Goal: Task Accomplishment & Management: Use online tool/utility

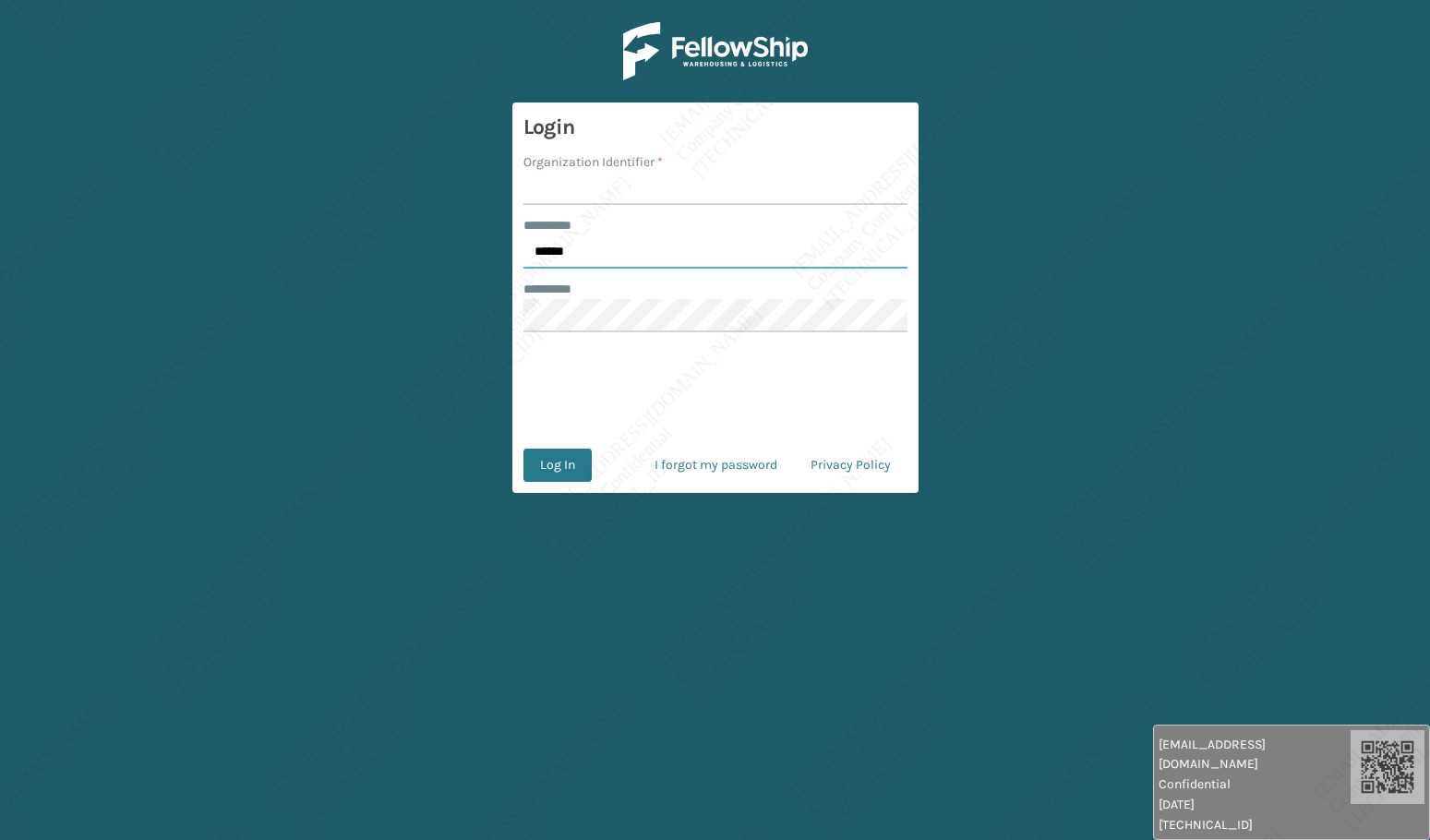
click at [594, 247] on input "******" at bounding box center [715, 252] width 384 height 33
type input "*****"
click at [566, 195] on input "Organization Identifier *" at bounding box center [715, 188] width 384 height 33
type input "[PERSON_NAME]"
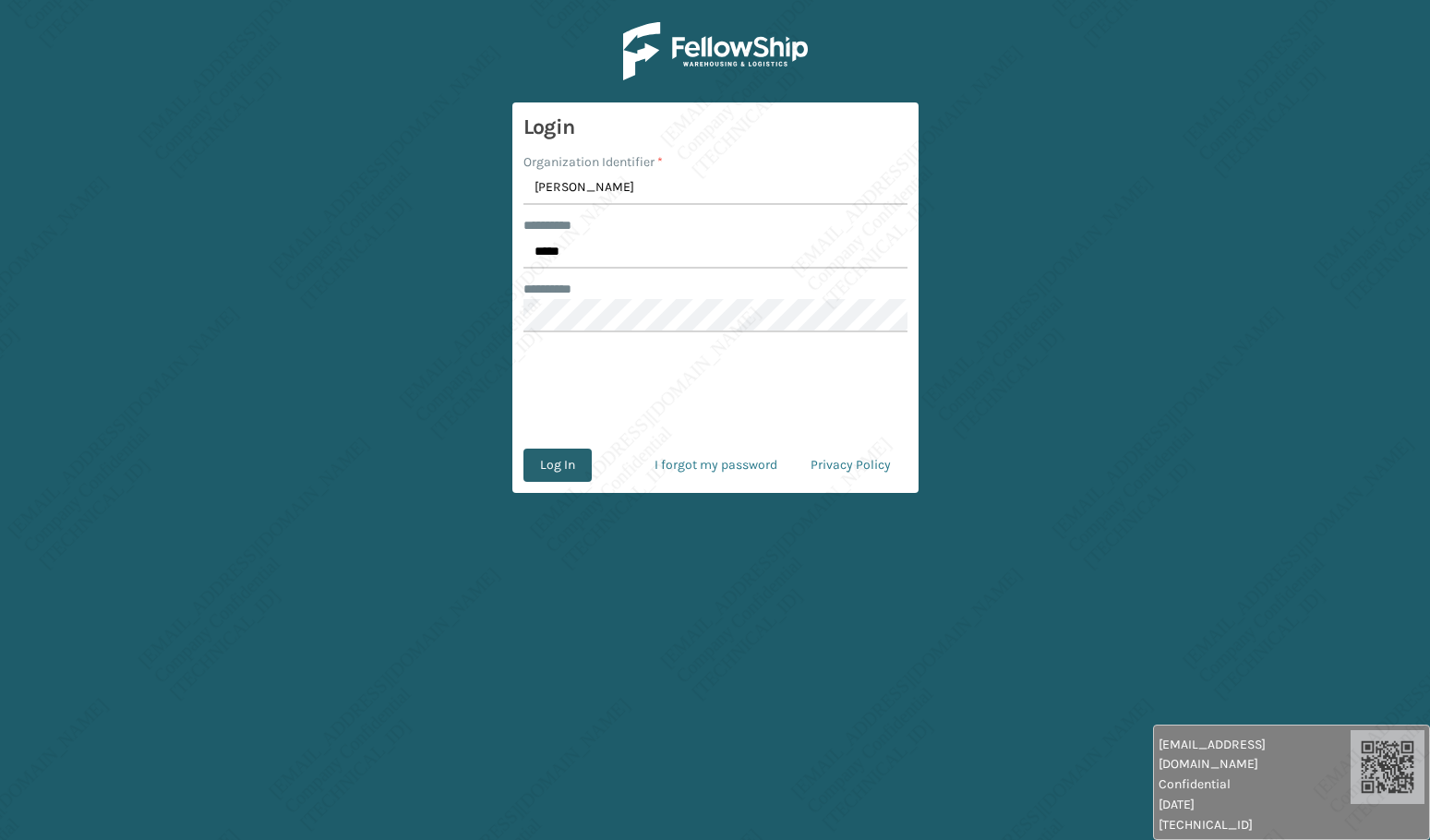
click at [546, 474] on button "Log In" at bounding box center [557, 465] width 68 height 33
type input "******"
type input "[PERSON_NAME]"
click at [587, 250] on input "******" at bounding box center [715, 252] width 384 height 33
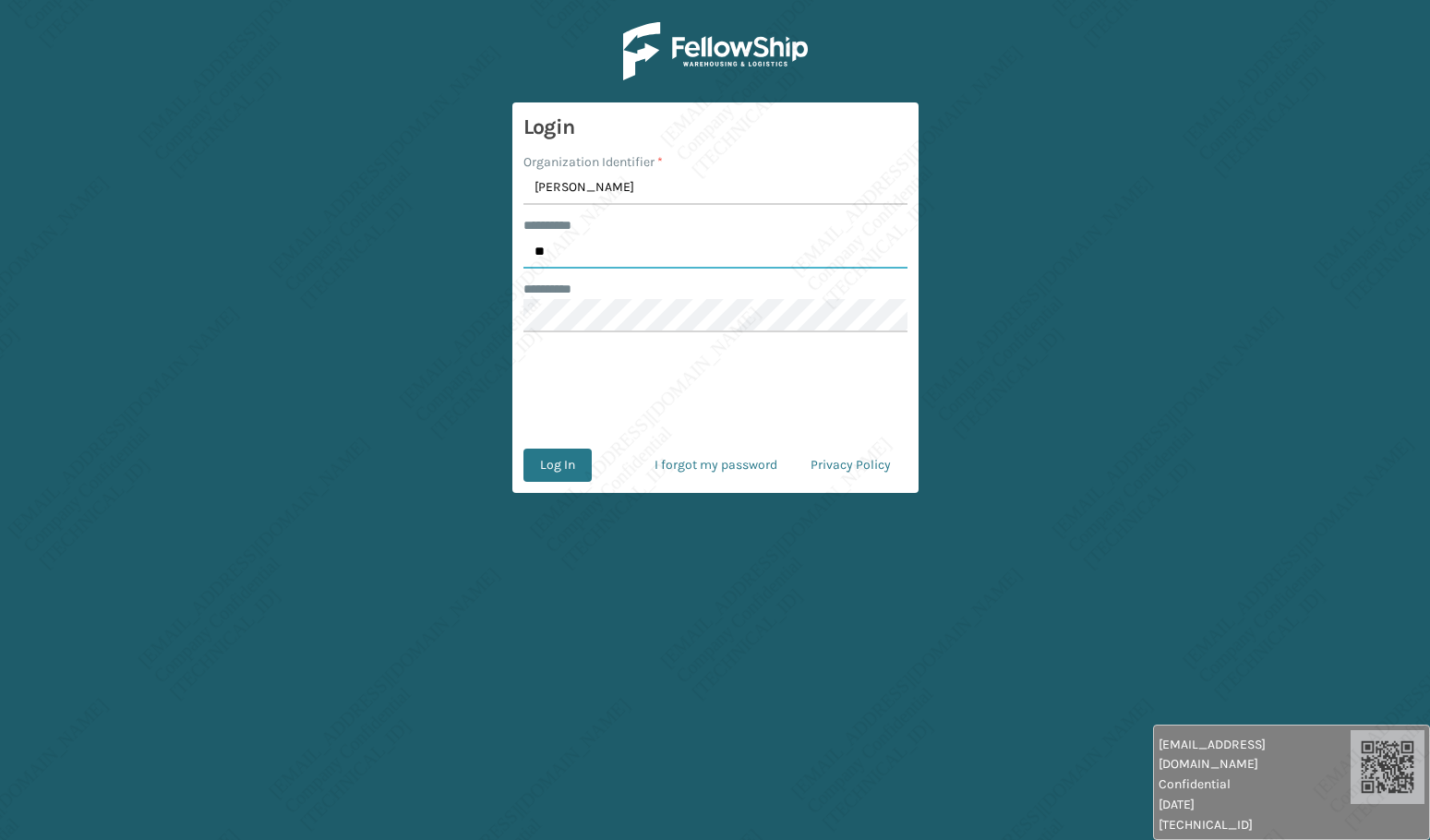
type input "*****"
click at [535, 481] on button "Log In" at bounding box center [557, 465] width 68 height 33
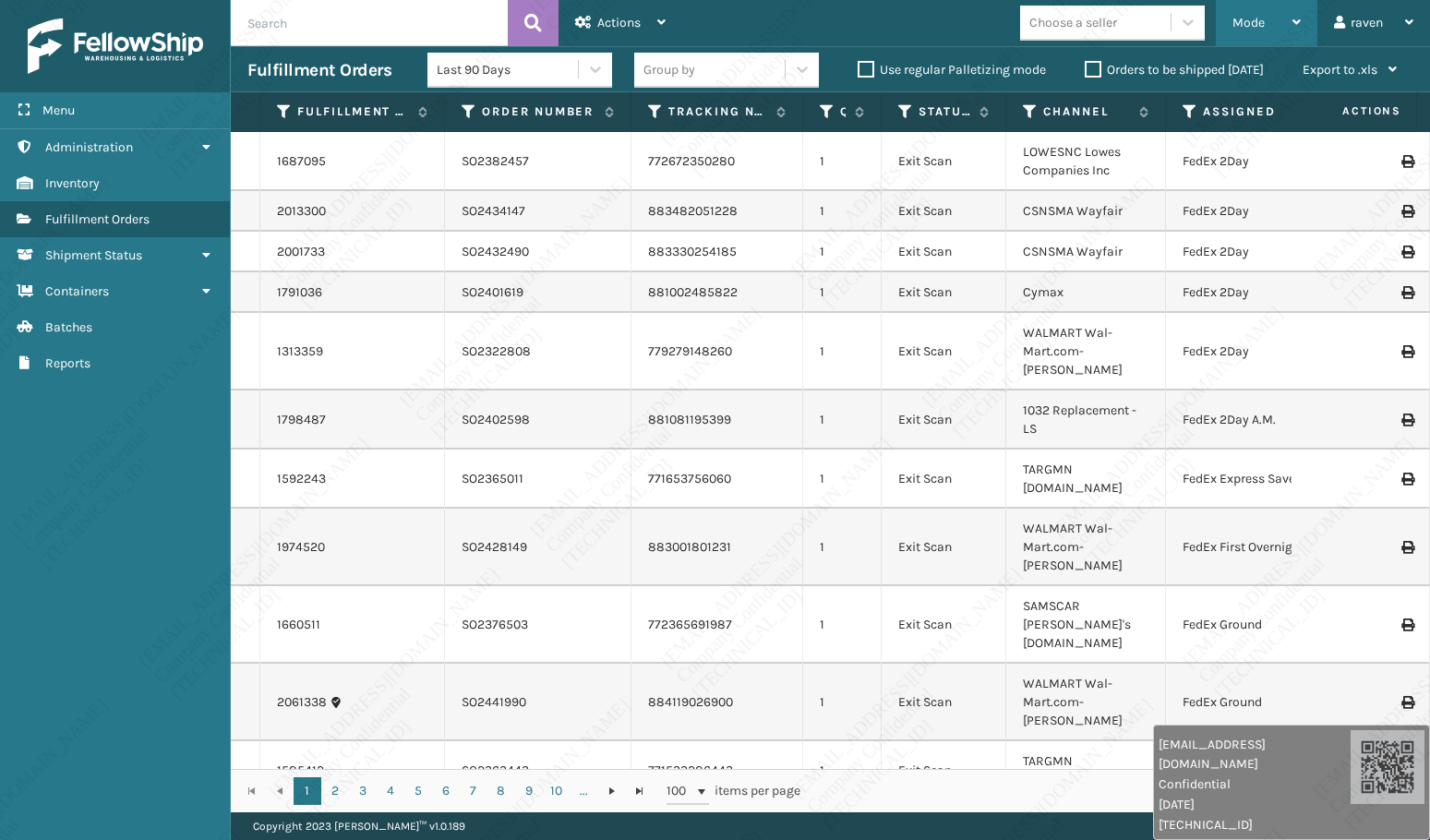
click at [1275, 31] on div "Mode" at bounding box center [1266, 23] width 68 height 47
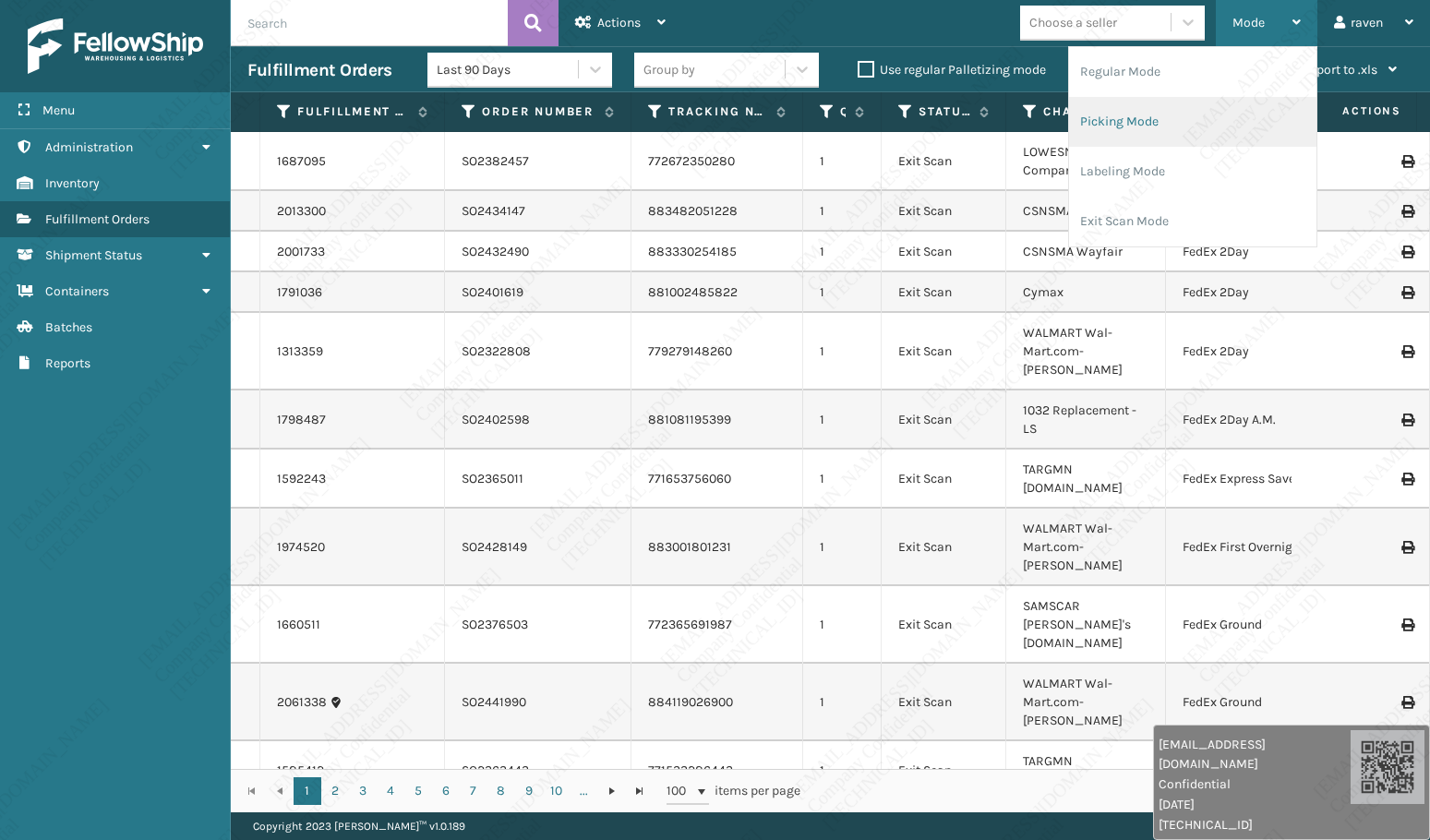
click at [1189, 120] on li "Picking Mode" at bounding box center [1192, 121] width 247 height 49
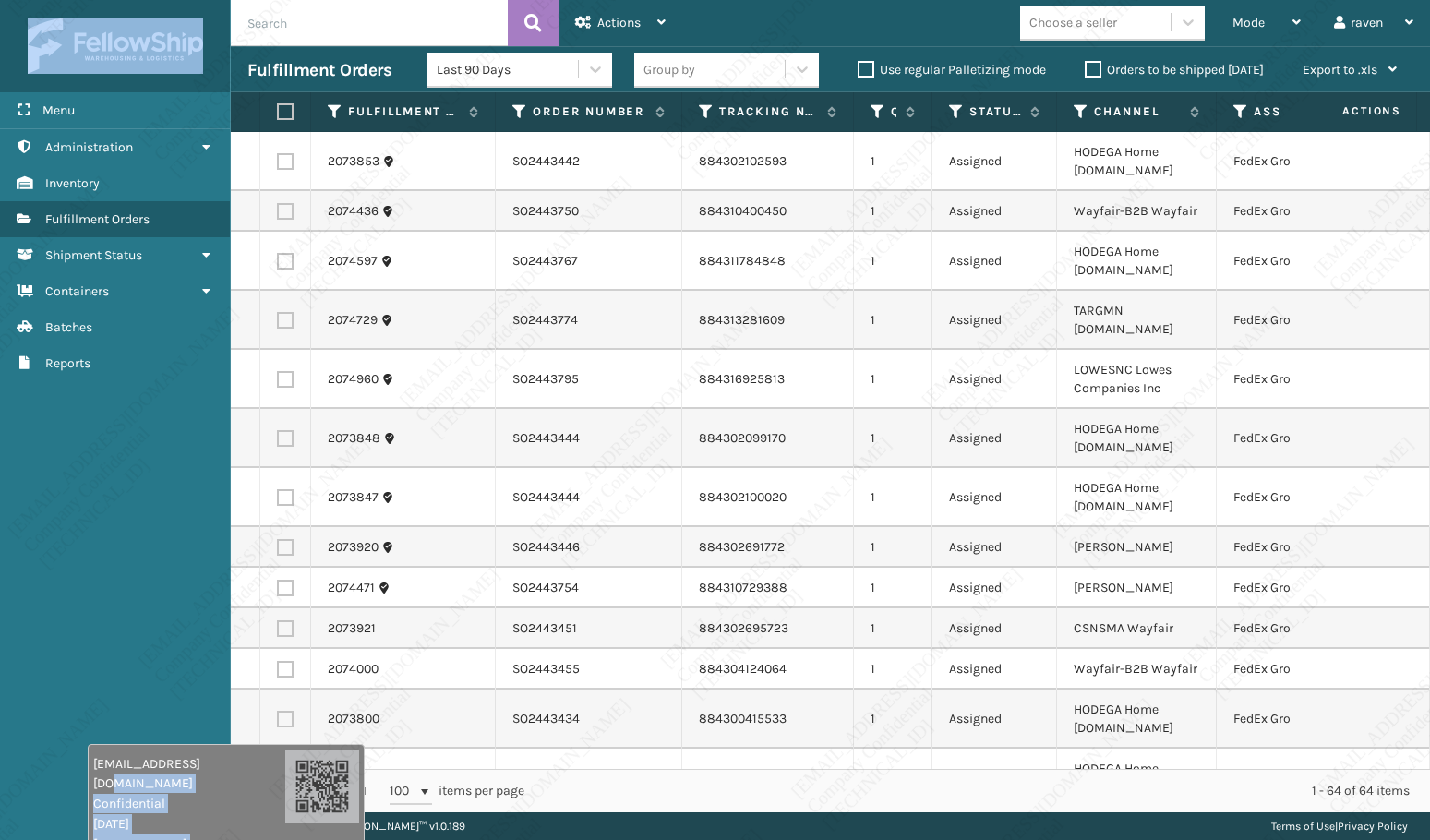
drag, startPoint x: 1211, startPoint y: 779, endPoint x: 133, endPoint y: 838, distance: 1079.6
click at [127, 839] on html "raven.urot@valoroo.com Confidential 9/12/2025 136.158.32.178 raven.urot@valoroo…" at bounding box center [715, 420] width 1430 height 840
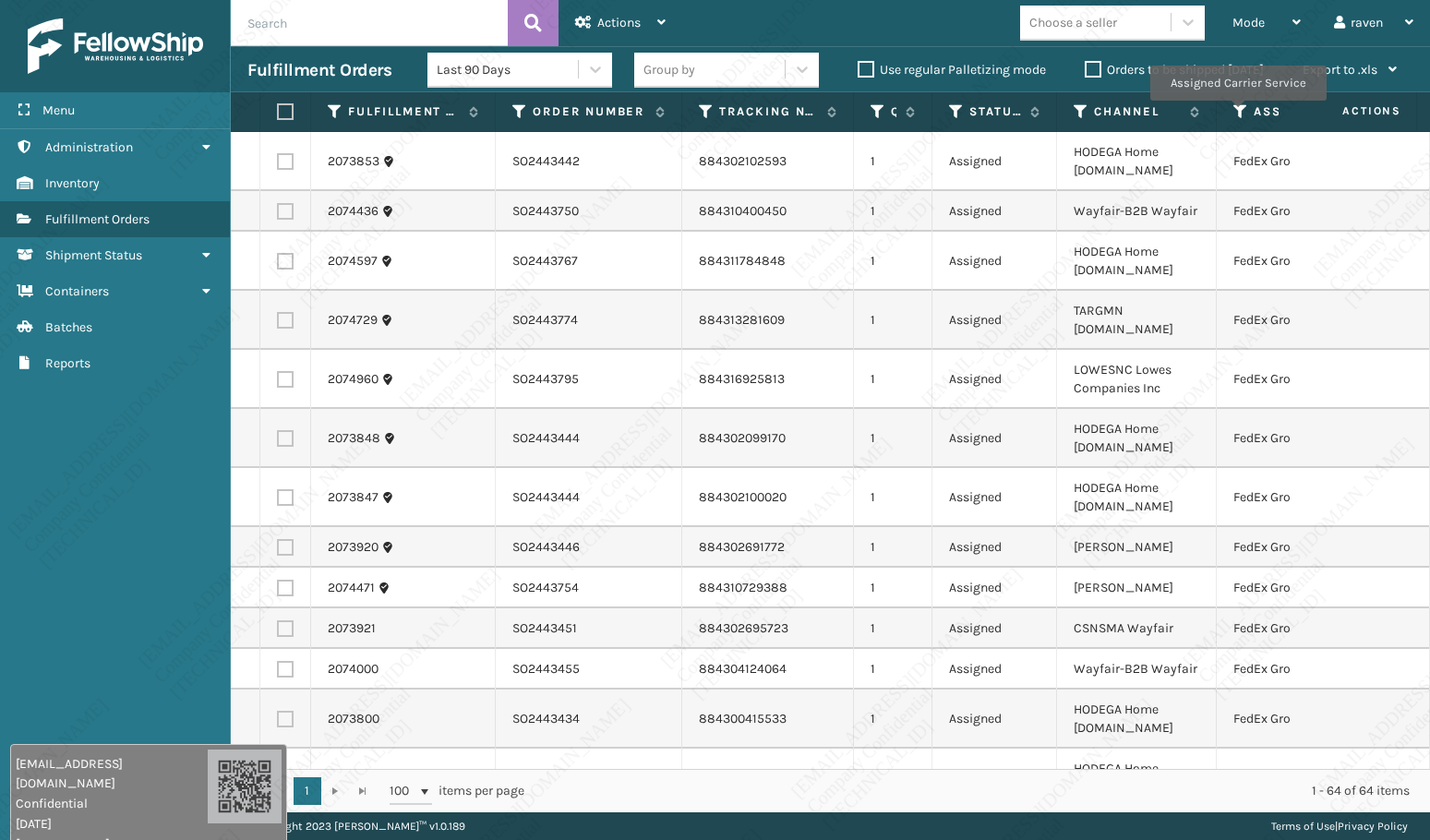
click at [1236, 113] on icon at bounding box center [1240, 111] width 15 height 16
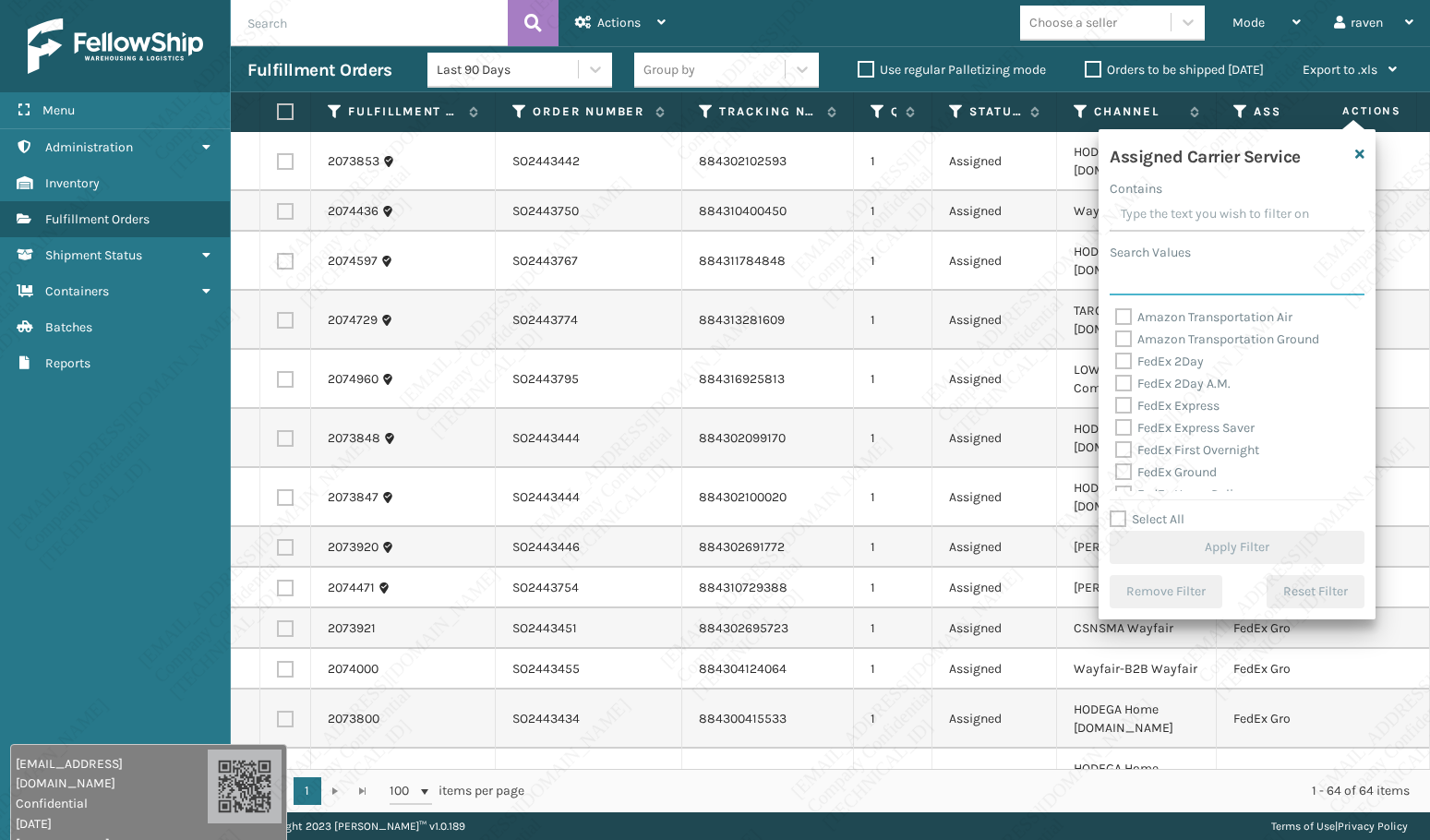
click at [1187, 280] on input "Search Values" at bounding box center [1236, 279] width 255 height 33
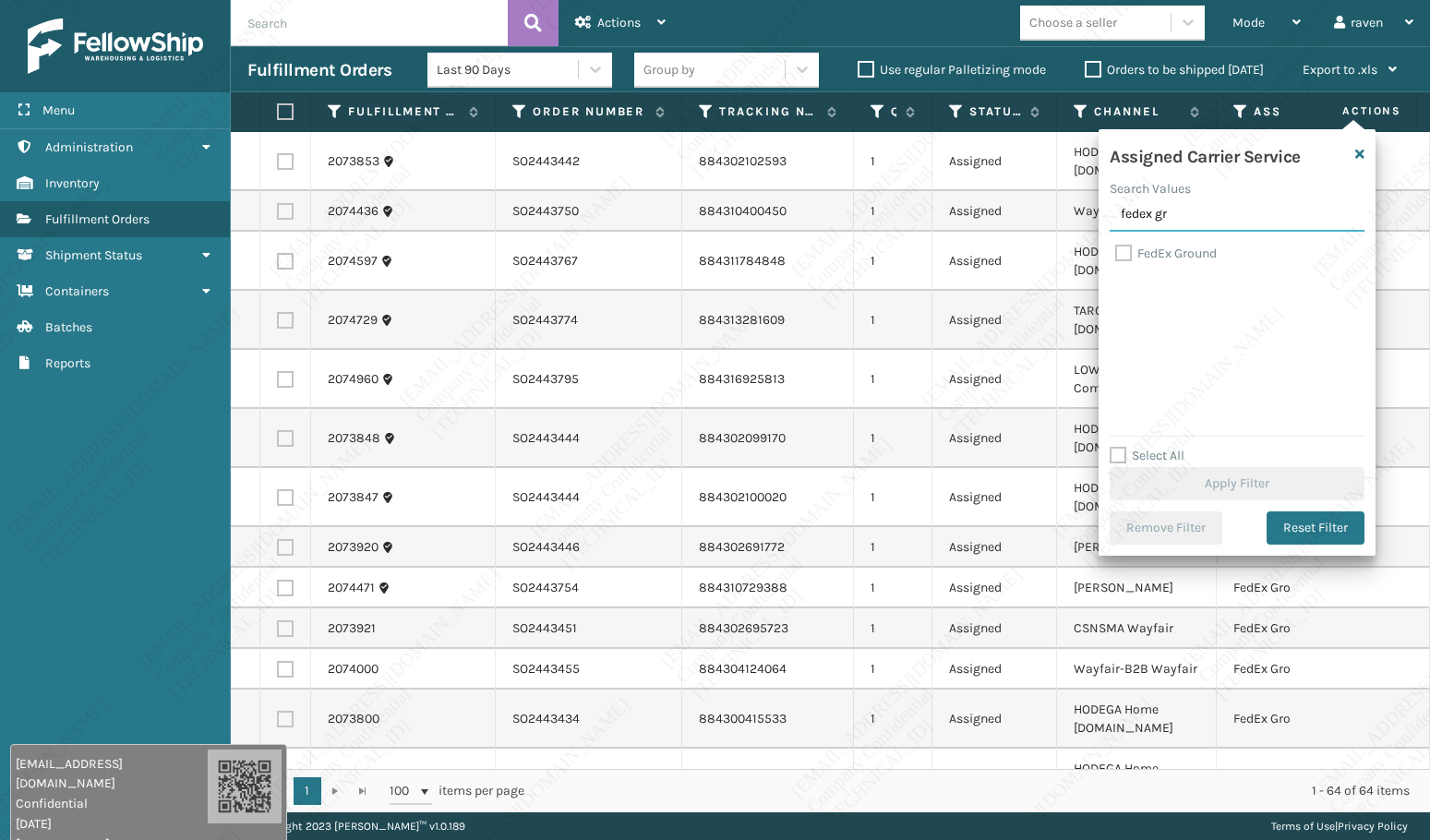
type input "fedex gr"
click at [1169, 255] on label "FedEx Ground" at bounding box center [1166, 253] width 102 height 16
click at [1116, 255] on input "FedEx Ground" at bounding box center [1115, 249] width 1 height 12
checkbox input "true"
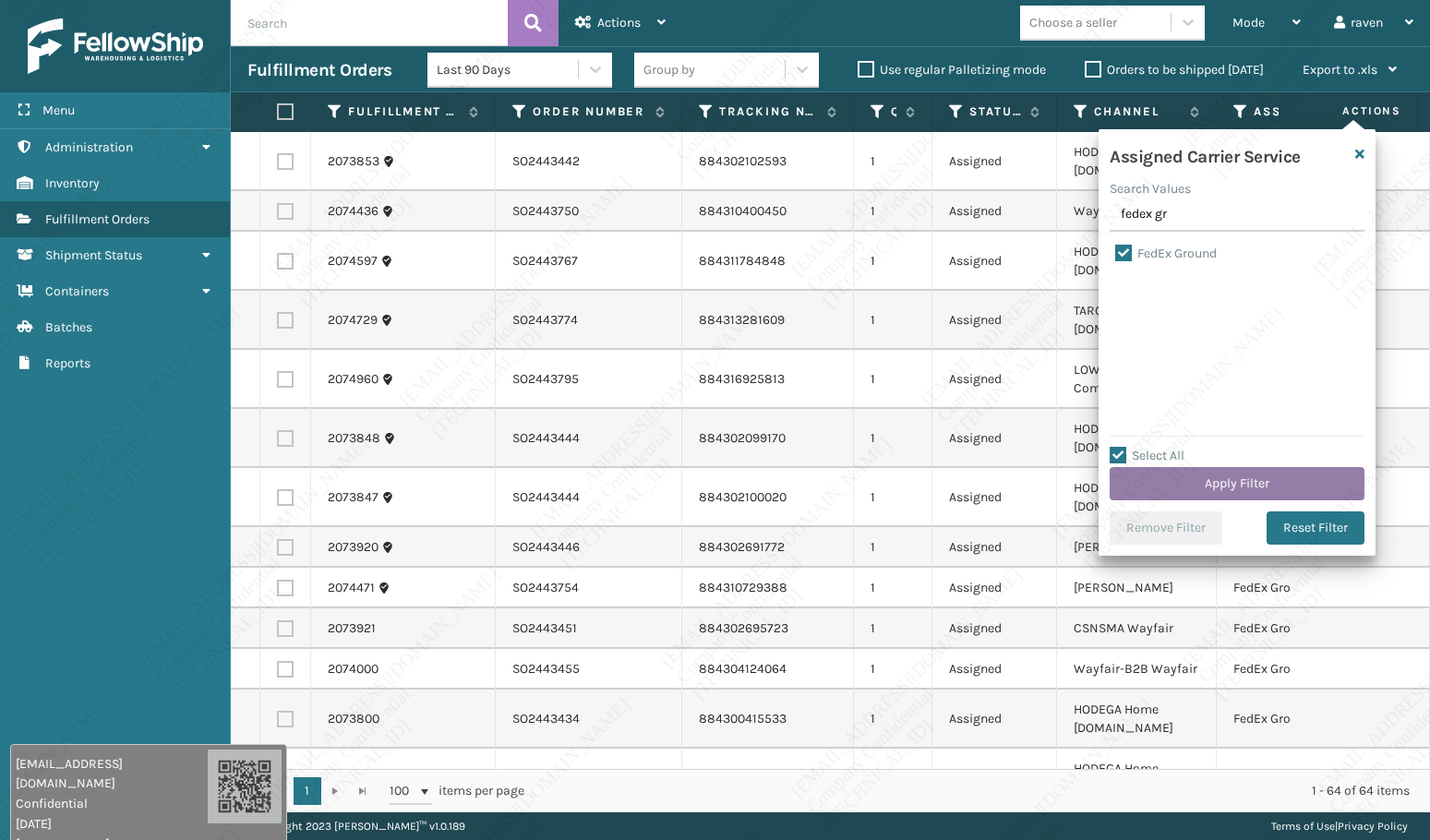
click at [1237, 487] on button "Apply Filter" at bounding box center [1236, 483] width 255 height 33
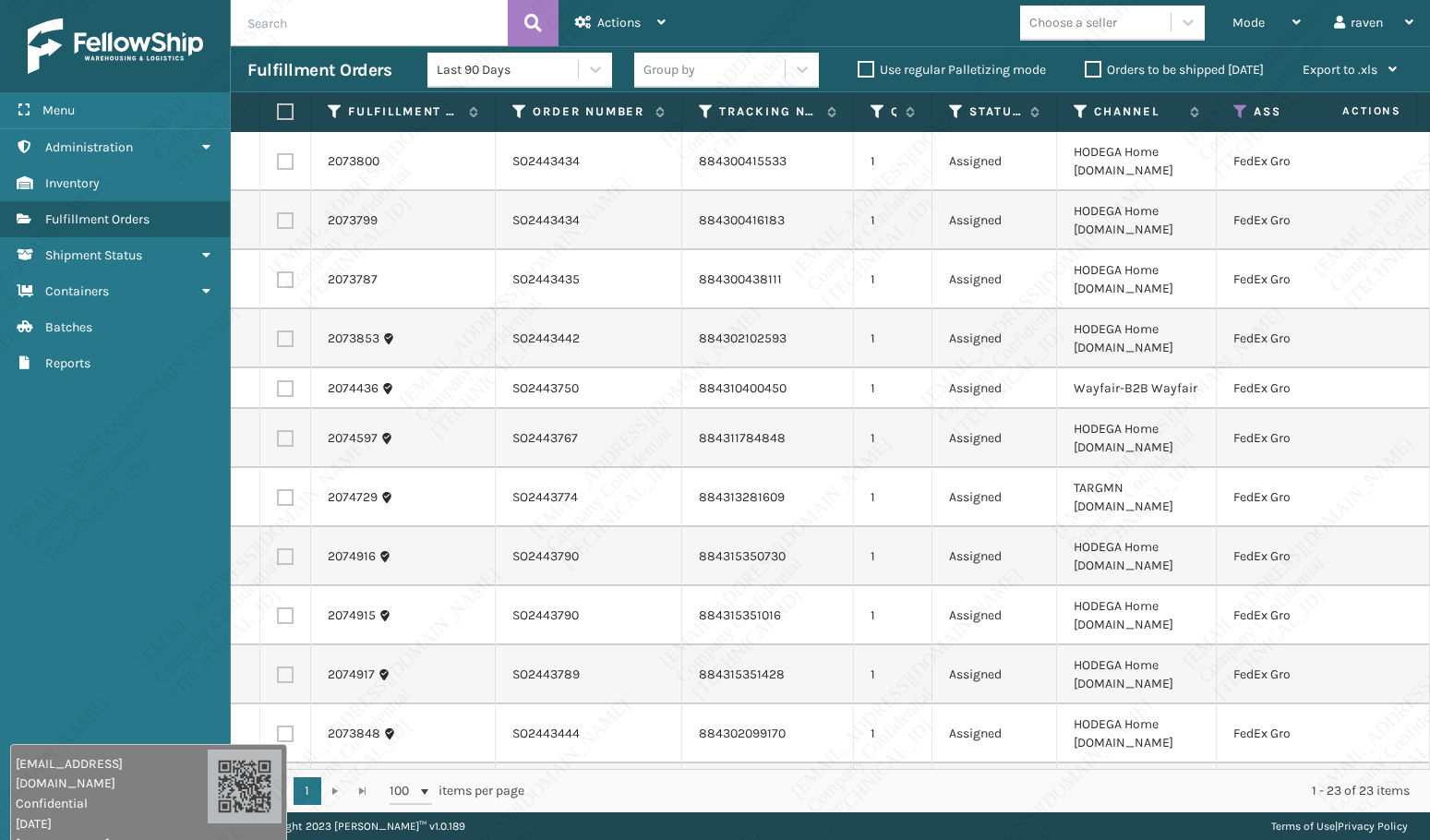
click at [283, 114] on label at bounding box center [282, 111] width 11 height 16
click at [278, 114] on input "checkbox" at bounding box center [277, 112] width 1 height 12
checkbox input "true"
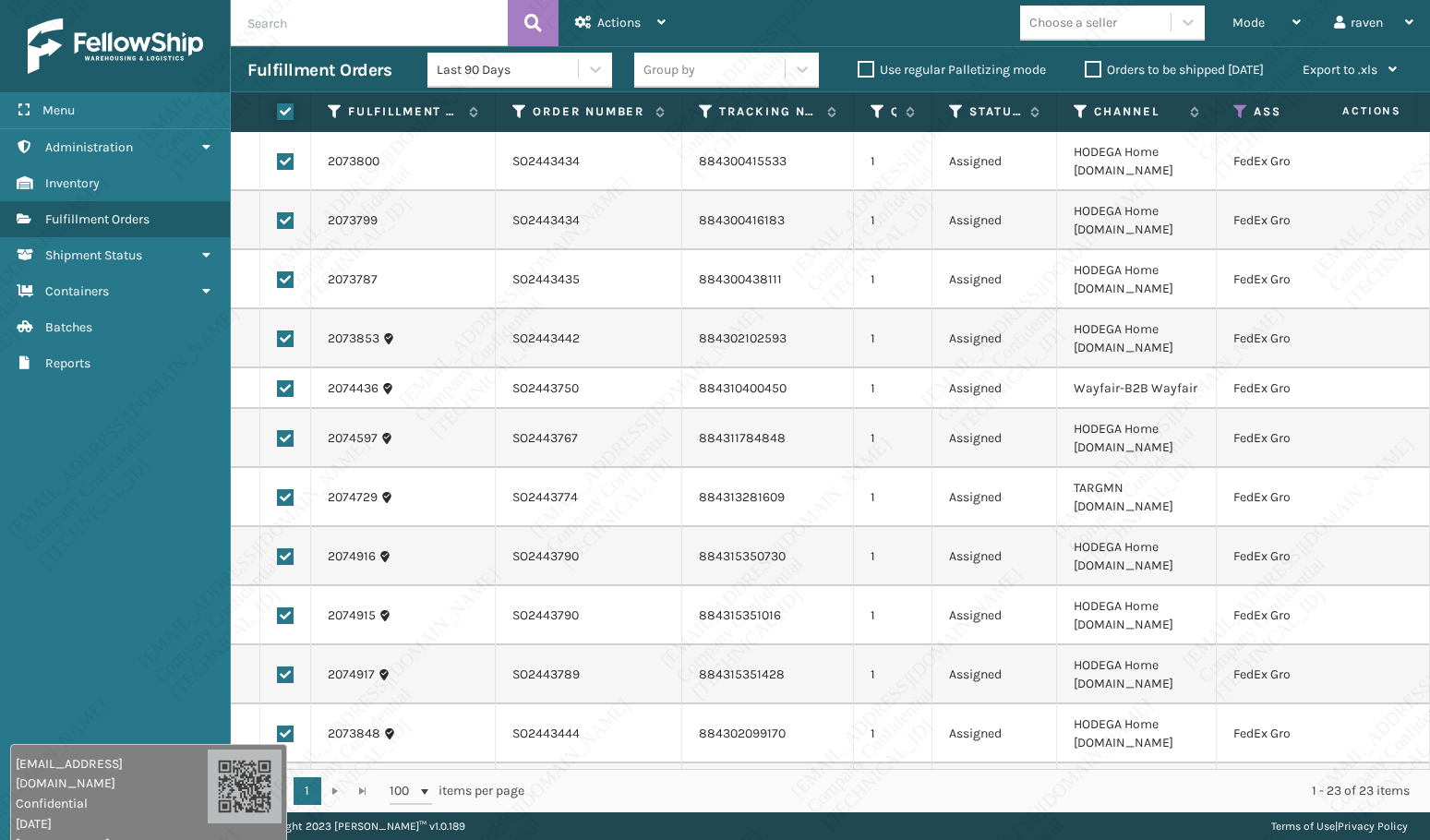
checkbox input "true"
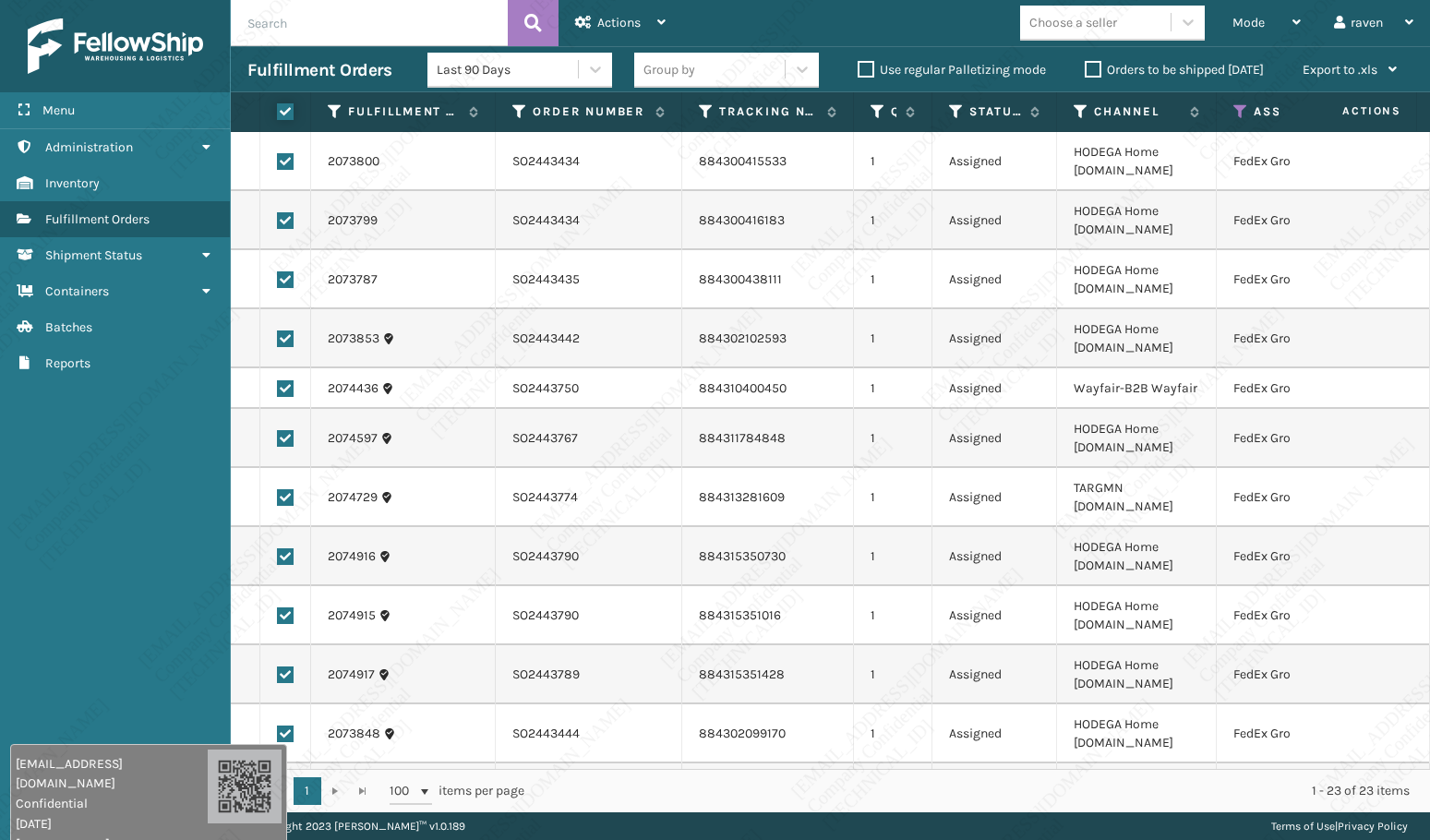
checkbox input "true"
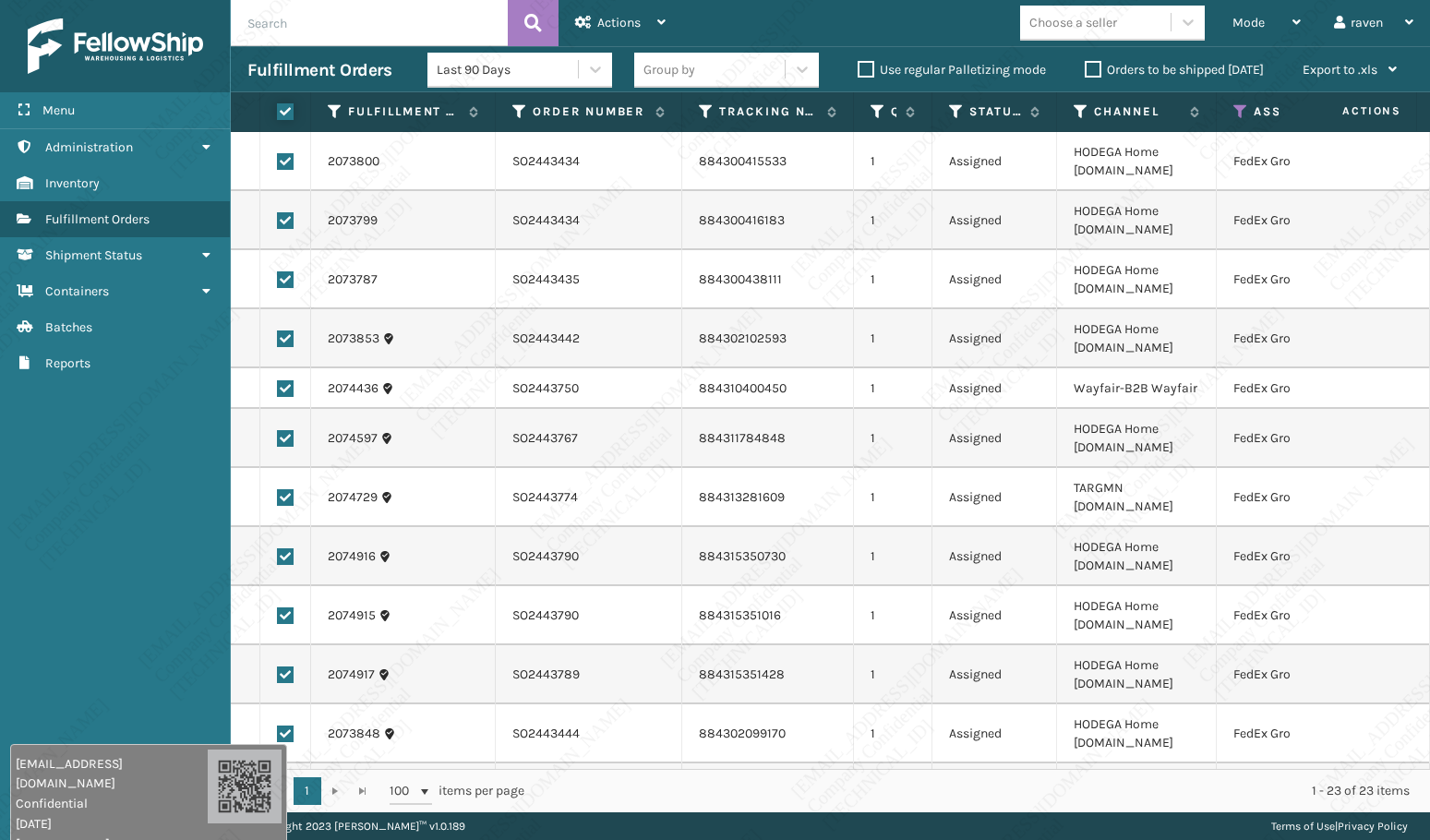
checkbox input "true"
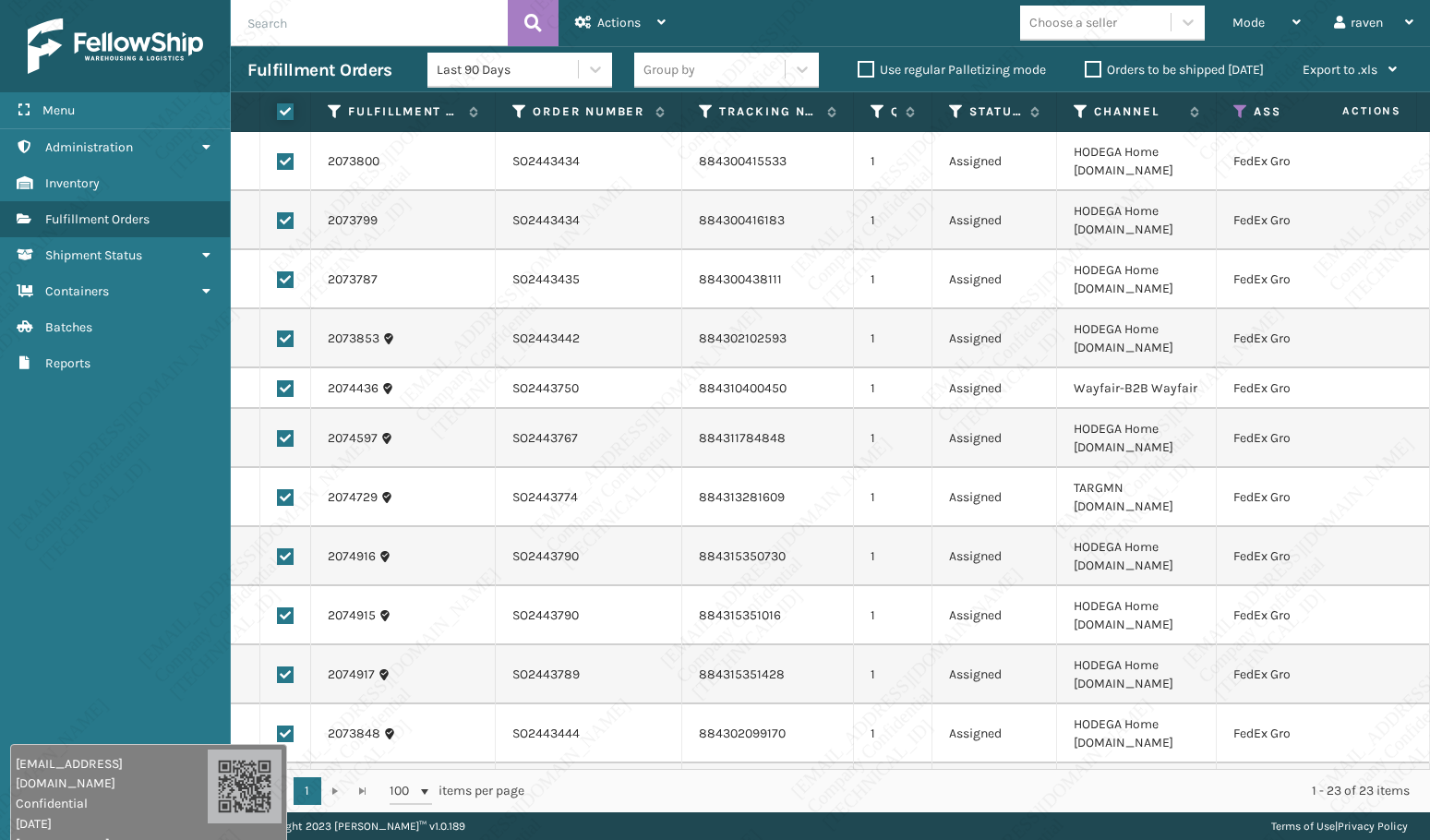
checkbox input "true"
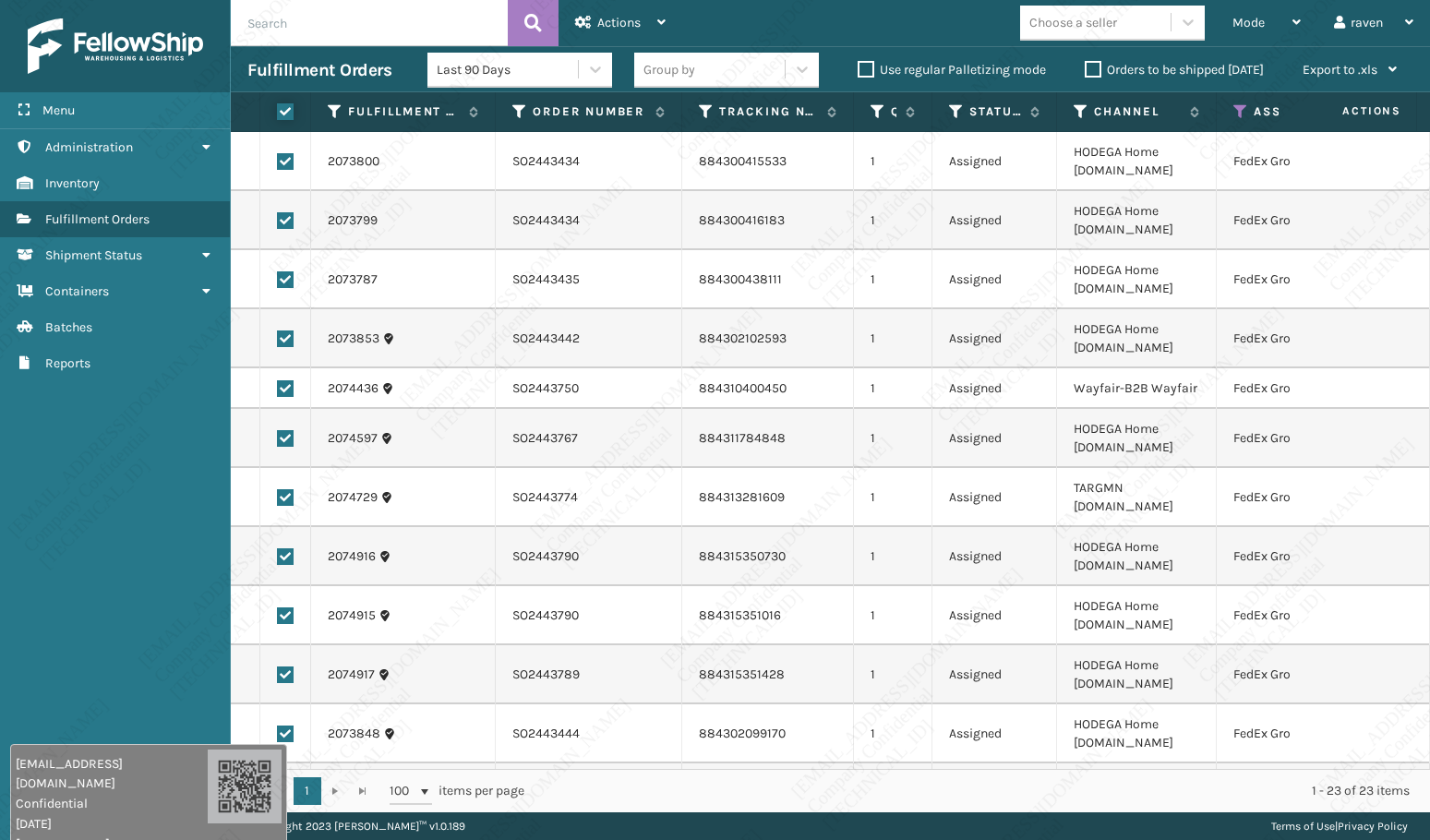
checkbox input "true"
click at [604, 27] on span "Actions" at bounding box center [618, 22] width 44 height 16
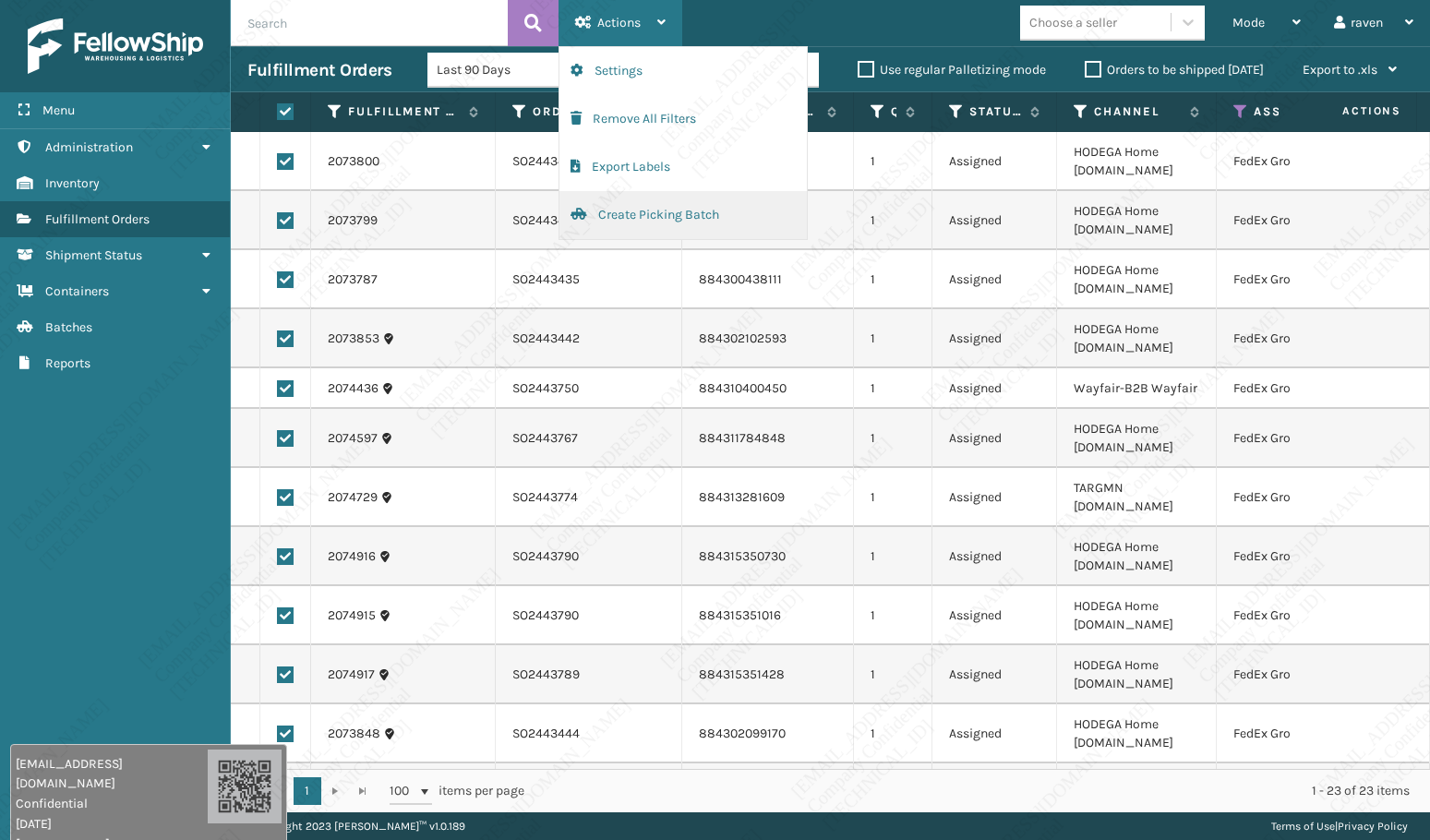
click at [636, 217] on button "Create Picking Batch" at bounding box center [682, 215] width 247 height 48
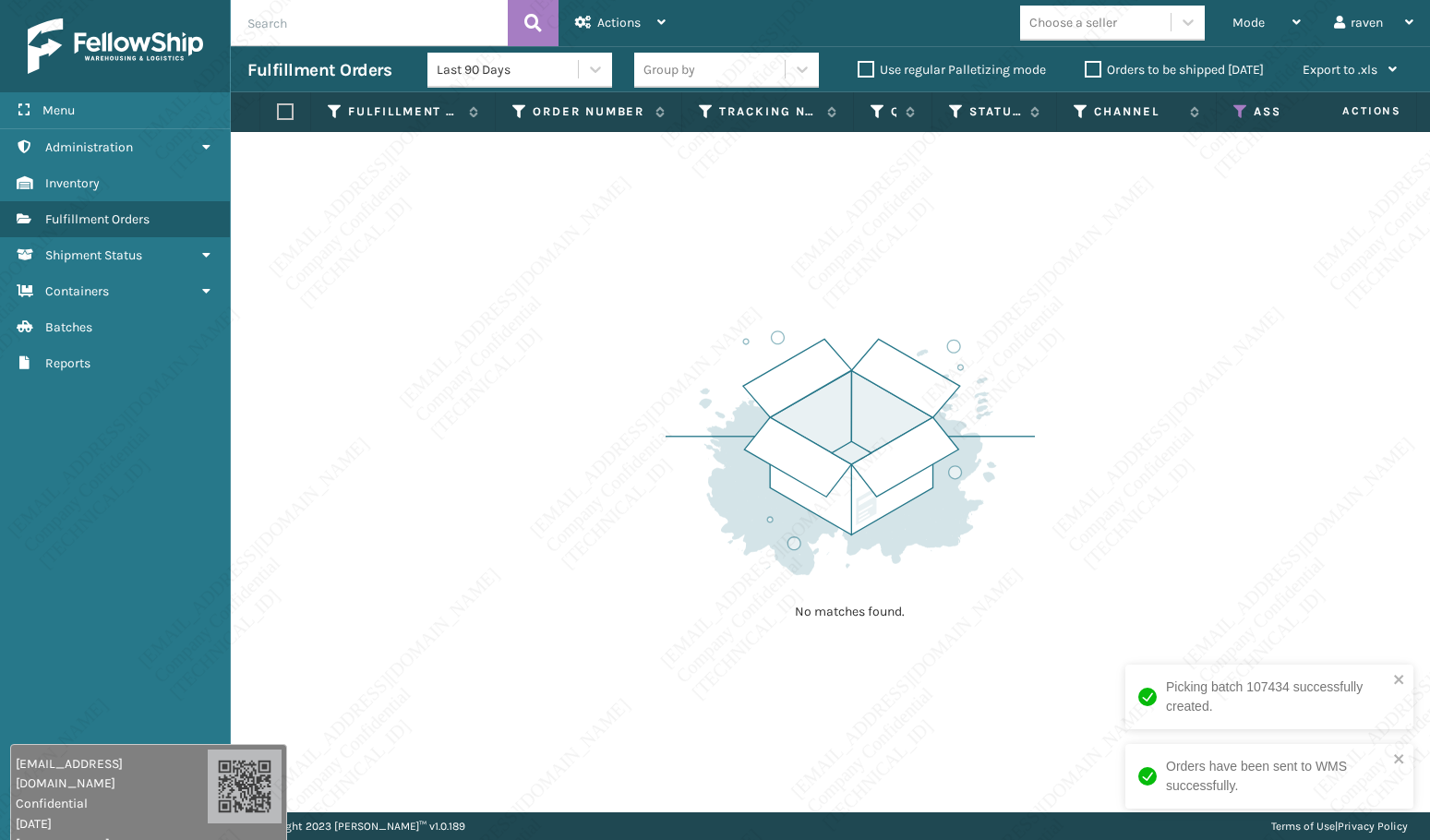
click at [1235, 110] on icon at bounding box center [1240, 111] width 15 height 16
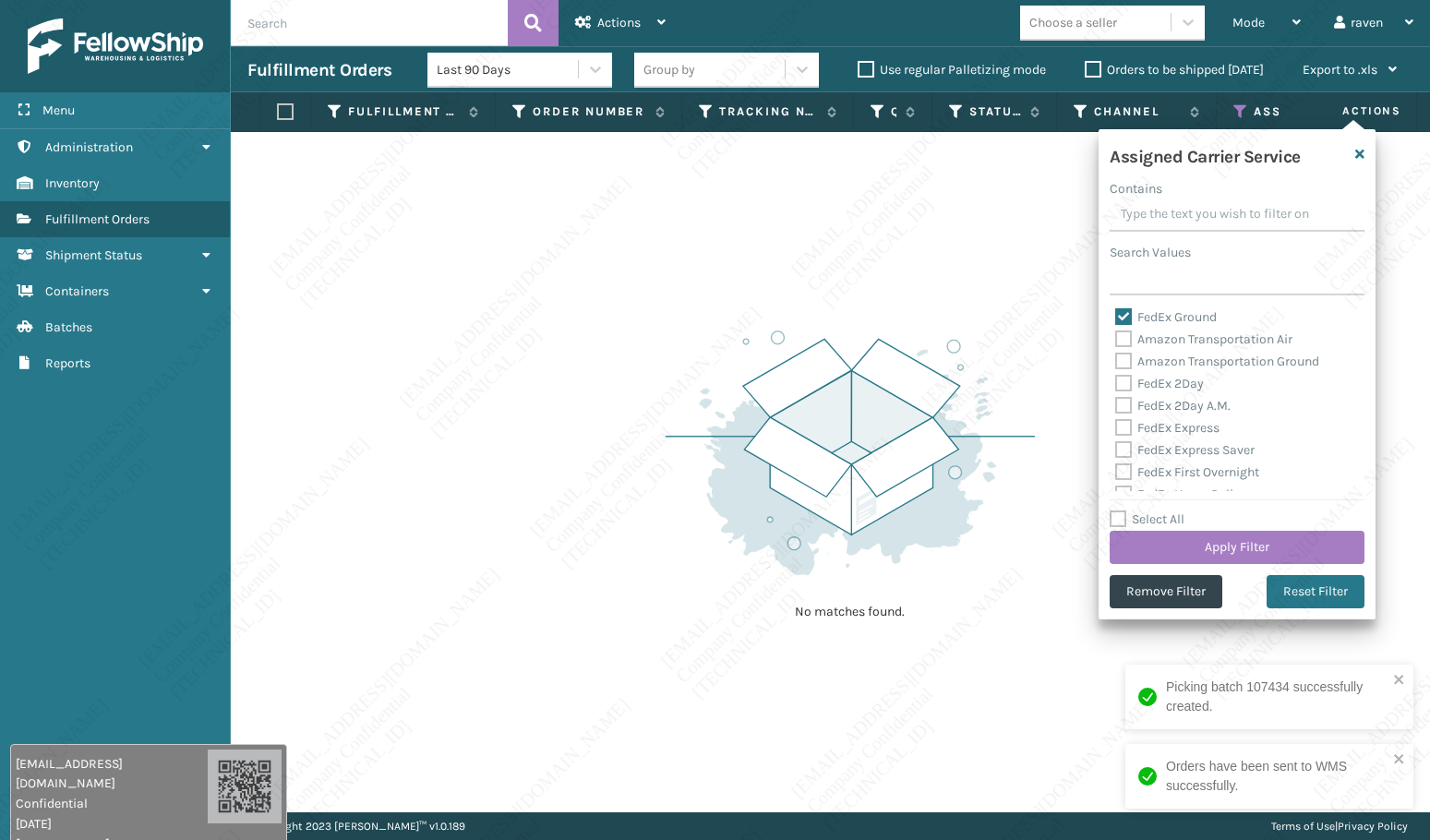
click at [1125, 318] on label "FedEx Ground" at bounding box center [1166, 317] width 102 height 16
click at [1116, 318] on input "FedEx Ground" at bounding box center [1115, 312] width 1 height 12
checkbox input "false"
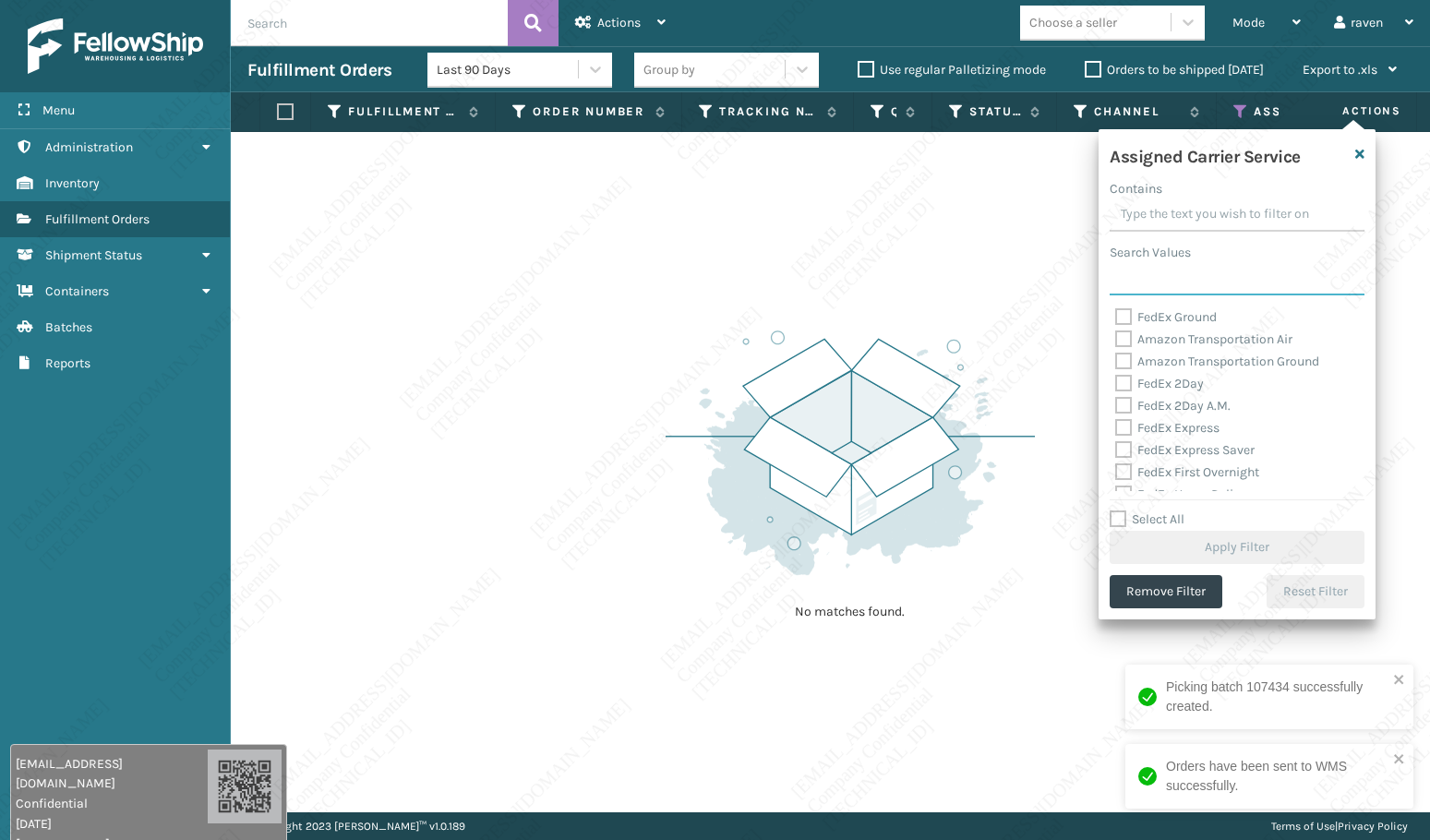
click at [1166, 264] on input "Search Values" at bounding box center [1236, 279] width 255 height 33
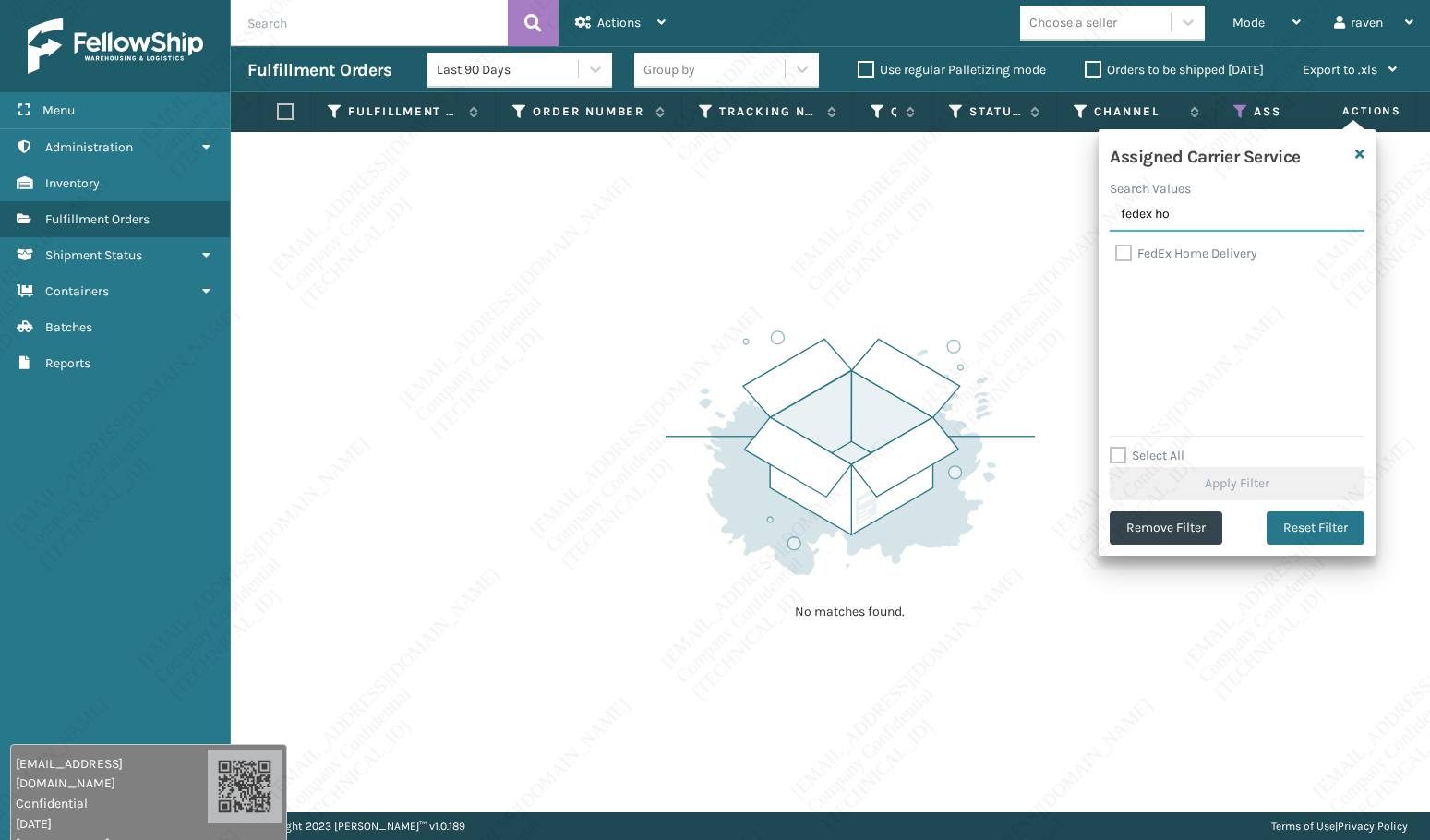
type input "fedex ho"
click at [1171, 240] on div "Assigned Carrier Service Search Values fedex ho FedEx Home Delivery Select All …" at bounding box center [1237, 342] width 277 height 426
click at [1177, 251] on label "FedEx Home Delivery" at bounding box center [1186, 253] width 142 height 16
click at [1116, 251] on input "FedEx Home Delivery" at bounding box center [1115, 249] width 1 height 12
checkbox input "true"
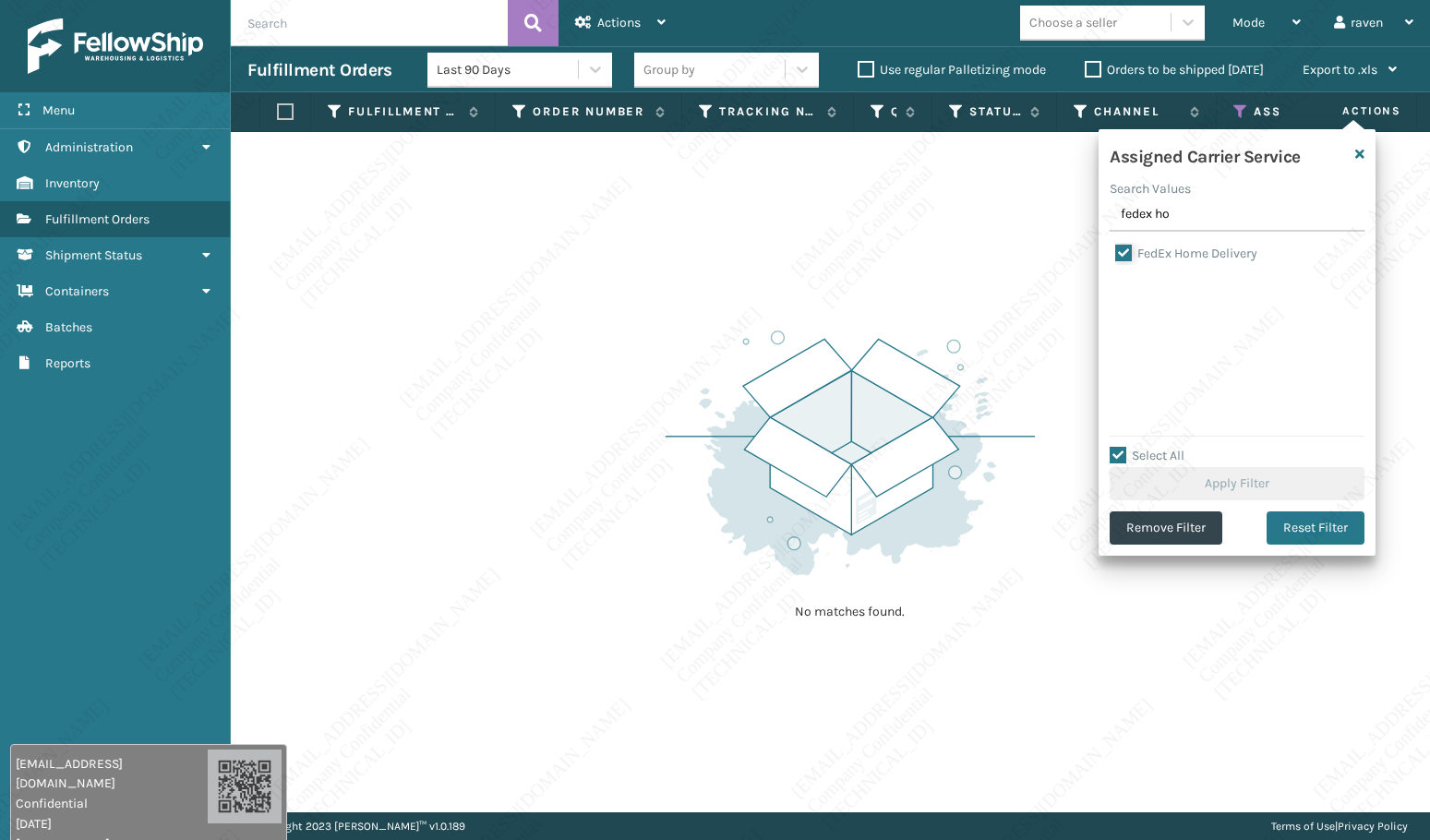
checkbox input "true"
click at [1216, 490] on button "Apply Filter" at bounding box center [1236, 483] width 255 height 33
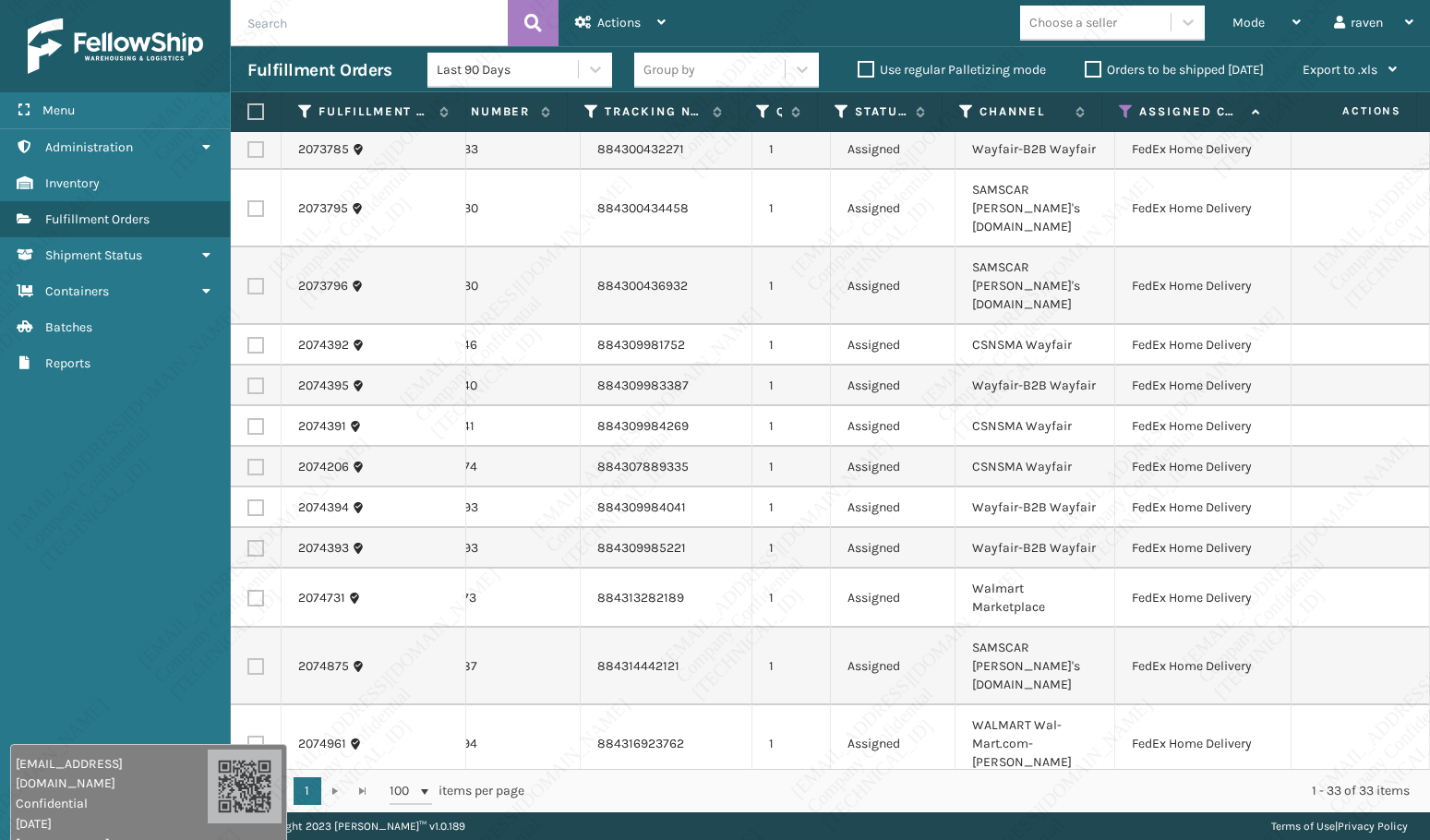
scroll to position [461, 115]
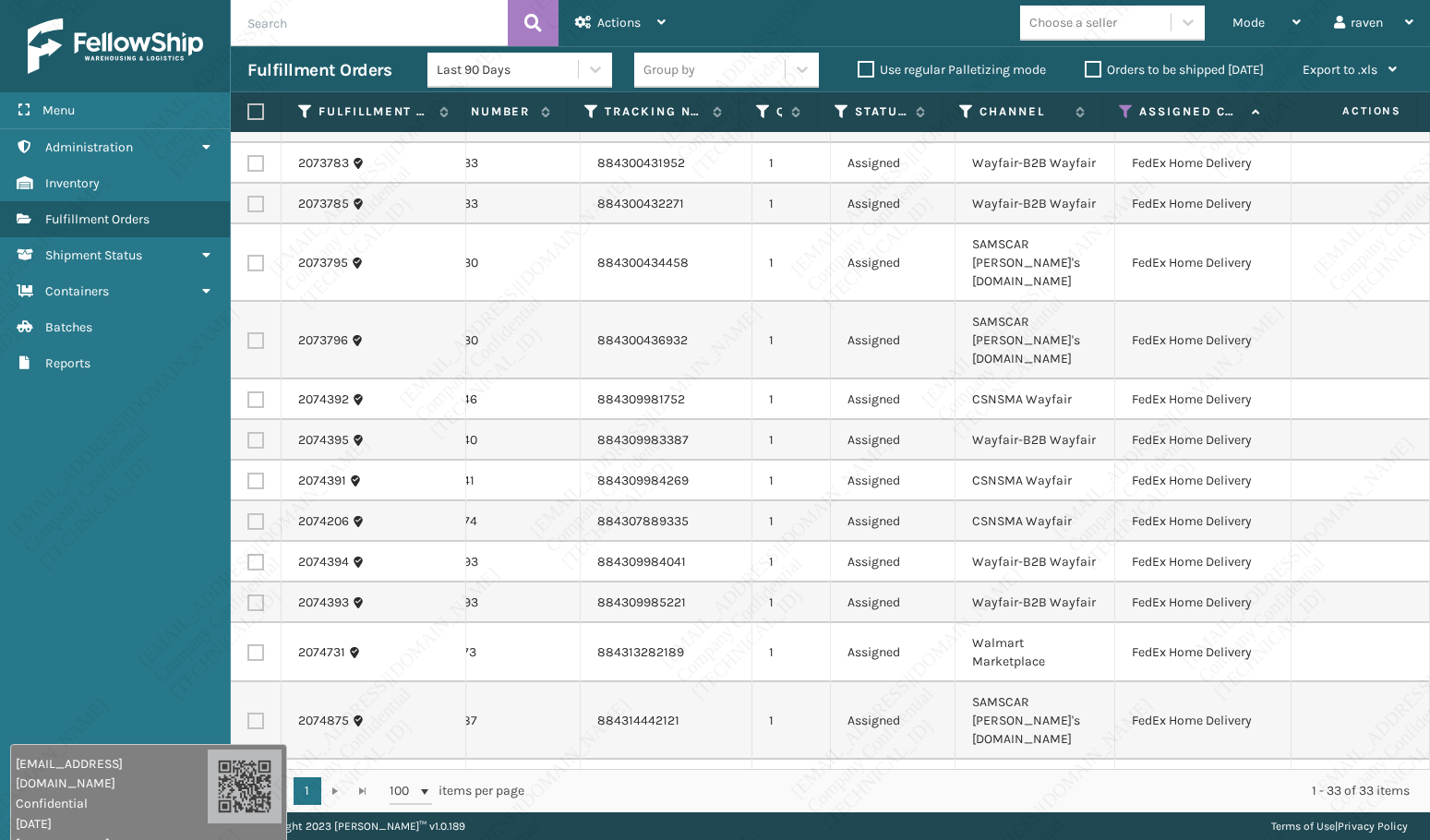
click at [247, 105] on label at bounding box center [252, 111] width 11 height 16
click at [247, 107] on input "checkbox" at bounding box center [247, 112] width 1 height 12
checkbox input "true"
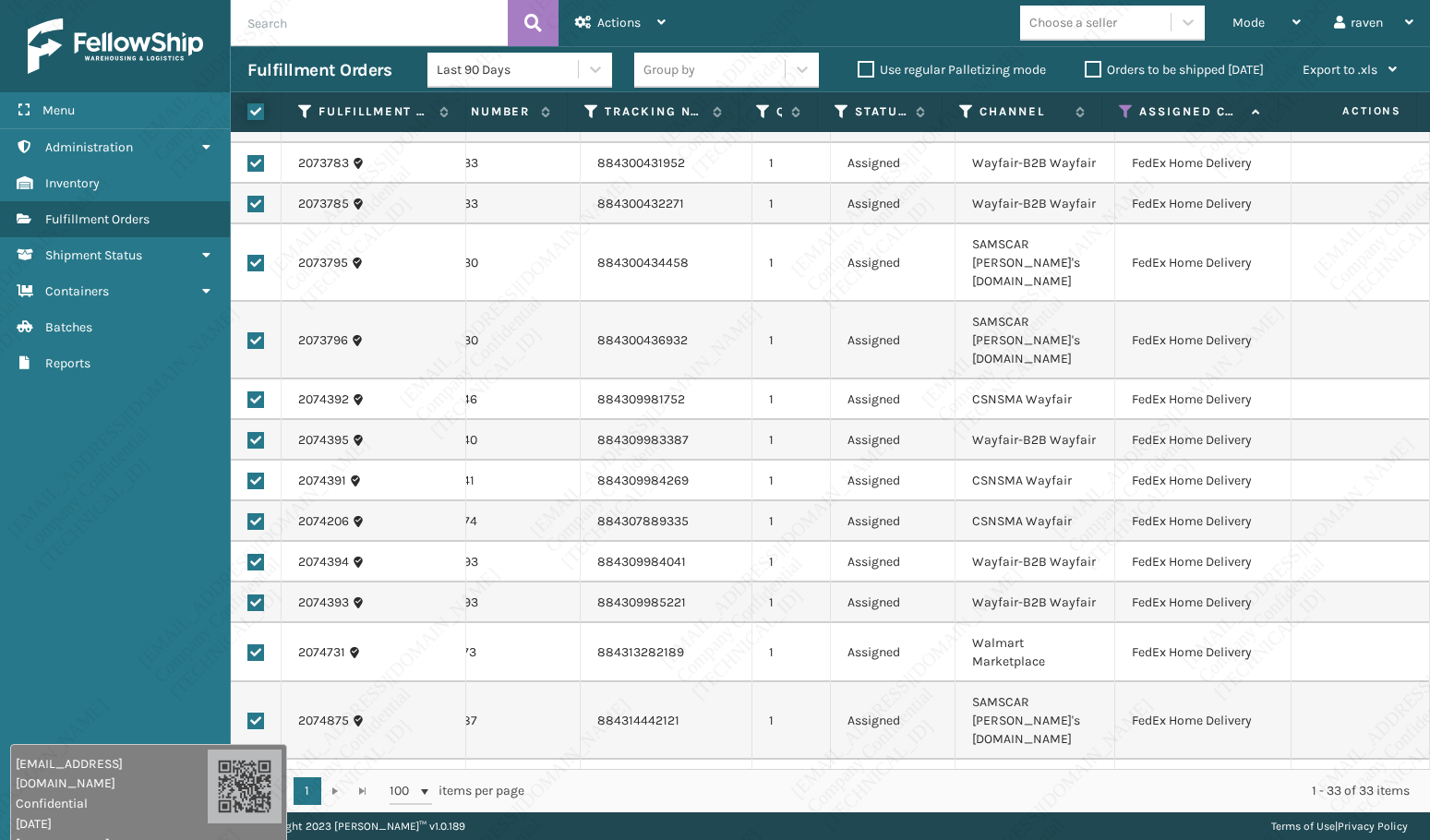
checkbox input "true"
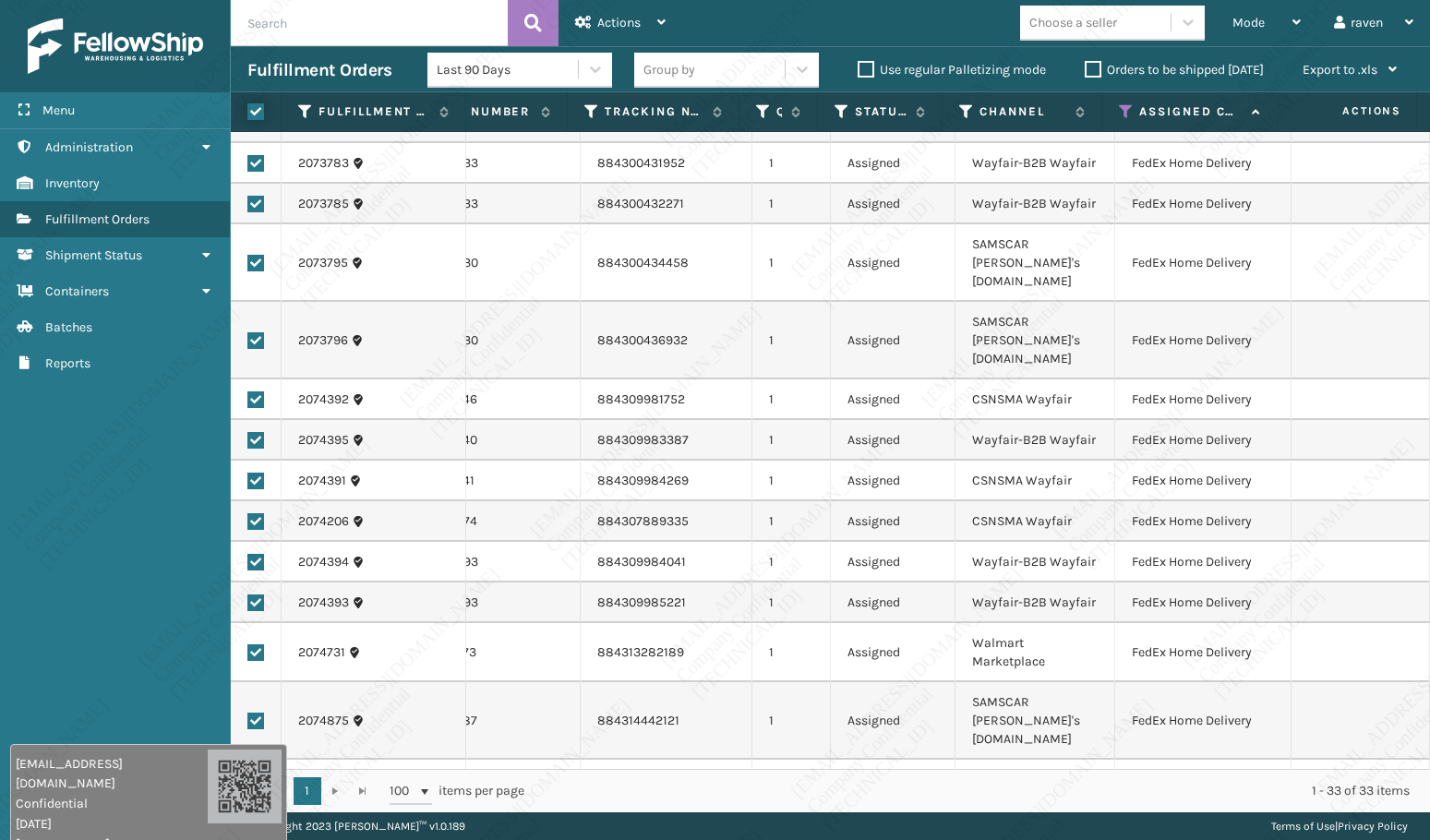
checkbox input "true"
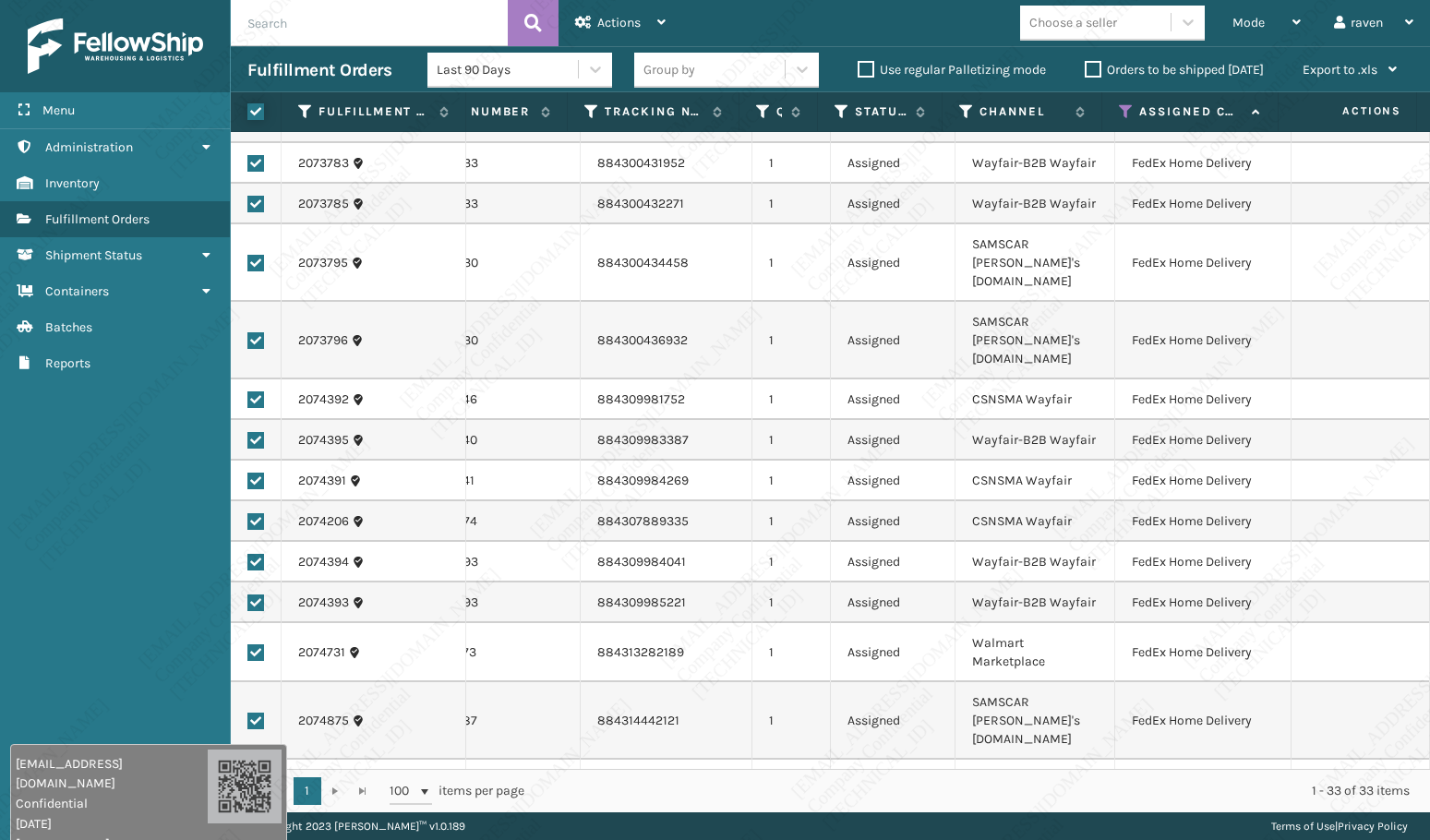
checkbox input "true"
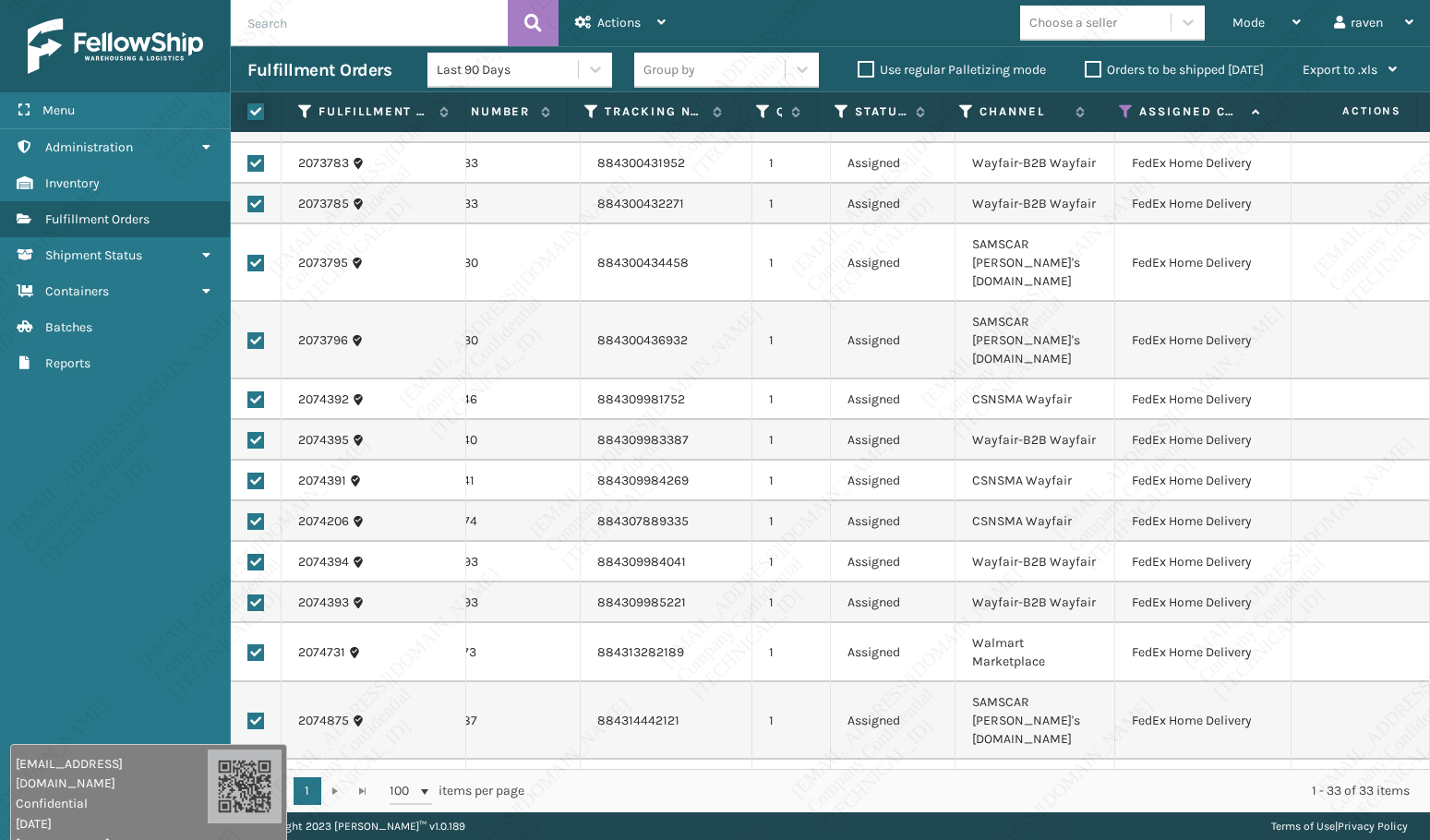
checkbox input "true"
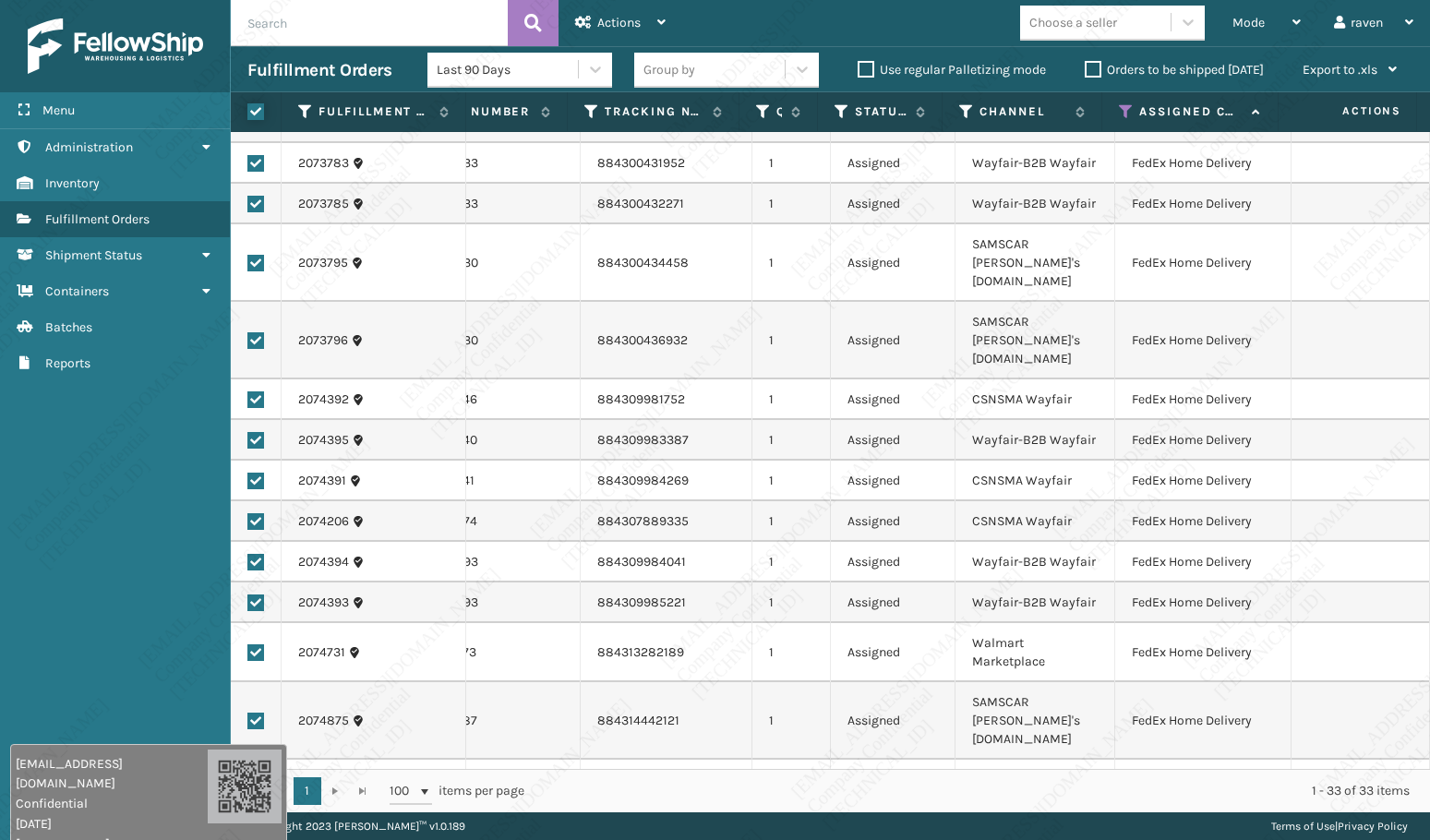
checkbox input "true"
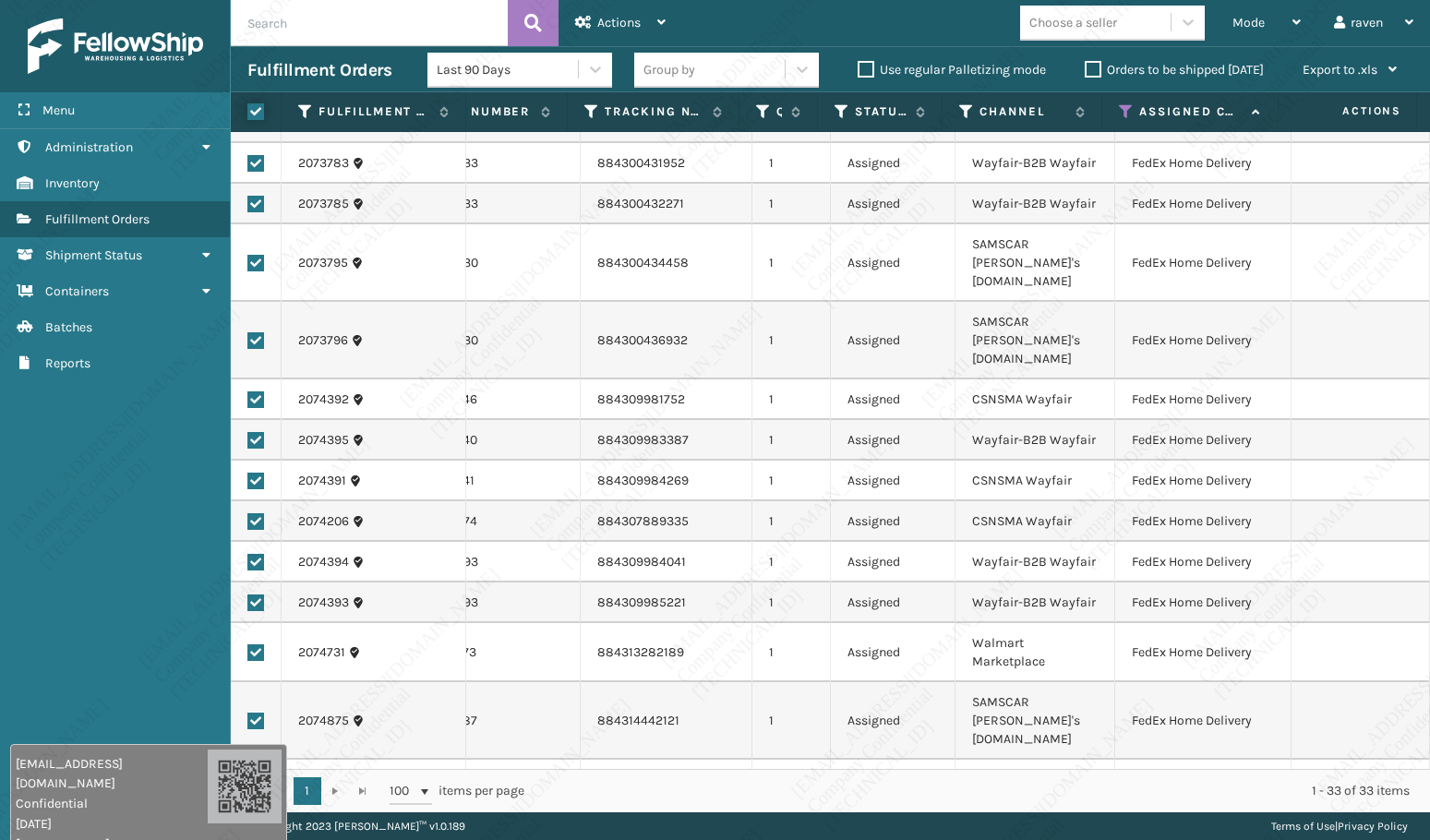
checkbox input "true"
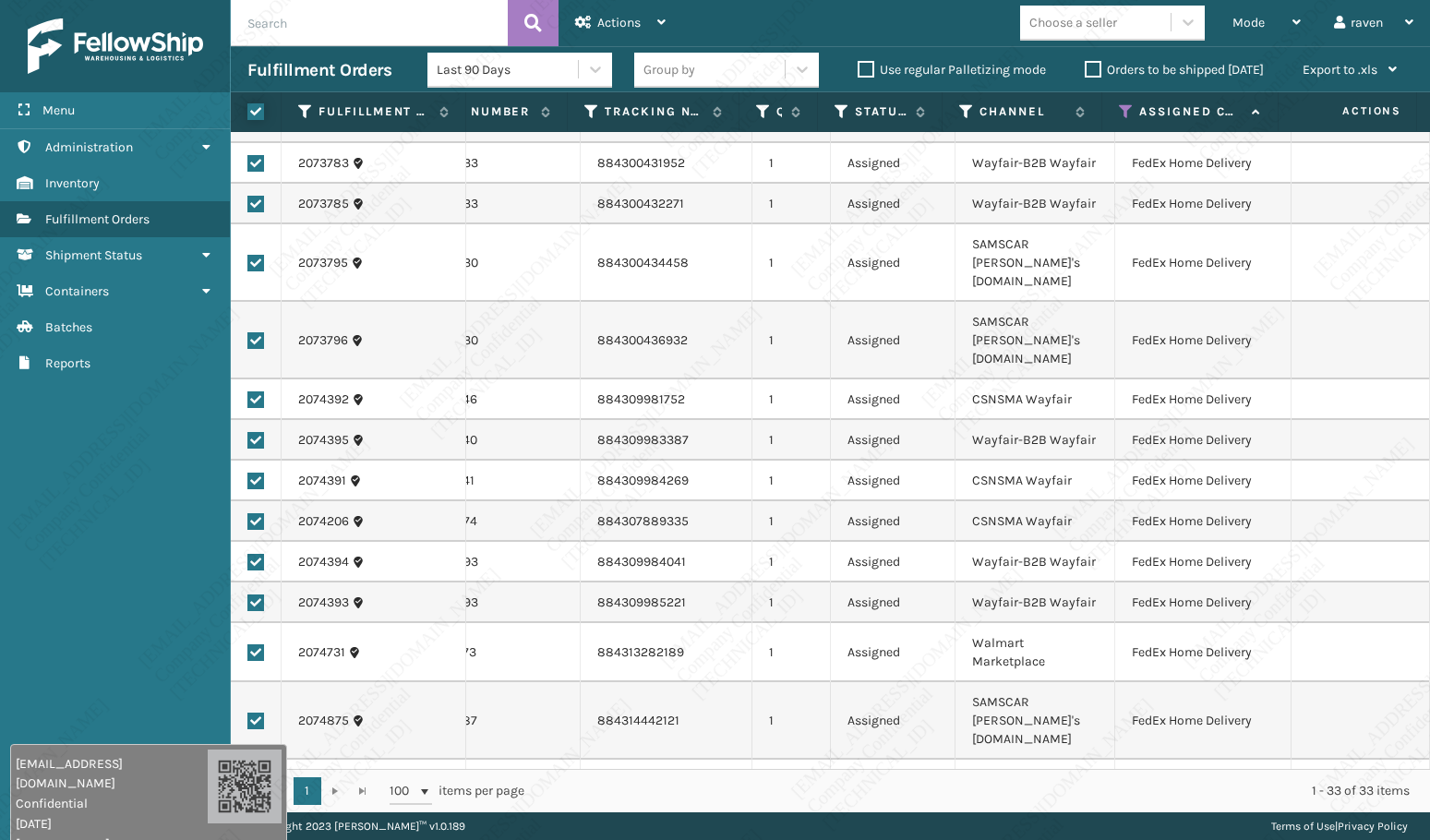
checkbox input "true"
click at [618, 21] on span "Actions" at bounding box center [618, 22] width 44 height 16
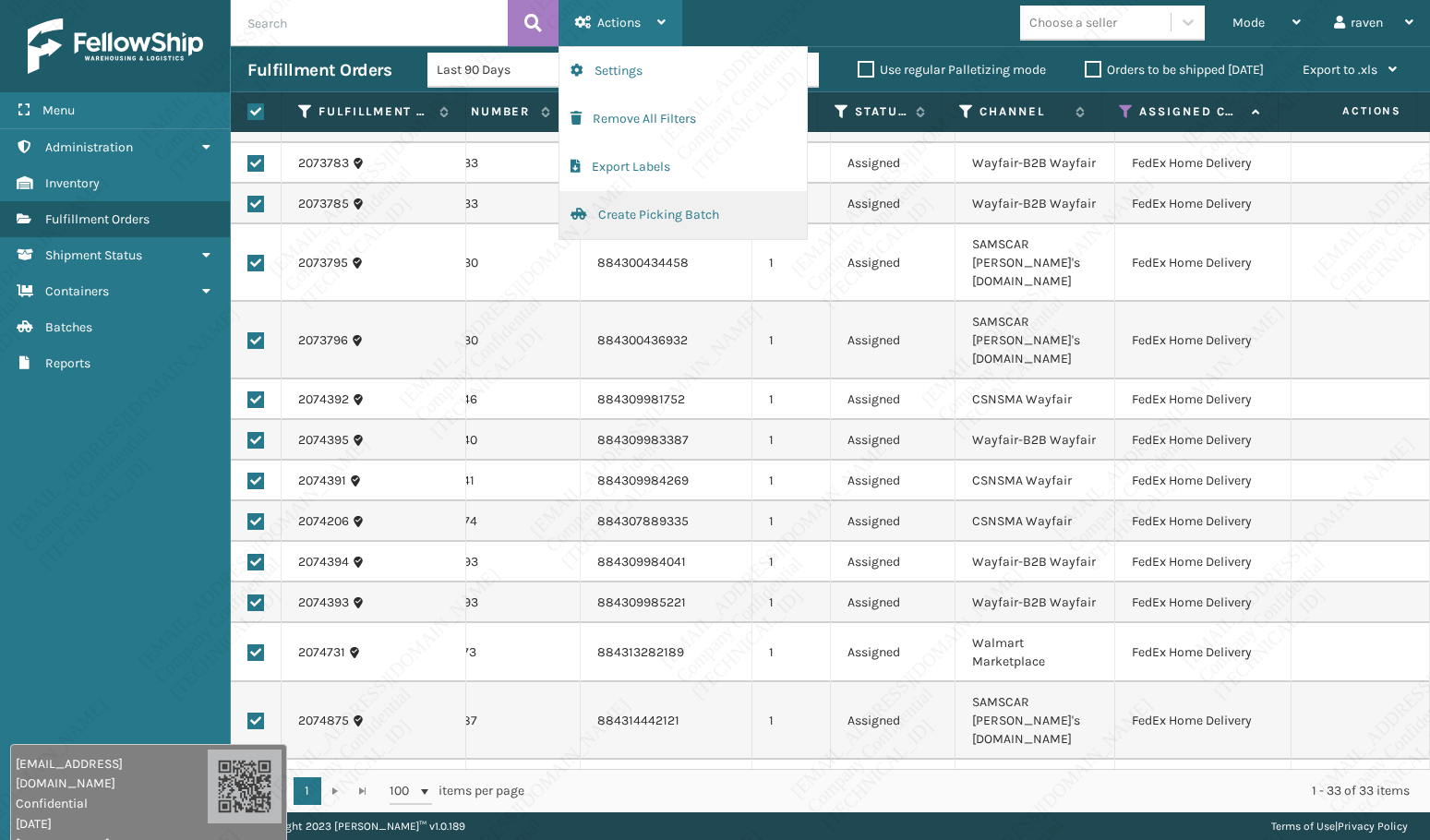
click at [622, 205] on button "Create Picking Batch" at bounding box center [682, 215] width 247 height 48
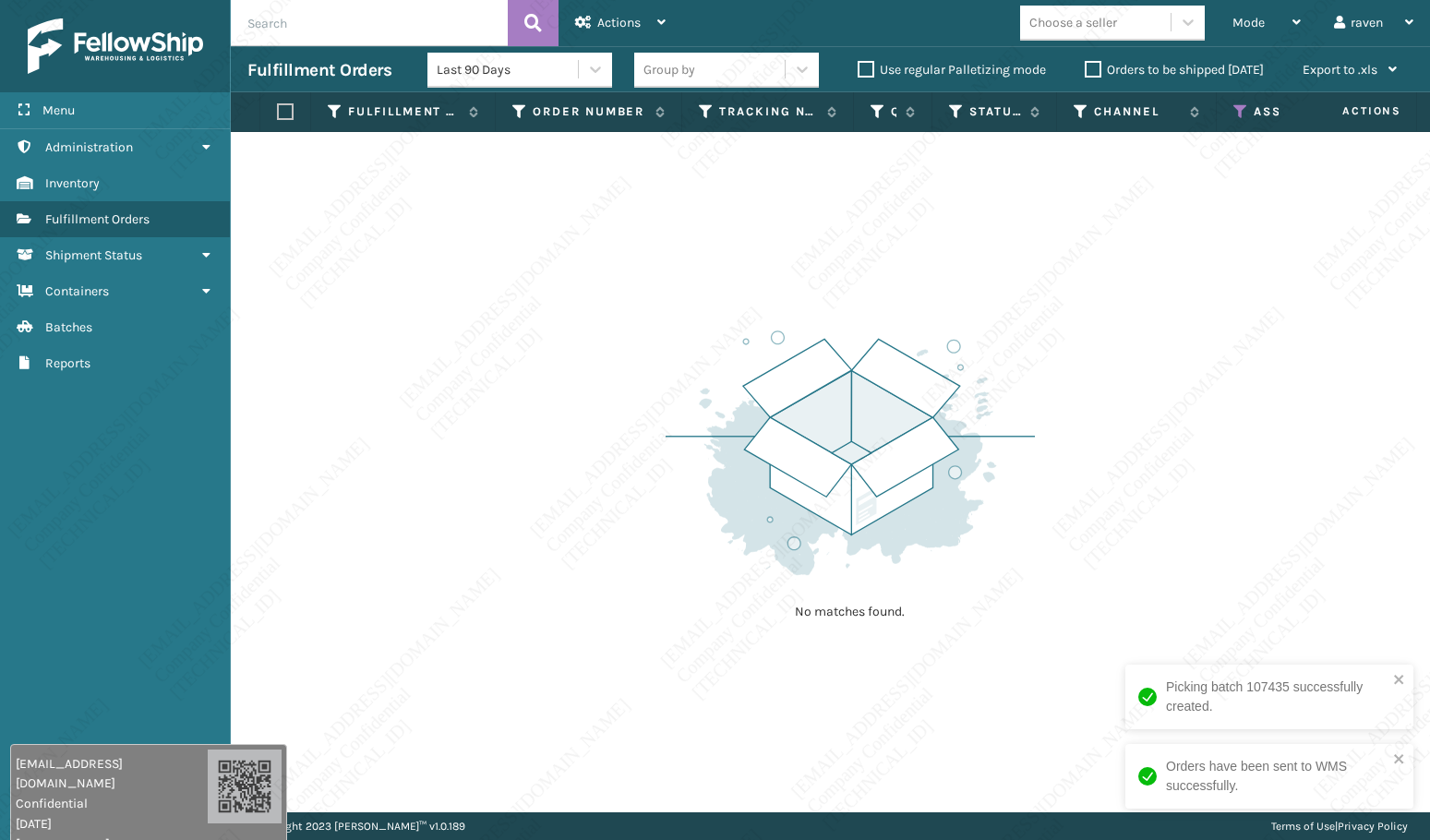
click at [1239, 107] on icon at bounding box center [1240, 111] width 15 height 16
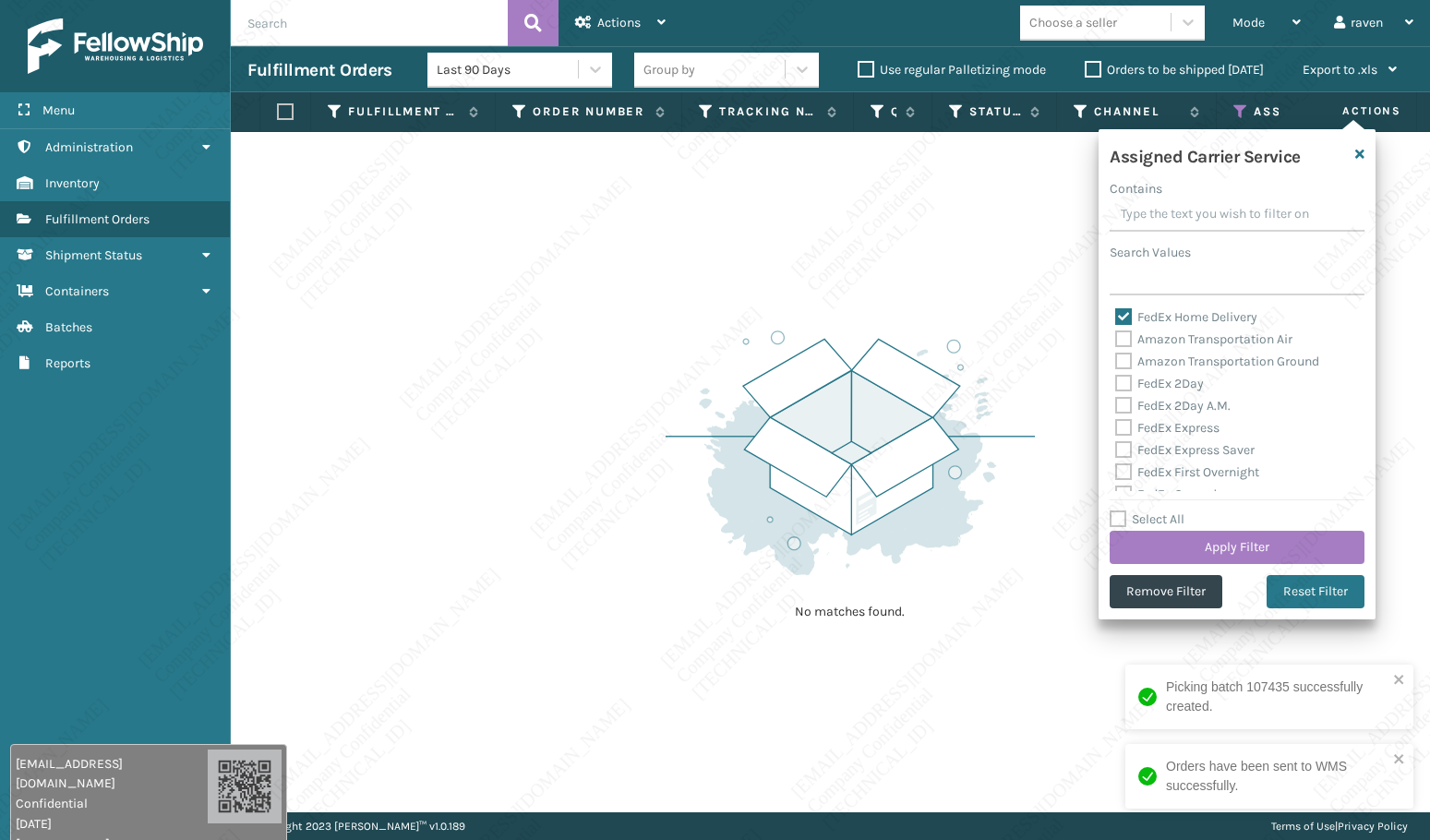
drag, startPoint x: 1157, startPoint y: 318, endPoint x: 1164, endPoint y: 296, distance: 23.1
click at [1157, 318] on label "FedEx Home Delivery" at bounding box center [1186, 317] width 142 height 16
click at [1116, 318] on input "FedEx Home Delivery" at bounding box center [1115, 312] width 1 height 12
checkbox input "false"
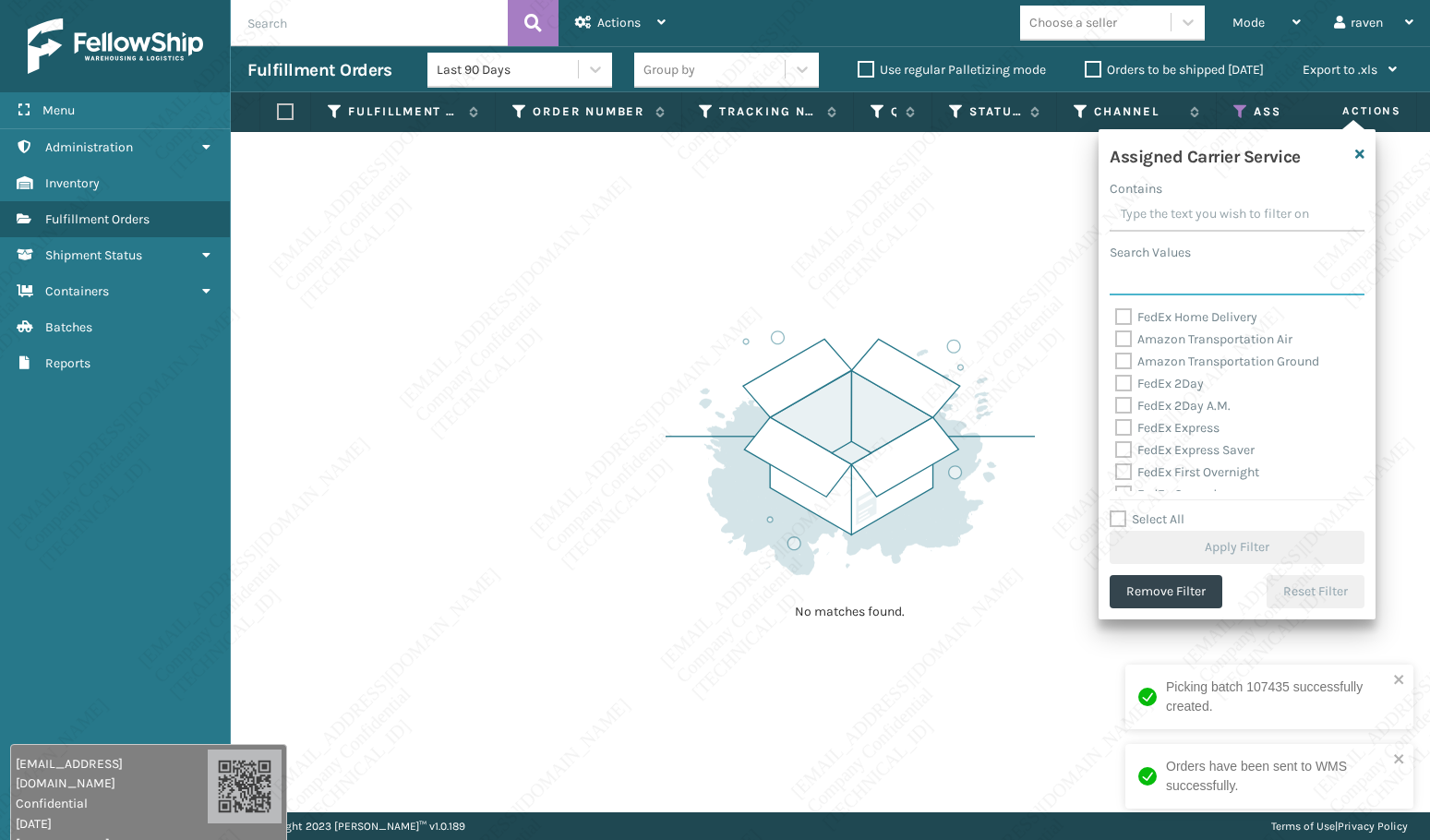
click at [1166, 287] on input "Search Values" at bounding box center [1236, 279] width 255 height 33
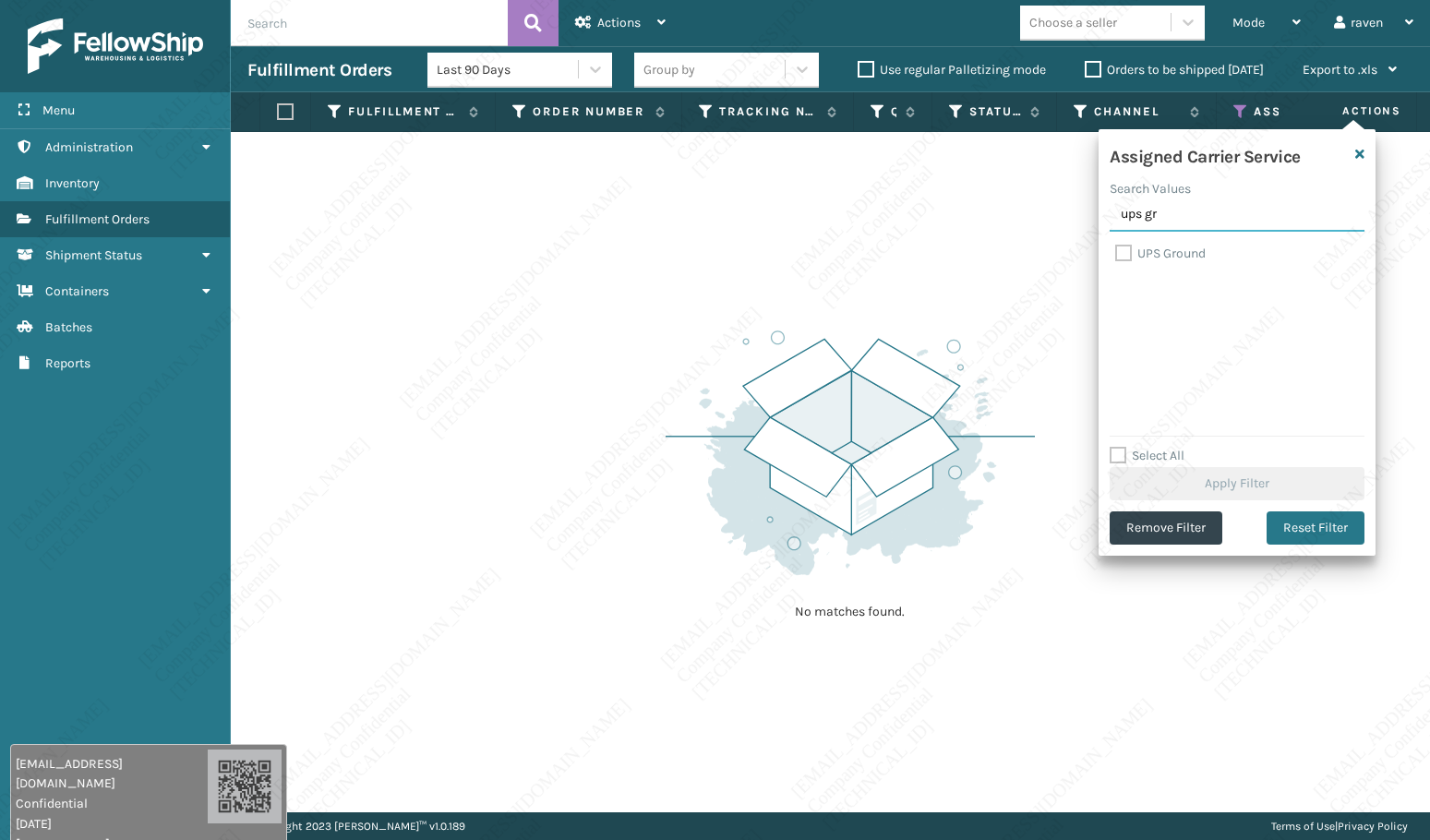
type input "ups gr"
click at [1171, 253] on label "UPS Ground" at bounding box center [1160, 253] width 90 height 16
click at [1116, 253] on input "UPS Ground" at bounding box center [1115, 249] width 1 height 12
checkbox input "true"
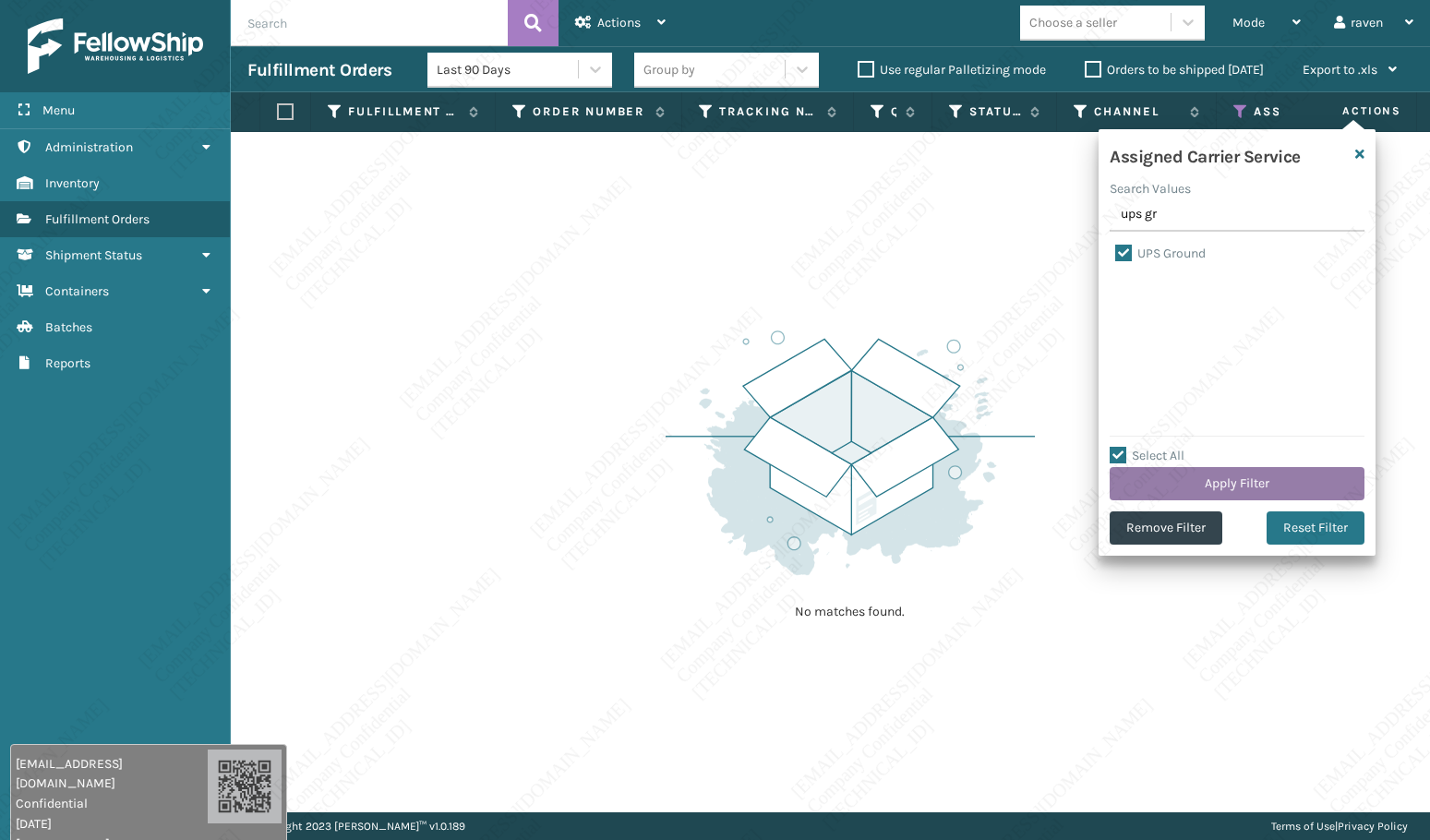
click at [1213, 474] on button "Apply Filter" at bounding box center [1236, 483] width 255 height 33
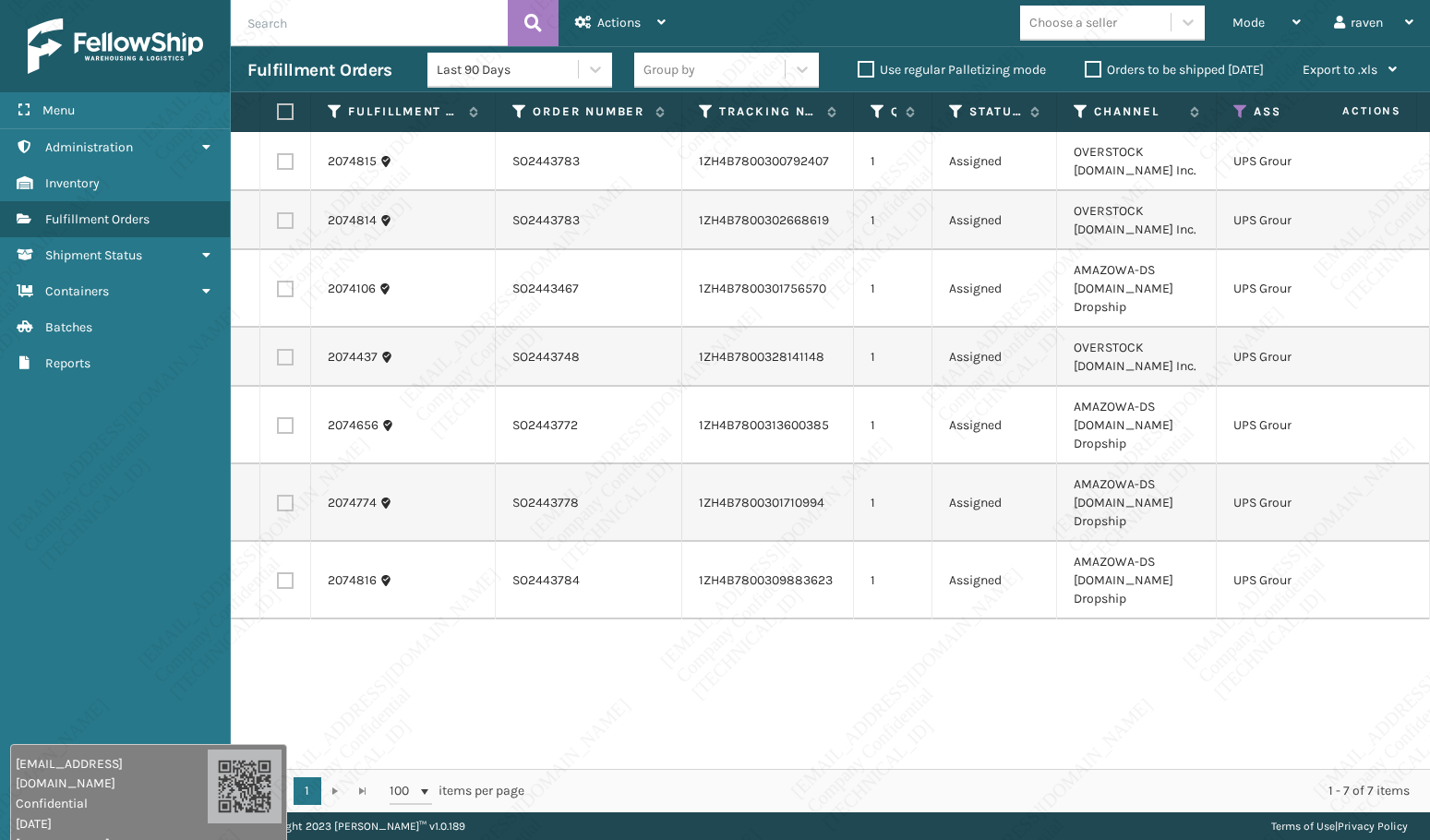
click at [282, 111] on label at bounding box center [282, 111] width 11 height 16
click at [278, 111] on input "checkbox" at bounding box center [277, 112] width 1 height 12
checkbox input "true"
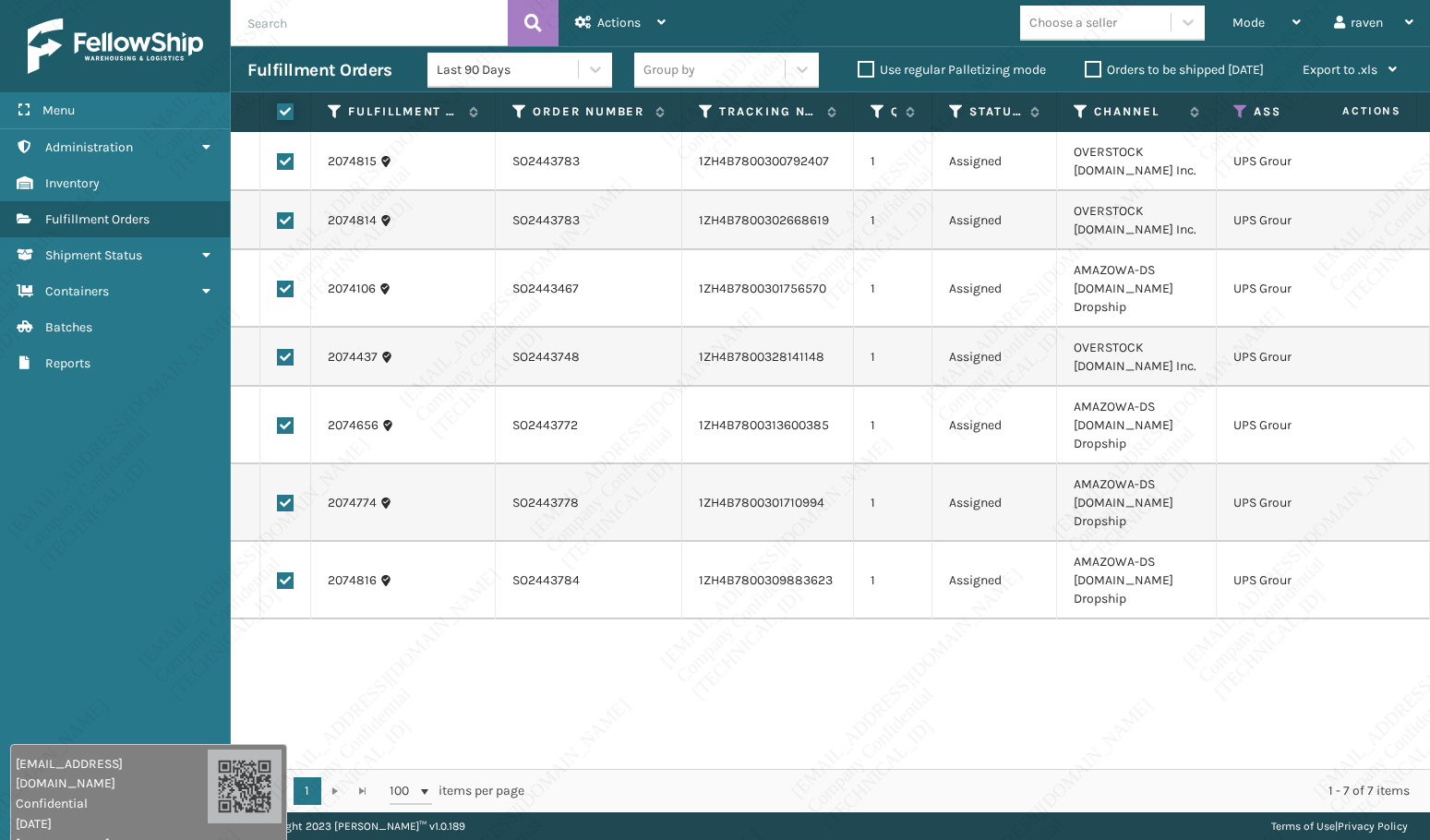
checkbox input "true"
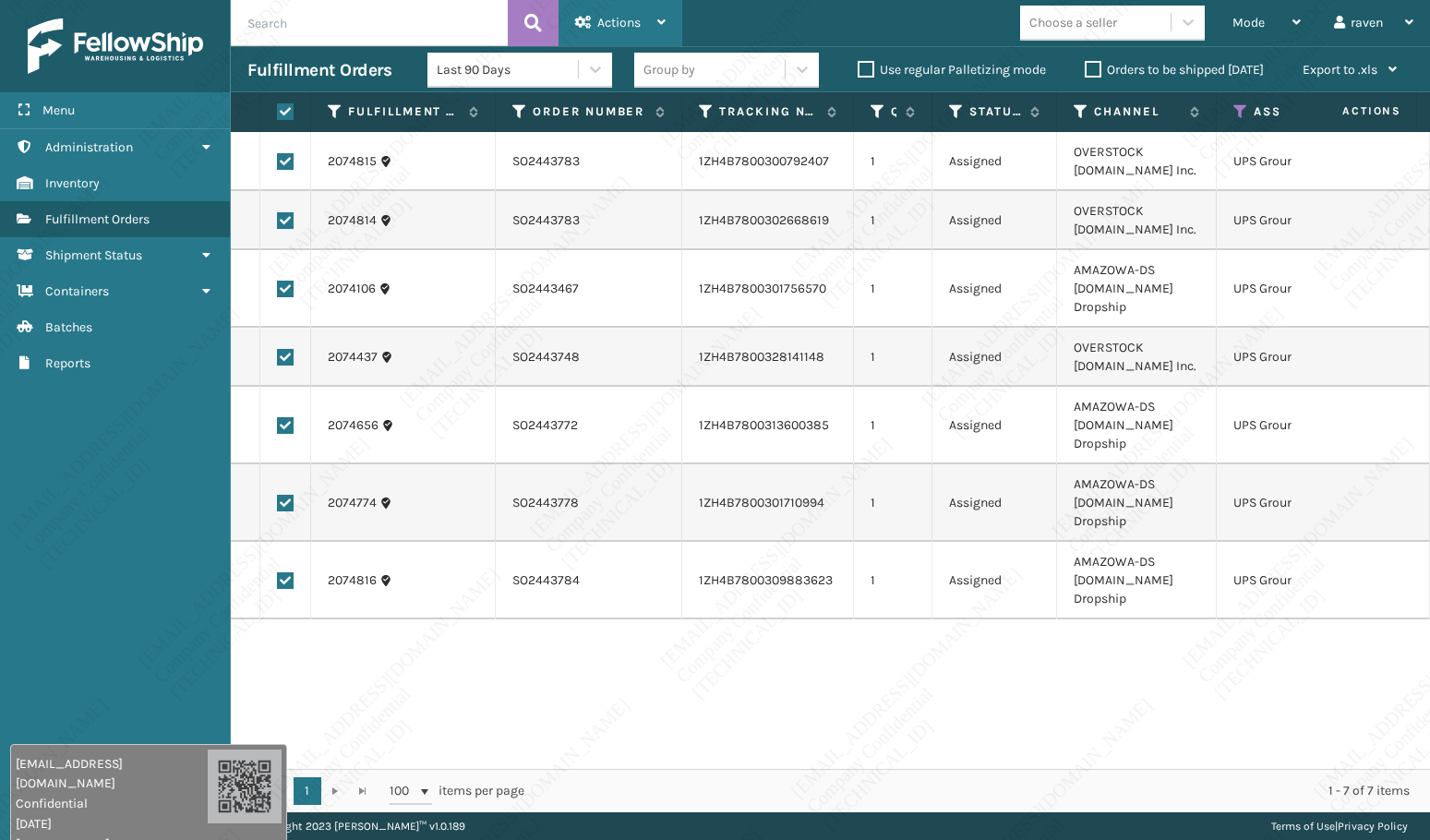
click at [628, 30] on div "Actions" at bounding box center [619, 23] width 90 height 47
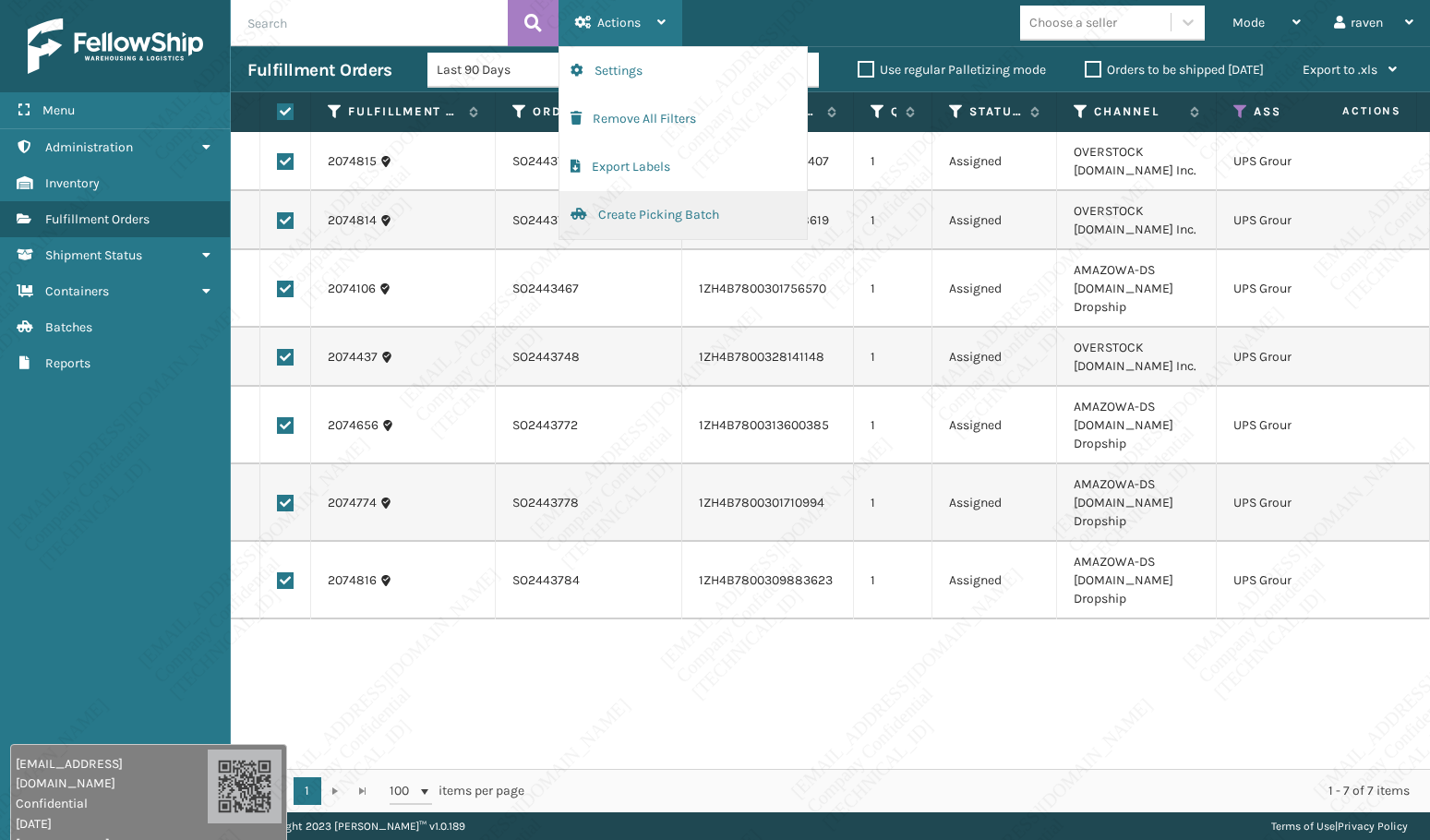
click at [657, 213] on button "Create Picking Batch" at bounding box center [682, 215] width 247 height 48
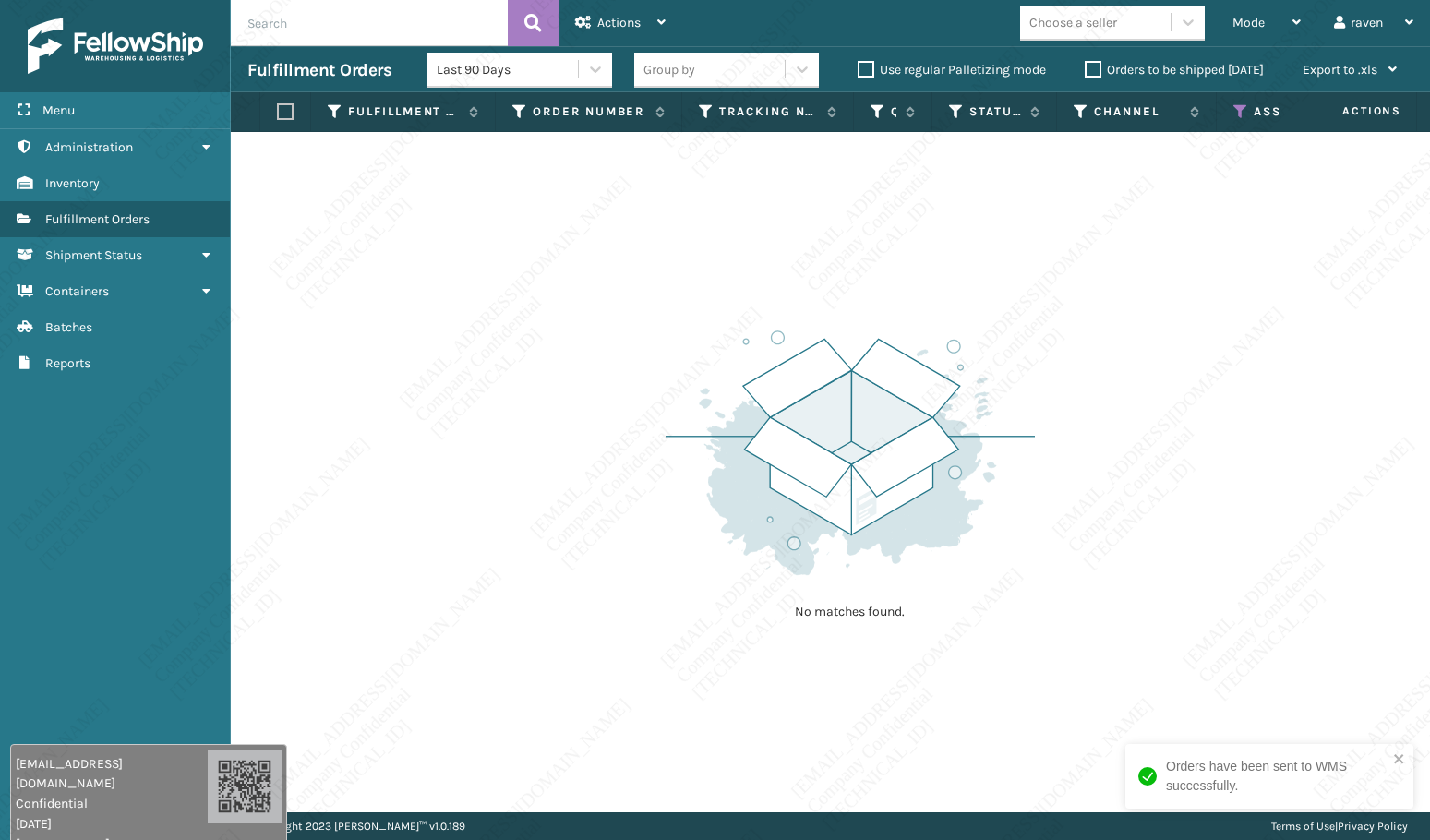
click at [1237, 110] on icon at bounding box center [1240, 111] width 15 height 16
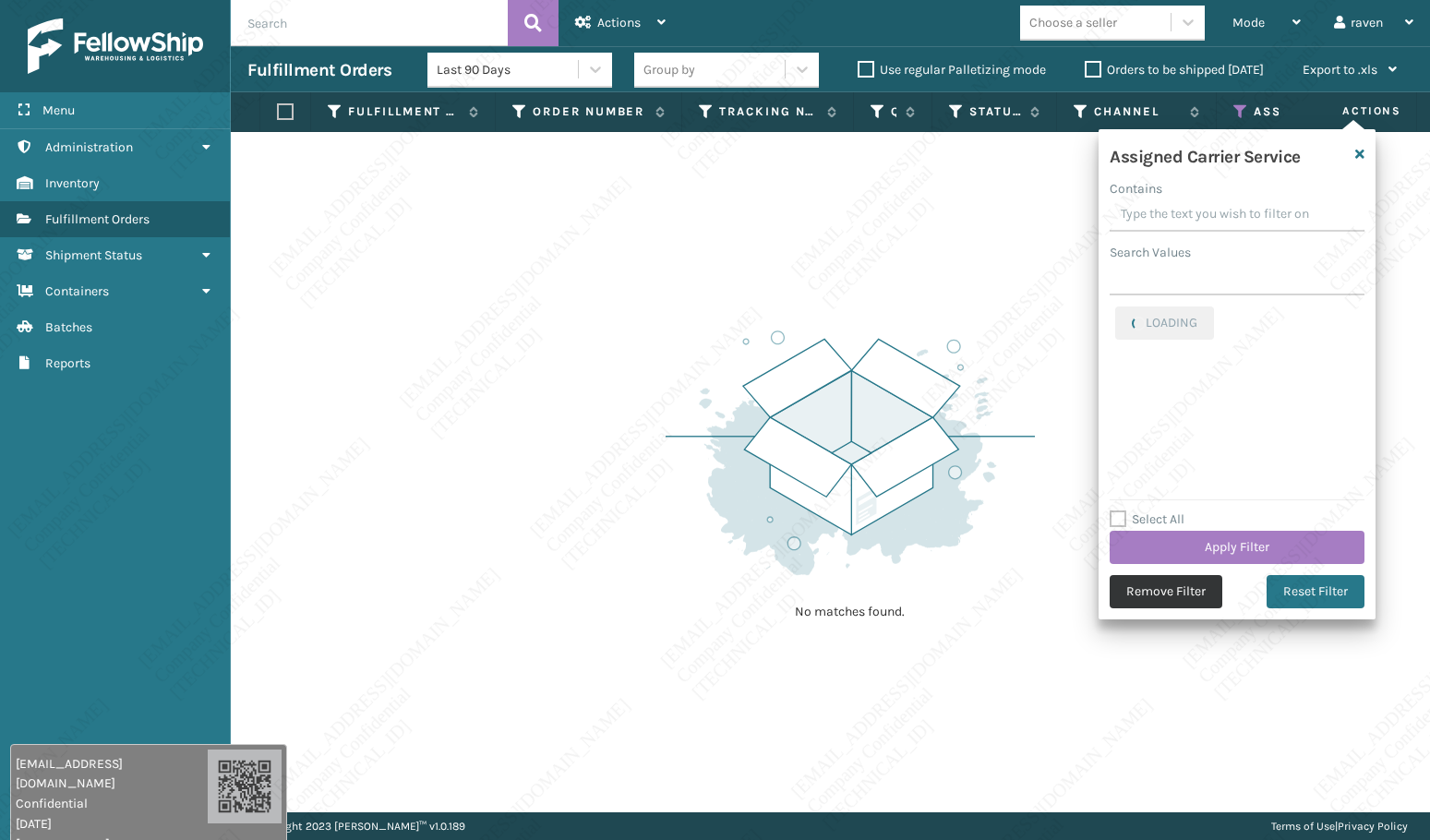
click at [1170, 592] on button "Remove Filter" at bounding box center [1166, 591] width 112 height 33
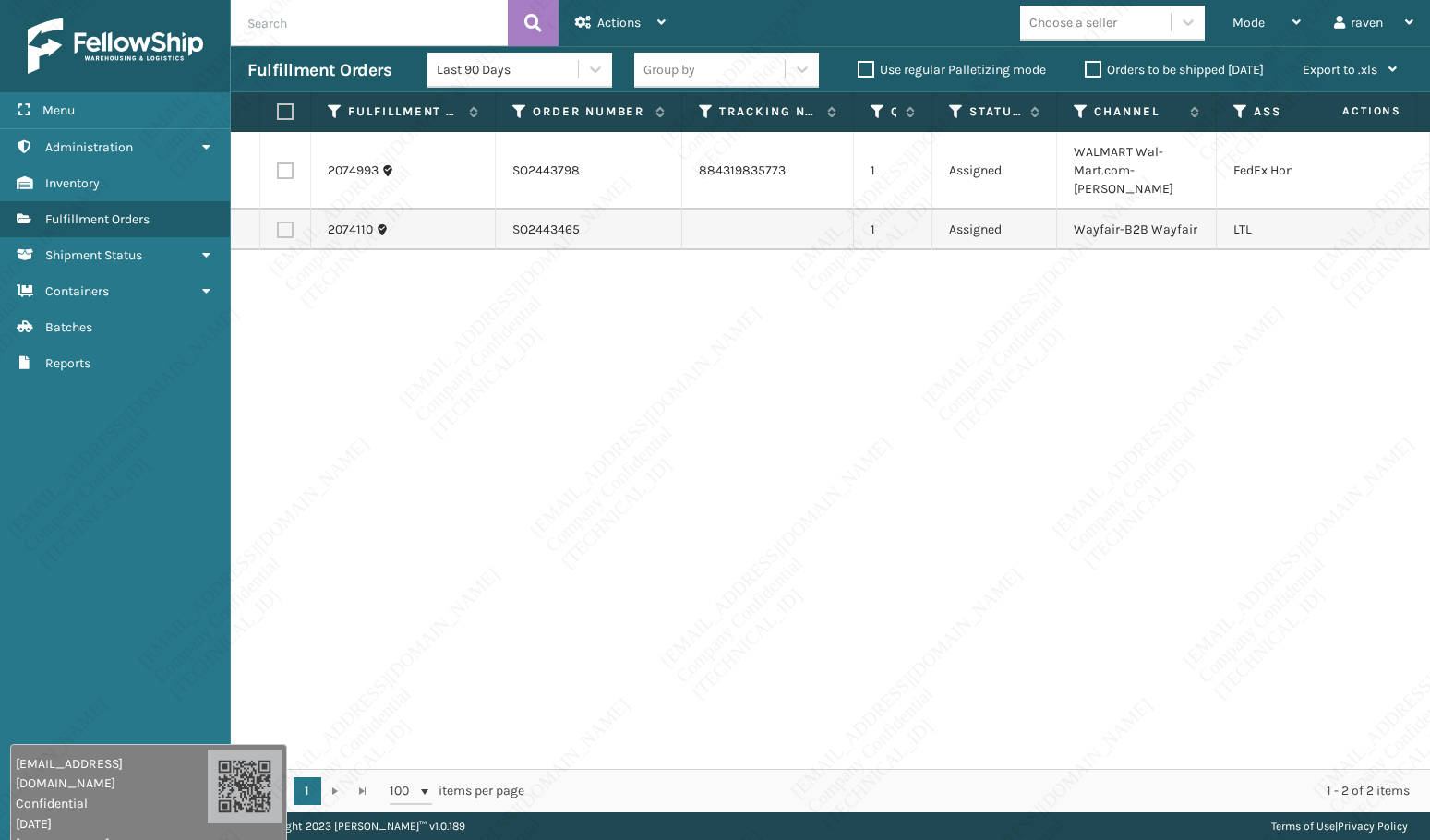
click at [1179, 581] on div "2074993 SO2443798 884319835773 1 Assigned WALMART Wal-Mart.com-Ladson FedEx Hom…" at bounding box center [829, 450] width 1198 height 637
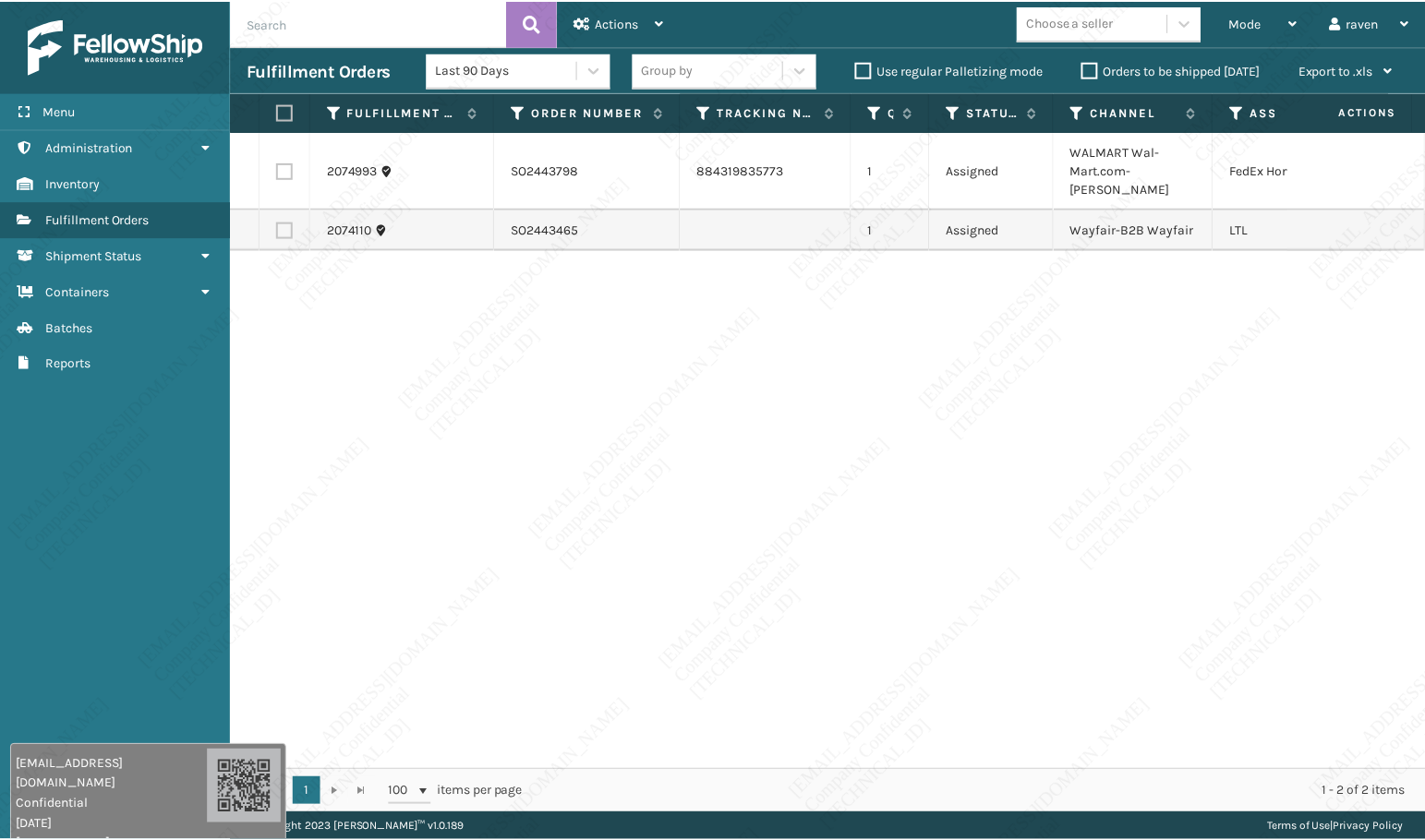
scroll to position [0, 114]
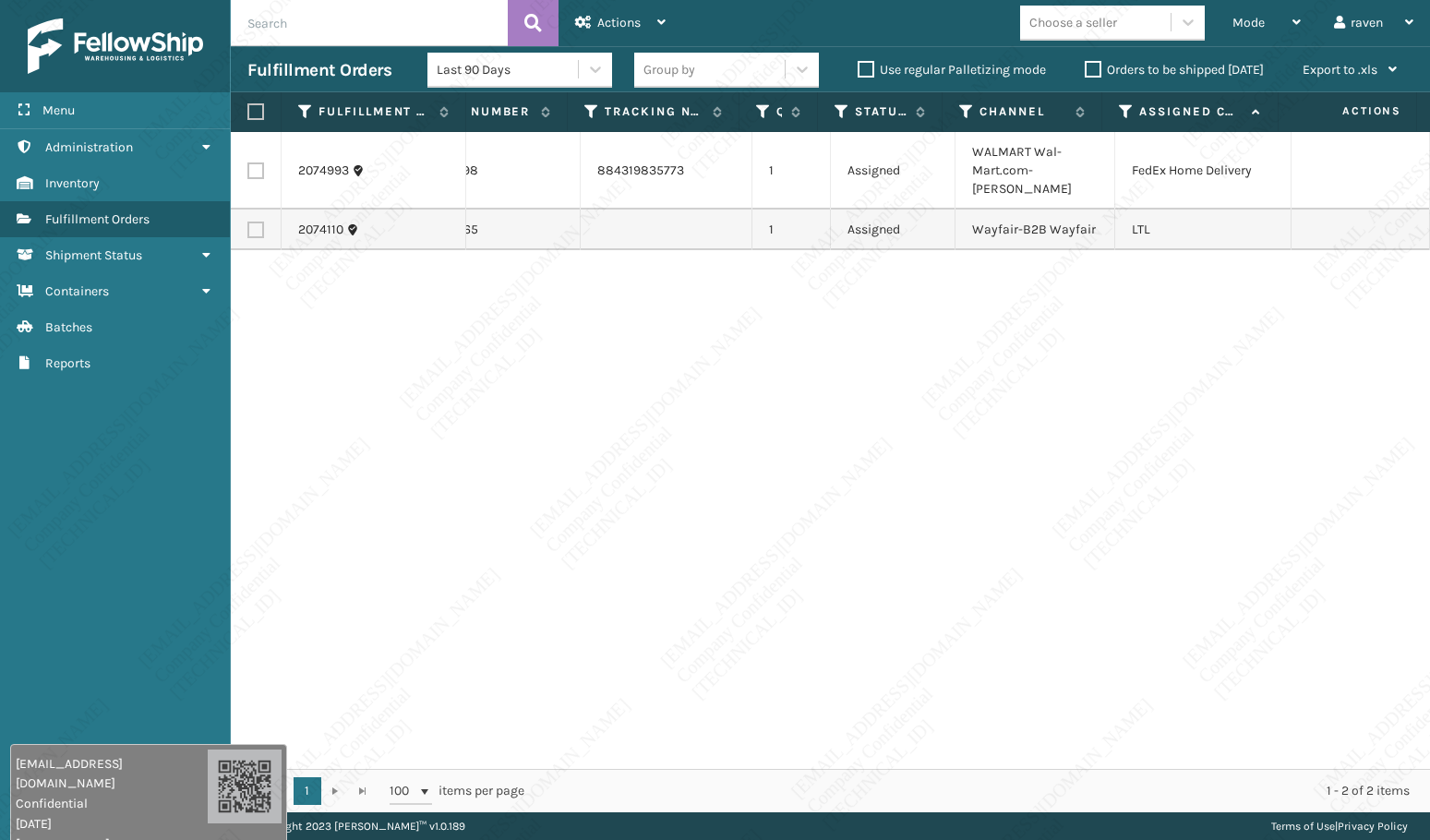
click at [253, 163] on label at bounding box center [255, 171] width 16 height 16
click at [248, 163] on input "checkbox" at bounding box center [247, 169] width 1 height 12
checkbox input "true"
click at [620, 25] on span "Actions" at bounding box center [618, 22] width 44 height 16
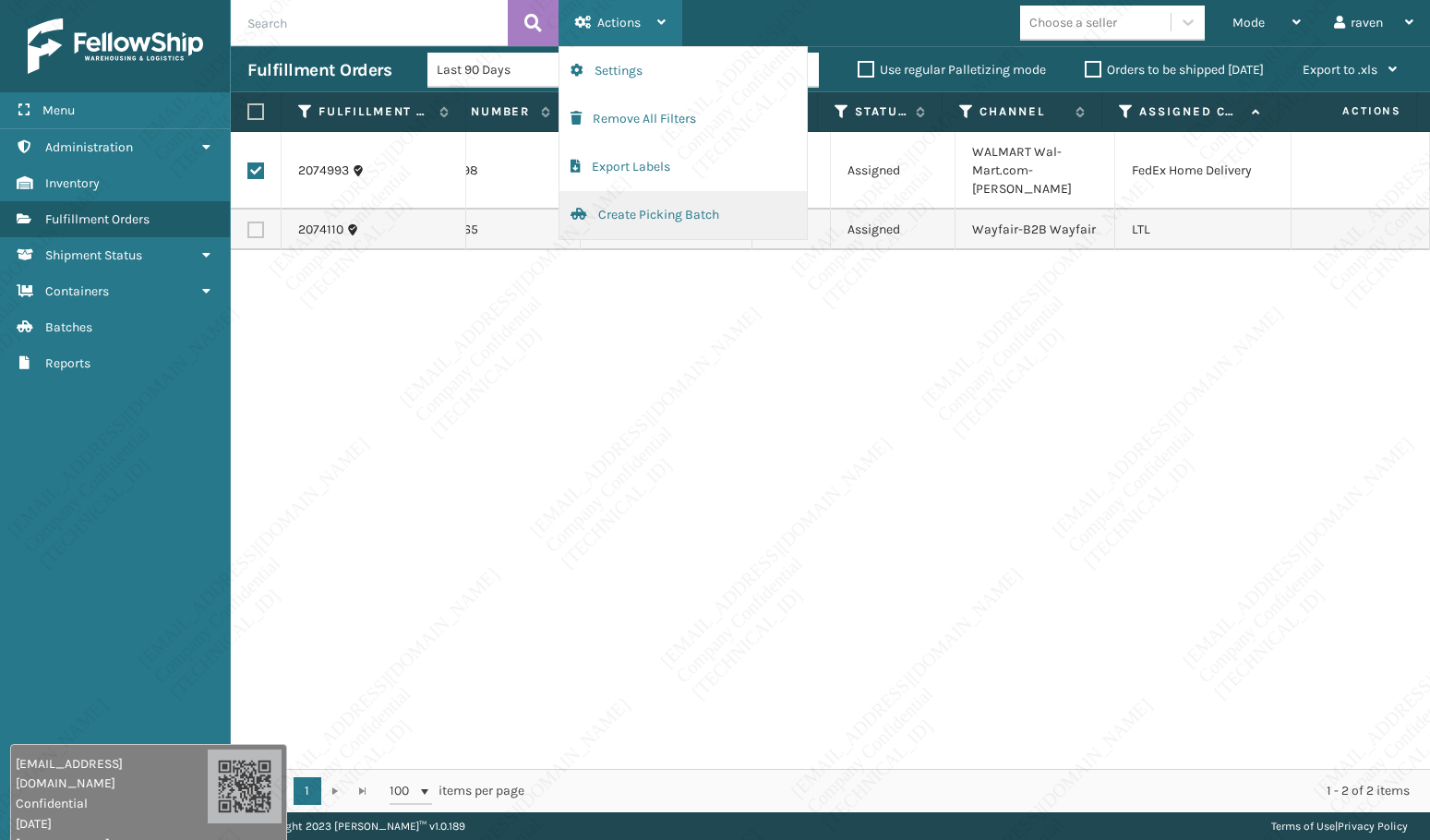
click at [668, 210] on button "Create Picking Batch" at bounding box center [682, 215] width 247 height 48
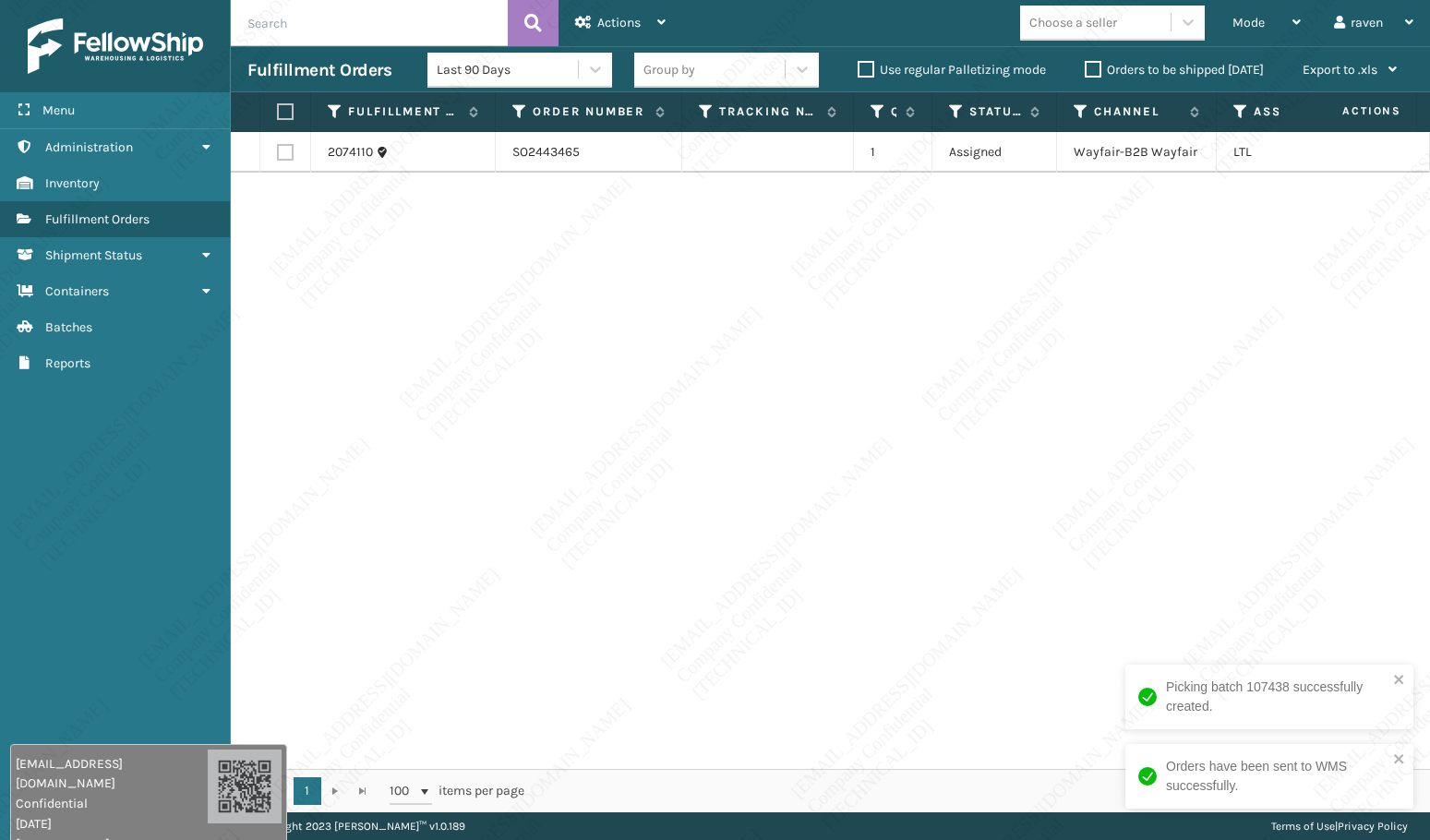
click at [279, 112] on label at bounding box center [282, 111] width 11 height 16
click at [278, 112] on input "checkbox" at bounding box center [277, 112] width 1 height 12
checkbox input "true"
click at [589, 21] on icon at bounding box center [582, 21] width 16 height 13
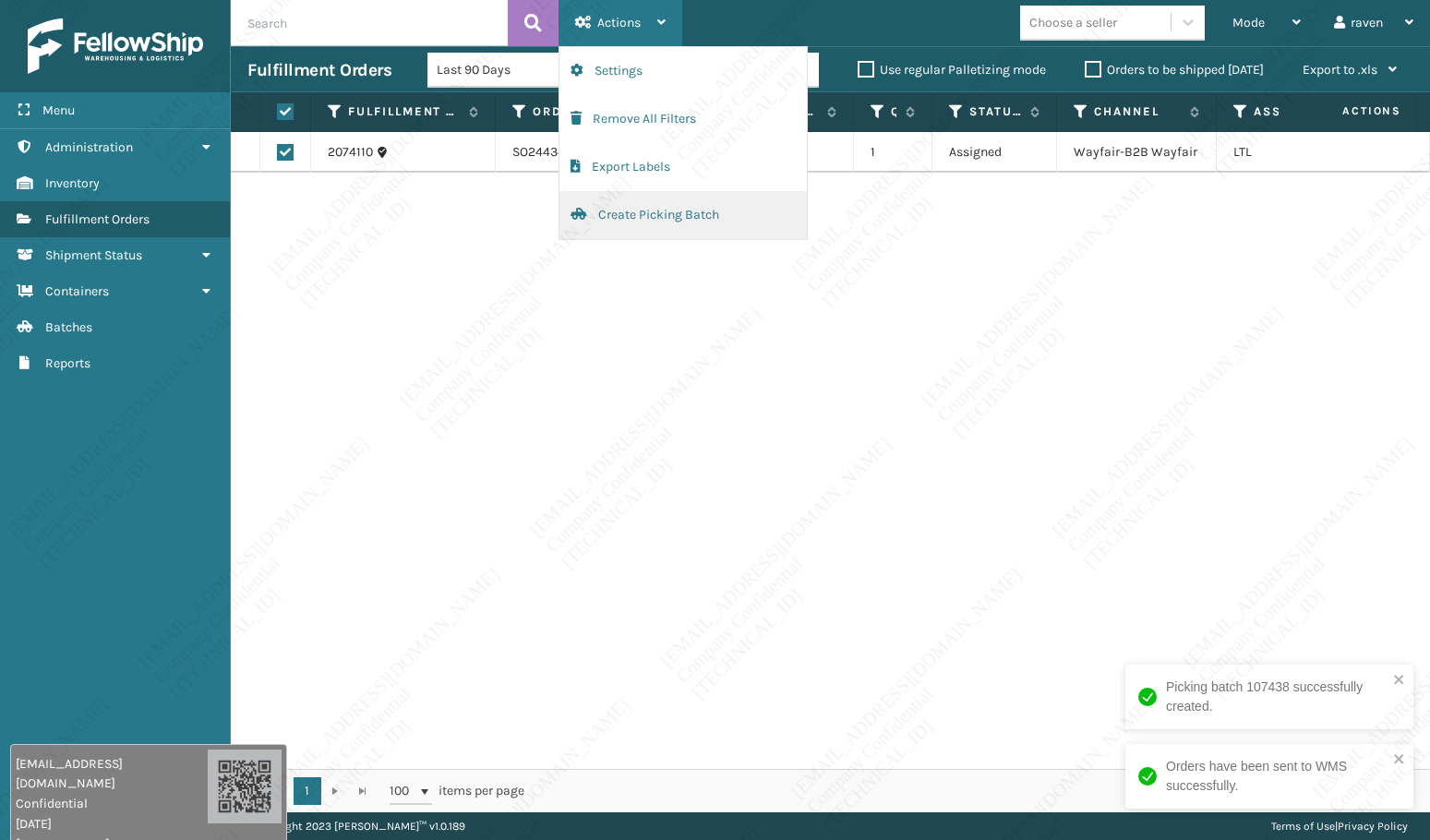
click at [649, 204] on button "Create Picking Batch" at bounding box center [682, 215] width 247 height 48
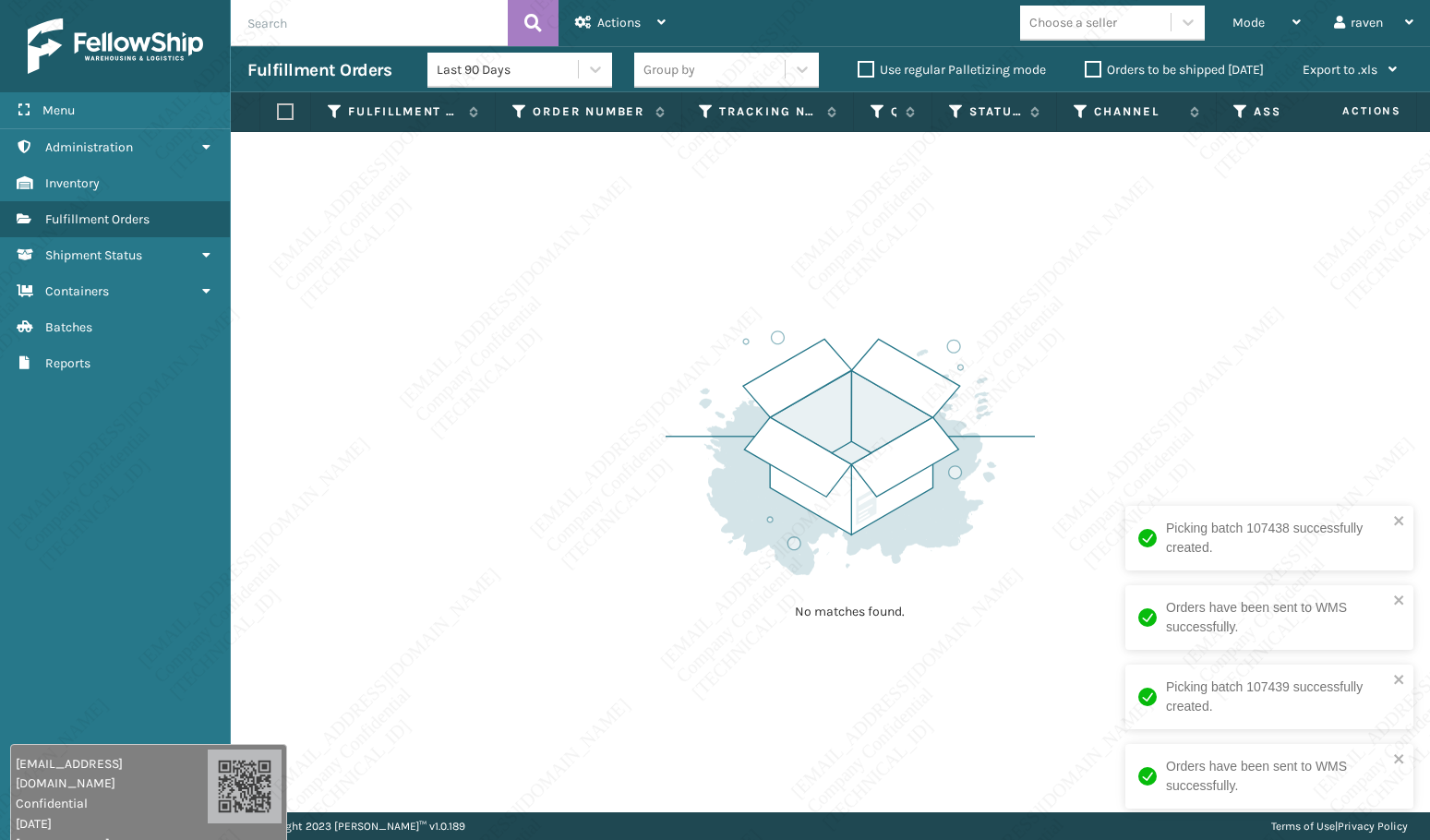
drag, startPoint x: 1237, startPoint y: 426, endPoint x: 1230, endPoint y: 230, distance: 196.1
click at [1238, 399] on div "No matches found." at bounding box center [829, 472] width 1198 height 680
click at [1263, 22] on span "Mode" at bounding box center [1248, 22] width 32 height 16
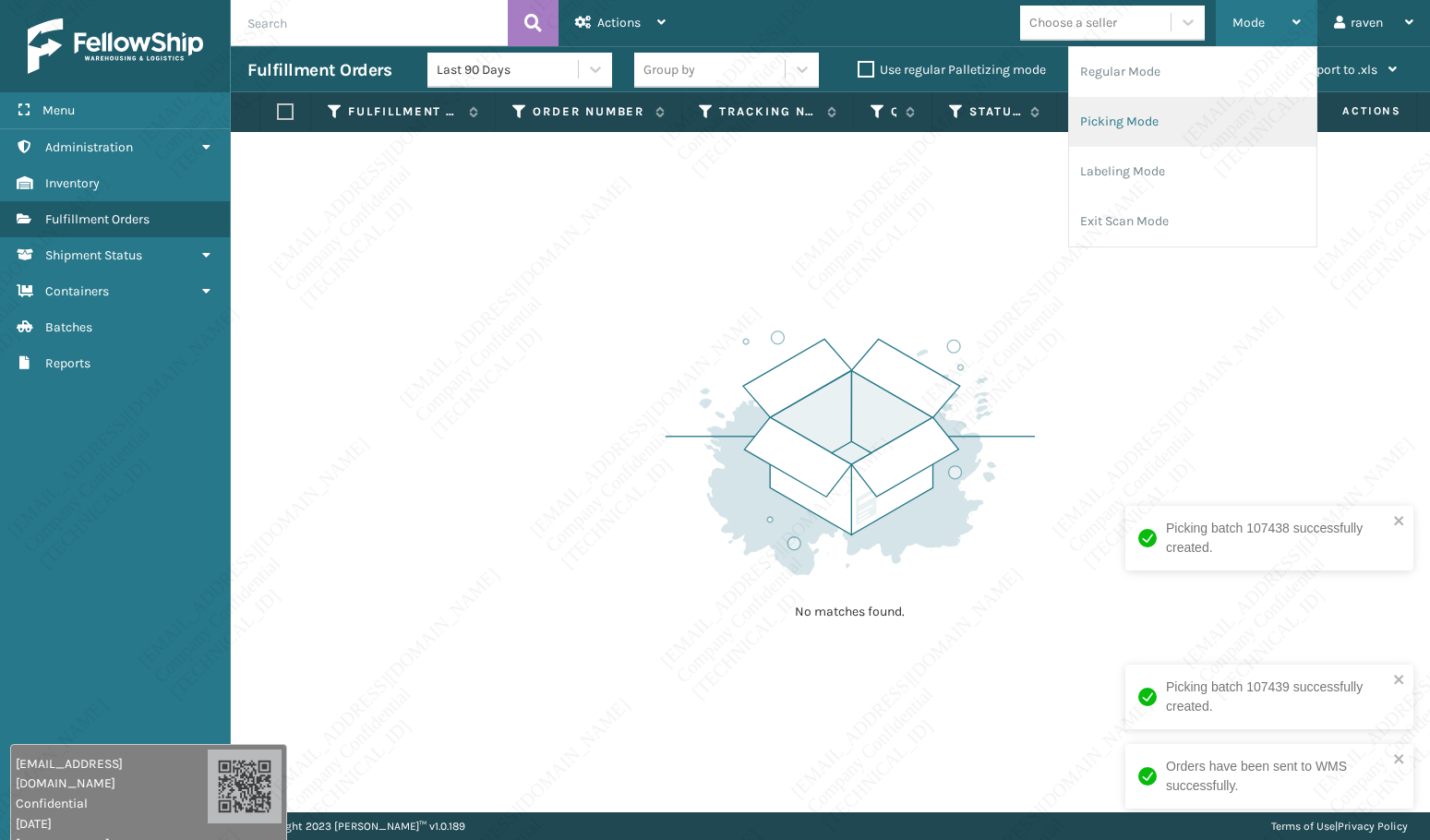
click at [1168, 133] on li "Picking Mode" at bounding box center [1192, 121] width 247 height 49
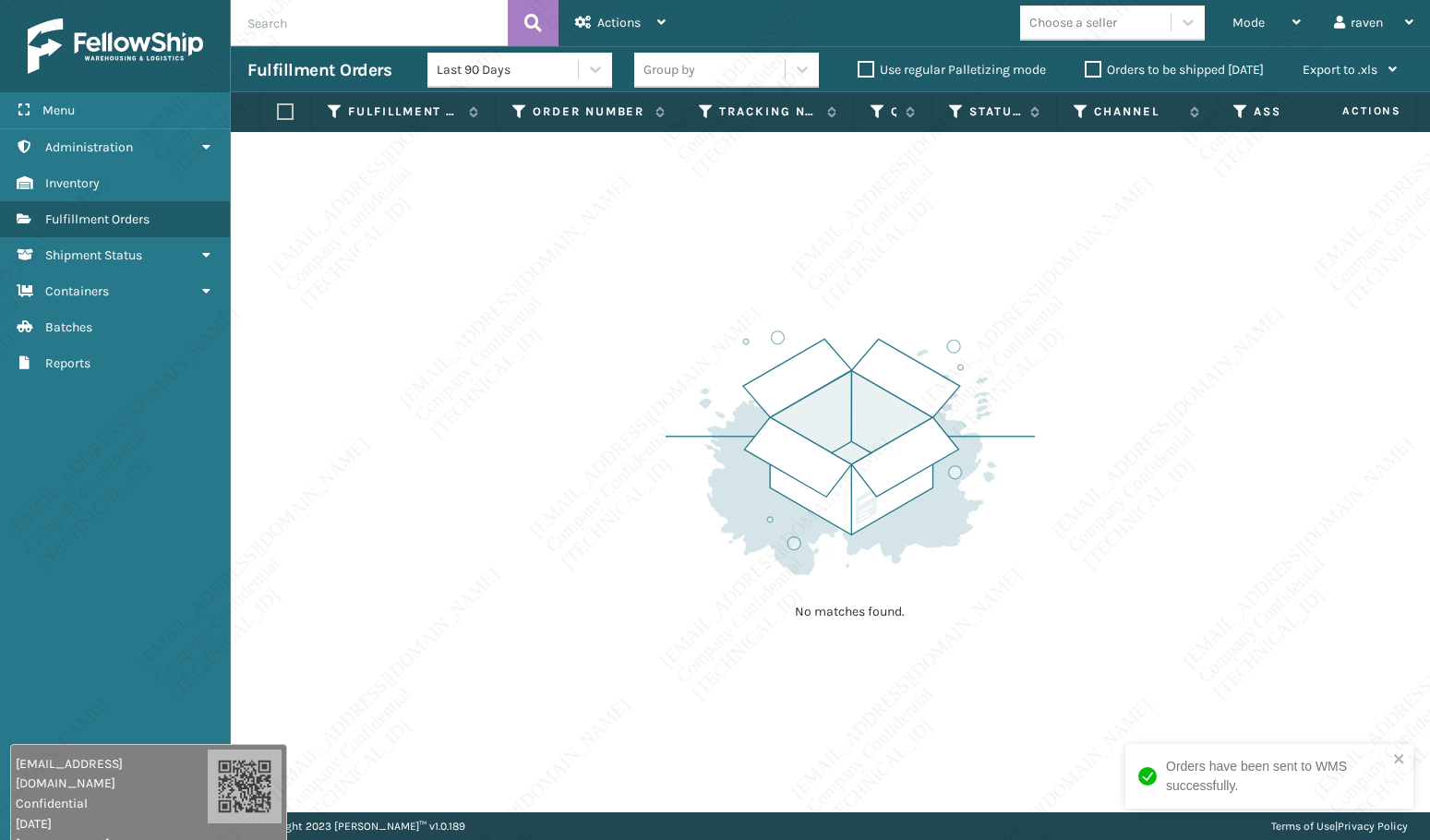
click at [1330, 363] on div "No matches found." at bounding box center [829, 472] width 1198 height 680
drag, startPoint x: 1274, startPoint y: 334, endPoint x: 1152, endPoint y: 338, distance: 122.1
click at [1272, 334] on div "No matches found." at bounding box center [829, 472] width 1198 height 680
click at [808, 439] on img at bounding box center [850, 452] width 369 height 256
click at [545, 630] on div "No matches found." at bounding box center [829, 472] width 1198 height 680
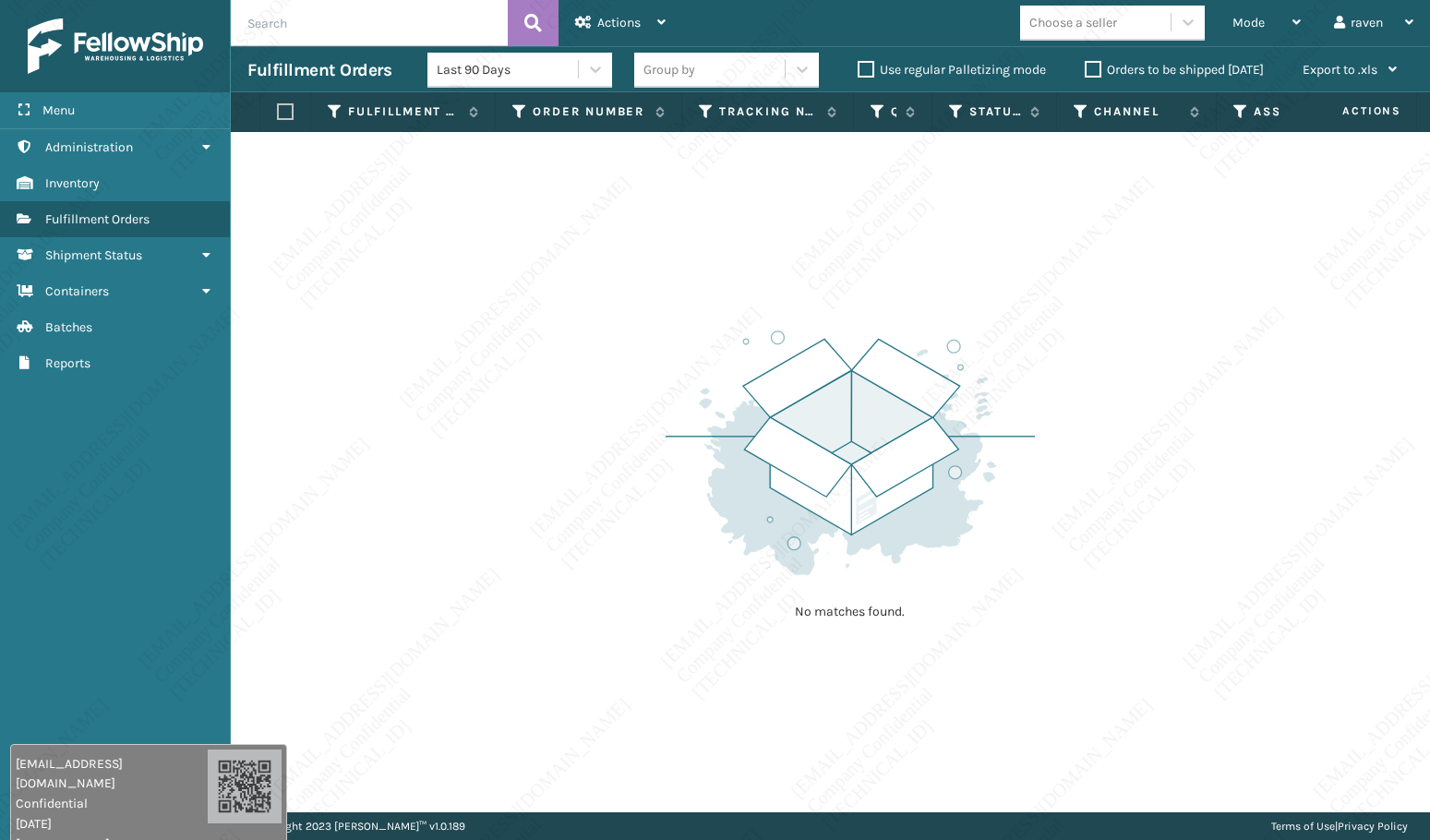
click at [519, 631] on div "No matches found." at bounding box center [829, 472] width 1198 height 680
drag, startPoint x: 565, startPoint y: 618, endPoint x: 549, endPoint y: 651, distance: 36.7
click at [562, 625] on div "No matches found." at bounding box center [829, 472] width 1198 height 680
click at [553, 652] on div "No matches found." at bounding box center [829, 472] width 1198 height 680
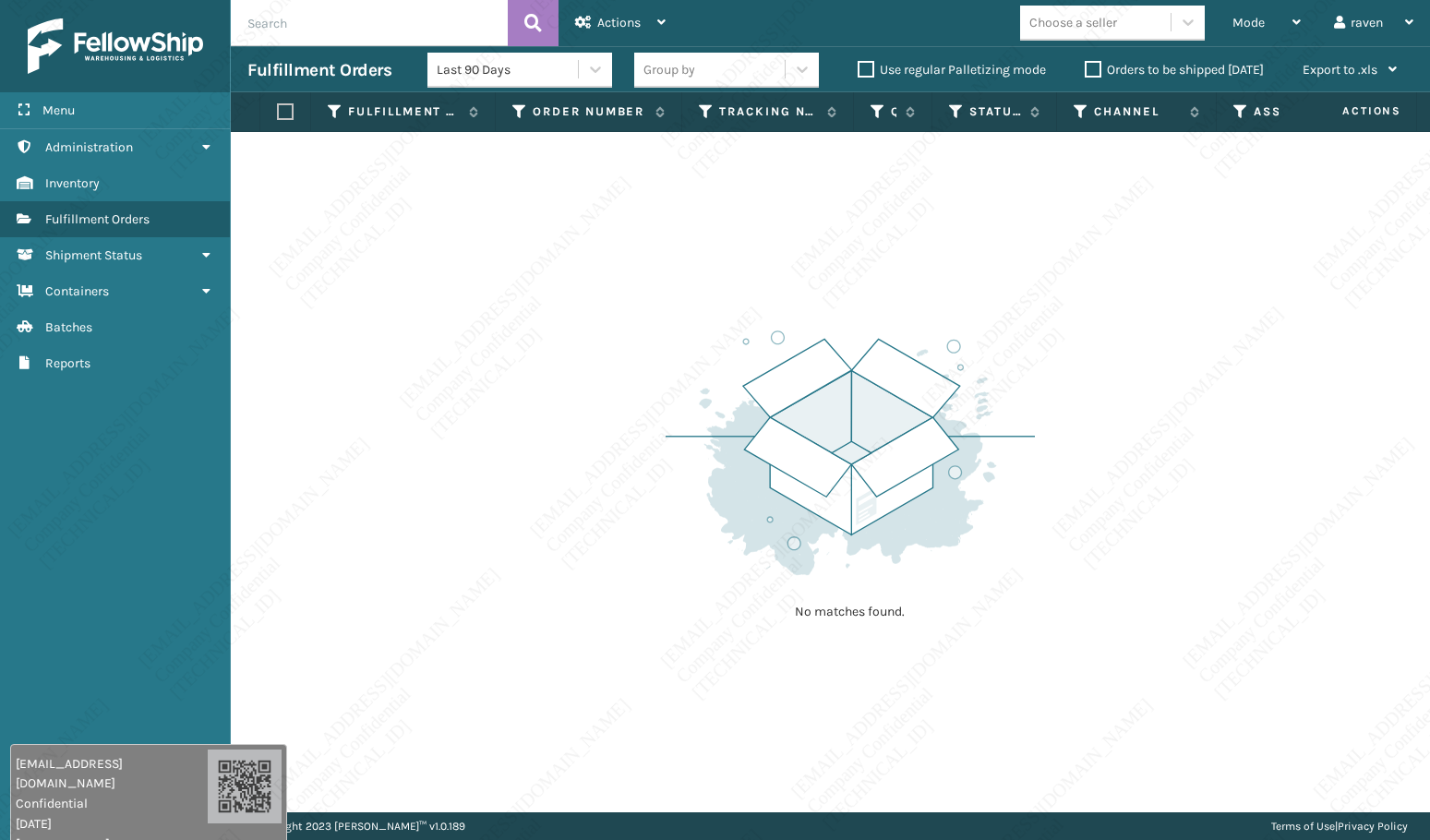
drag, startPoint x: 540, startPoint y: 652, endPoint x: 522, endPoint y: 633, distance: 26.2
click at [546, 635] on div "No matches found." at bounding box center [829, 472] width 1198 height 680
click at [1025, 4] on div "Mode Regular Mode Picking Mode Labeling Mode Exit Scan Mode Choose a seller rav…" at bounding box center [1056, 23] width 748 height 47
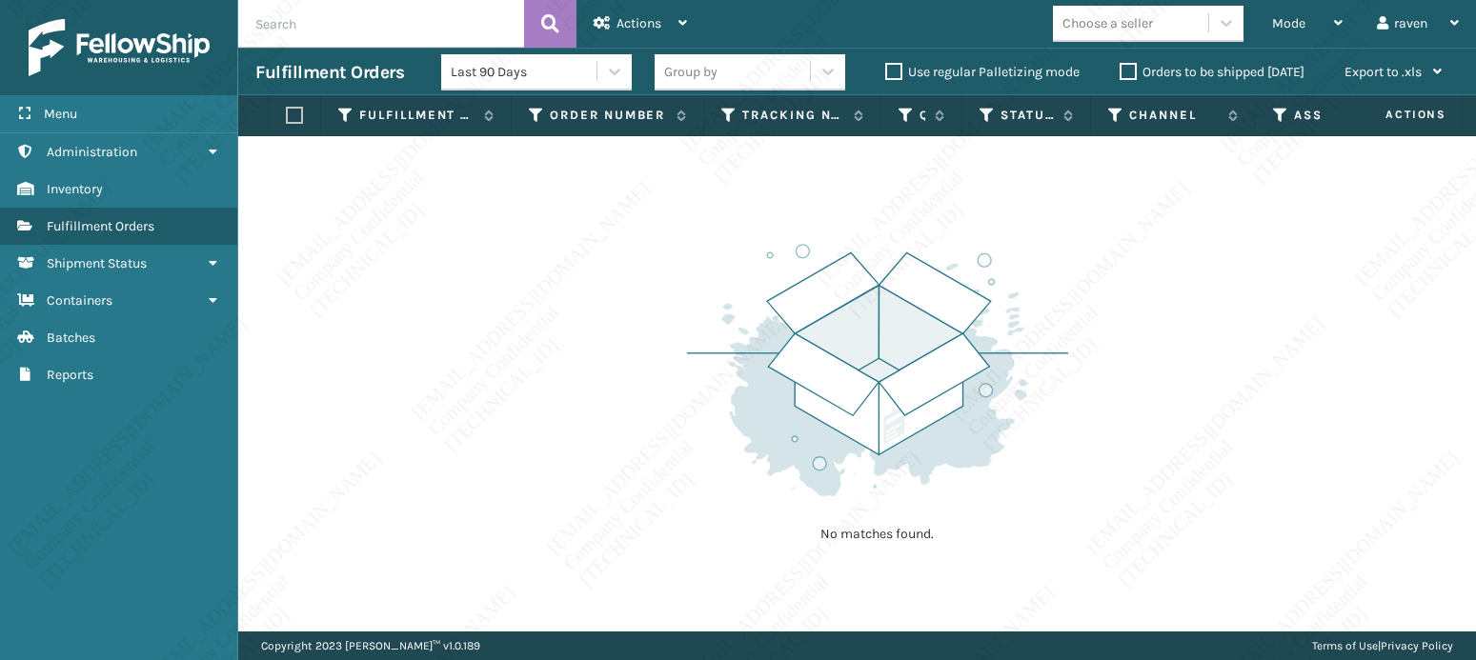
click at [1209, 190] on div "No matches found." at bounding box center [856, 383] width 1237 height 495
click at [1209, 191] on div "No matches found." at bounding box center [856, 383] width 1237 height 495
click at [1208, 195] on div "No matches found." at bounding box center [856, 383] width 1237 height 495
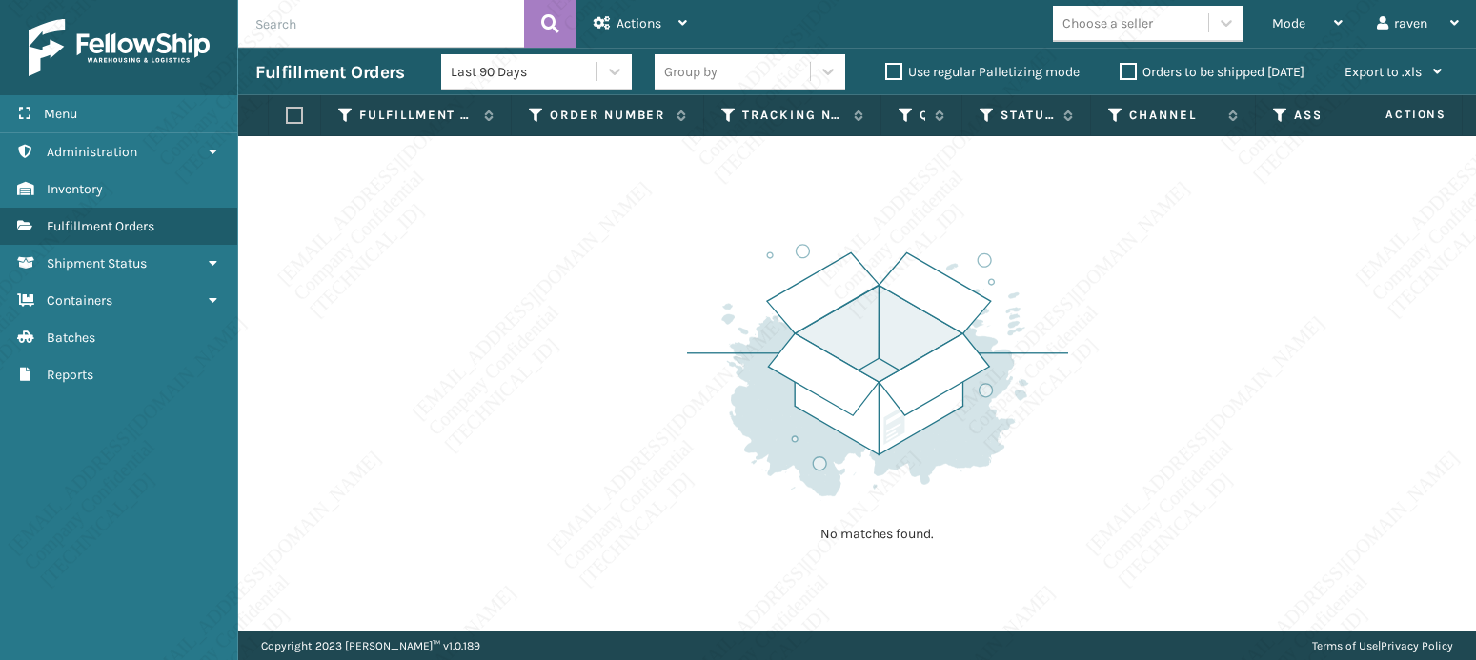
click at [1202, 204] on div "No matches found." at bounding box center [856, 383] width 1237 height 495
click at [1205, 203] on div "No matches found." at bounding box center [856, 383] width 1237 height 495
drag, startPoint x: 1294, startPoint y: 334, endPoint x: 1315, endPoint y: 372, distance: 44.0
click at [1315, 372] on div "No matches found." at bounding box center [856, 383] width 1237 height 495
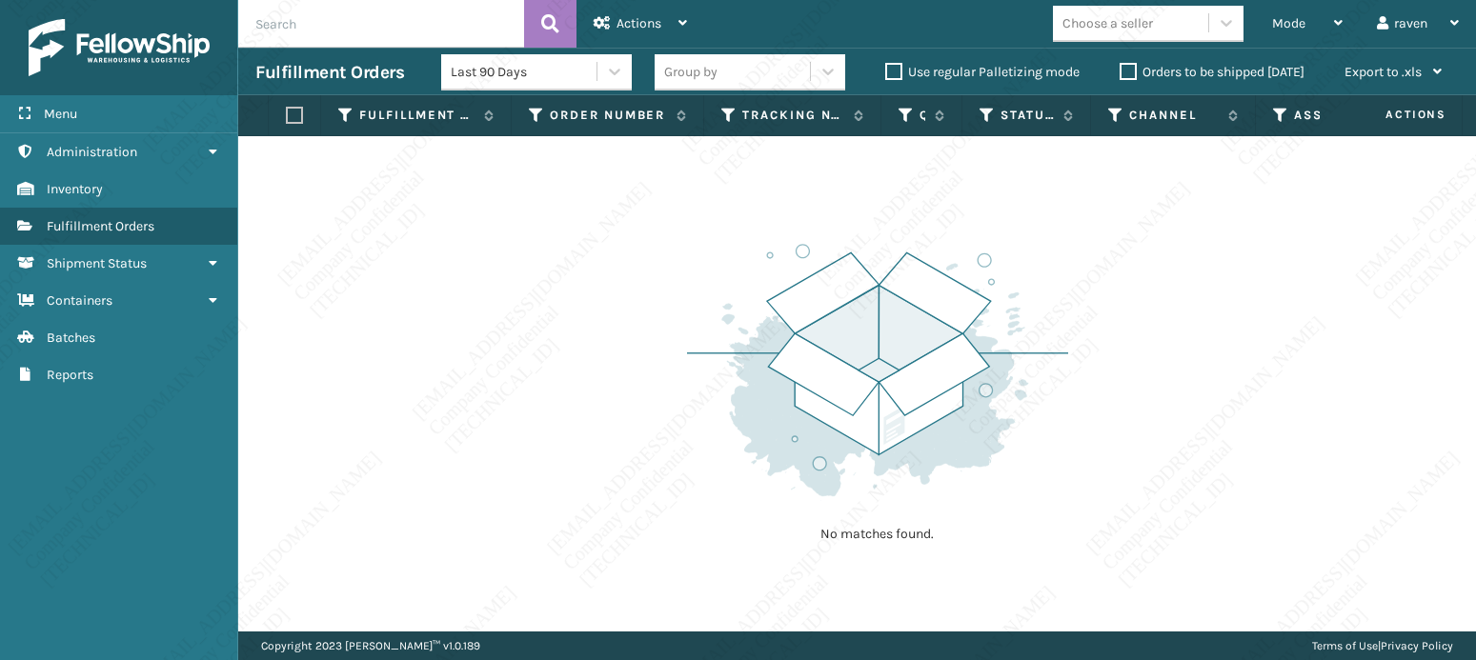
click at [1316, 375] on div "No matches found." at bounding box center [856, 383] width 1237 height 495
drag, startPoint x: 1315, startPoint y: 374, endPoint x: 1344, endPoint y: 378, distance: 29.8
click at [1344, 378] on div "No matches found." at bounding box center [856, 383] width 1237 height 495
click at [1344, 379] on div "No matches found." at bounding box center [856, 383] width 1237 height 495
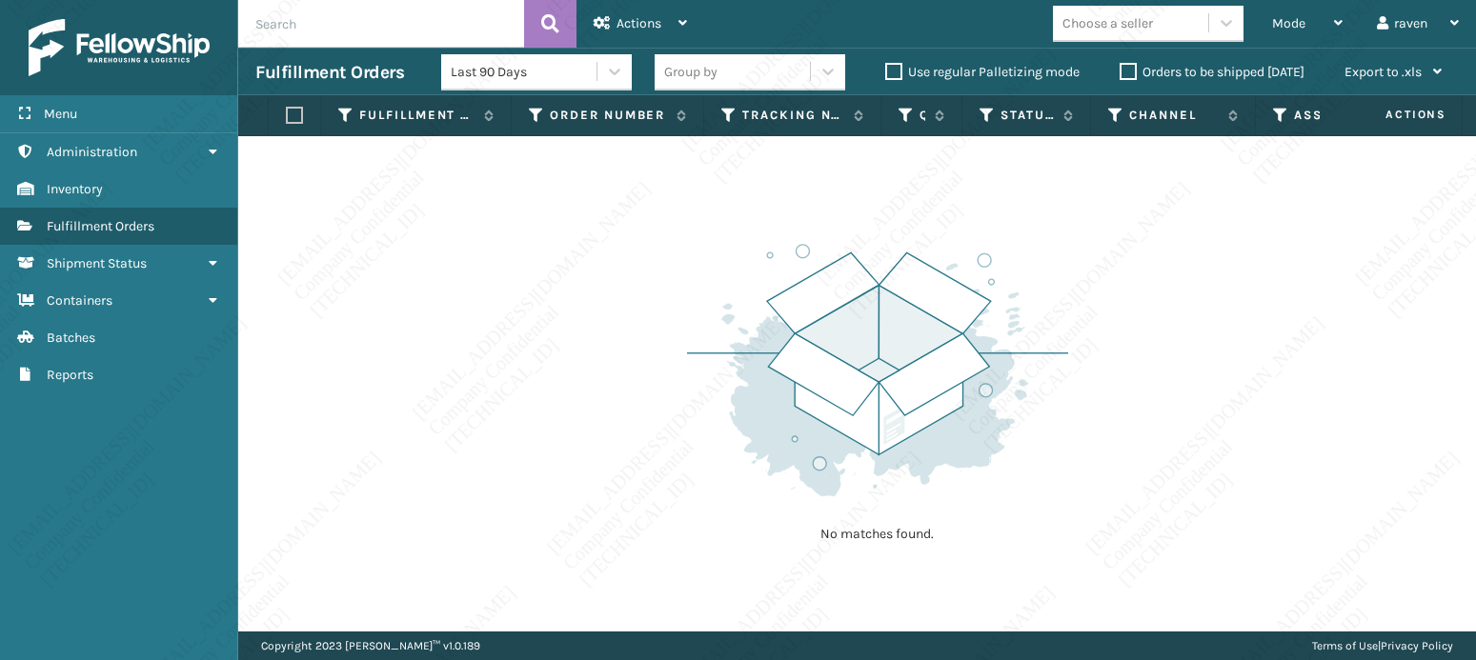
click at [1341, 382] on div "No matches found." at bounding box center [856, 383] width 1237 height 495
click at [1331, 387] on div "No matches found." at bounding box center [856, 383] width 1237 height 495
click at [1283, 320] on div "No matches found." at bounding box center [856, 383] width 1237 height 495
drag, startPoint x: 1253, startPoint y: 201, endPoint x: 1249, endPoint y: 169, distance: 32.6
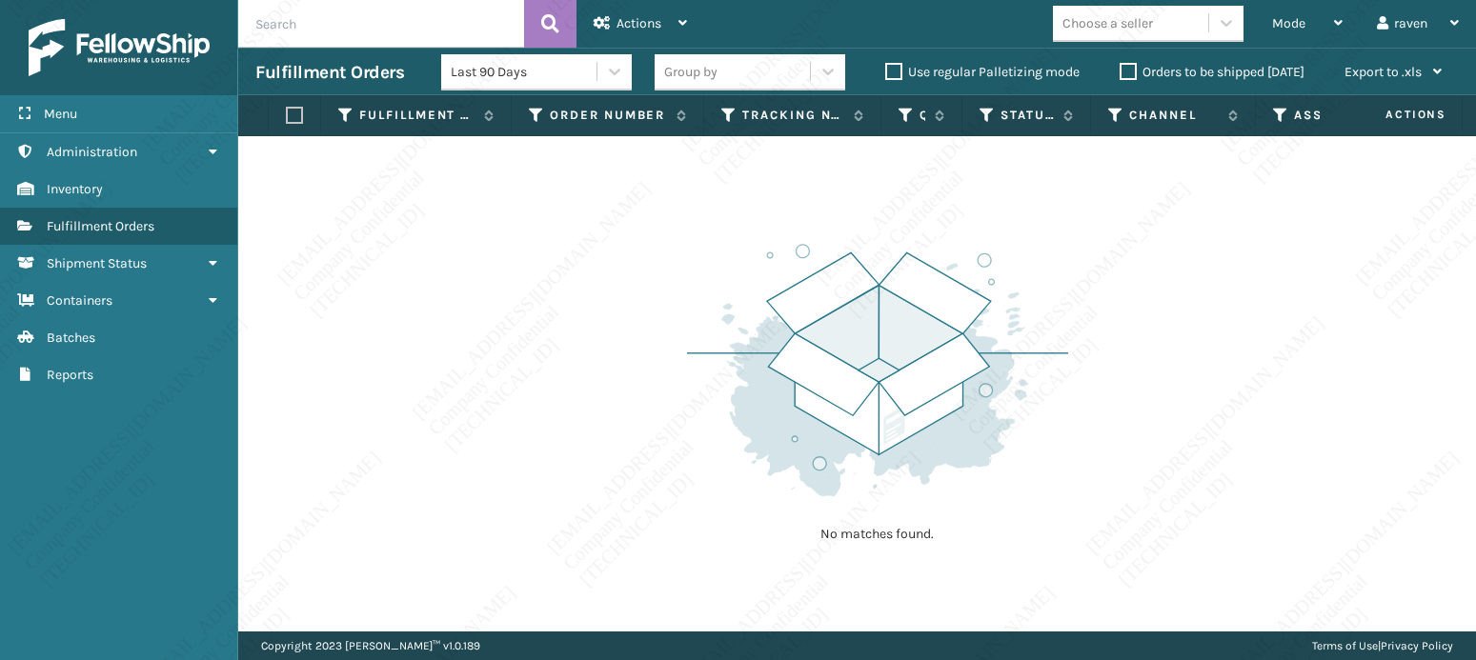
click at [1252, 190] on div "No matches found." at bounding box center [856, 383] width 1237 height 495
click at [1248, 97] on th "Channel" at bounding box center [1173, 115] width 165 height 41
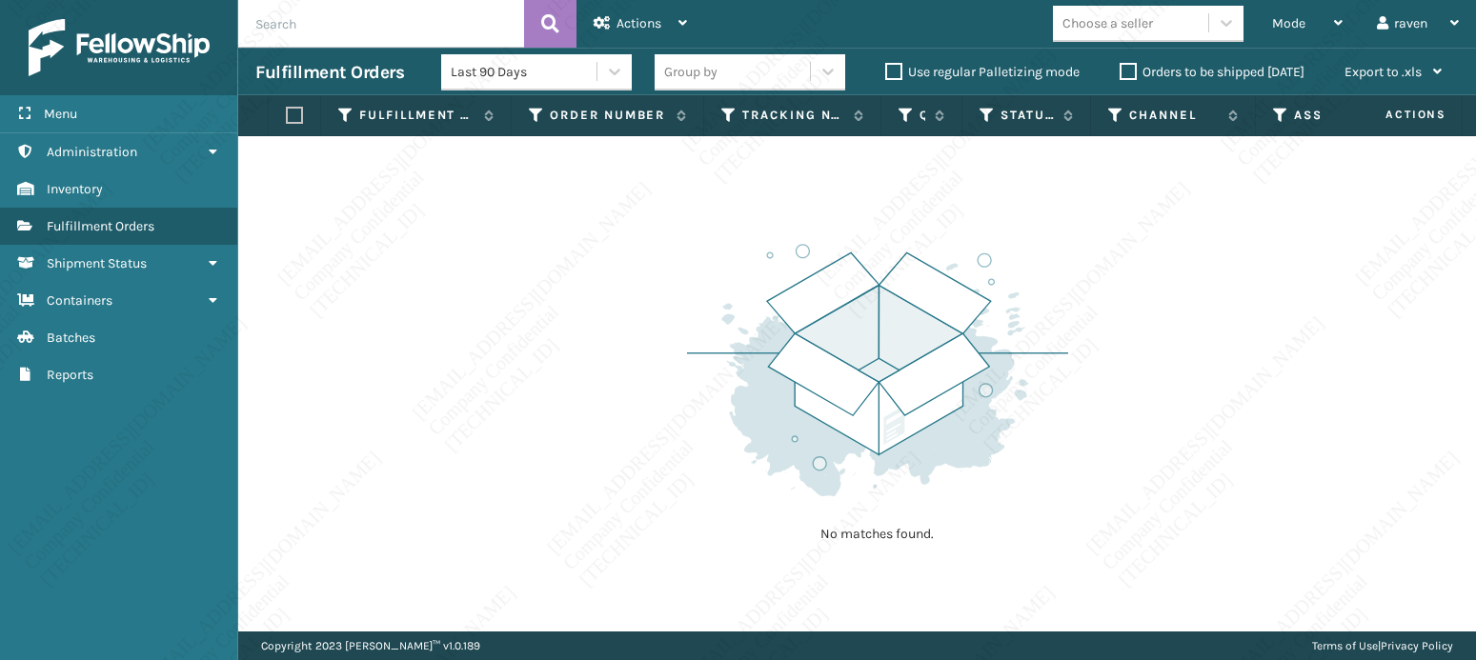
click at [857, 360] on img at bounding box center [877, 370] width 381 height 264
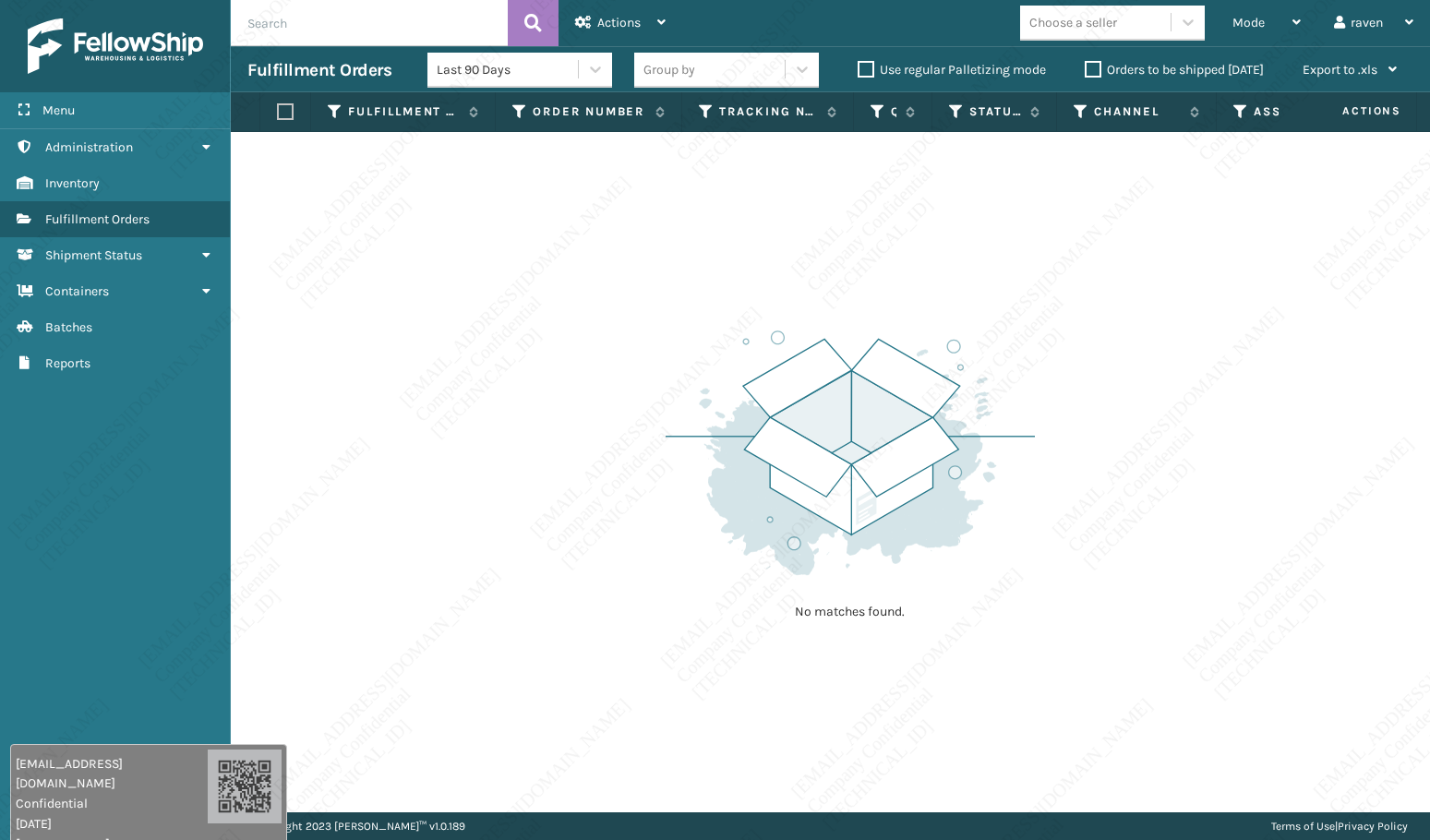
click at [830, 505] on img at bounding box center [850, 452] width 369 height 256
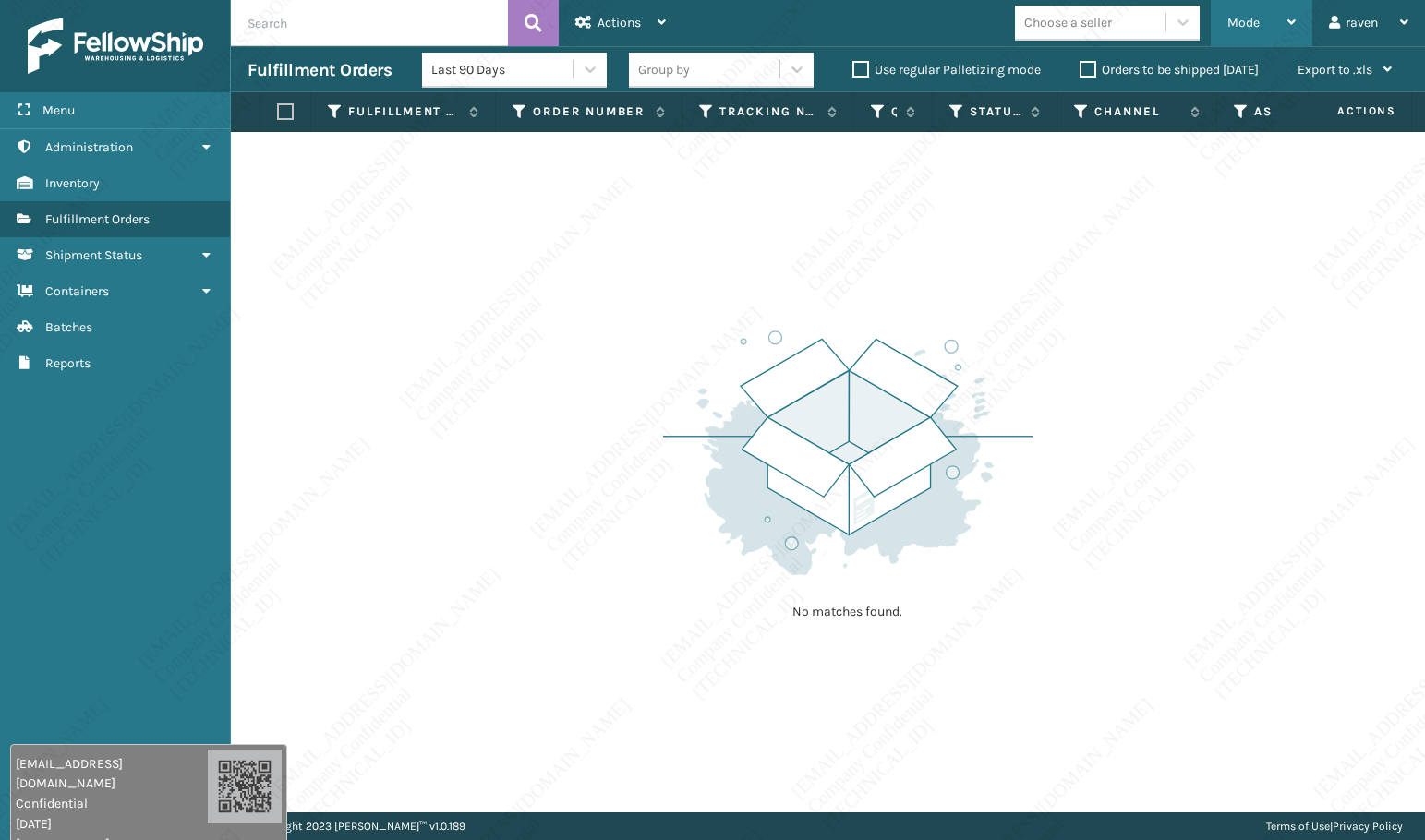
click at [1248, 20] on span "Mode" at bounding box center [1243, 22] width 32 height 16
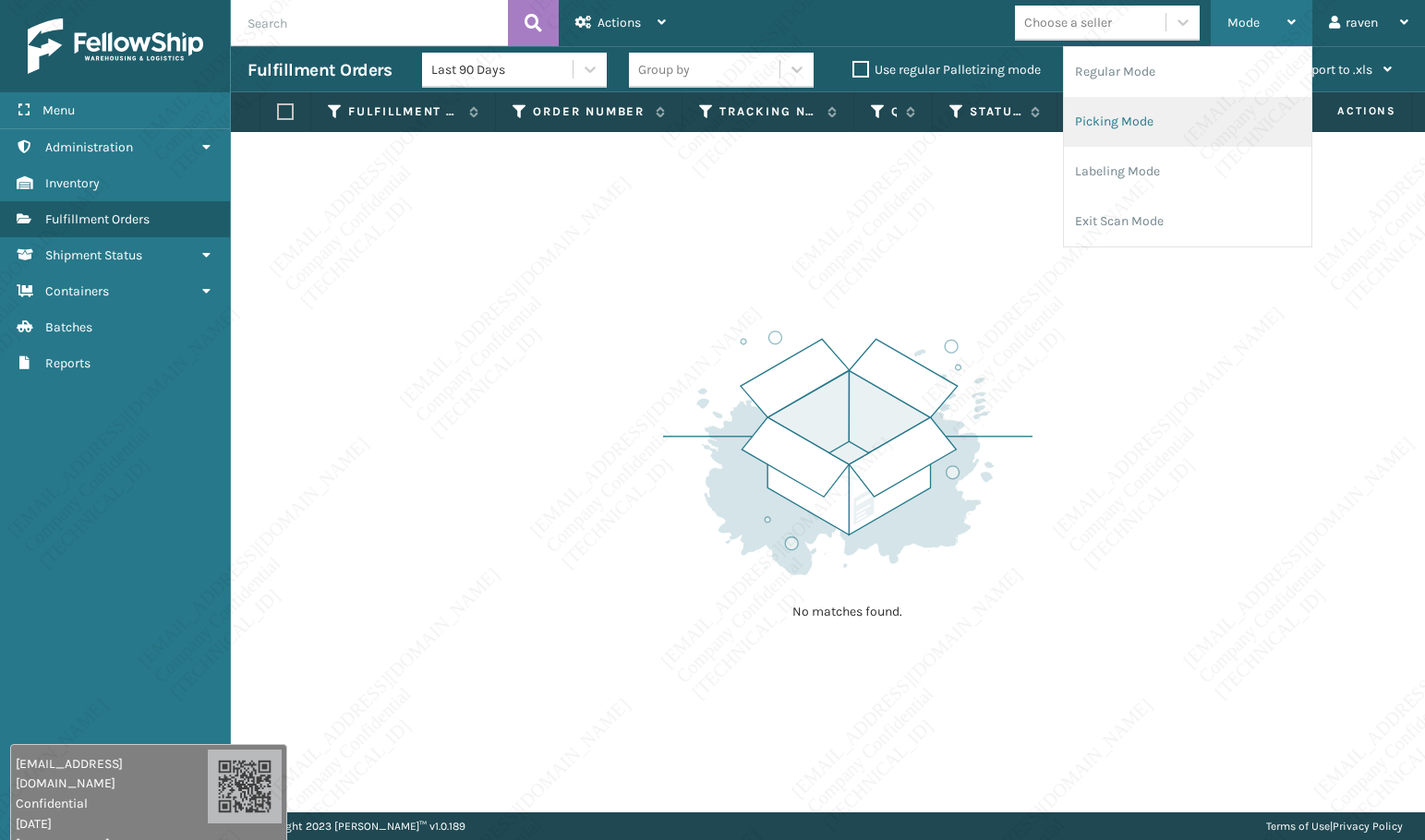
click at [1169, 134] on li "Picking Mode" at bounding box center [1187, 121] width 247 height 49
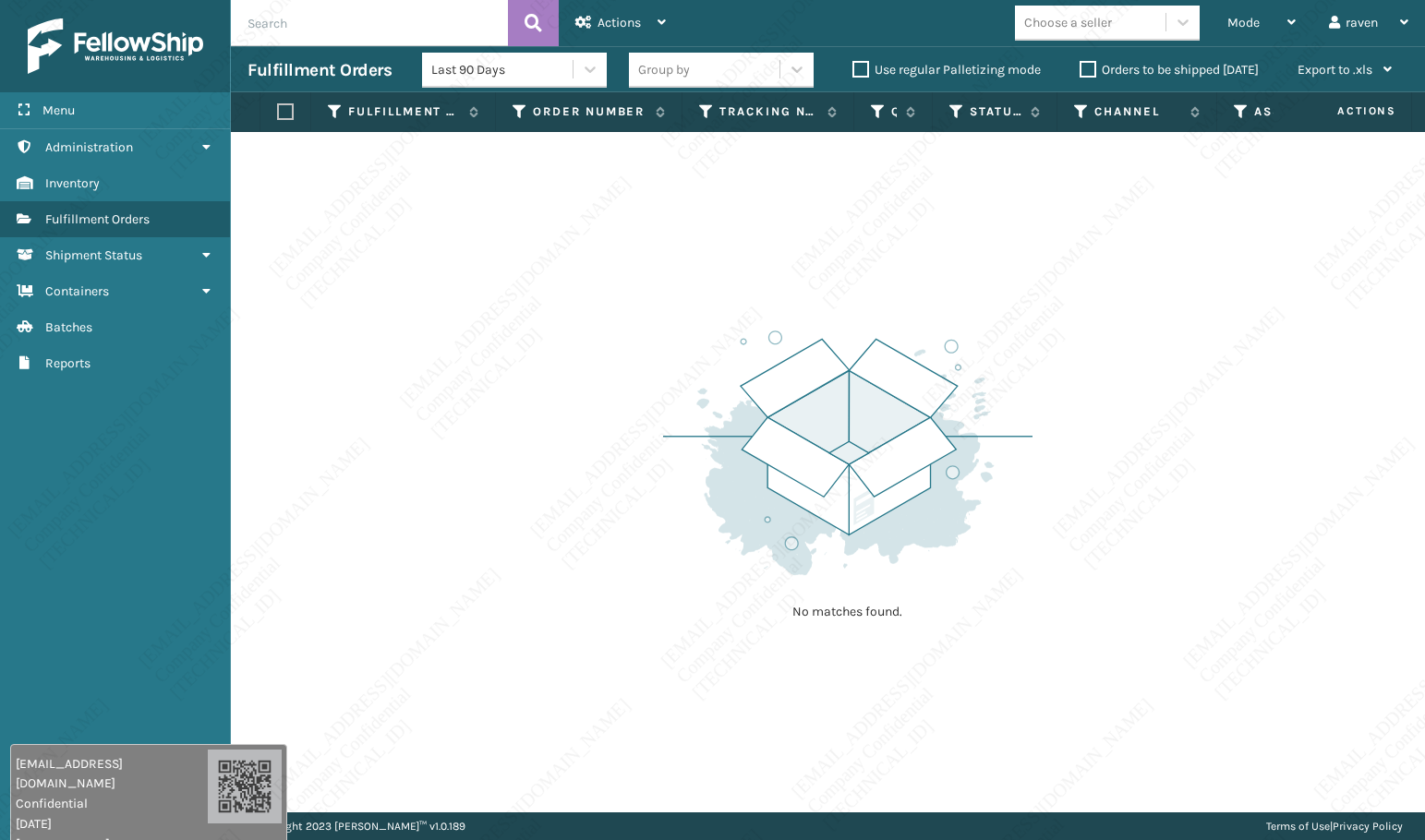
click at [1119, 310] on div "No matches found." at bounding box center [828, 472] width 1194 height 680
click at [663, 402] on img at bounding box center [847, 452] width 369 height 256
click at [1112, 419] on div "No matches found." at bounding box center [828, 472] width 1194 height 680
click at [1251, 21] on span "Mode" at bounding box center [1243, 22] width 32 height 16
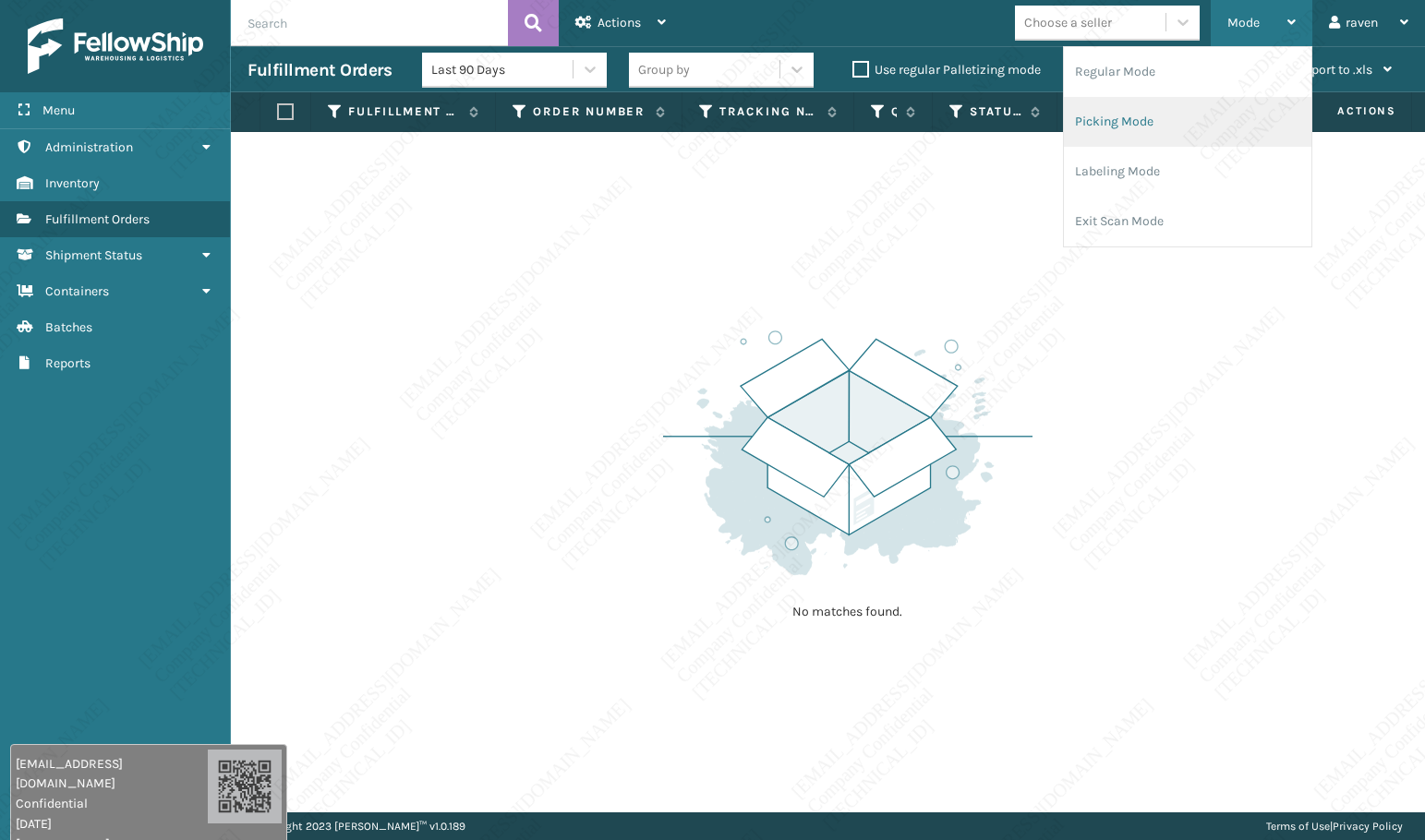
click at [1124, 109] on li "Picking Mode" at bounding box center [1187, 121] width 247 height 49
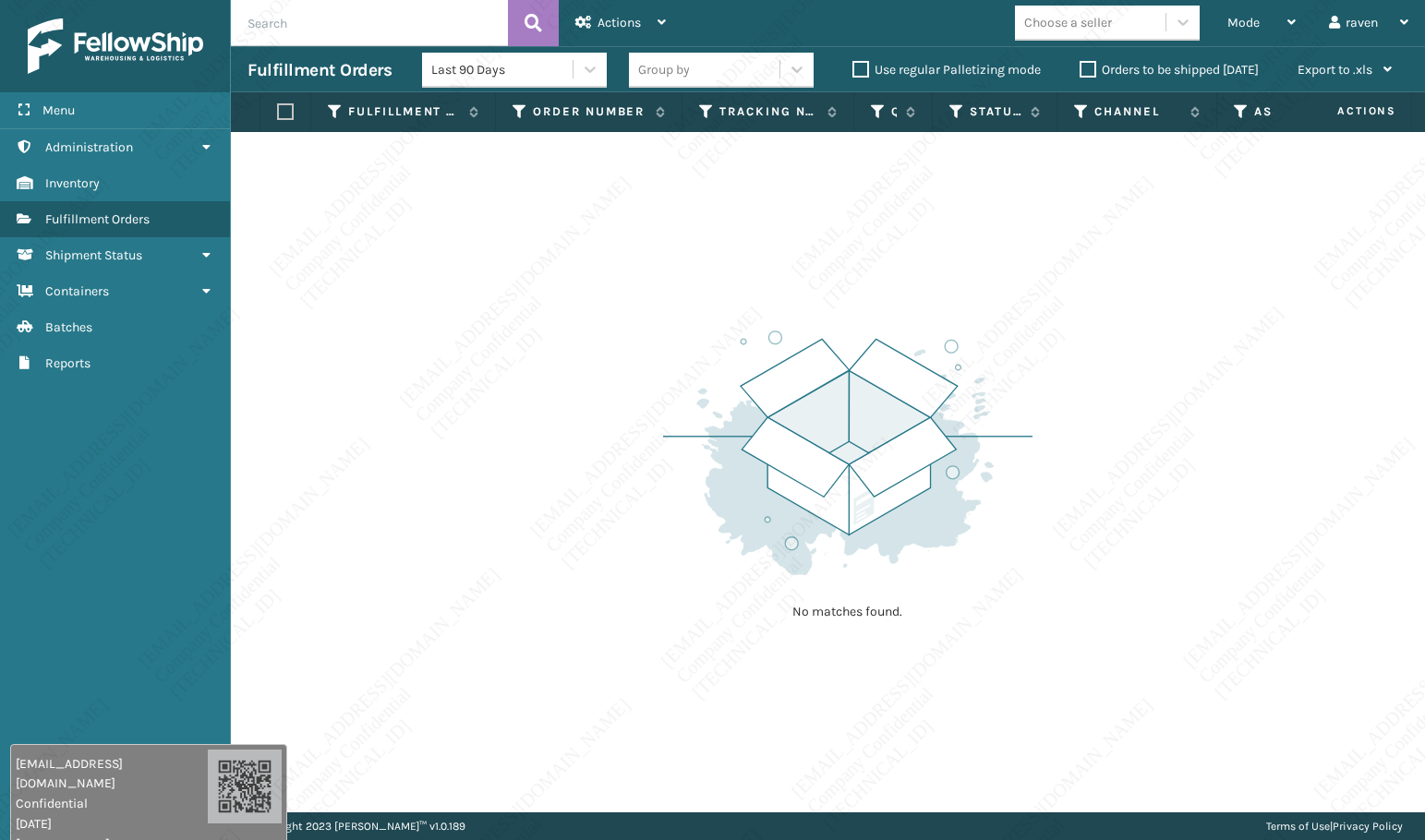
drag, startPoint x: 948, startPoint y: 189, endPoint x: 1045, endPoint y: 166, distance: 99.7
click at [953, 186] on div "No matches found." at bounding box center [828, 472] width 1194 height 680
click at [1232, 15] on span "Mode" at bounding box center [1243, 22] width 32 height 16
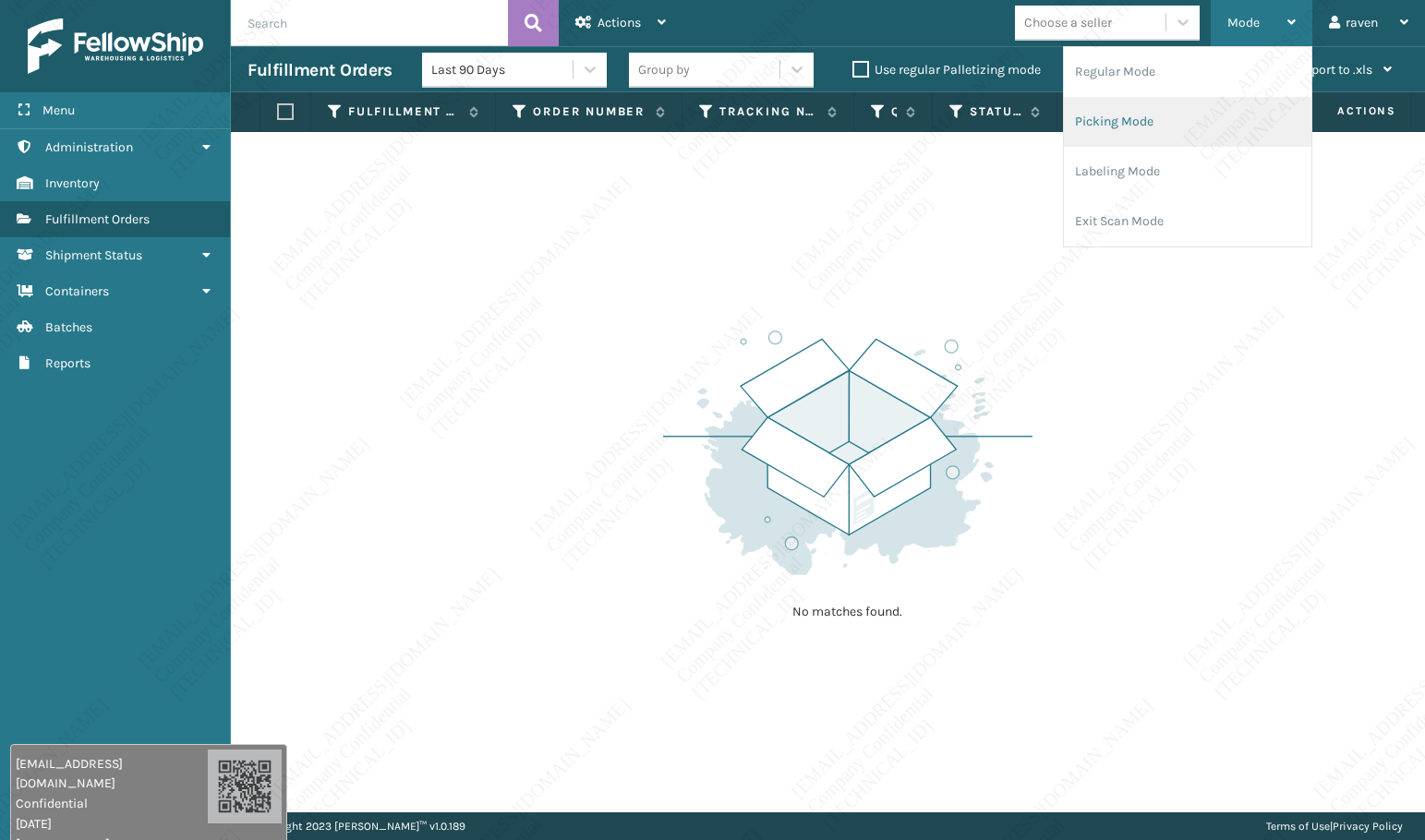
click at [1181, 121] on li "Picking Mode" at bounding box center [1187, 121] width 247 height 49
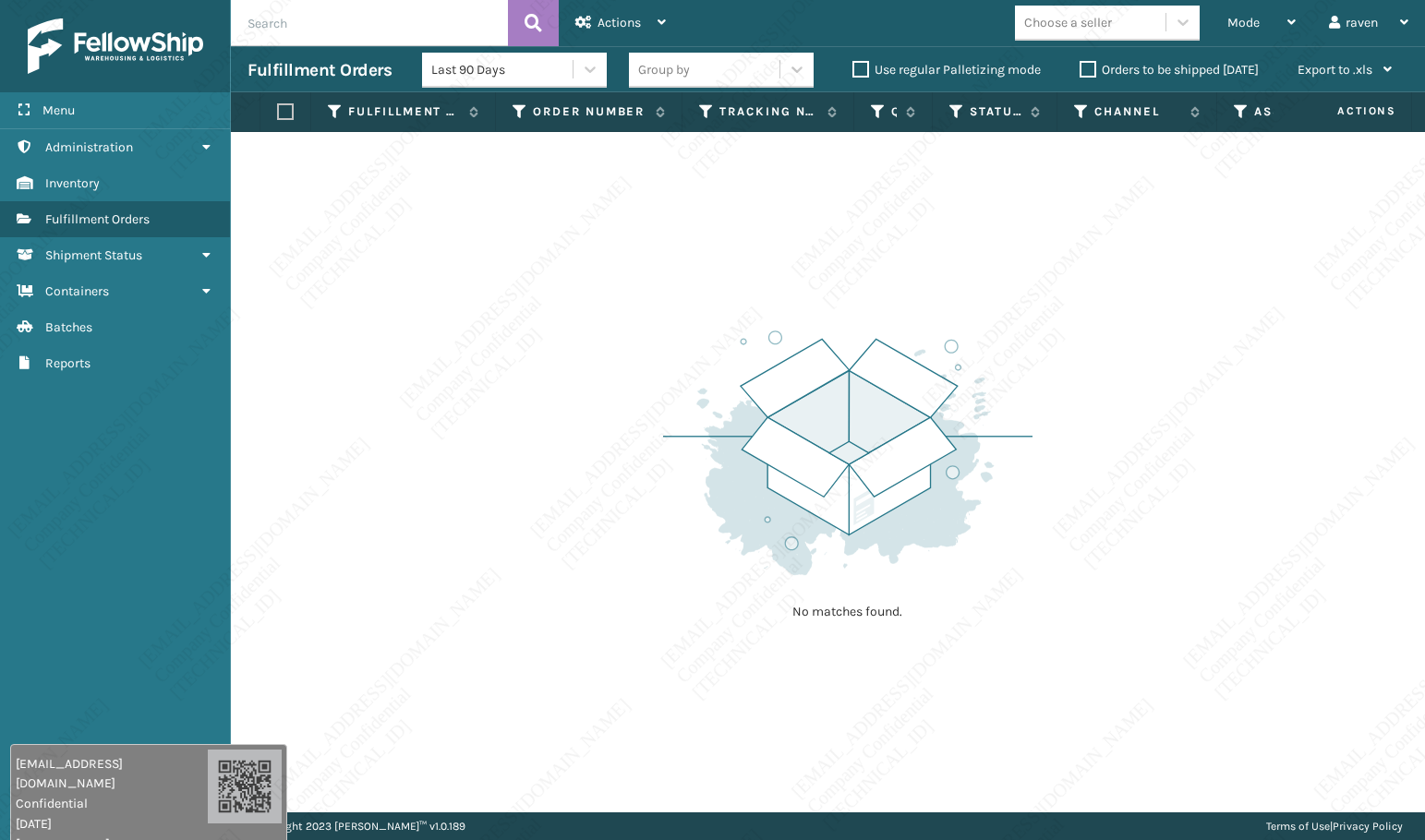
drag, startPoint x: 589, startPoint y: 387, endPoint x: 248, endPoint y: 389, distance: 341.0
click at [588, 387] on div "No matches found." at bounding box center [828, 472] width 1194 height 680
click at [590, 553] on div "No matches found." at bounding box center [828, 472] width 1194 height 680
click at [1251, 278] on div "No matches found." at bounding box center [828, 472] width 1194 height 680
click at [1225, 24] on div "Mode Regular Mode Picking Mode Labeling Mode Exit Scan Mode" at bounding box center [1261, 23] width 102 height 47
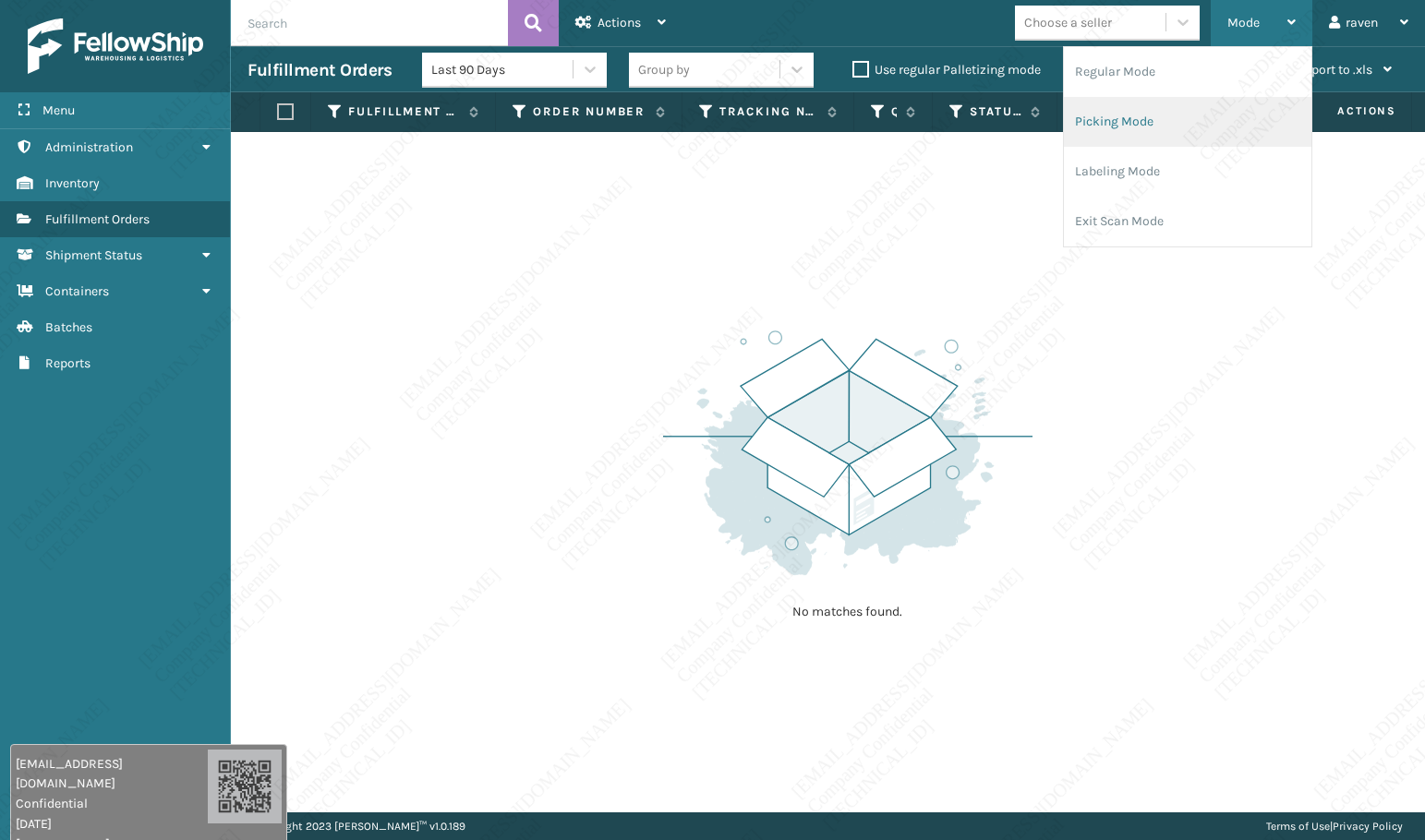
click at [1169, 112] on li "Picking Mode" at bounding box center [1187, 121] width 247 height 49
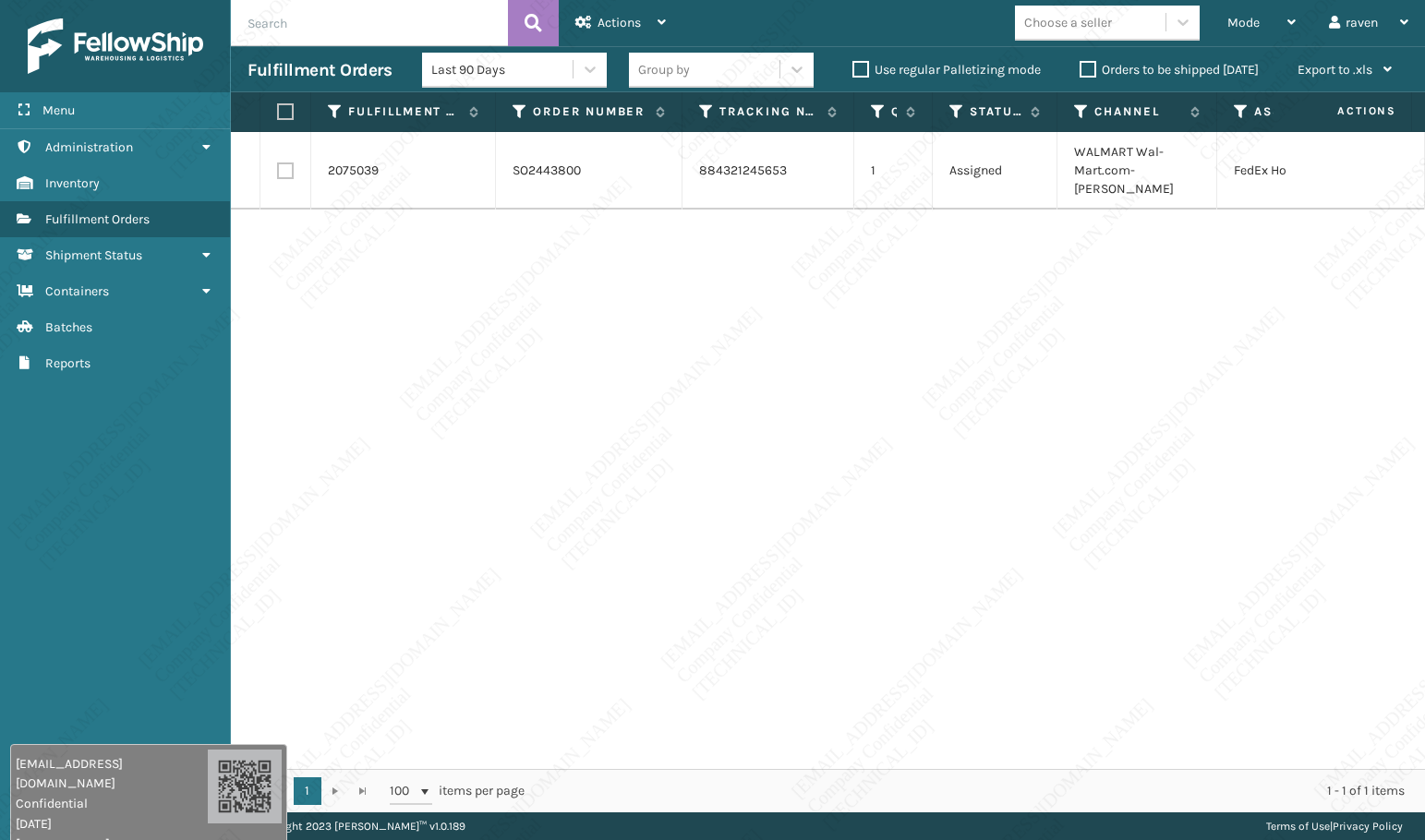
drag, startPoint x: 1034, startPoint y: 267, endPoint x: 1061, endPoint y: 282, distance: 30.9
click at [1031, 268] on div "2075039 SO2443800 884321245653 1 Assigned WALMART Wal-Mart.com-Ladson FedEx Hom…" at bounding box center [828, 450] width 1194 height 637
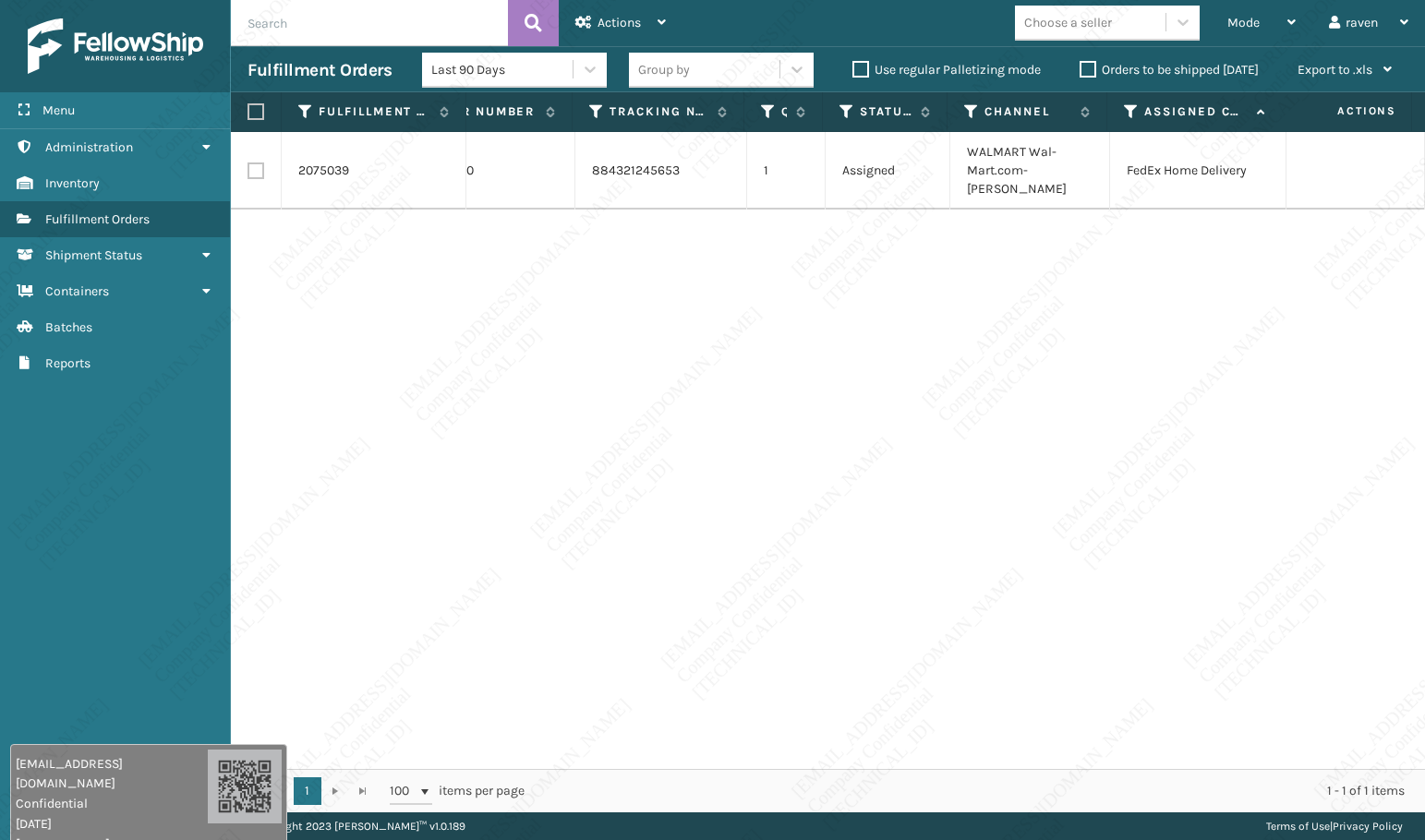
scroll to position [0, 120]
click at [259, 107] on label at bounding box center [252, 111] width 11 height 16
click at [248, 107] on input "checkbox" at bounding box center [247, 112] width 1 height 12
checkbox input "true"
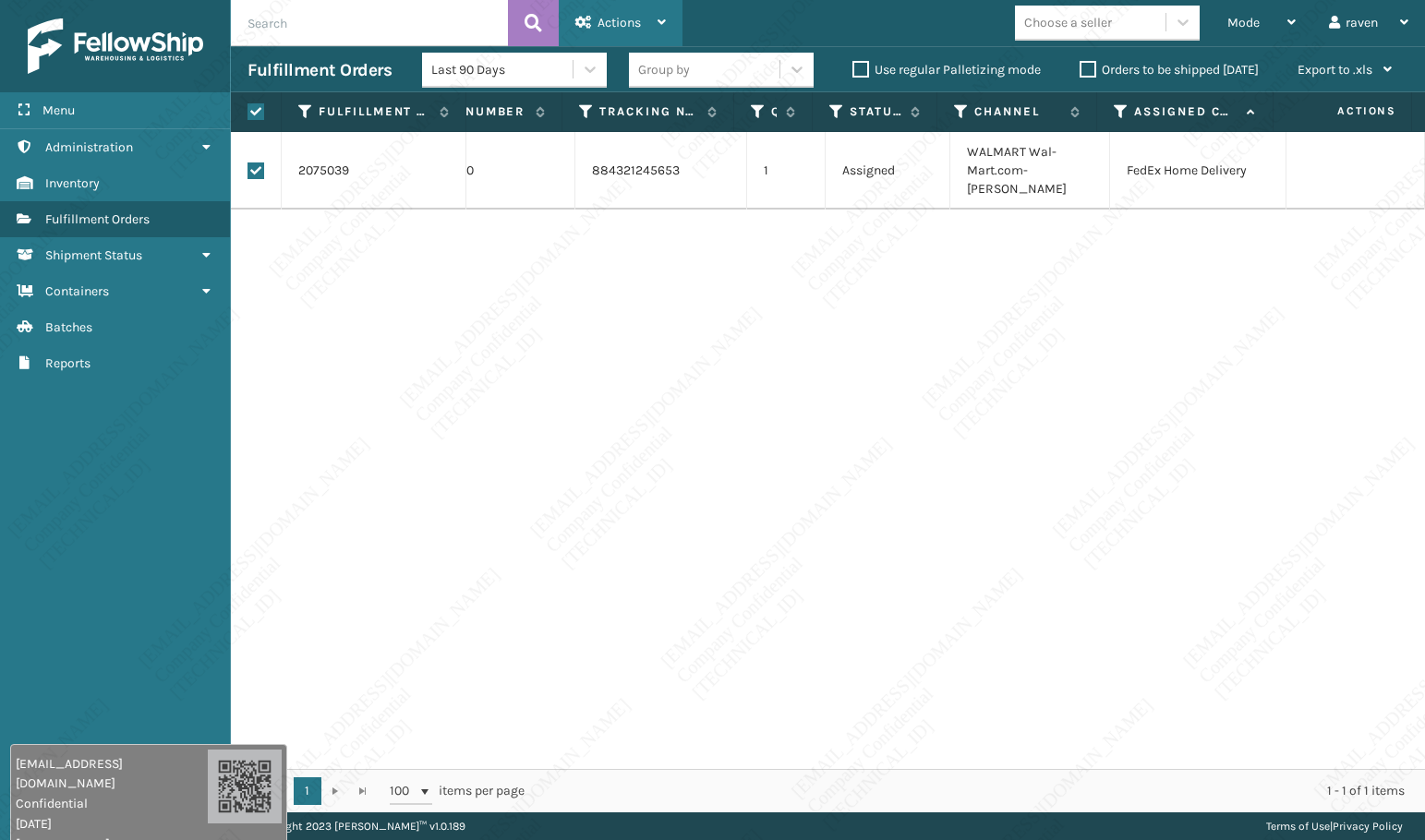
click at [646, 22] on div "Actions" at bounding box center [619, 23] width 90 height 47
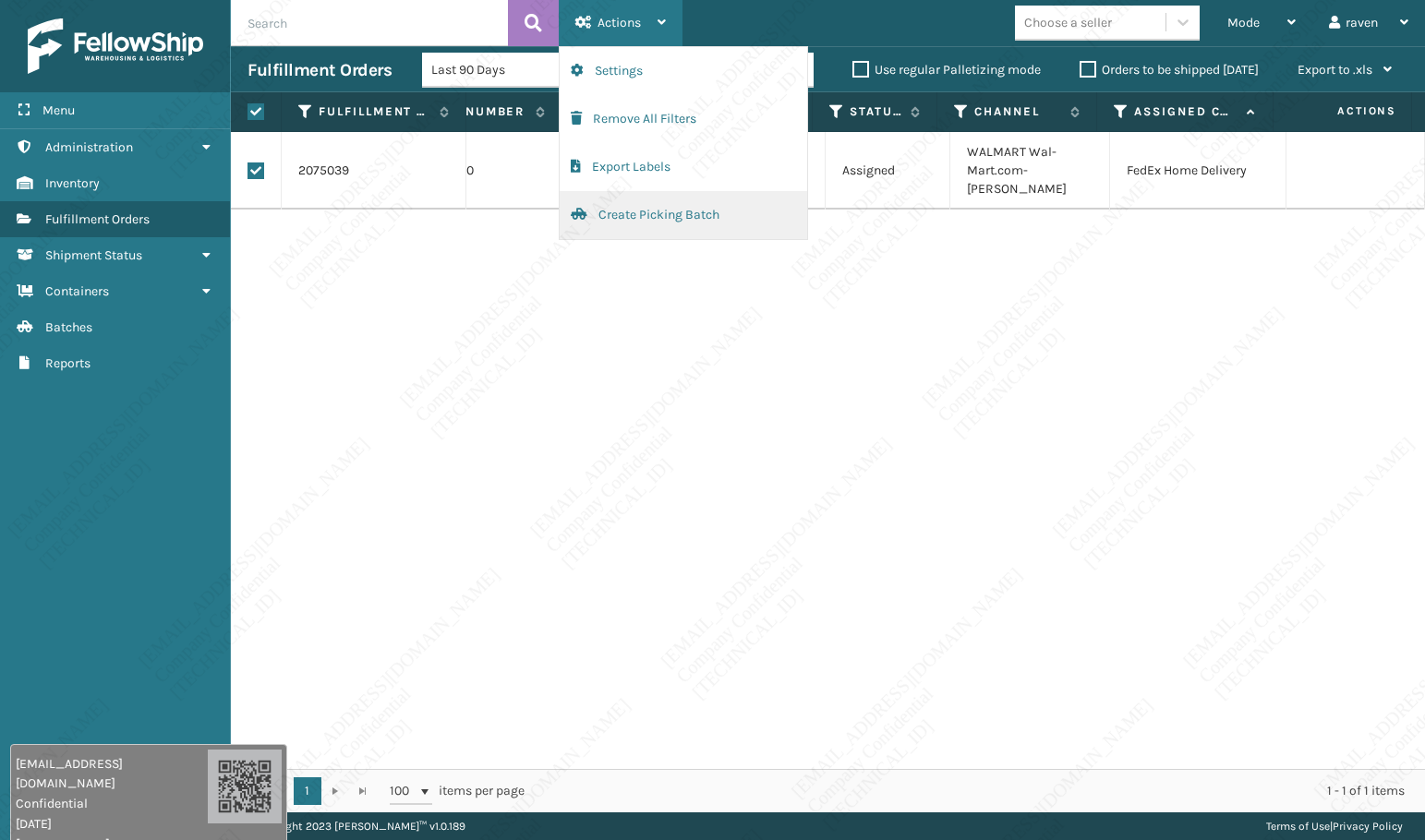
click at [674, 204] on button "Create Picking Batch" at bounding box center [682, 215] width 247 height 48
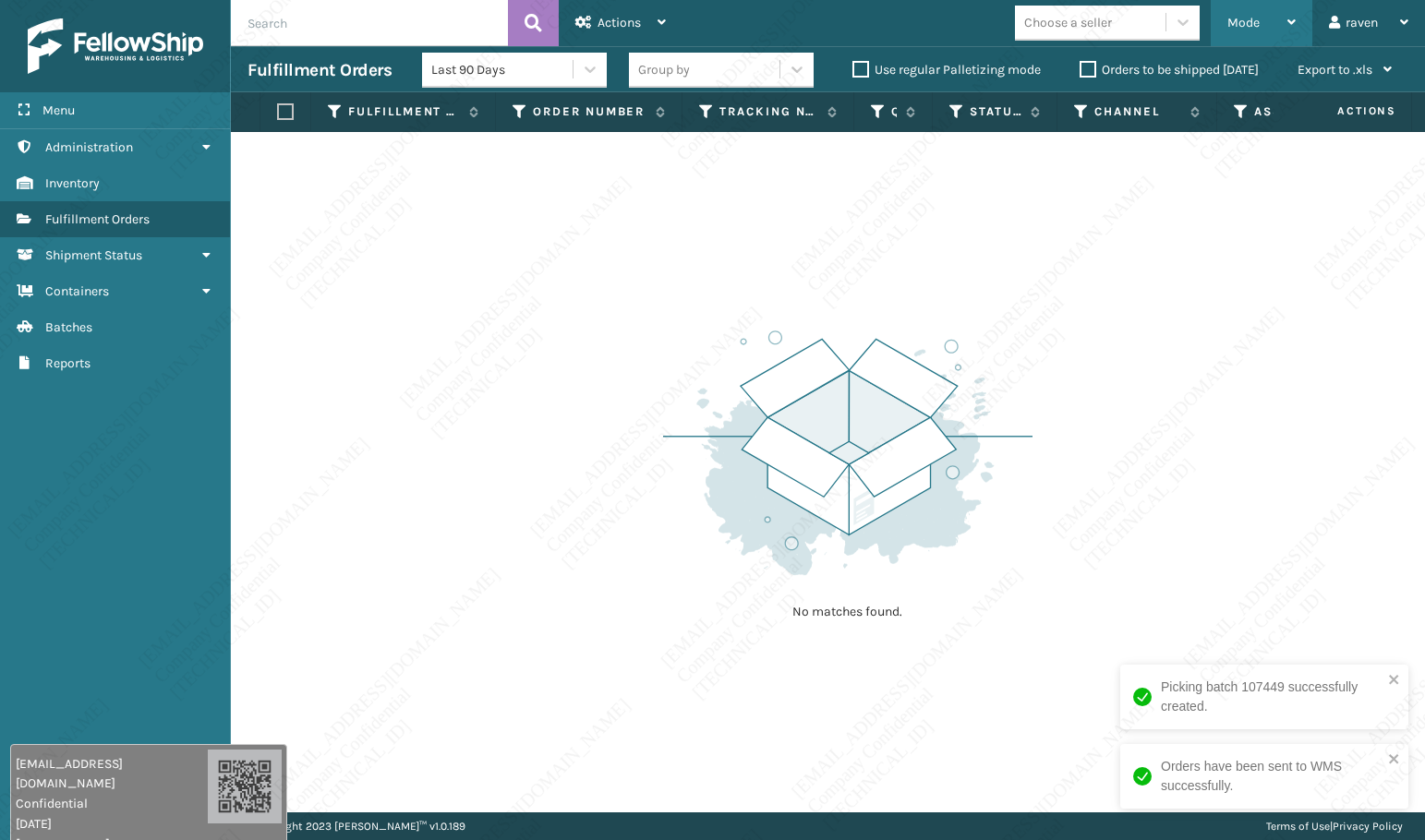
click at [1257, 26] on span "Mode" at bounding box center [1243, 22] width 32 height 16
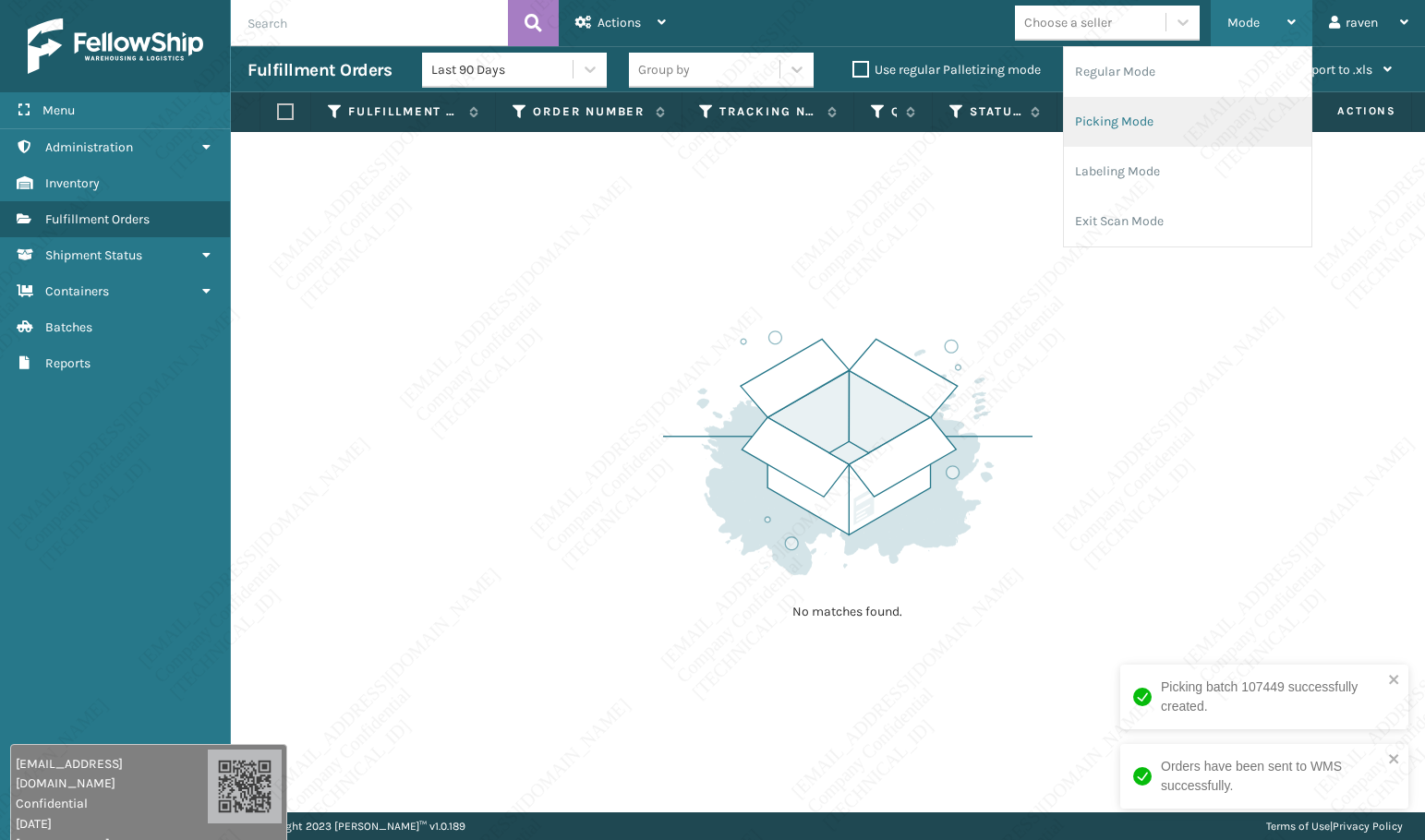
click at [1184, 122] on li "Picking Mode" at bounding box center [1187, 121] width 247 height 49
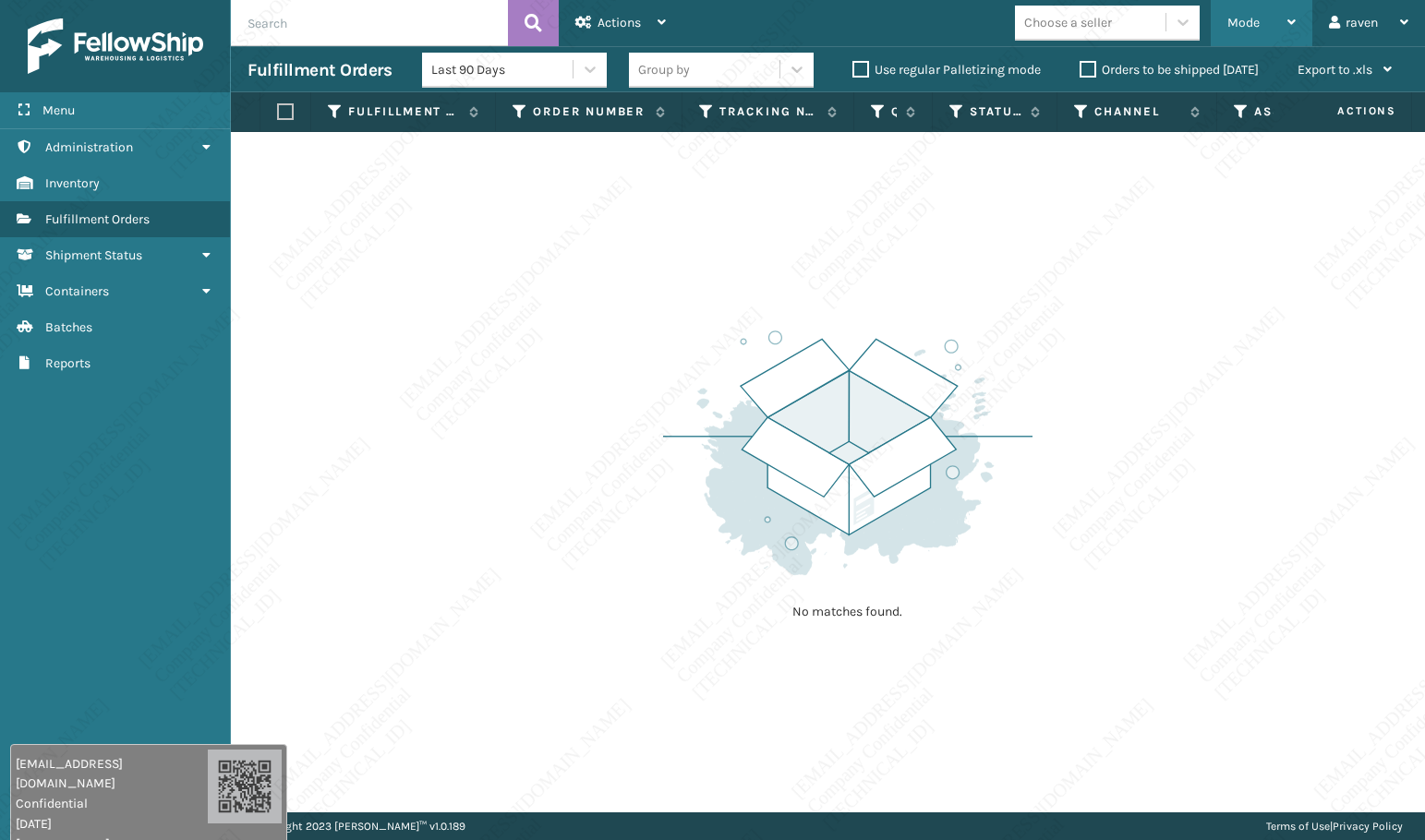
click at [1225, 28] on div "Mode Regular Mode Picking Mode Labeling Mode Exit Scan Mode" at bounding box center [1261, 23] width 102 height 47
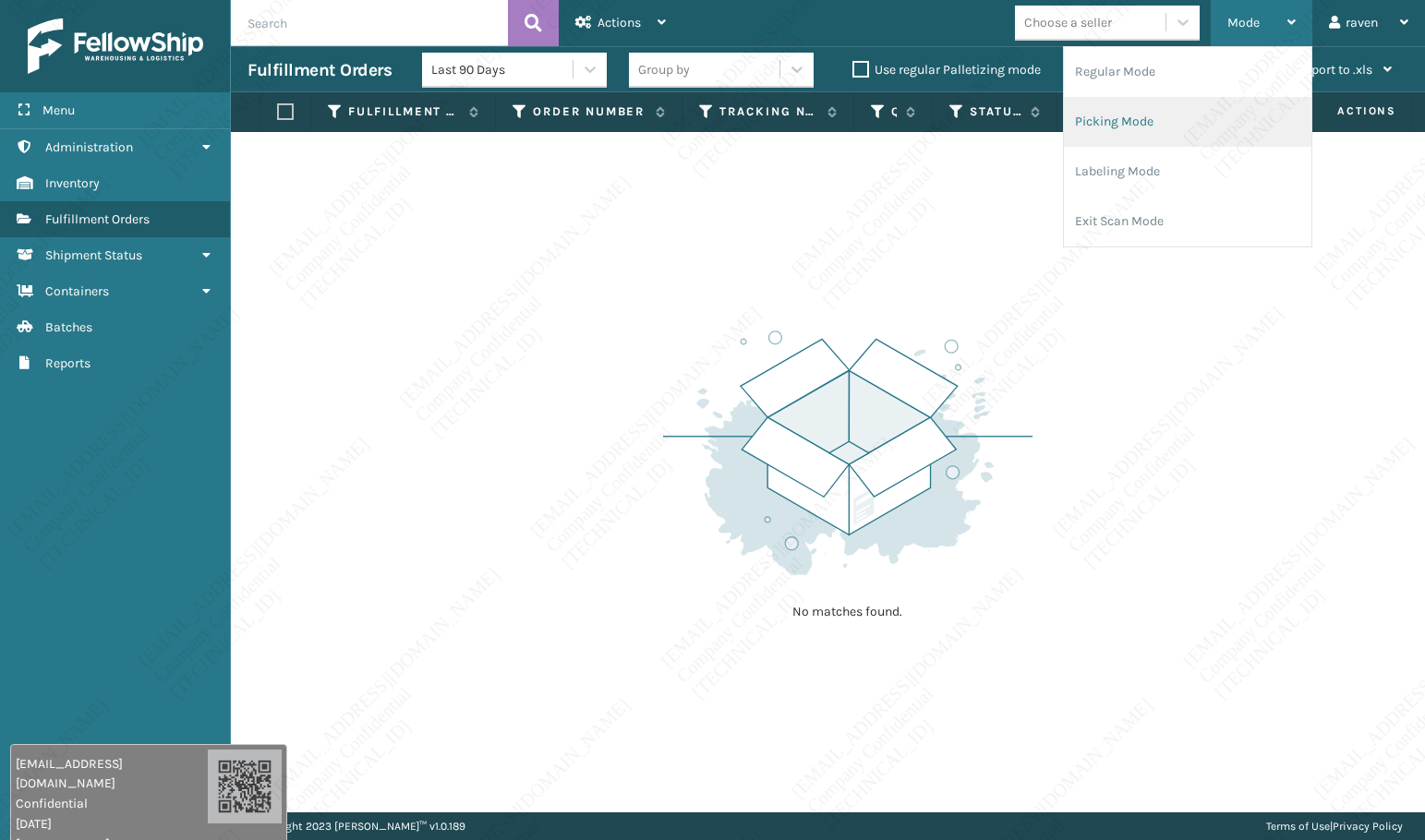
click at [1162, 135] on li "Picking Mode" at bounding box center [1187, 121] width 247 height 49
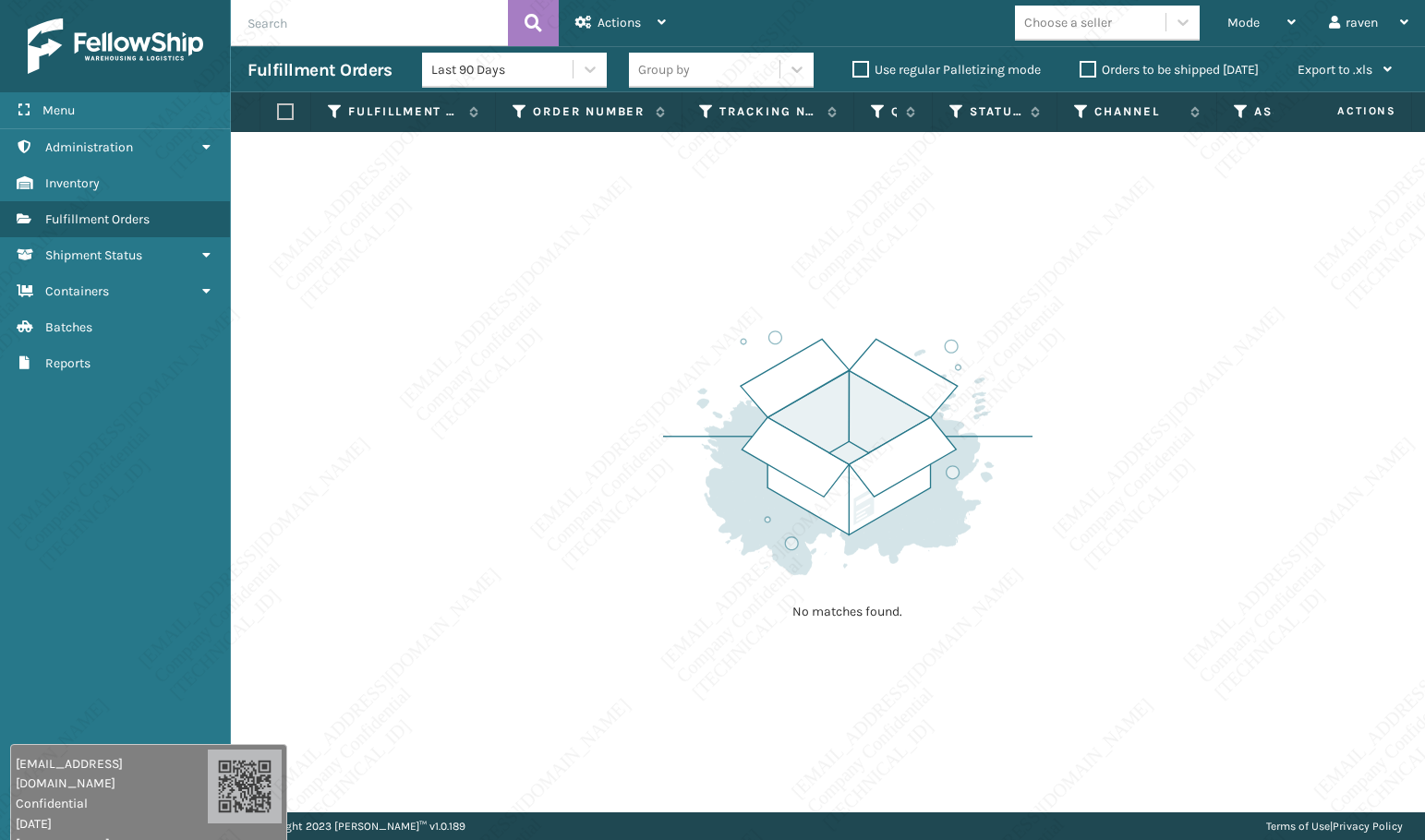
click at [392, 519] on div "No matches found." at bounding box center [828, 472] width 1194 height 680
click at [397, 486] on div "No matches found." at bounding box center [828, 472] width 1194 height 680
click at [691, 621] on div "No matches found." at bounding box center [847, 472] width 369 height 340
click at [865, 586] on div "No matches found." at bounding box center [847, 472] width 369 height 340
click at [1212, 23] on div "Mode Regular Mode Picking Mode Labeling Mode Exit Scan Mode" at bounding box center [1261, 23] width 102 height 47
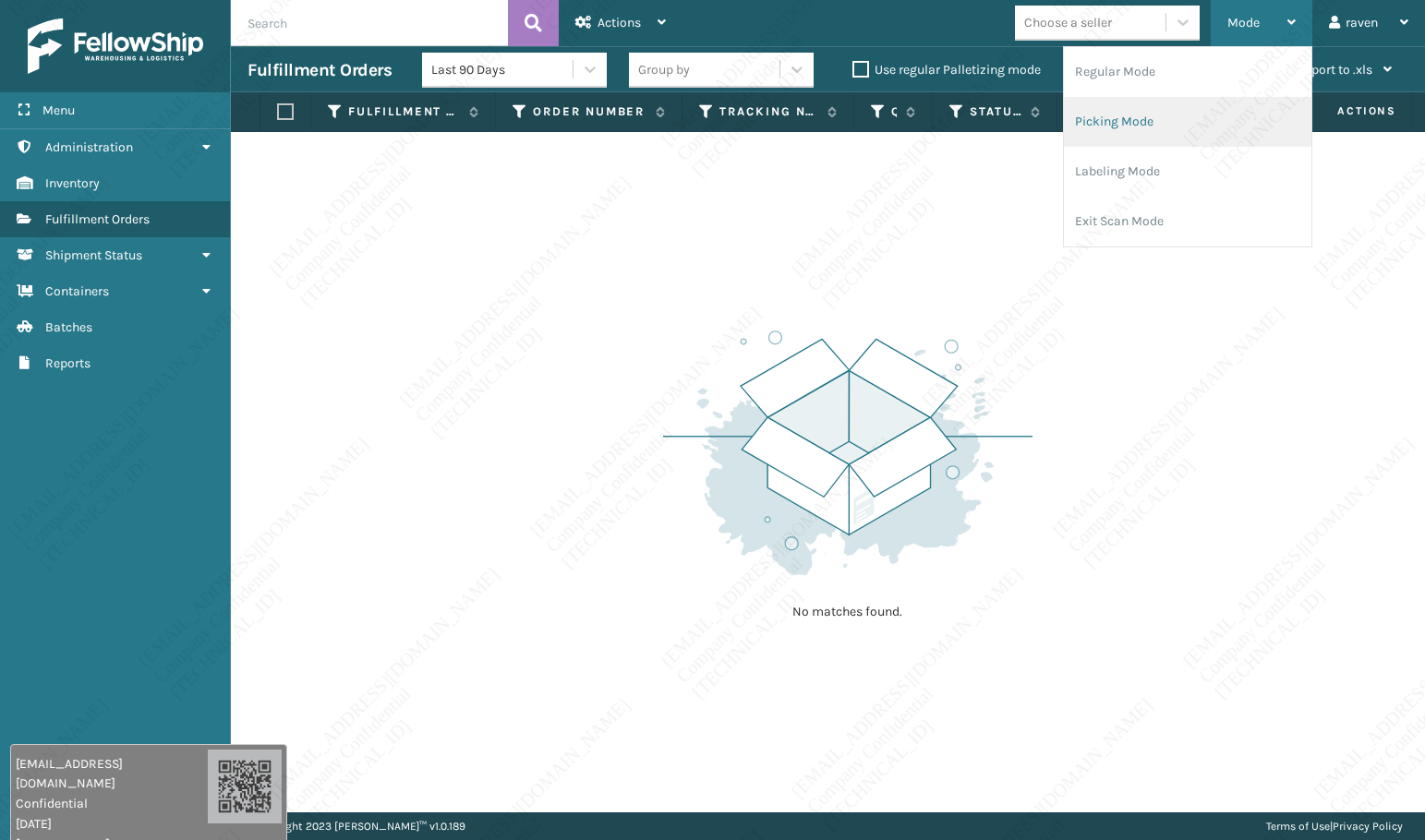
click at [1177, 119] on li "Picking Mode" at bounding box center [1187, 121] width 247 height 49
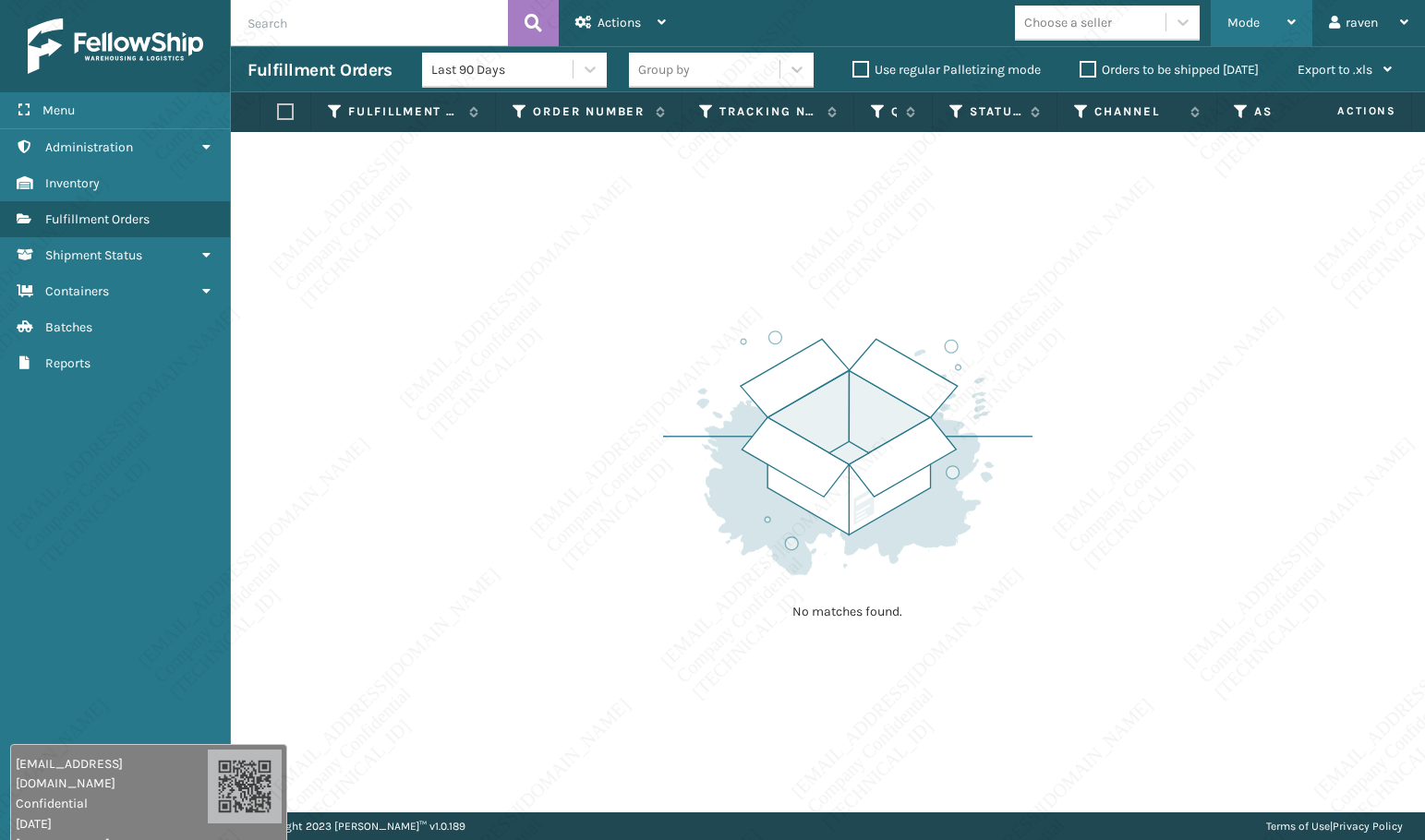
click at [1239, 23] on span "Mode" at bounding box center [1243, 22] width 32 height 16
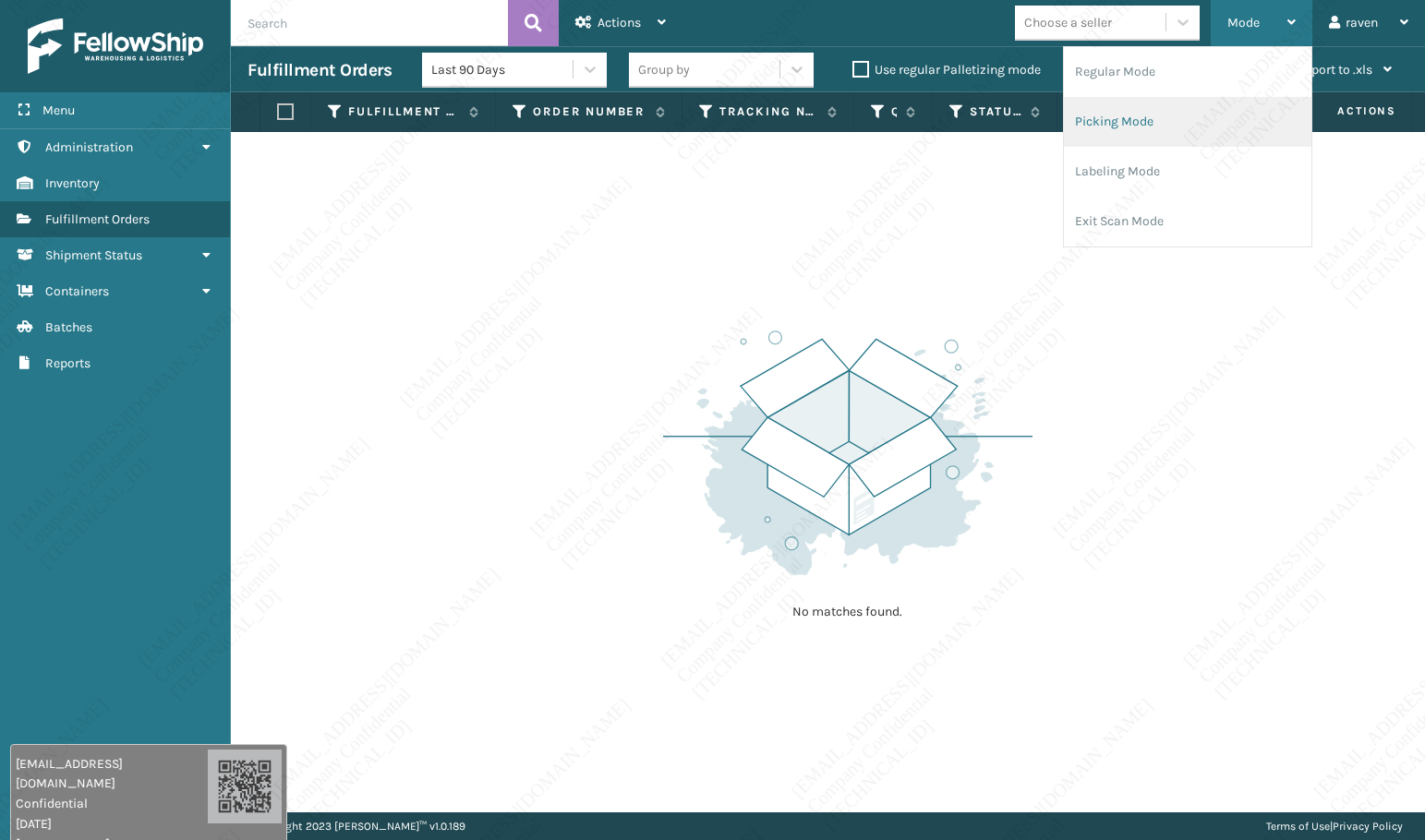
click at [1168, 128] on li "Picking Mode" at bounding box center [1187, 121] width 247 height 49
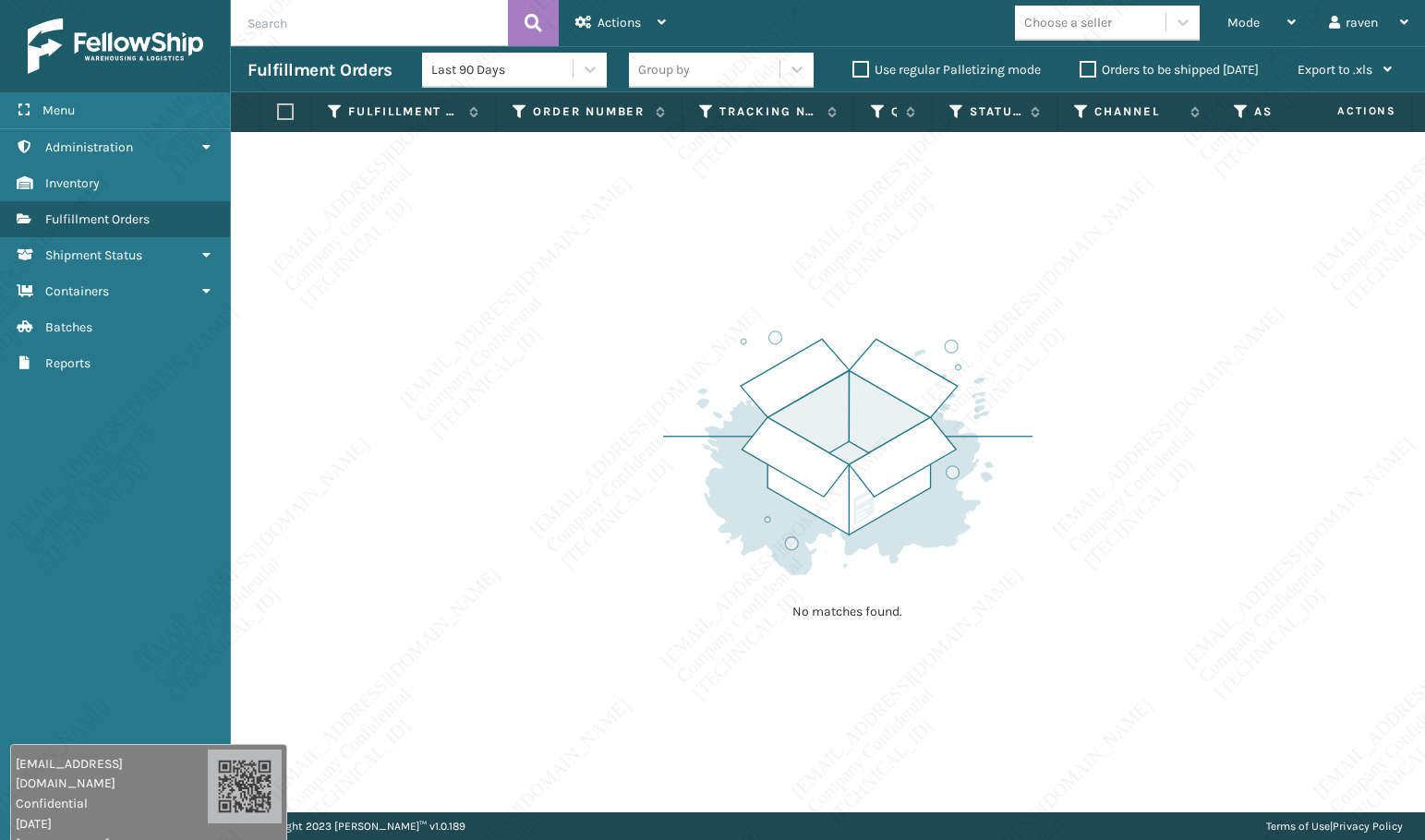
click at [932, 426] on img at bounding box center [847, 452] width 369 height 256
click at [588, 384] on div "No matches found." at bounding box center [828, 472] width 1194 height 680
click at [1248, 26] on span "Mode" at bounding box center [1243, 22] width 32 height 16
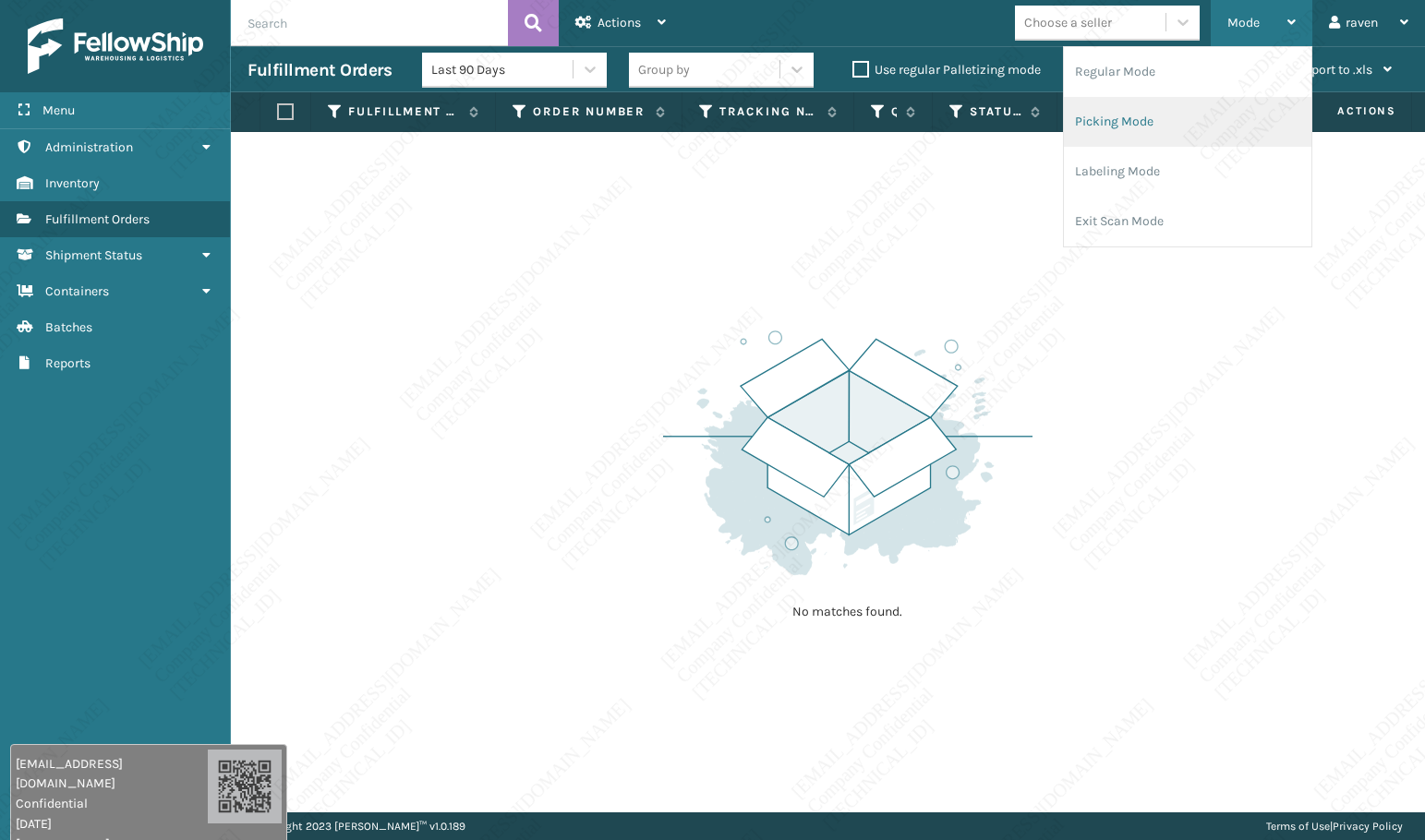
click at [1218, 126] on li "Picking Mode" at bounding box center [1187, 121] width 247 height 49
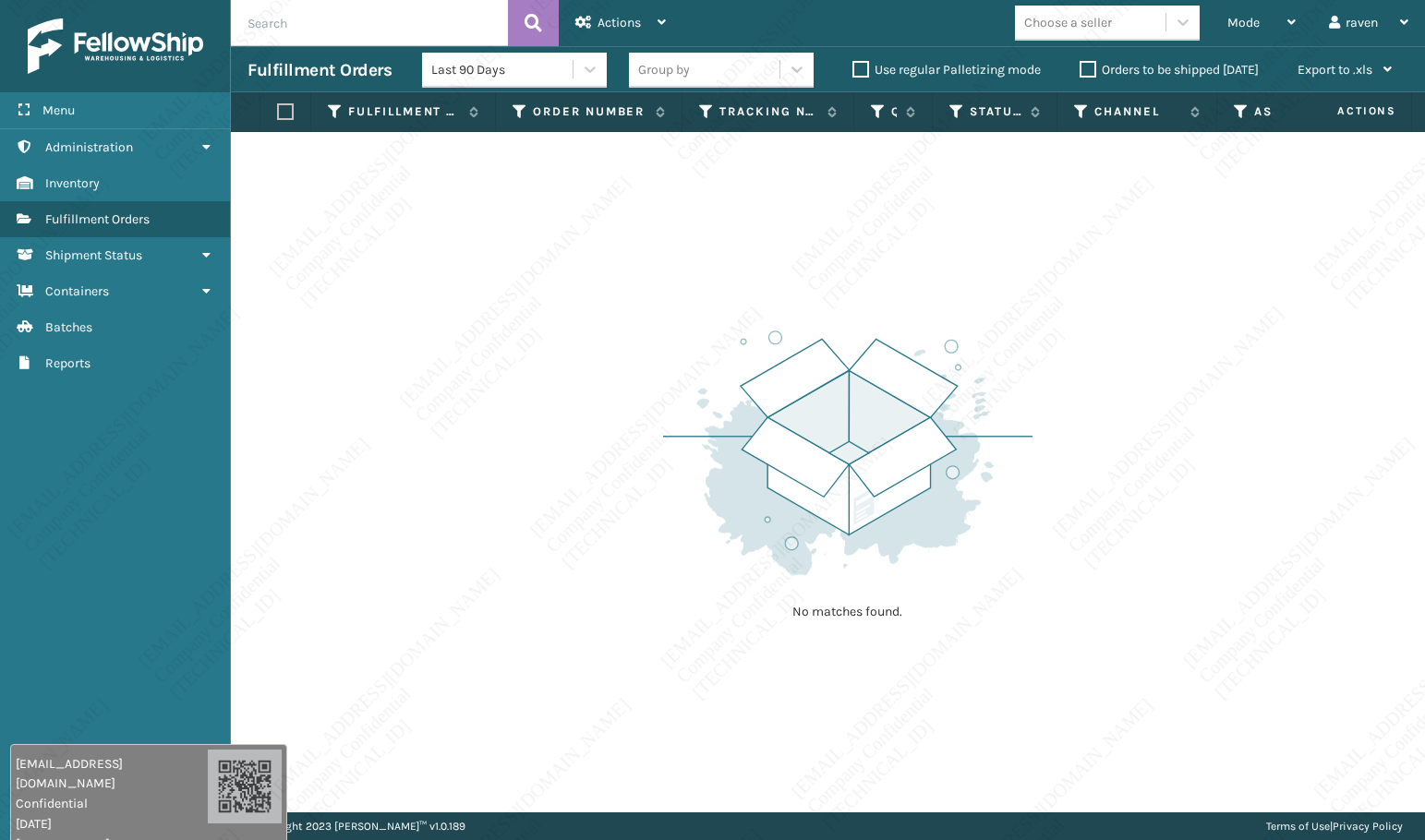
click at [912, 468] on img at bounding box center [847, 452] width 369 height 256
click at [1226, 12] on div "Mode Regular Mode Picking Mode Labeling Mode Exit Scan Mode" at bounding box center [1261, 23] width 102 height 47
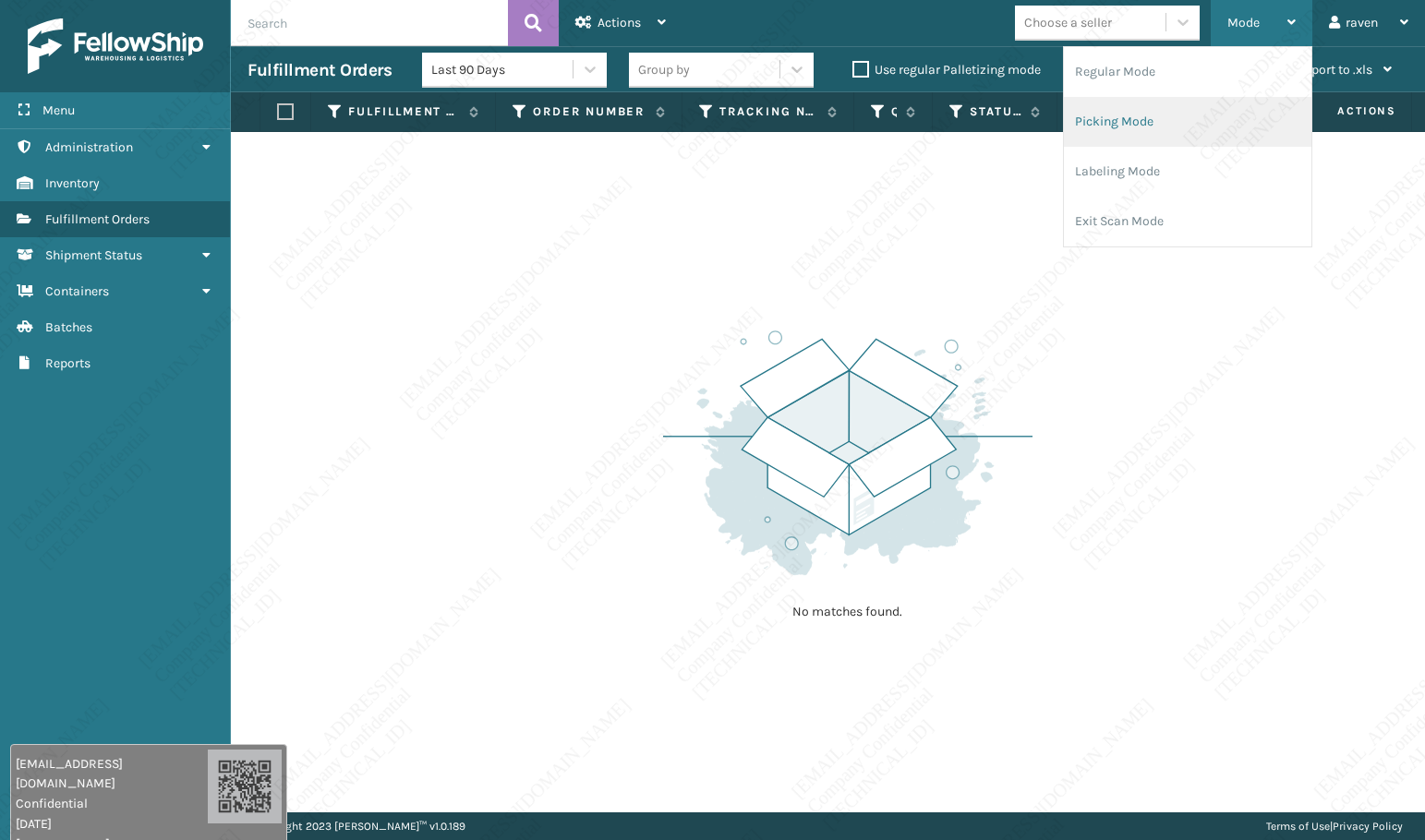
click at [1176, 109] on li "Picking Mode" at bounding box center [1187, 121] width 247 height 49
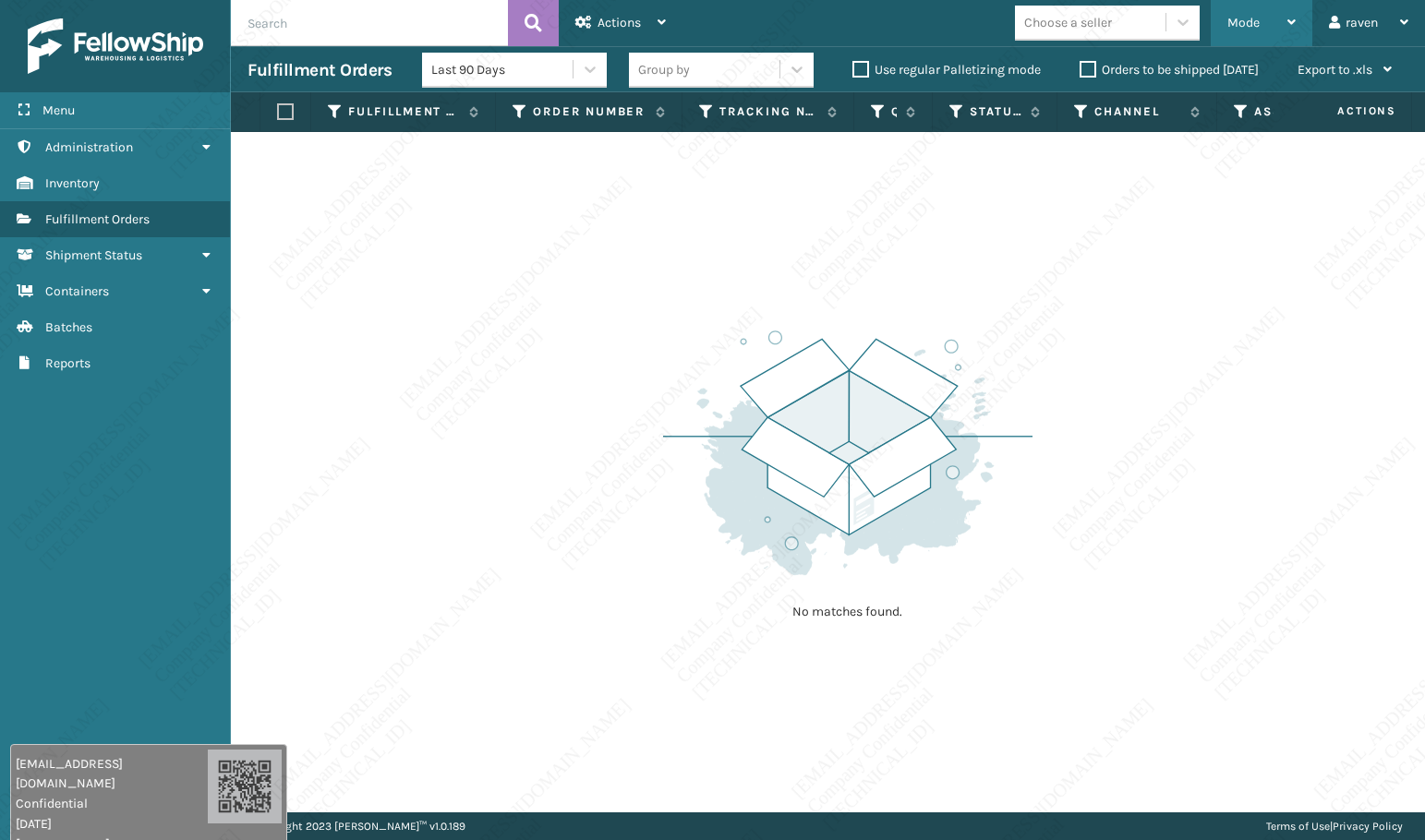
click at [1227, 12] on div "Mode" at bounding box center [1261, 23] width 68 height 47
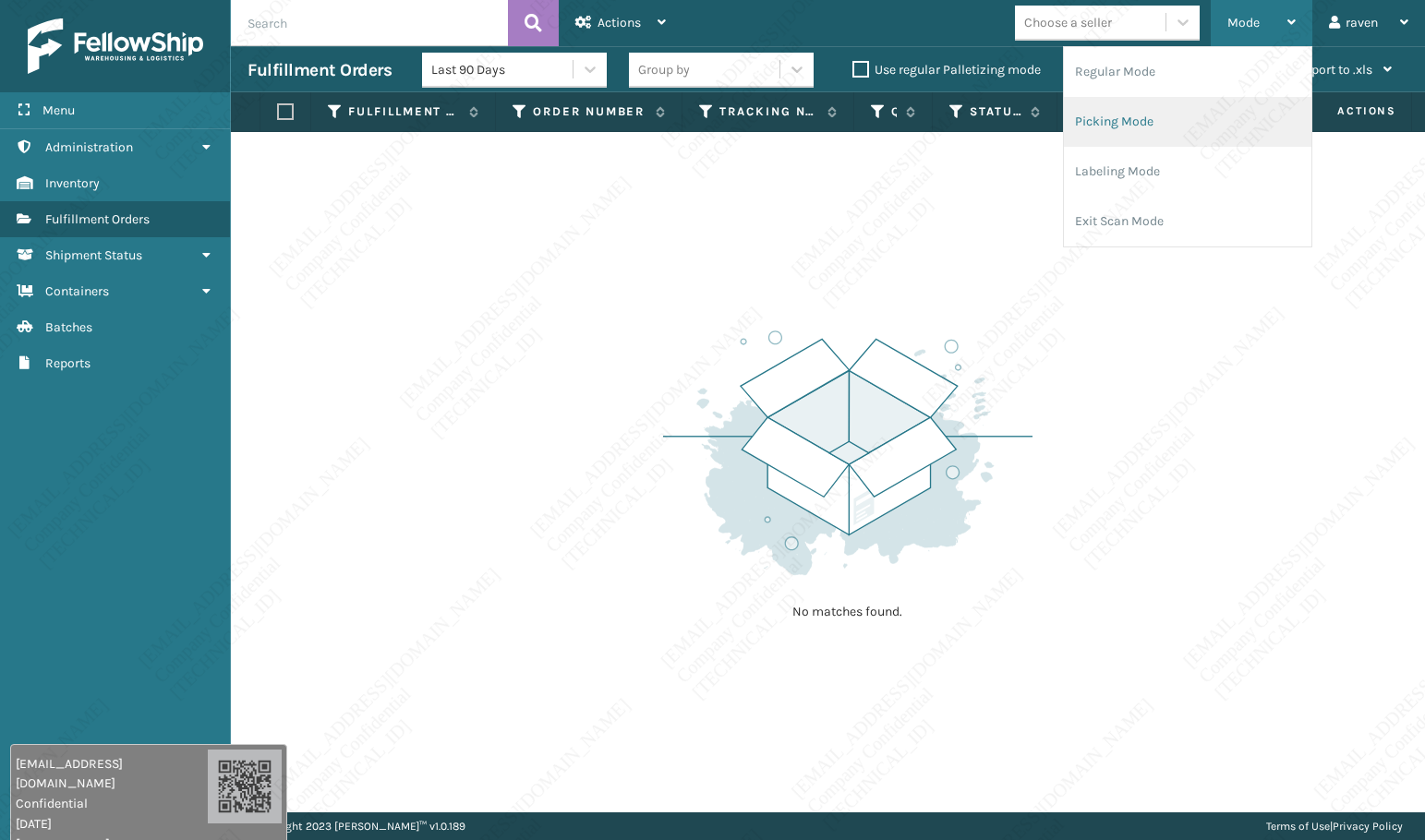
click at [1171, 117] on li "Picking Mode" at bounding box center [1187, 121] width 247 height 49
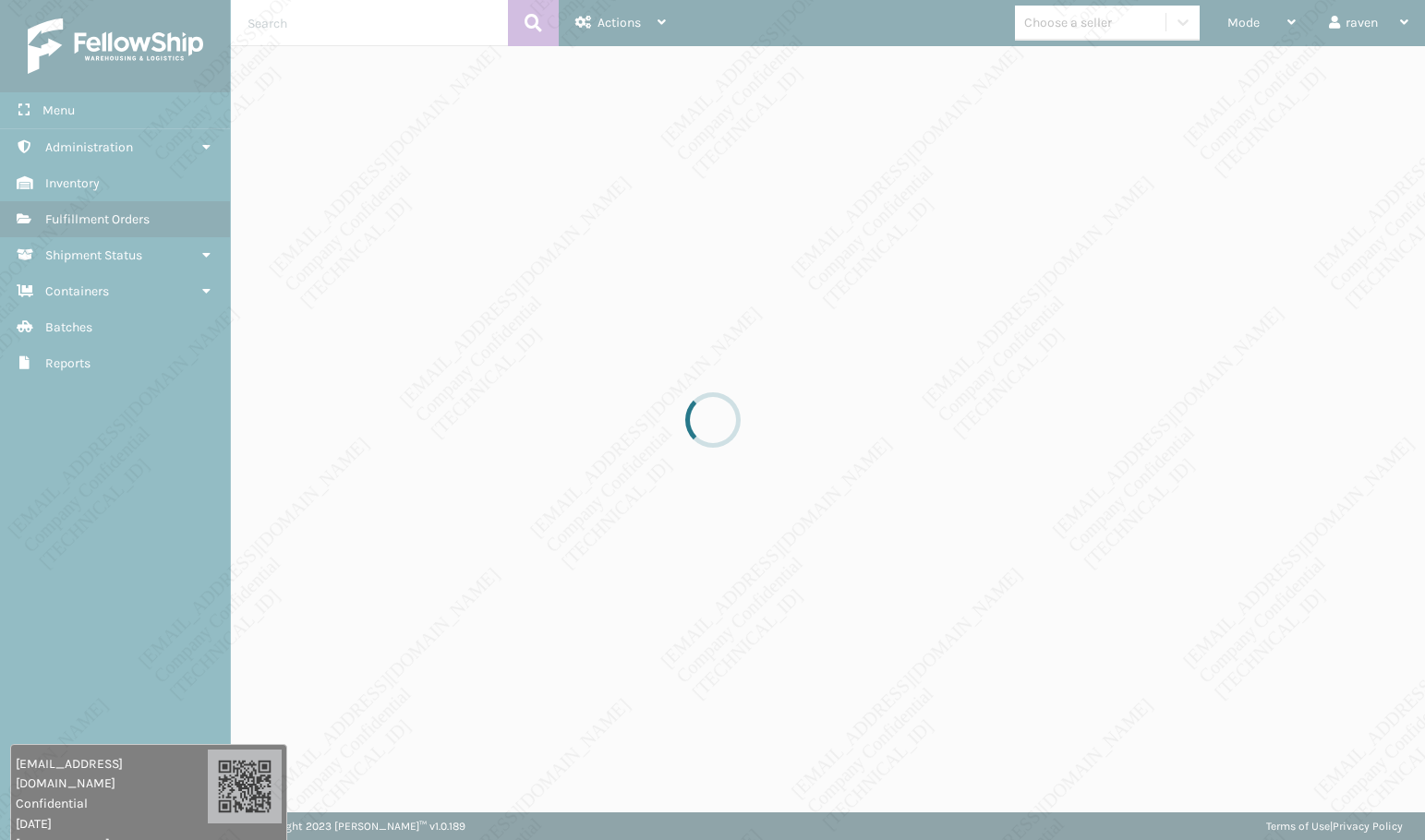
click at [1110, 327] on div at bounding box center [712, 420] width 1425 height 840
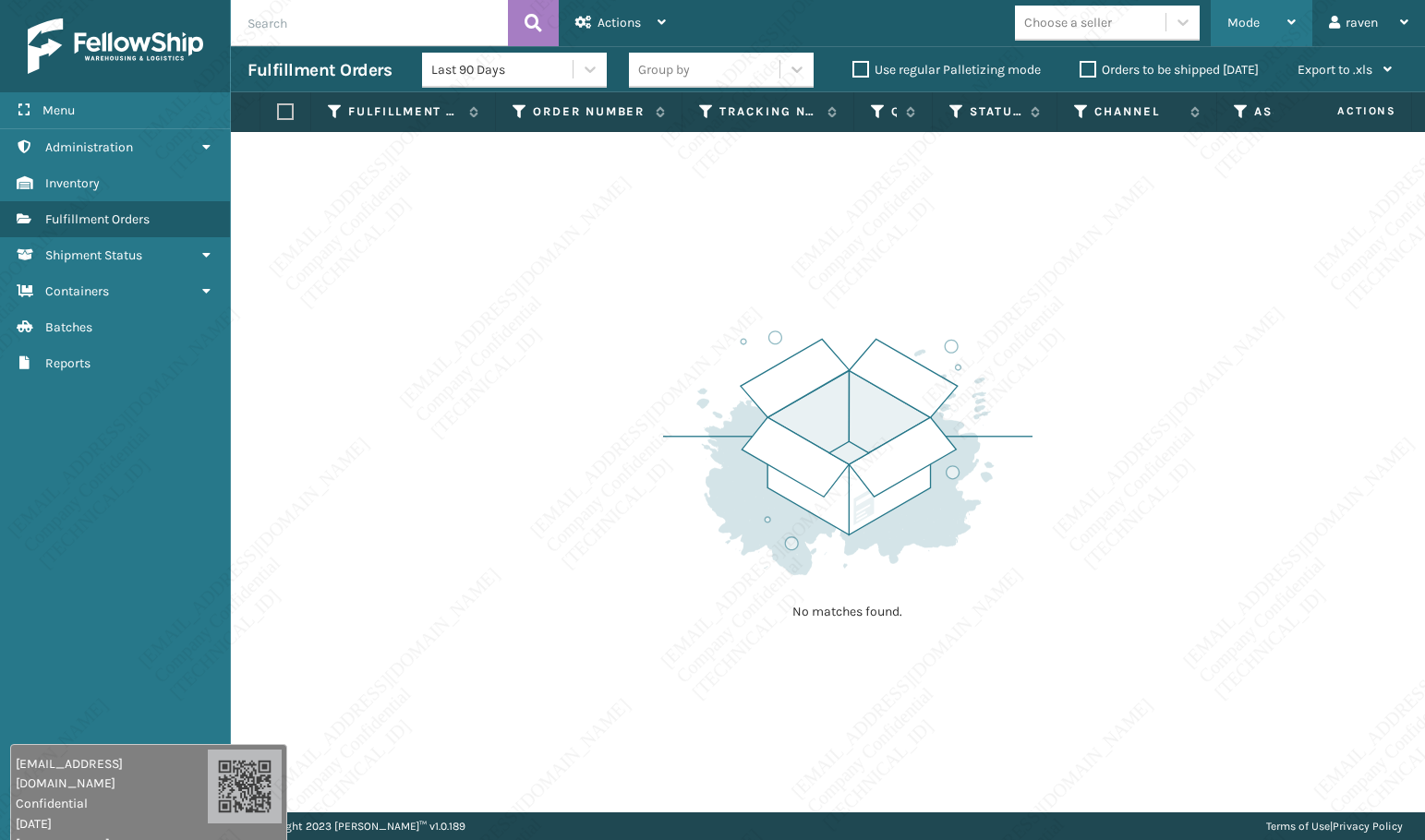
click at [1230, 27] on span "Mode" at bounding box center [1243, 22] width 32 height 16
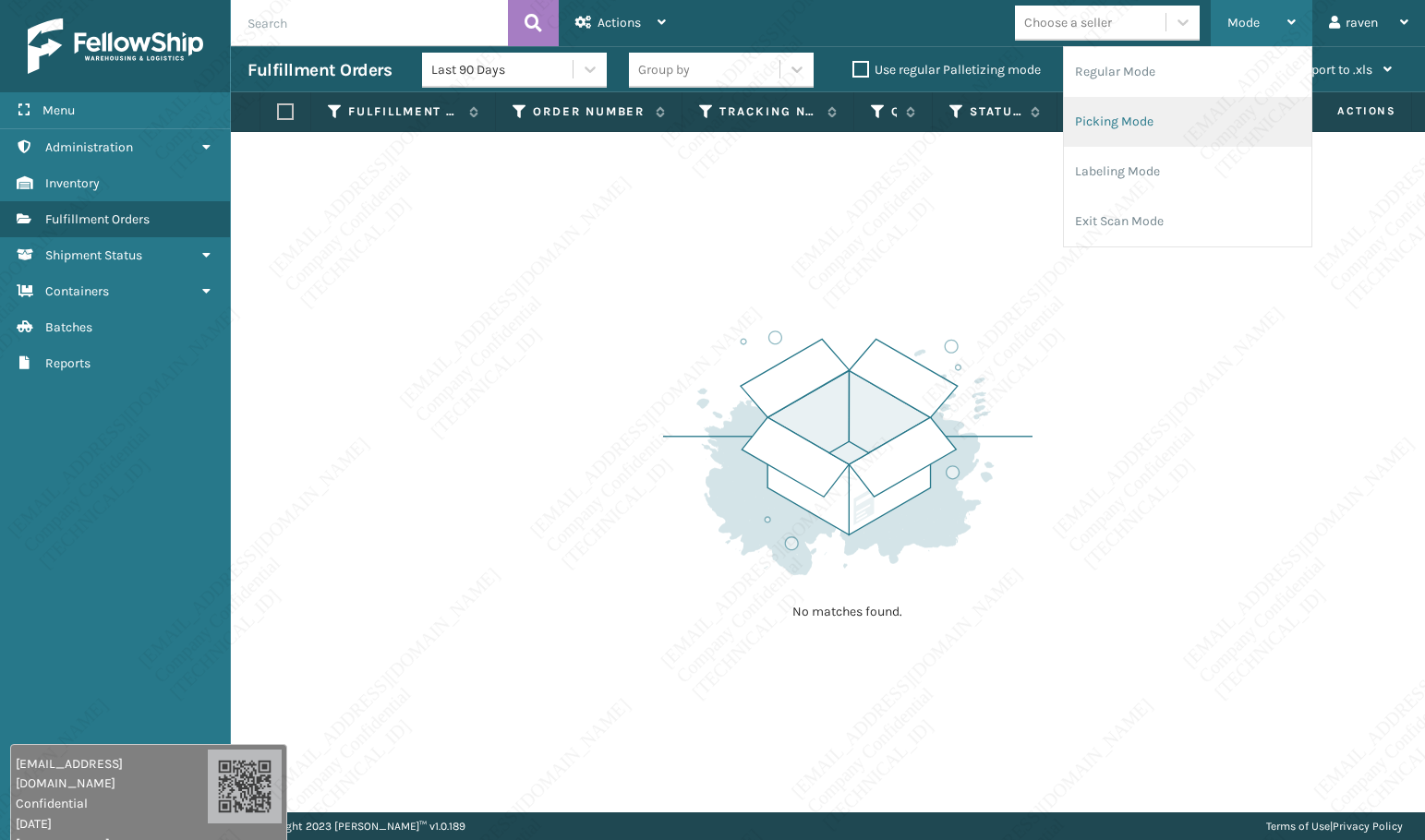
click at [1187, 123] on li "Picking Mode" at bounding box center [1187, 121] width 247 height 49
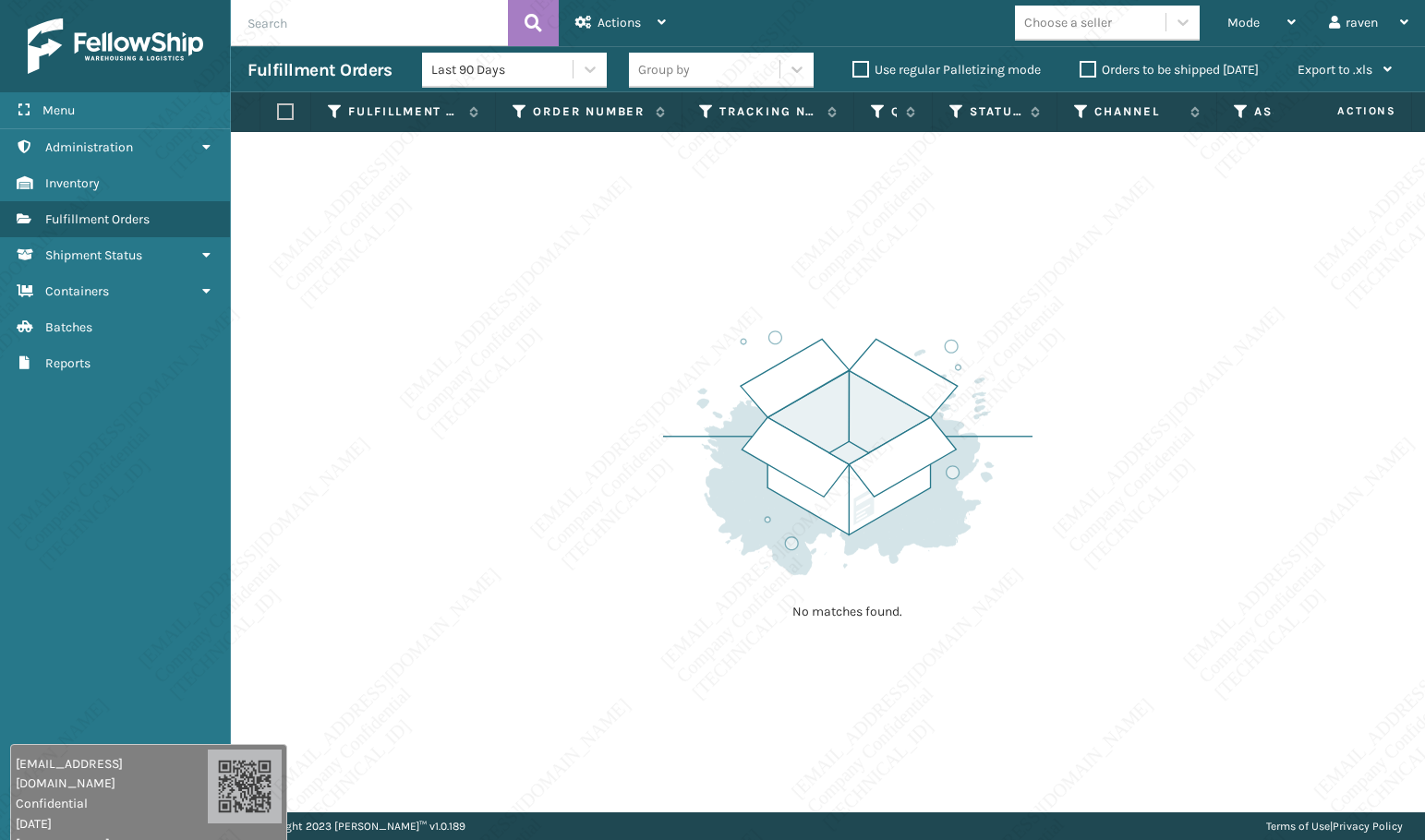
drag, startPoint x: 362, startPoint y: 372, endPoint x: 271, endPoint y: 136, distance: 252.9
click at [362, 361] on div "No matches found." at bounding box center [828, 472] width 1194 height 680
click at [1236, 20] on span "Mode" at bounding box center [1243, 22] width 32 height 16
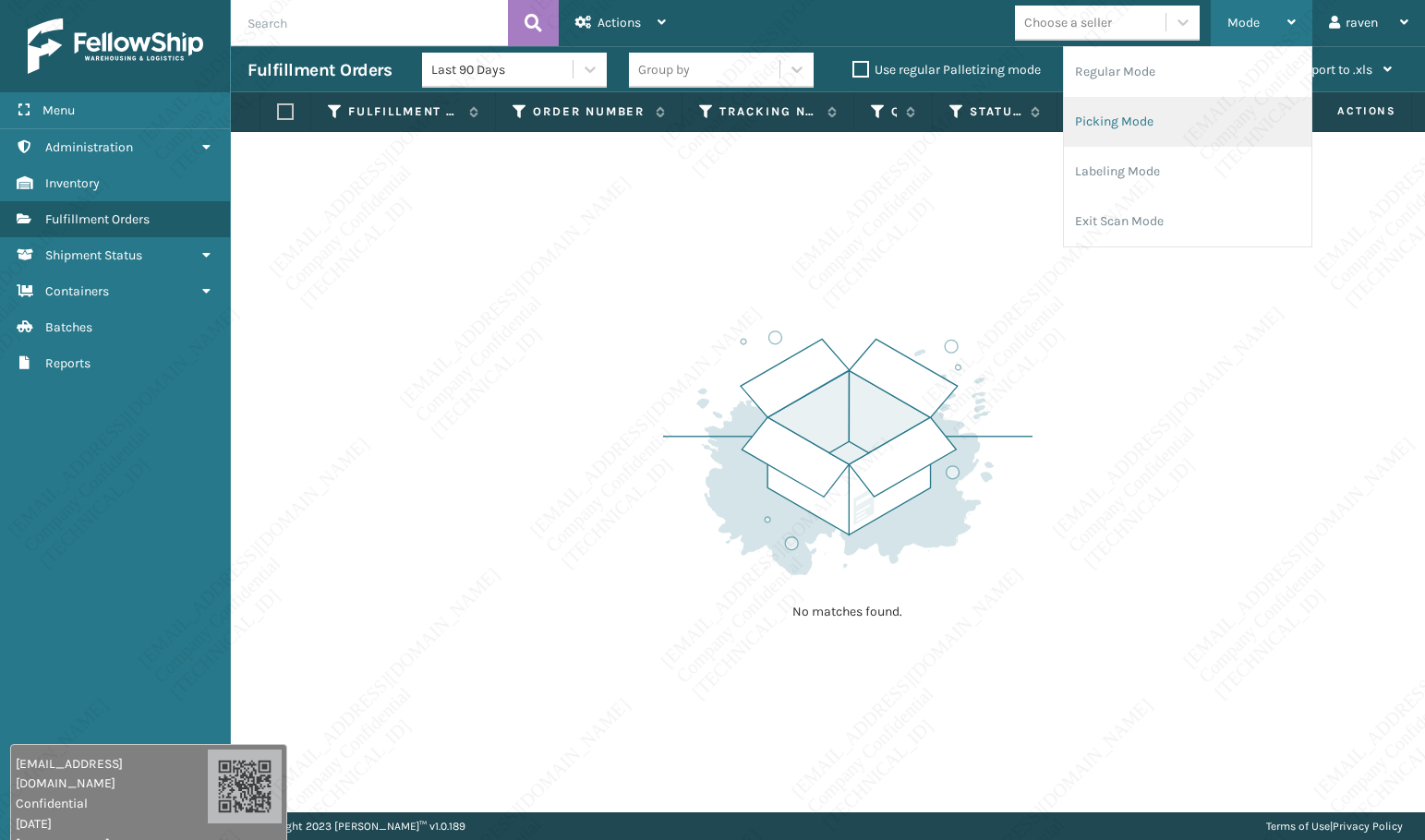
click at [1163, 123] on li "Picking Mode" at bounding box center [1187, 121] width 247 height 49
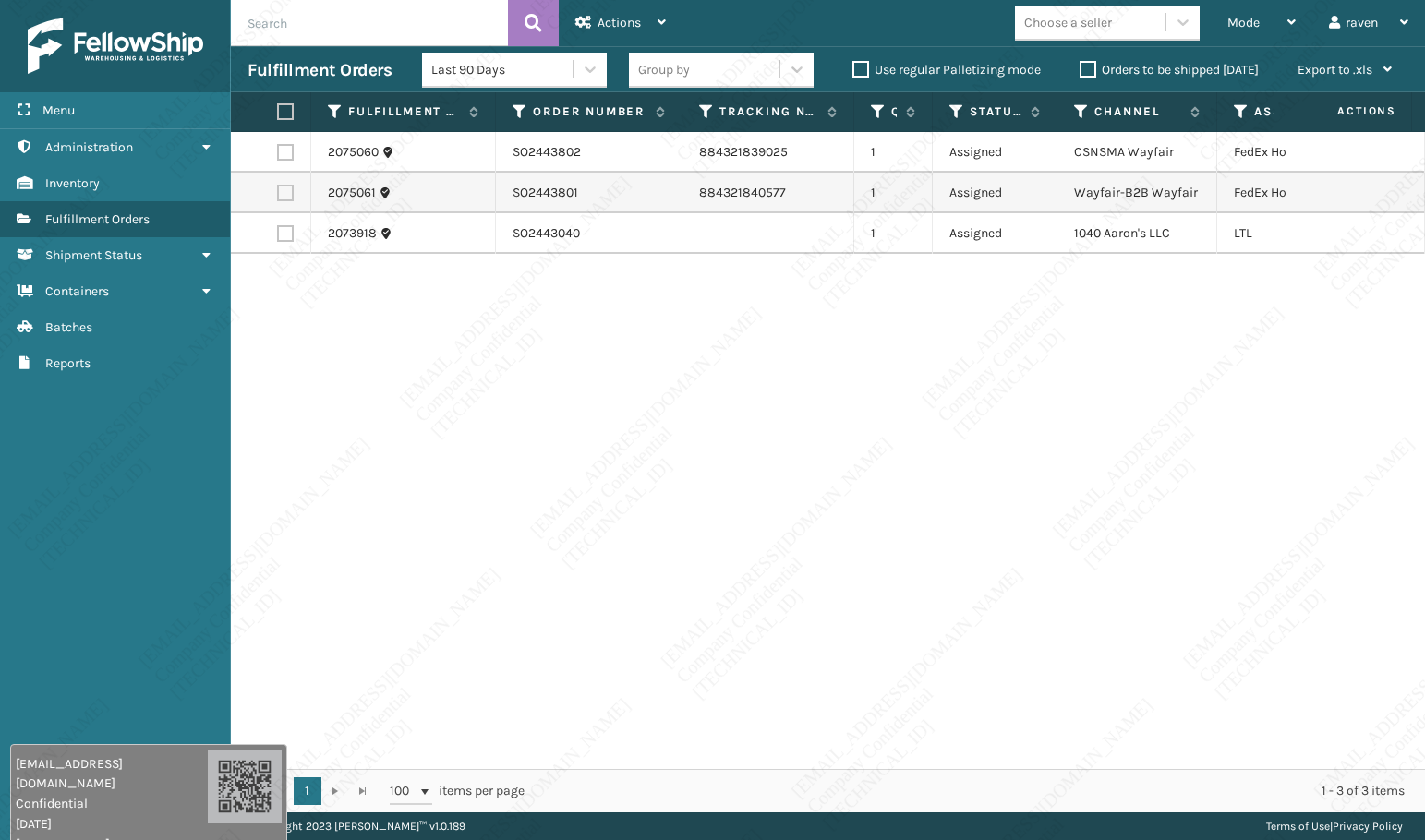
click at [1120, 291] on div "2075060 SO2443802 884321839025 1 Assigned CSNSMA Wayfair FedEx Home Delivery 20…" at bounding box center [828, 450] width 1194 height 637
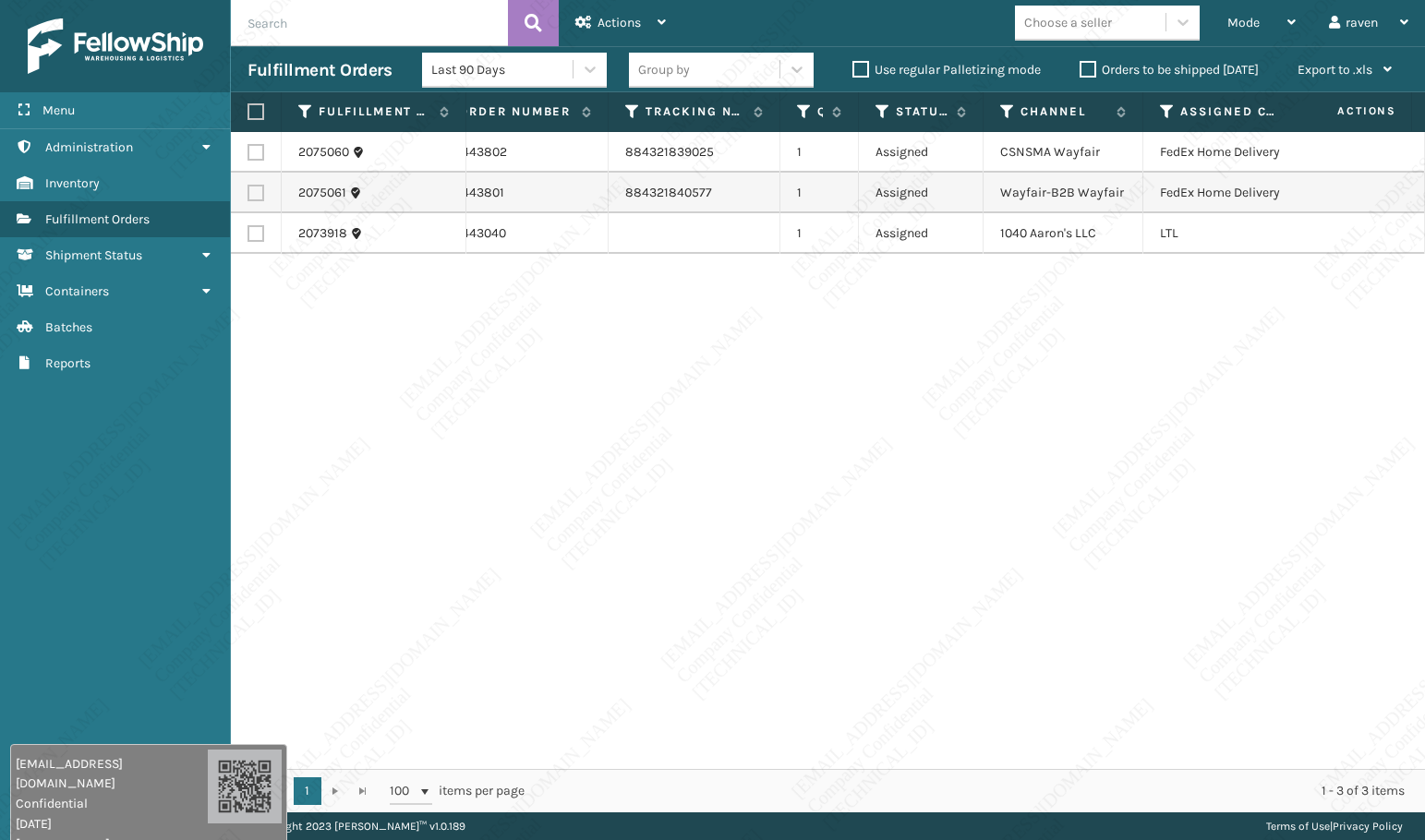
scroll to position [0, 116]
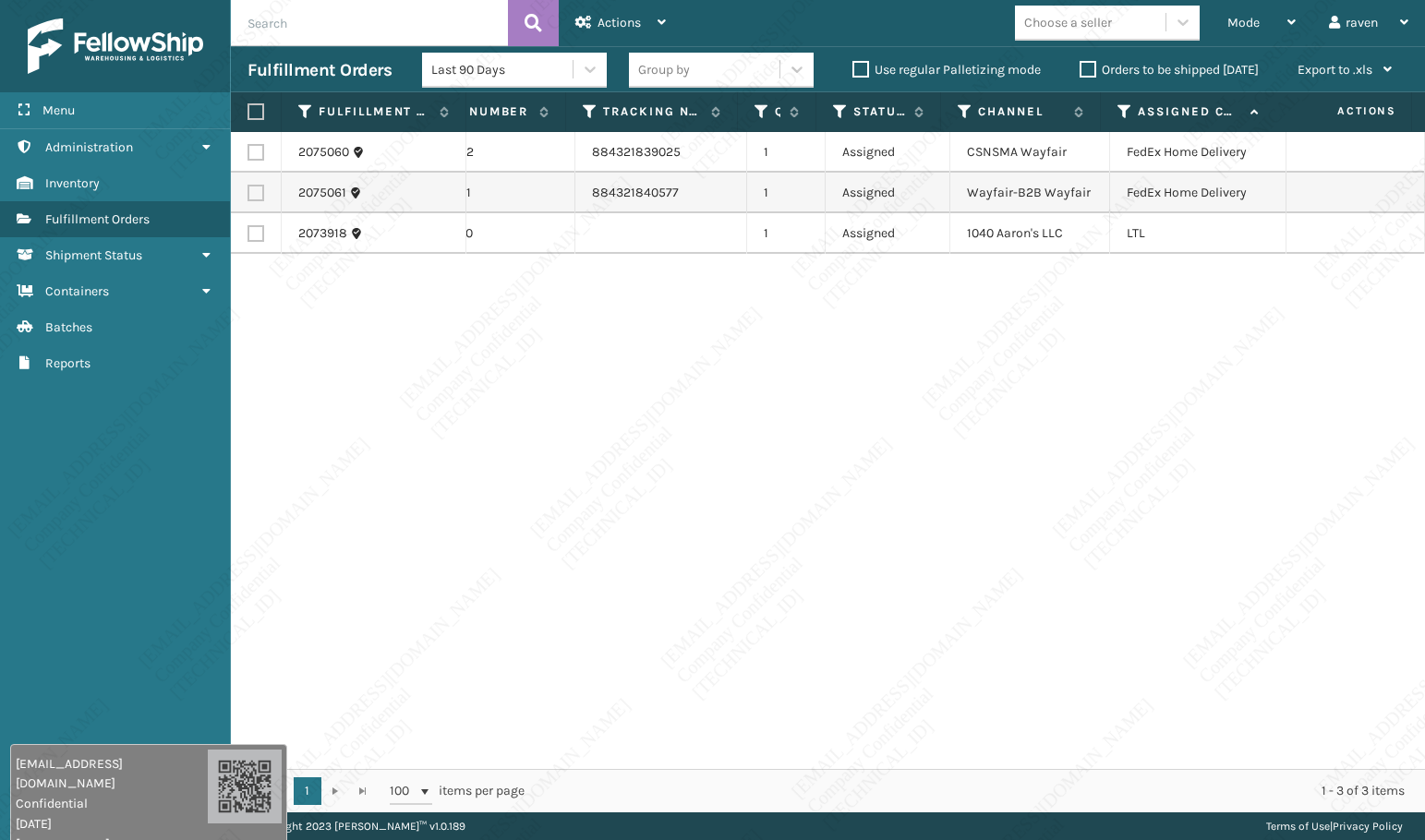
click at [263, 158] on label at bounding box center [255, 152] width 16 height 16
click at [248, 156] on input "checkbox" at bounding box center [247, 150] width 1 height 12
checkbox input "true"
click at [257, 195] on label at bounding box center [255, 193] width 16 height 16
click at [248, 195] on input "checkbox" at bounding box center [247, 191] width 1 height 12
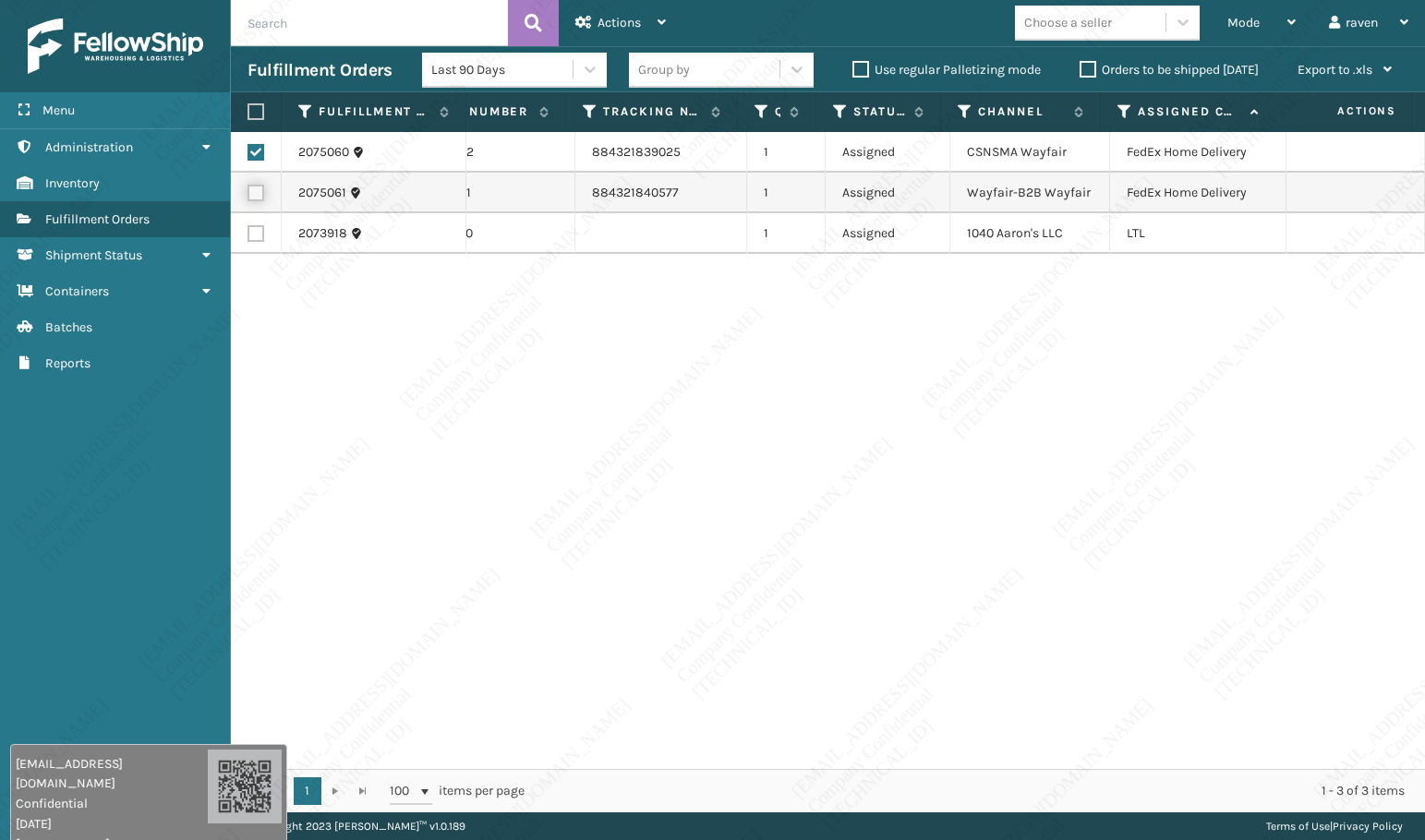
checkbox input "true"
click at [638, 19] on span "Actions" at bounding box center [618, 22] width 44 height 16
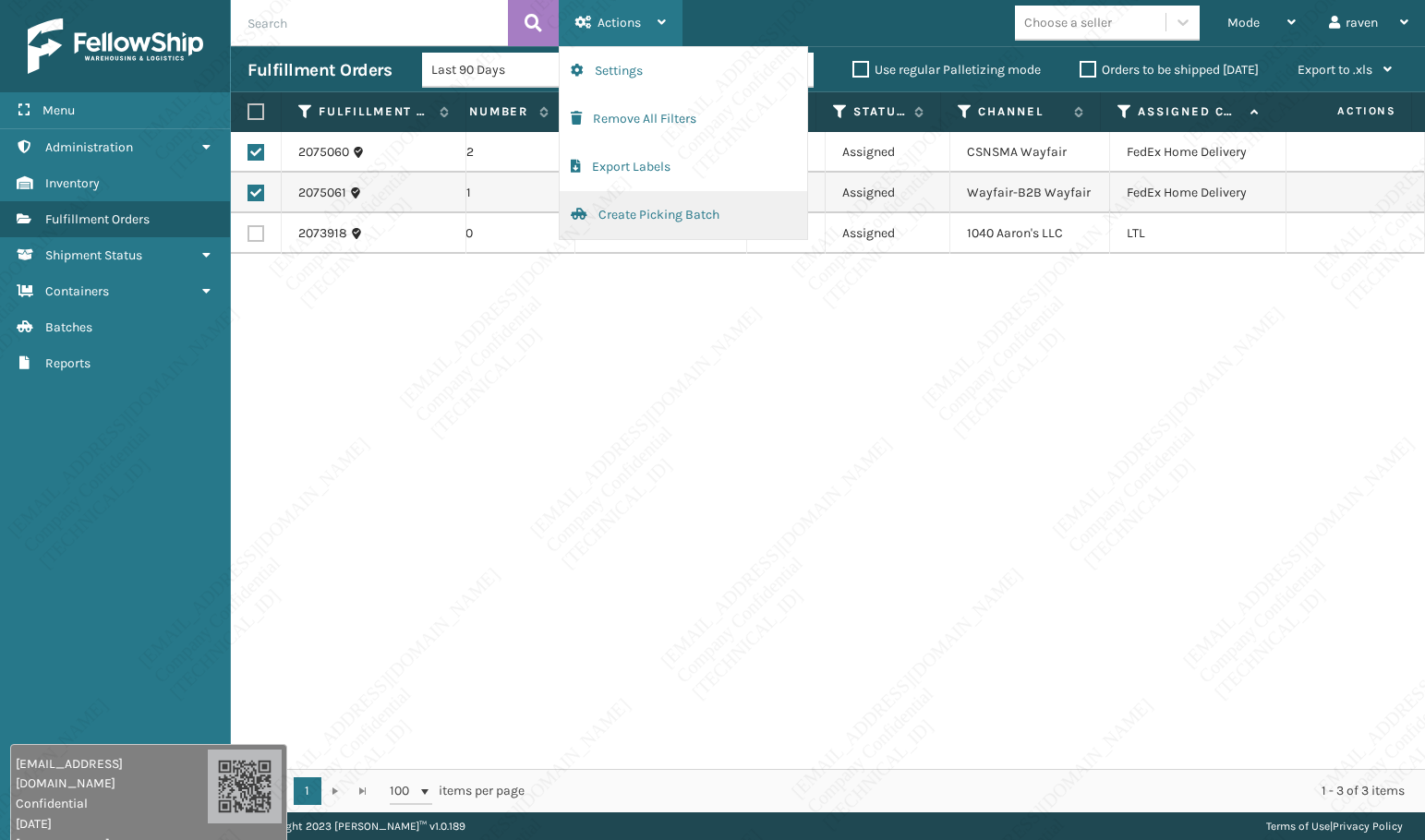
click at [658, 217] on button "Create Picking Batch" at bounding box center [682, 215] width 247 height 48
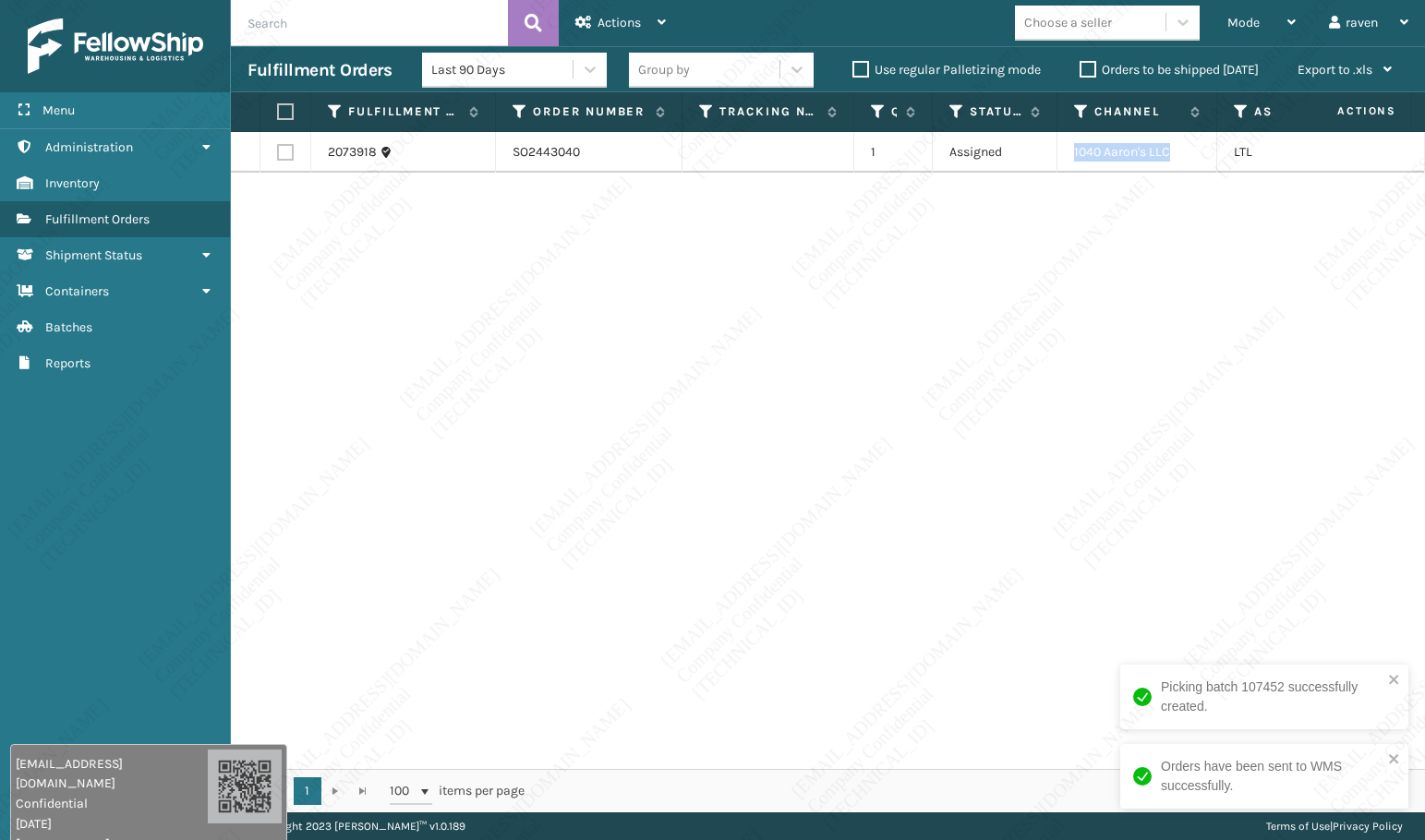
copy td "1040 Aaron's LLC"
drag, startPoint x: 1120, startPoint y: 157, endPoint x: 1075, endPoint y: 157, distance: 45.0
click at [1075, 157] on td "1040 Aaron's LLC" at bounding box center [1137, 152] width 160 height 41
click at [295, 125] on th at bounding box center [286, 111] width 50 height 40
click at [286, 111] on label at bounding box center [282, 111] width 11 height 16
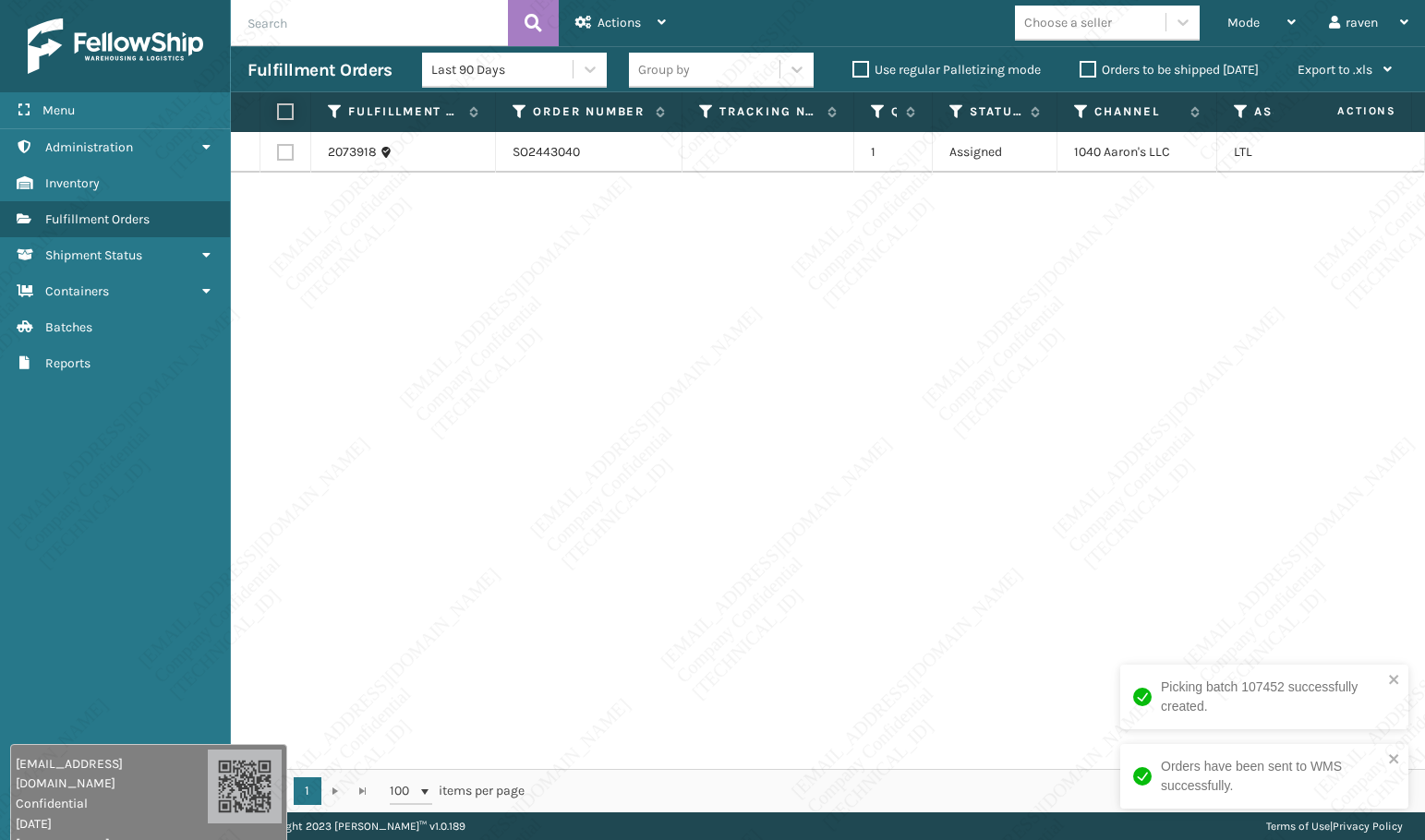
click at [278, 111] on input "checkbox" at bounding box center [277, 112] width 1 height 12
checkbox input "true"
click at [652, 30] on div "Actions" at bounding box center [619, 23] width 90 height 47
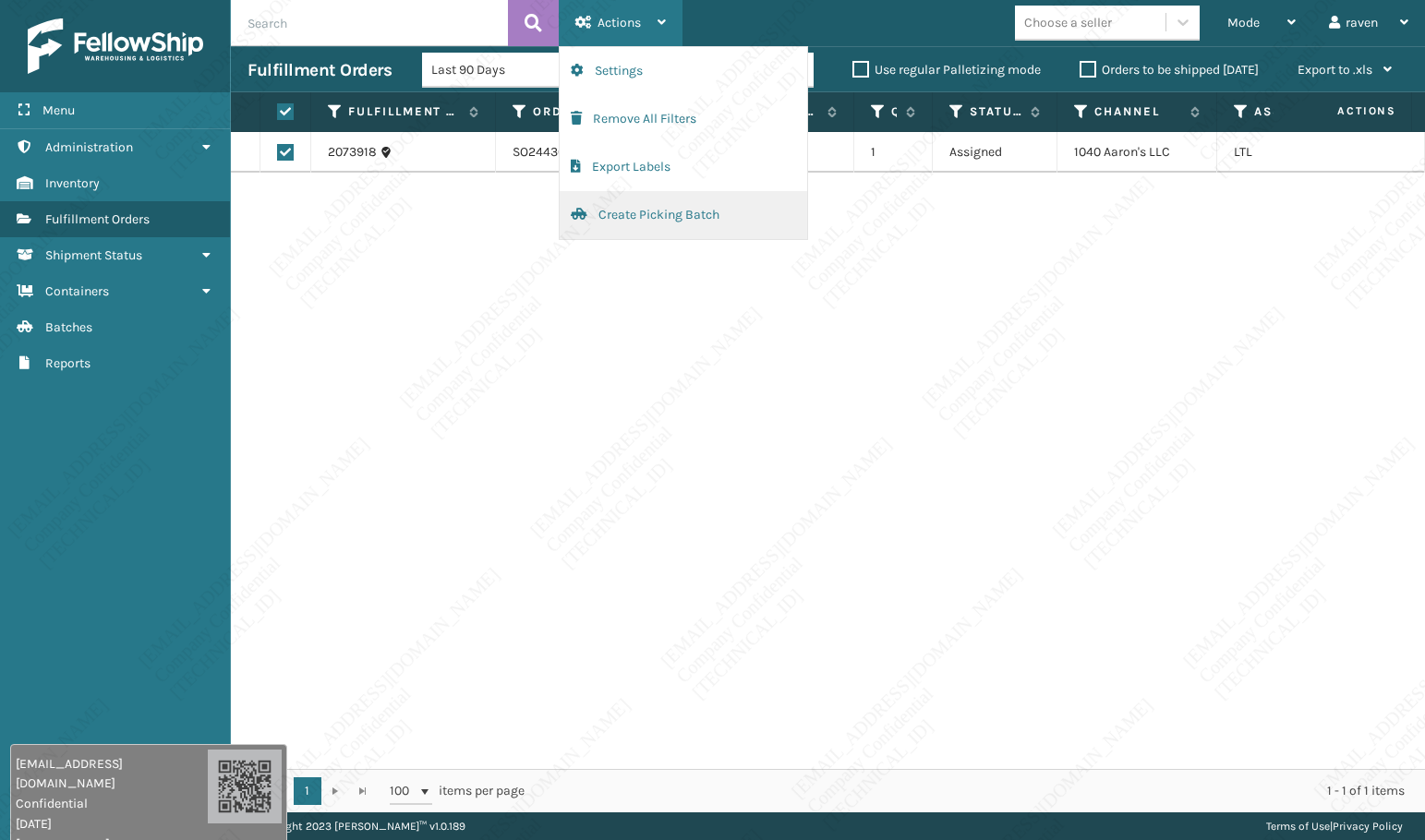
click at [618, 206] on button "Create Picking Batch" at bounding box center [682, 215] width 247 height 48
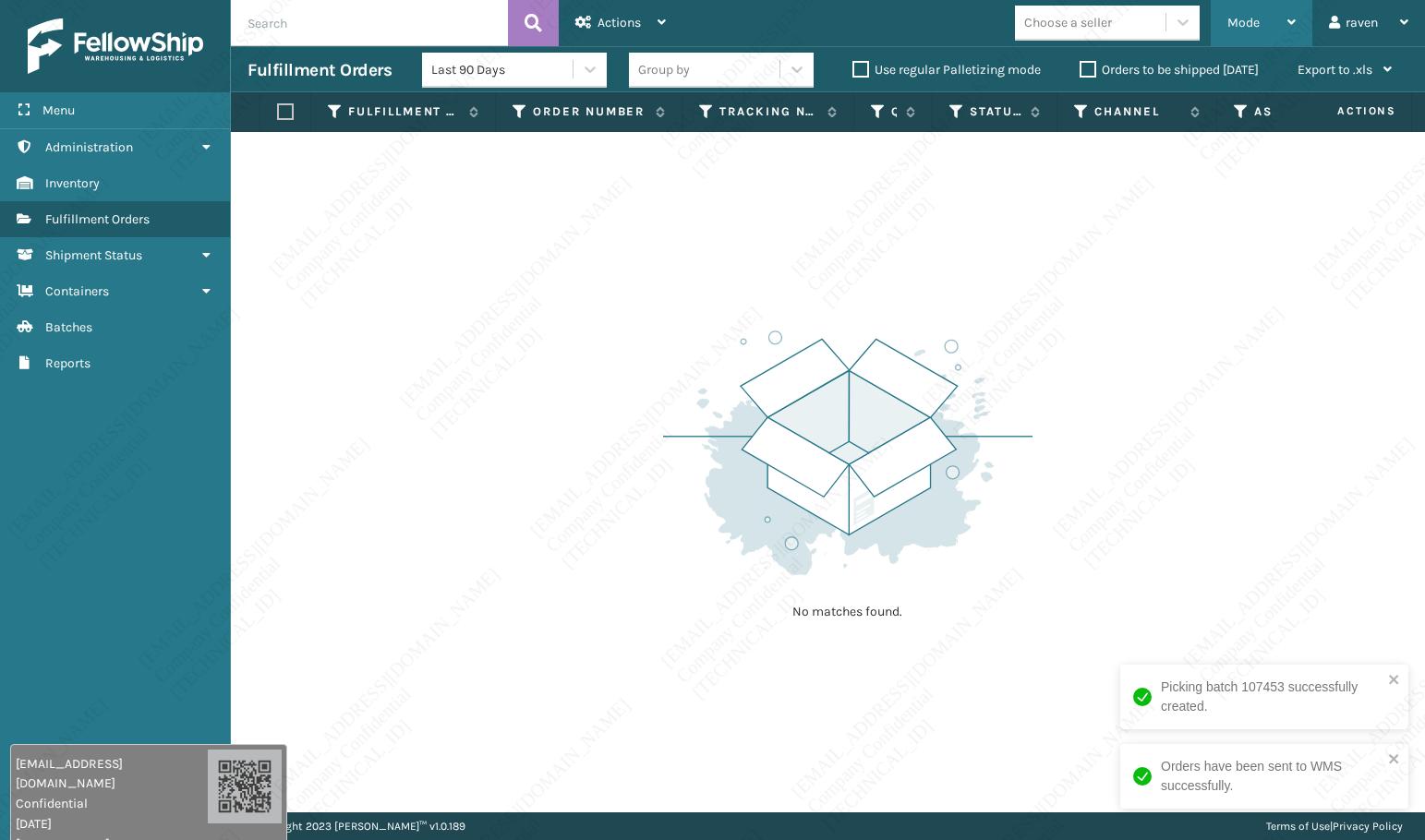
click at [1242, 16] on span "Mode" at bounding box center [1243, 22] width 32 height 16
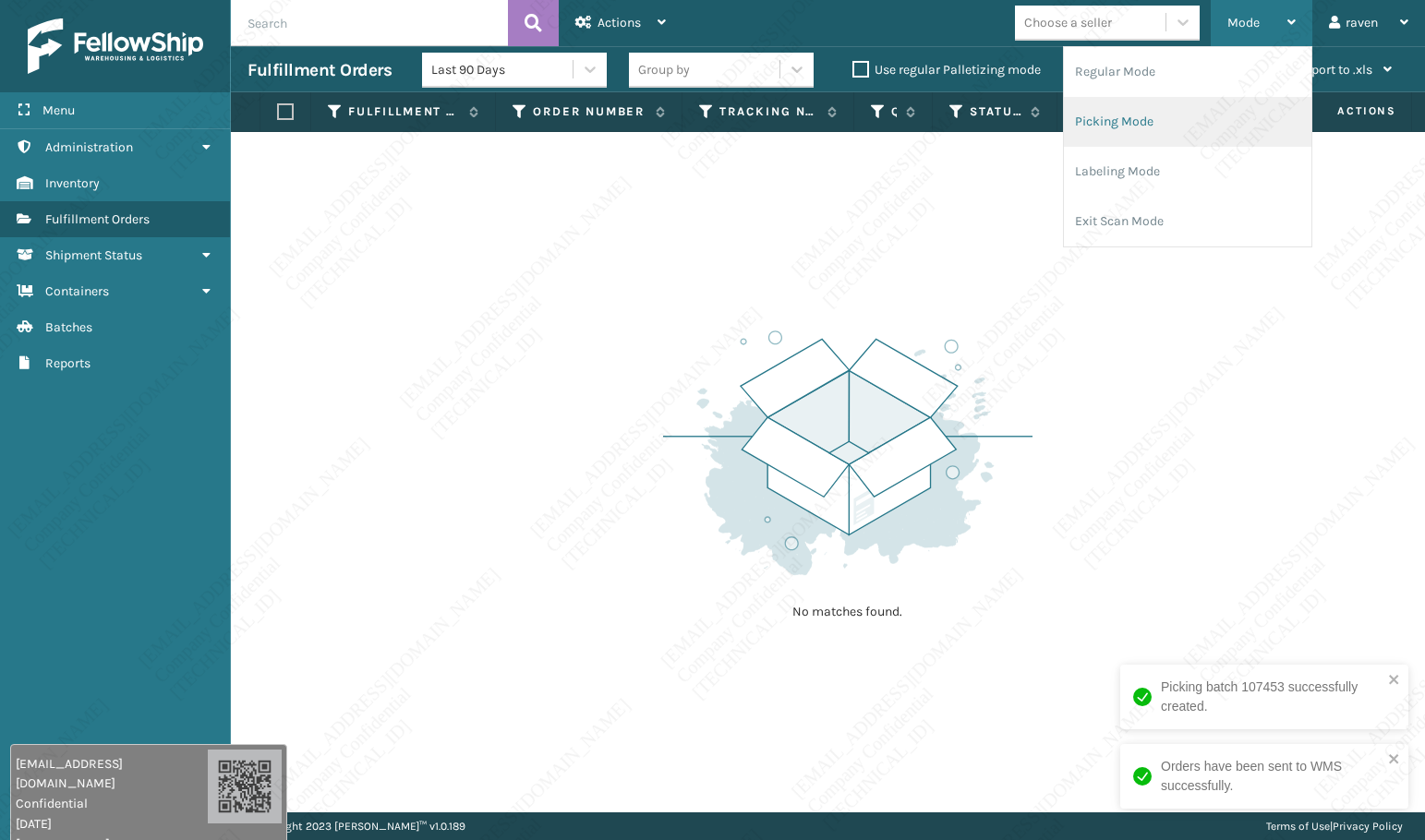
click at [1149, 124] on li "Picking Mode" at bounding box center [1187, 121] width 247 height 49
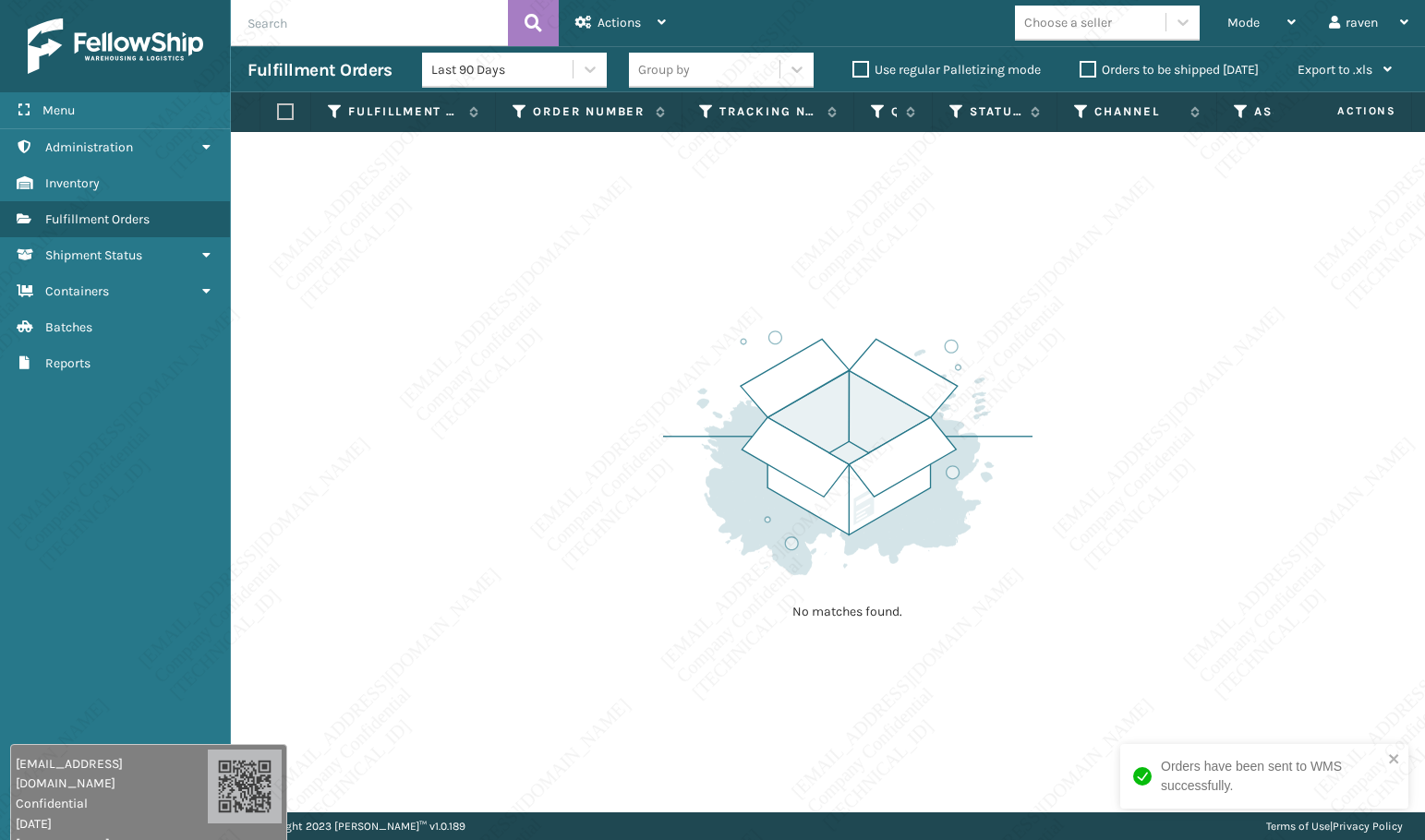
click at [1136, 279] on div "No matches found." at bounding box center [828, 472] width 1194 height 680
click at [492, 272] on div "No matches found." at bounding box center [828, 472] width 1194 height 680
click at [448, 451] on div "No matches found." at bounding box center [828, 472] width 1194 height 680
click at [430, 468] on div "No matches found." at bounding box center [828, 472] width 1194 height 680
click at [313, 639] on div "No matches found." at bounding box center [828, 472] width 1194 height 680
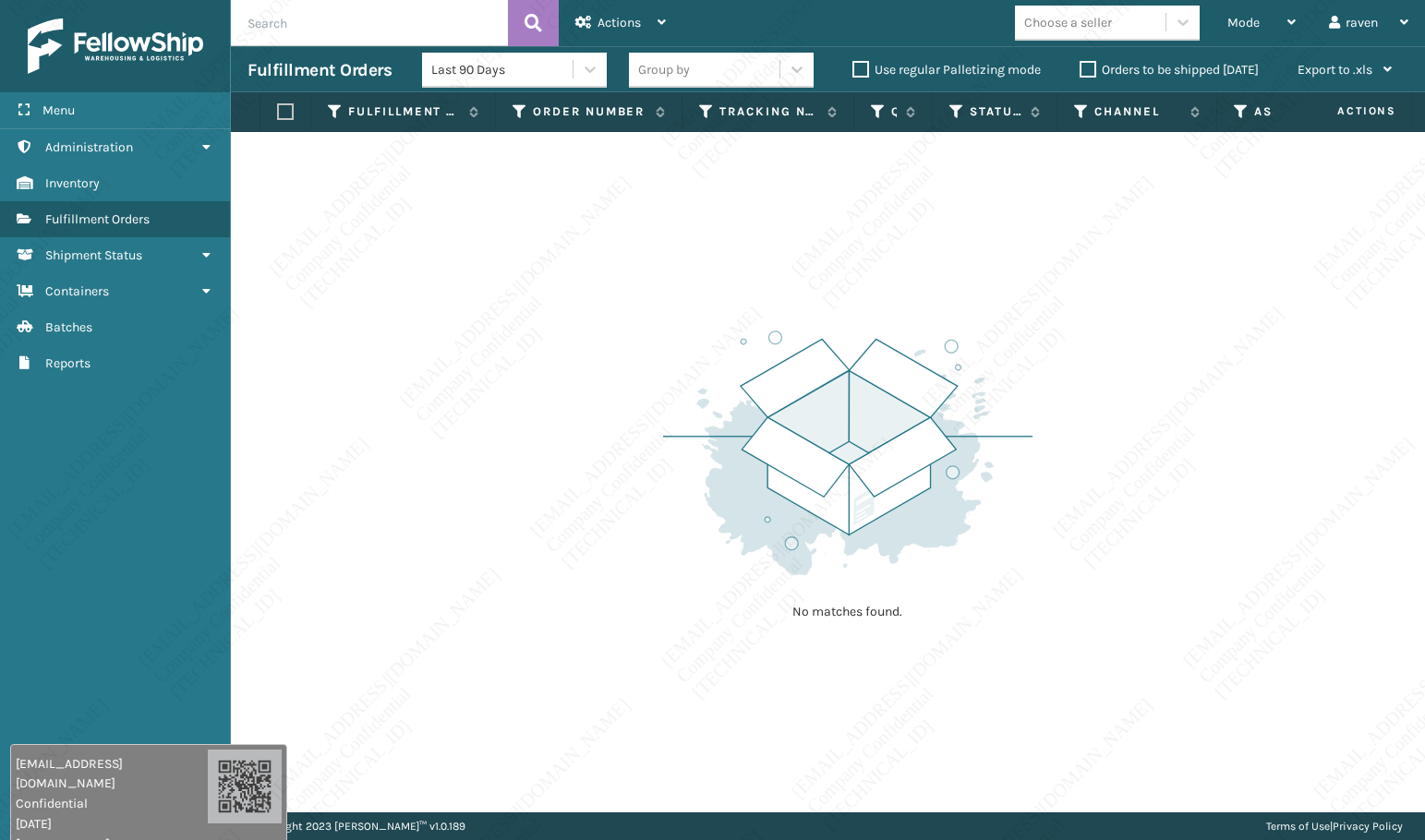
click at [609, 229] on div "No matches found." at bounding box center [828, 472] width 1194 height 680
click at [1236, 23] on span "Mode" at bounding box center [1243, 22] width 32 height 16
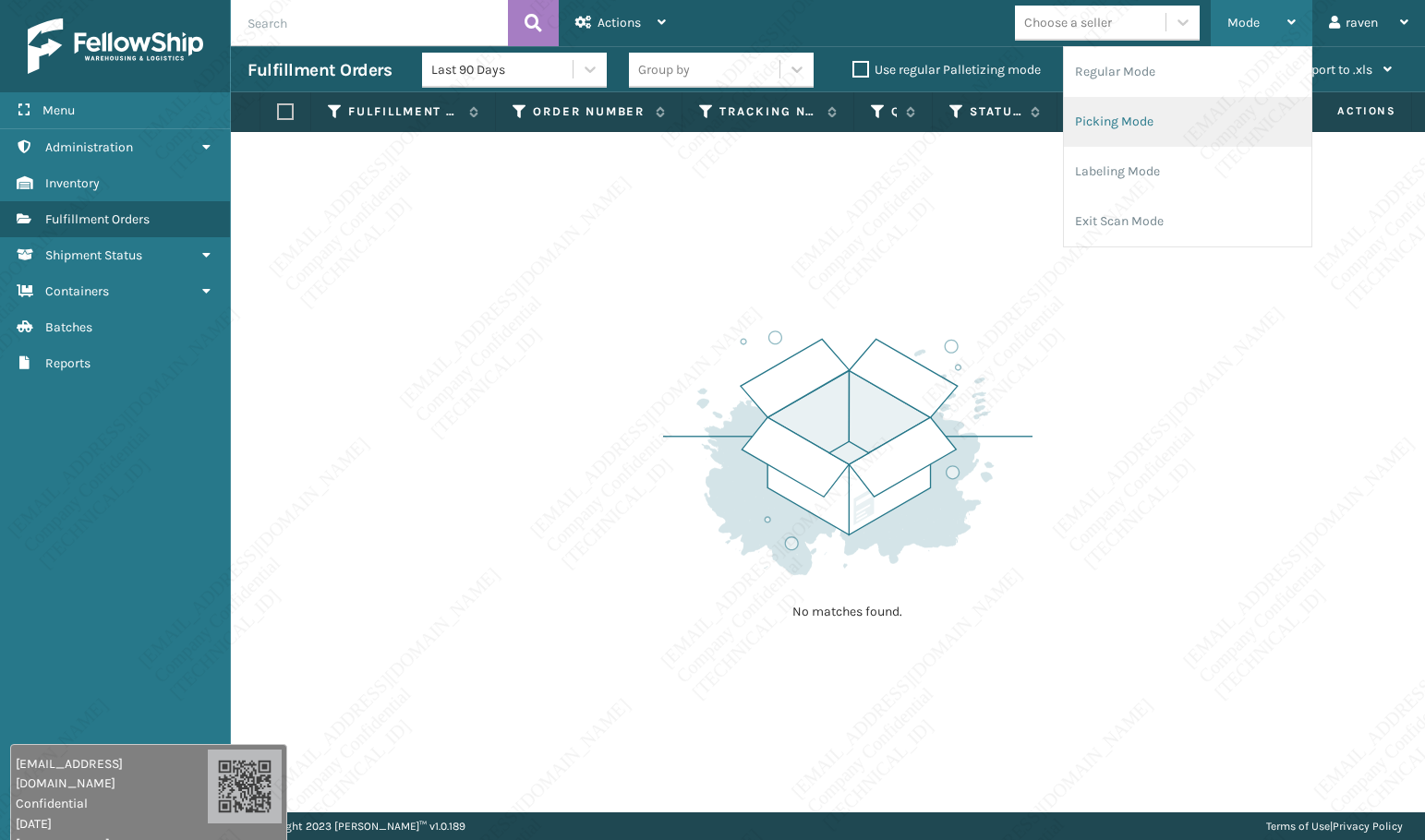
click at [1150, 131] on li "Picking Mode" at bounding box center [1187, 121] width 247 height 49
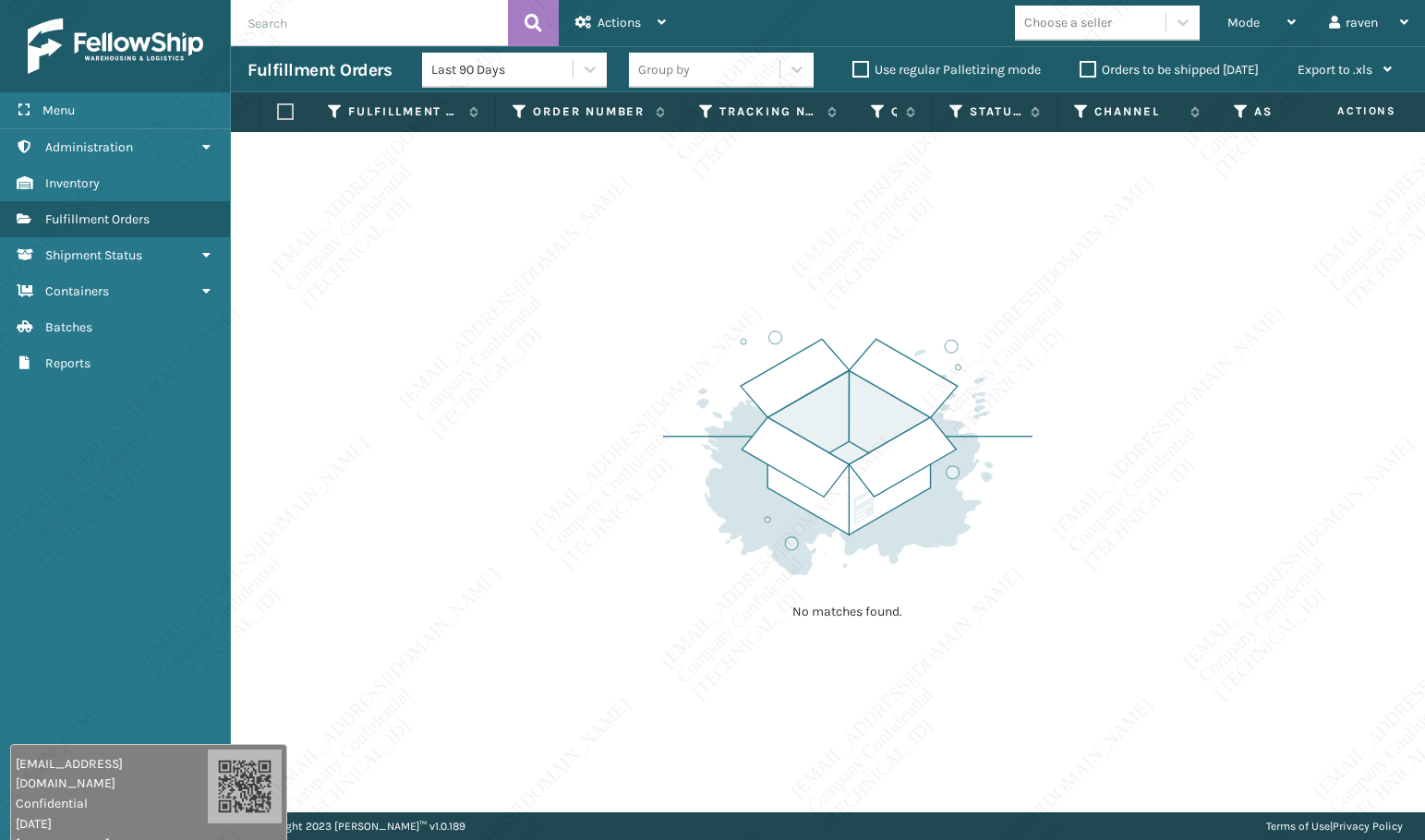
click at [852, 700] on div "No matches found." at bounding box center [828, 472] width 1194 height 680
click at [1246, 24] on span "Mode" at bounding box center [1243, 22] width 32 height 16
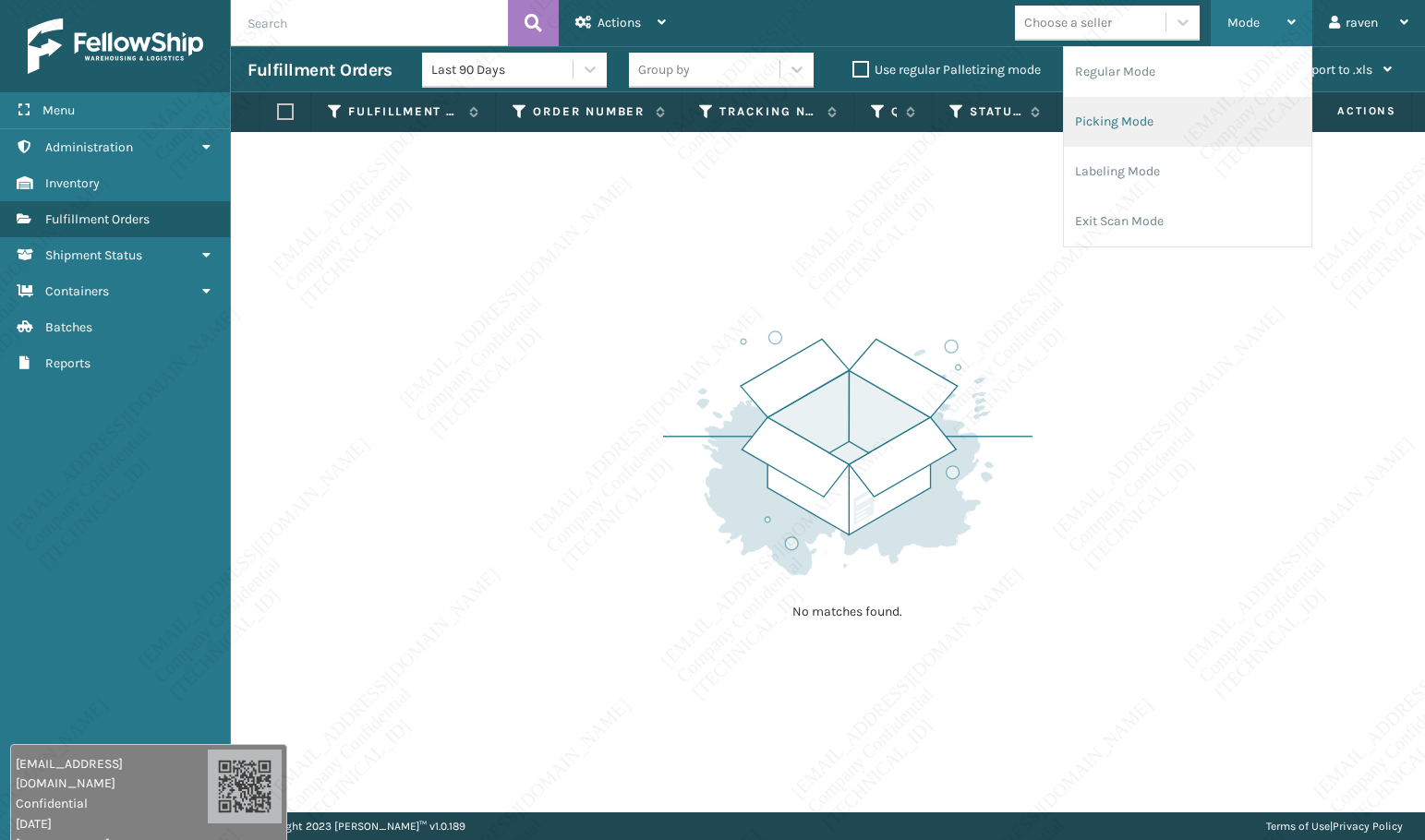
click at [1182, 111] on li "Picking Mode" at bounding box center [1187, 121] width 247 height 49
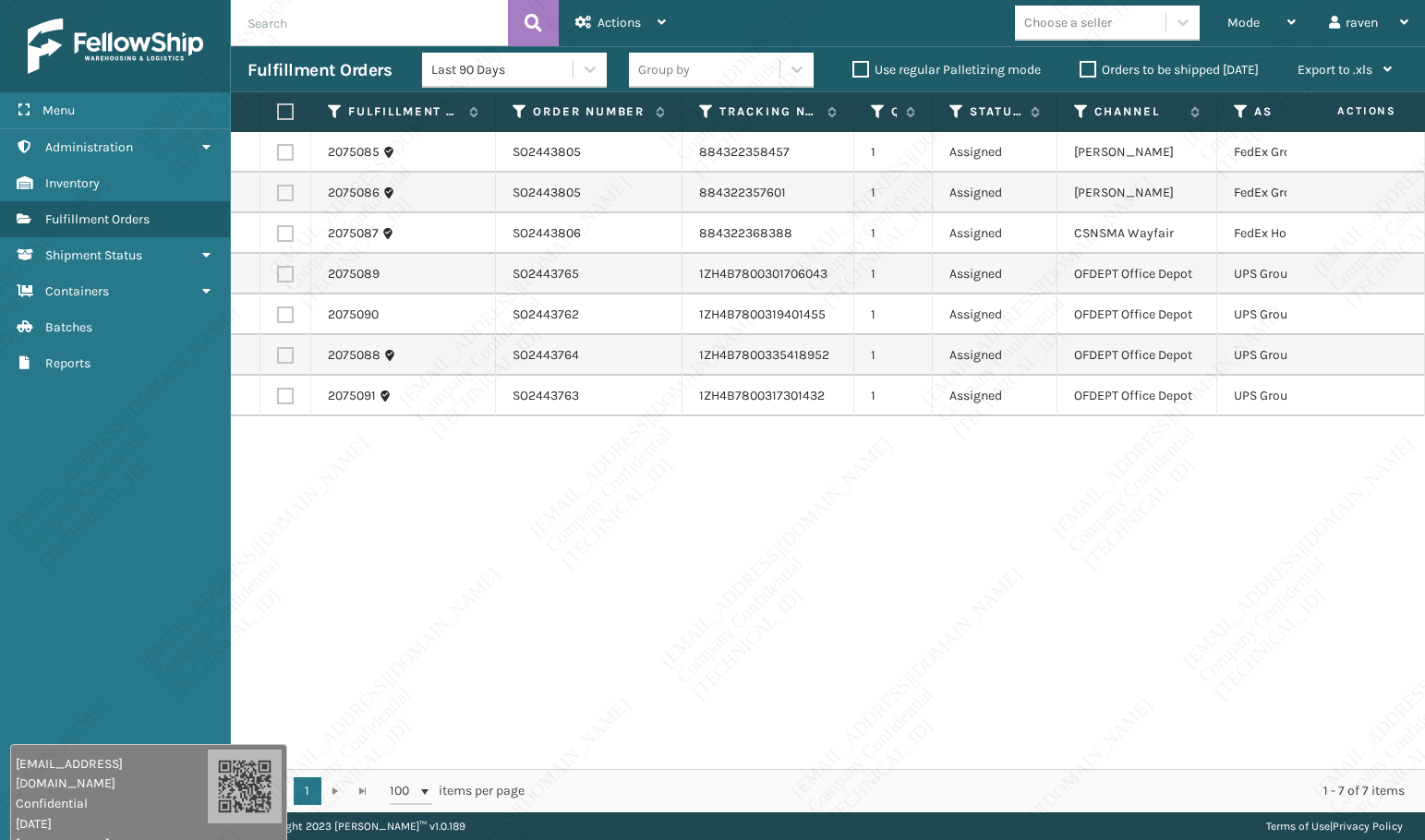
scroll to position [0, 120]
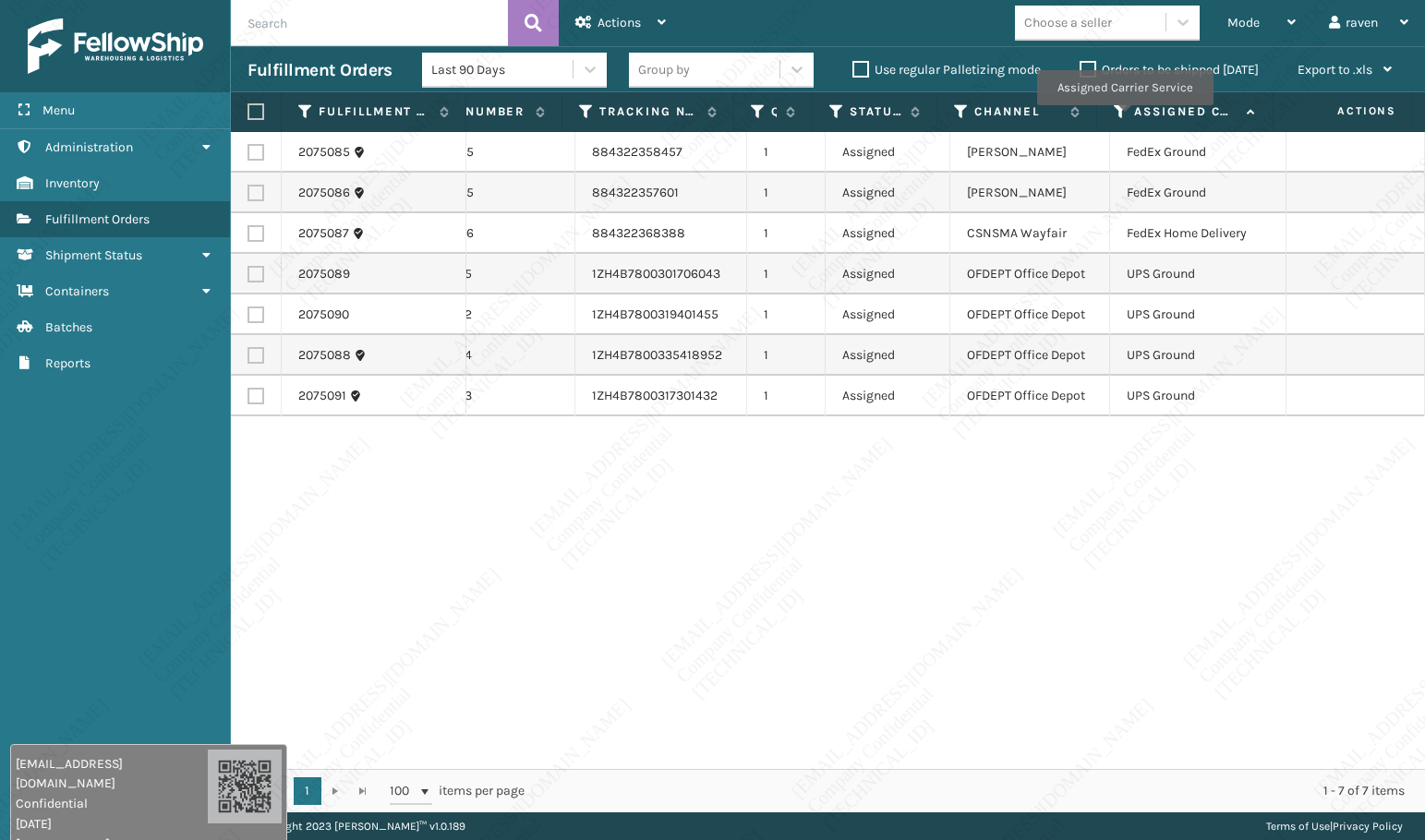
click at [1121, 113] on icon at bounding box center [1121, 111] width 15 height 16
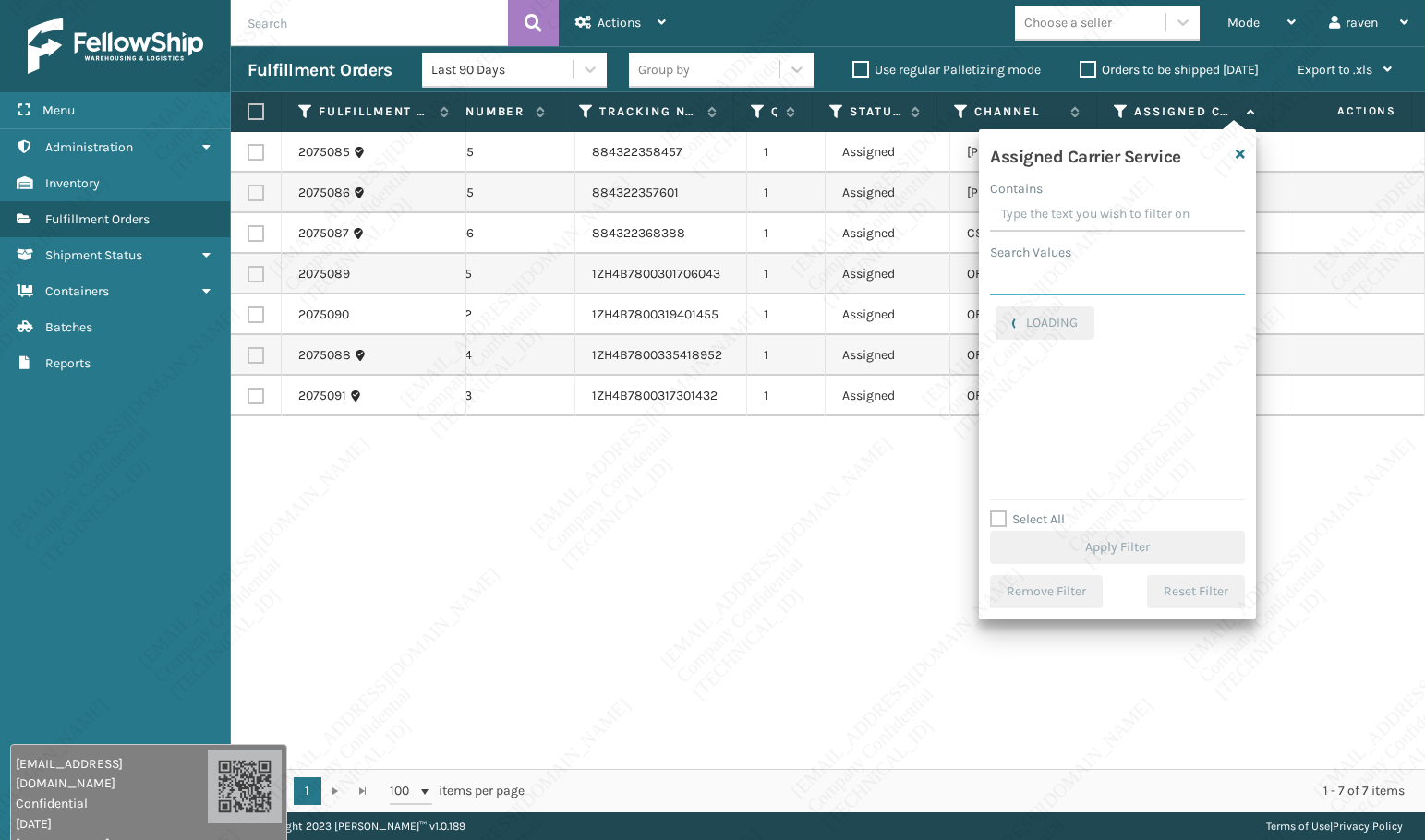
click at [1099, 282] on input "Search Values" at bounding box center [1117, 279] width 255 height 33
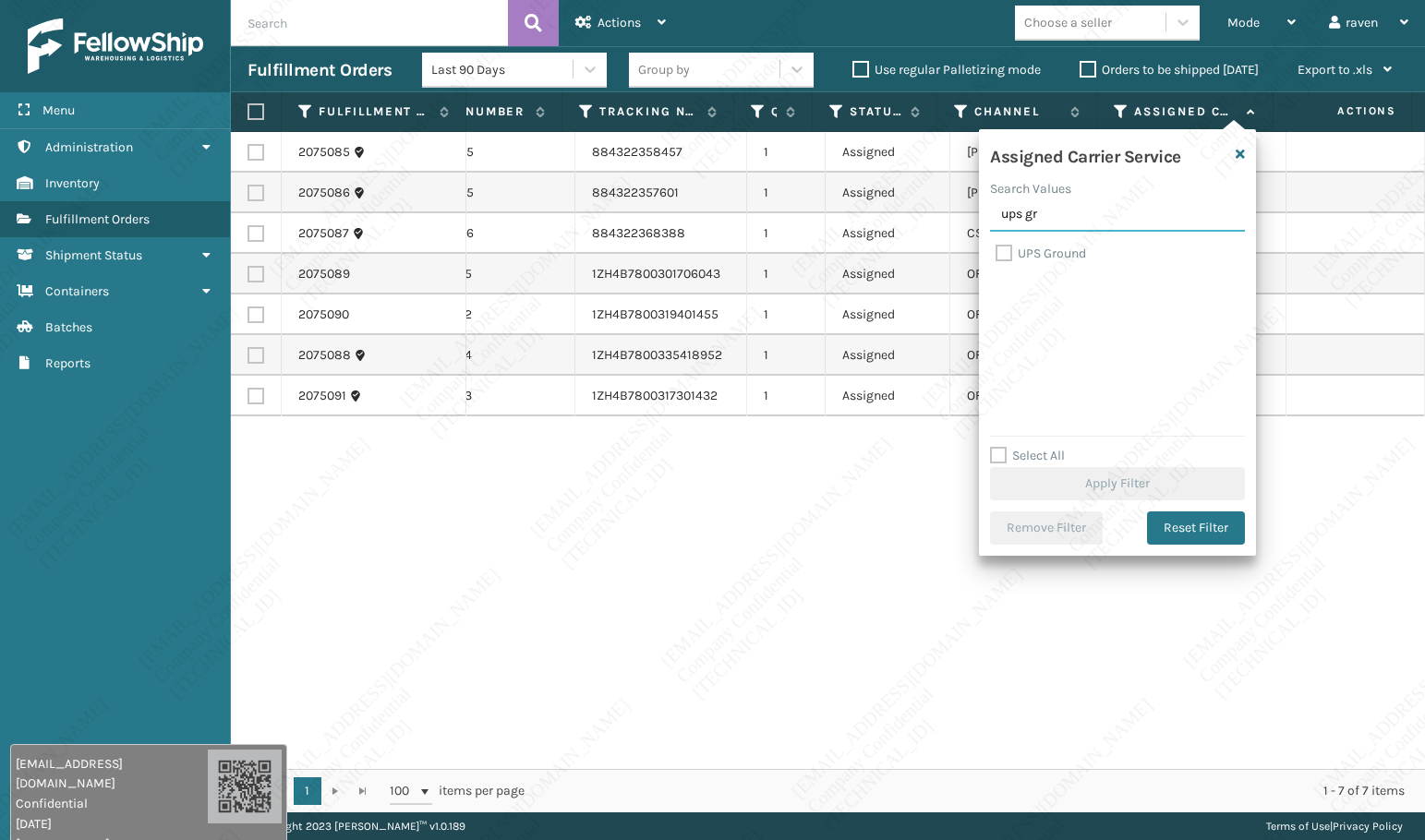
type input "ups gr"
click at [1044, 257] on label "UPS Ground" at bounding box center [1040, 253] width 90 height 16
click at [997, 255] on input "UPS Ground" at bounding box center [996, 249] width 1 height 12
checkbox input "true"
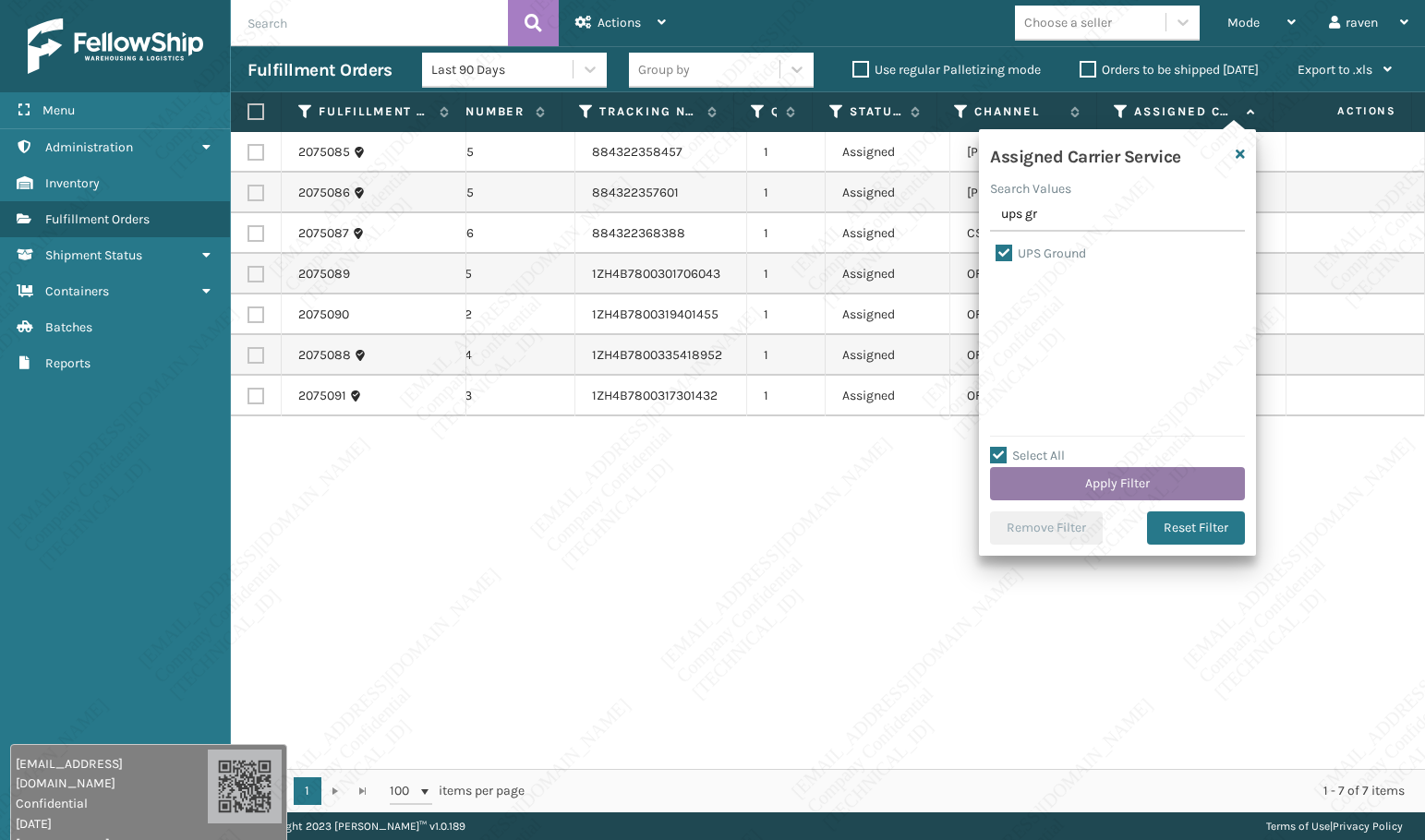
click at [1124, 479] on button "Apply Filter" at bounding box center [1117, 483] width 255 height 33
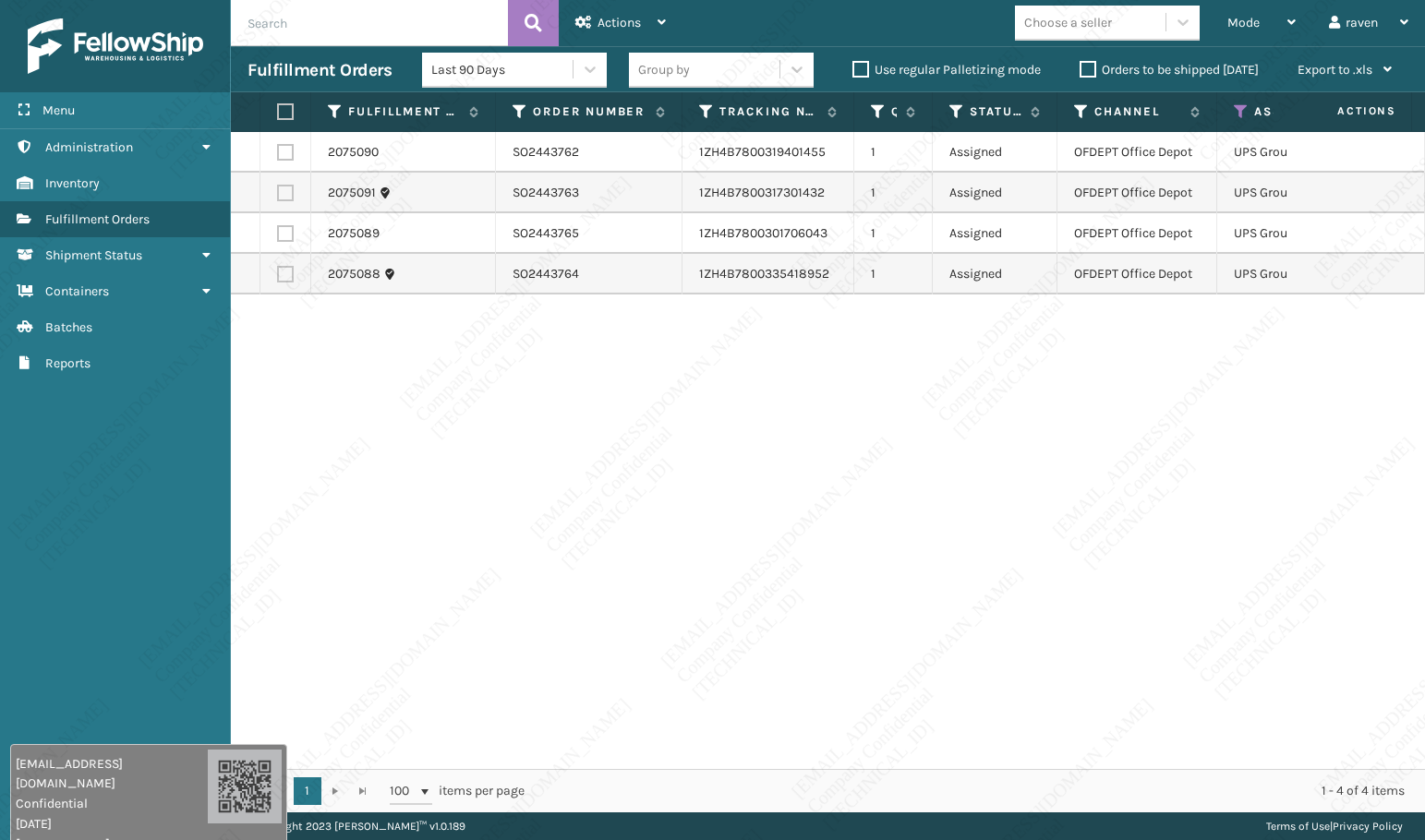
click at [1051, 480] on div "2075090 SO2443762 1ZH4B7800319401455 1 Assigned OFDEPT Office Depot UPS Ground …" at bounding box center [828, 450] width 1194 height 637
click at [282, 115] on label at bounding box center [282, 111] width 11 height 16
click at [278, 115] on input "checkbox" at bounding box center [277, 112] width 1 height 12
checkbox input "true"
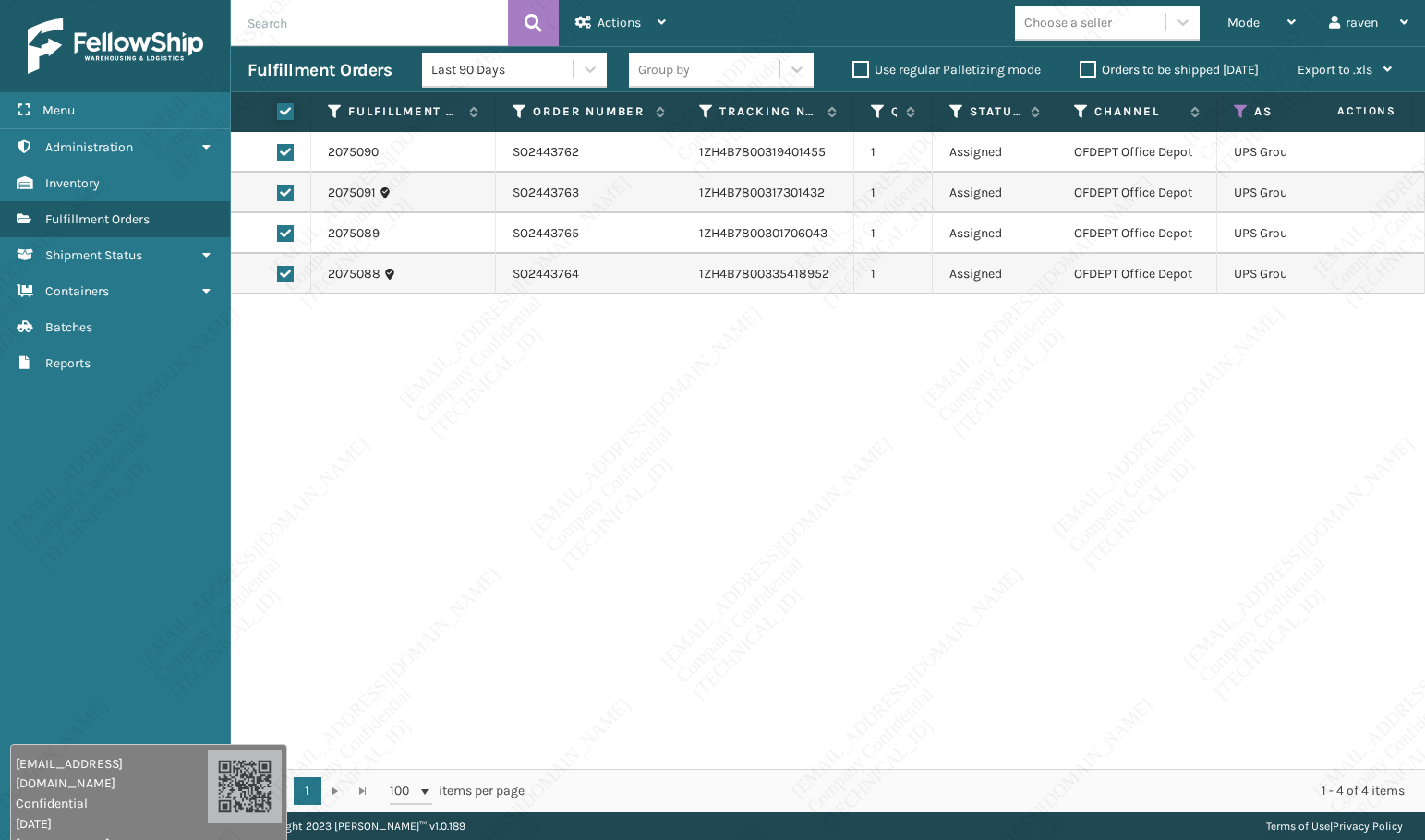
checkbox input "true"
click at [613, 15] on span "Actions" at bounding box center [618, 22] width 44 height 16
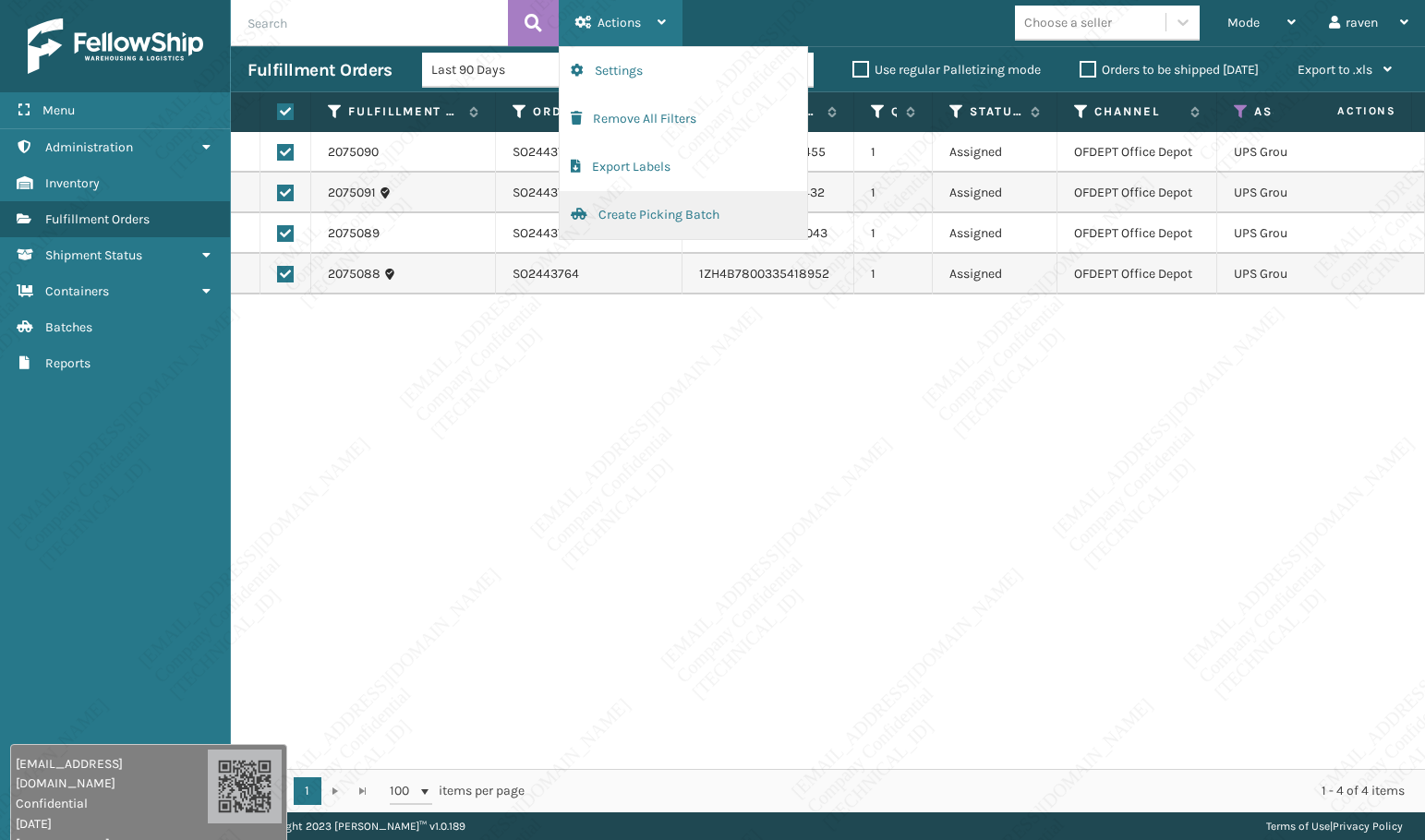
click at [623, 208] on button "Create Picking Batch" at bounding box center [682, 215] width 247 height 48
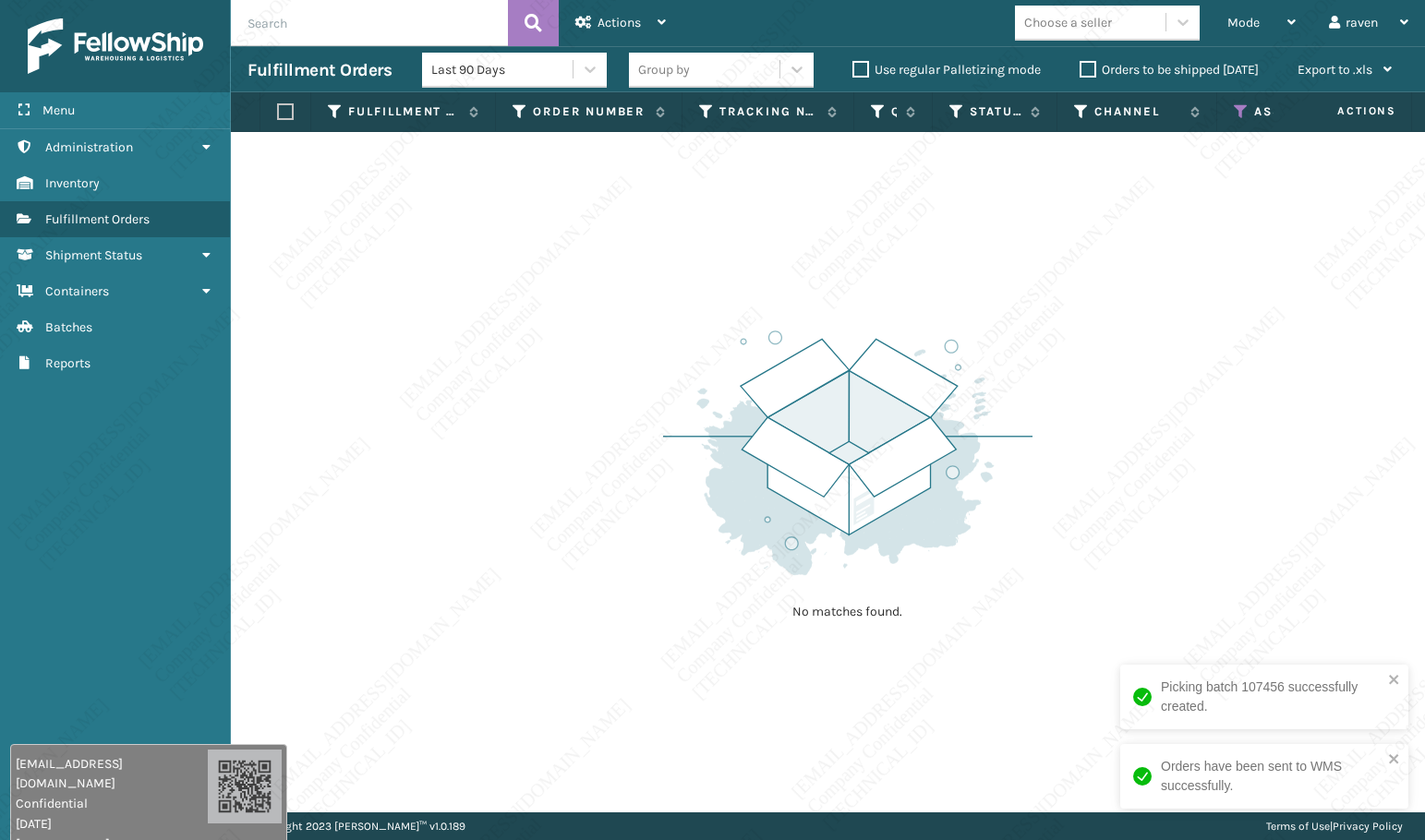
click at [1233, 111] on th "Assigned Carrier Service" at bounding box center [1305, 111] width 176 height 40
click at [1236, 108] on icon at bounding box center [1241, 111] width 15 height 16
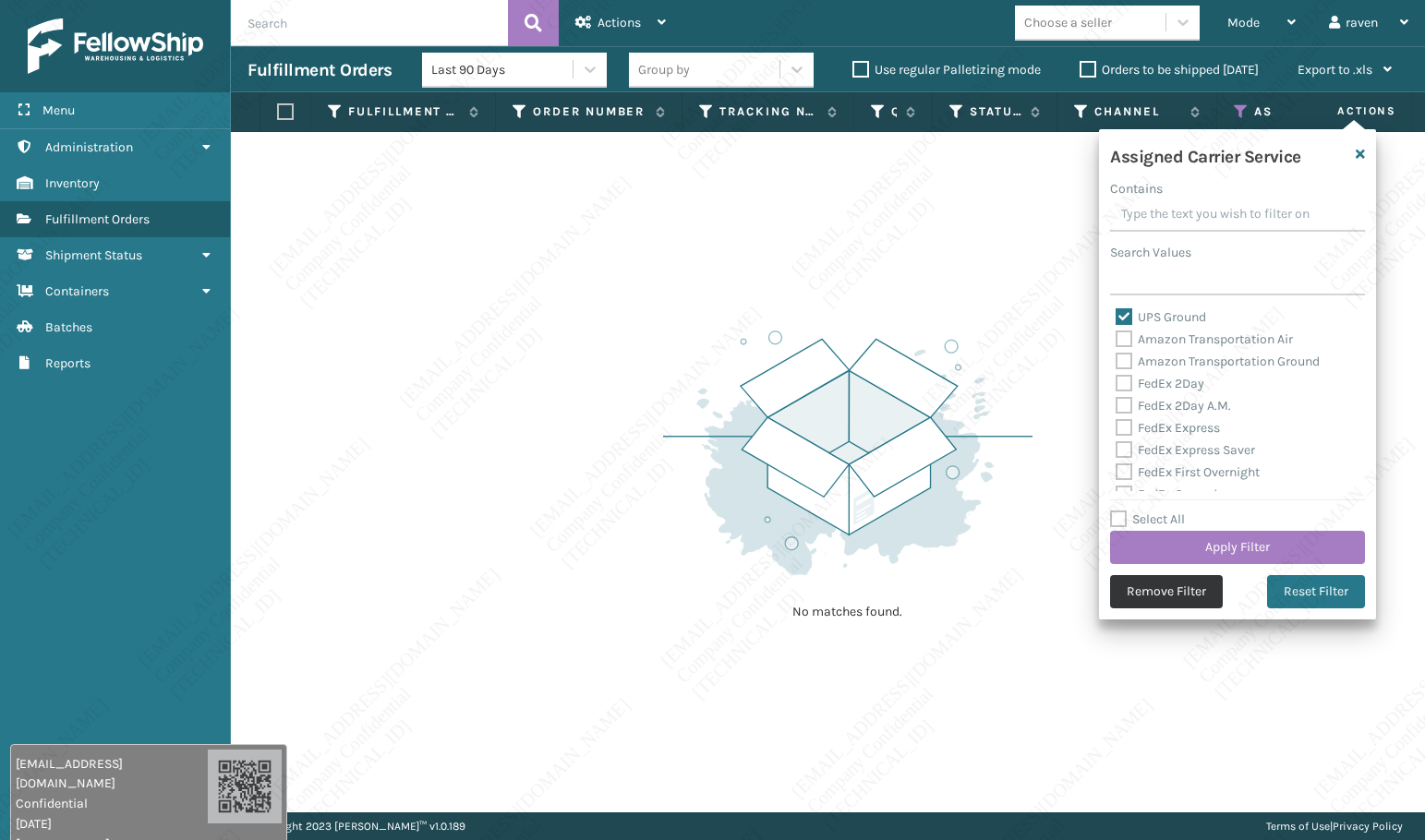
click at [1163, 588] on button "Remove Filter" at bounding box center [1166, 591] width 112 height 33
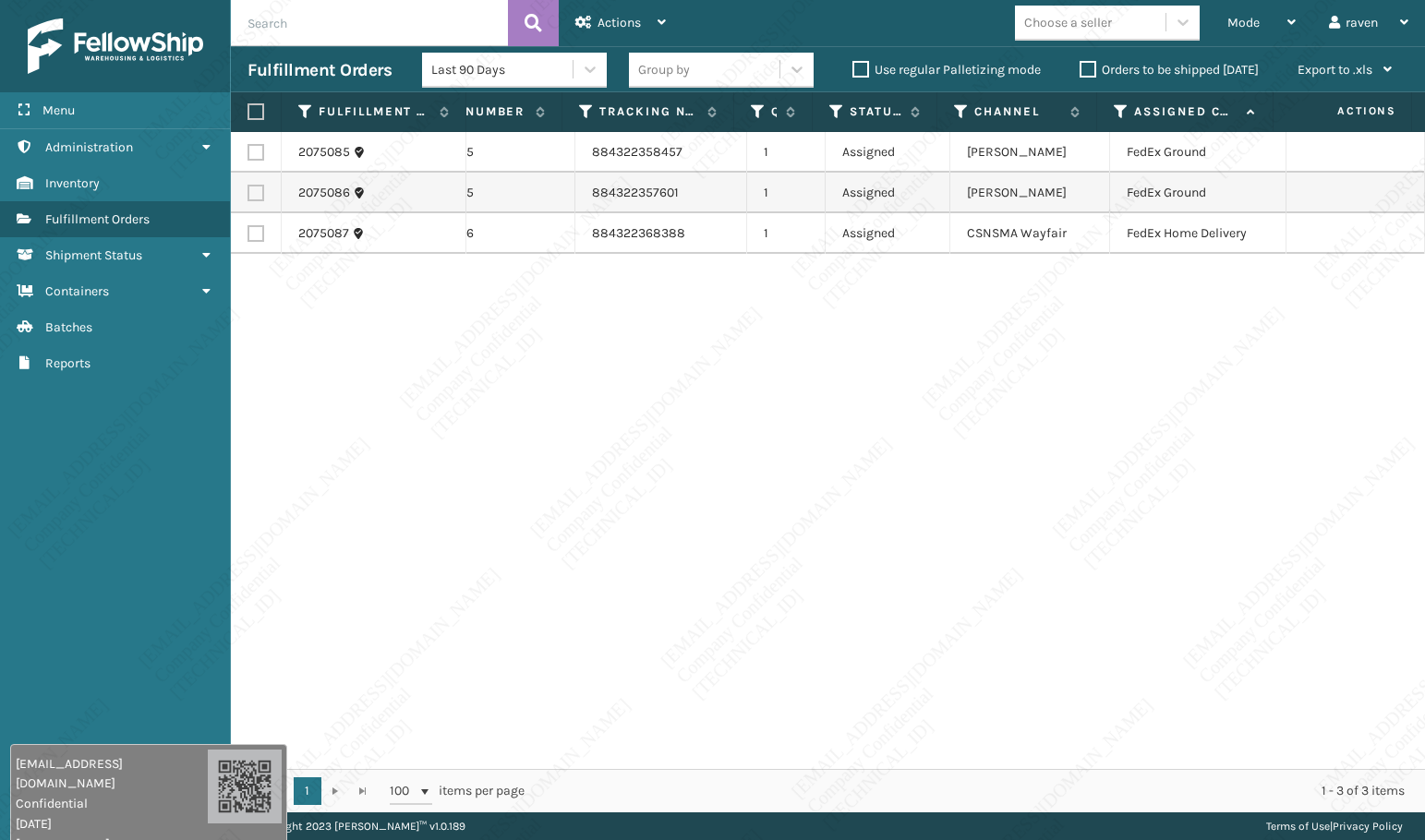
click at [249, 235] on label at bounding box center [255, 233] width 16 height 16
click at [248, 235] on input "checkbox" at bounding box center [247, 231] width 1 height 12
checkbox input "true"
click at [619, 9] on div "Actions" at bounding box center [619, 23] width 90 height 47
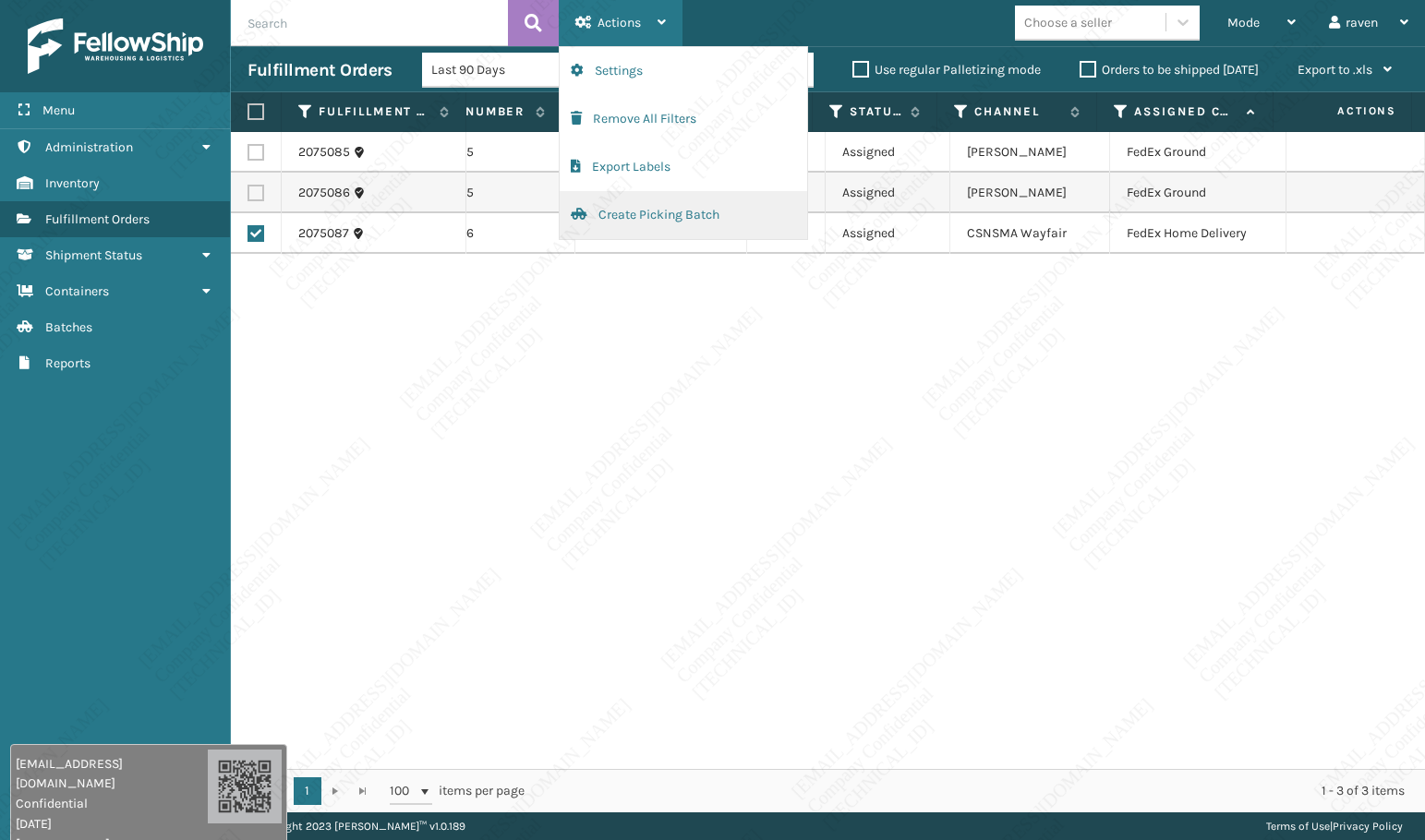
click at [638, 212] on button "Create Picking Batch" at bounding box center [682, 215] width 247 height 48
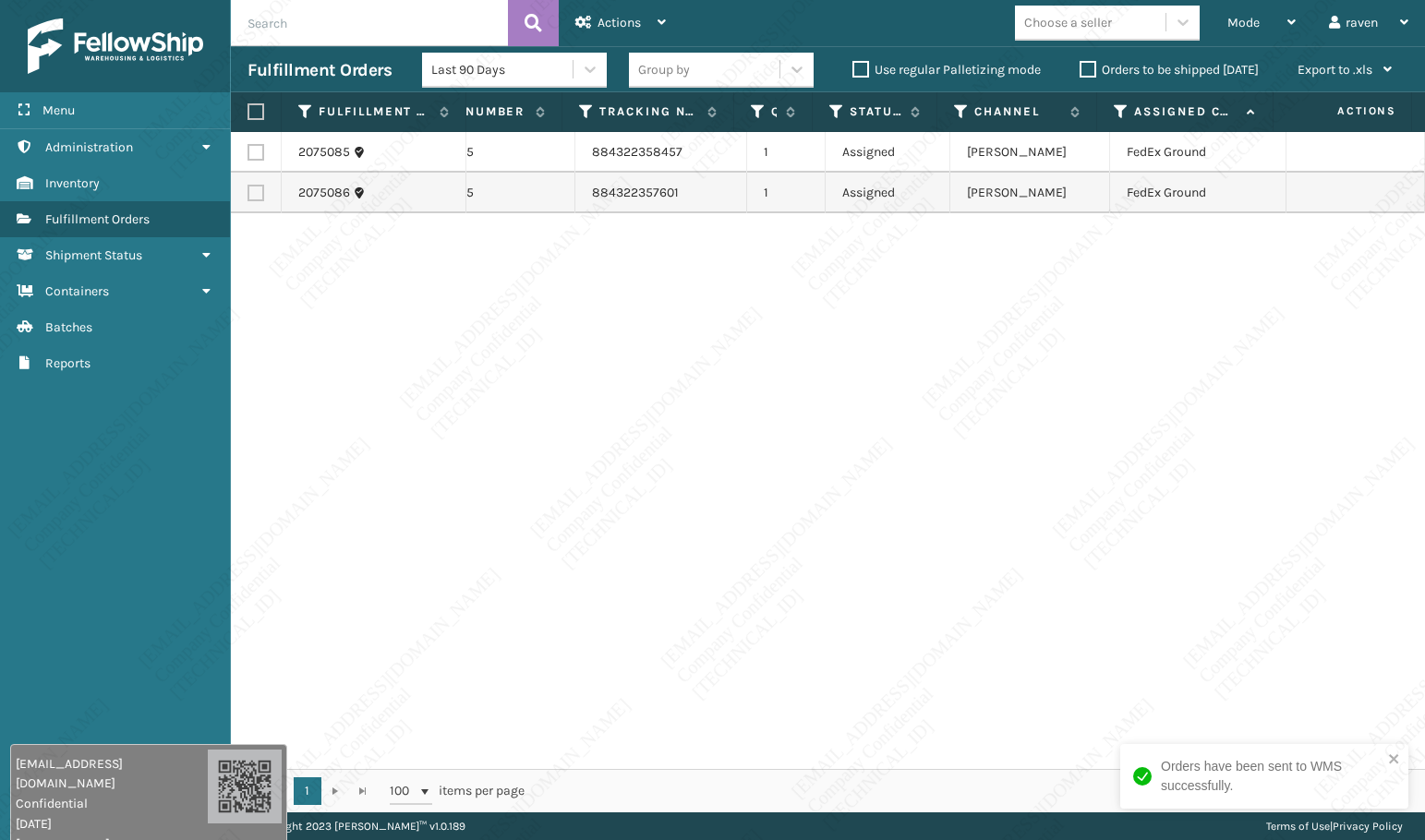
click at [765, 651] on div "2075085 SO2443805 884322358457 1 Assigned Ashley Furniture FedEx Ground 2075086…" at bounding box center [828, 450] width 1194 height 637
click at [776, 410] on div "2075085 SO2443805 884322358457 1 Assigned Ashley Furniture FedEx Ground 2075086…" at bounding box center [828, 450] width 1194 height 637
click at [250, 120] on th at bounding box center [256, 111] width 50 height 40
click at [254, 111] on label at bounding box center [252, 111] width 11 height 16
click at [248, 111] on input "checkbox" at bounding box center [247, 112] width 1 height 12
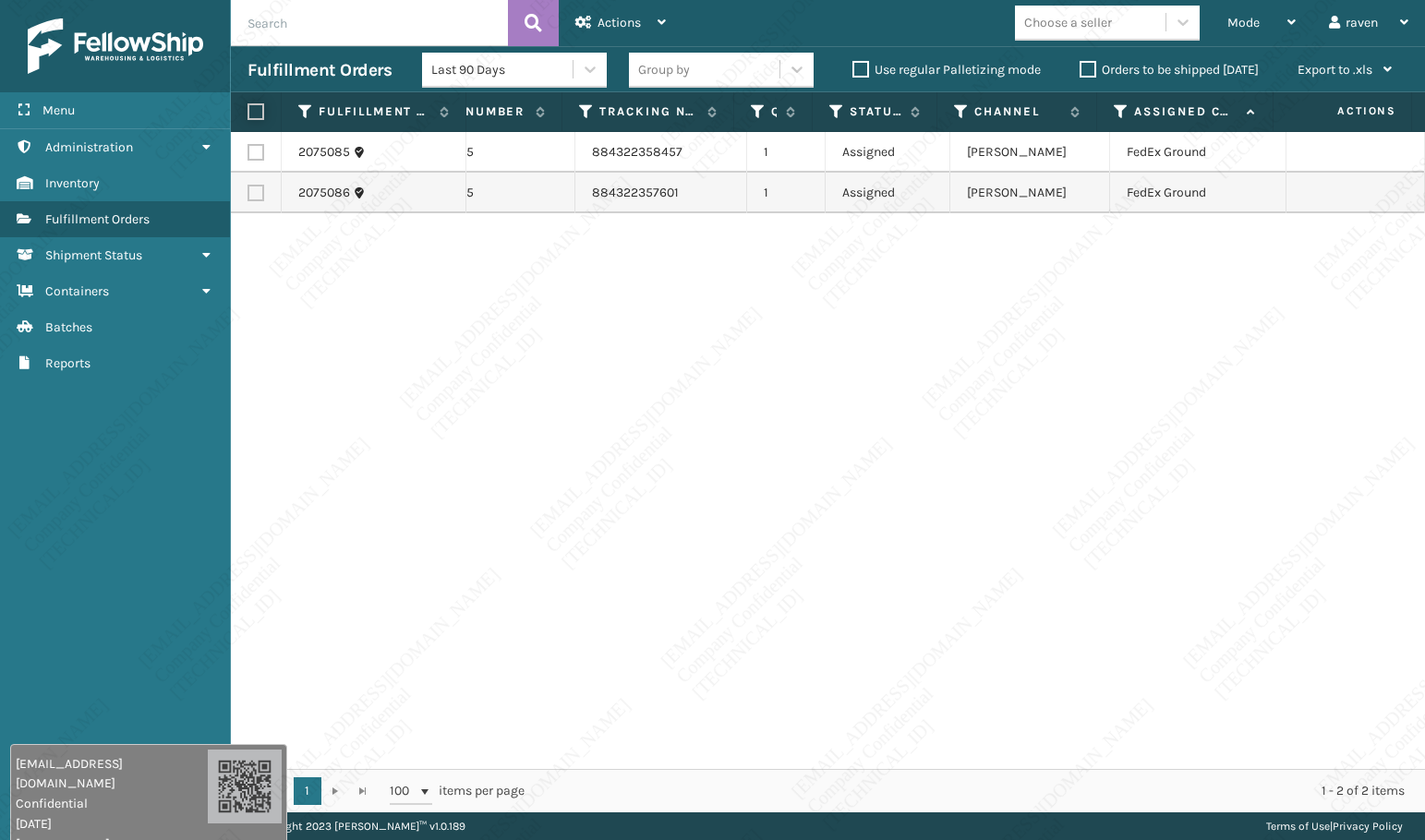
checkbox input "true"
click at [612, 20] on span "Actions" at bounding box center [618, 22] width 44 height 16
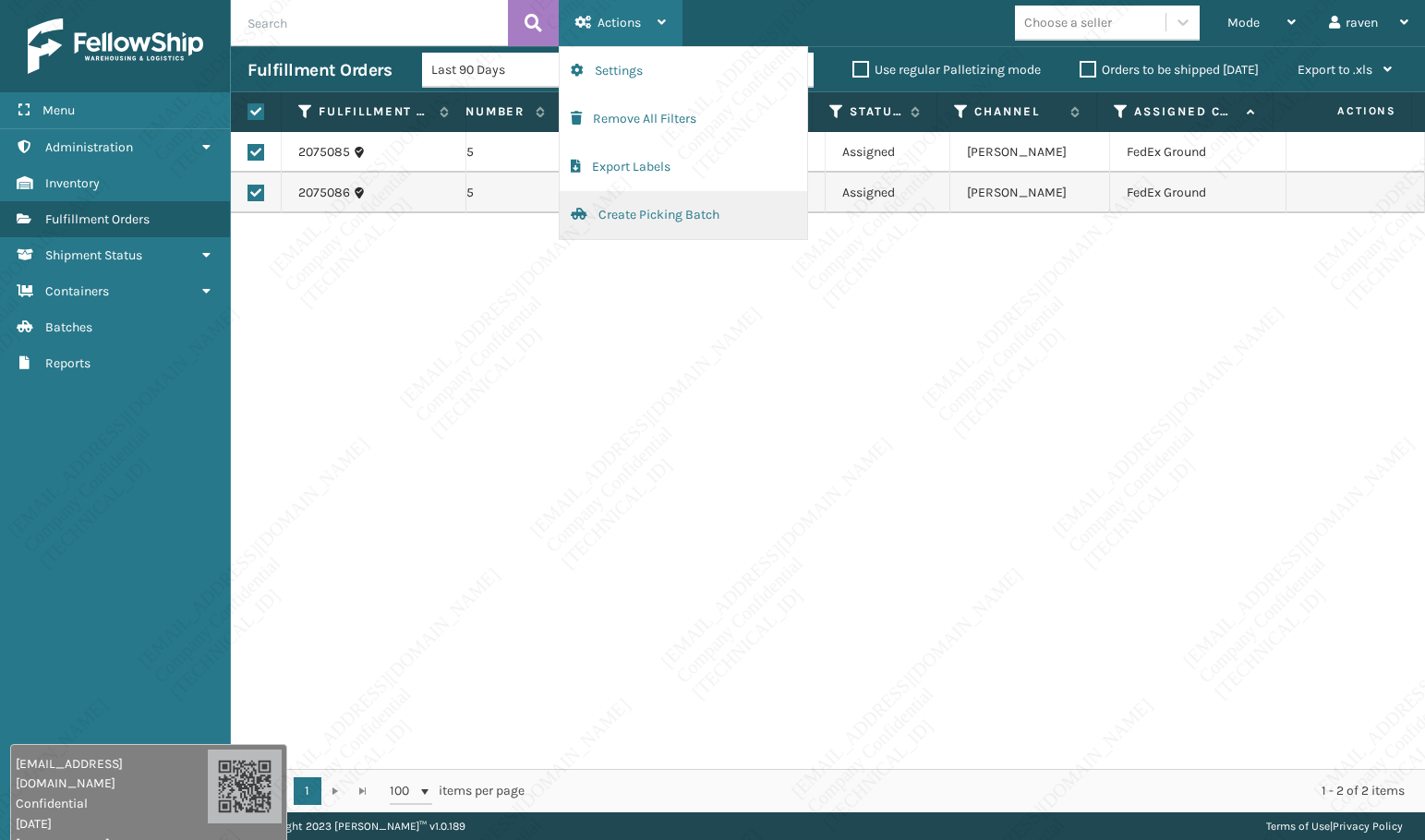
click at [672, 217] on button "Create Picking Batch" at bounding box center [682, 215] width 247 height 48
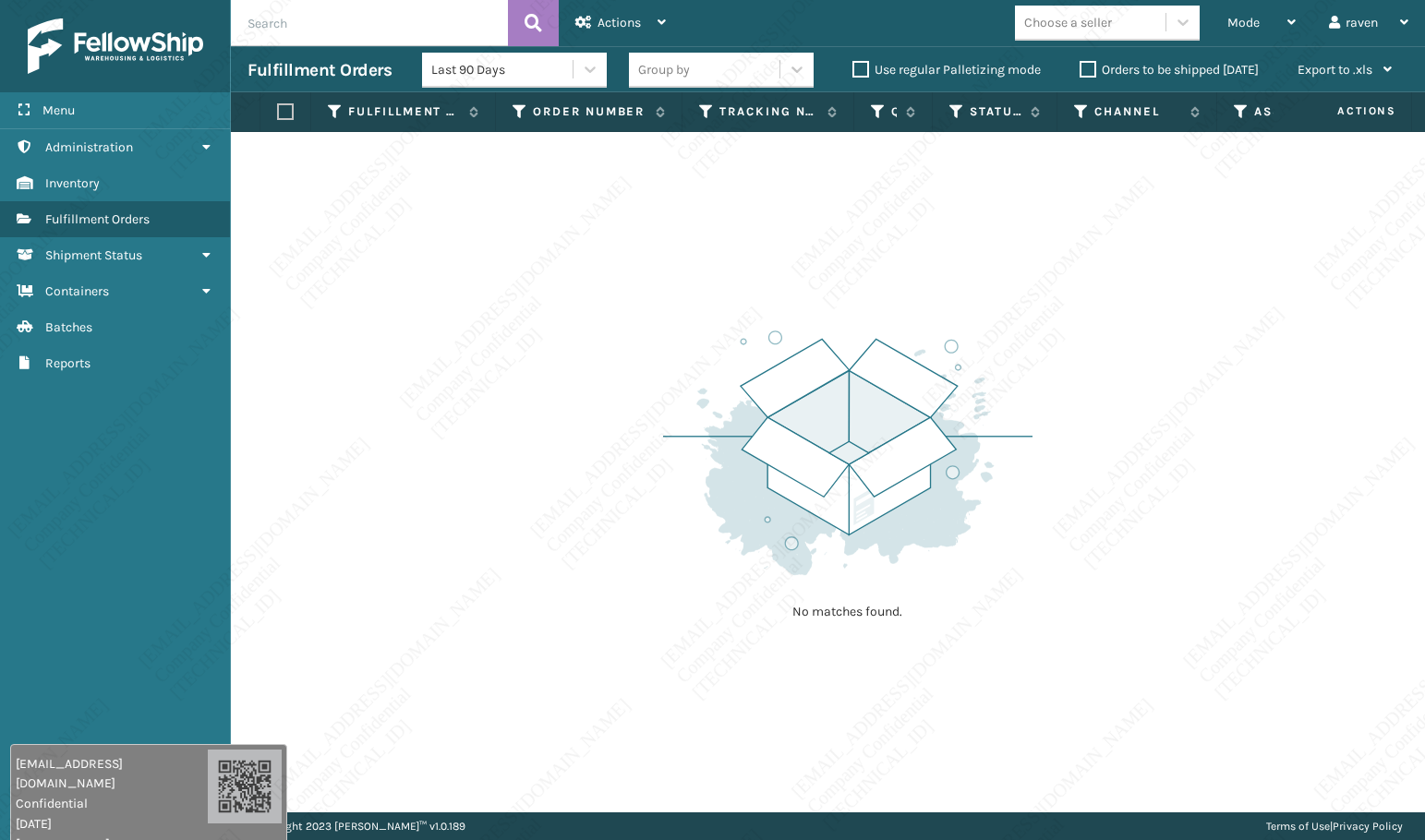
click at [550, 411] on div "No matches found." at bounding box center [828, 472] width 1194 height 680
click at [1272, 14] on div "Mode" at bounding box center [1261, 23] width 68 height 47
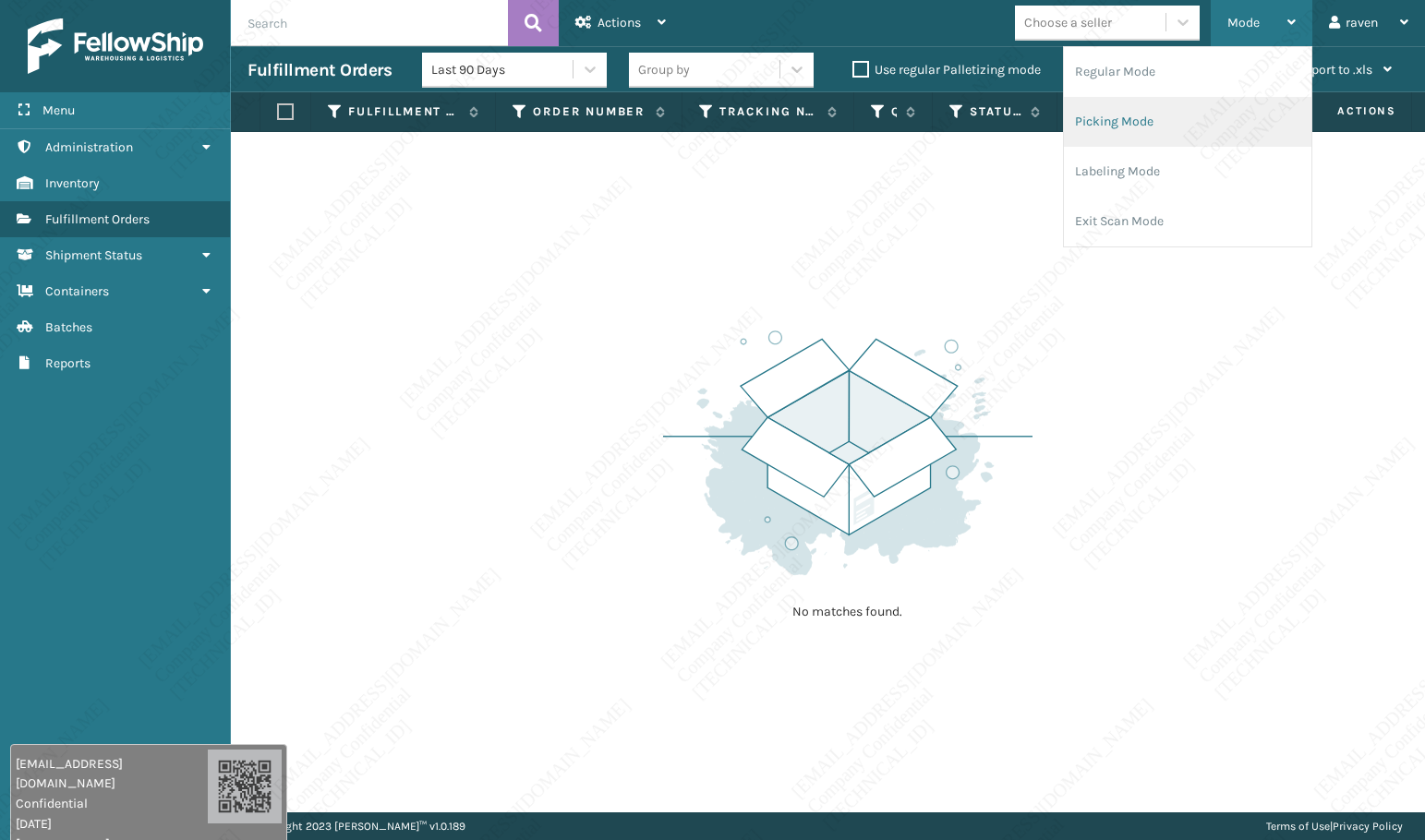
click at [1178, 126] on li "Picking Mode" at bounding box center [1187, 121] width 247 height 49
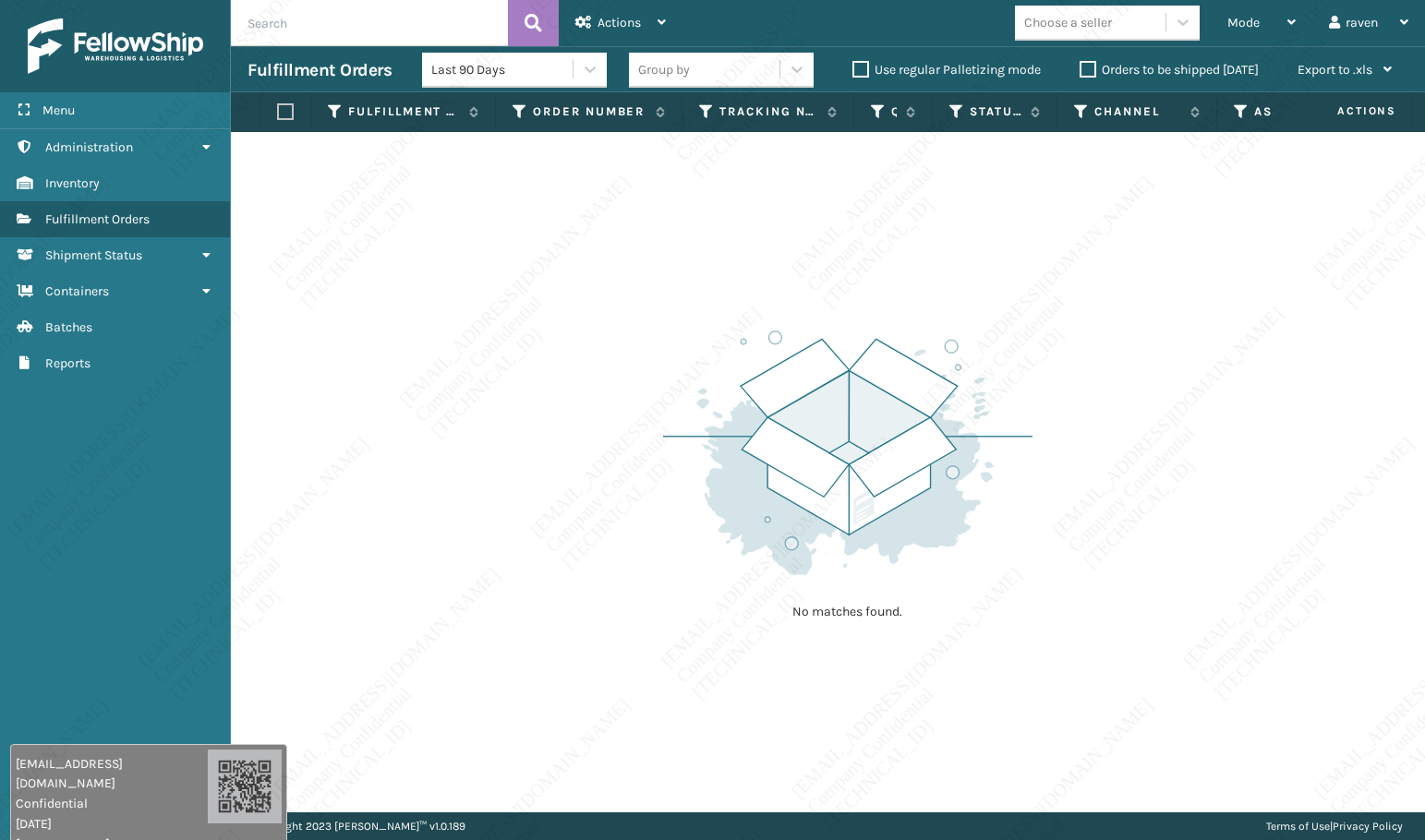
click at [941, 404] on img at bounding box center [847, 452] width 369 height 256
click at [911, 436] on img at bounding box center [847, 452] width 369 height 256
click at [1255, 32] on div "Mode" at bounding box center [1261, 23] width 68 height 47
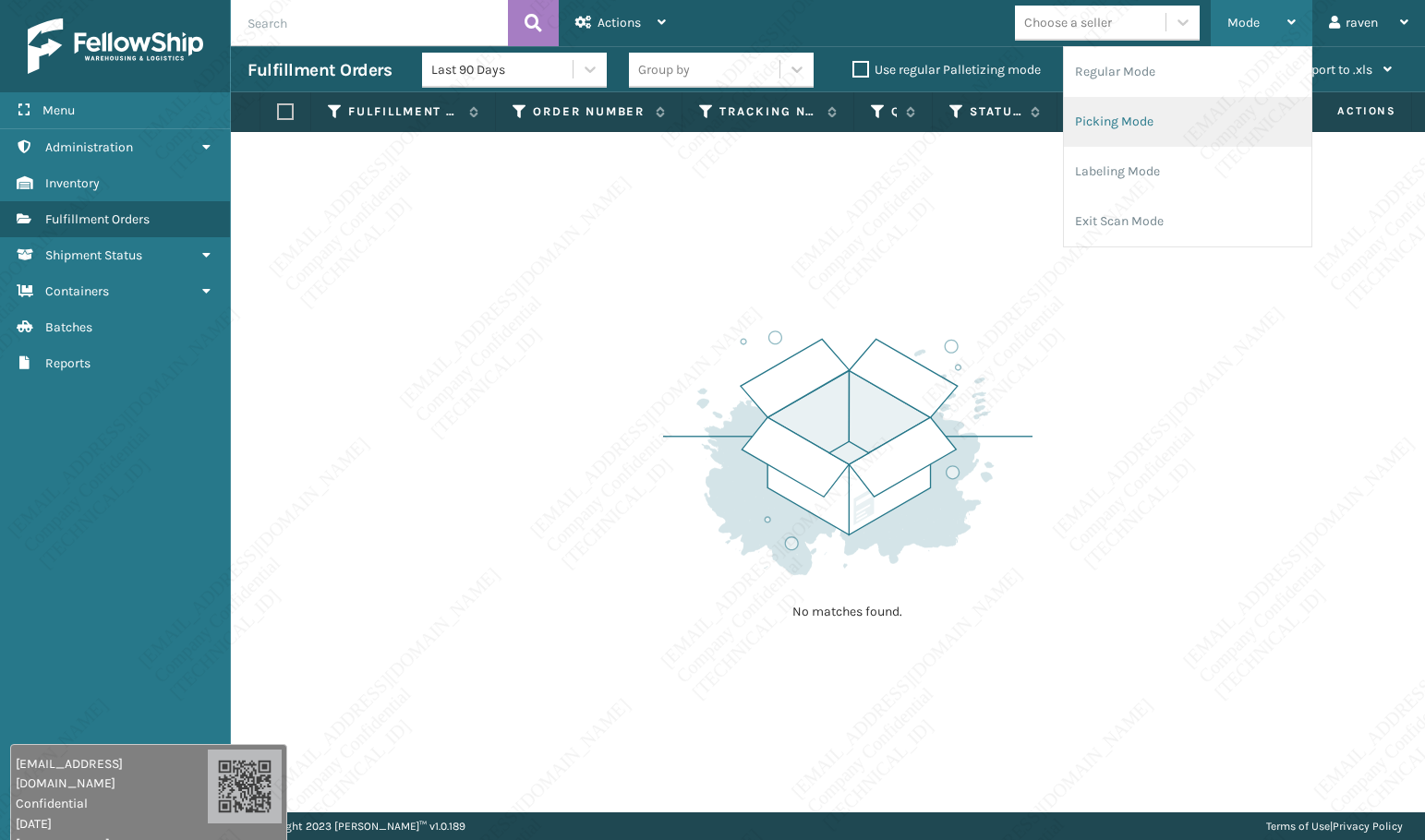
click at [1181, 120] on li "Picking Mode" at bounding box center [1187, 121] width 247 height 49
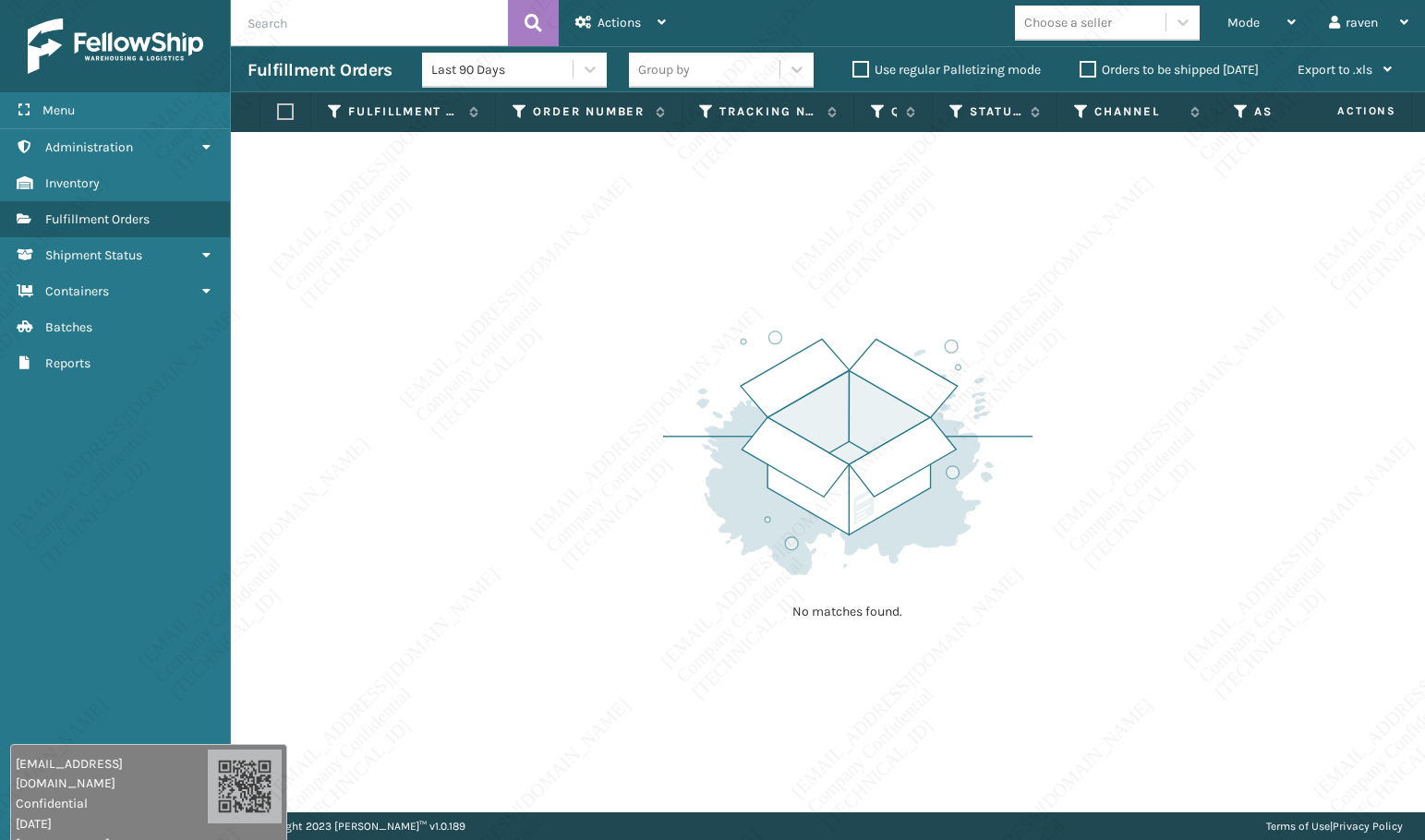
click at [1116, 276] on div "No matches found." at bounding box center [828, 472] width 1194 height 680
click at [1033, 333] on div "No matches found." at bounding box center [828, 472] width 1194 height 680
click at [561, 558] on div "No matches found." at bounding box center [828, 472] width 1194 height 680
click at [1234, 22] on span "Mode" at bounding box center [1243, 22] width 32 height 16
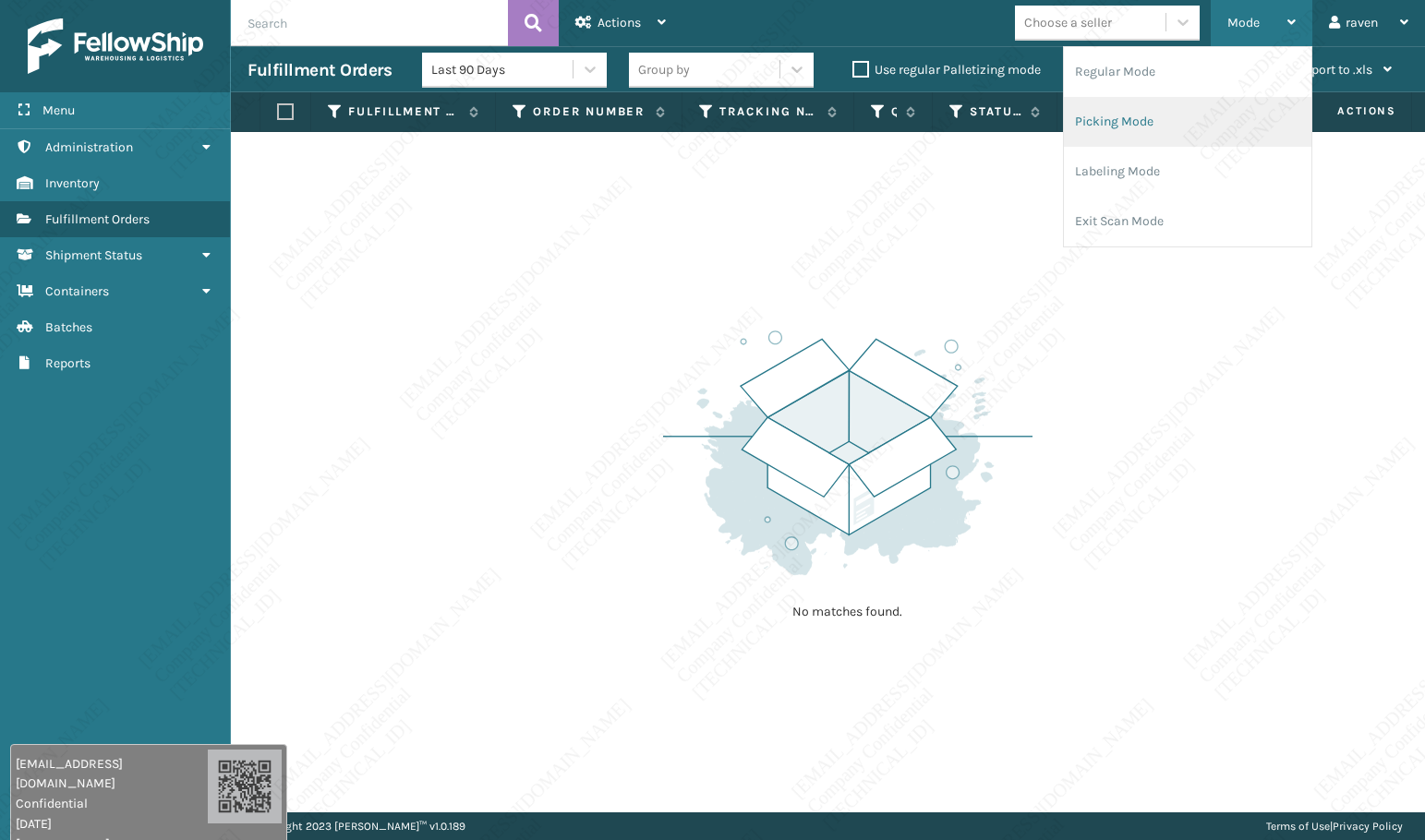
click at [1175, 117] on li "Picking Mode" at bounding box center [1187, 121] width 247 height 49
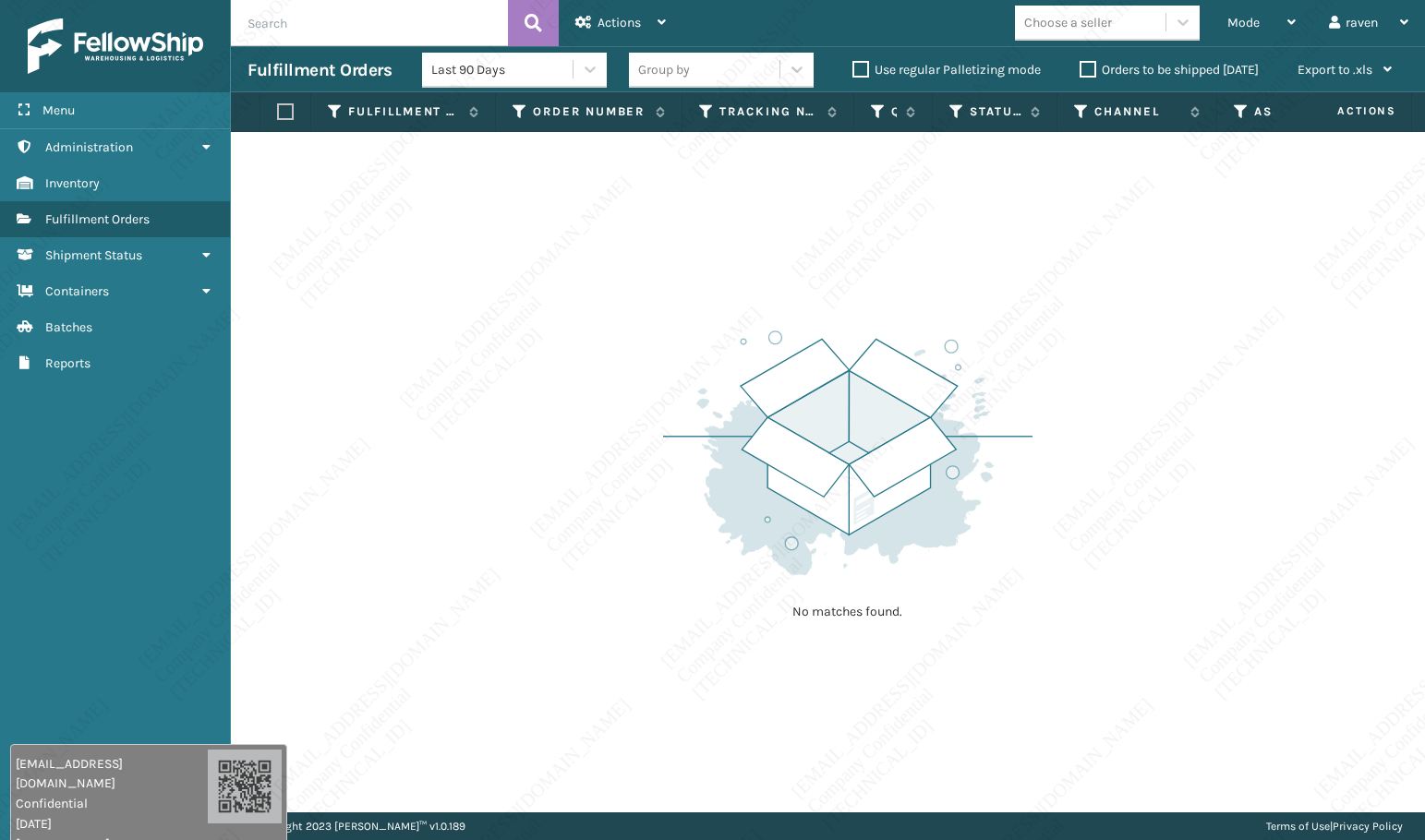
click at [1113, 324] on div "No matches found." at bounding box center [828, 472] width 1194 height 680
click at [1262, 23] on div "Mode" at bounding box center [1261, 23] width 68 height 47
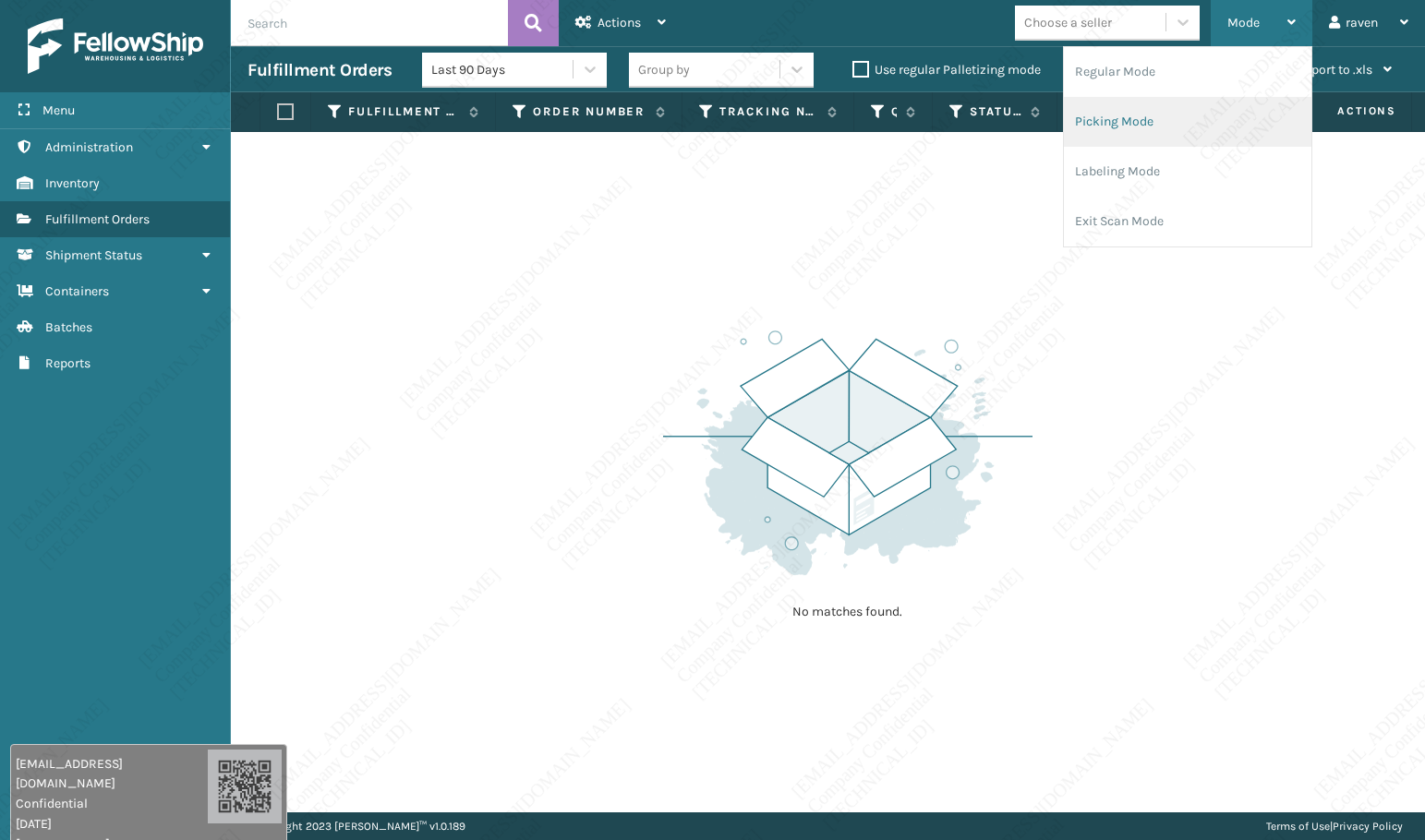
click at [1156, 125] on li "Picking Mode" at bounding box center [1187, 121] width 247 height 49
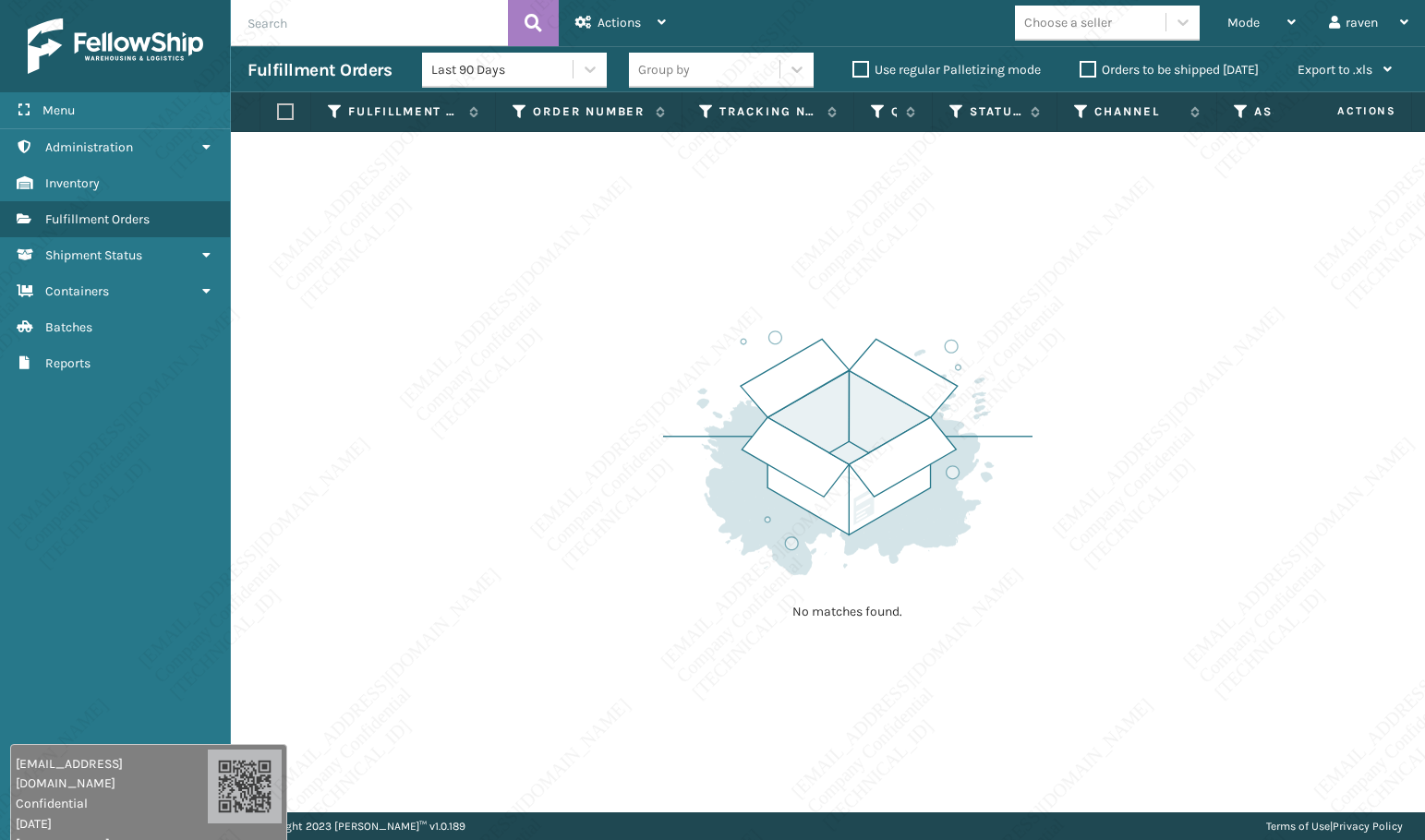
click at [924, 312] on div "No matches found." at bounding box center [847, 472] width 369 height 340
click at [750, 350] on img at bounding box center [847, 452] width 369 height 256
click at [535, 388] on div "No matches found." at bounding box center [828, 472] width 1194 height 680
click at [1247, 53] on div "Last 90 Days Group by Use regular Palletizing mode Orders to be shipped today E…" at bounding box center [914, 71] width 986 height 47
click at [1236, 34] on div "Mode" at bounding box center [1261, 23] width 68 height 47
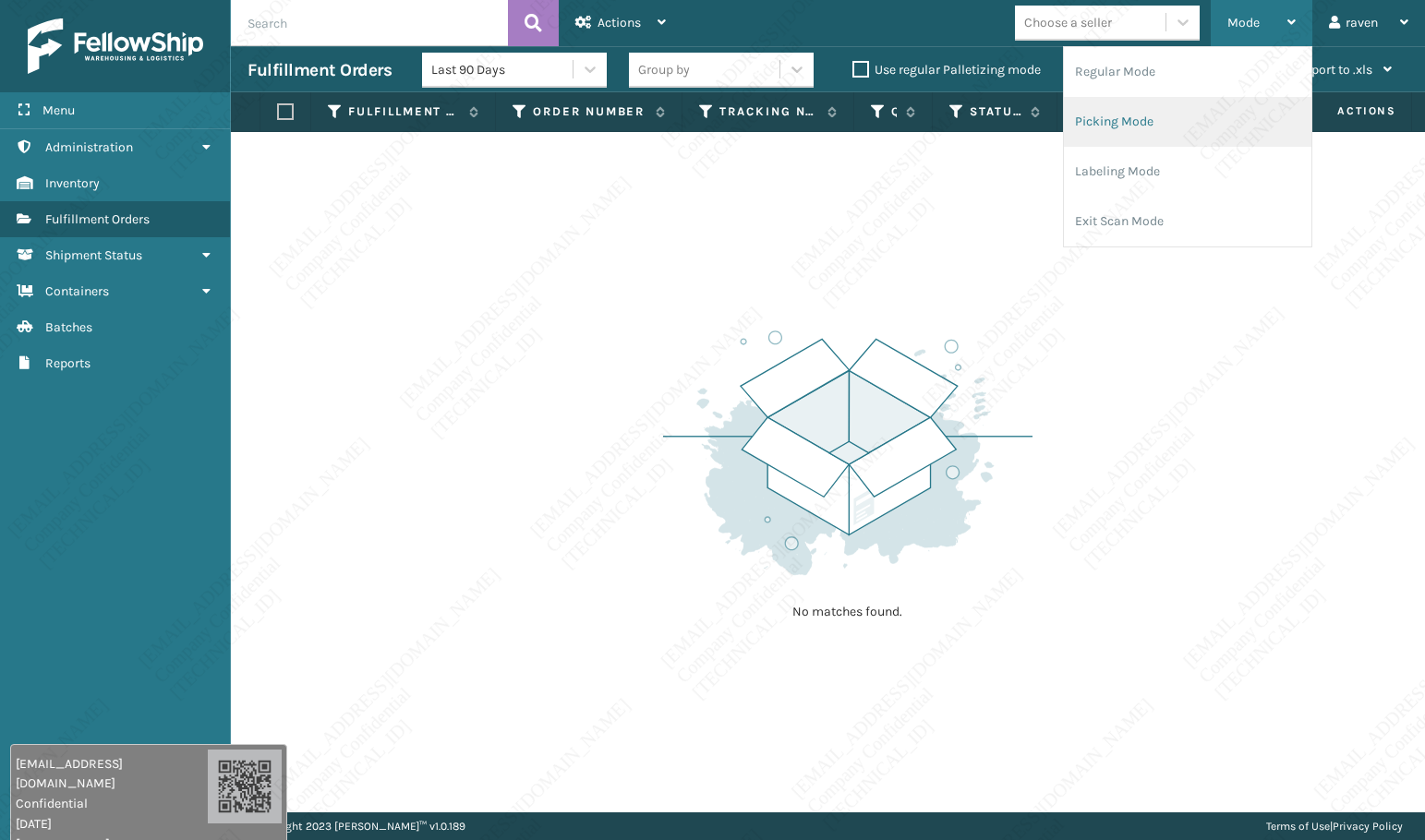
click at [1136, 118] on li "Picking Mode" at bounding box center [1187, 121] width 247 height 49
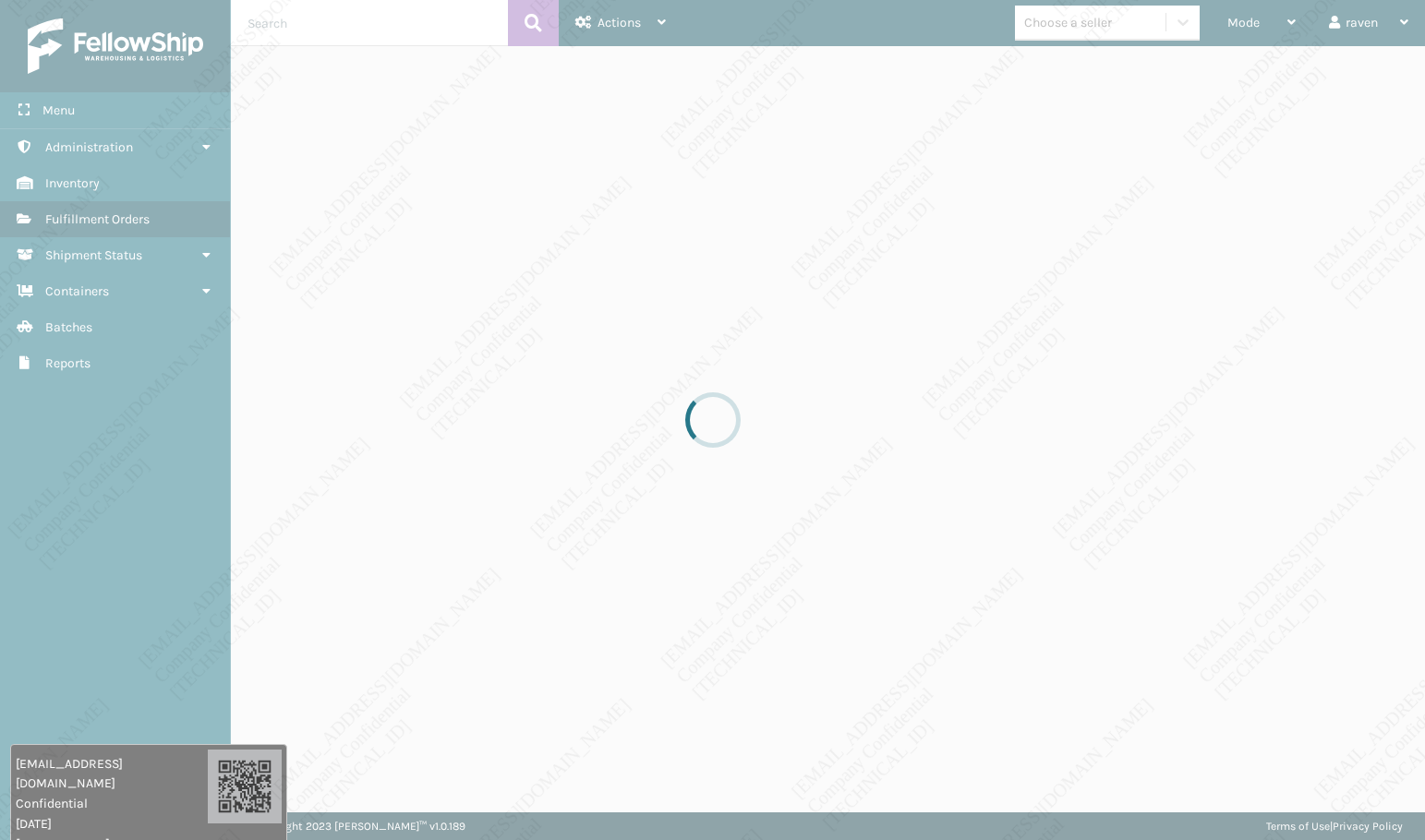
click at [1124, 119] on div at bounding box center [712, 420] width 1425 height 840
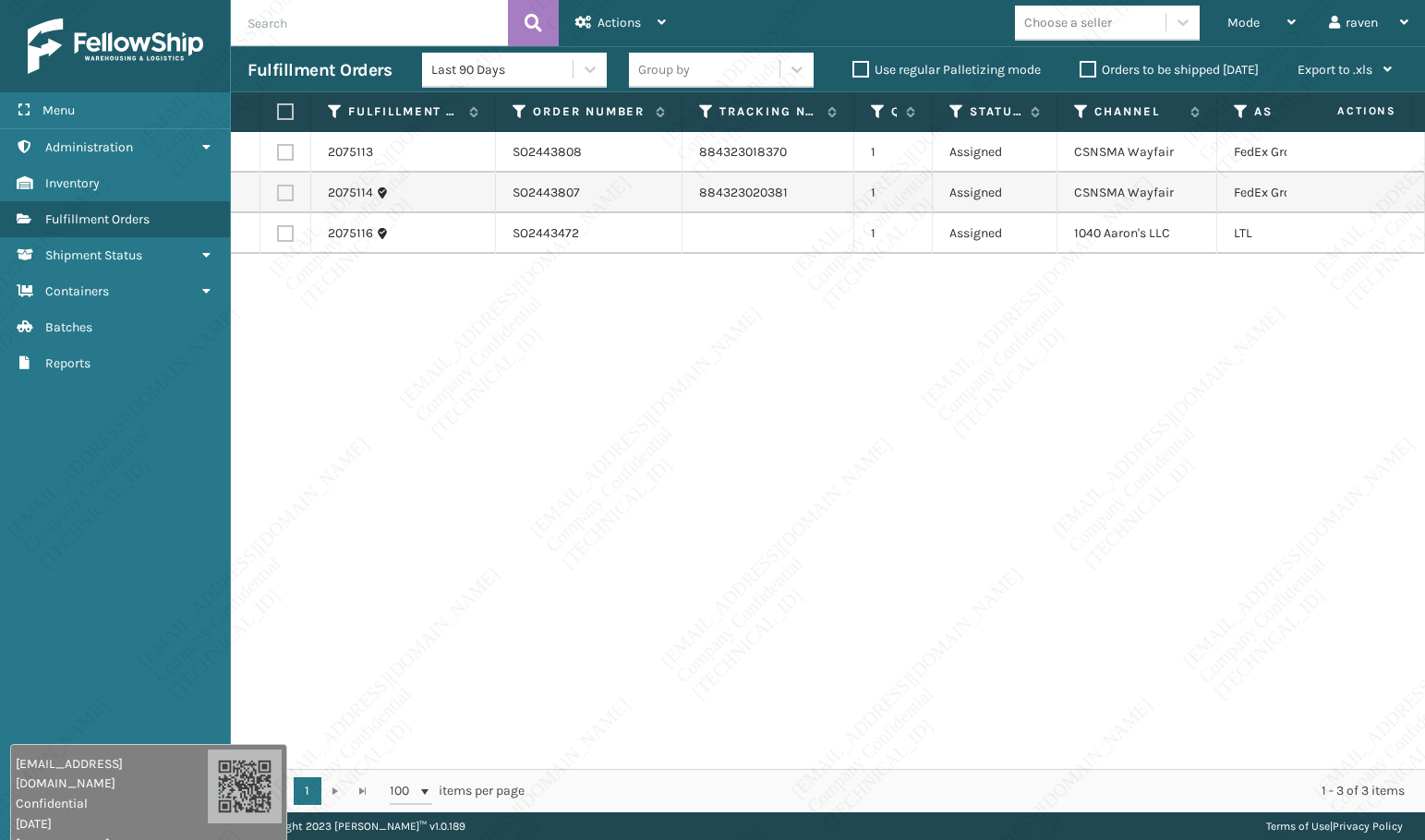
click at [864, 392] on div "2075113 SO2443808 884323018370 1 Assigned CSNSMA Wayfair FedEx Ground 2075114 S…" at bounding box center [828, 450] width 1194 height 637
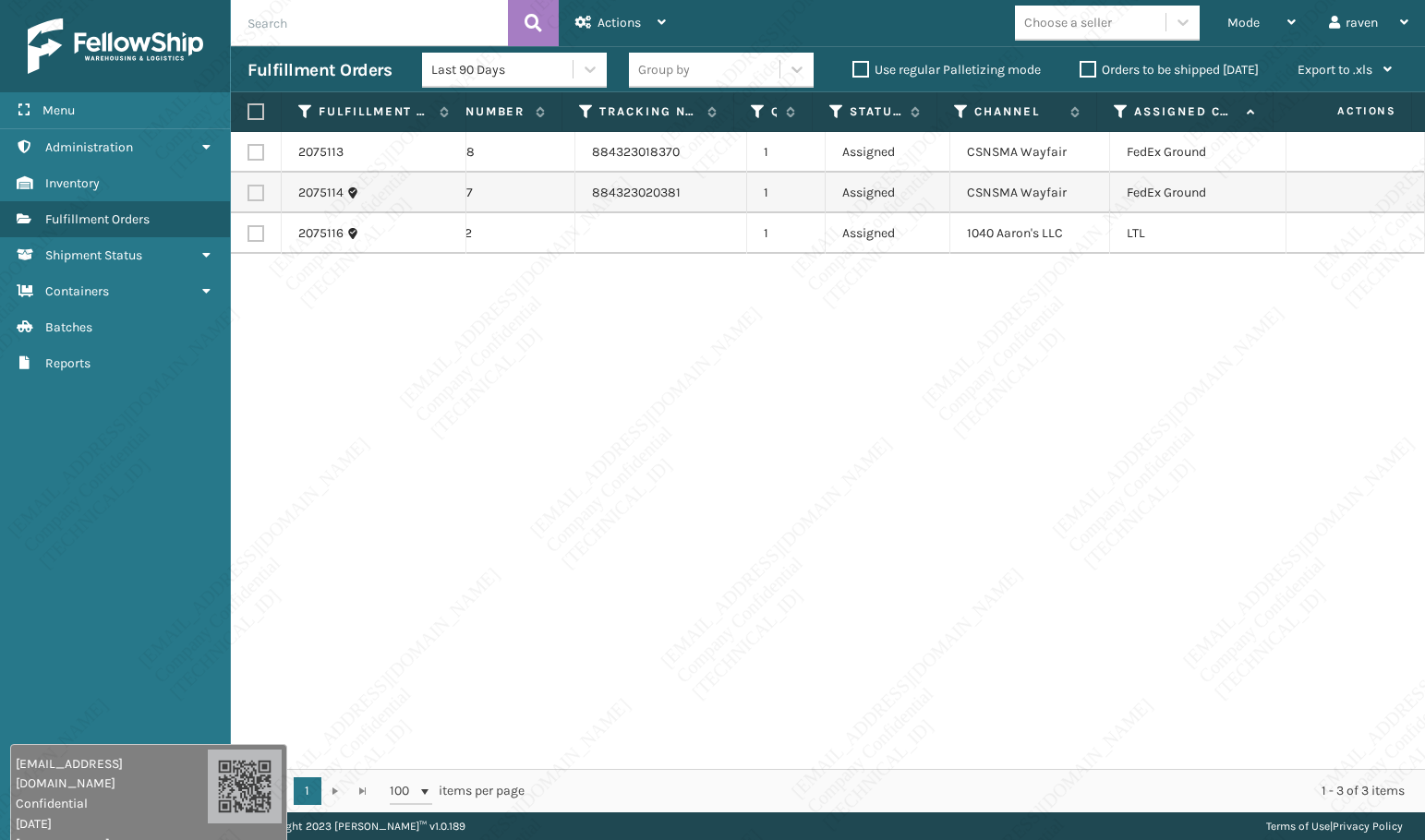
click at [265, 155] on td at bounding box center [256, 152] width 50 height 41
click at [263, 154] on label at bounding box center [255, 152] width 16 height 16
click at [248, 154] on input "checkbox" at bounding box center [247, 150] width 1 height 12
checkbox input "true"
click at [259, 192] on label at bounding box center [255, 193] width 16 height 16
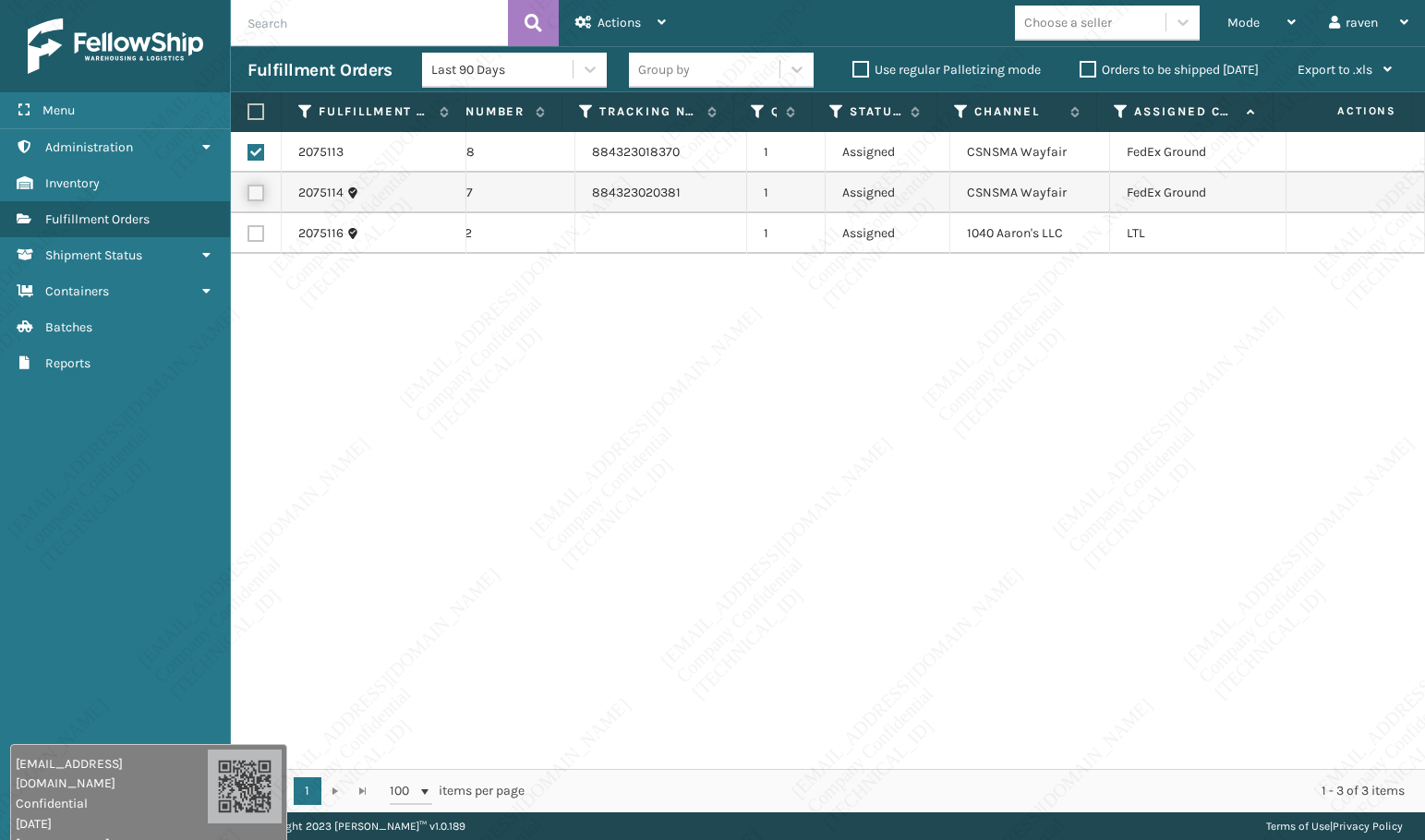
click at [248, 192] on input "checkbox" at bounding box center [247, 191] width 1 height 12
checkbox input "true"
click at [625, 23] on span "Actions" at bounding box center [618, 22] width 44 height 16
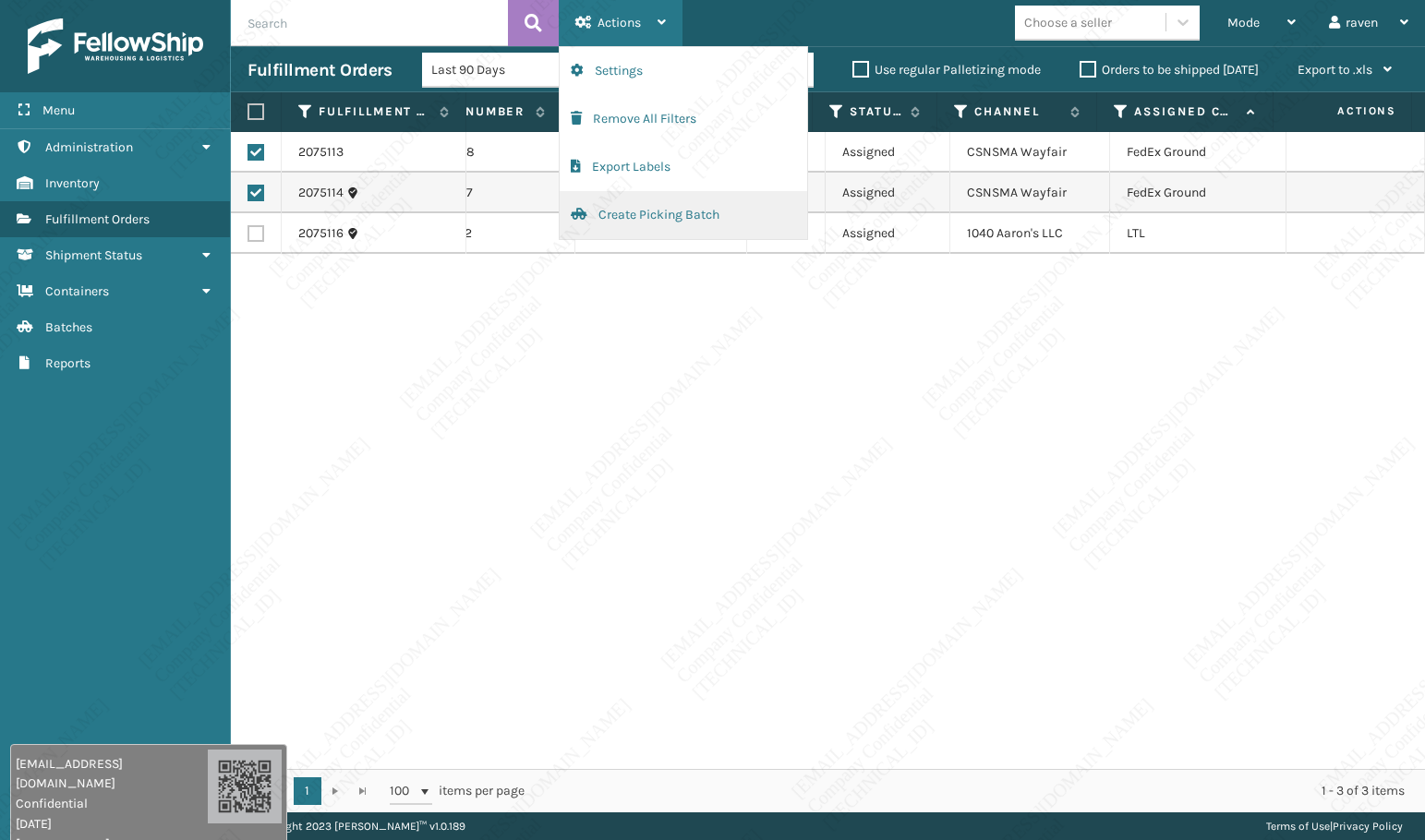
click at [610, 219] on button "Create Picking Batch" at bounding box center [682, 215] width 247 height 48
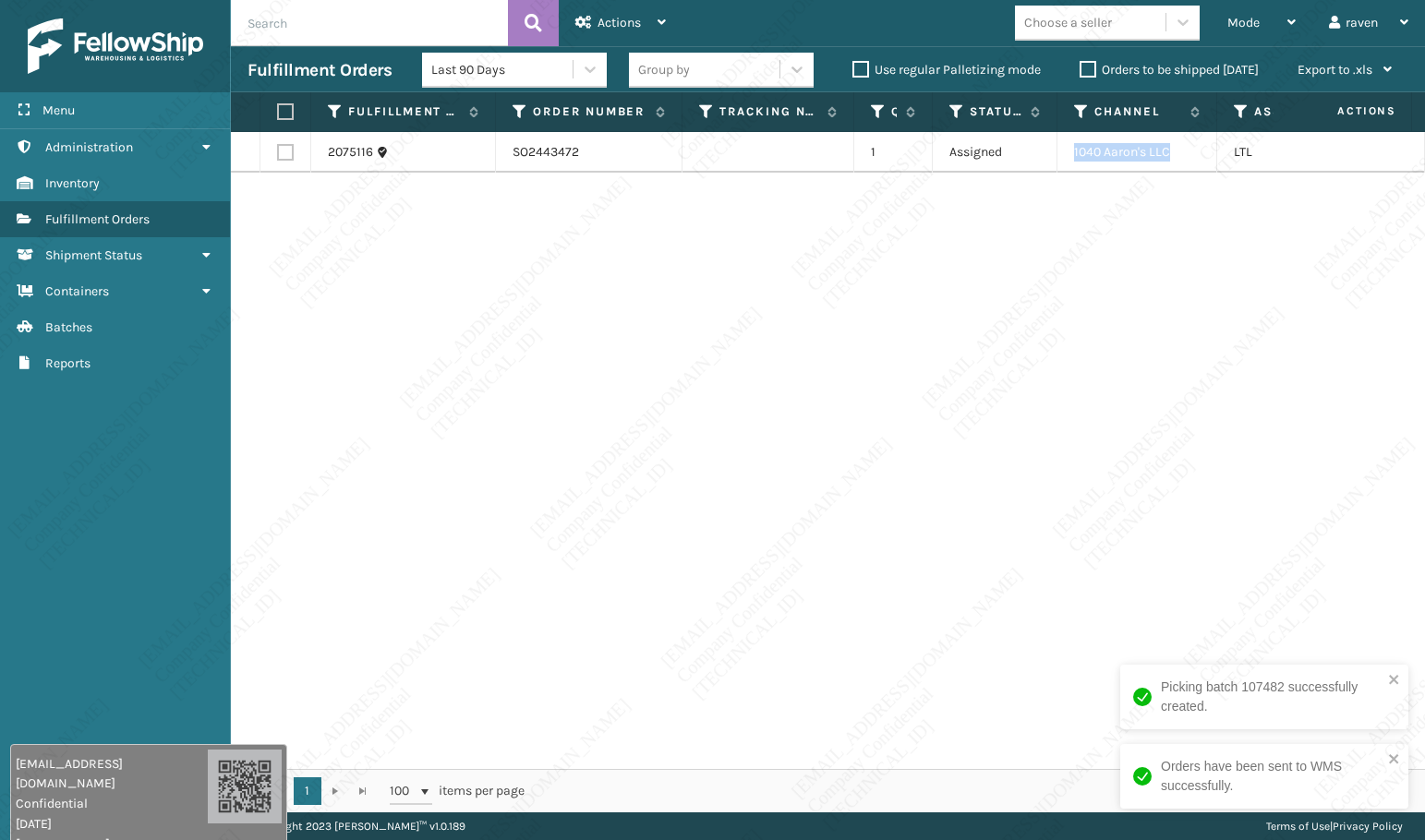
copy tr "1040 Aaron's LLC"
drag, startPoint x: 1176, startPoint y: 153, endPoint x: 1051, endPoint y: 158, distance: 125.1
click at [1051, 158] on tr "2075116 SO2443472 1 Assigned 1040 Aaron's LLC LTL" at bounding box center [881, 152] width 1301 height 41
click at [278, 106] on label at bounding box center [282, 111] width 11 height 16
click at [278, 107] on input "checkbox" at bounding box center [277, 112] width 1 height 12
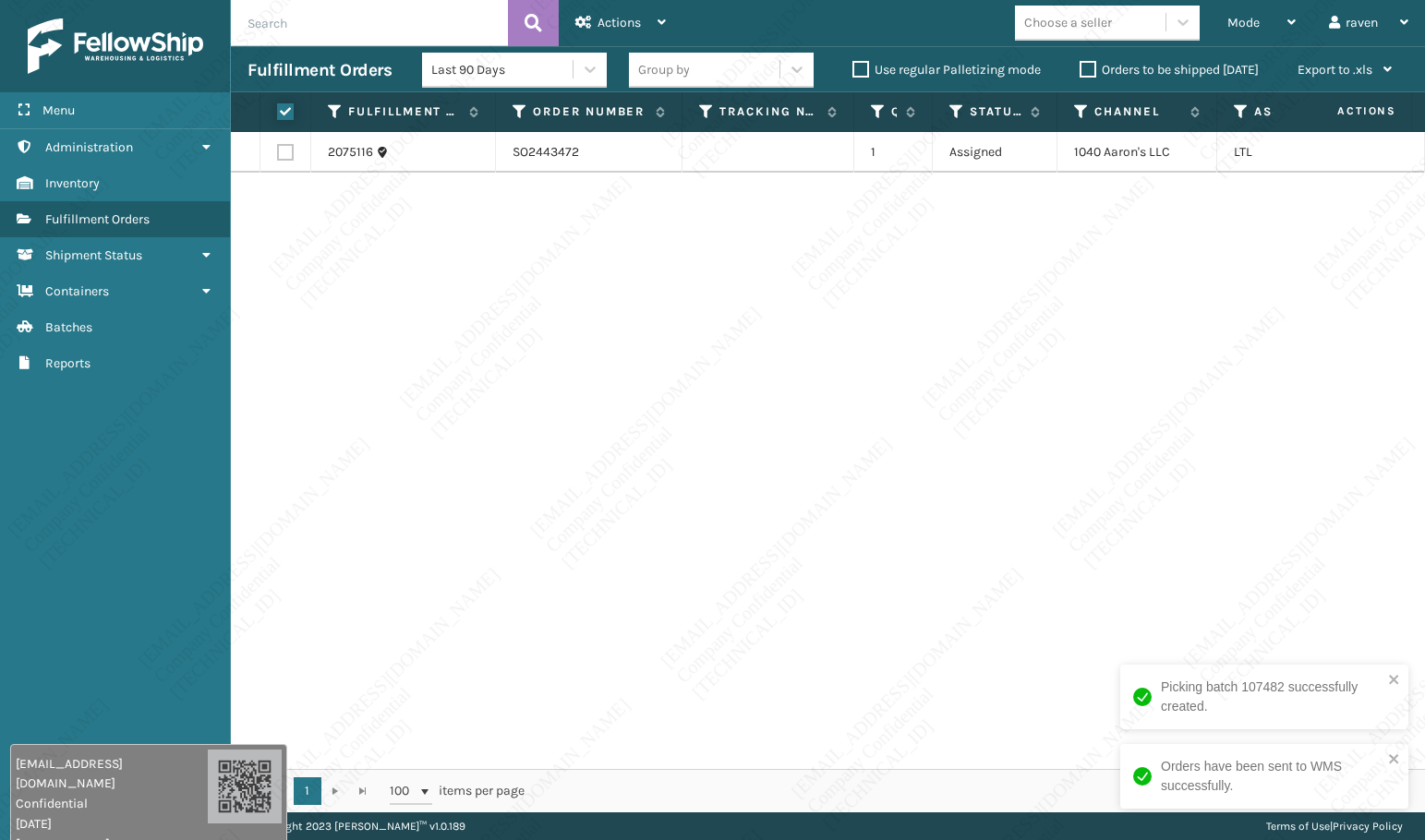
checkbox input "true"
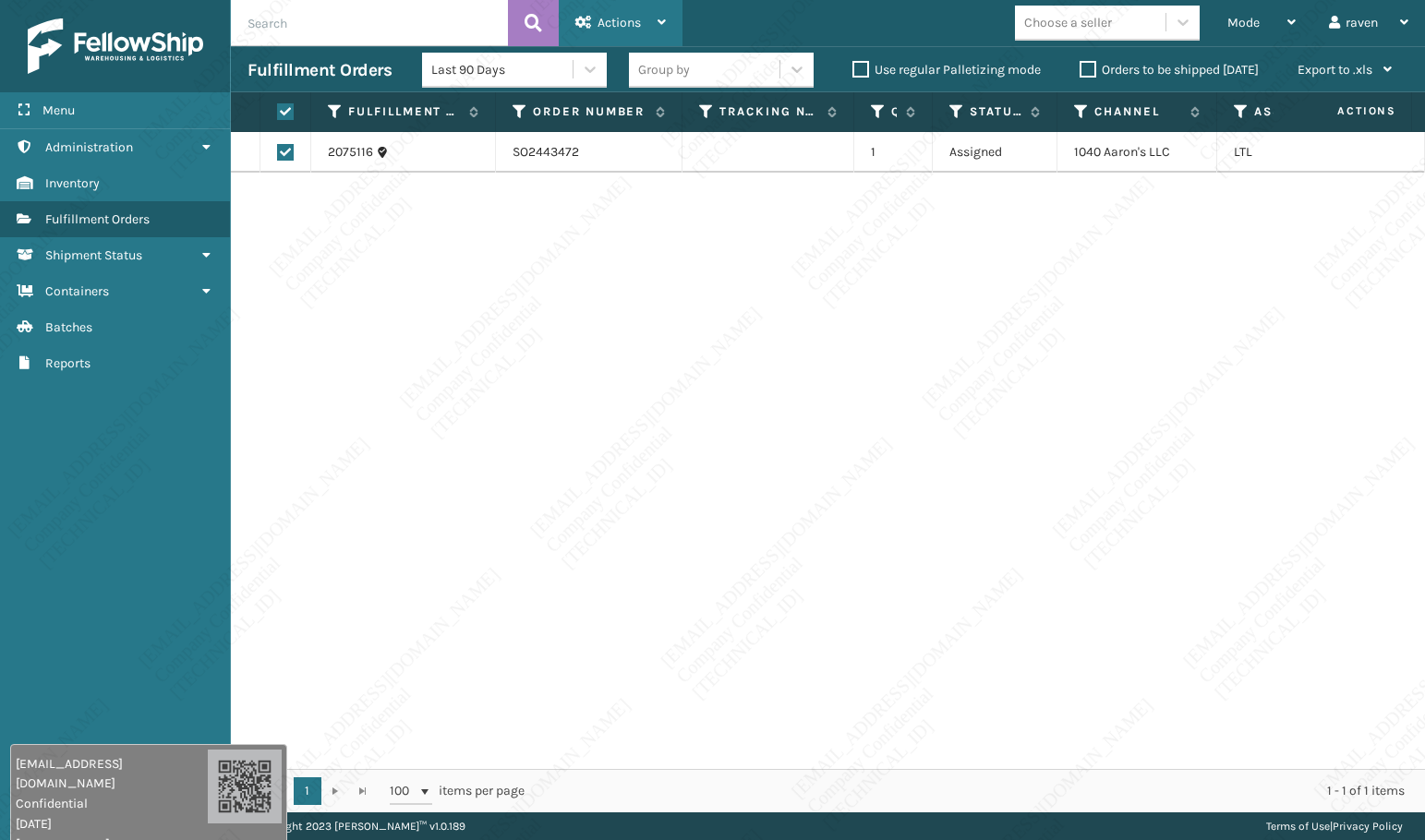
click at [629, 23] on span "Actions" at bounding box center [618, 22] width 44 height 16
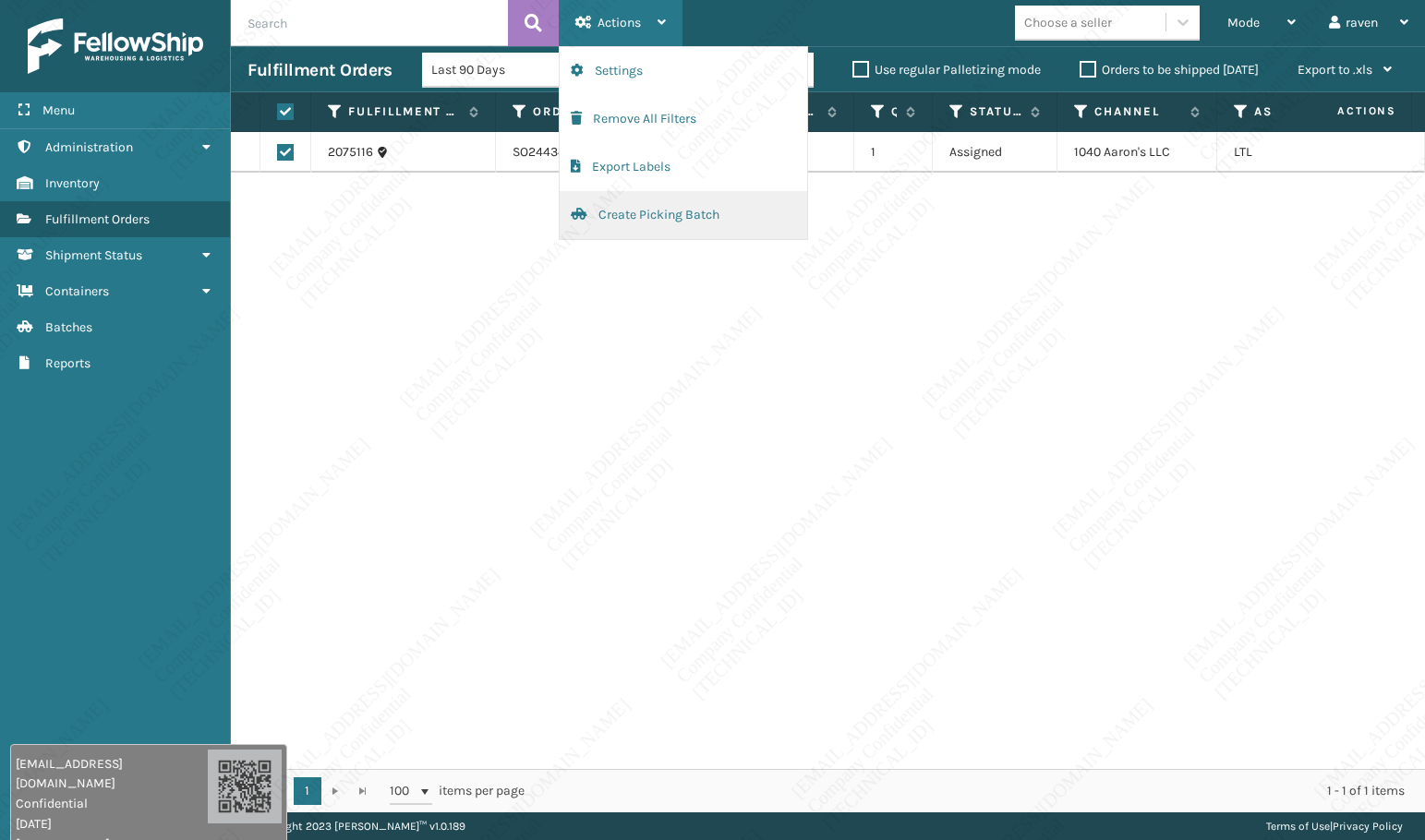
click at [637, 208] on button "Create Picking Batch" at bounding box center [682, 215] width 247 height 48
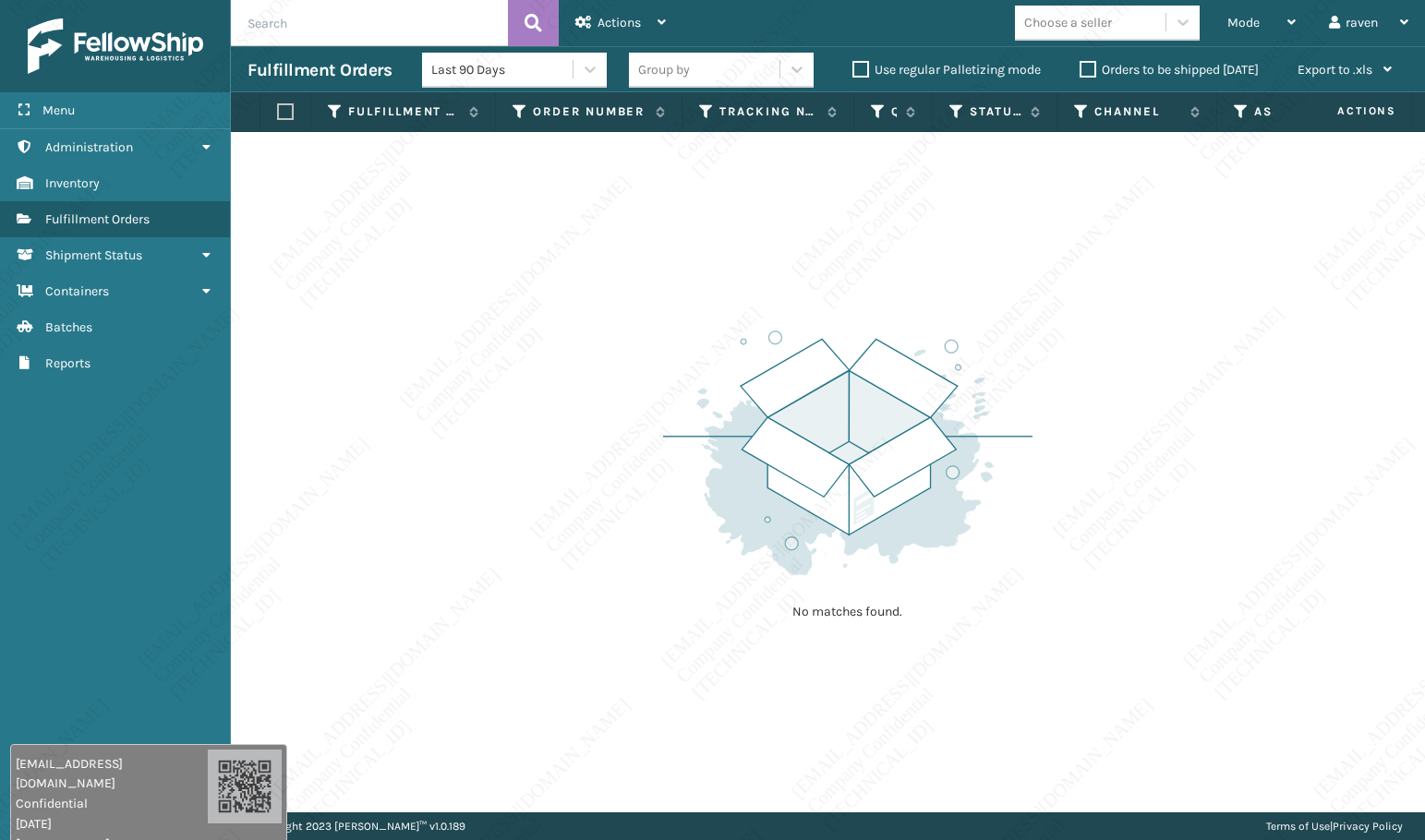
click at [865, 667] on div "No matches found." at bounding box center [828, 472] width 1194 height 680
click at [902, 536] on img at bounding box center [847, 452] width 369 height 256
click at [1239, 21] on span "Mode" at bounding box center [1243, 22] width 32 height 16
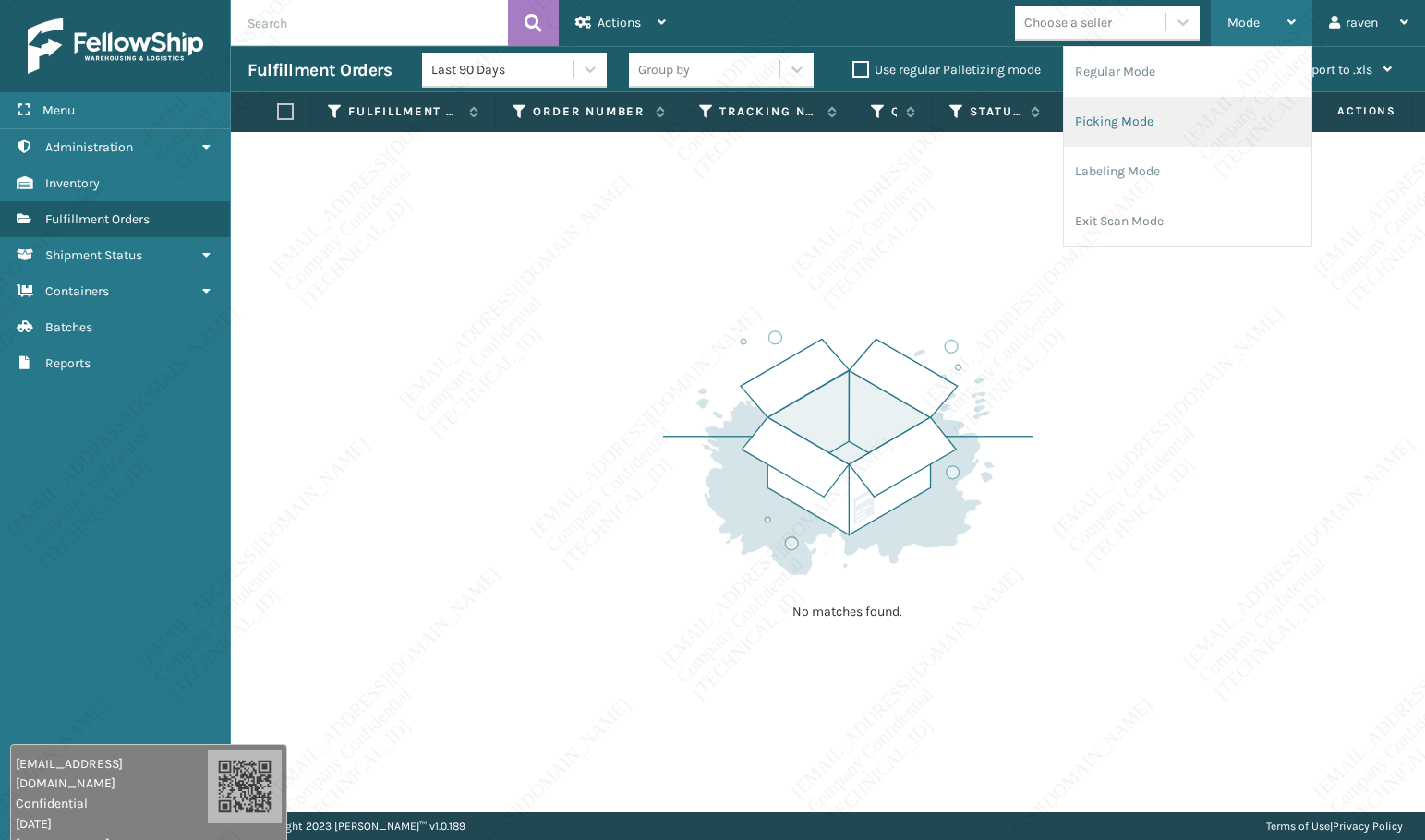
click at [1216, 113] on li "Picking Mode" at bounding box center [1187, 121] width 247 height 49
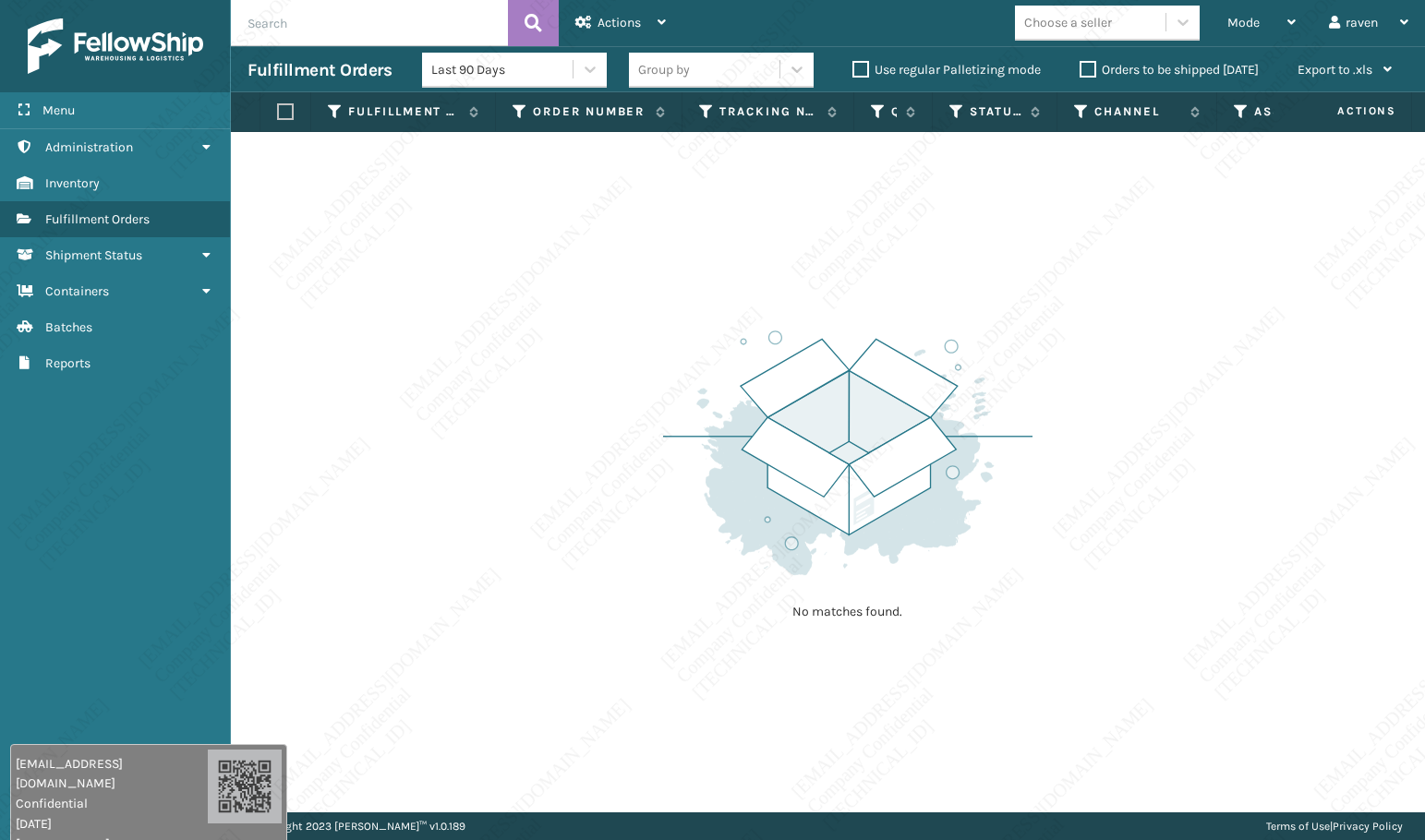
click at [1060, 377] on div "No matches found." at bounding box center [828, 472] width 1194 height 680
click at [1239, 19] on span "Mode" at bounding box center [1243, 22] width 32 height 16
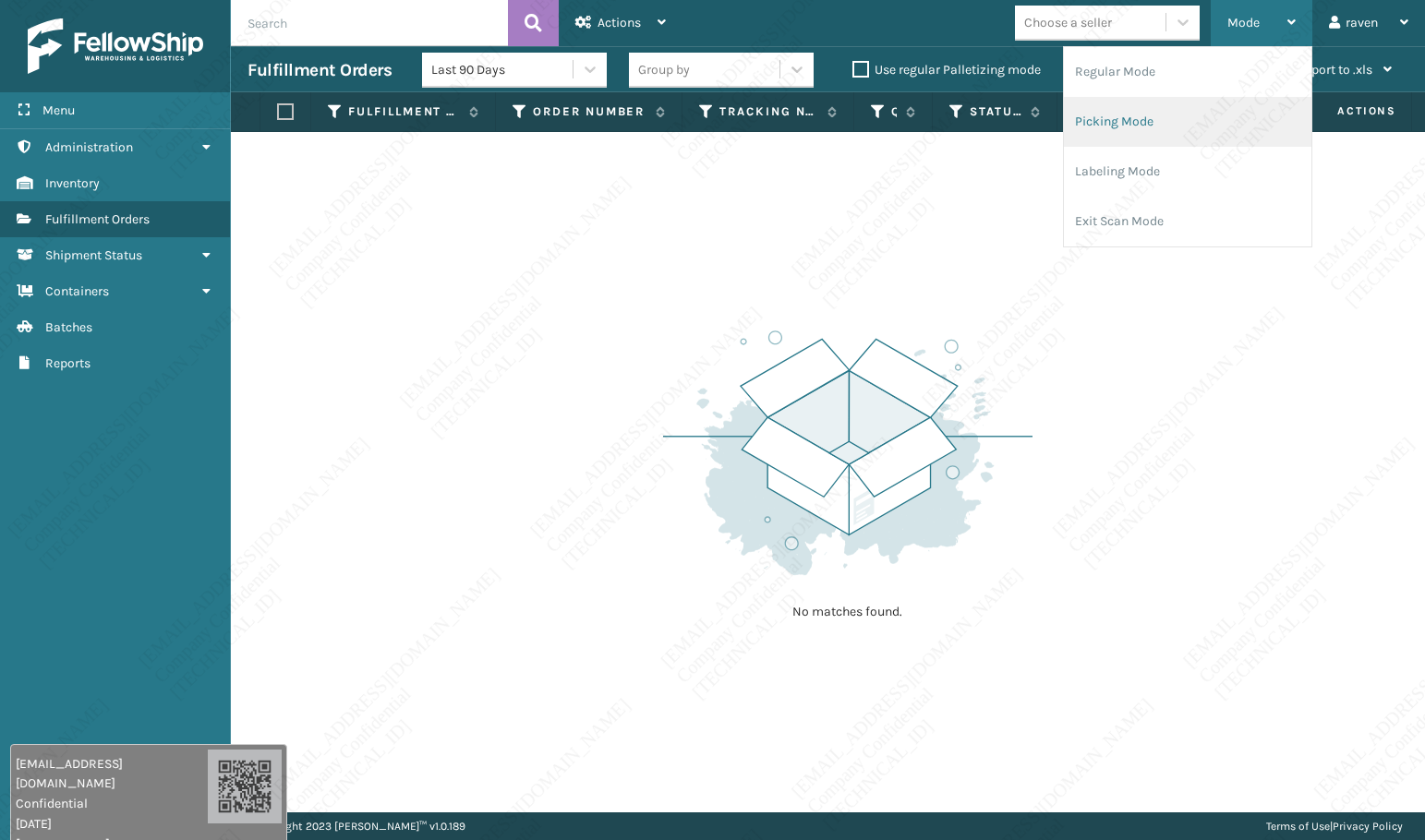
click at [1215, 113] on li "Picking Mode" at bounding box center [1187, 121] width 247 height 49
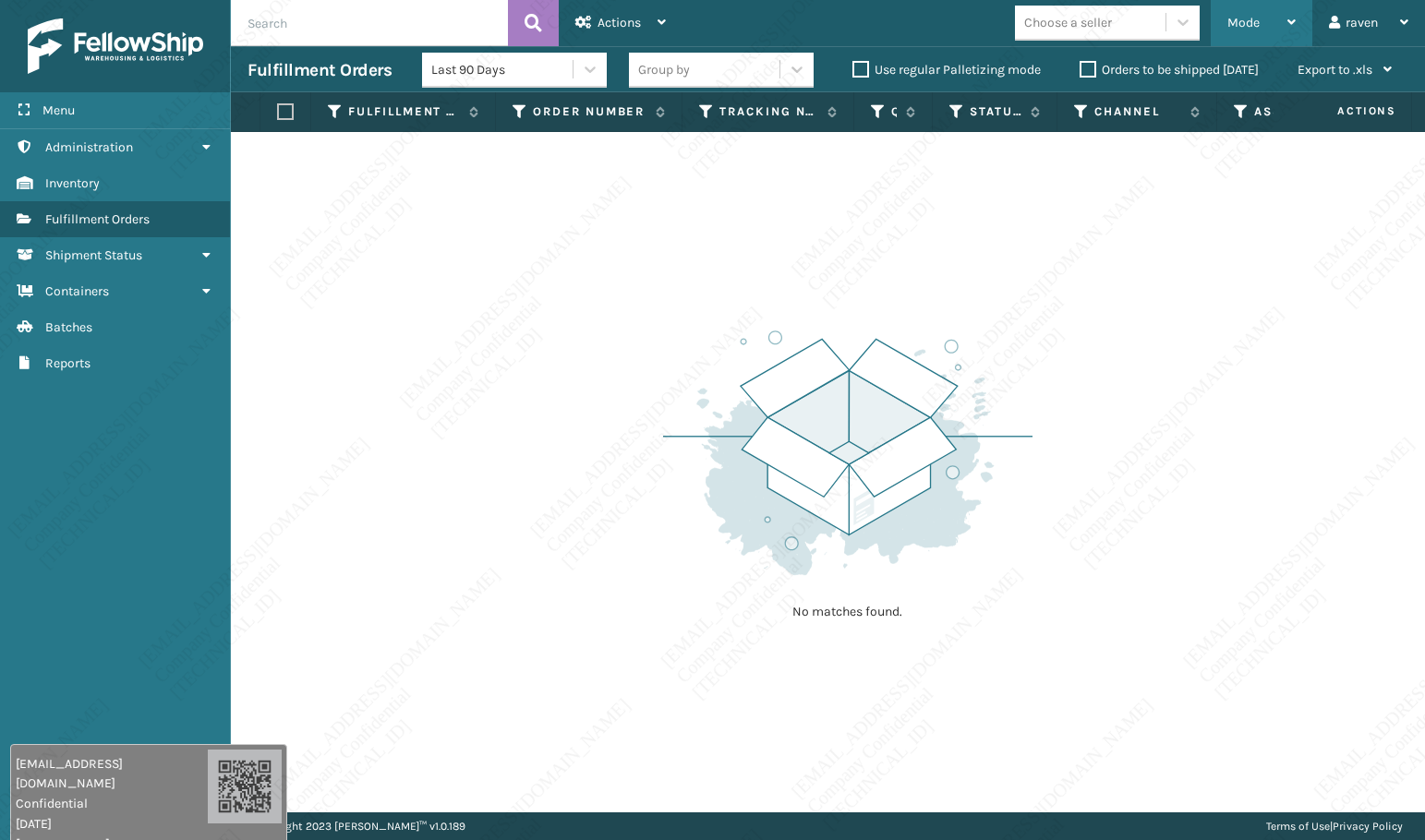
click at [1263, 32] on div "Mode" at bounding box center [1261, 23] width 68 height 47
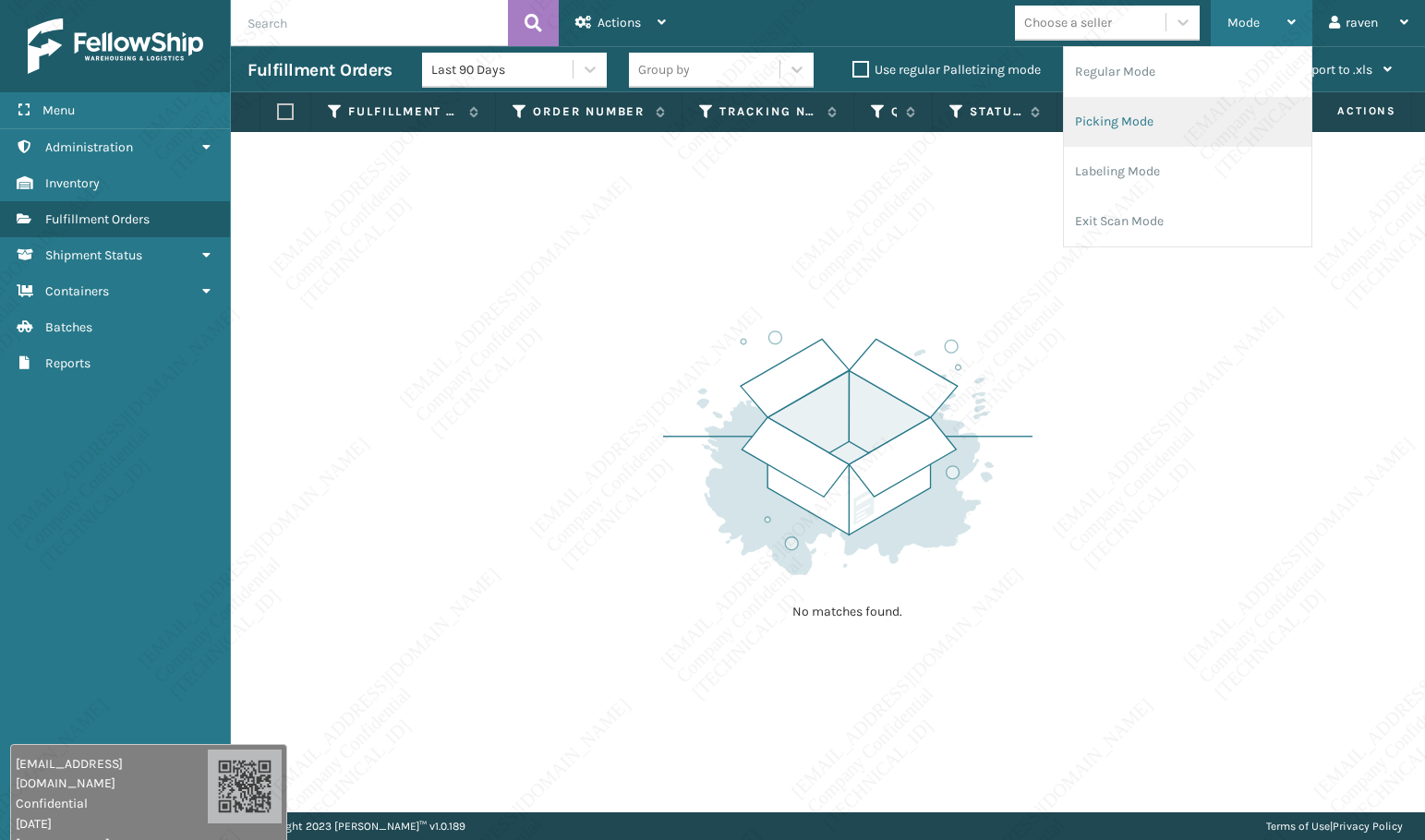
click at [1239, 120] on li "Picking Mode" at bounding box center [1187, 121] width 247 height 49
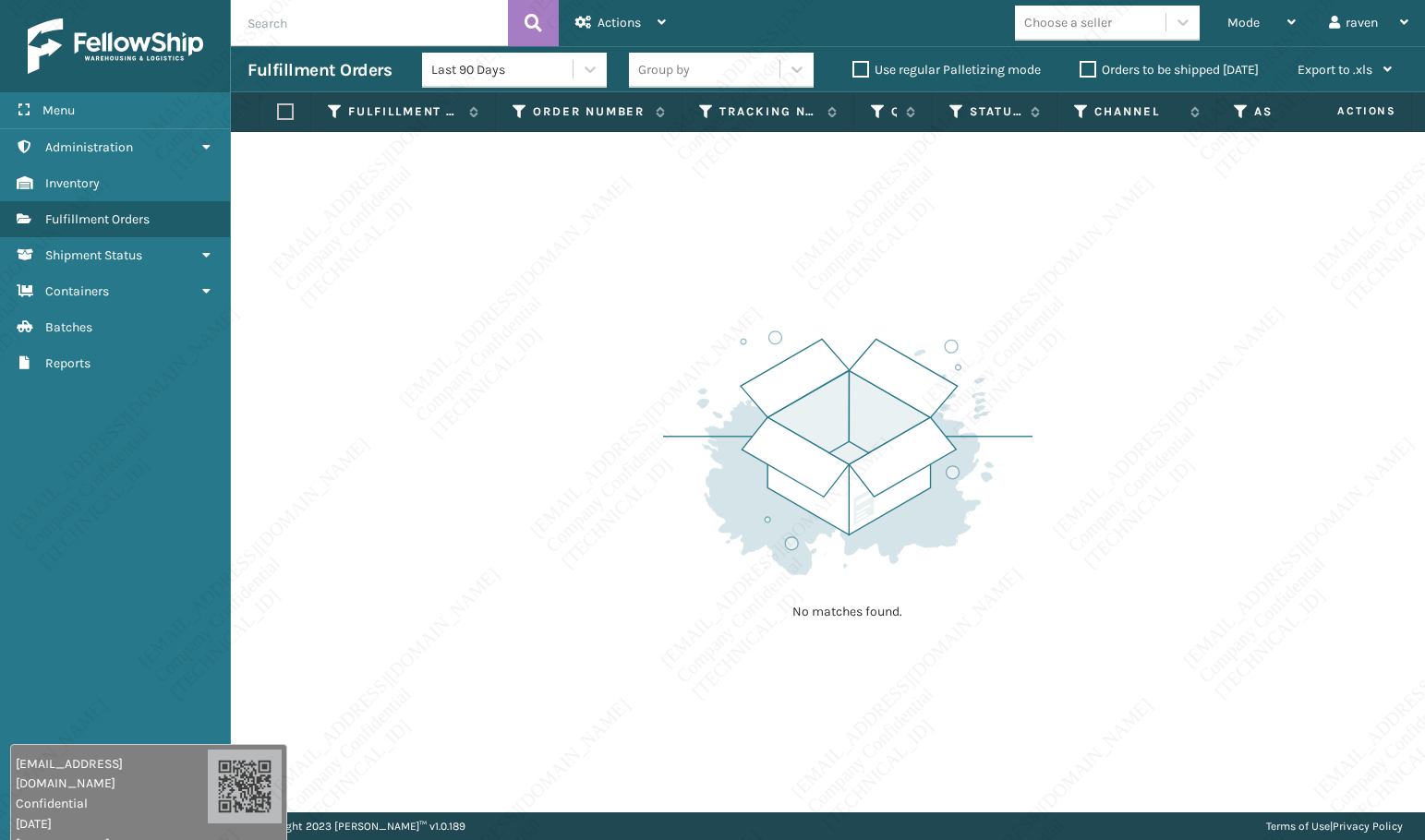
click at [1030, 468] on img at bounding box center [847, 452] width 369 height 256
drag, startPoint x: 717, startPoint y: 588, endPoint x: 905, endPoint y: 395, distance: 269.4
click at [722, 581] on div "No matches found." at bounding box center [847, 472] width 369 height 340
click at [1239, 24] on span "Mode" at bounding box center [1243, 22] width 32 height 16
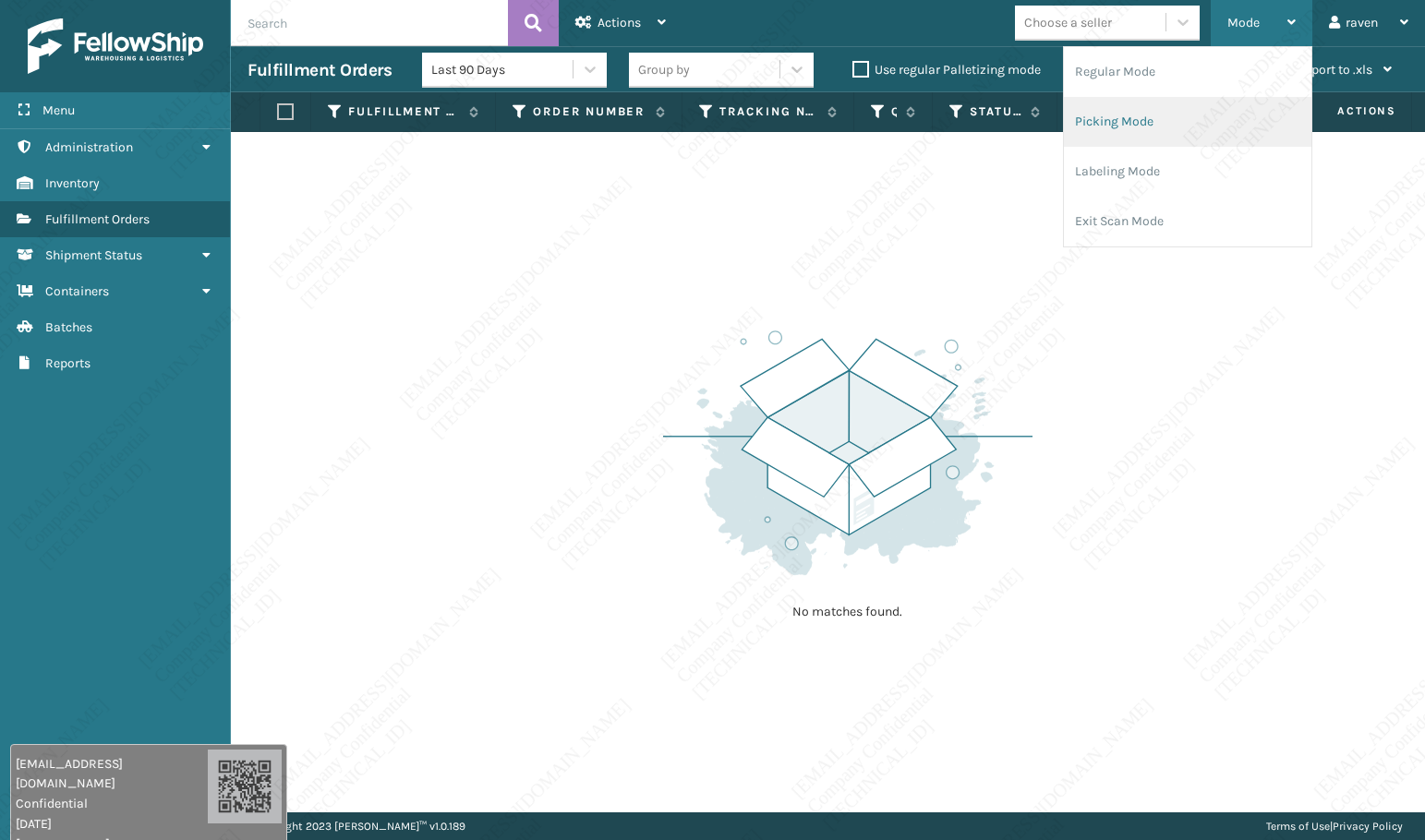
click at [1194, 110] on li "Picking Mode" at bounding box center [1187, 121] width 247 height 49
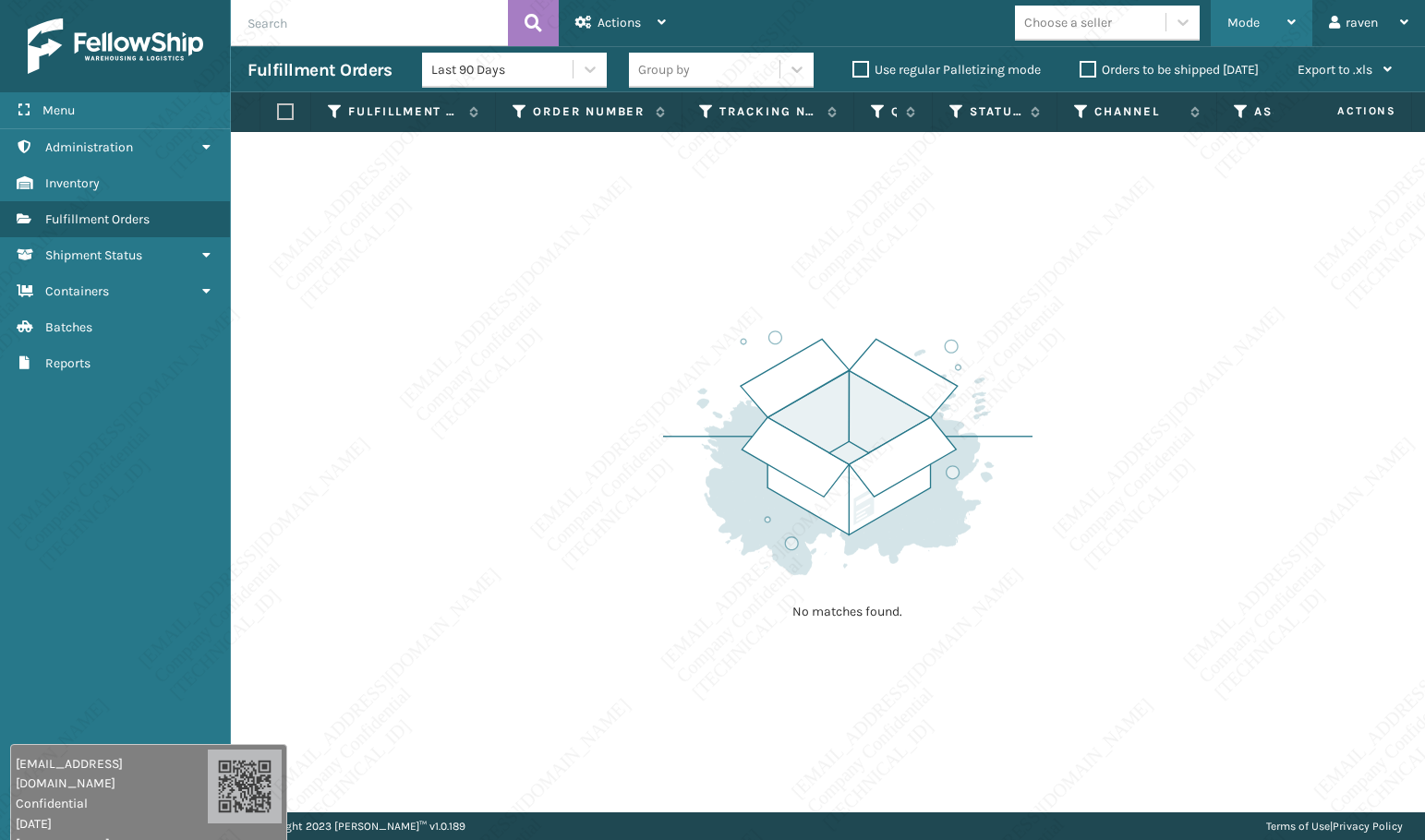
click at [1265, 20] on div "Mode" at bounding box center [1261, 23] width 68 height 47
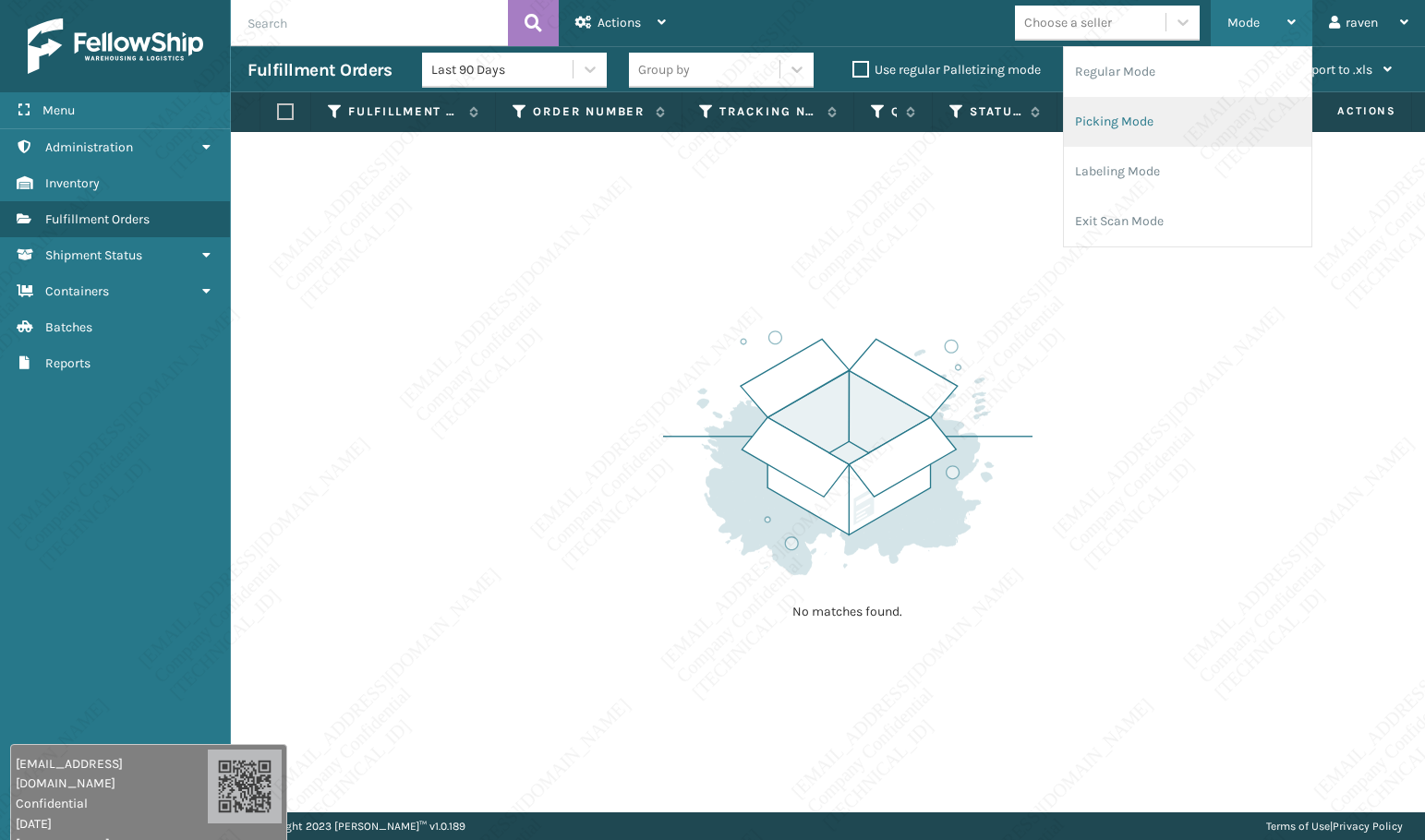
click at [1103, 123] on li "Picking Mode" at bounding box center [1187, 121] width 247 height 49
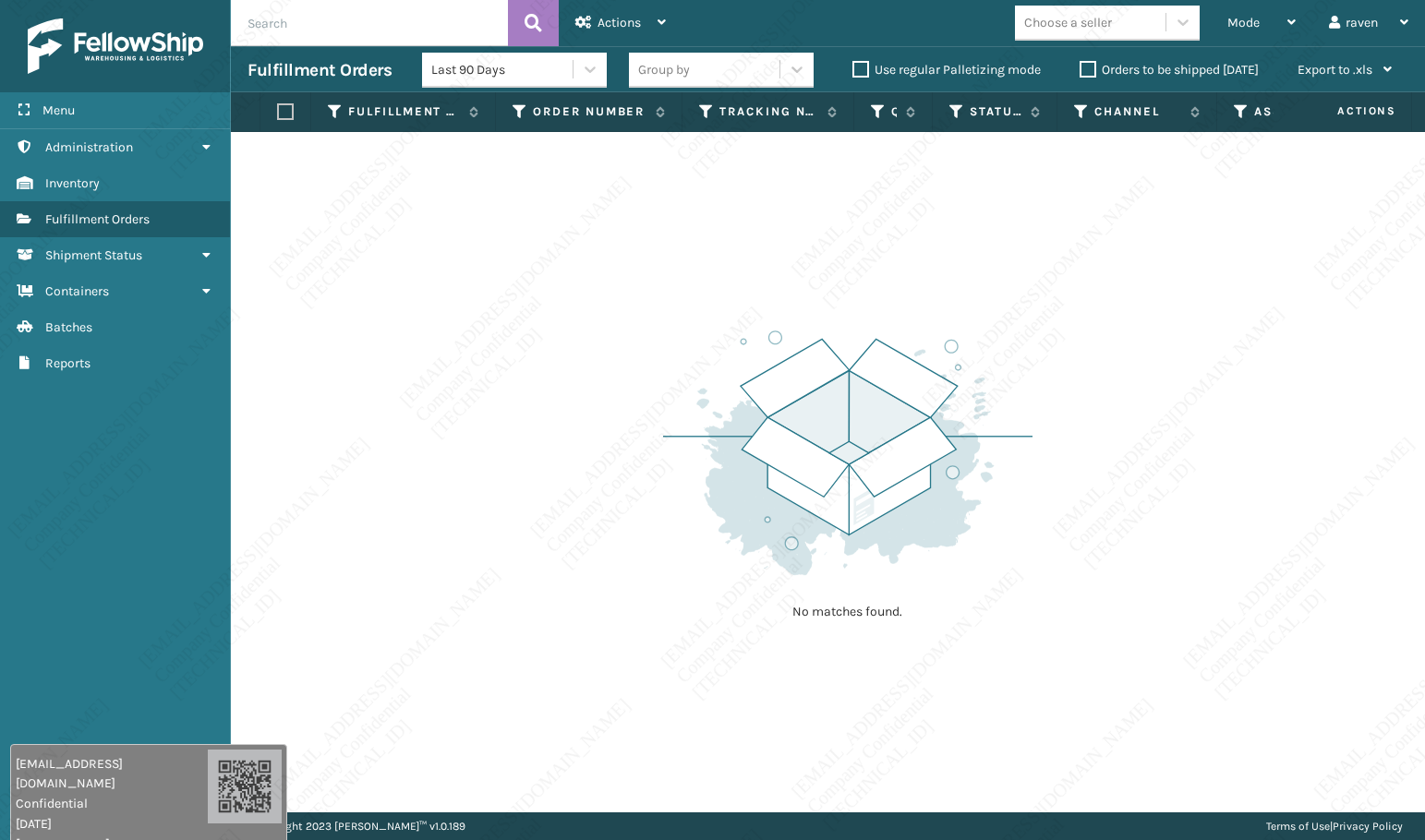
click at [964, 310] on div "No matches found." at bounding box center [847, 472] width 369 height 340
click at [1260, 32] on div "Mode" at bounding box center [1261, 23] width 68 height 47
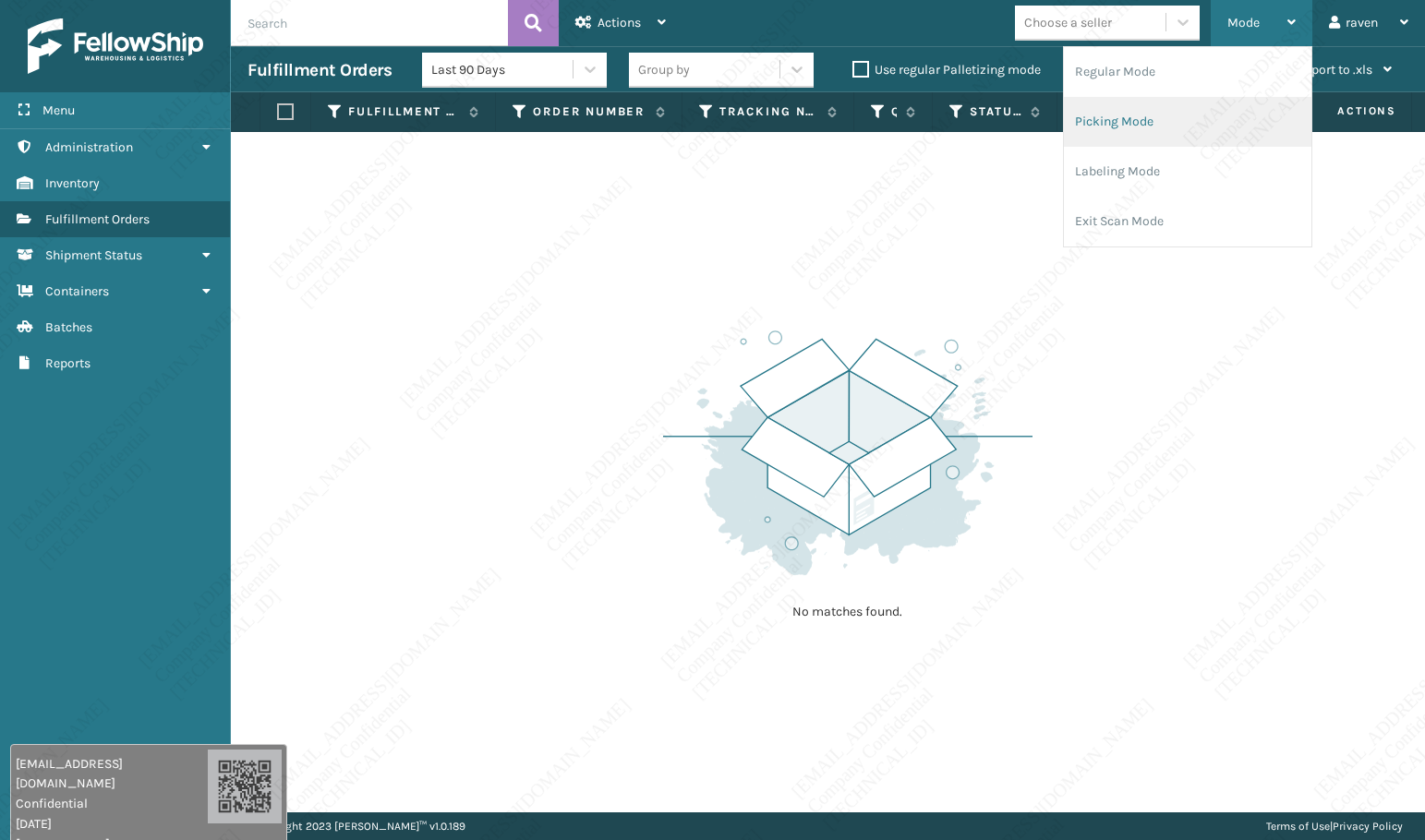
click at [1189, 121] on li "Picking Mode" at bounding box center [1187, 121] width 247 height 49
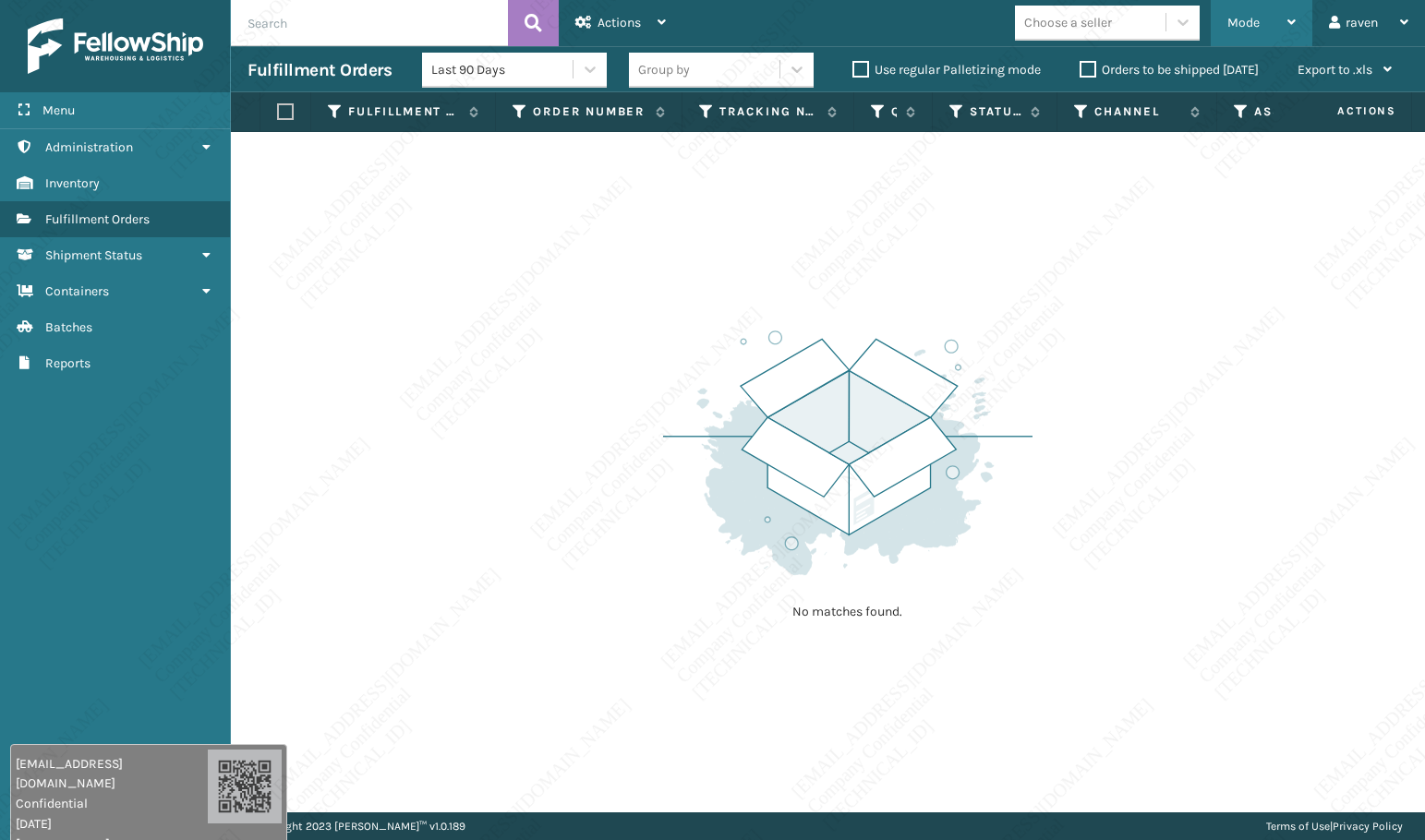
click at [1242, 14] on div "Mode" at bounding box center [1261, 23] width 68 height 47
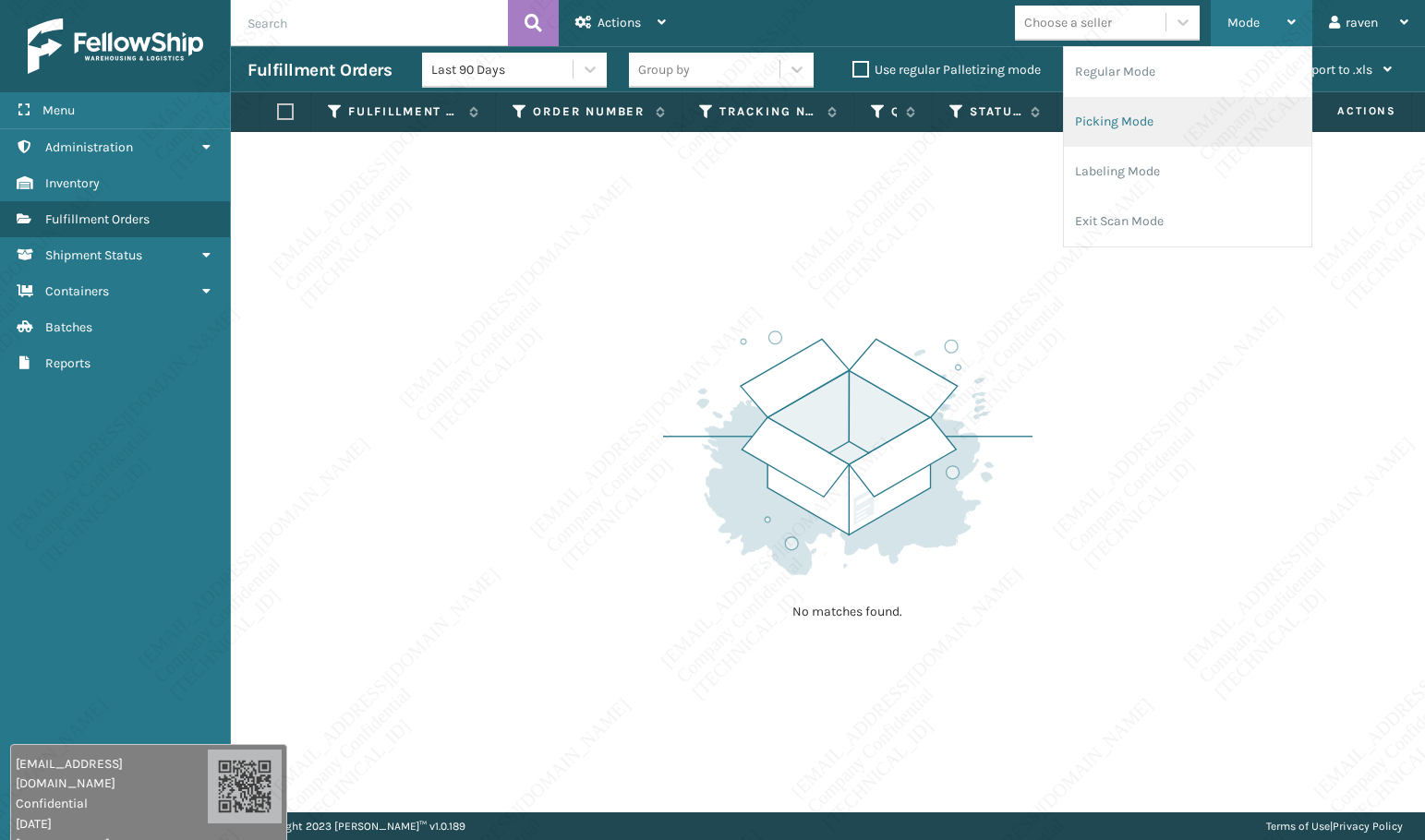
click at [1175, 116] on li "Picking Mode" at bounding box center [1187, 121] width 247 height 49
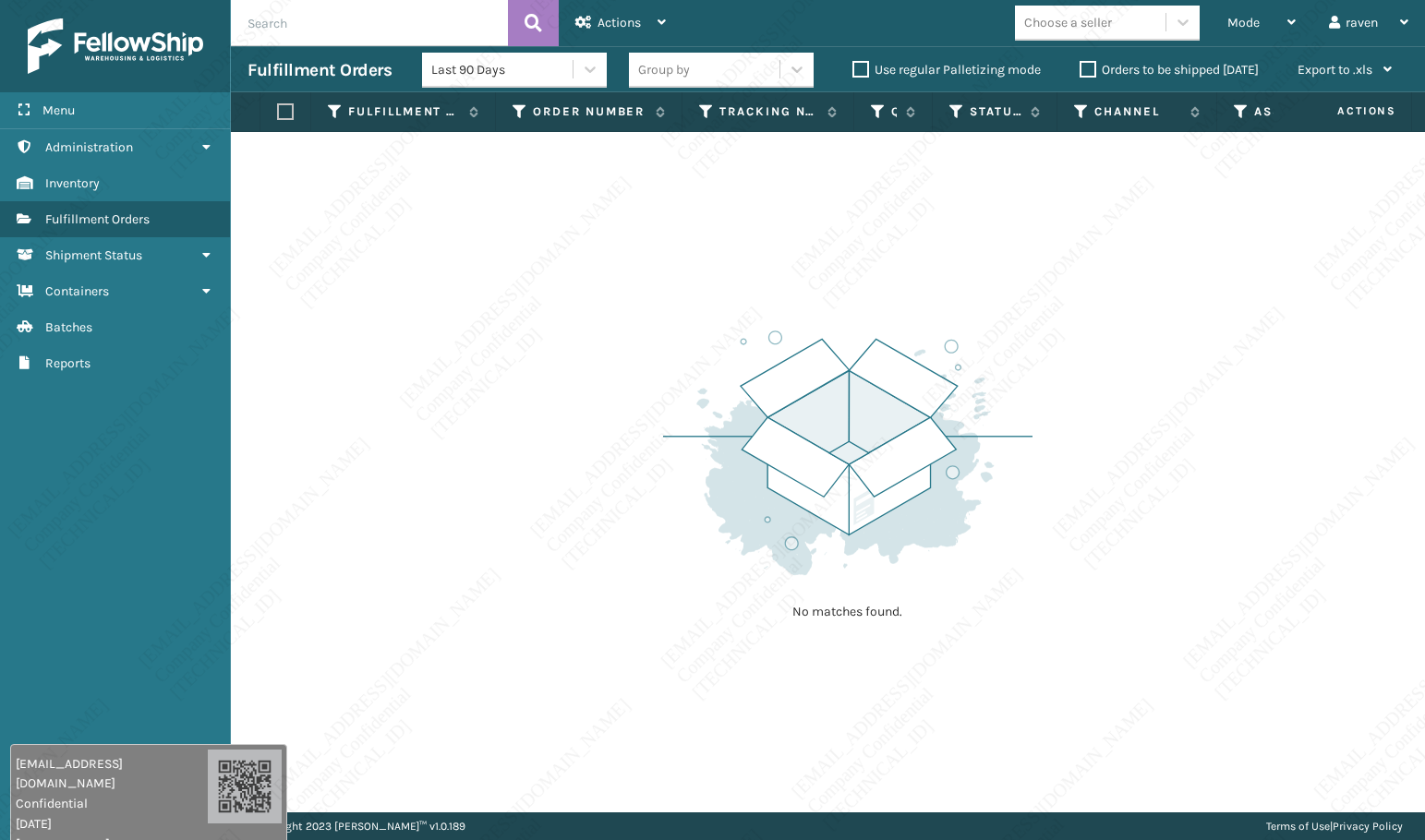
click at [1058, 359] on div "No matches found." at bounding box center [828, 472] width 1194 height 680
click at [784, 760] on div "No matches found." at bounding box center [828, 472] width 1194 height 680
drag, startPoint x: 781, startPoint y: 754, endPoint x: 785, endPoint y: 774, distance: 20.4
click at [785, 774] on div "No matches found." at bounding box center [828, 472] width 1194 height 680
click at [883, 654] on div "No matches found." at bounding box center [828, 472] width 1194 height 680
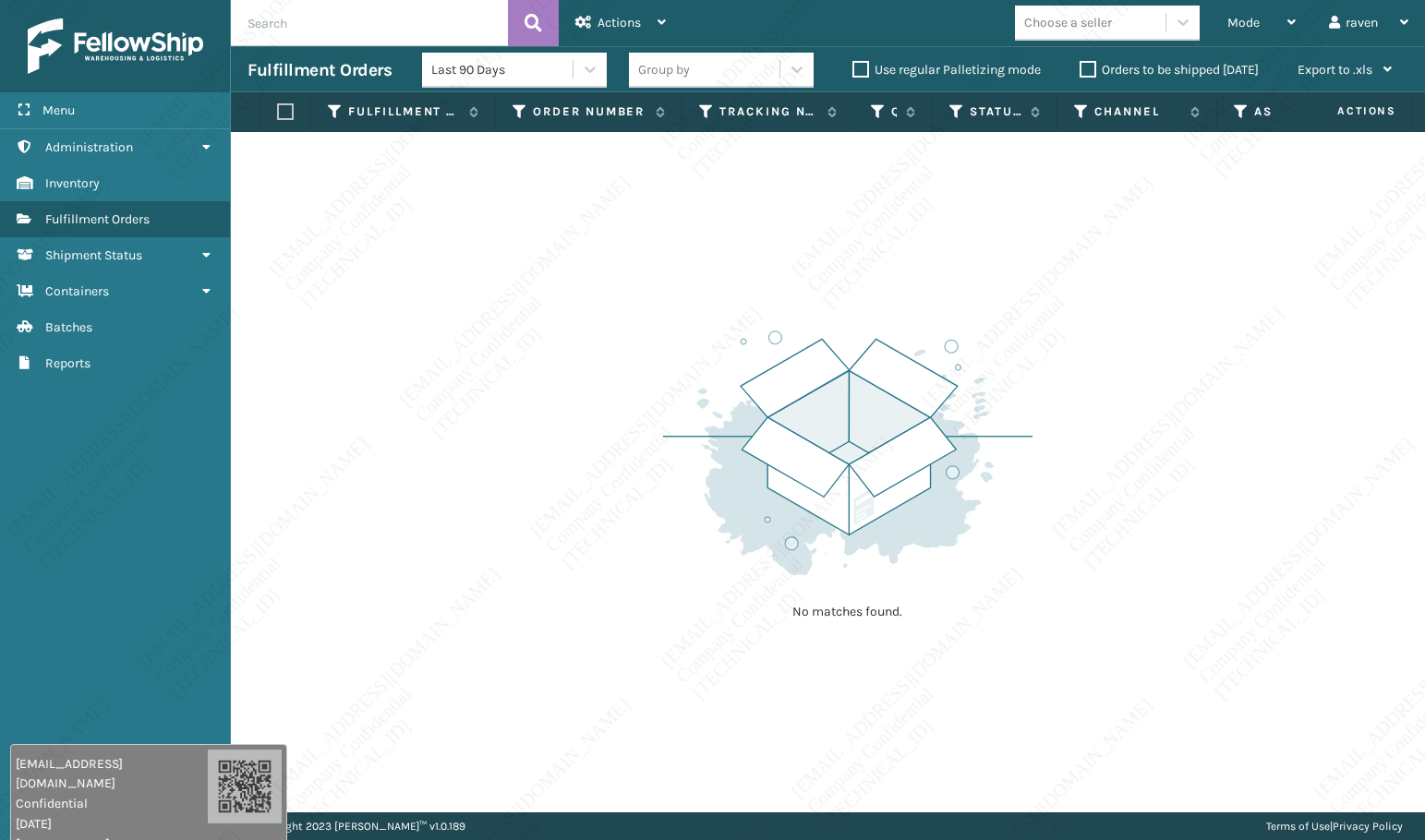
click at [993, 791] on div "No matches found." at bounding box center [828, 472] width 1194 height 680
click at [809, 700] on div "No matches found." at bounding box center [828, 472] width 1194 height 680
click at [872, 780] on div "No matches found." at bounding box center [828, 472] width 1194 height 680
click at [980, 653] on div "No matches found." at bounding box center [828, 472] width 1194 height 680
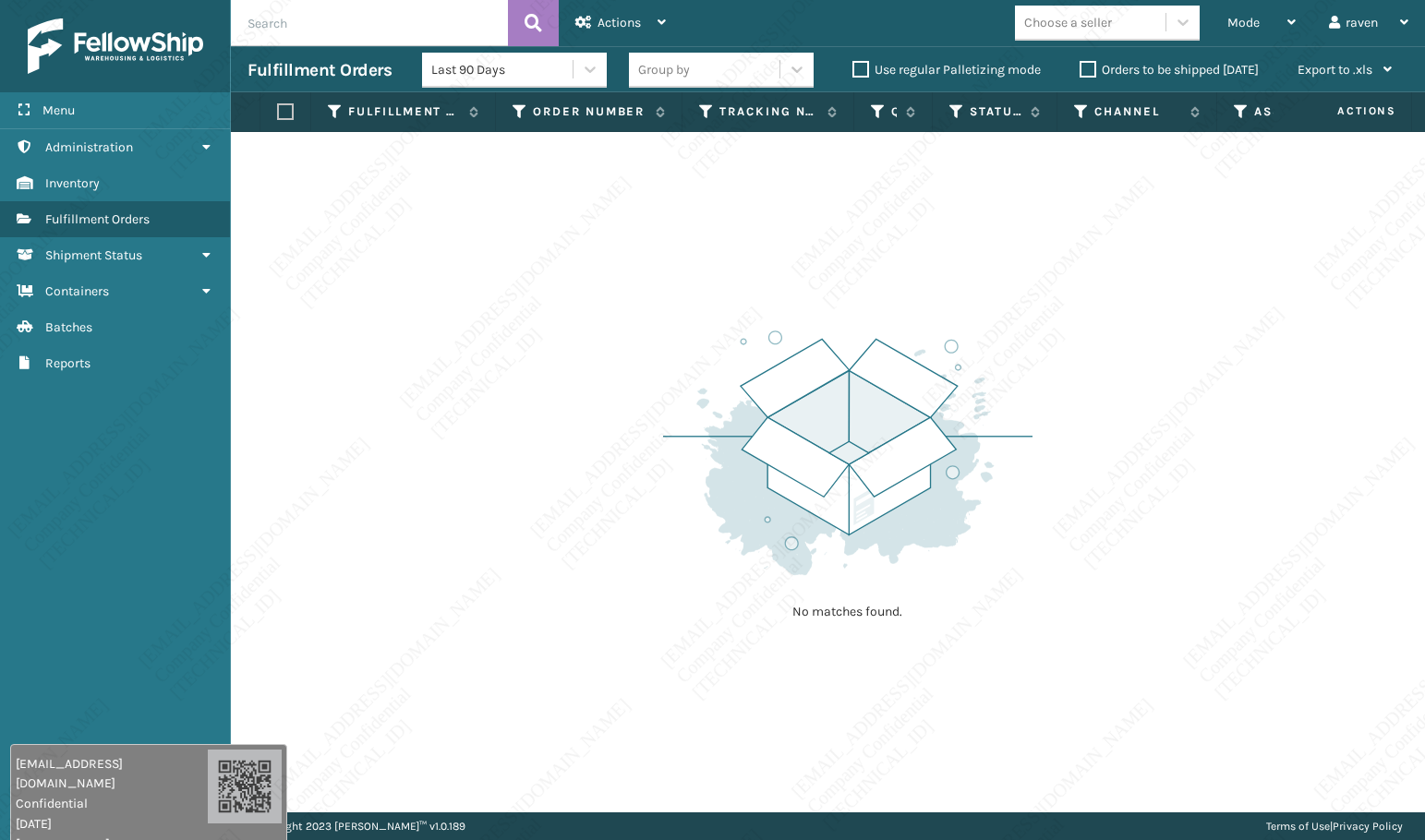
click at [1142, 319] on div "No matches found." at bounding box center [828, 472] width 1194 height 680
click at [1255, 15] on span "Mode" at bounding box center [1243, 22] width 32 height 16
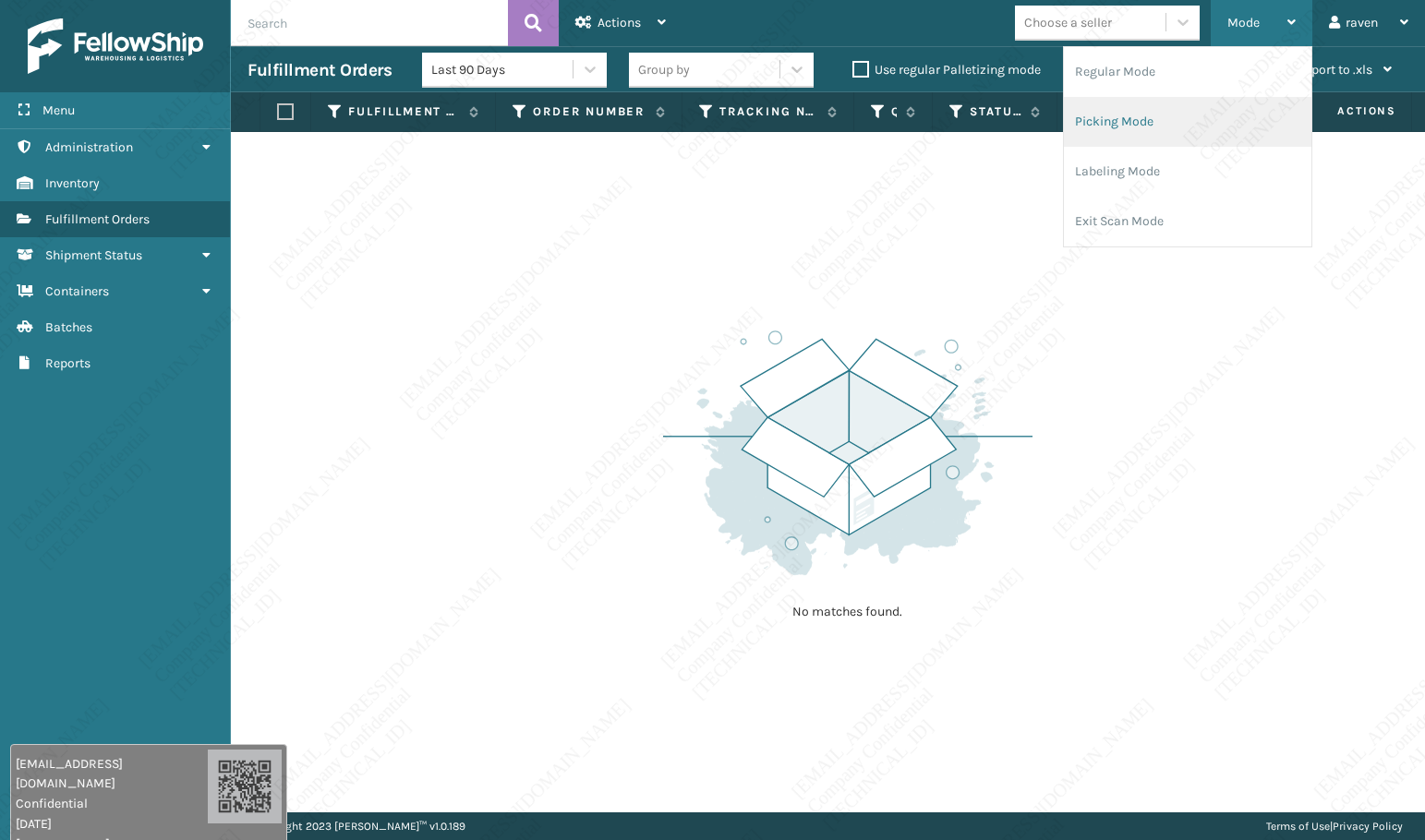
click at [1149, 118] on li "Picking Mode" at bounding box center [1187, 121] width 247 height 49
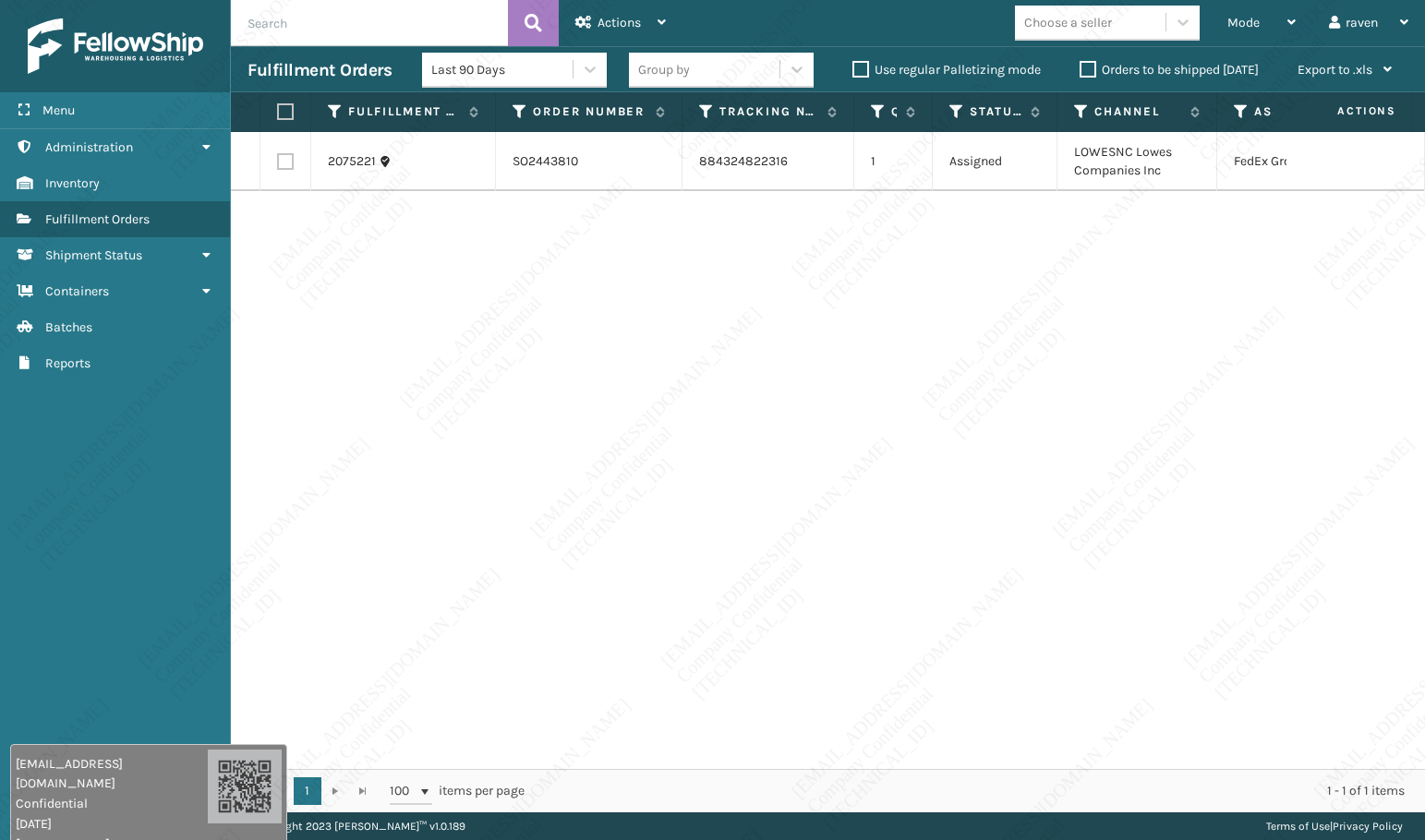
drag, startPoint x: 1202, startPoint y: 754, endPoint x: 1308, endPoint y: 758, distance: 106.1
click at [1308, 758] on div "2075221 SO2443810 884324822316 1 Assigned LOWESNC Lowes Companies Inc FedEx Gro…" at bounding box center [828, 450] width 1194 height 637
drag, startPoint x: 1235, startPoint y: 753, endPoint x: 1354, endPoint y: 765, distance: 119.6
click at [1354, 765] on div "2075221 SO2443810 884324822316 1 Assigned LOWESNC Lowes Companies Inc FedEx Gro…" at bounding box center [828, 450] width 1194 height 637
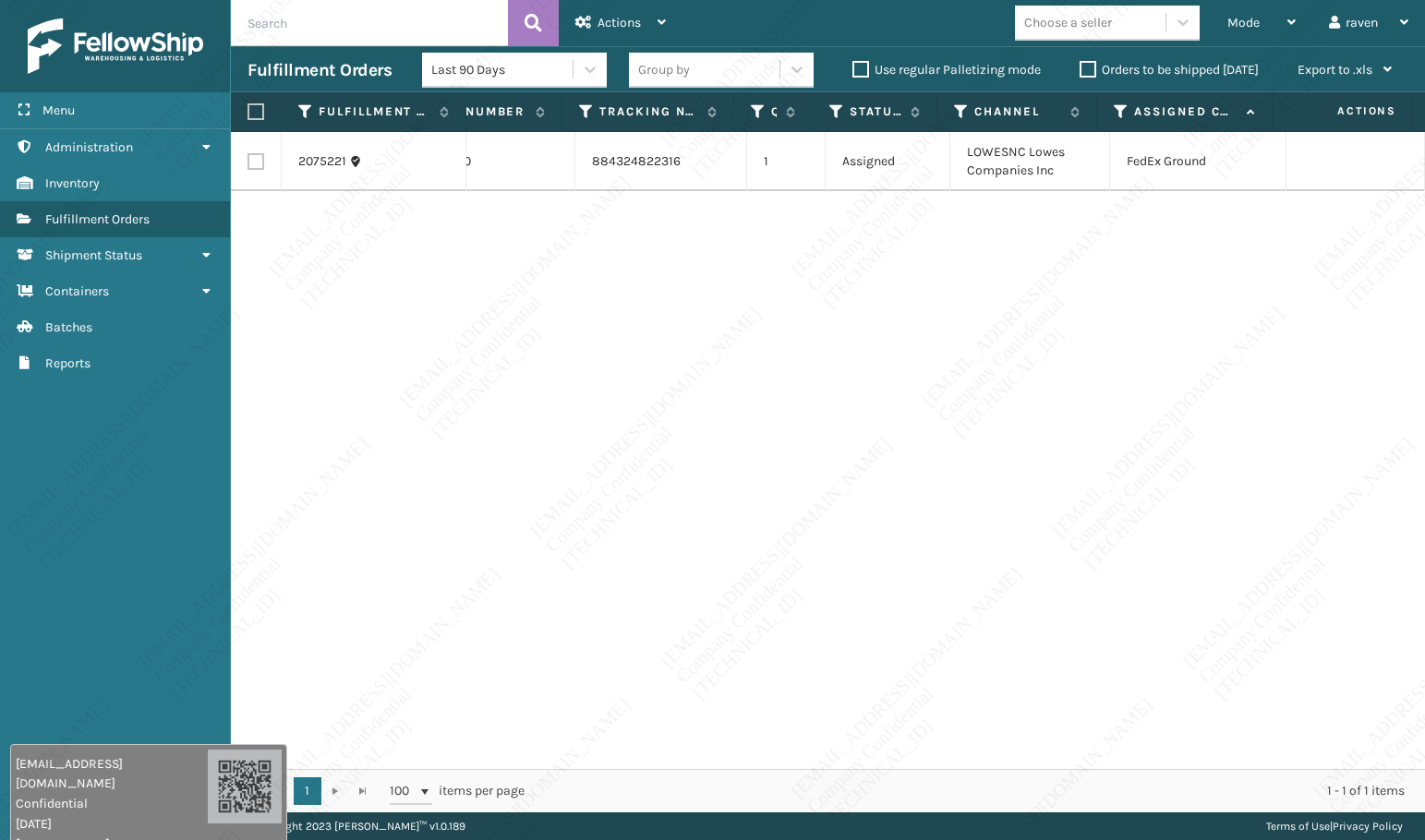
click at [258, 109] on label at bounding box center [252, 111] width 11 height 16
click at [248, 109] on input "checkbox" at bounding box center [247, 112] width 1 height 12
checkbox input "true"
click at [611, 26] on span "Actions" at bounding box center [618, 22] width 44 height 16
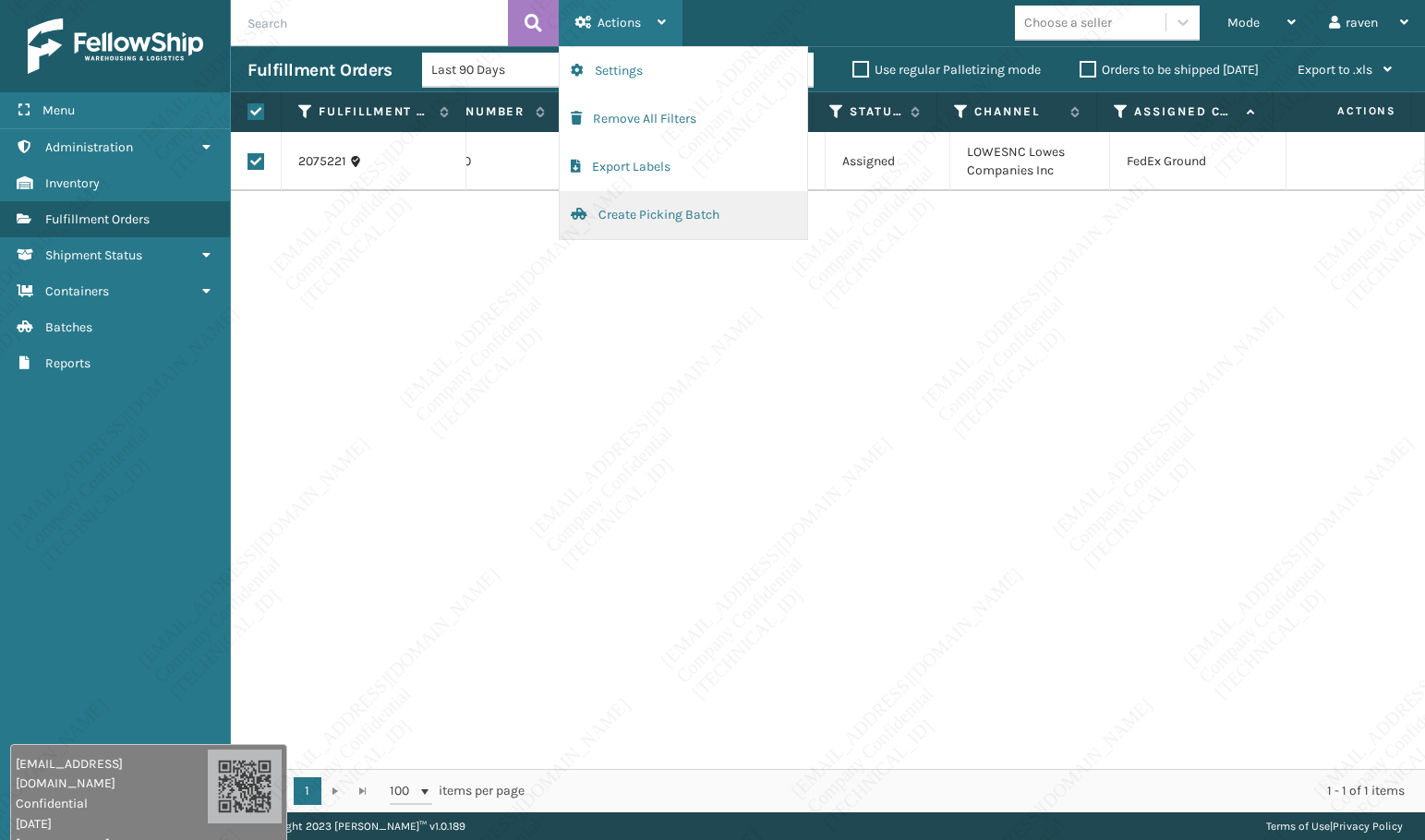
click at [621, 219] on button "Create Picking Batch" at bounding box center [682, 215] width 247 height 48
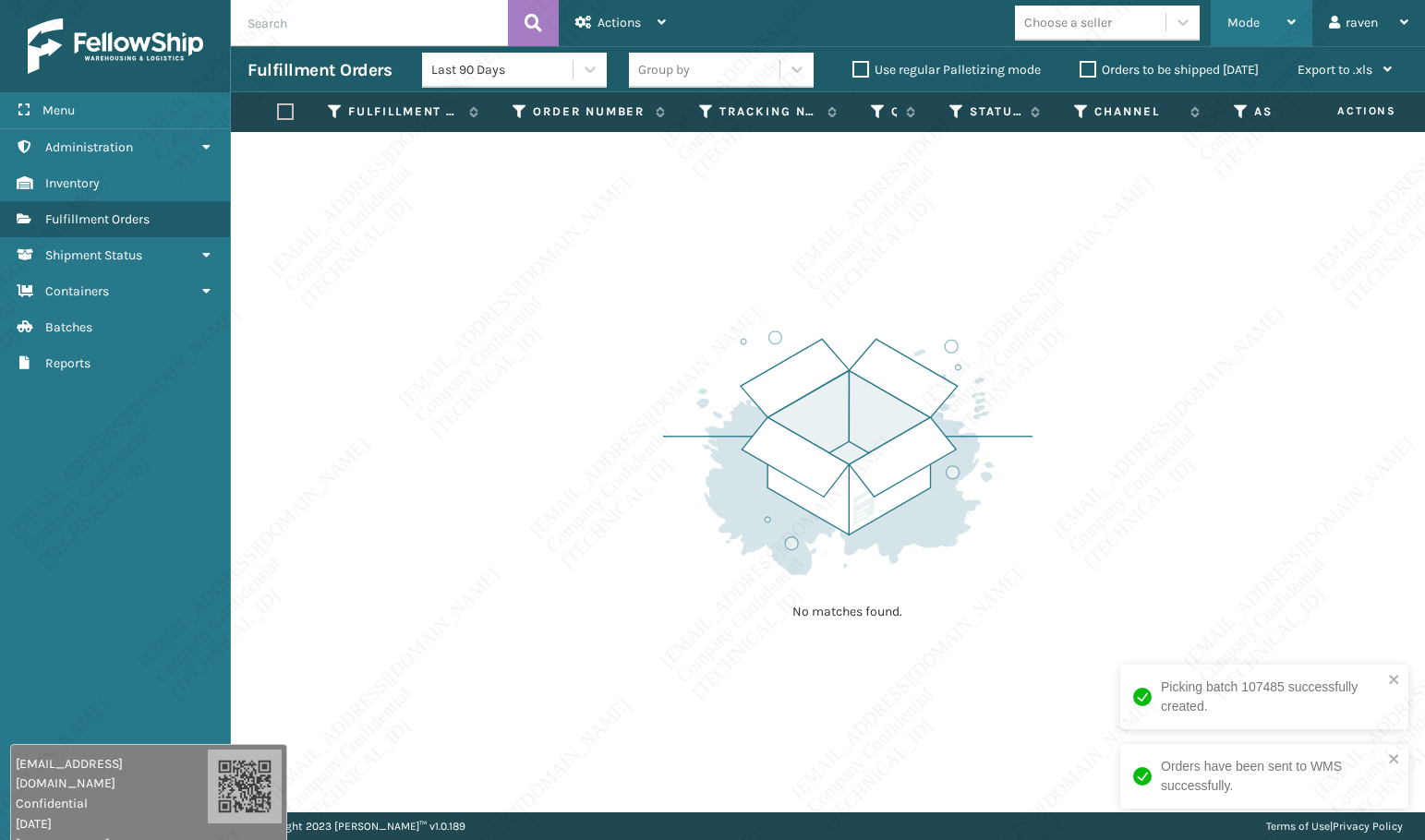
click at [1249, 24] on span "Mode" at bounding box center [1243, 22] width 32 height 16
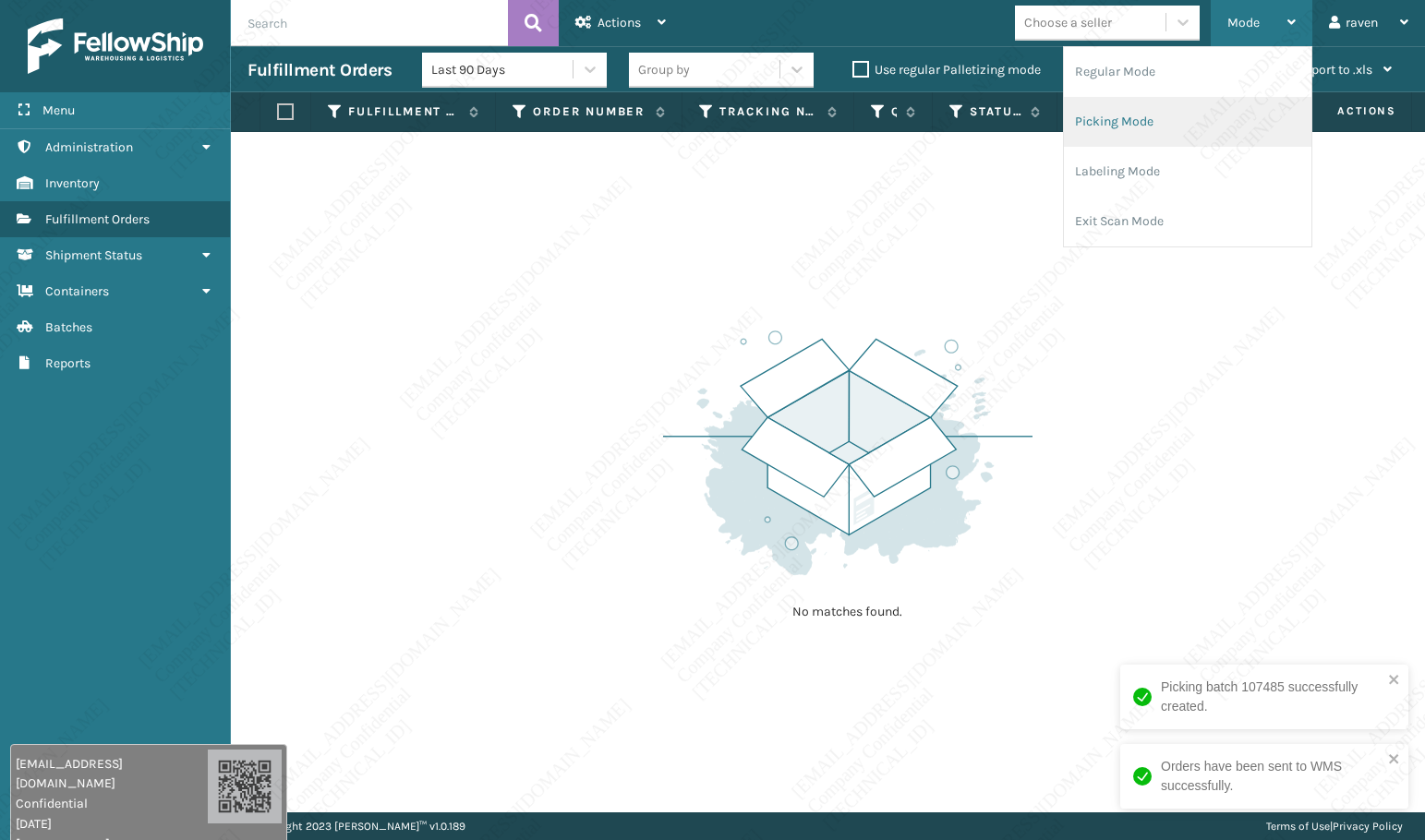
click at [1140, 105] on li "Picking Mode" at bounding box center [1187, 121] width 247 height 49
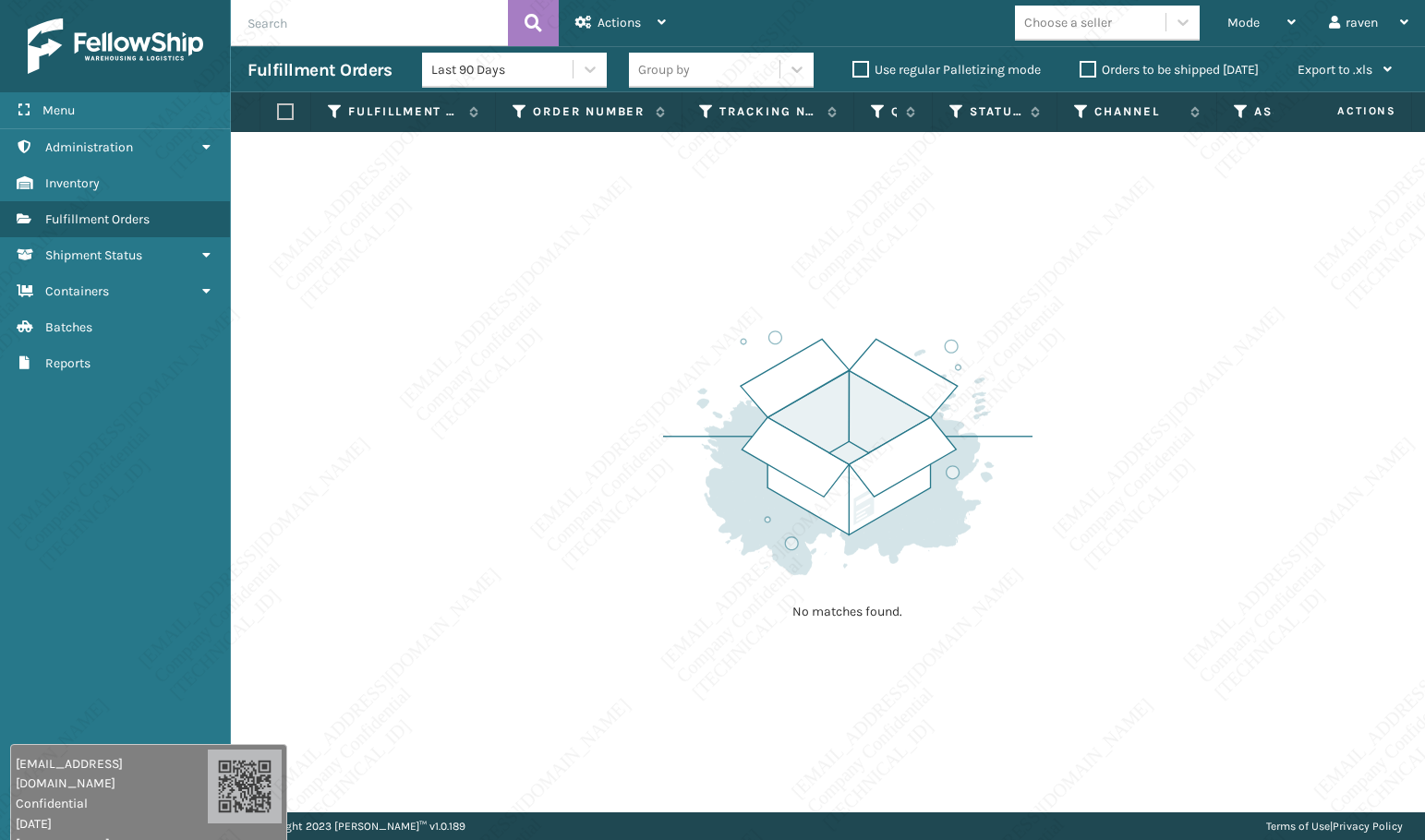
drag, startPoint x: 846, startPoint y: 475, endPoint x: 832, endPoint y: 473, distance: 14.1
click at [846, 474] on img at bounding box center [847, 452] width 369 height 256
click at [1240, 18] on span "Mode" at bounding box center [1243, 22] width 32 height 16
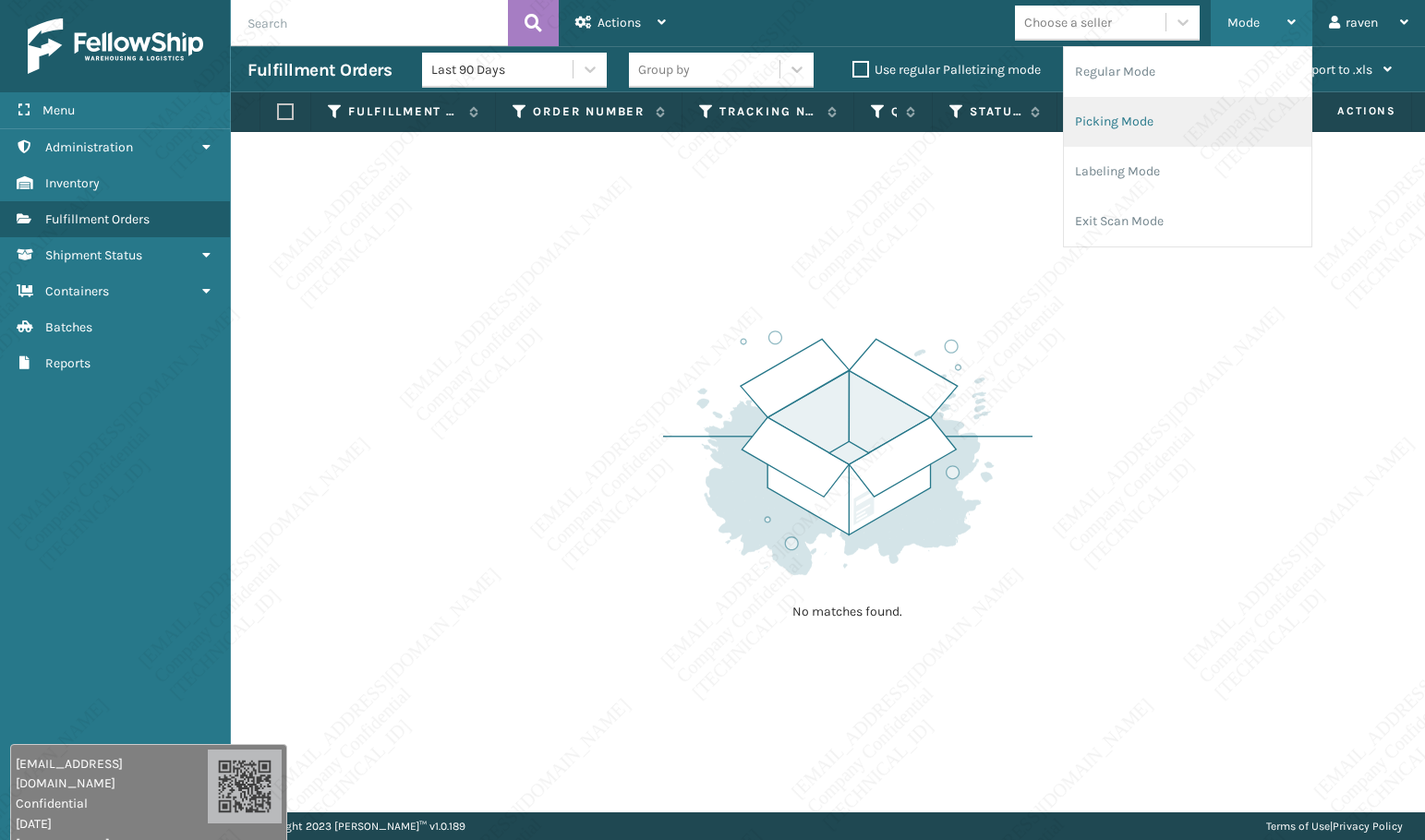
click at [1154, 105] on li "Picking Mode" at bounding box center [1187, 121] width 247 height 49
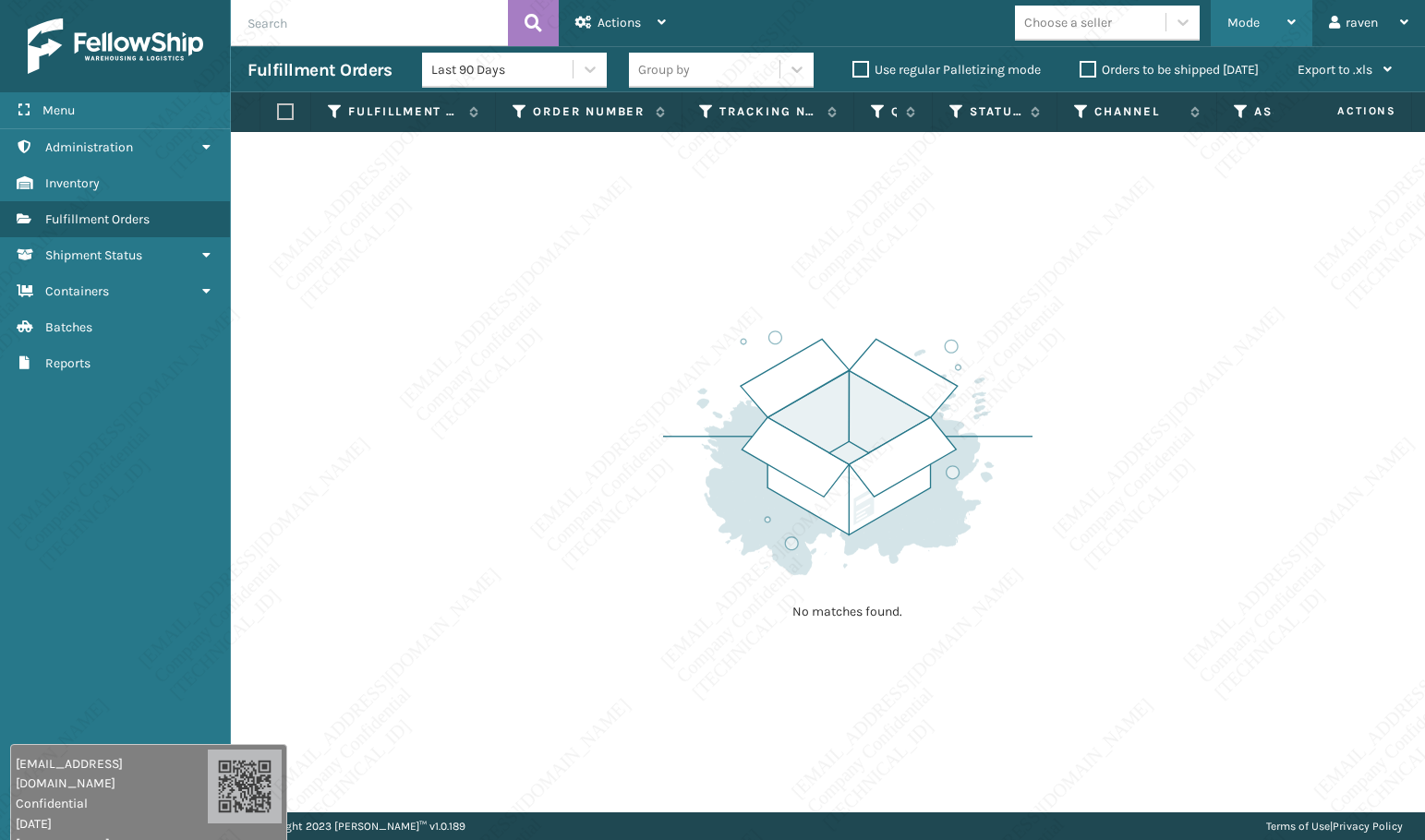
click at [1237, 31] on div "Mode" at bounding box center [1261, 23] width 68 height 47
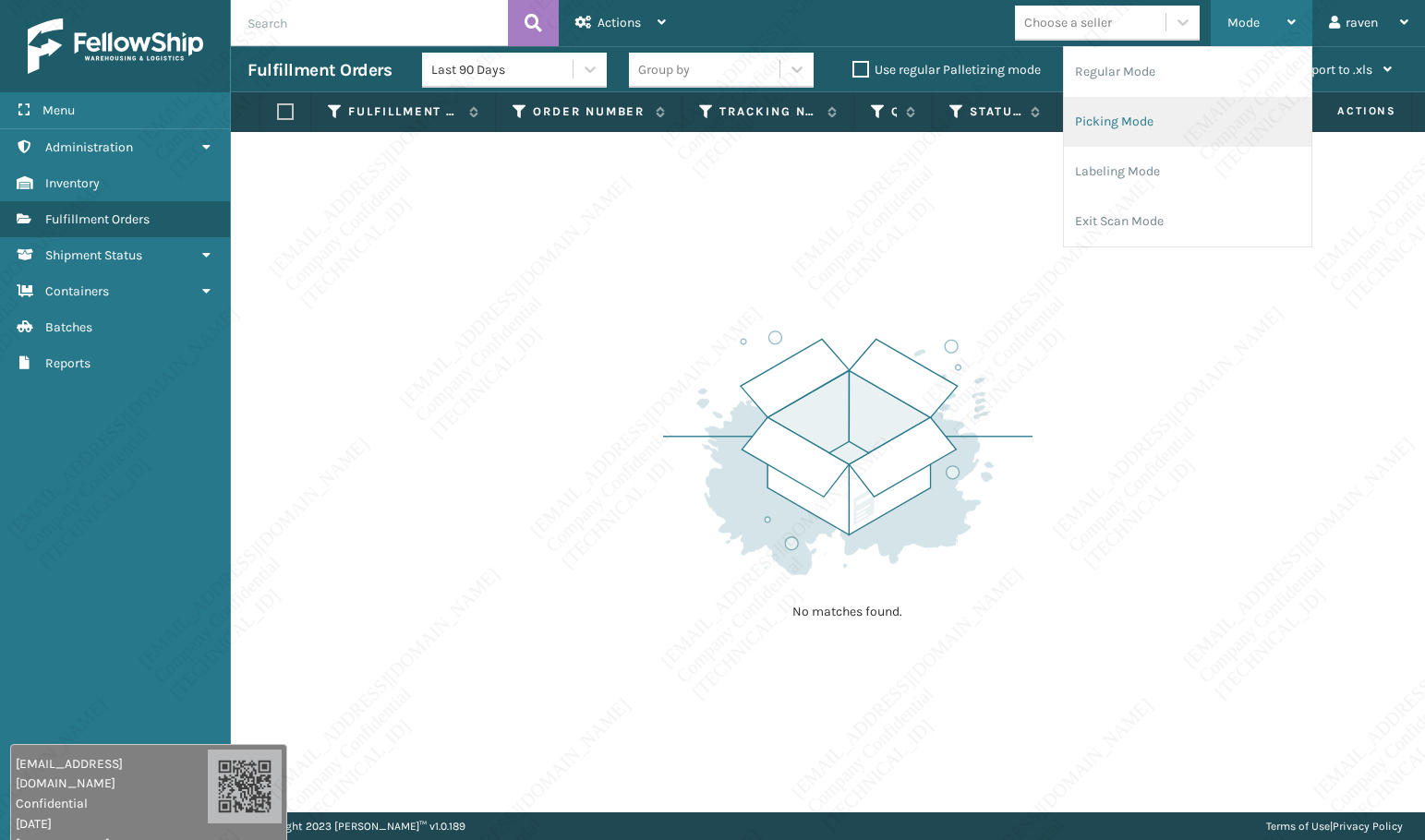
click at [1149, 117] on li "Picking Mode" at bounding box center [1187, 121] width 247 height 49
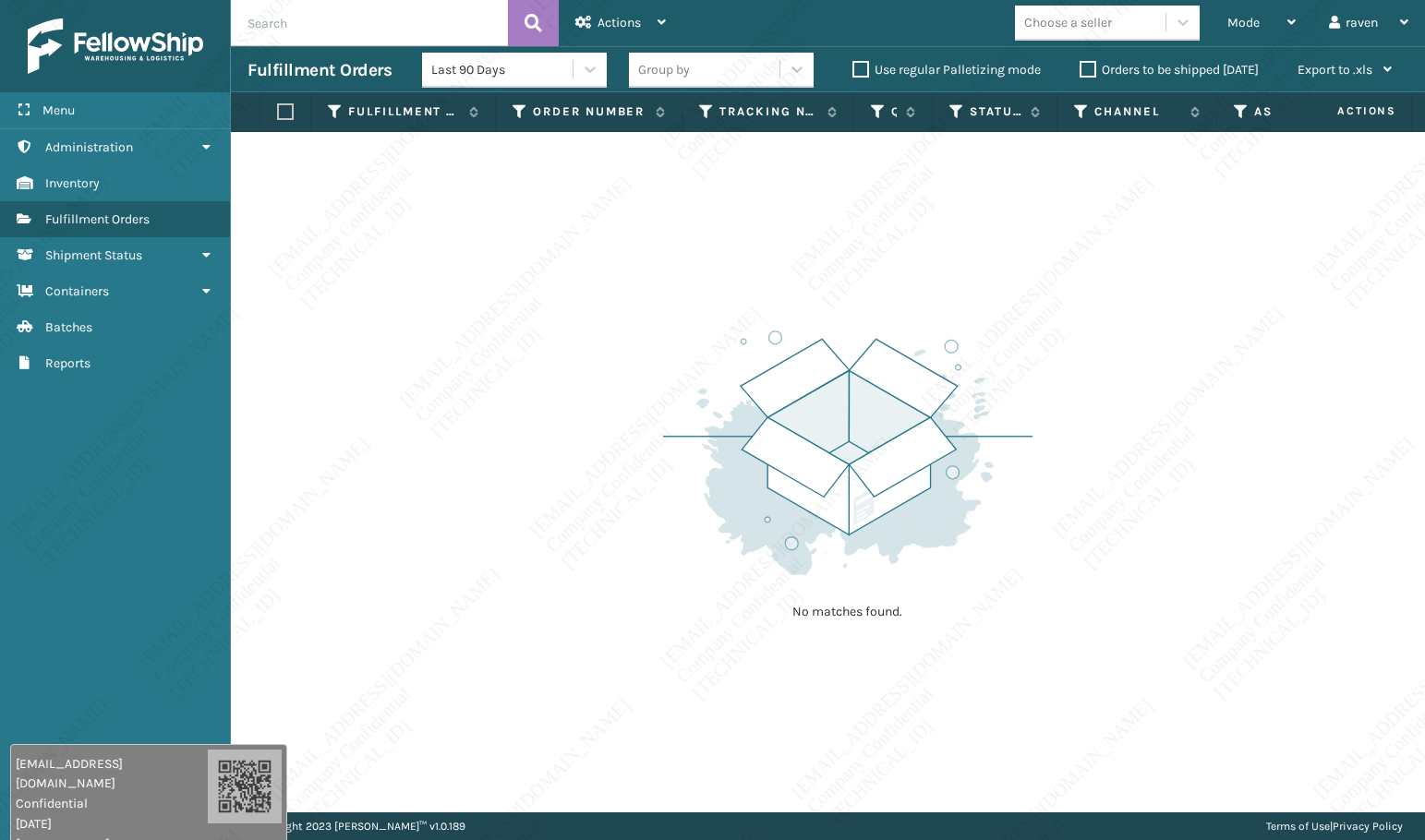
click at [1266, 530] on div "No matches found." at bounding box center [828, 472] width 1194 height 680
click at [1228, 27] on span "Mode" at bounding box center [1243, 22] width 32 height 16
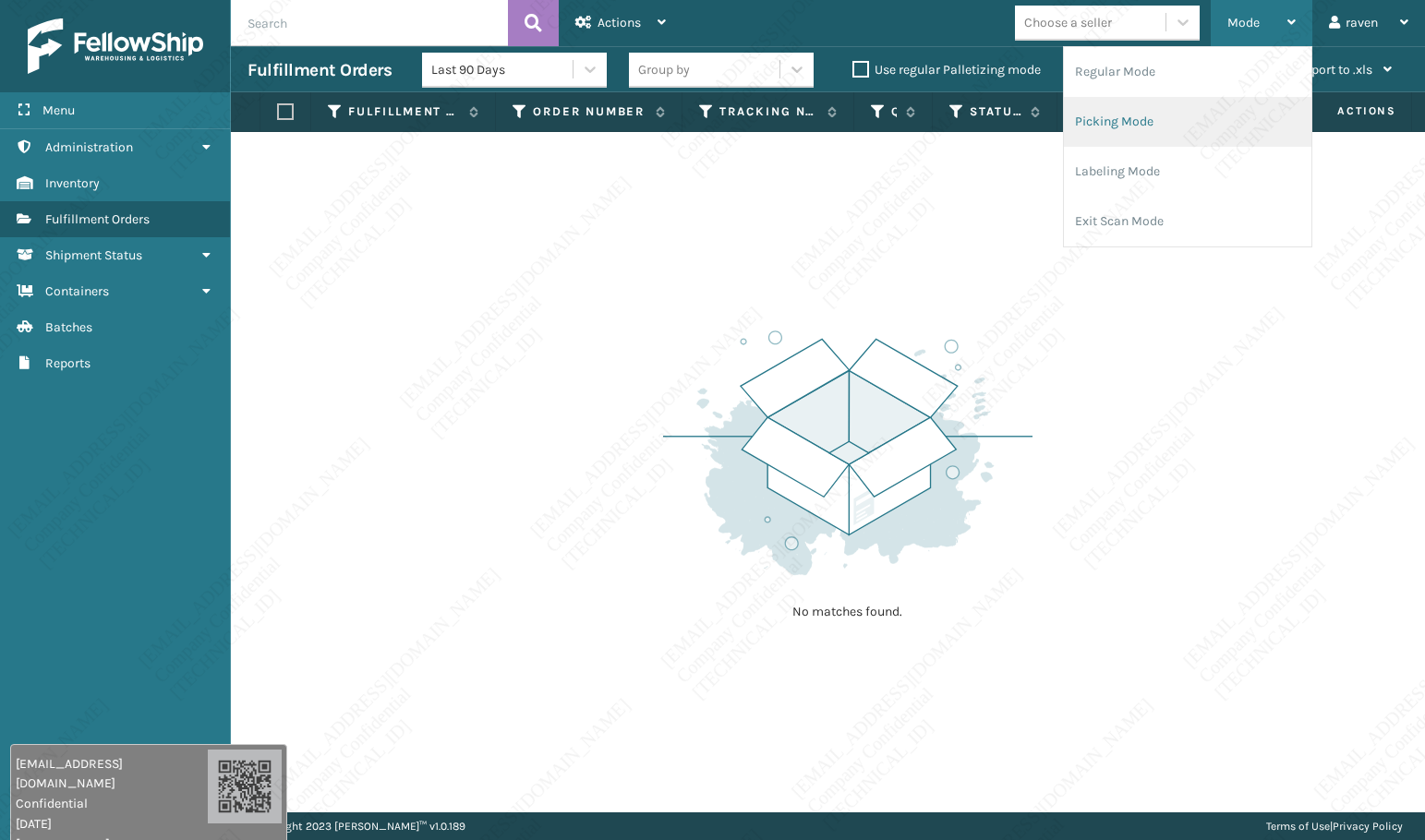
click at [1160, 125] on li "Picking Mode" at bounding box center [1187, 121] width 247 height 49
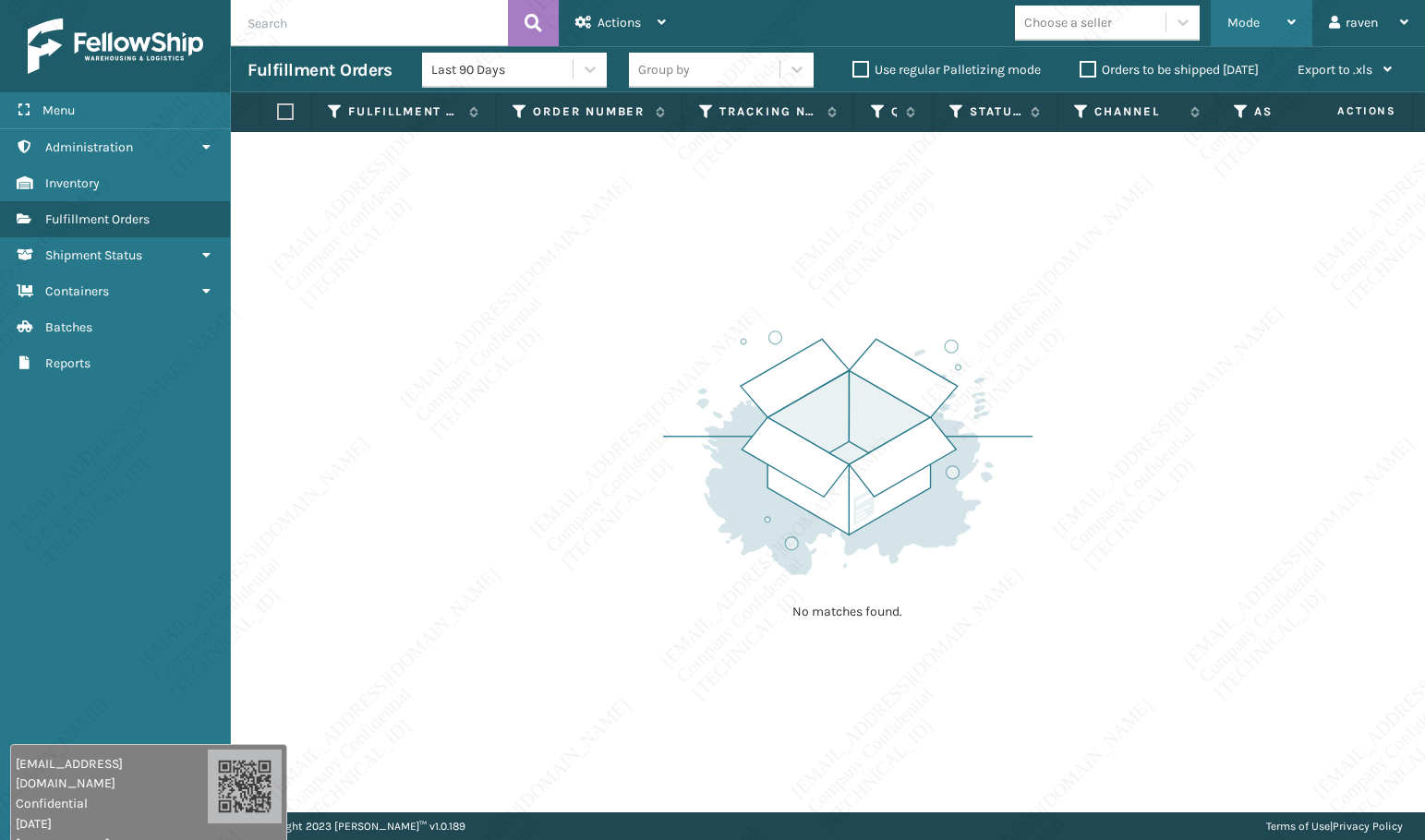
click at [1235, 34] on div "Mode" at bounding box center [1261, 23] width 68 height 47
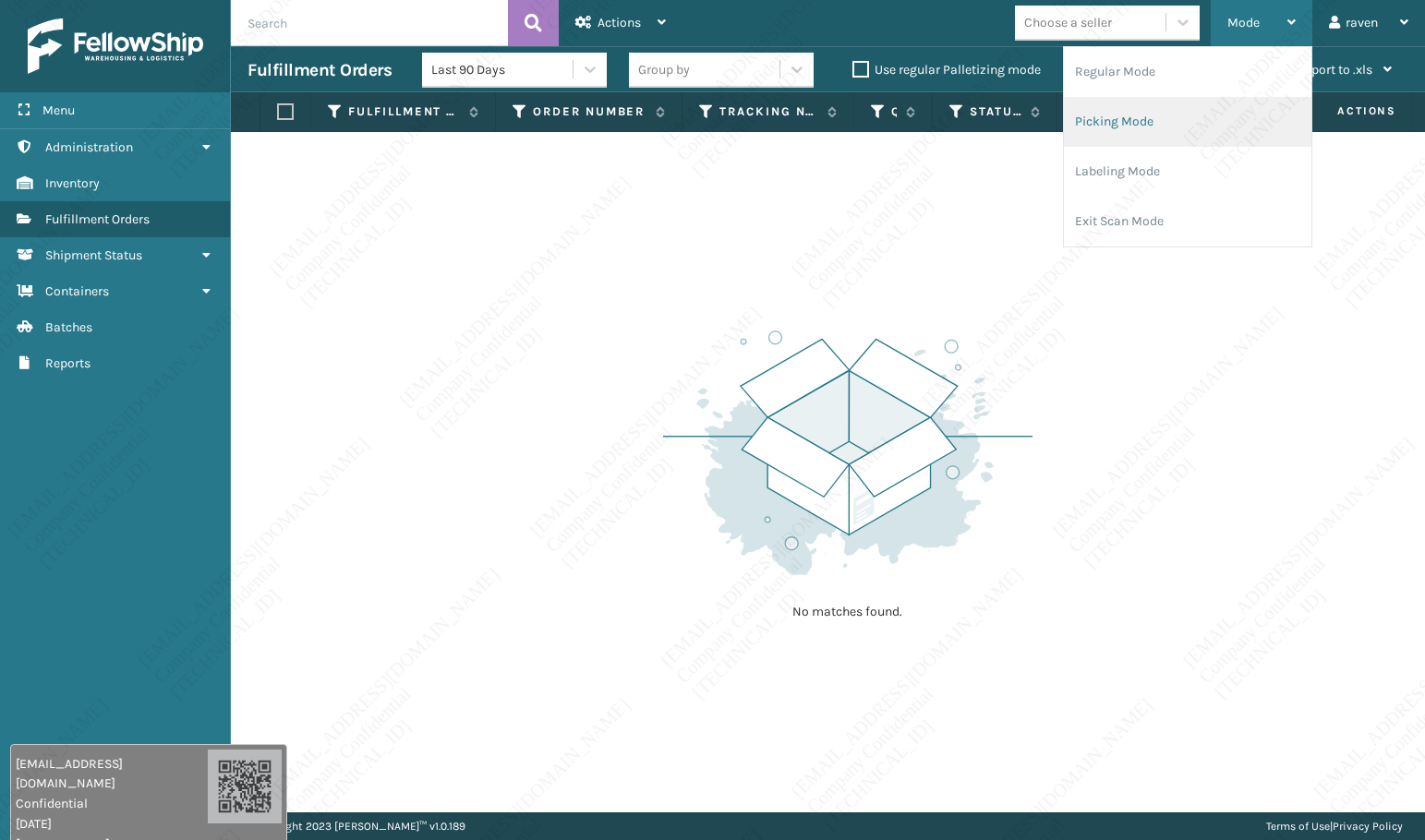
click at [1196, 123] on li "Picking Mode" at bounding box center [1187, 121] width 247 height 49
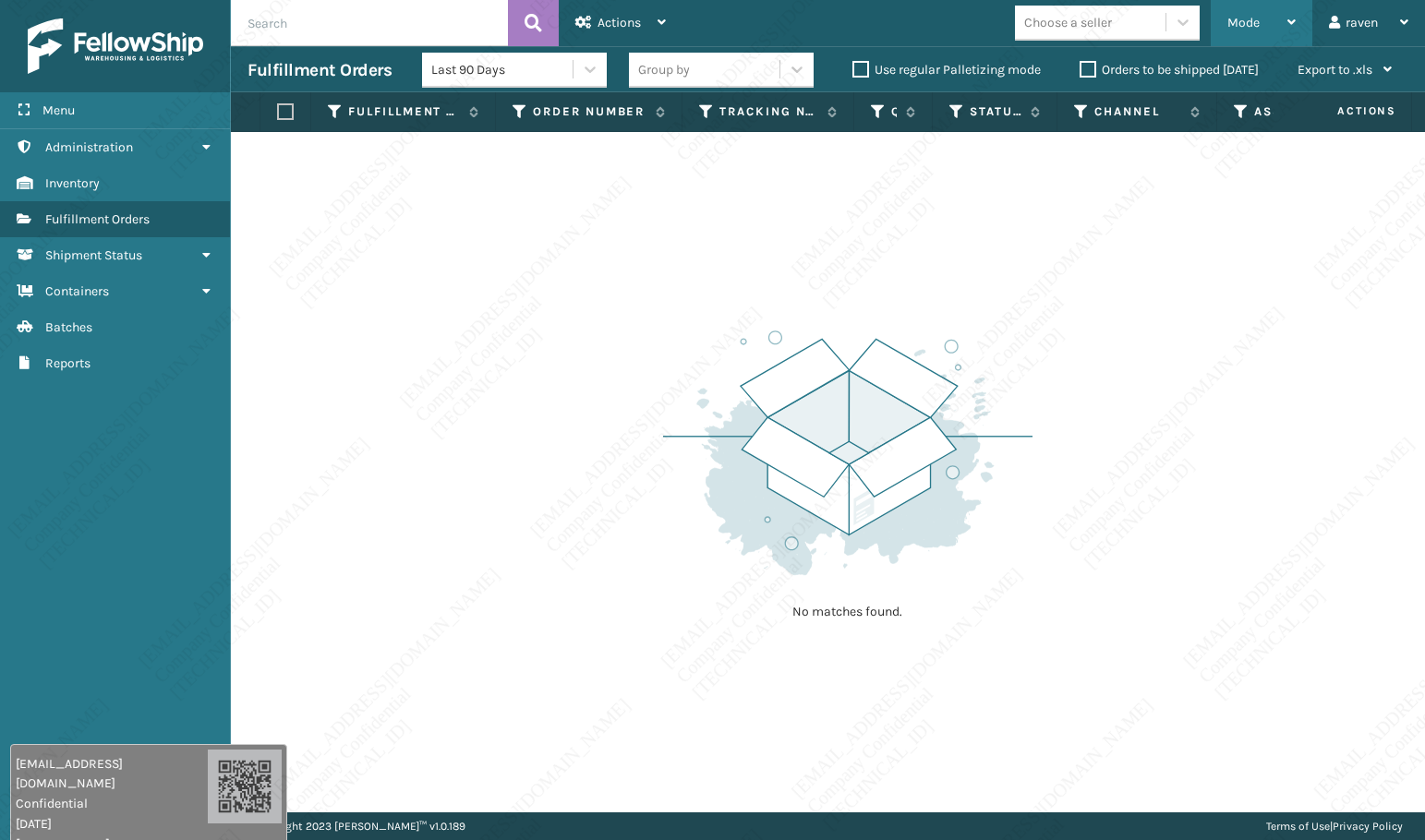
click at [1230, 31] on div "Mode" at bounding box center [1261, 23] width 68 height 47
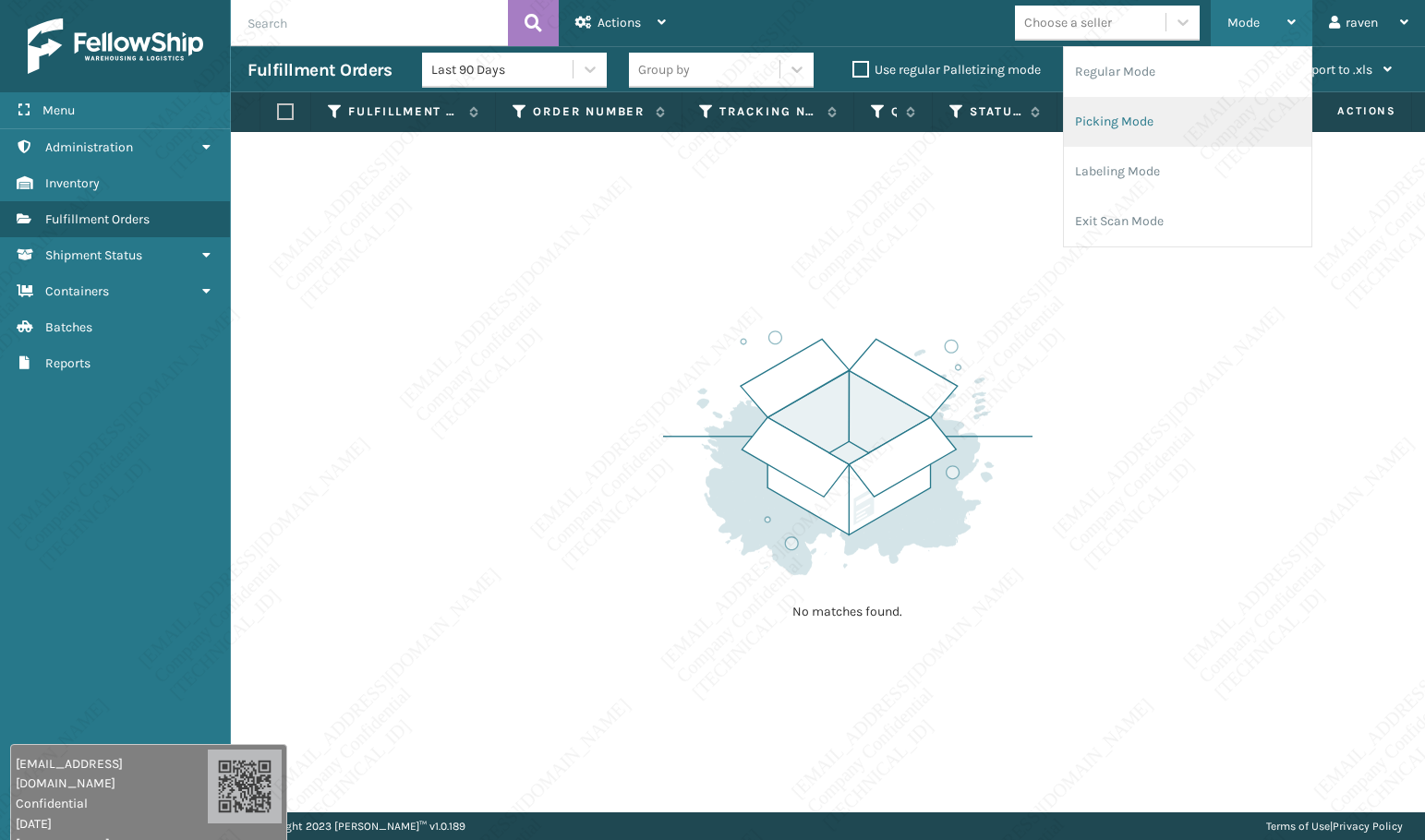
click at [1126, 127] on li "Picking Mode" at bounding box center [1187, 121] width 247 height 49
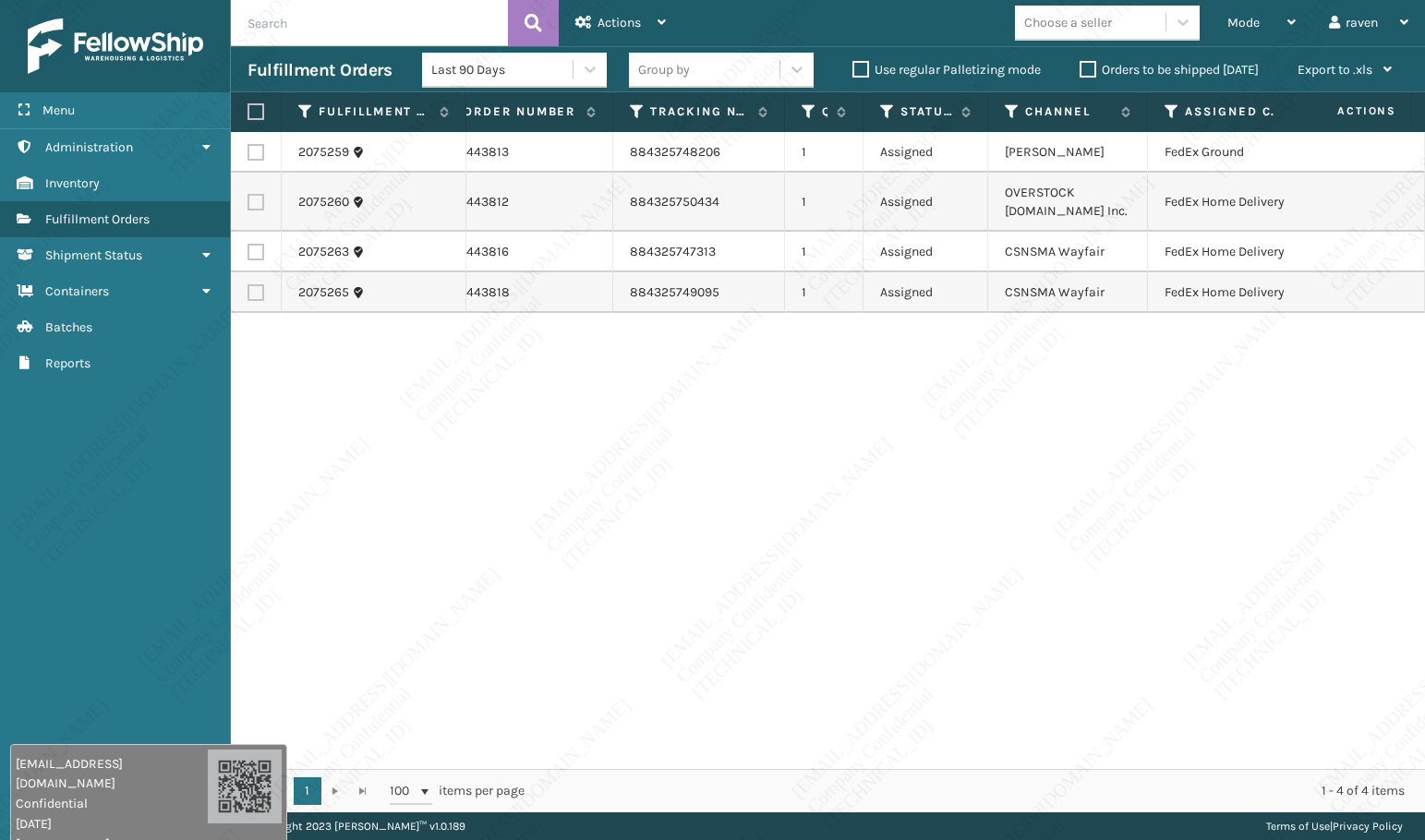
scroll to position [0, 110]
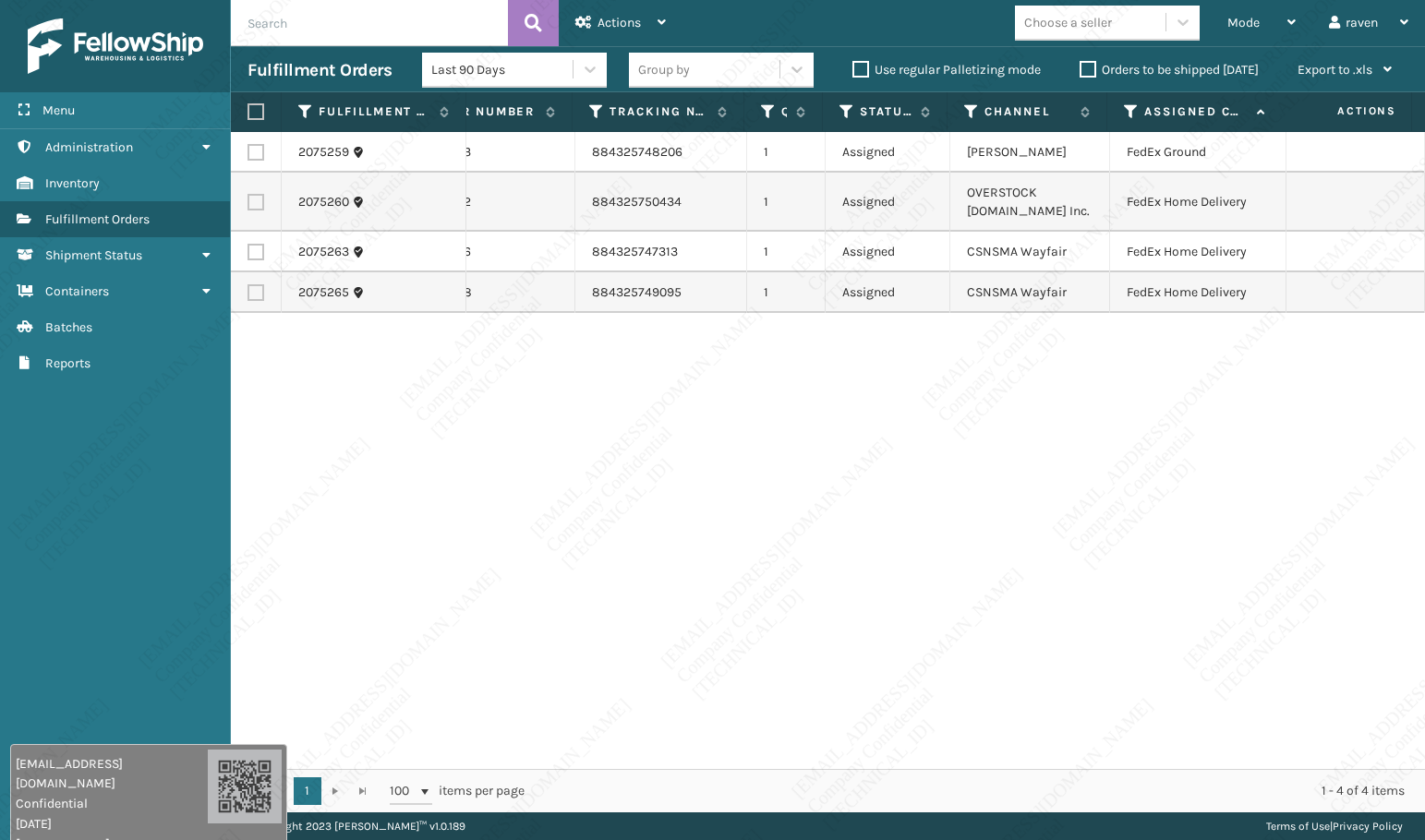
click at [244, 156] on td at bounding box center [256, 152] width 50 height 41
click at [254, 150] on label at bounding box center [255, 152] width 16 height 16
click at [248, 150] on input "checkbox" at bounding box center [247, 150] width 1 height 12
checkbox input "true"
click at [599, 22] on span "Actions" at bounding box center [618, 22] width 44 height 16
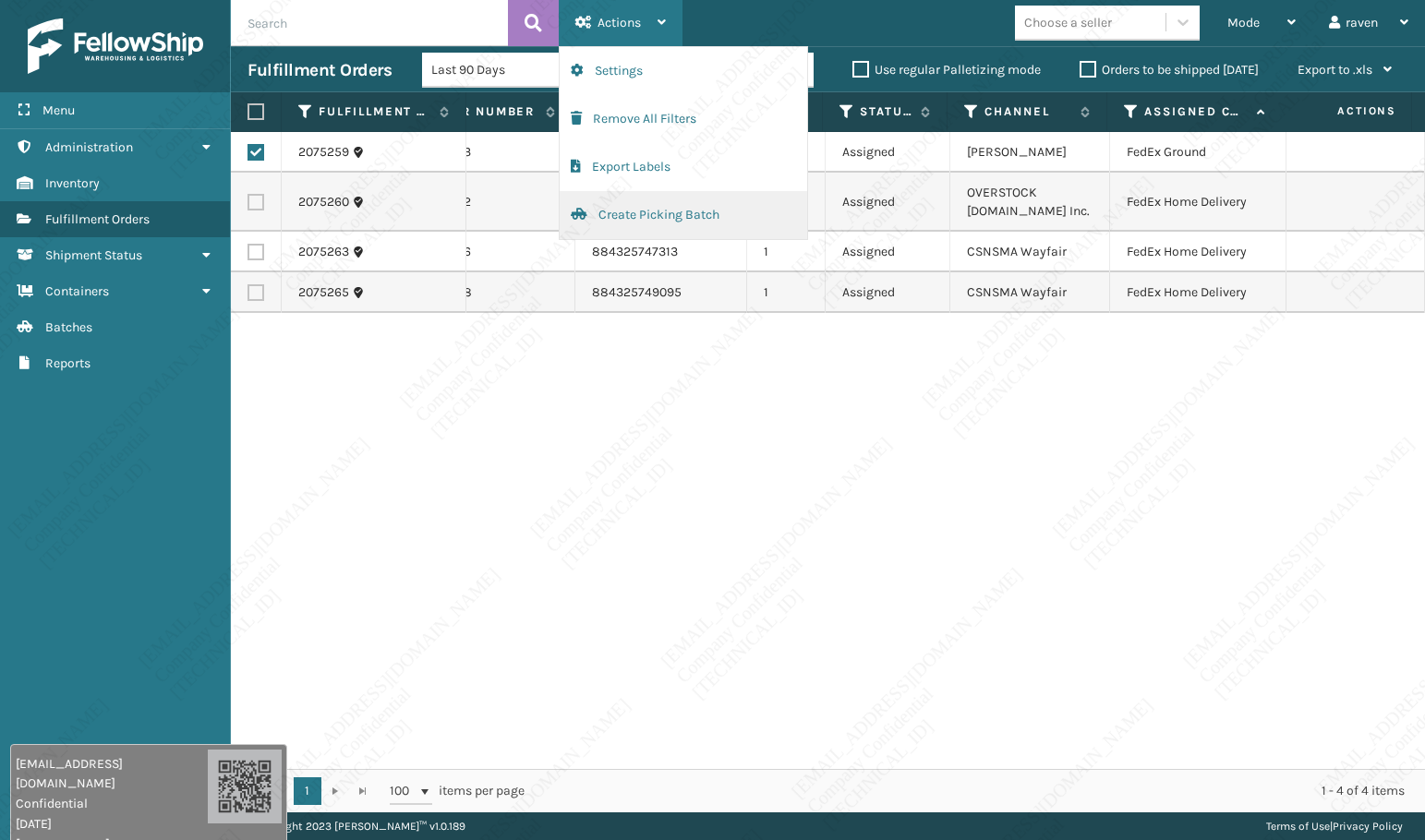
click at [611, 204] on button "Create Picking Batch" at bounding box center [682, 215] width 247 height 48
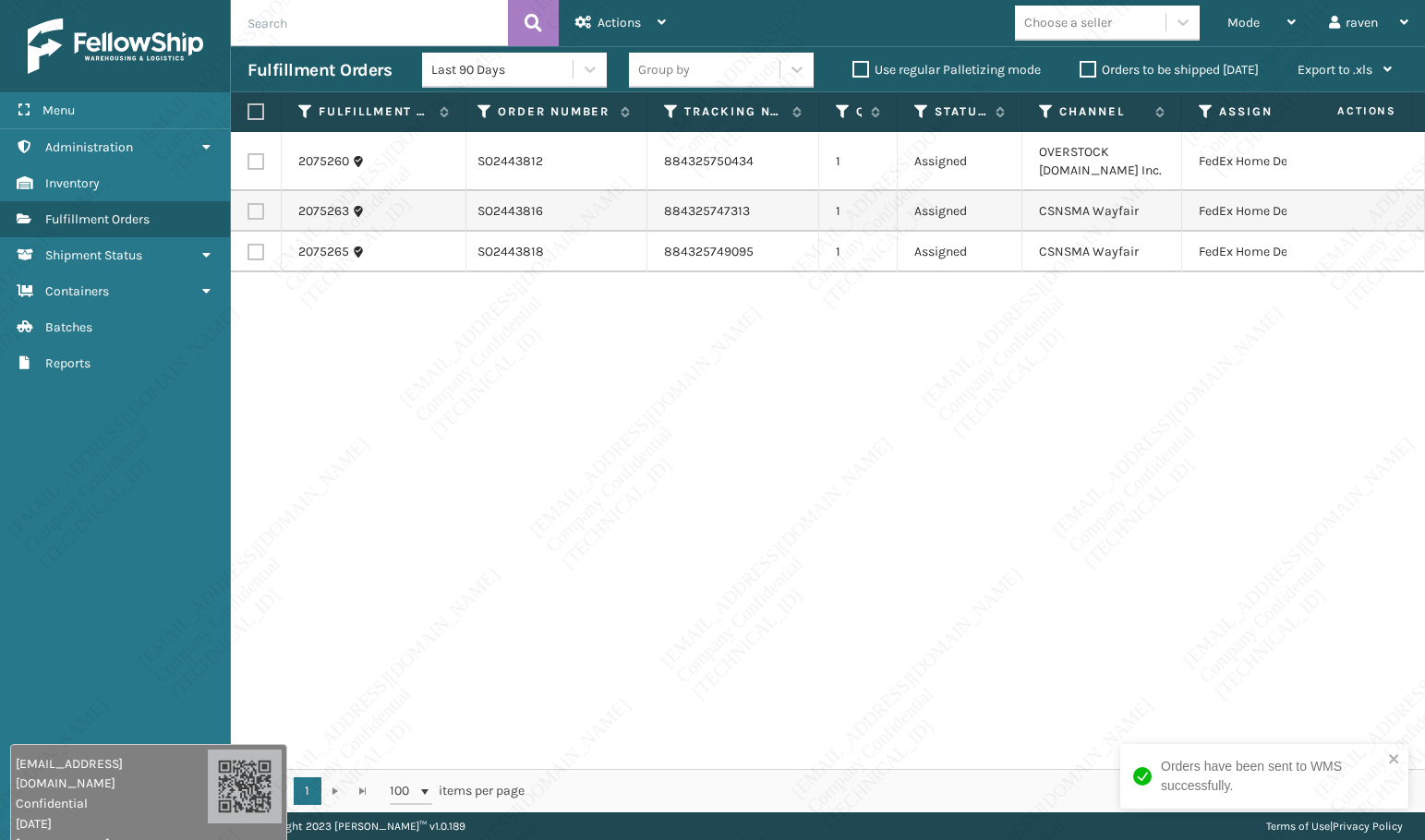
scroll to position [0, 120]
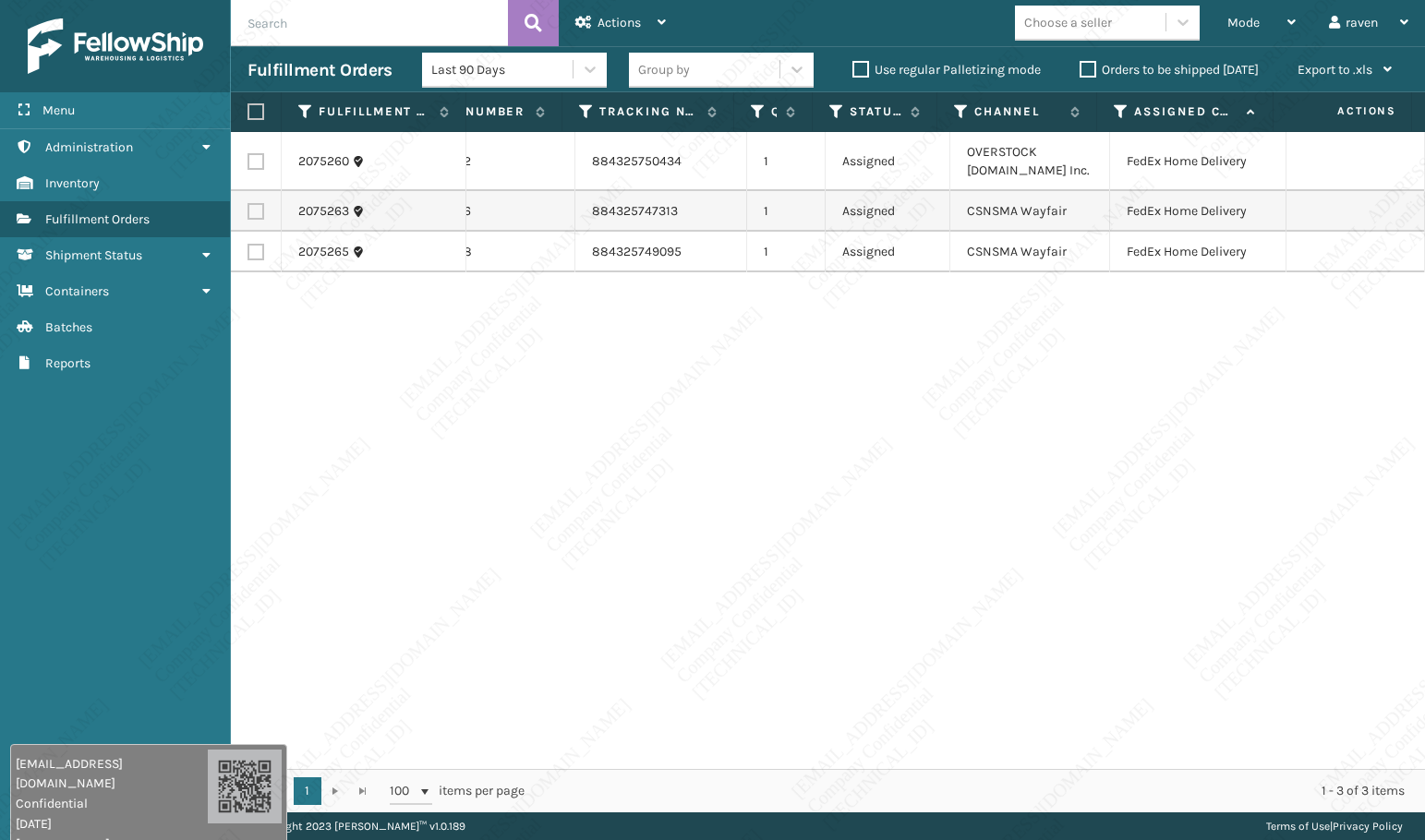
click at [249, 116] on label at bounding box center [252, 111] width 11 height 16
click at [248, 116] on input "checkbox" at bounding box center [247, 112] width 1 height 12
checkbox input "true"
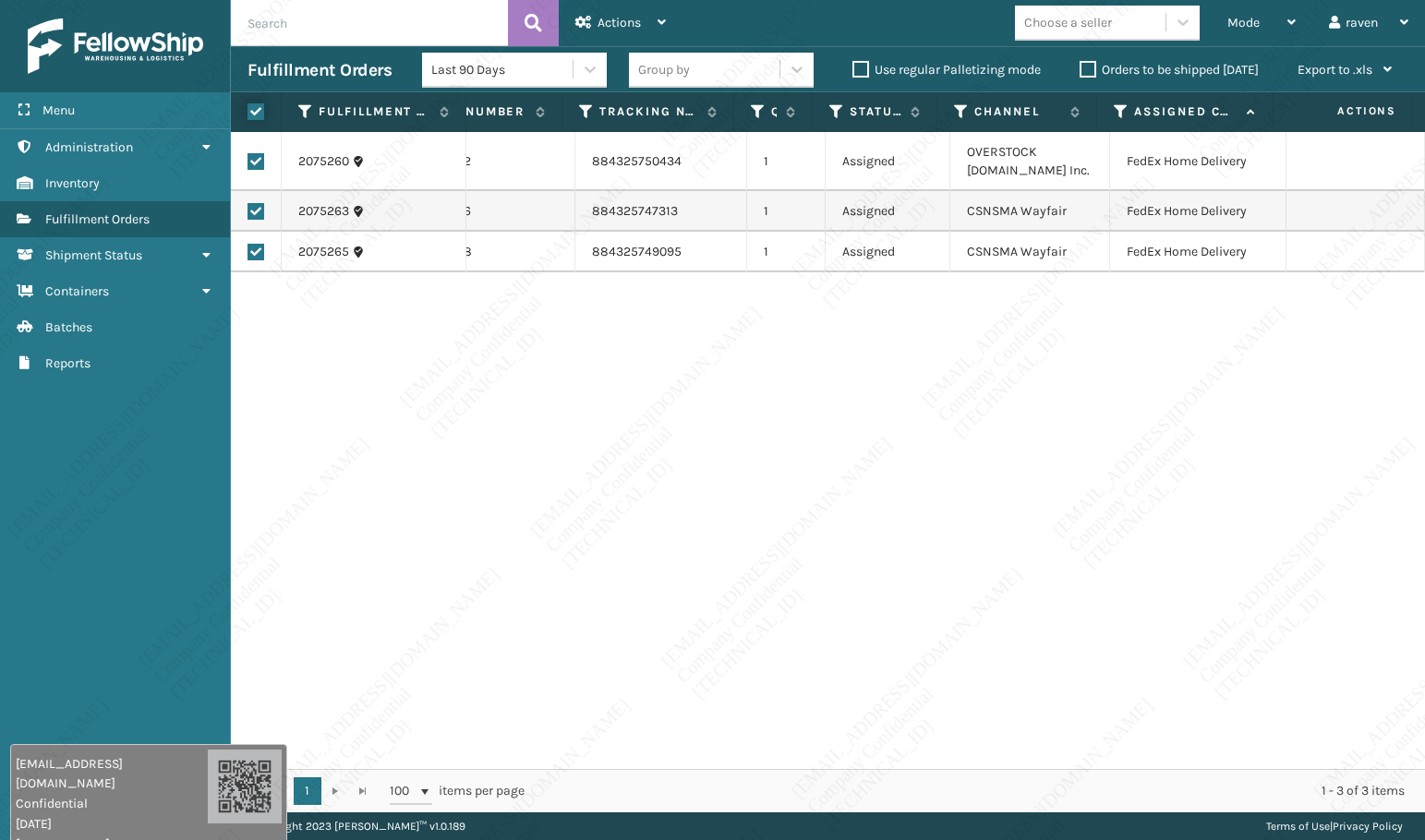
checkbox input "true"
click at [603, 10] on div "Actions" at bounding box center [619, 23] width 90 height 47
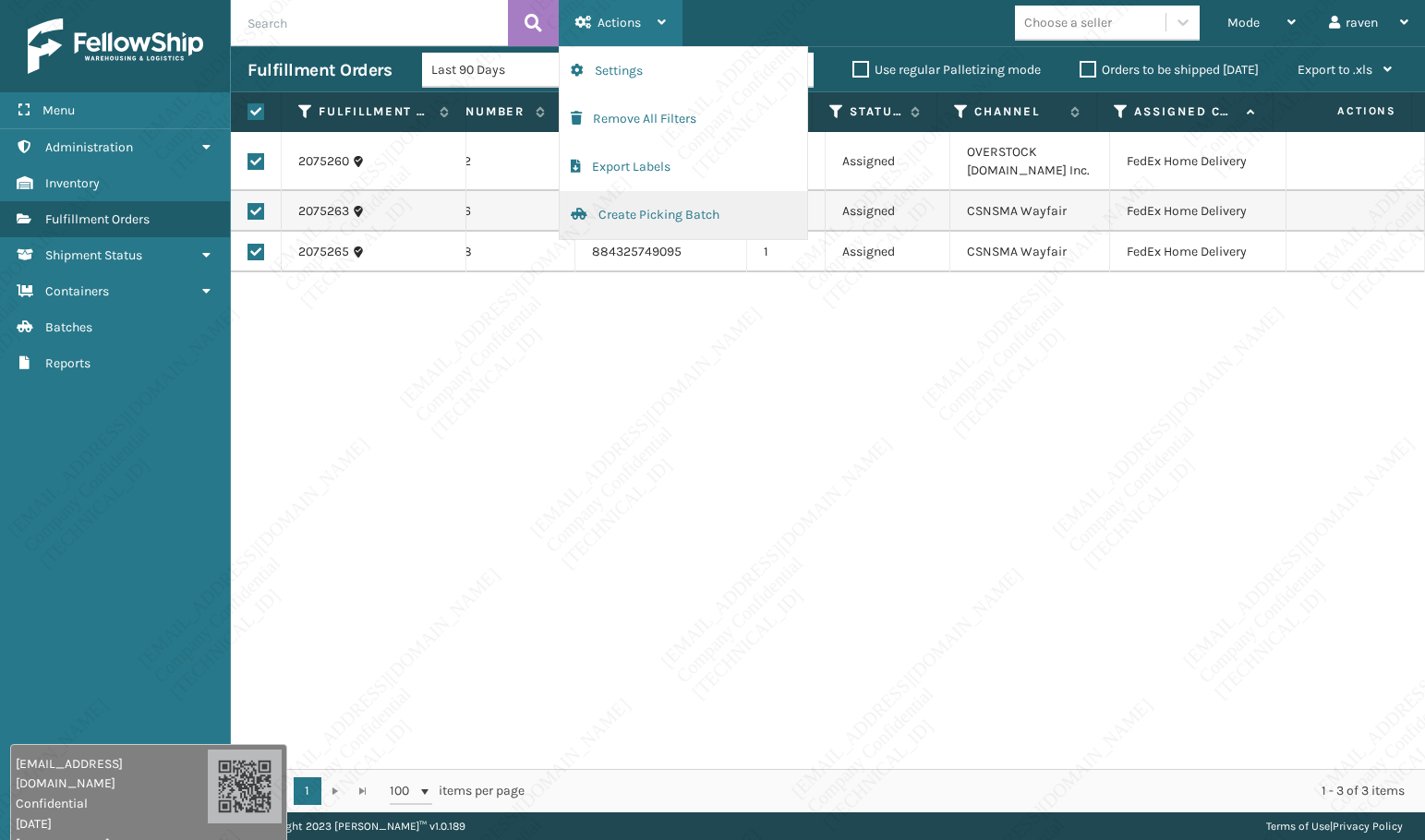
click at [631, 211] on button "Create Picking Batch" at bounding box center [682, 215] width 247 height 48
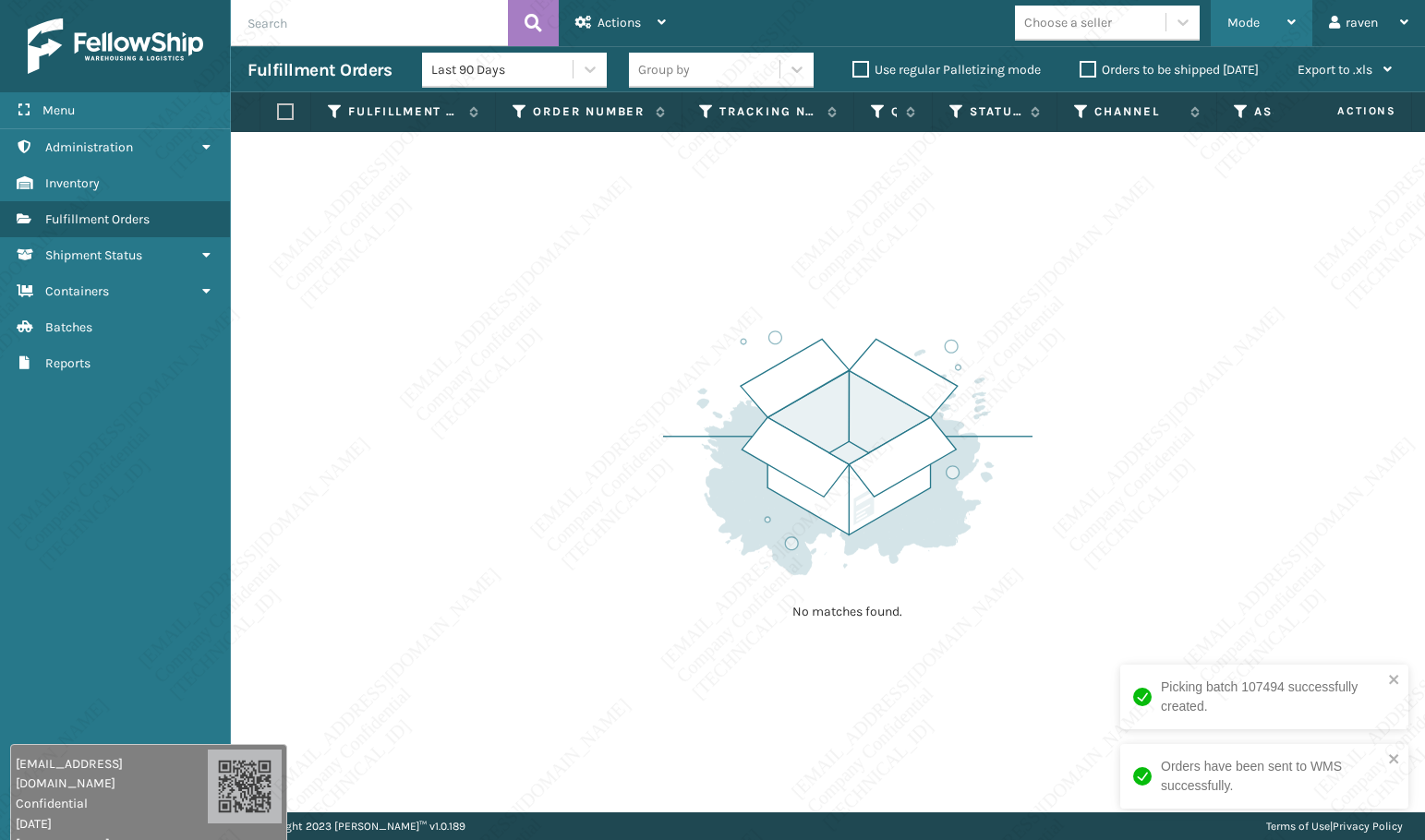
click at [1239, 26] on span "Mode" at bounding box center [1243, 22] width 32 height 16
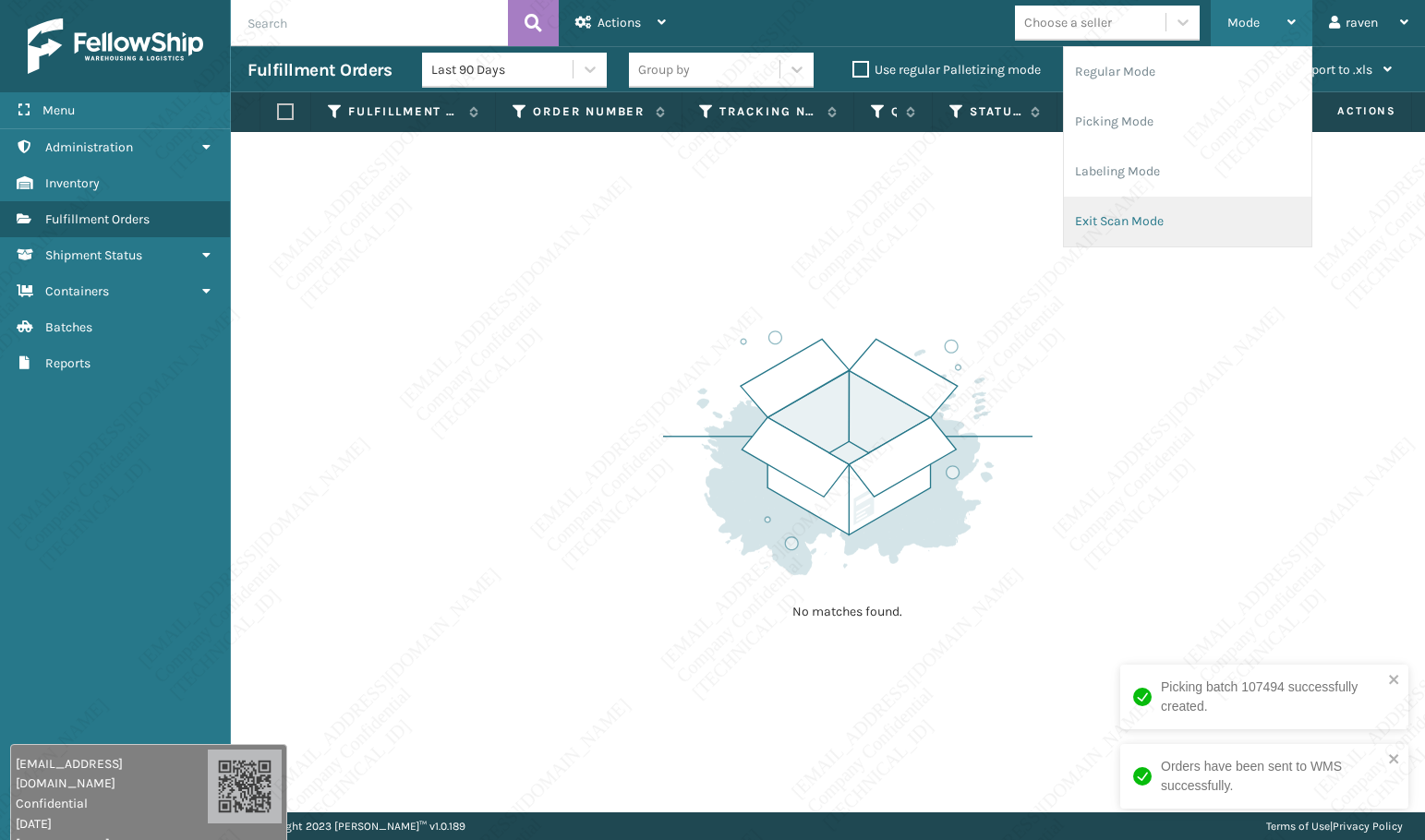
click at [1106, 213] on li "Exit Scan Mode" at bounding box center [1187, 221] width 247 height 49
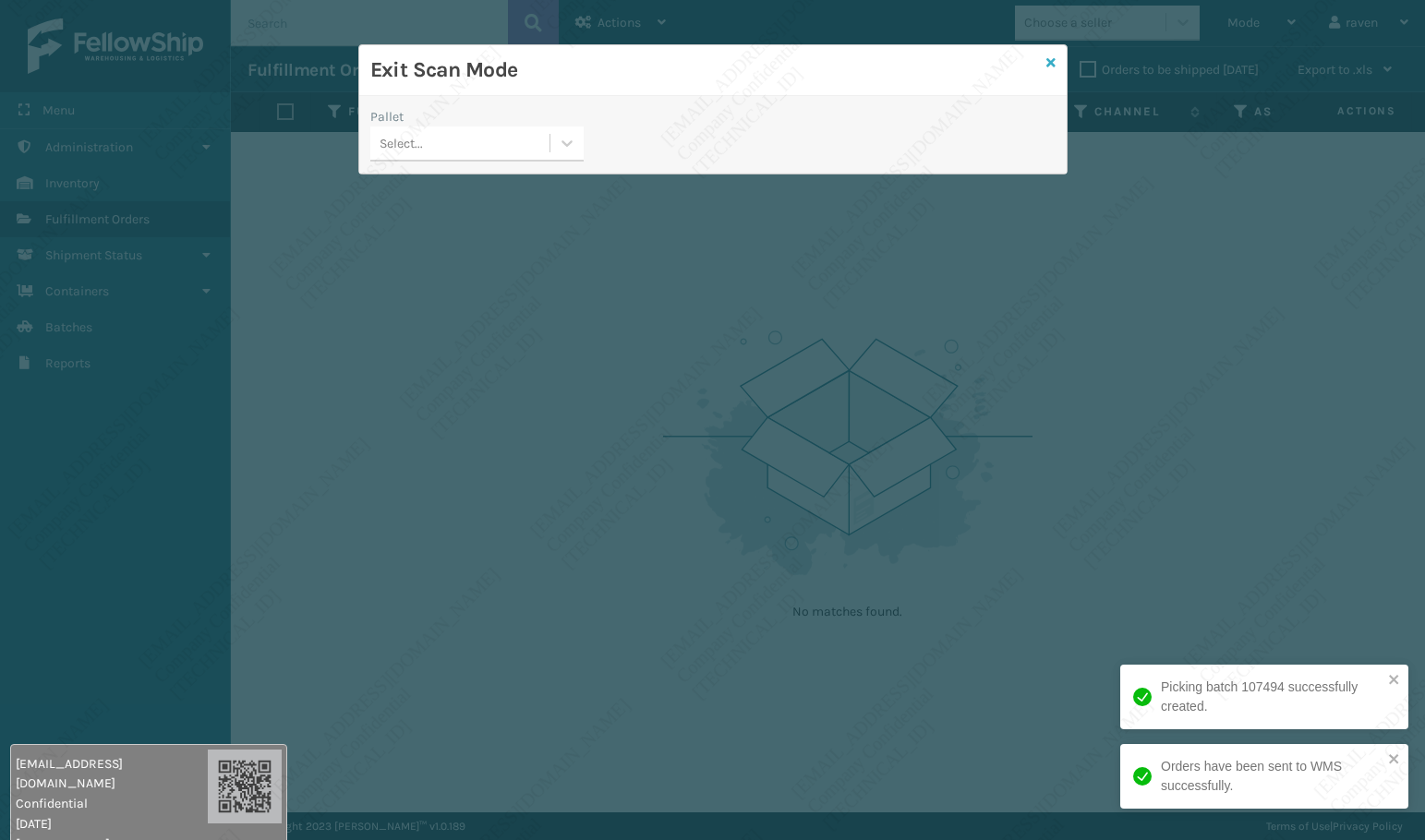
click at [1054, 59] on icon at bounding box center [1051, 62] width 10 height 13
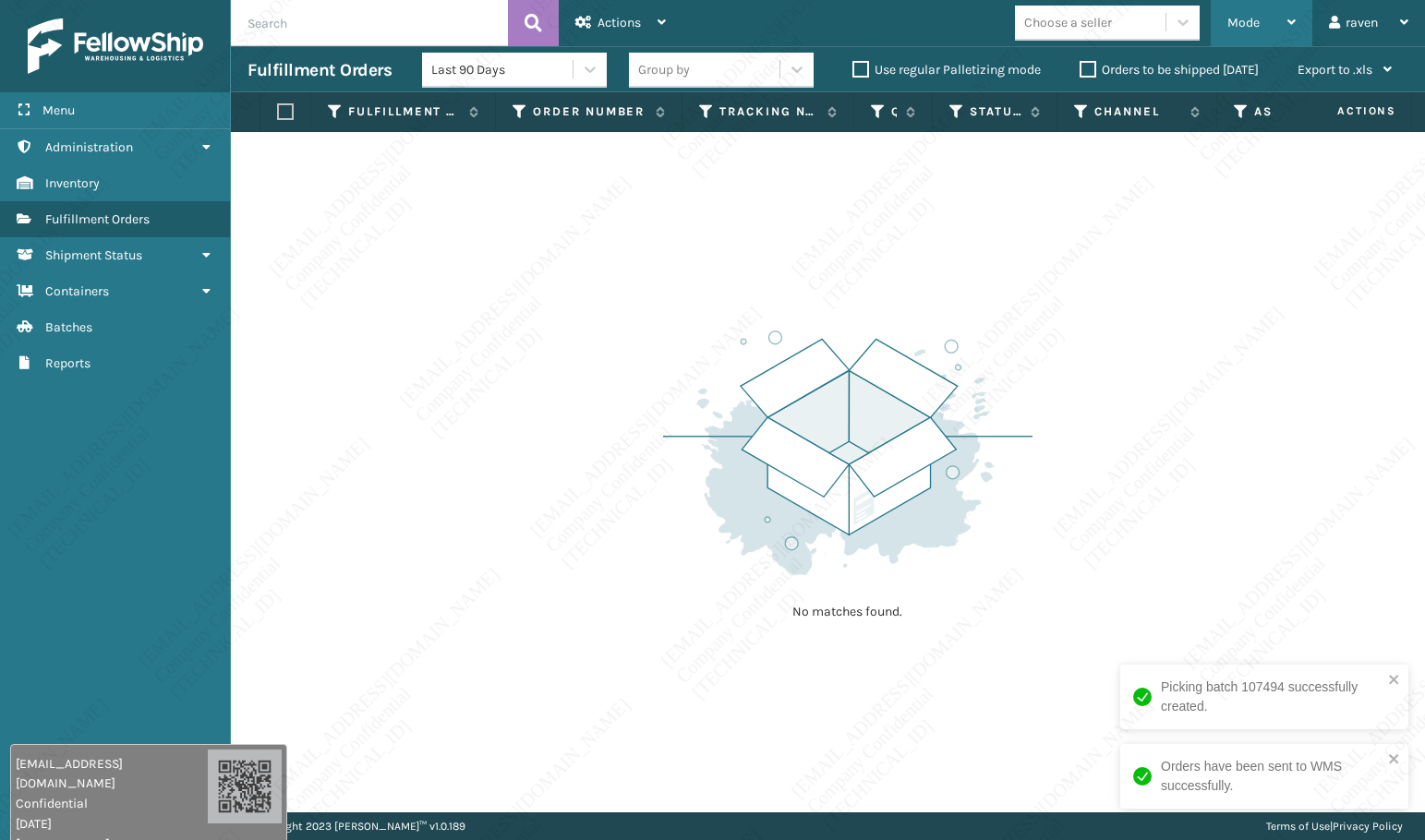
click at [1270, 23] on div "Mode" at bounding box center [1261, 23] width 68 height 47
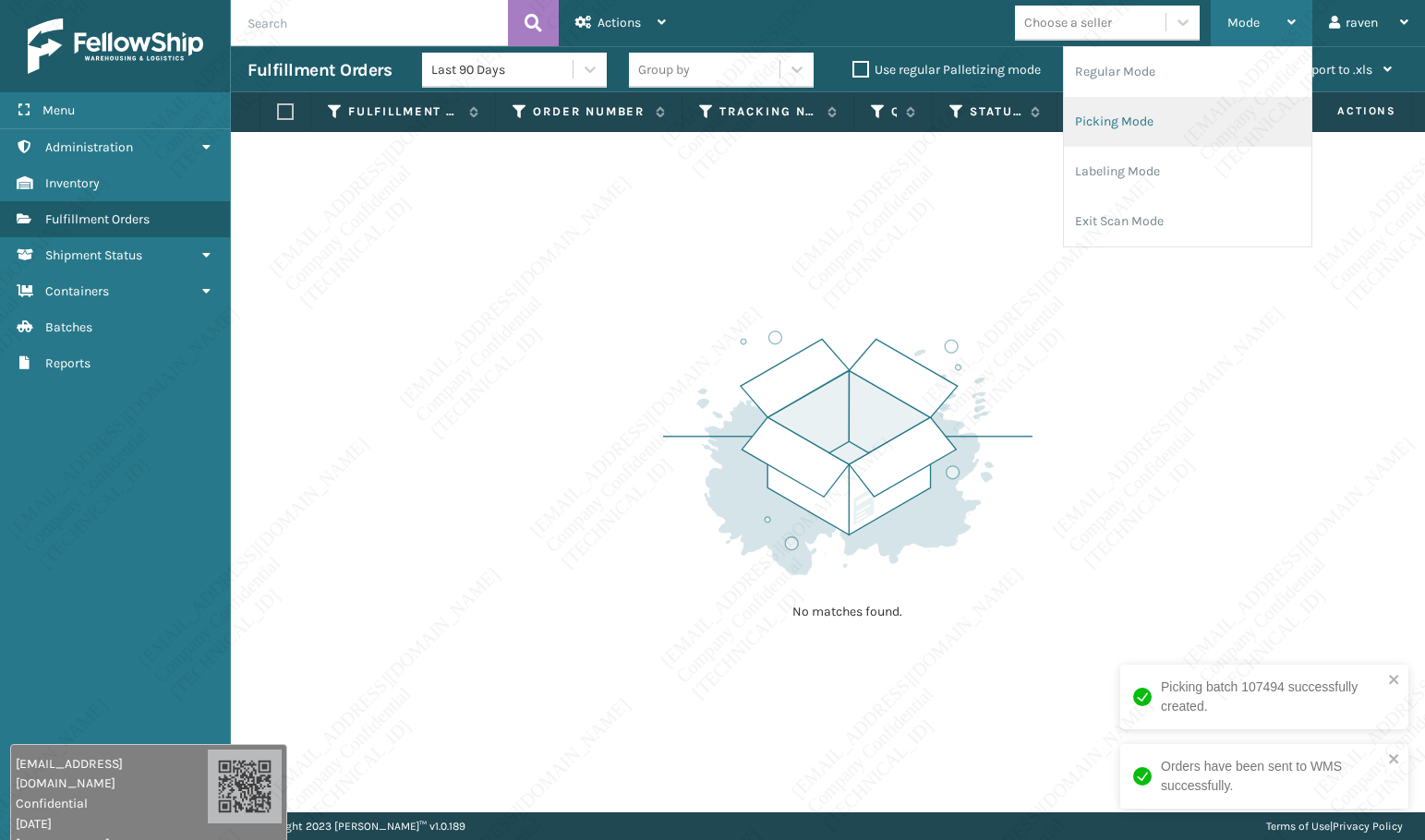
click at [1117, 105] on li "Picking Mode" at bounding box center [1187, 121] width 247 height 49
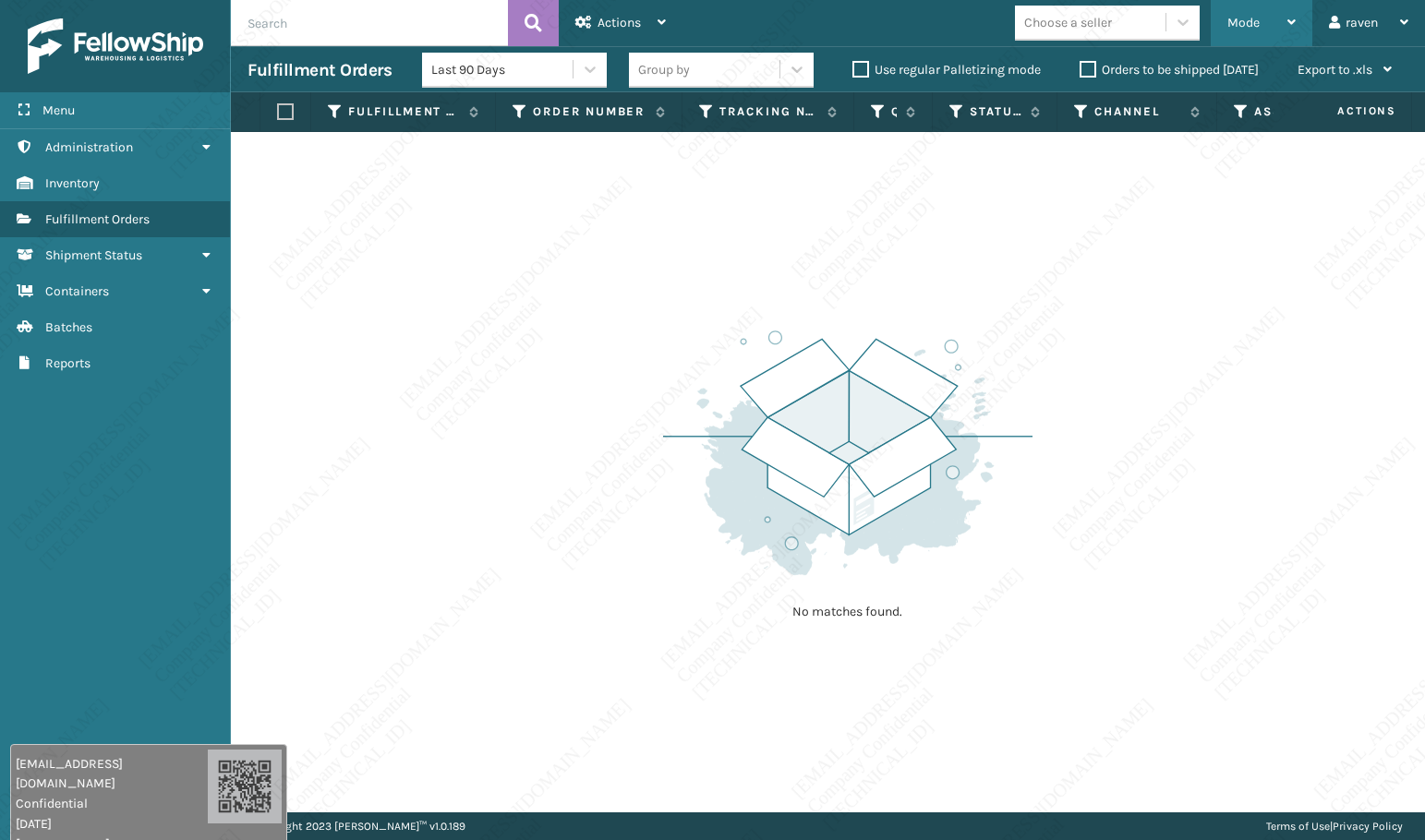
click at [1280, 35] on div "Mode" at bounding box center [1261, 23] width 68 height 47
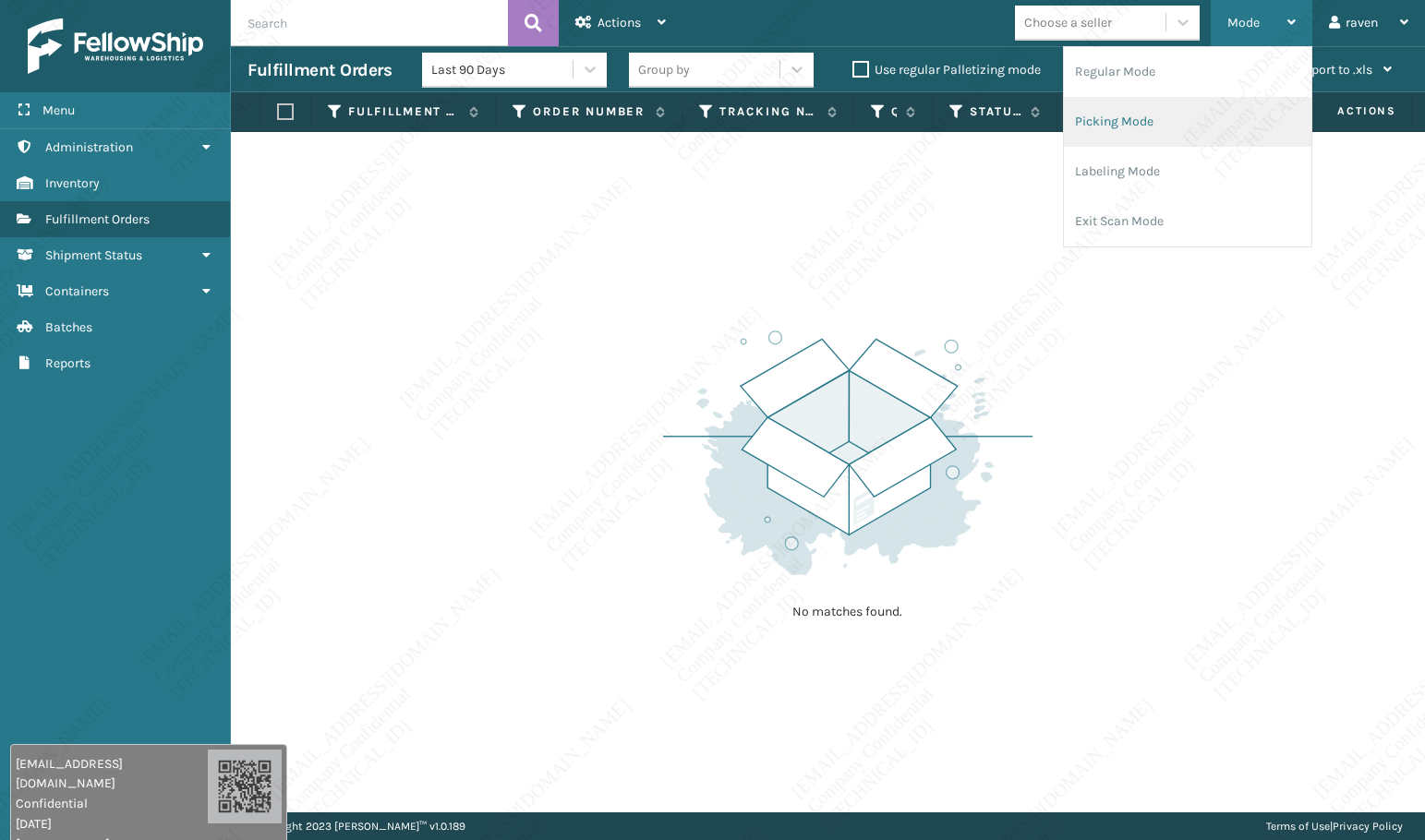
click at [1166, 126] on li "Picking Mode" at bounding box center [1187, 121] width 247 height 49
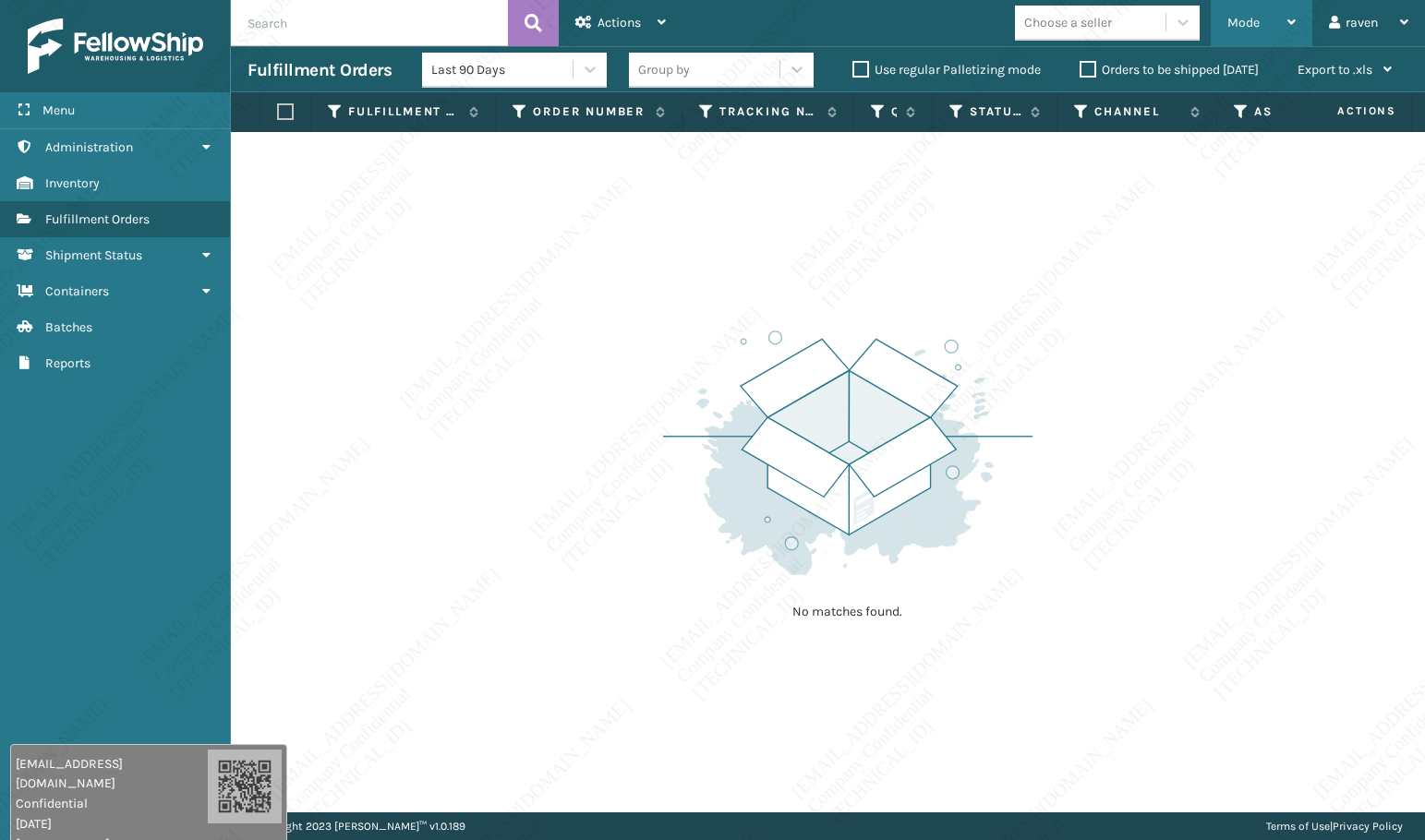
click at [1267, 25] on div "Mode" at bounding box center [1261, 23] width 68 height 47
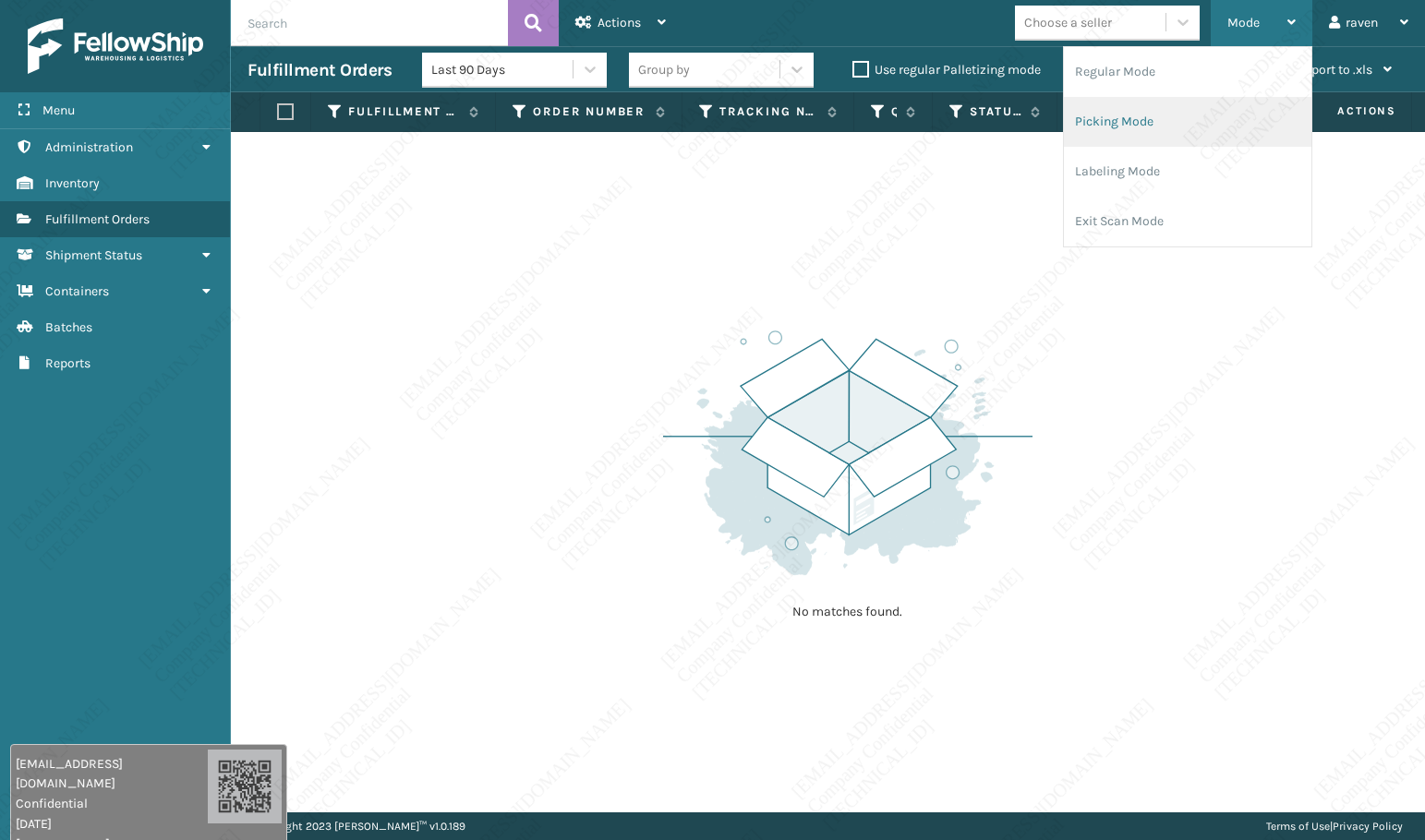
click at [1200, 126] on li "Picking Mode" at bounding box center [1187, 121] width 247 height 49
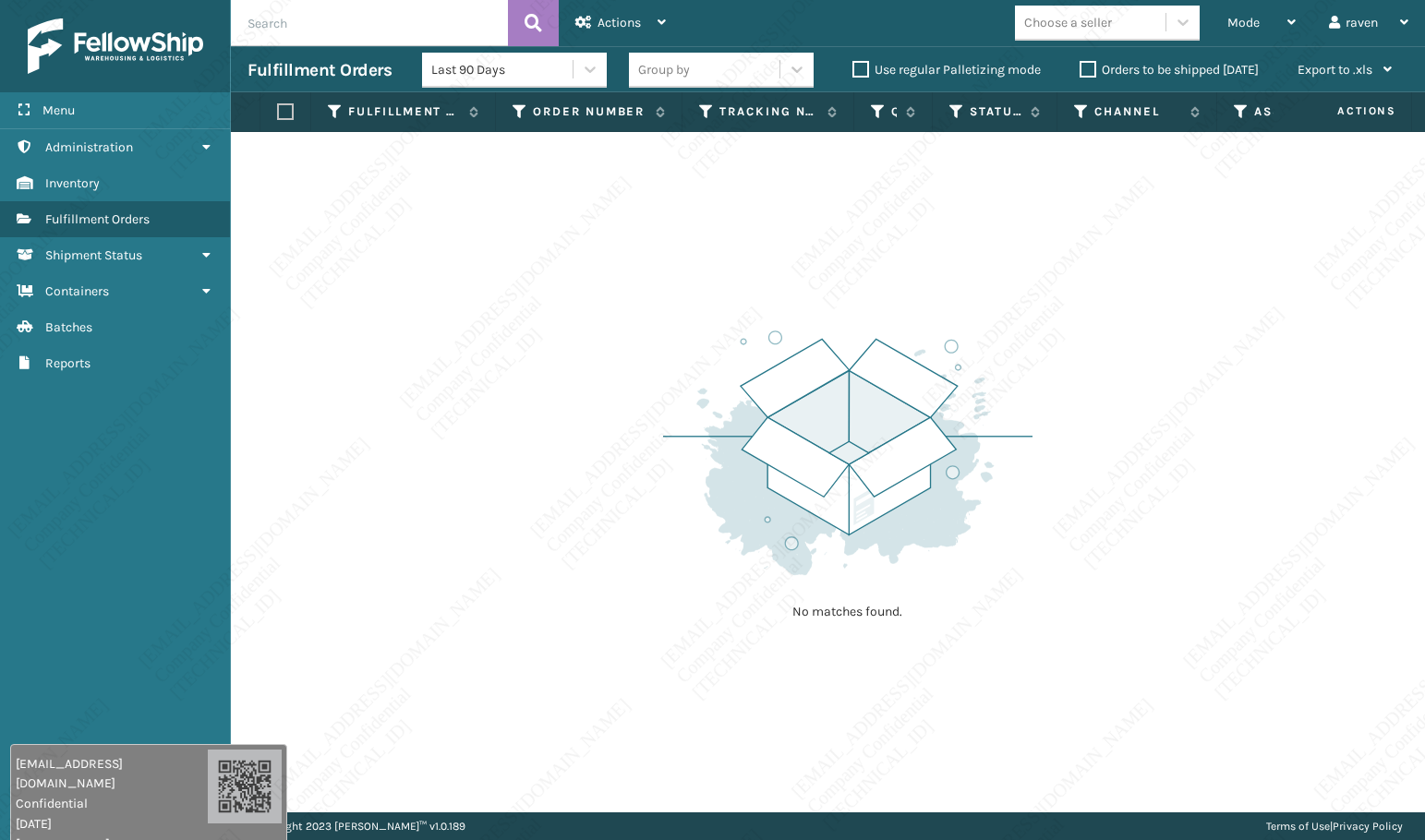
click at [130, 474] on div "Menu Containers Administration Containers Inventory Containers Fulfillment Orde…" at bounding box center [115, 420] width 231 height 840
click at [1232, 29] on span "Mode" at bounding box center [1243, 22] width 32 height 16
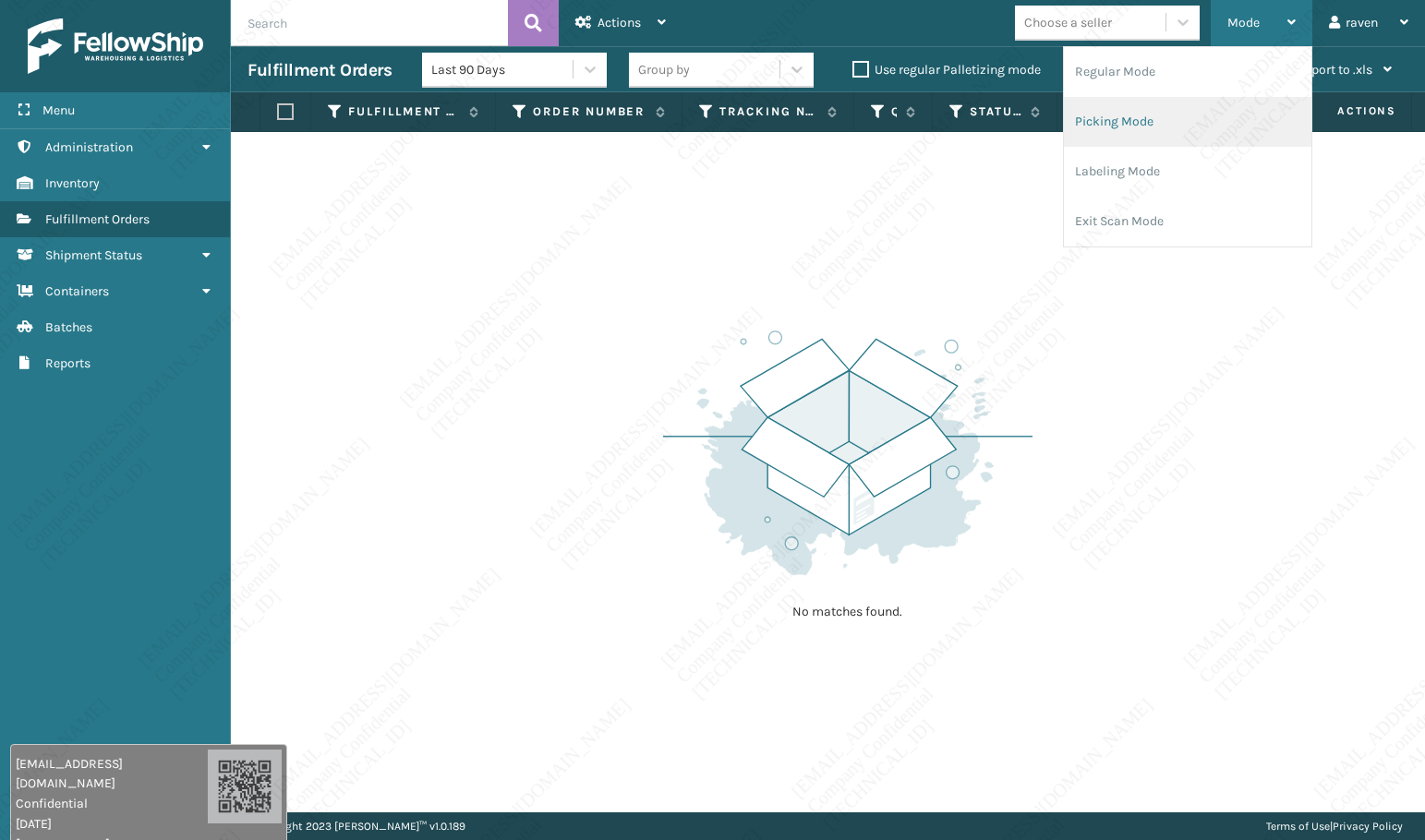
click at [1157, 118] on li "Picking Mode" at bounding box center [1187, 121] width 247 height 49
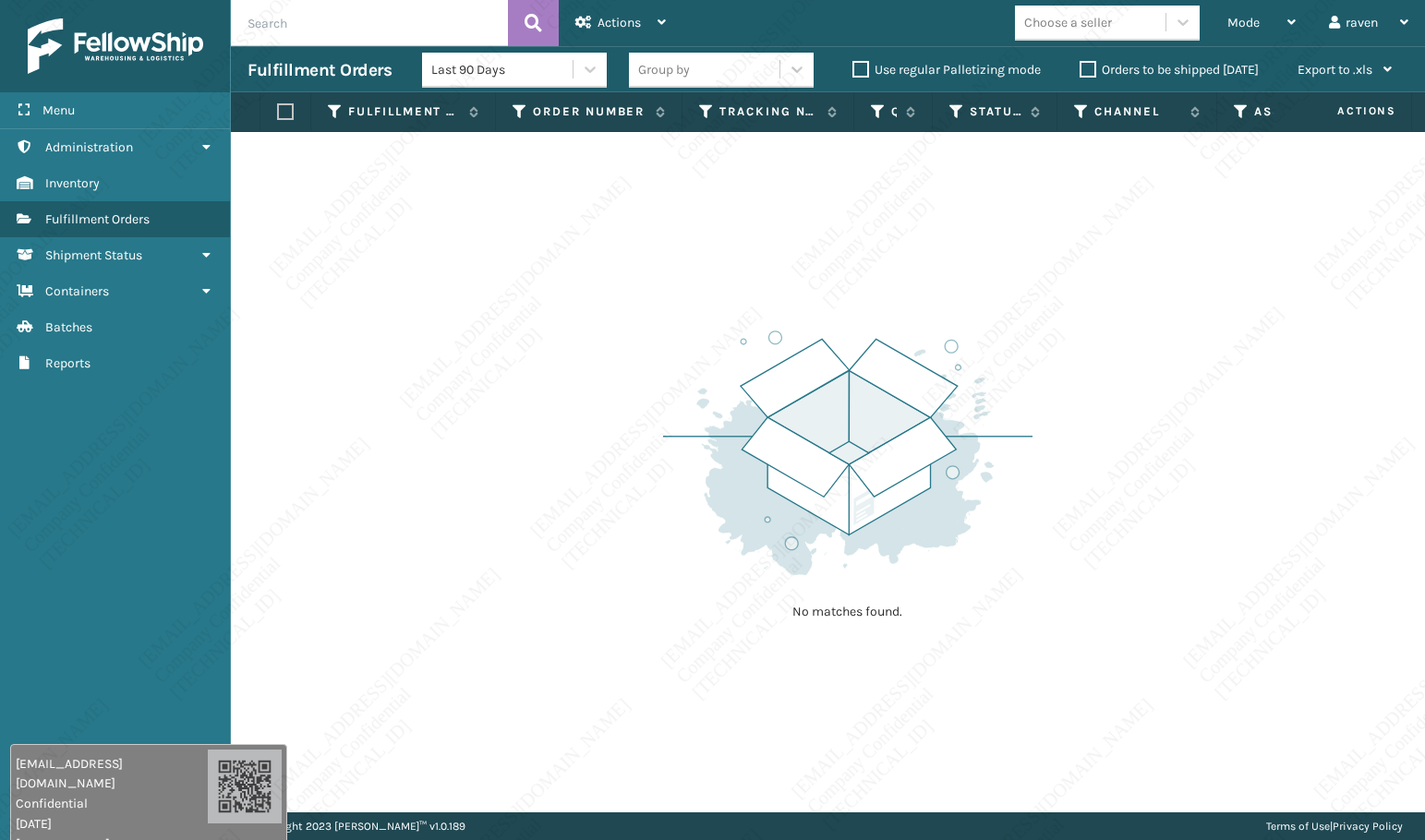
click at [953, 342] on img at bounding box center [847, 452] width 369 height 256
click at [1249, 19] on span "Mode" at bounding box center [1243, 22] width 32 height 16
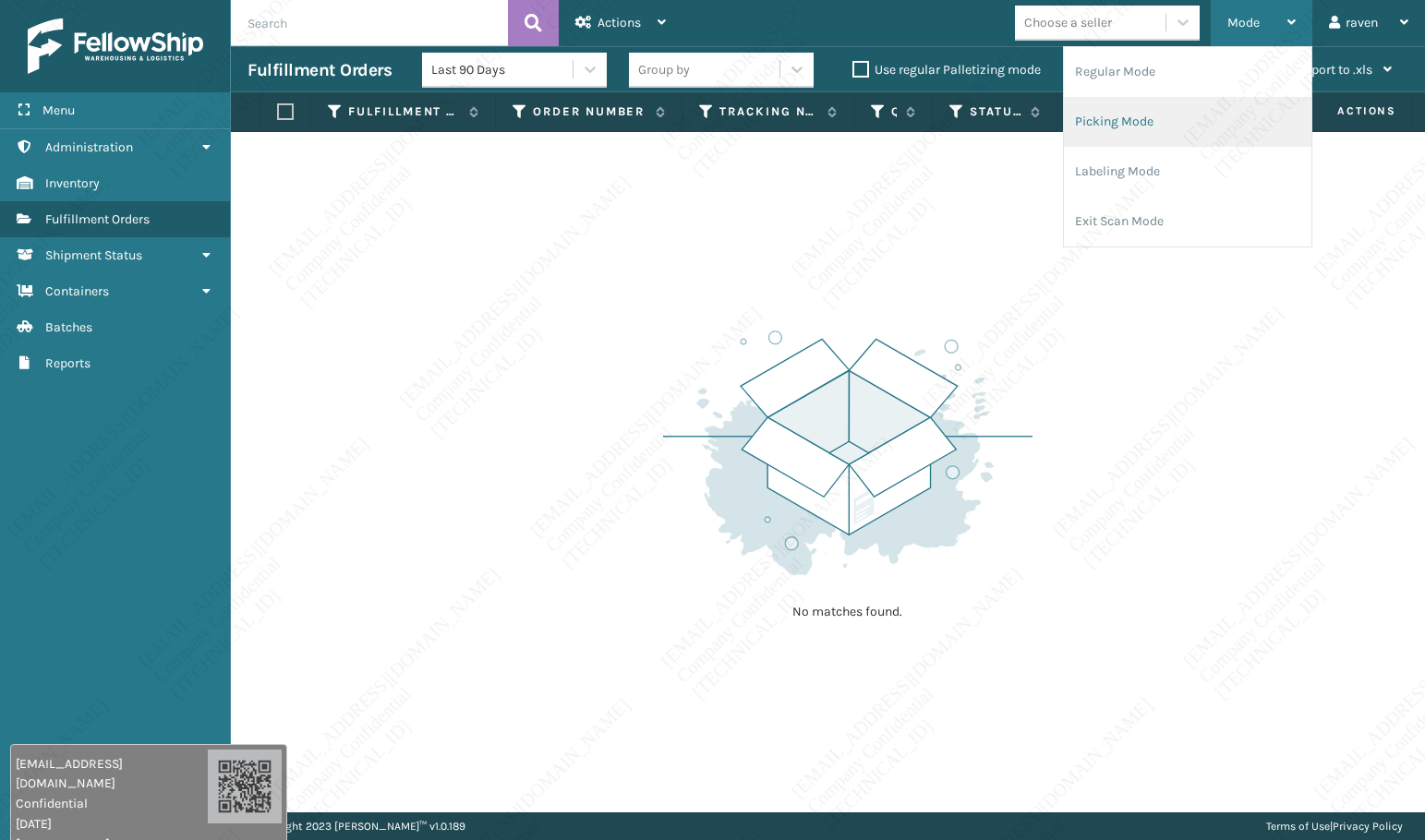
click at [1185, 125] on li "Picking Mode" at bounding box center [1187, 121] width 247 height 49
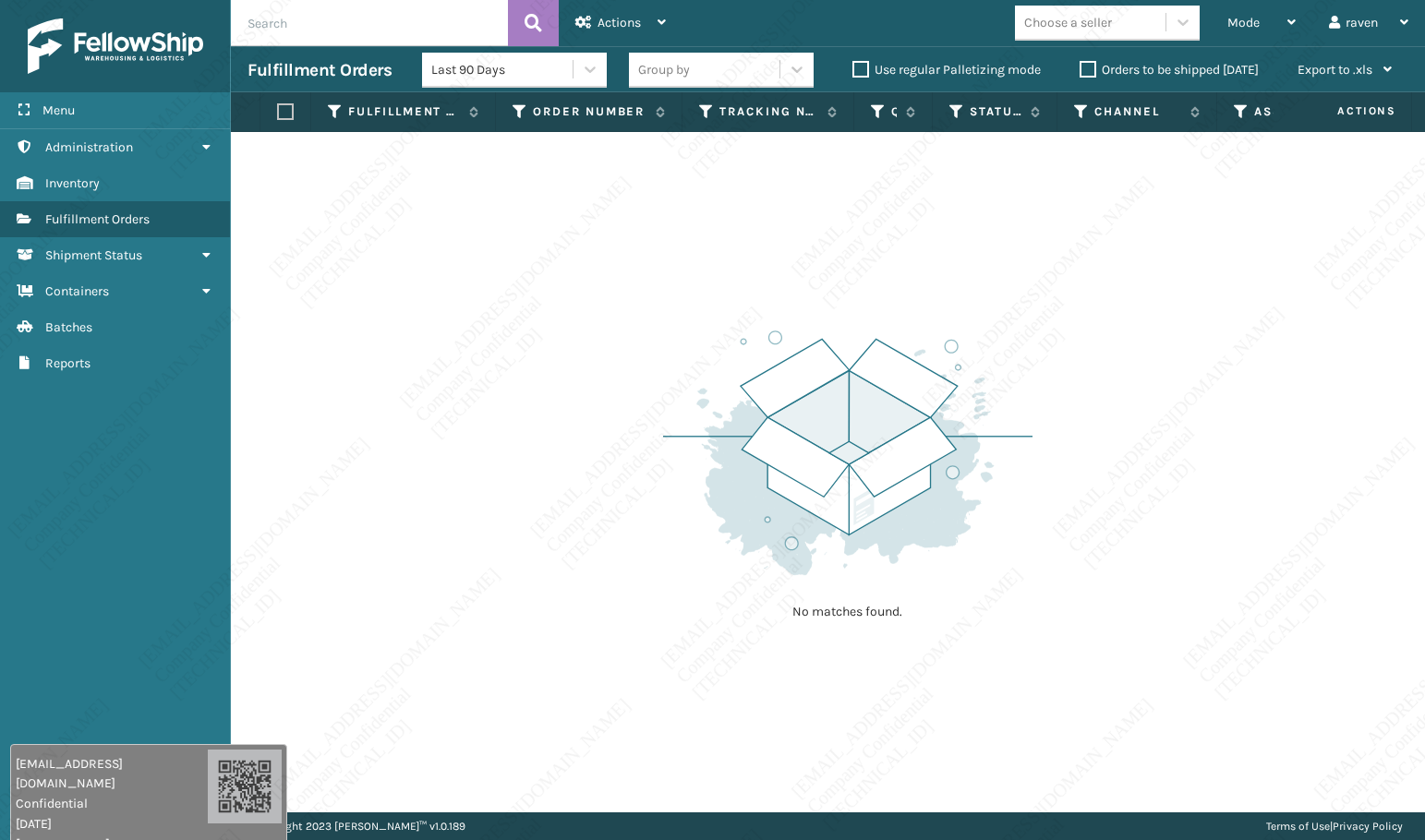
click at [593, 467] on div "No matches found." at bounding box center [828, 472] width 1194 height 680
click at [1227, 42] on div "Mode" at bounding box center [1261, 23] width 68 height 47
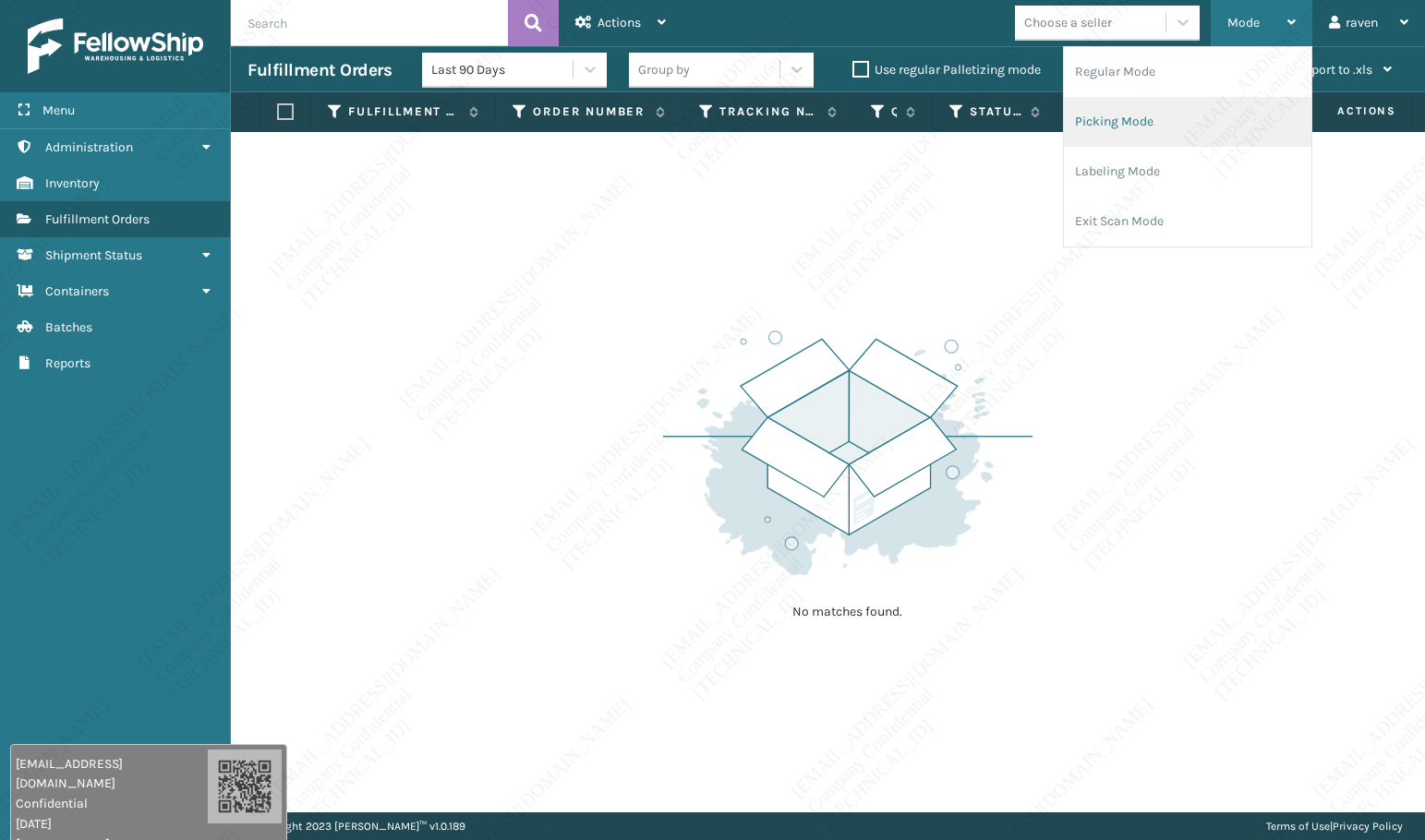
click at [1181, 123] on li "Picking Mode" at bounding box center [1187, 121] width 247 height 49
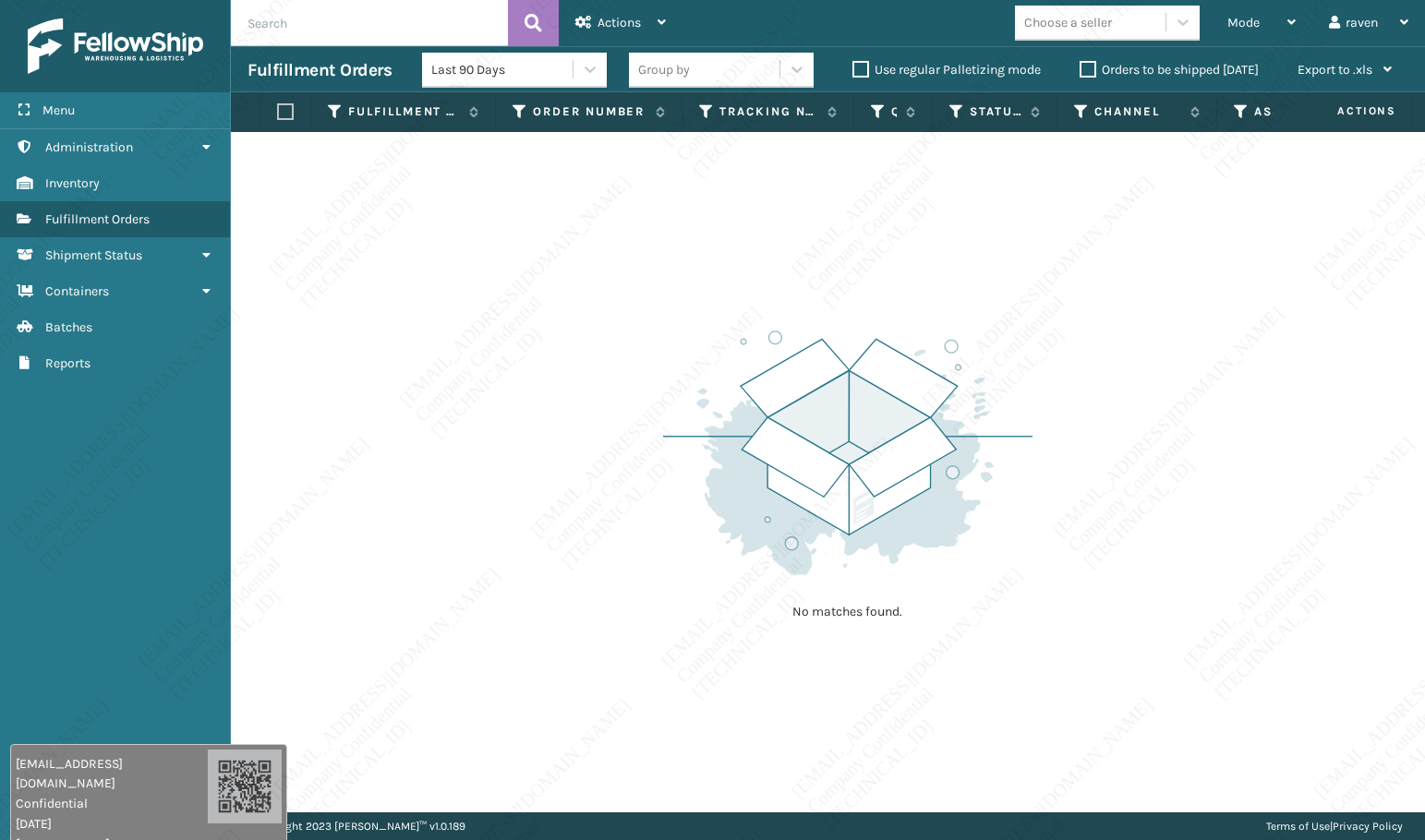
click at [1078, 410] on div "No matches found." at bounding box center [828, 472] width 1194 height 680
click at [481, 562] on div "No matches found." at bounding box center [828, 472] width 1194 height 680
click at [1282, 438] on div "No matches found." at bounding box center [828, 472] width 1194 height 680
click at [1248, 15] on span "Mode" at bounding box center [1243, 22] width 32 height 16
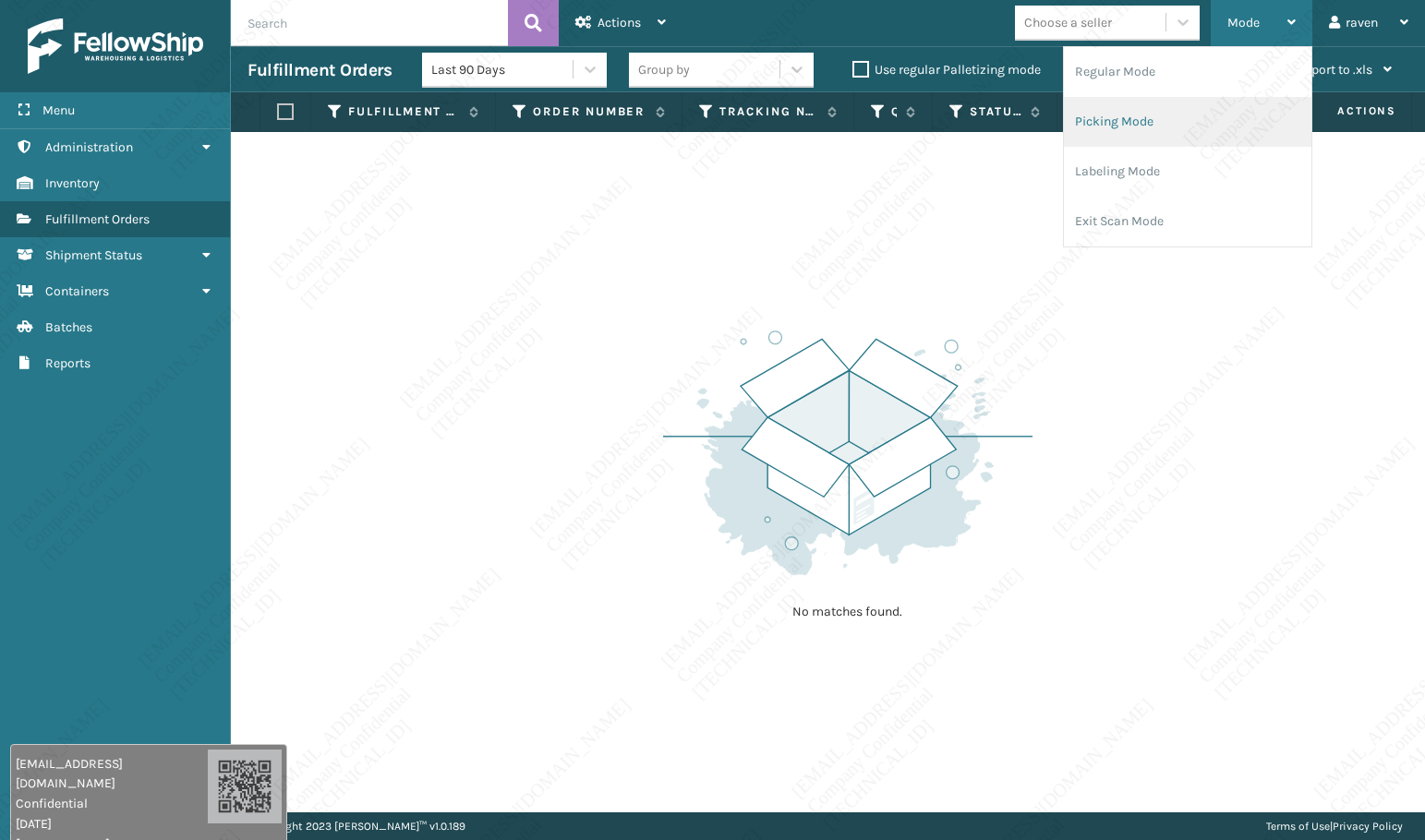
click at [1167, 113] on li "Picking Mode" at bounding box center [1187, 121] width 247 height 49
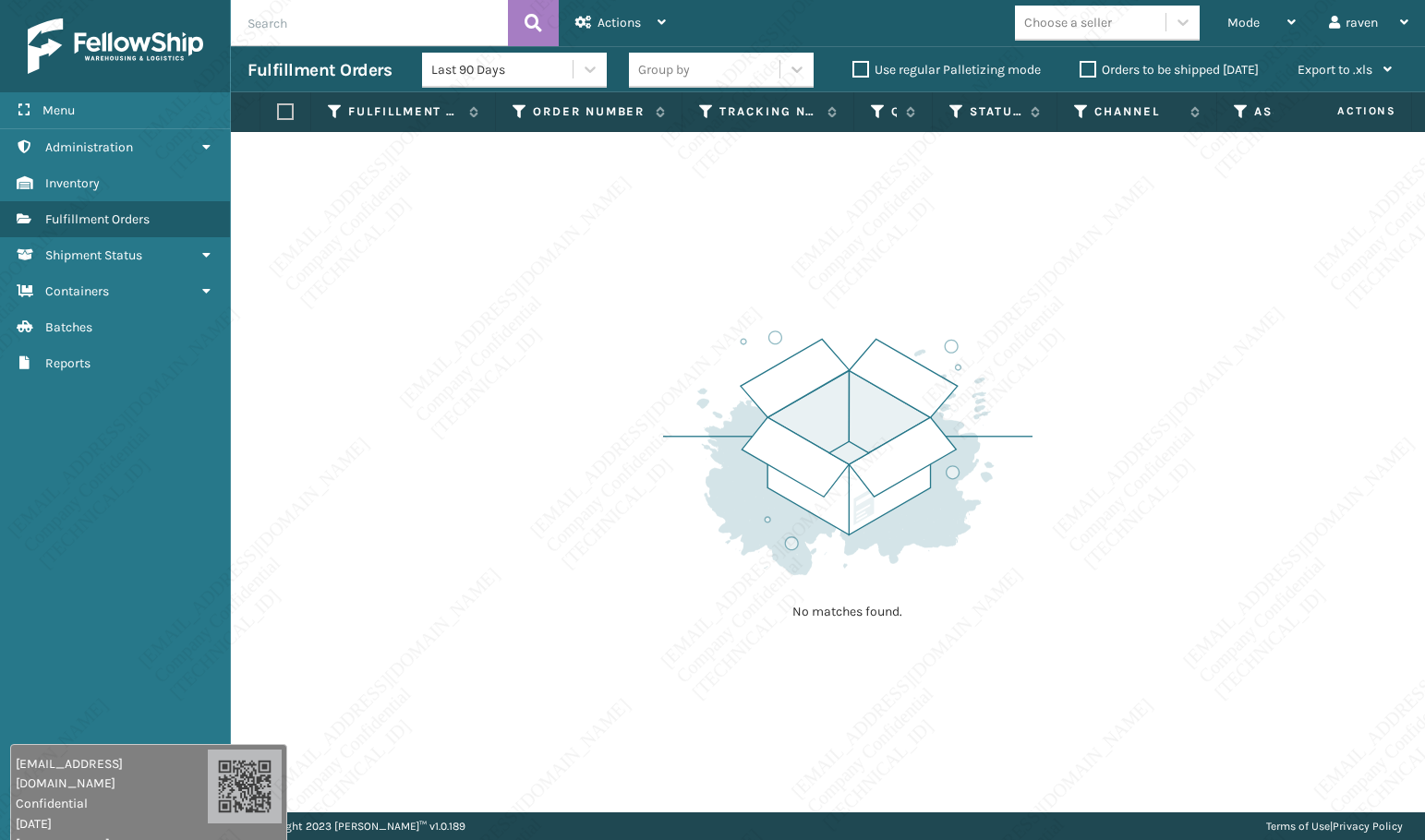
click at [406, 488] on div "No matches found." at bounding box center [828, 472] width 1194 height 680
click at [1236, 20] on span "Mode" at bounding box center [1243, 22] width 32 height 16
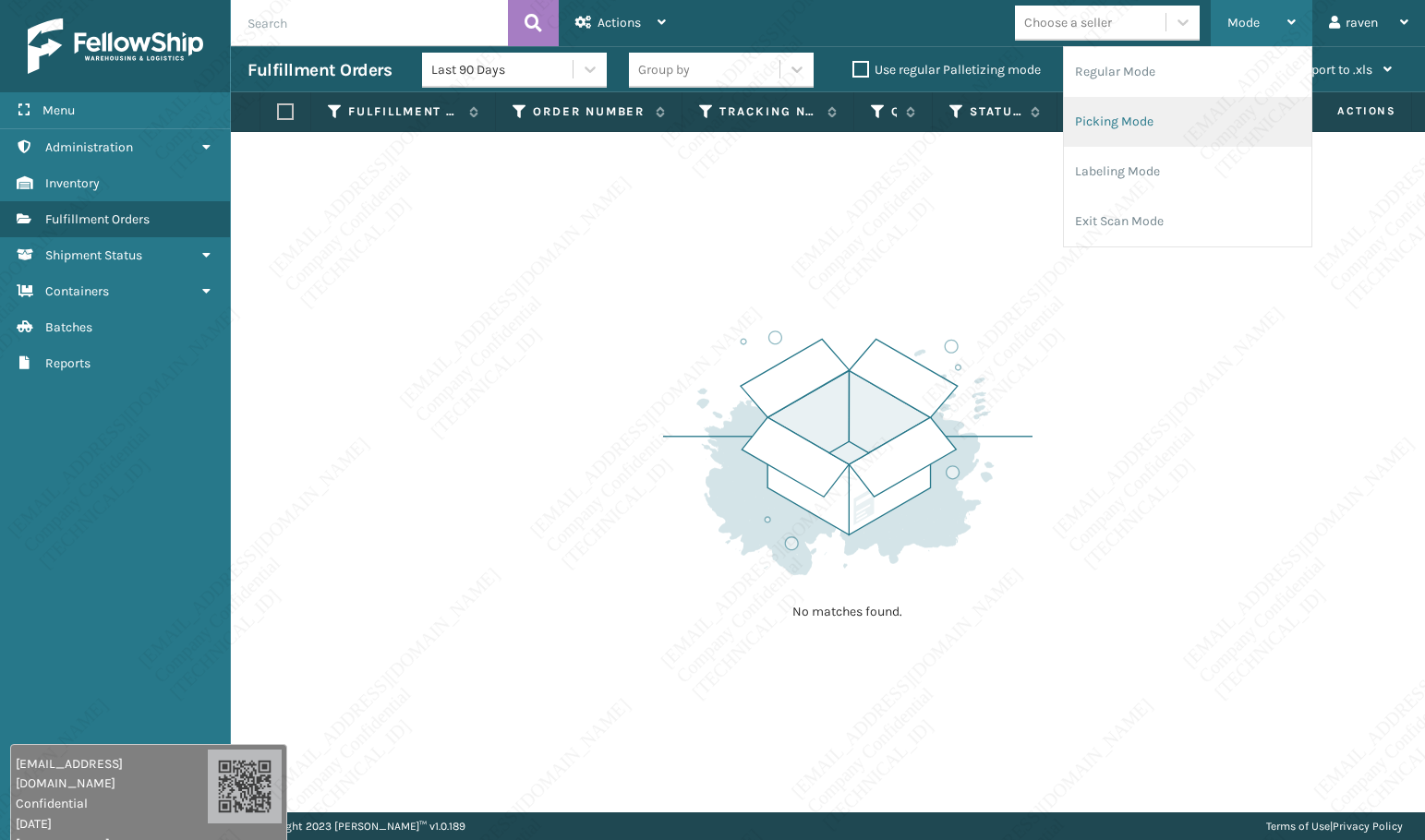
click at [1211, 108] on li "Picking Mode" at bounding box center [1187, 121] width 247 height 49
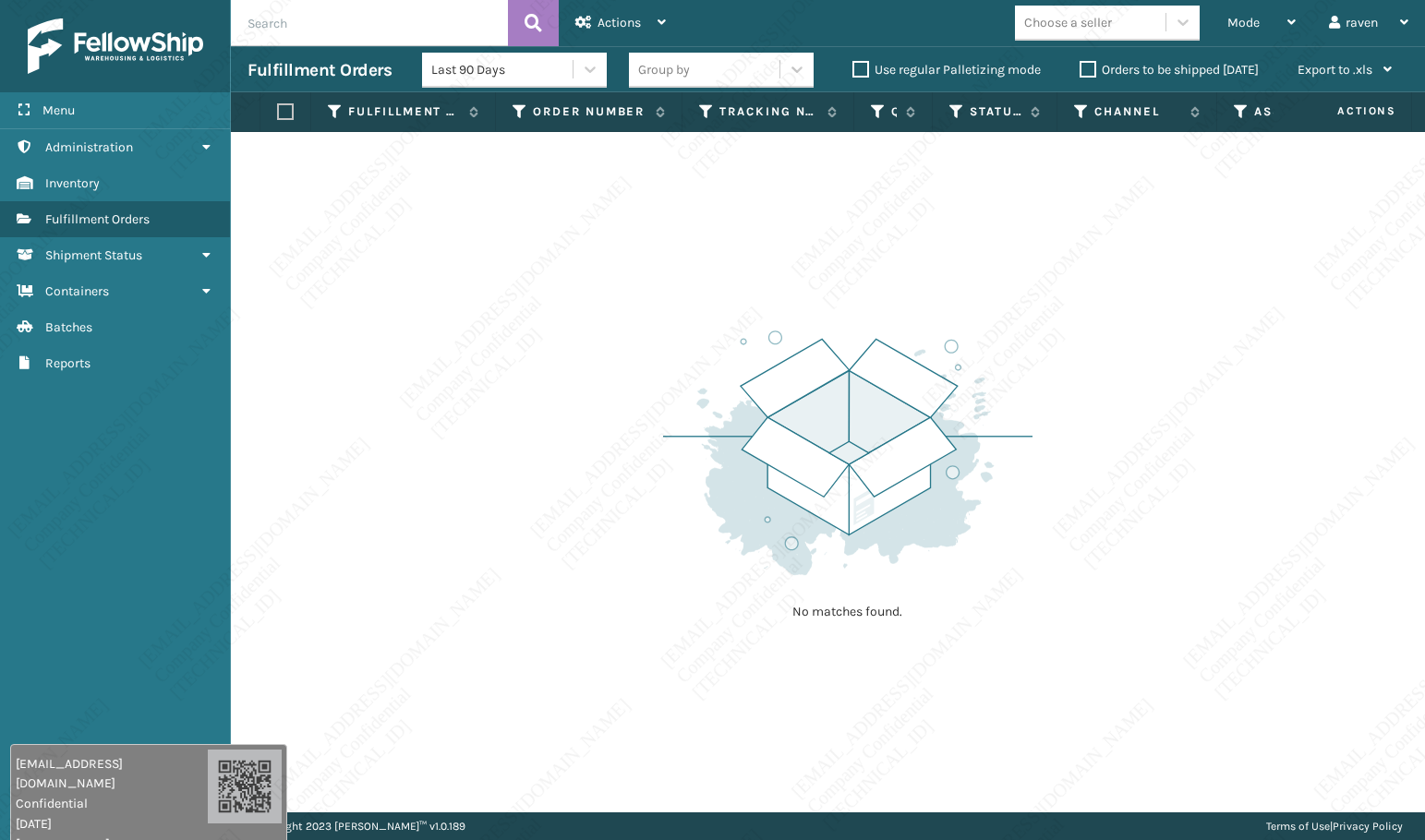
click at [731, 767] on div "No matches found." at bounding box center [828, 472] width 1194 height 680
click at [1251, 32] on div "Mode" at bounding box center [1261, 23] width 68 height 47
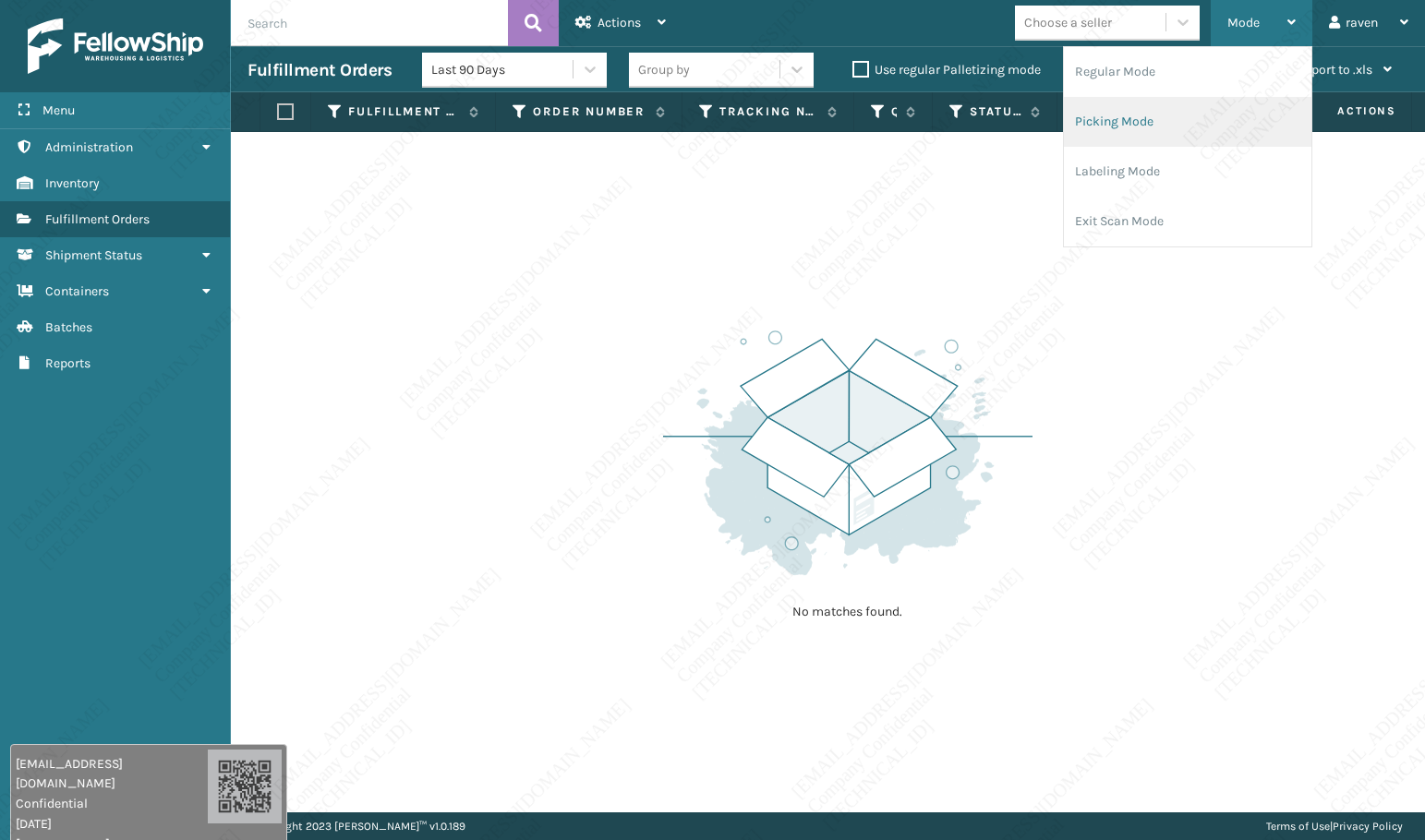
click at [1183, 111] on li "Picking Mode" at bounding box center [1187, 121] width 247 height 49
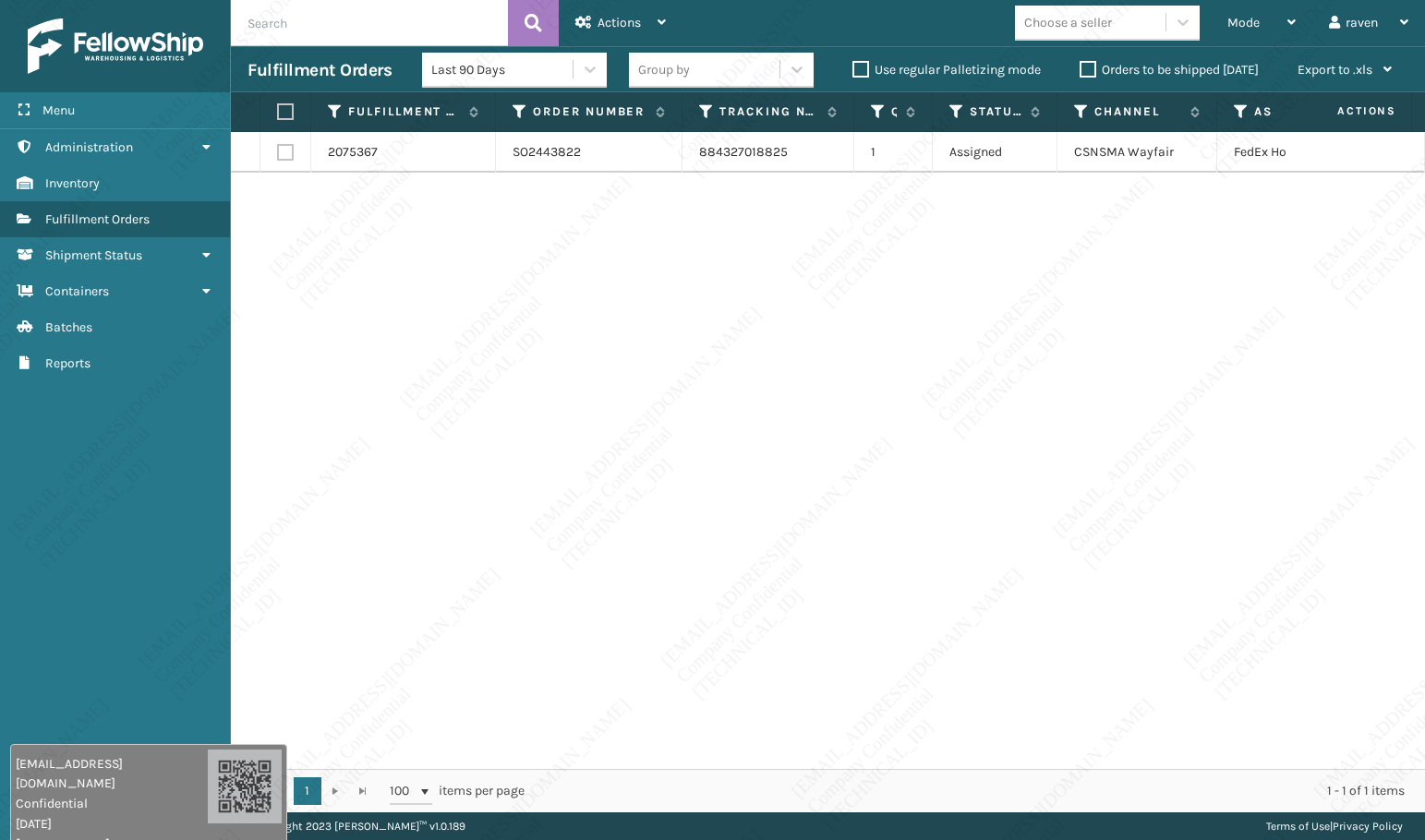
drag, startPoint x: 1239, startPoint y: 773, endPoint x: 1295, endPoint y: 773, distance: 56.0
click at [1295, 773] on div "1 1 100 items per page 1 - 1 of 1 items" at bounding box center [828, 790] width 1194 height 44
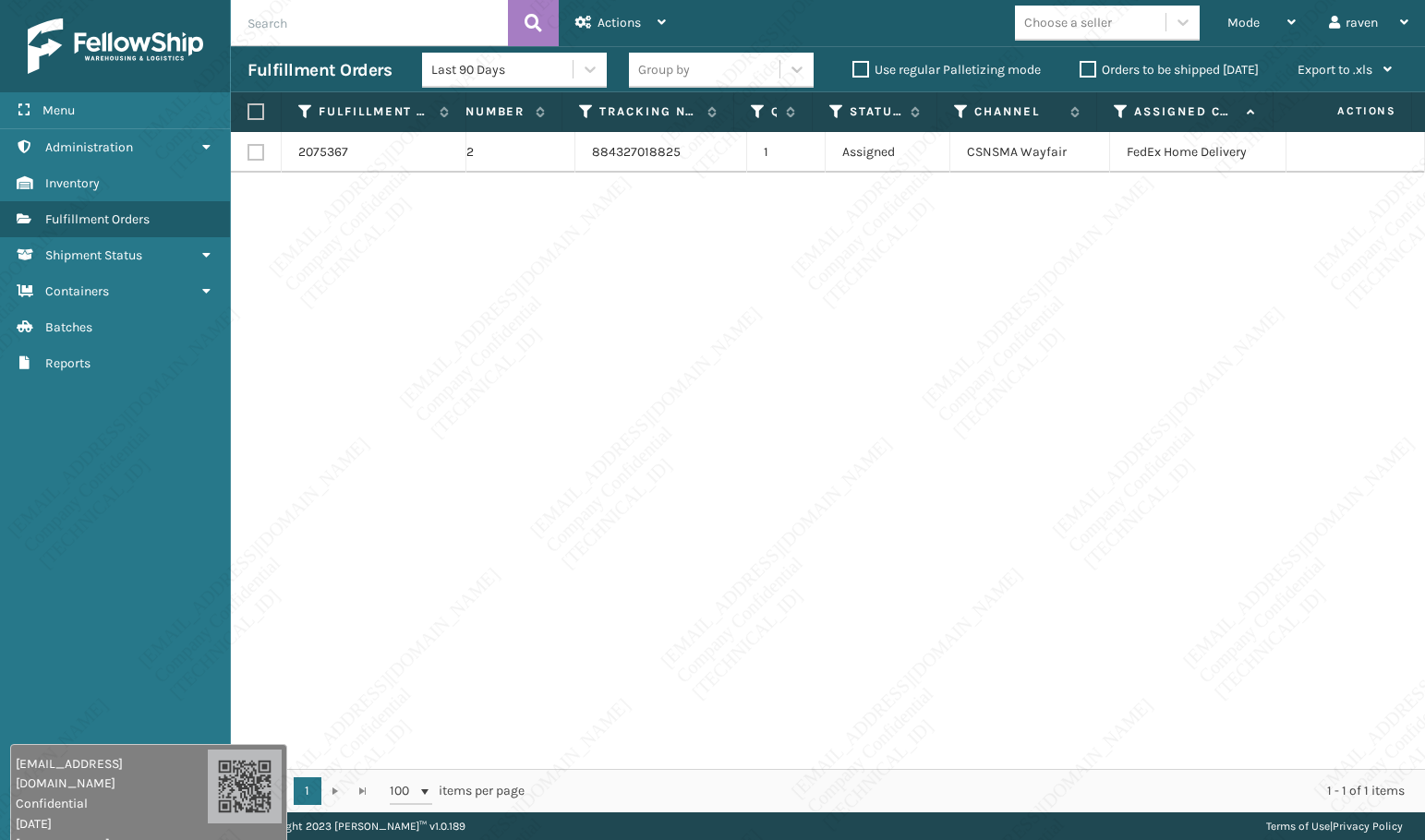
click at [233, 104] on th at bounding box center [256, 111] width 50 height 40
click at [252, 107] on label at bounding box center [252, 111] width 11 height 16
click at [248, 107] on input "checkbox" at bounding box center [247, 112] width 1 height 12
checkbox input "true"
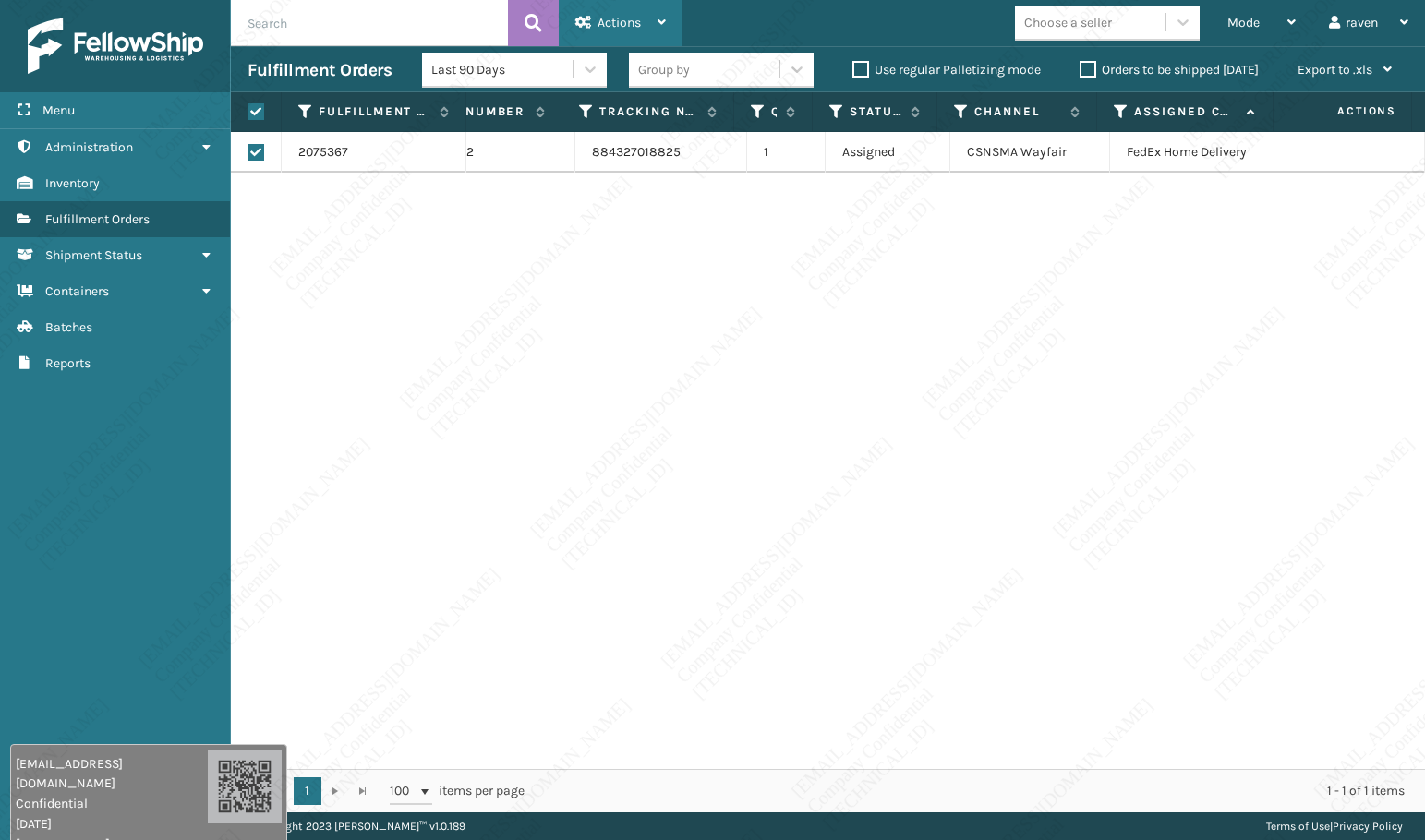
click at [598, 11] on div "Actions" at bounding box center [619, 23] width 90 height 47
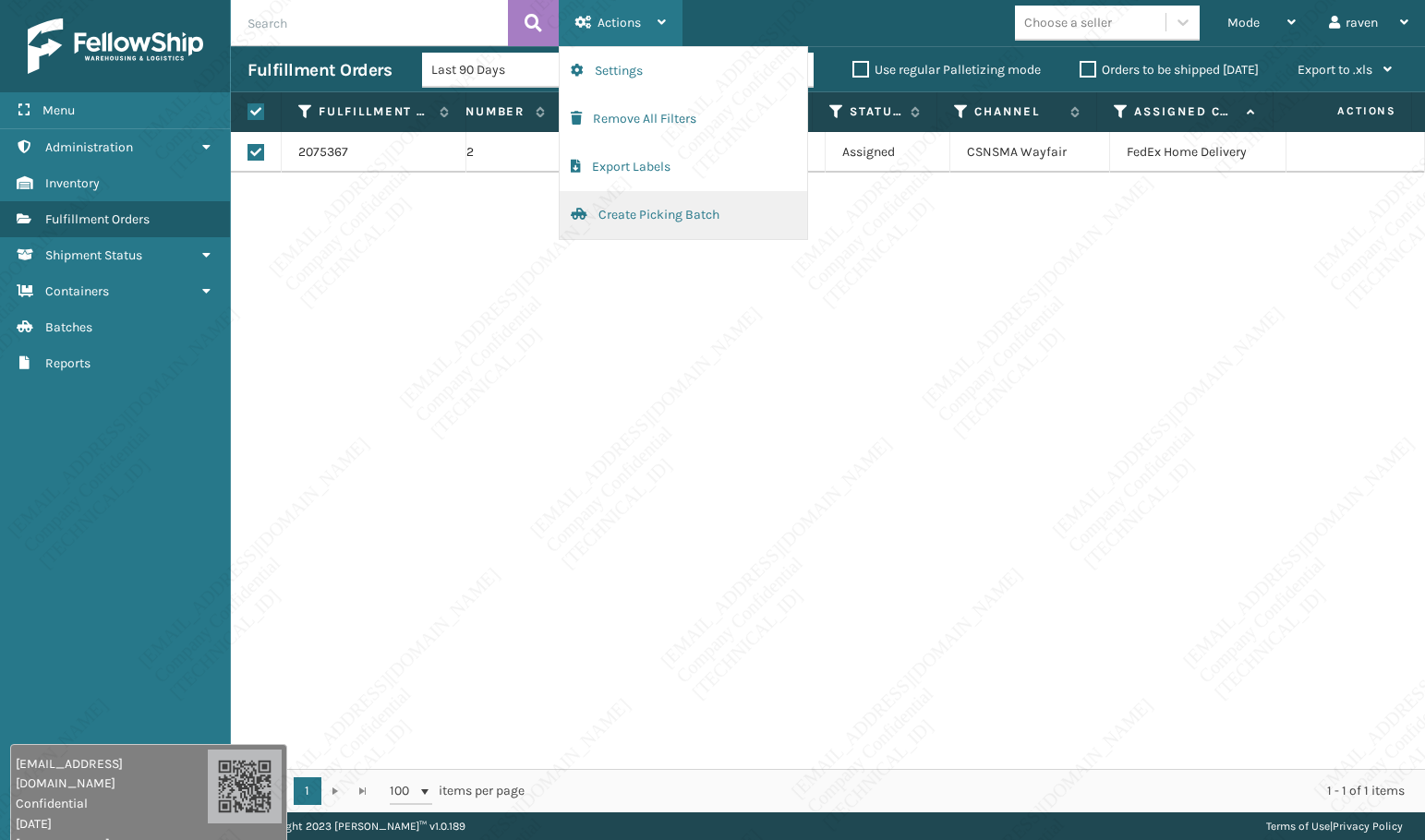
click at [602, 216] on button "Create Picking Batch" at bounding box center [682, 215] width 247 height 48
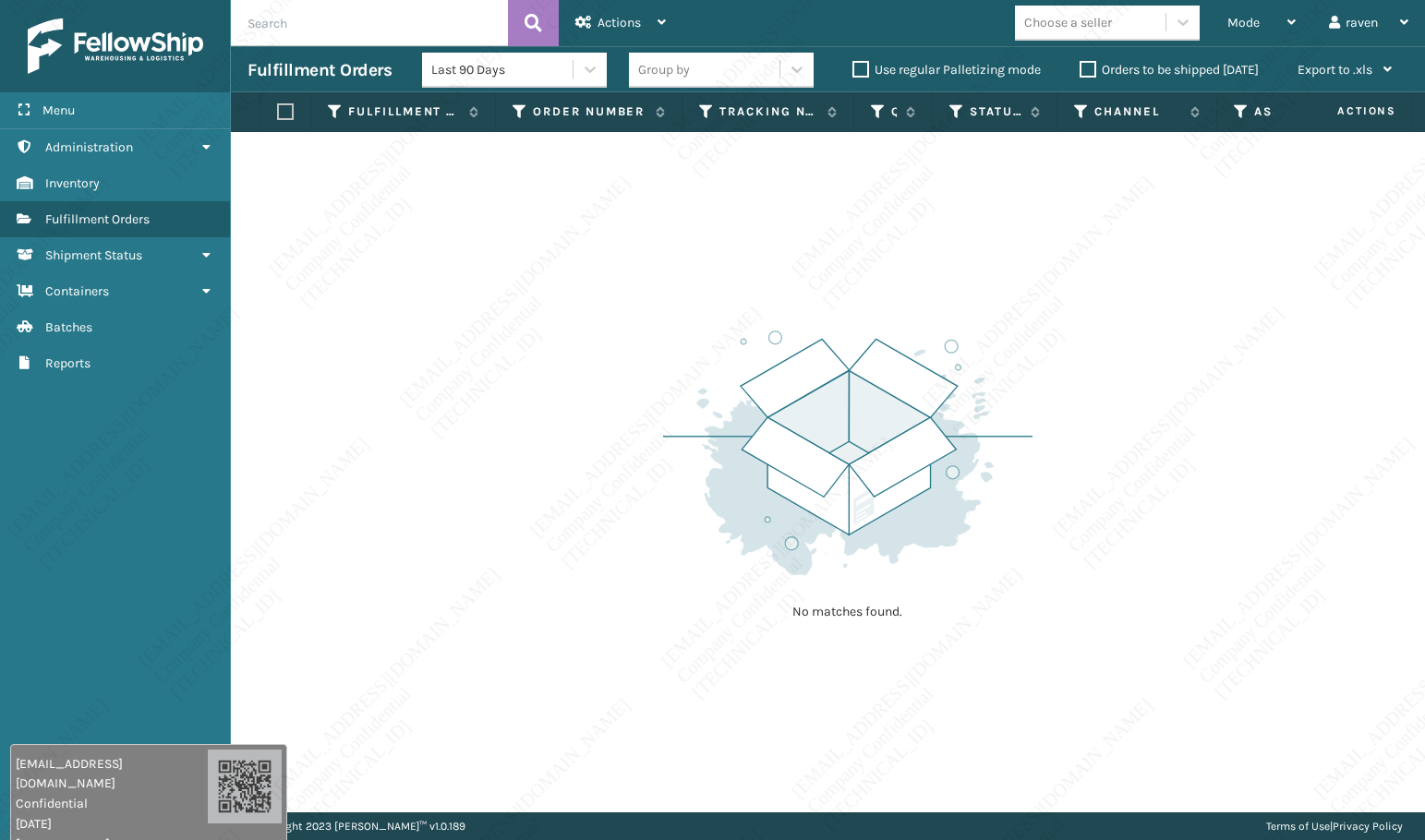
click at [100, 442] on div "Menu Inventory Administration Inventory Inventory Inventory Fulfillment Orders …" at bounding box center [115, 420] width 231 height 840
click at [1216, 36] on div "Mode Regular Mode Picking Mode Labeling Mode Exit Scan Mode" at bounding box center [1261, 23] width 102 height 47
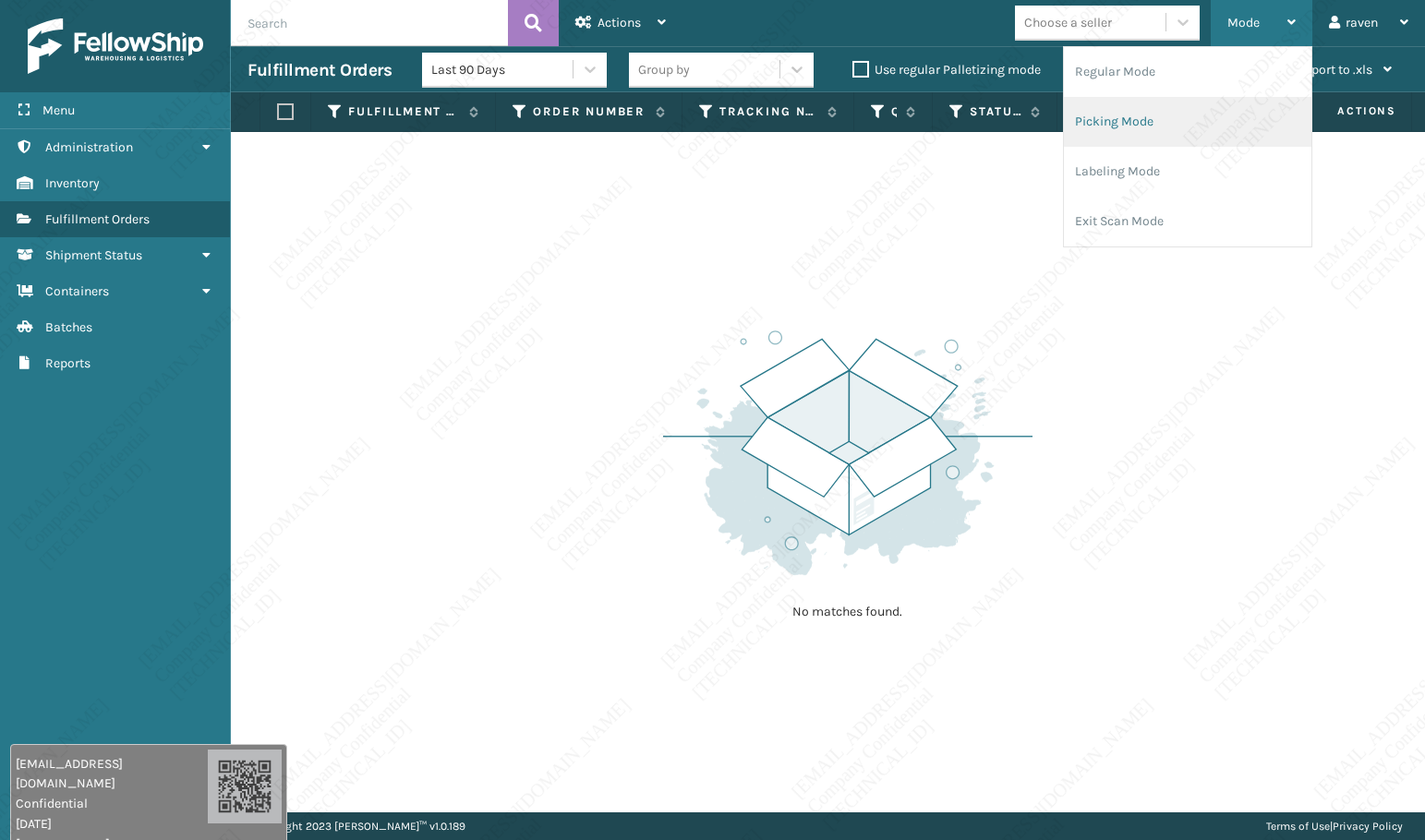
click at [1177, 131] on li "Picking Mode" at bounding box center [1187, 121] width 247 height 49
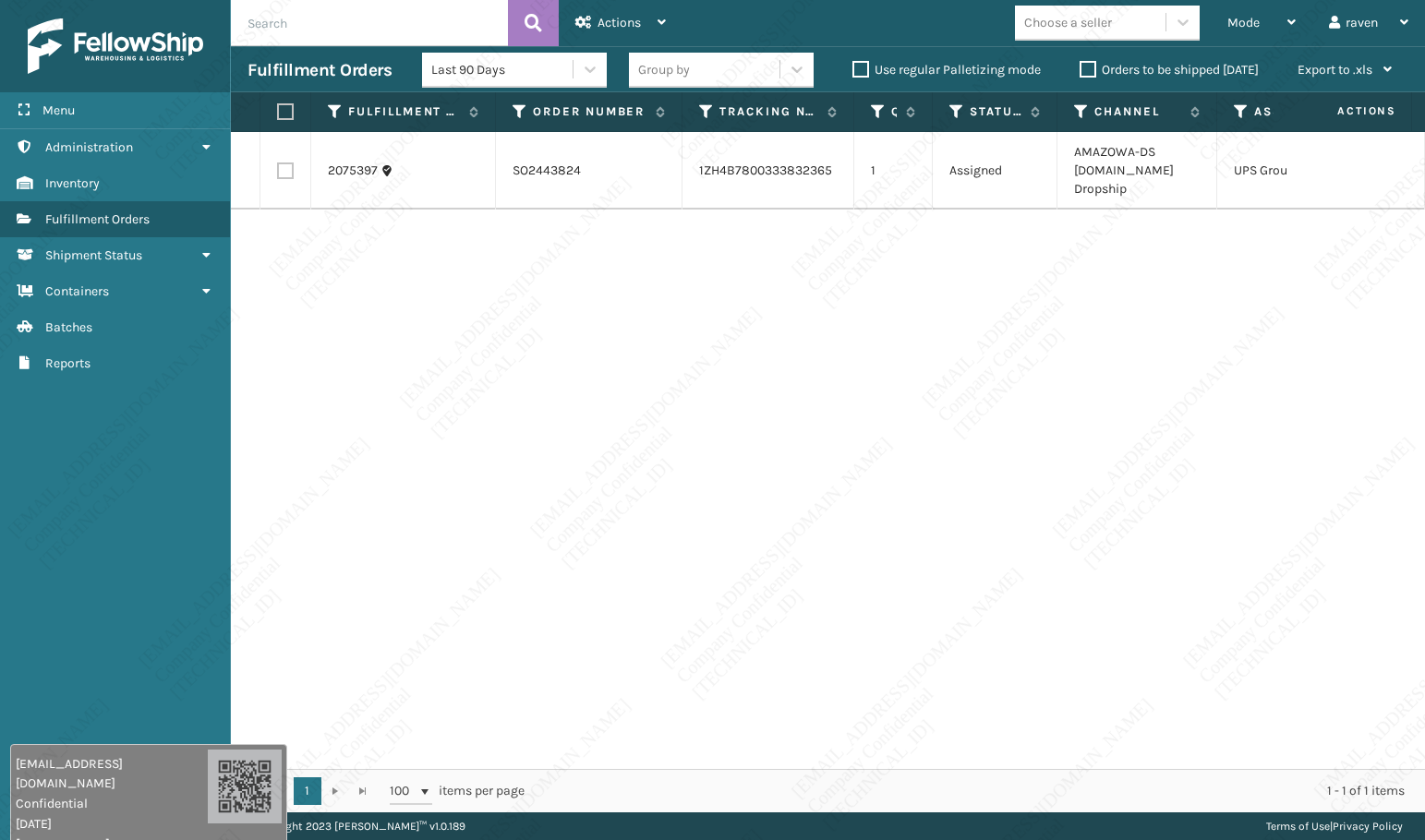
click at [278, 121] on th at bounding box center [286, 111] width 50 height 40
click at [290, 121] on th at bounding box center [286, 111] width 50 height 40
click at [288, 117] on label at bounding box center [282, 111] width 11 height 16
click at [278, 117] on input "checkbox" at bounding box center [277, 112] width 1 height 12
checkbox input "true"
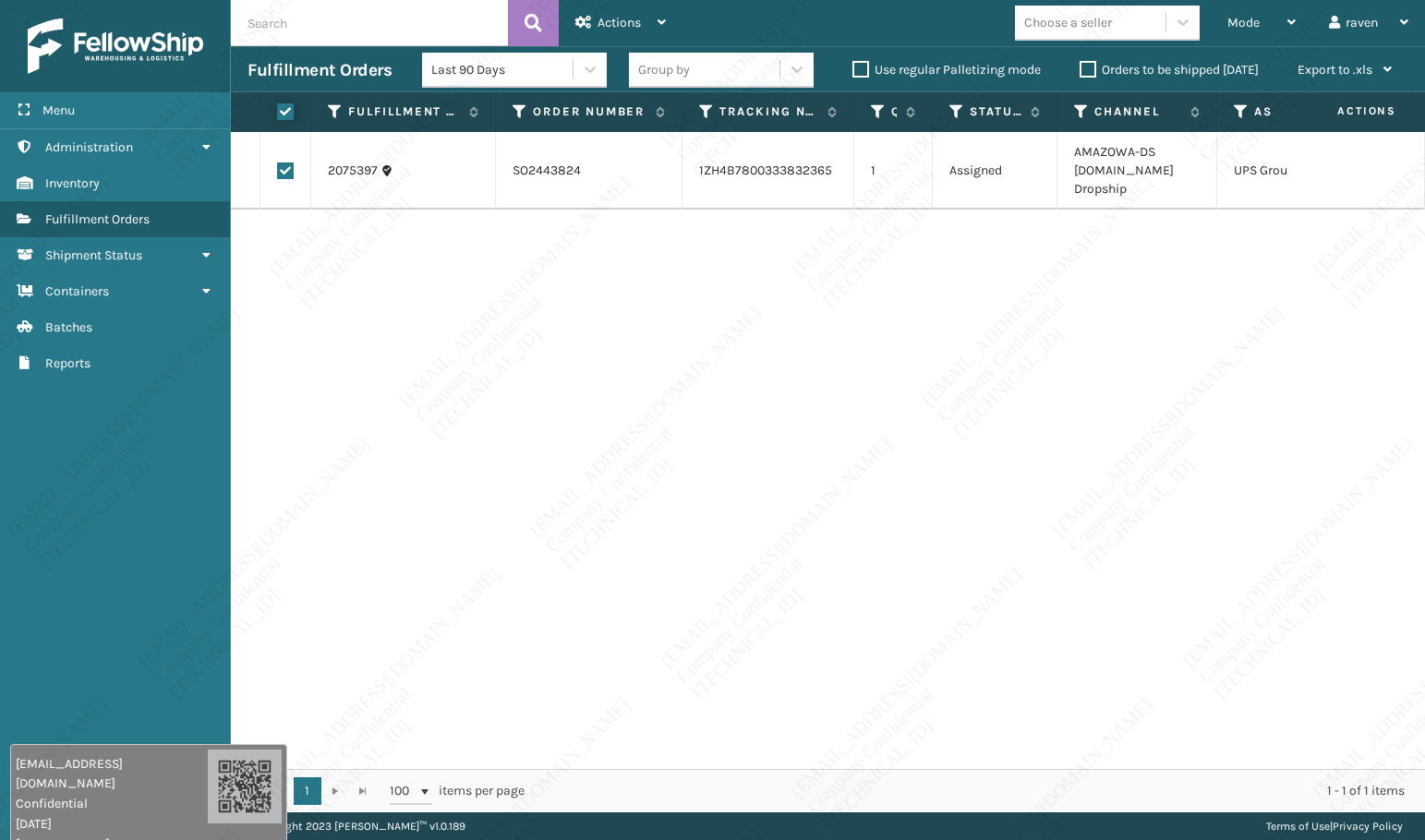
checkbox input "true"
click at [606, 21] on span "Actions" at bounding box center [618, 22] width 44 height 16
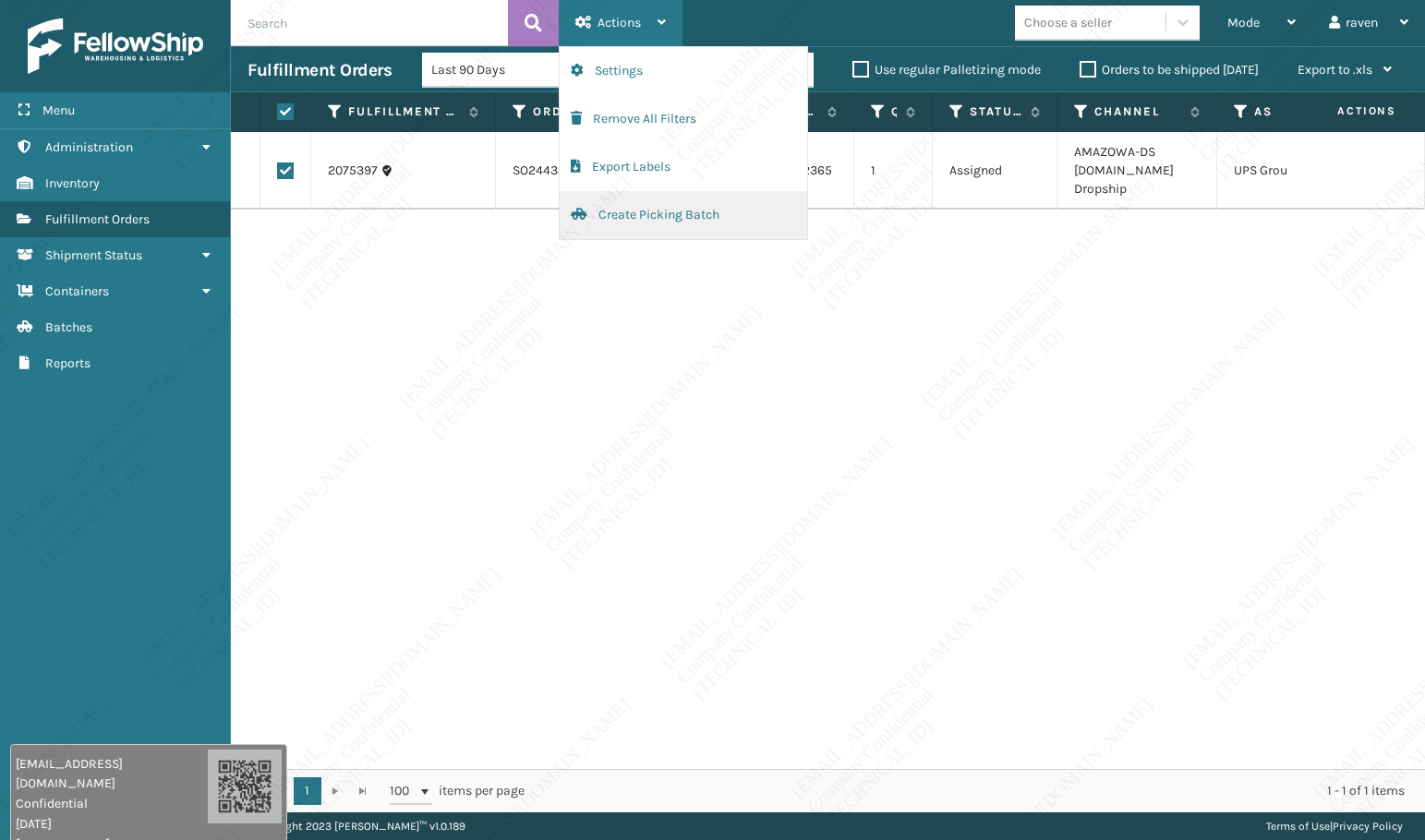
click at [602, 213] on button "Create Picking Batch" at bounding box center [682, 215] width 247 height 48
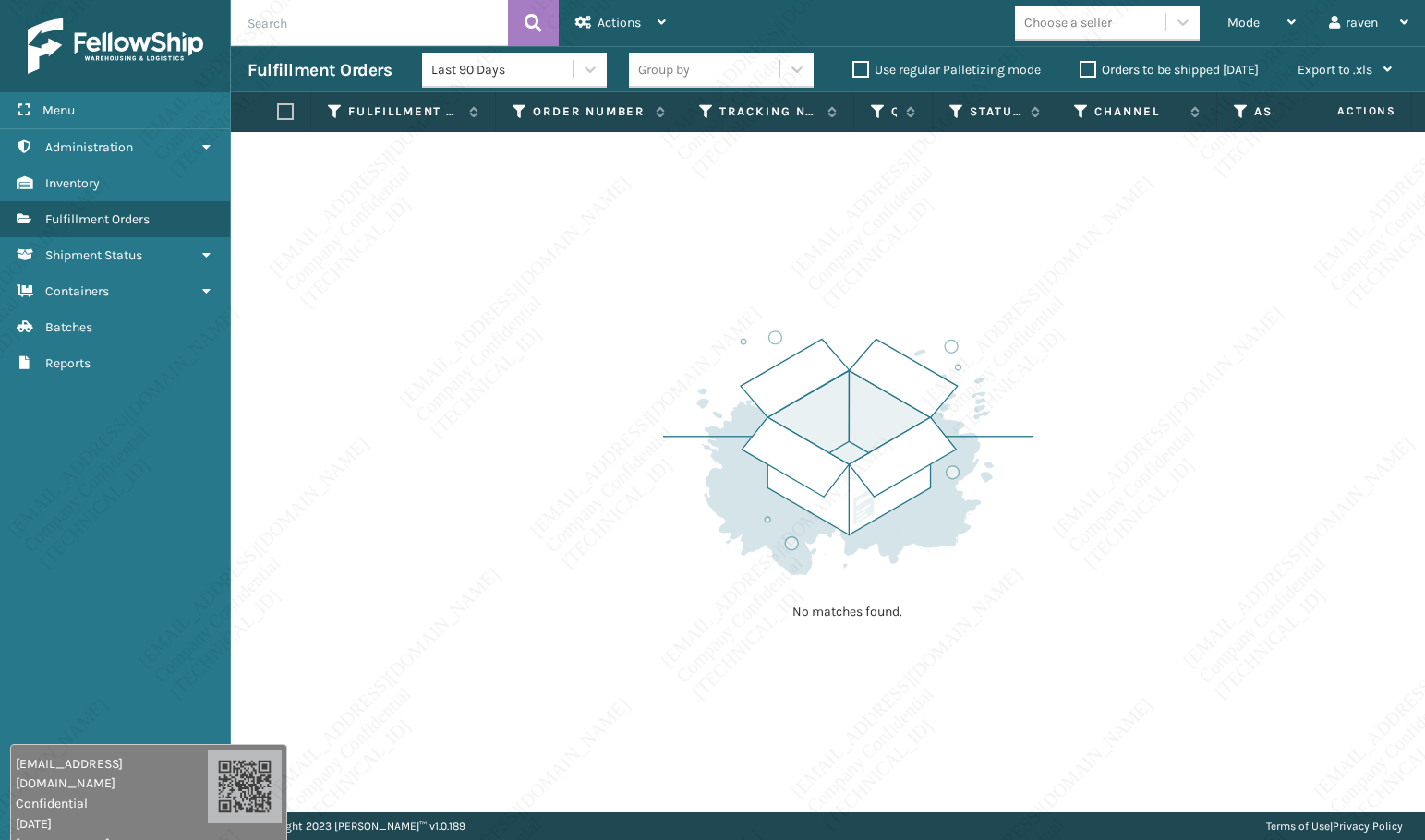
click at [850, 331] on img at bounding box center [847, 452] width 369 height 256
click at [750, 459] on img at bounding box center [847, 452] width 369 height 256
click at [711, 441] on img at bounding box center [847, 452] width 369 height 256
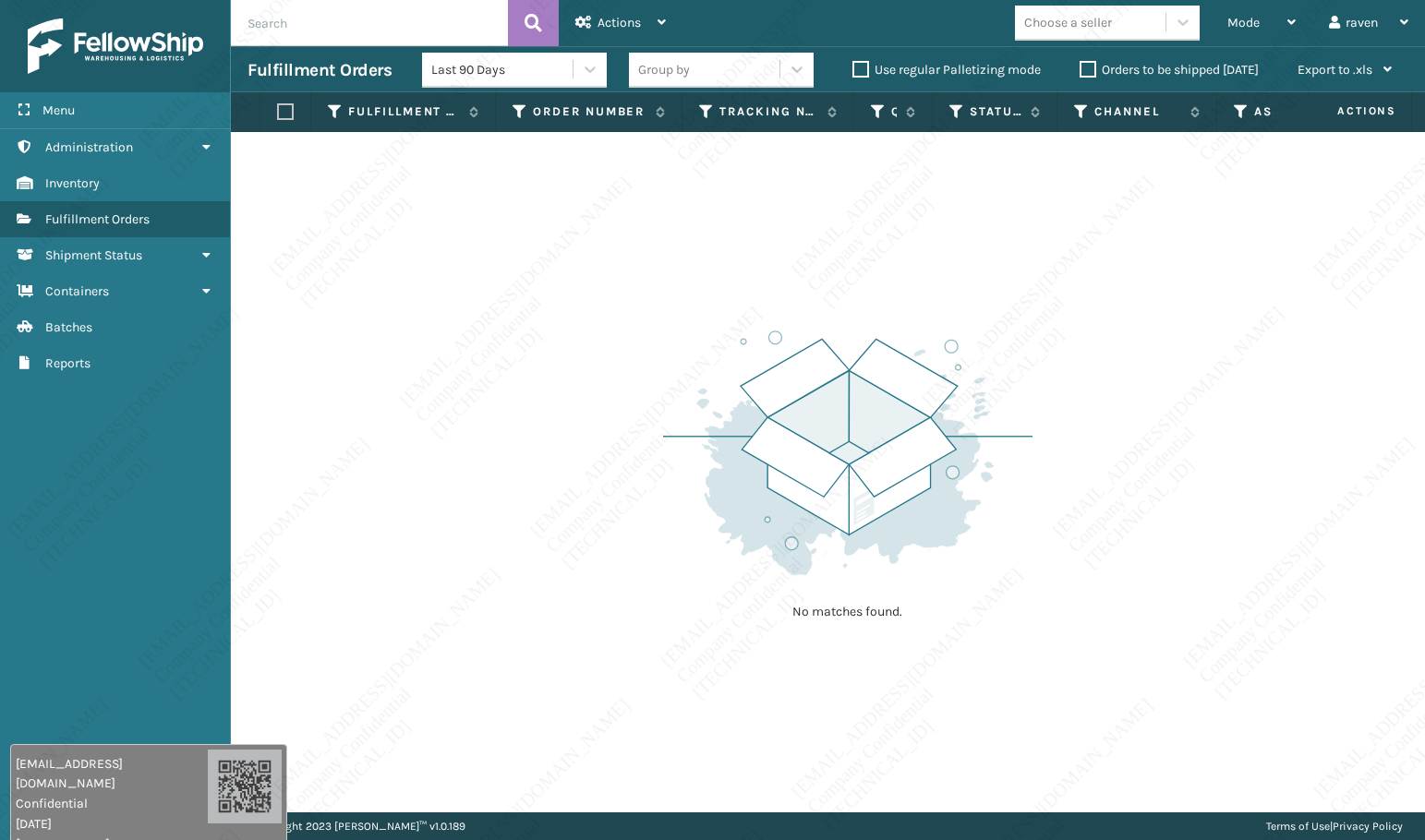
click at [708, 423] on img at bounding box center [847, 452] width 369 height 256
click at [712, 428] on img at bounding box center [847, 452] width 369 height 256
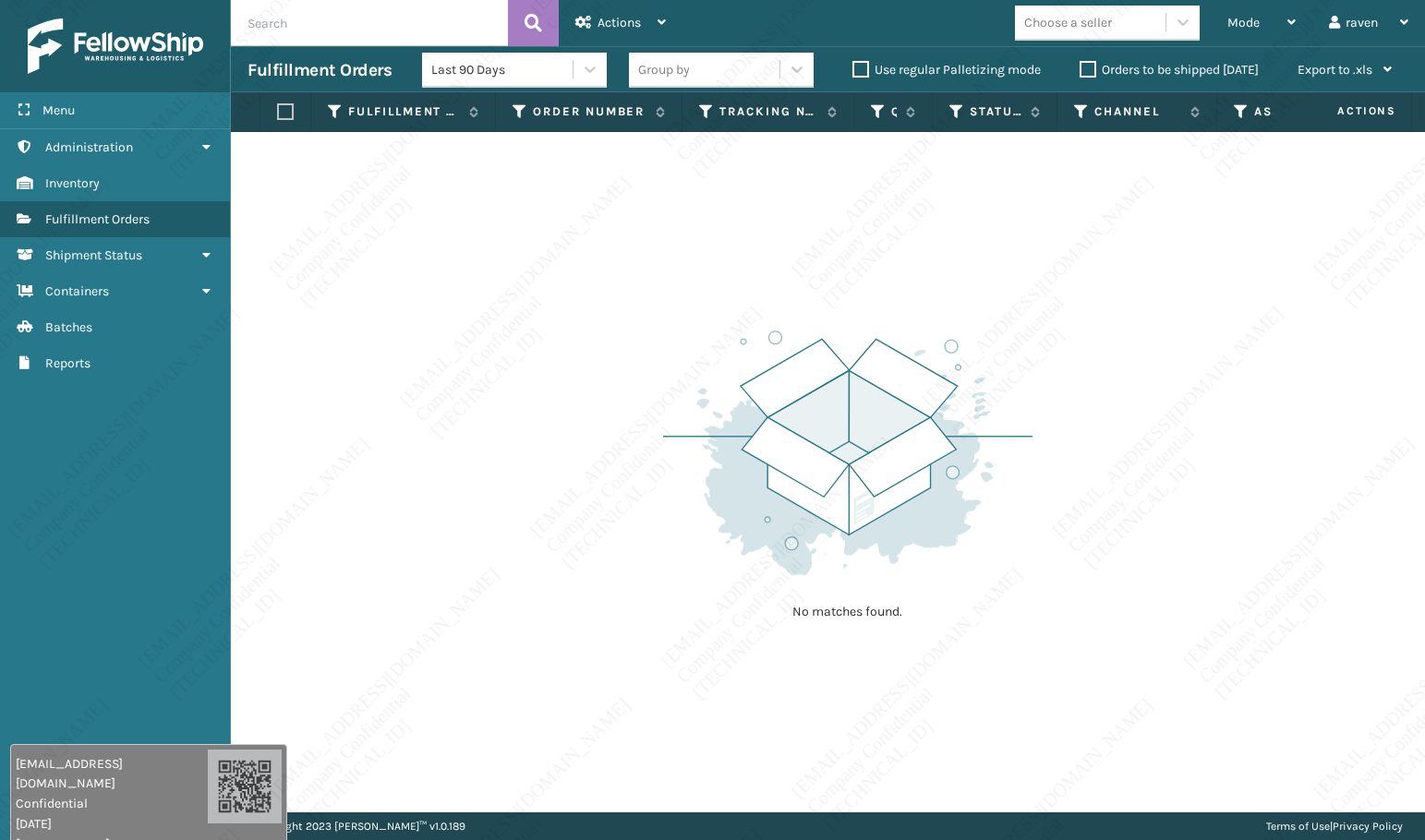
click at [712, 429] on img at bounding box center [847, 452] width 369 height 256
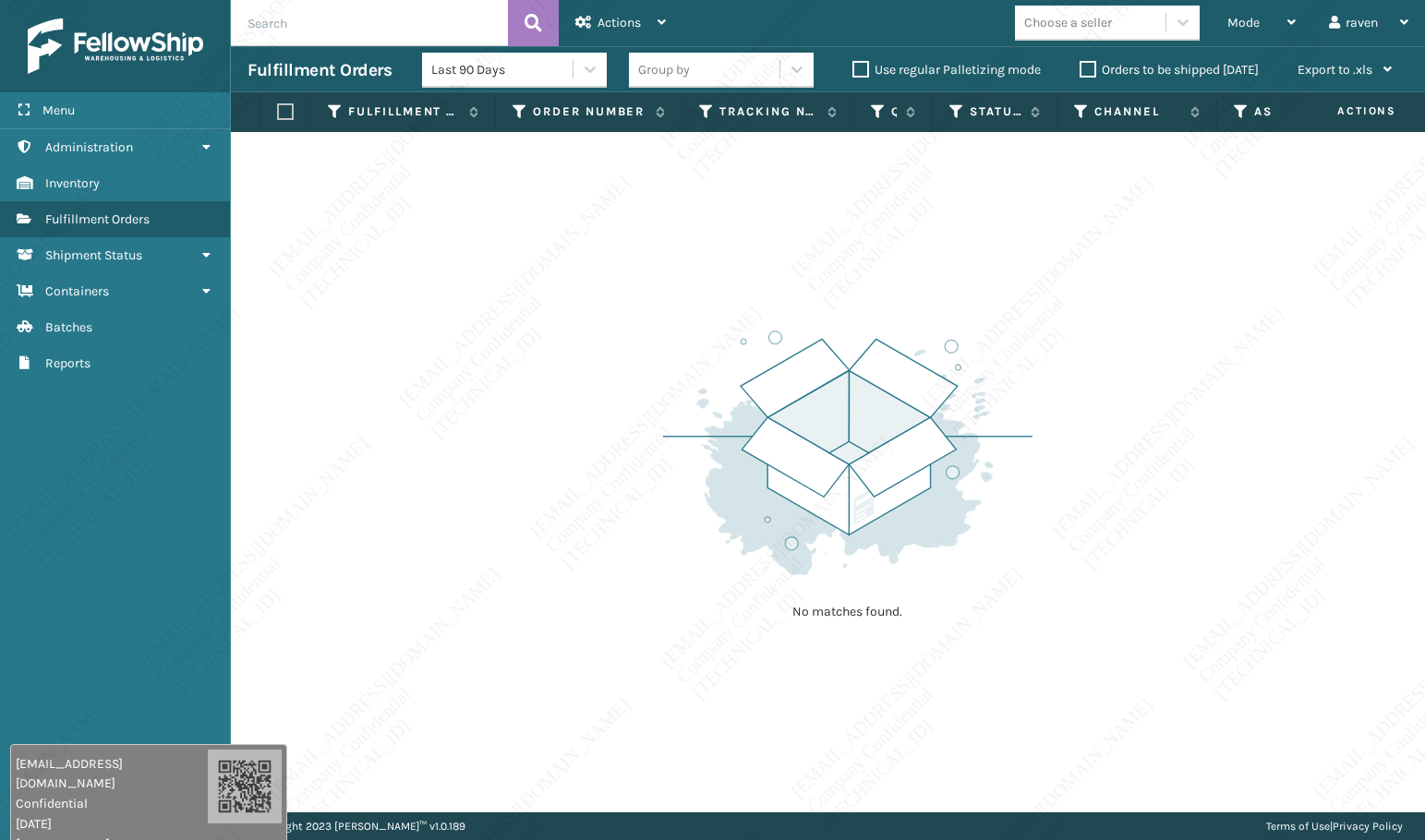
click at [721, 426] on img at bounding box center [847, 452] width 369 height 256
click at [724, 426] on img at bounding box center [847, 452] width 369 height 256
click at [923, 130] on th "Quantity" at bounding box center [893, 111] width 79 height 40
click at [925, 447] on img at bounding box center [847, 452] width 369 height 256
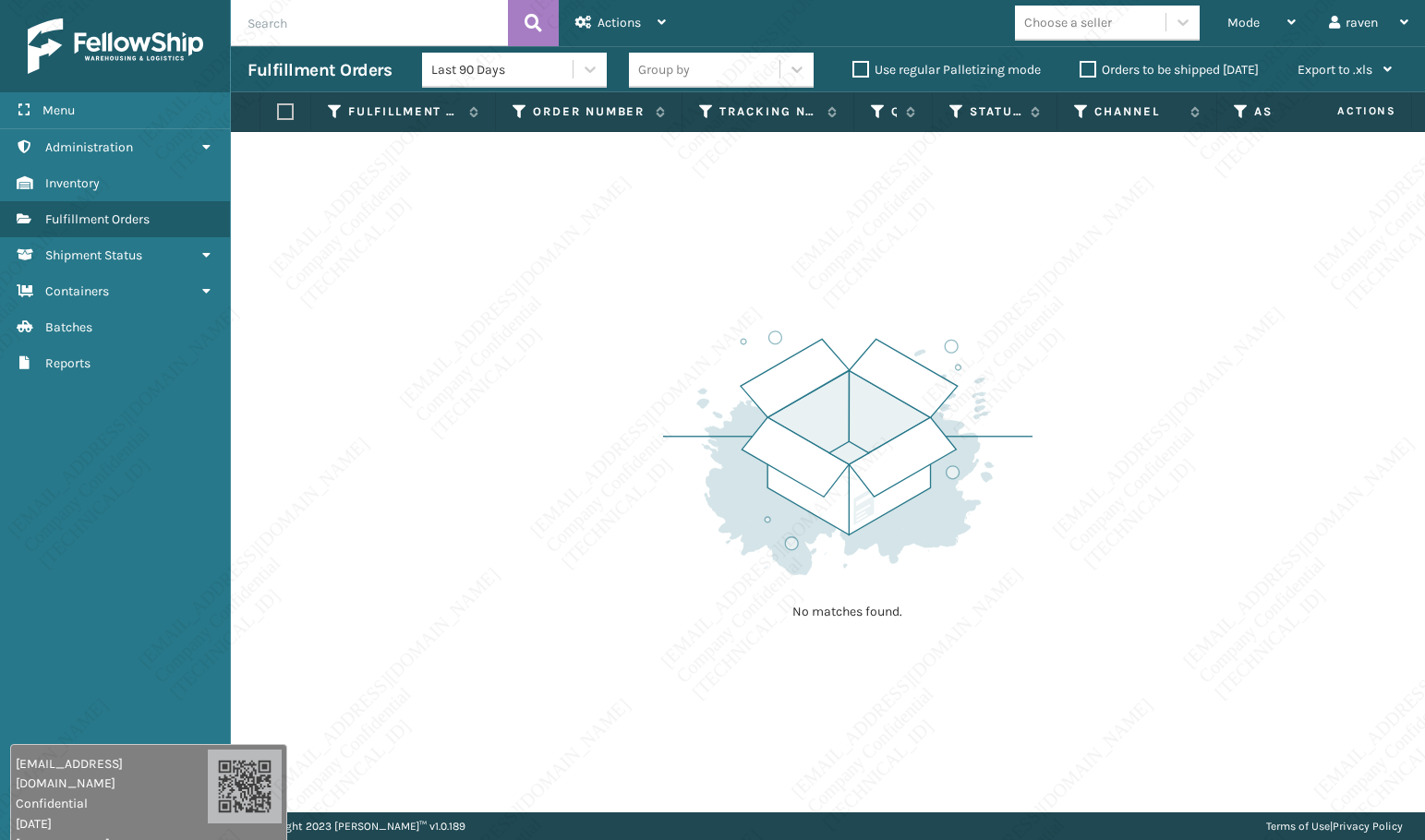
click at [925, 447] on img at bounding box center [847, 452] width 369 height 256
click at [927, 449] on img at bounding box center [847, 452] width 369 height 256
click at [926, 491] on img at bounding box center [847, 452] width 369 height 256
click at [1041, 254] on div "No matches found." at bounding box center [828, 472] width 1194 height 680
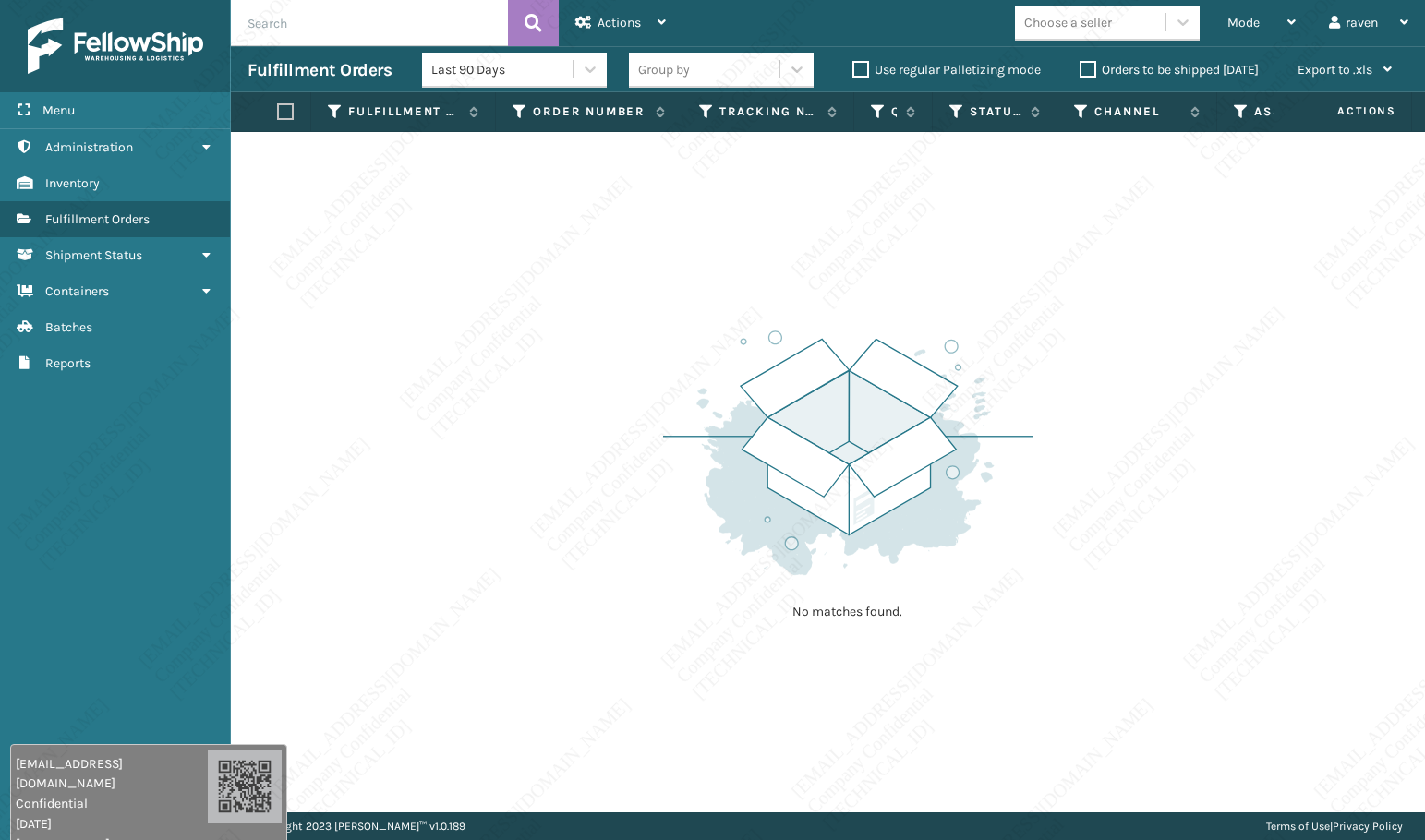
click at [998, 32] on div "Mode Regular Mode Picking Mode Labeling Mode Exit Scan Mode Choose a seller rav…" at bounding box center [1054, 23] width 743 height 47
click at [995, 34] on div "Mode Regular Mode Picking Mode Labeling Mode Exit Scan Mode Choose a seller rav…" at bounding box center [1054, 23] width 743 height 47
click at [1002, 39] on div "Mode Regular Mode Picking Mode Labeling Mode Exit Scan Mode Choose a seller rav…" at bounding box center [1054, 23] width 743 height 47
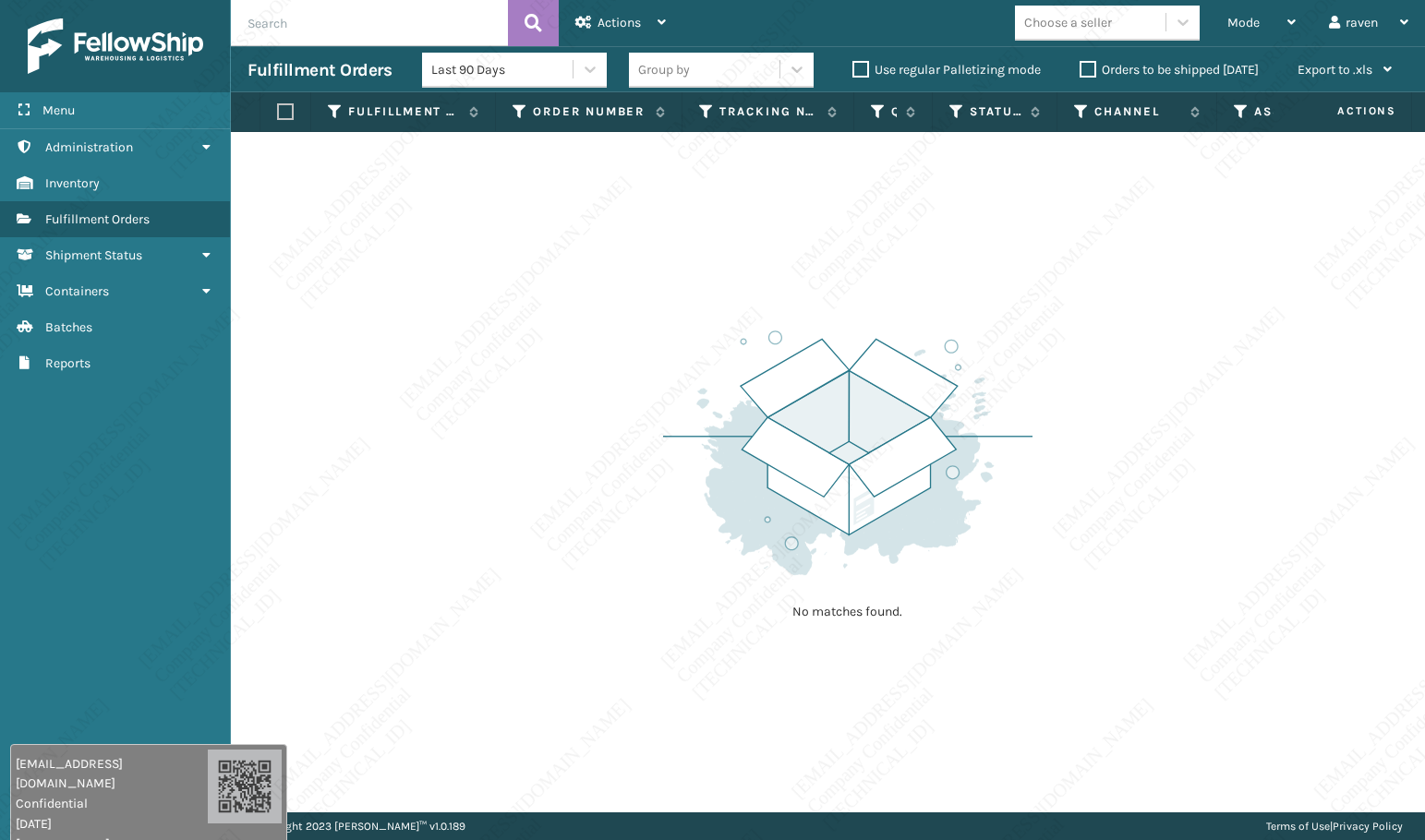
click at [1002, 40] on div "Mode Regular Mode Picking Mode Labeling Mode Exit Scan Mode Choose a seller rav…" at bounding box center [1054, 23] width 743 height 47
click at [1004, 42] on div "Mode Regular Mode Picking Mode Labeling Mode Exit Scan Mode Choose a seller rav…" at bounding box center [1054, 23] width 743 height 47
click at [1001, 46] on div "Mode Regular Mode Picking Mode Labeling Mode Exit Scan Mode Choose a seller rav…" at bounding box center [1054, 23] width 743 height 47
click at [981, 68] on label "Use regular Palletizing mode" at bounding box center [946, 70] width 188 height 16
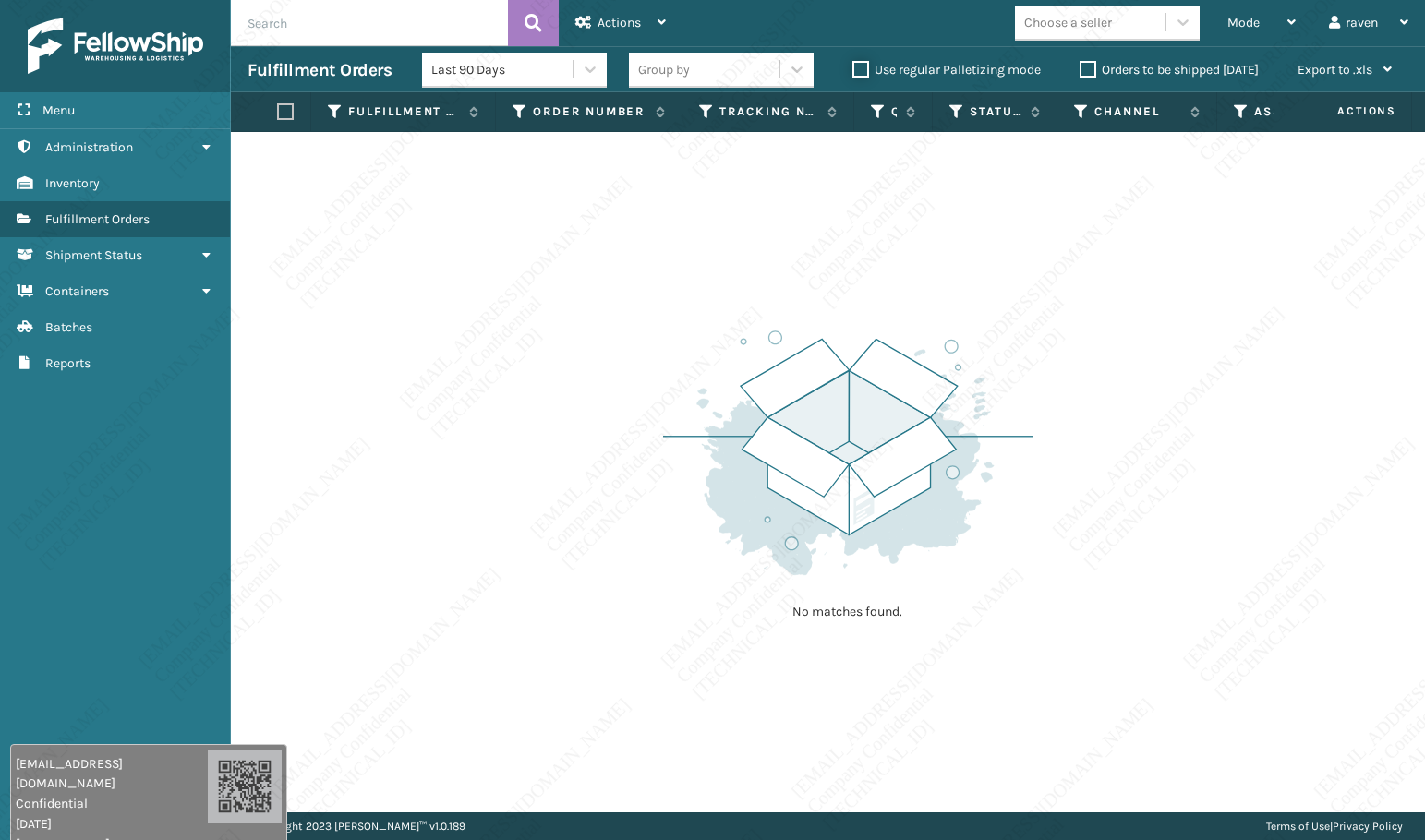
click at [853, 68] on input "Use regular Palletizing mode" at bounding box center [852, 65] width 1 height 12
click at [918, 21] on div "Mode Regular Mode Picking Mode Labeling Mode Palletizing Mode Exit Scan Mode Ch…" at bounding box center [1054, 23] width 743 height 47
click at [917, 23] on div "Mode Regular Mode Picking Mode Labeling Mode Palletizing Mode Exit Scan Mode Ch…" at bounding box center [1054, 23] width 743 height 47
click at [912, 27] on div "Mode Regular Mode Picking Mode Labeling Mode Palletizing Mode Exit Scan Mode Ch…" at bounding box center [1054, 23] width 743 height 47
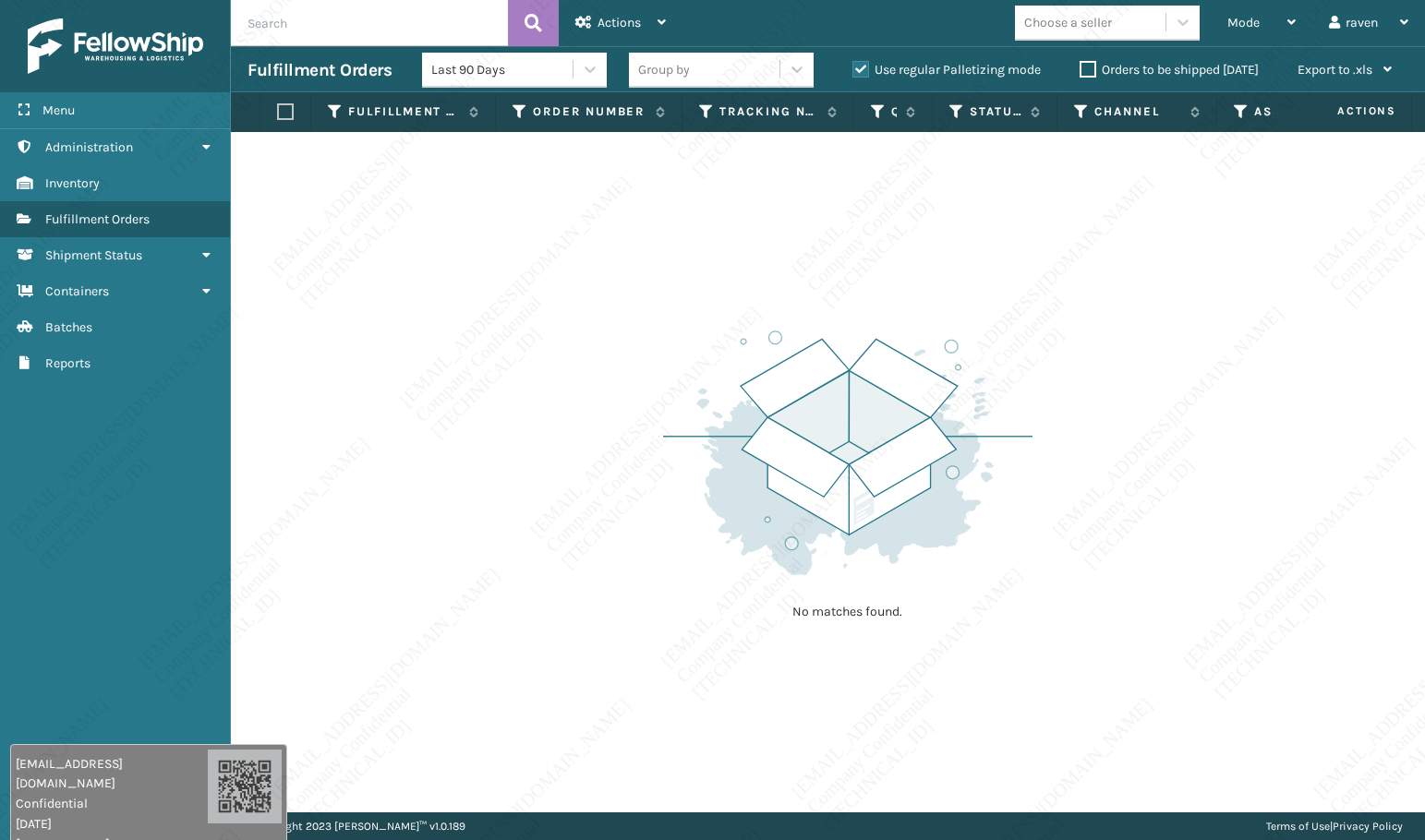
click at [912, 29] on div "Mode Regular Mode Picking Mode Labeling Mode Palletizing Mode Exit Scan Mode Ch…" at bounding box center [1054, 23] width 743 height 47
click at [911, 34] on div "Mode Regular Mode Picking Mode Labeling Mode Palletizing Mode Exit Scan Mode Ch…" at bounding box center [1054, 23] width 743 height 47
click at [911, 35] on div "Mode Regular Mode Picking Mode Labeling Mode Palletizing Mode Exit Scan Mode Ch…" at bounding box center [1054, 23] width 743 height 47
click at [905, 37] on div "Mode Regular Mode Picking Mode Labeling Mode Palletizing Mode Exit Scan Mode Ch…" at bounding box center [1054, 23] width 743 height 47
click at [905, 39] on div "Mode Regular Mode Picking Mode Labeling Mode Palletizing Mode Exit Scan Mode Ch…" at bounding box center [1054, 23] width 743 height 47
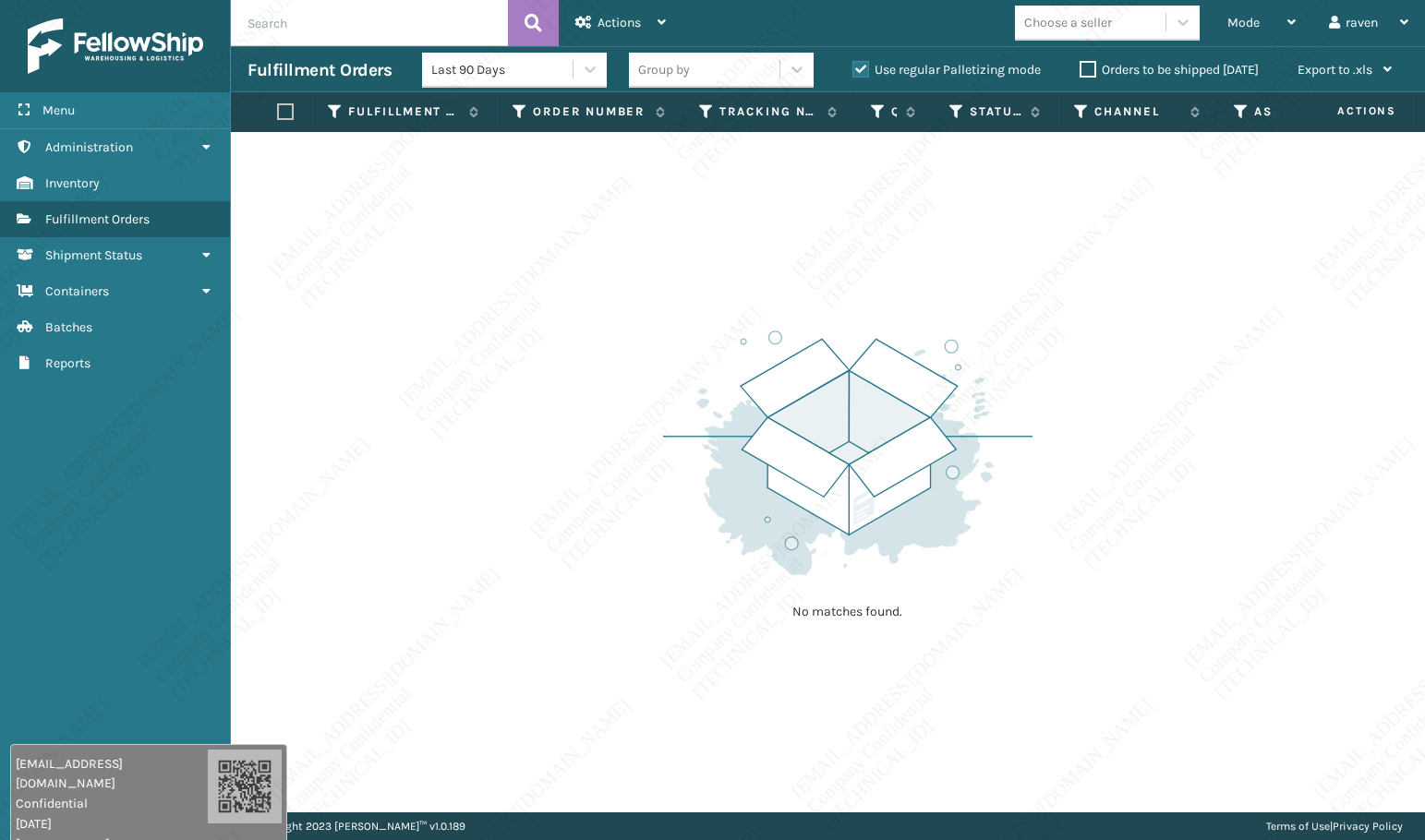
click at [905, 39] on div "Mode Regular Mode Picking Mode Labeling Mode Palletizing Mode Exit Scan Mode Ch…" at bounding box center [1054, 23] width 743 height 47
click at [905, 40] on div "Mode Regular Mode Picking Mode Labeling Mode Palletizing Mode Exit Scan Mode Ch…" at bounding box center [1054, 23] width 743 height 47
click at [922, 63] on div "Use regular Palletizing mode" at bounding box center [949, 70] width 227 height 22
click at [923, 65] on label "Use regular Palletizing mode" at bounding box center [946, 70] width 188 height 16
click at [853, 65] on input "Use regular Palletizing mode" at bounding box center [852, 65] width 1 height 12
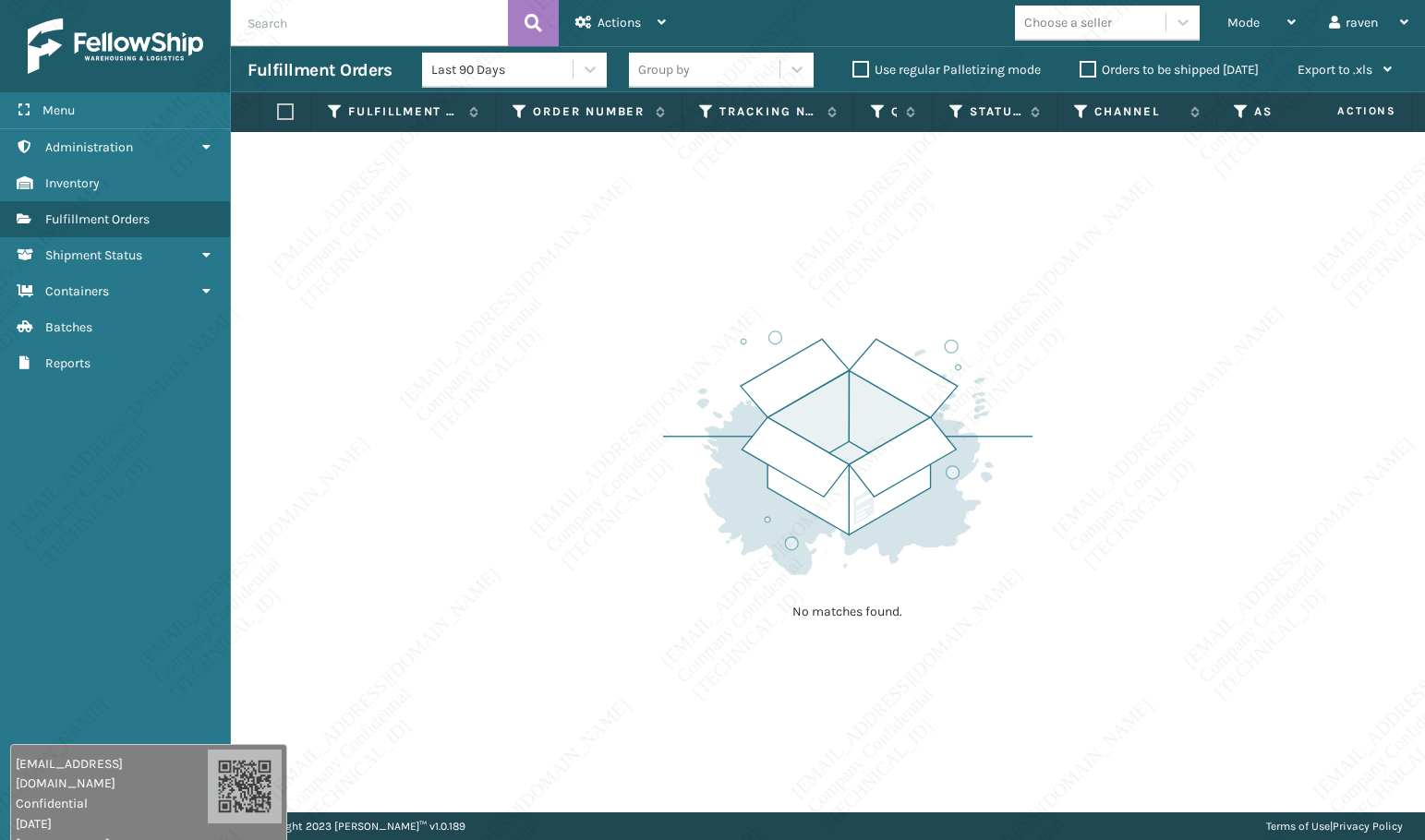
click at [925, 68] on label "Use regular Palletizing mode" at bounding box center [946, 70] width 188 height 16
click at [853, 68] on input "Use regular Palletizing mode" at bounding box center [852, 65] width 1 height 12
click at [925, 68] on label "Use regular Palletizing mode" at bounding box center [946, 70] width 188 height 16
click at [853, 68] on input "Use regular Palletizing mode" at bounding box center [852, 65] width 1 height 12
checkbox input "false"
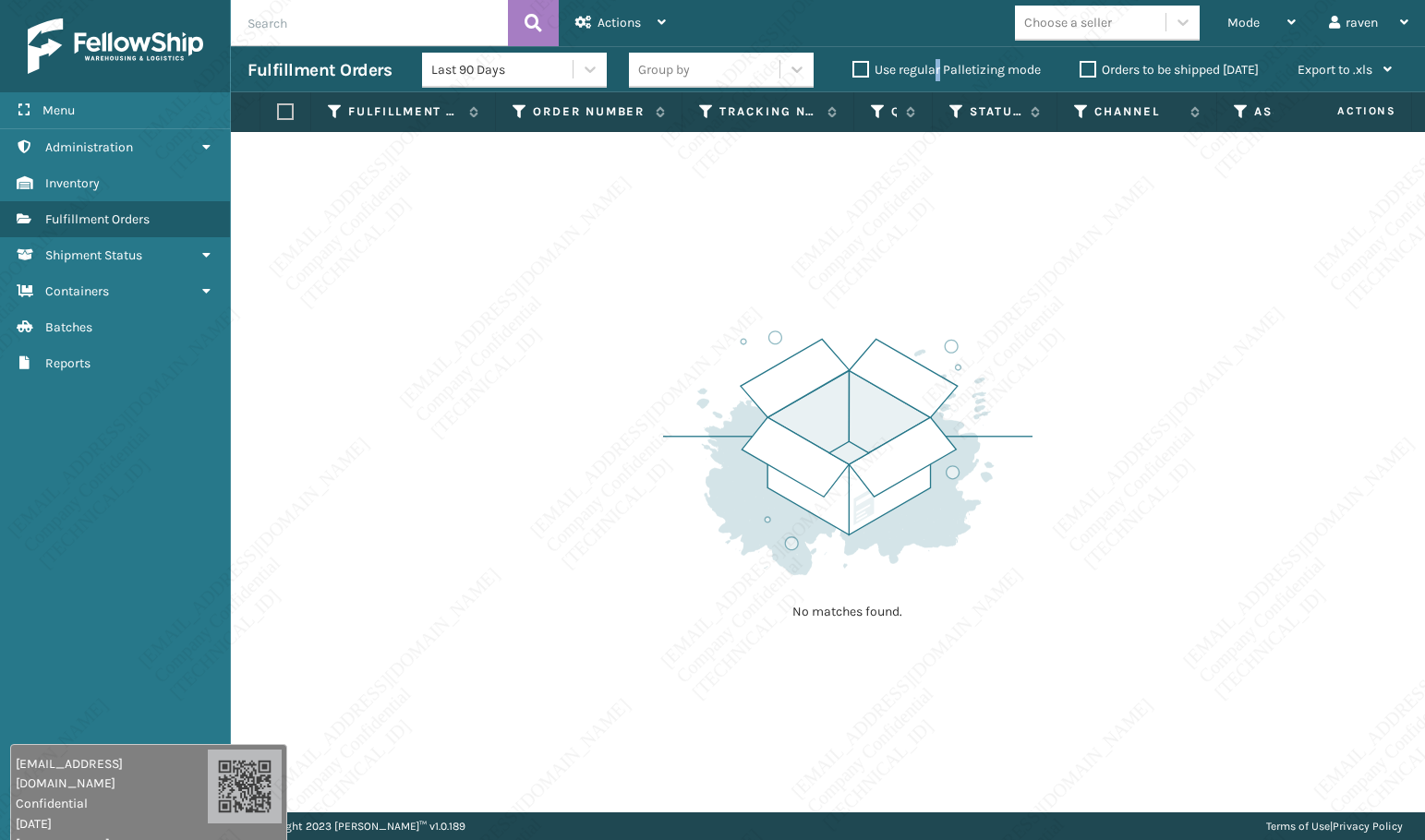
click at [936, 85] on div "Last 90 Days Group by Use regular Palletizing mode Orders to be shipped today E…" at bounding box center [914, 71] width 986 height 47
click at [937, 86] on div "Last 90 Days Group by Use regular Palletizing mode Orders to be shipped today E…" at bounding box center [914, 71] width 986 height 47
click at [964, 254] on div "No matches found." at bounding box center [828, 472] width 1194 height 680
click at [1270, 17] on div "Mode" at bounding box center [1261, 23] width 68 height 47
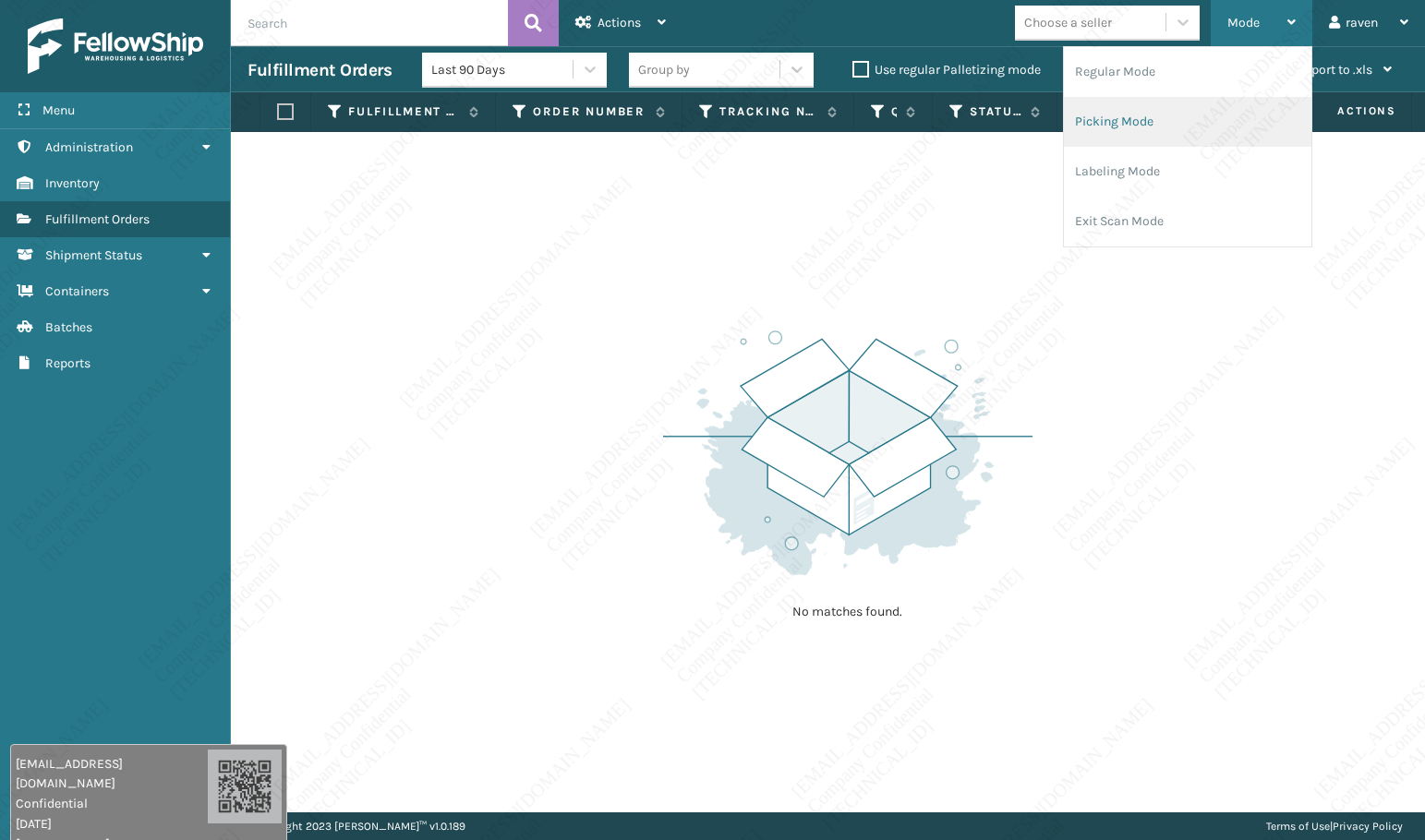
click at [1153, 123] on li "Picking Mode" at bounding box center [1187, 121] width 247 height 49
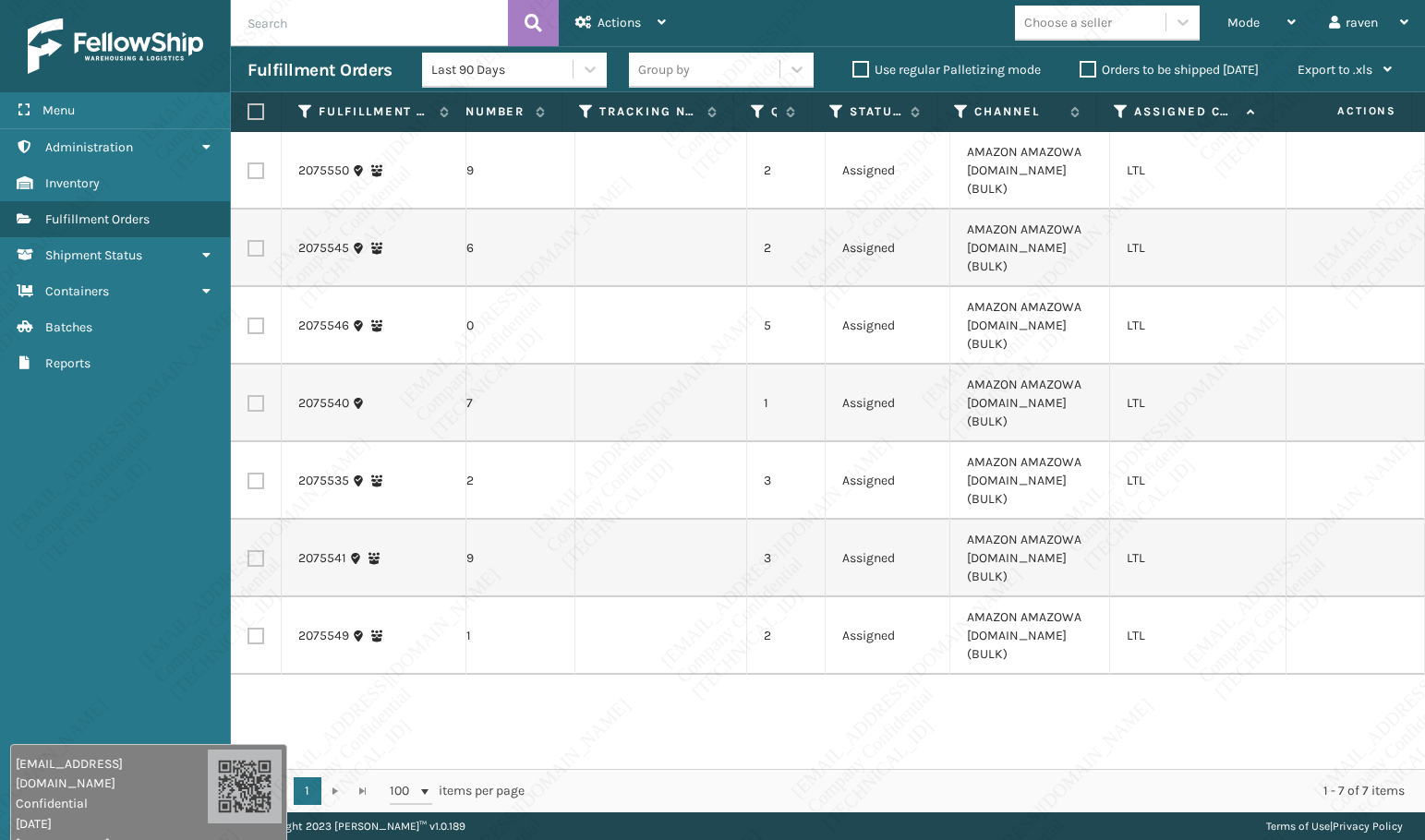
click at [259, 116] on label at bounding box center [252, 111] width 11 height 16
click at [248, 116] on input "checkbox" at bounding box center [247, 112] width 1 height 12
checkbox input "true"
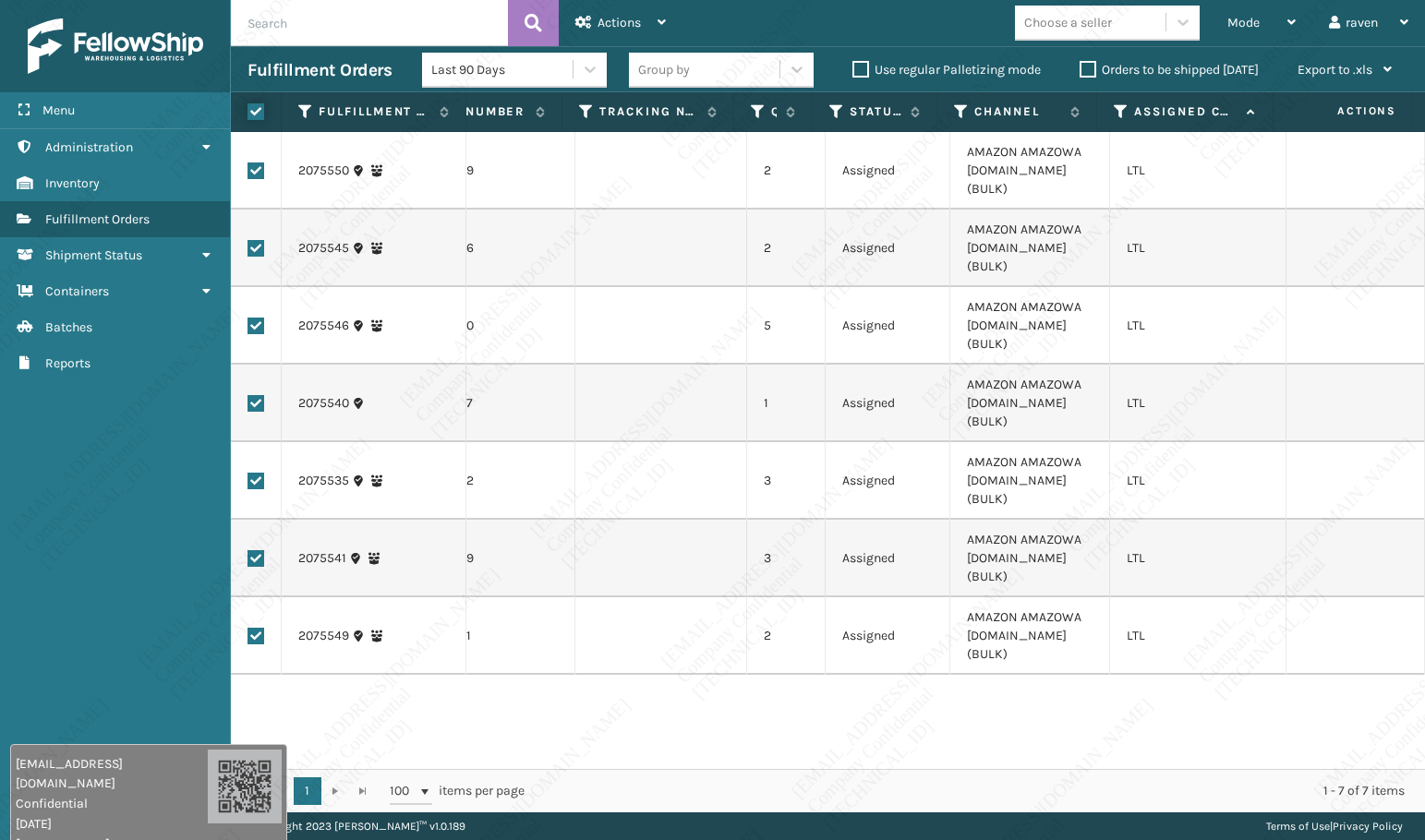
checkbox input "true"
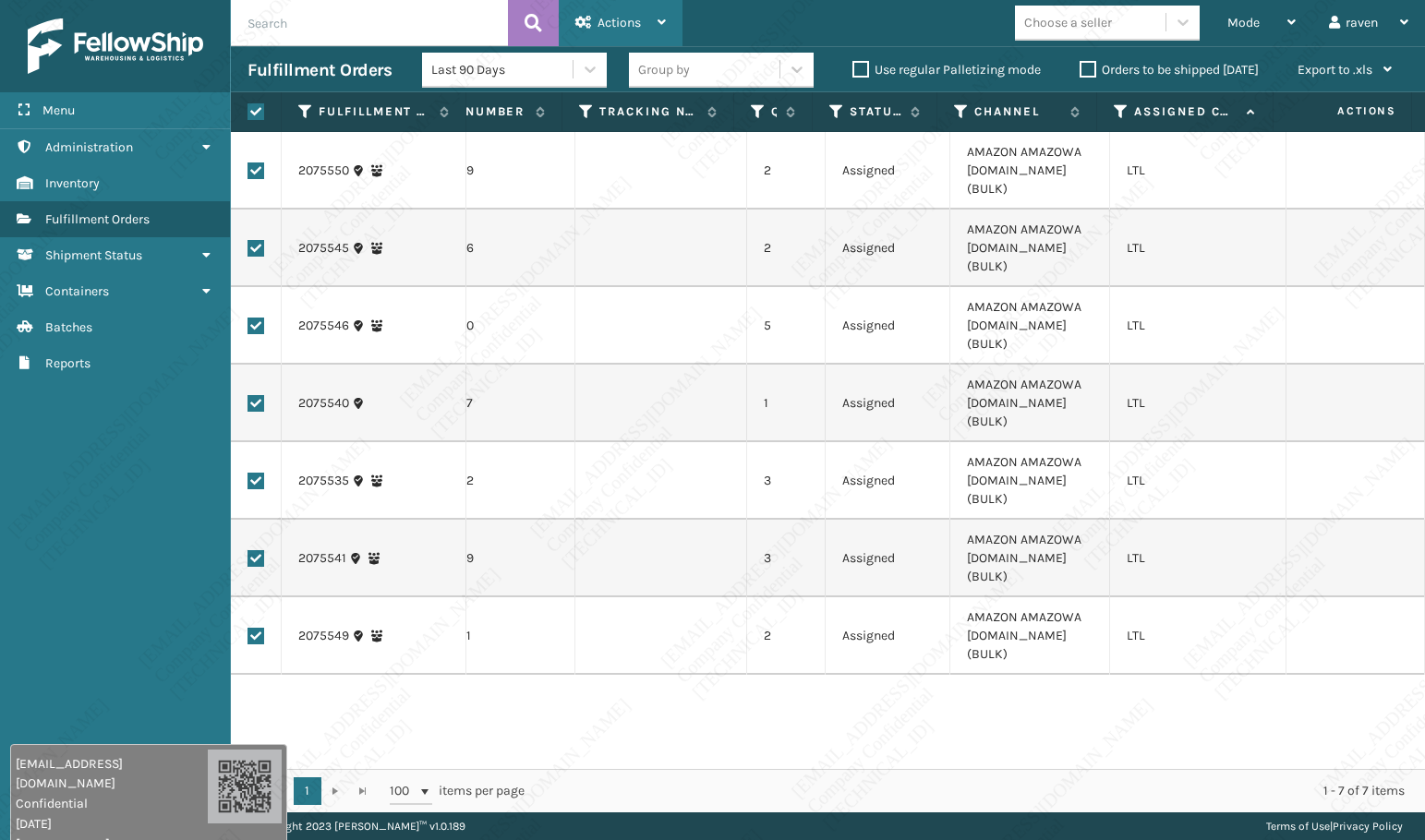
click at [638, 20] on span "Actions" at bounding box center [618, 22] width 44 height 16
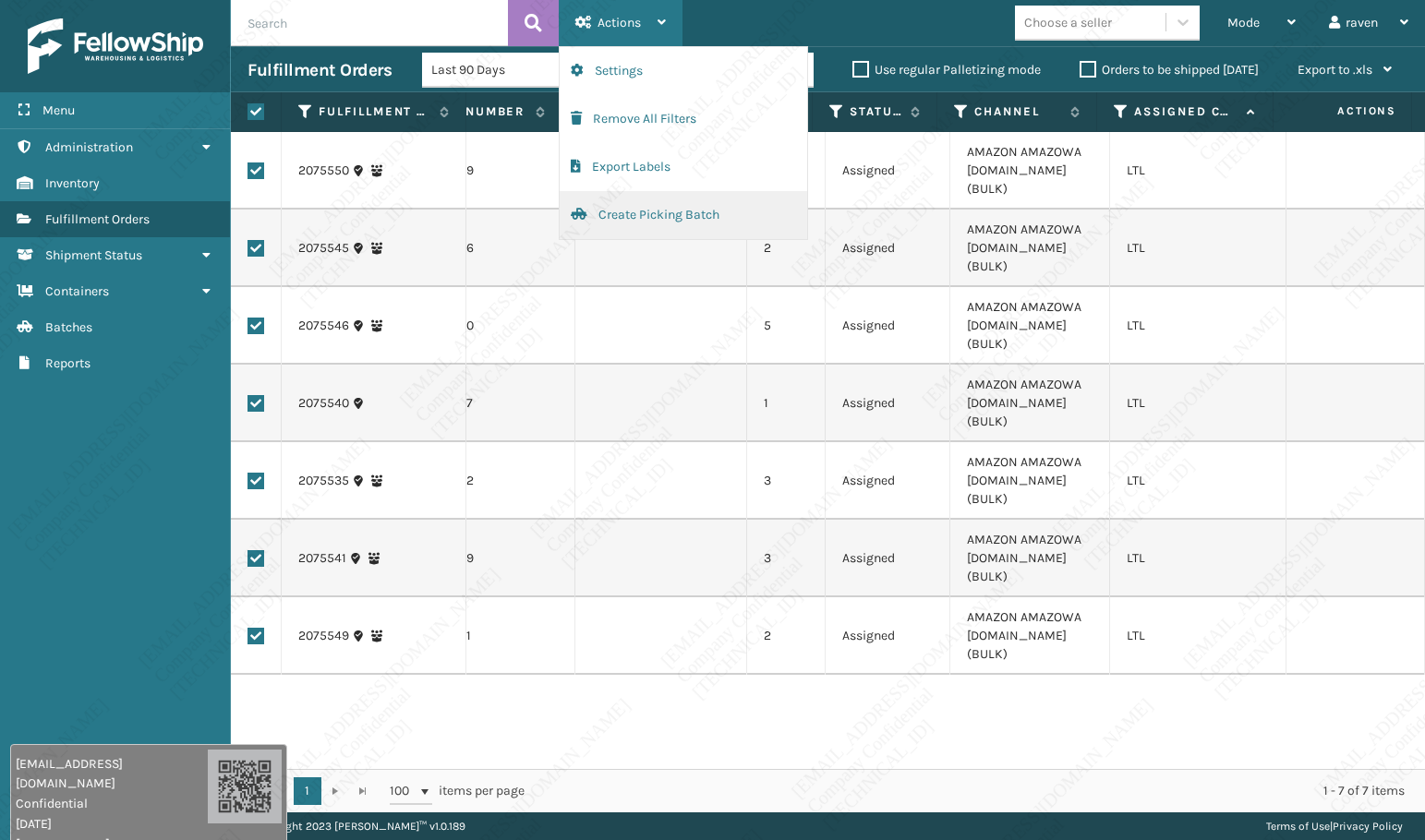
click at [730, 213] on button "Create Picking Batch" at bounding box center [682, 215] width 247 height 48
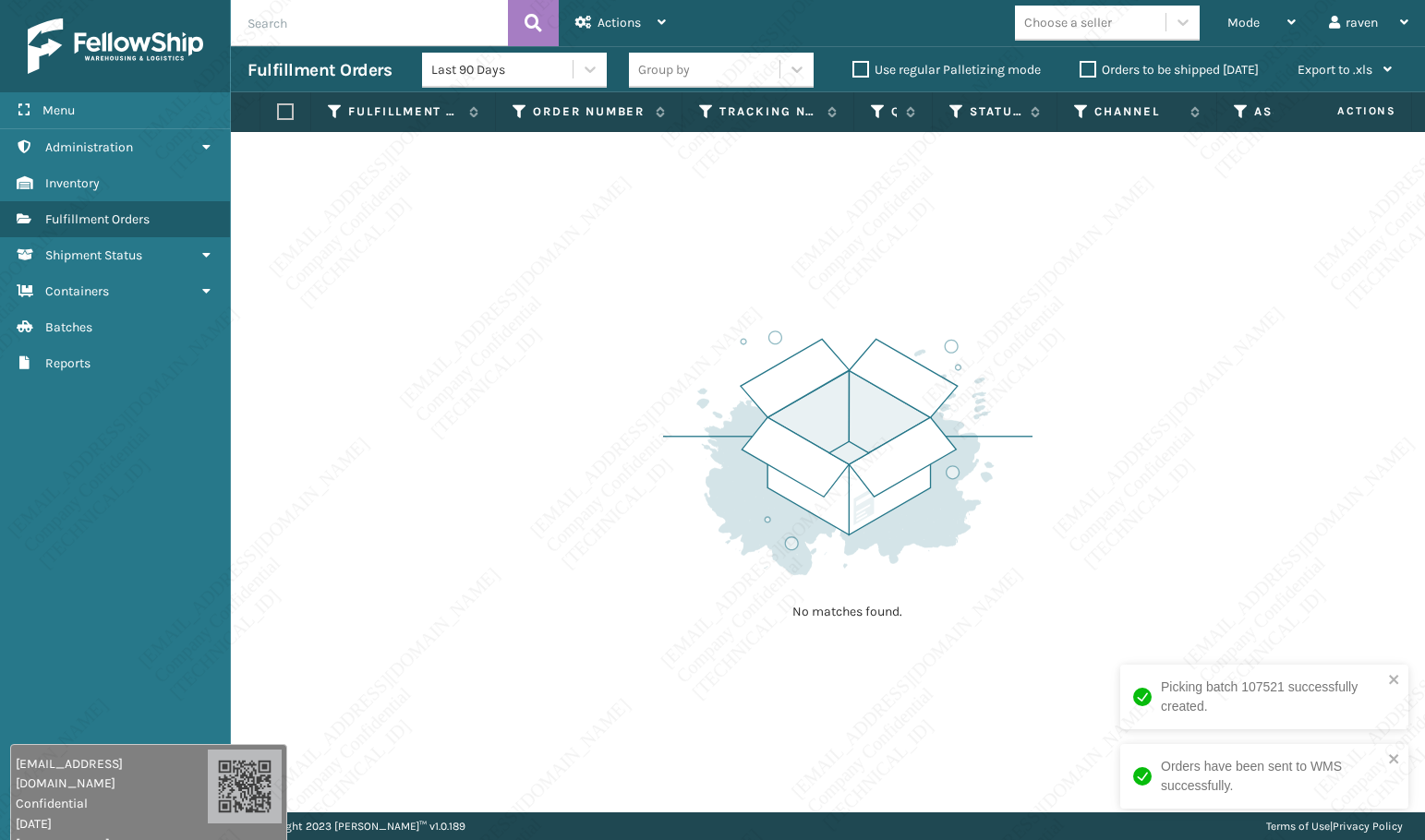
click at [897, 236] on div "No matches found." at bounding box center [828, 472] width 1194 height 680
click at [1253, 23] on span "Mode" at bounding box center [1243, 22] width 32 height 16
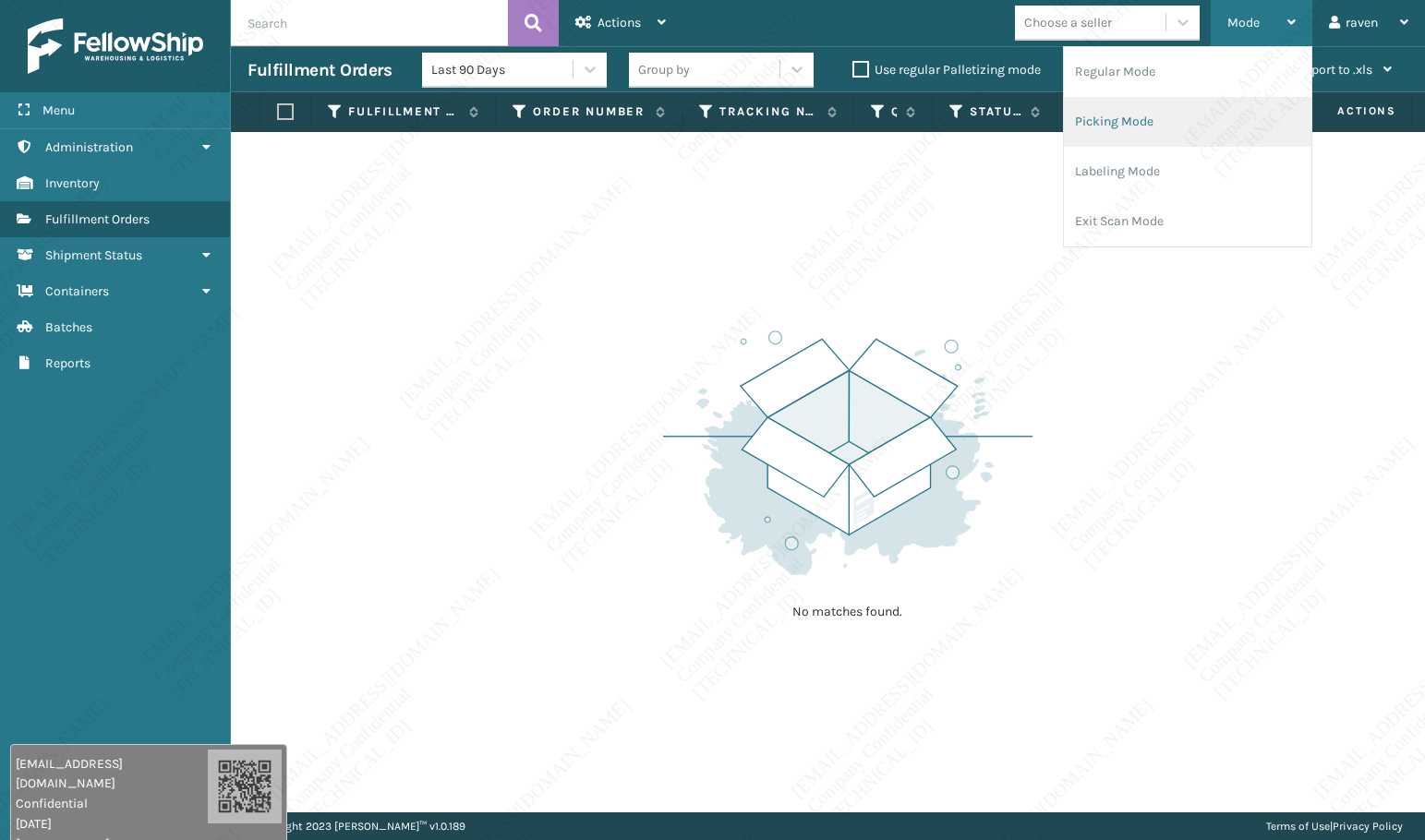
click at [1124, 127] on li "Picking Mode" at bounding box center [1187, 121] width 247 height 49
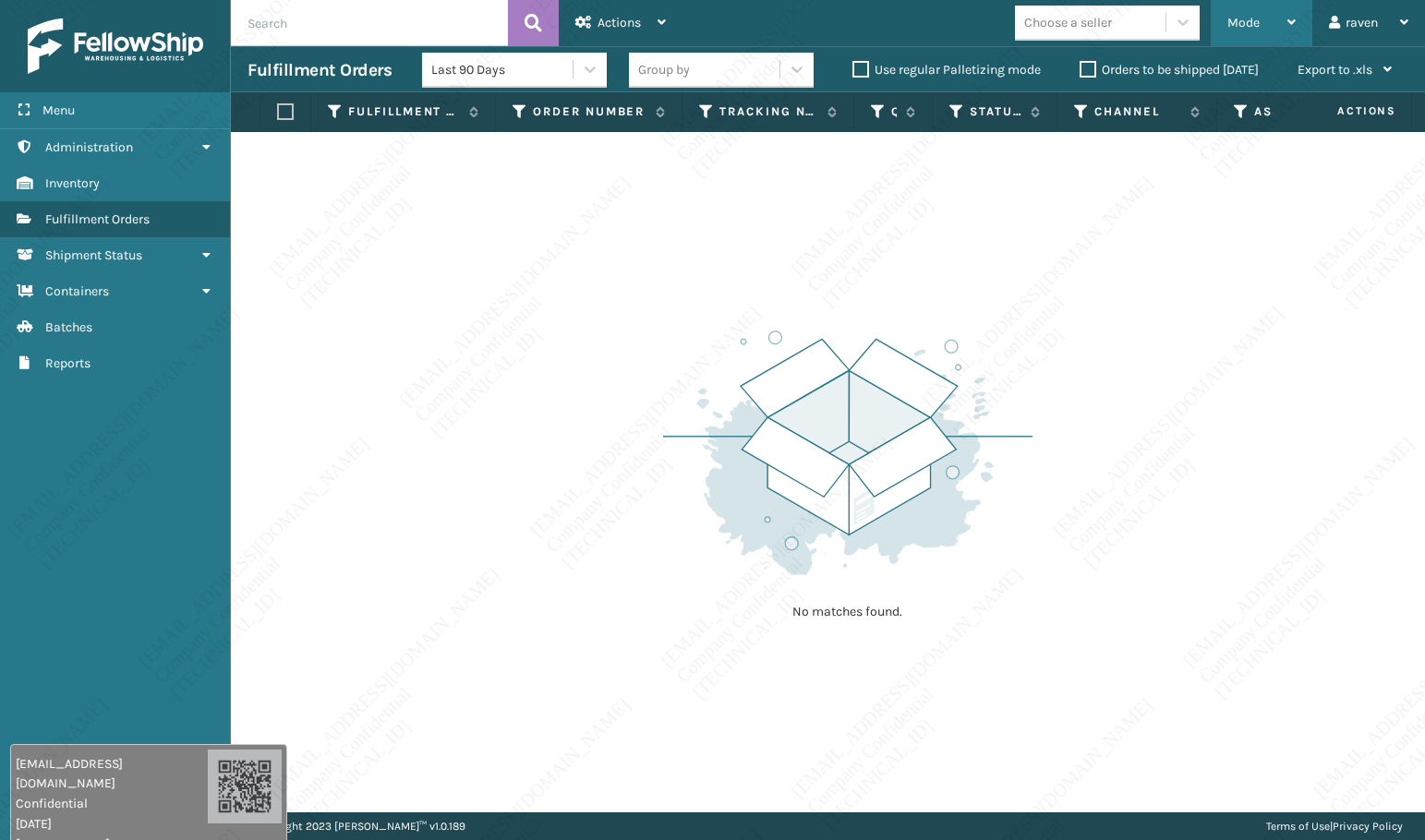
click at [1124, 127] on th "Channel" at bounding box center [1137, 111] width 160 height 40
click at [1224, 19] on div "Mode Regular Mode Picking Mode Labeling Mode Exit Scan Mode" at bounding box center [1261, 23] width 102 height 47
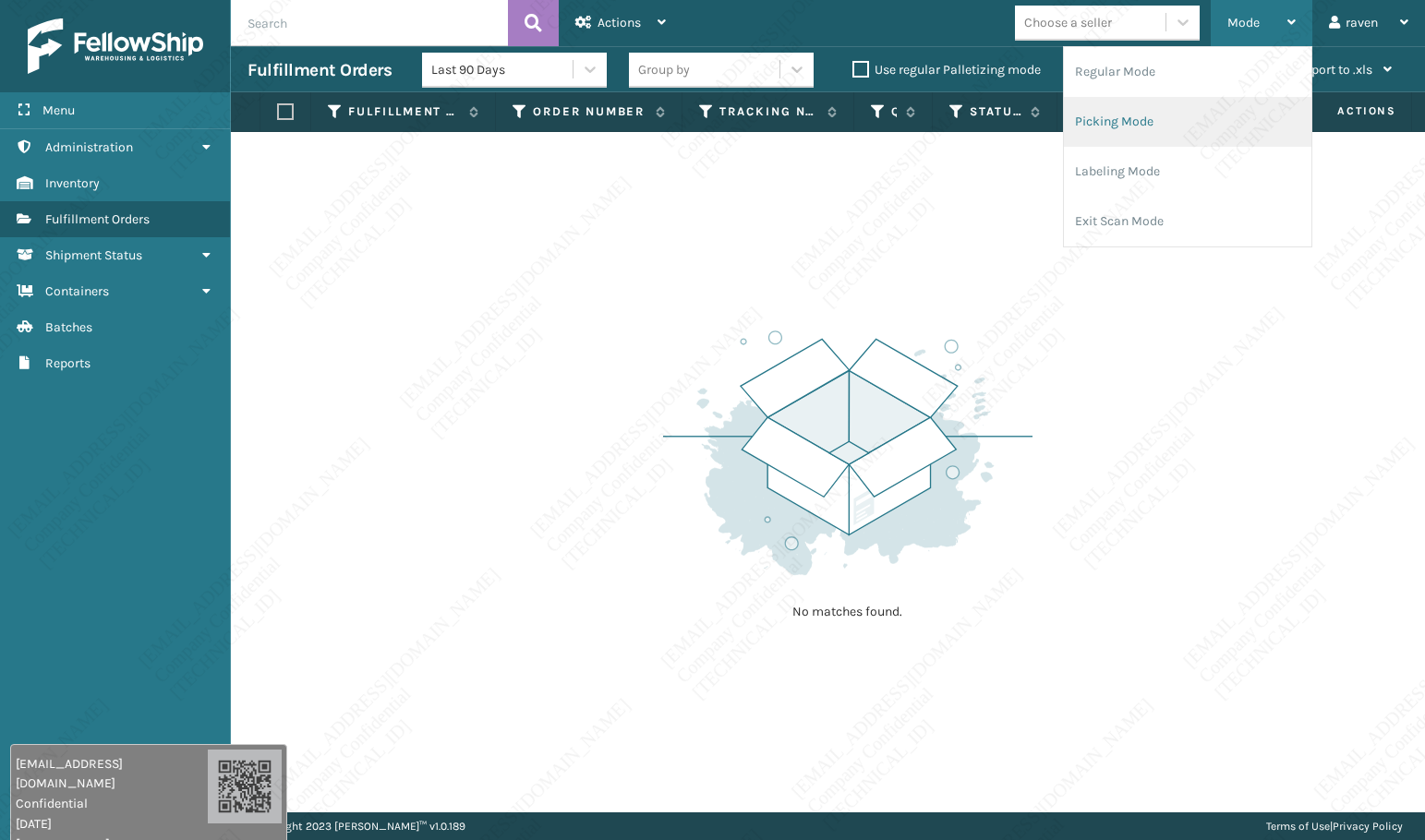
click at [1172, 108] on li "Picking Mode" at bounding box center [1187, 121] width 247 height 49
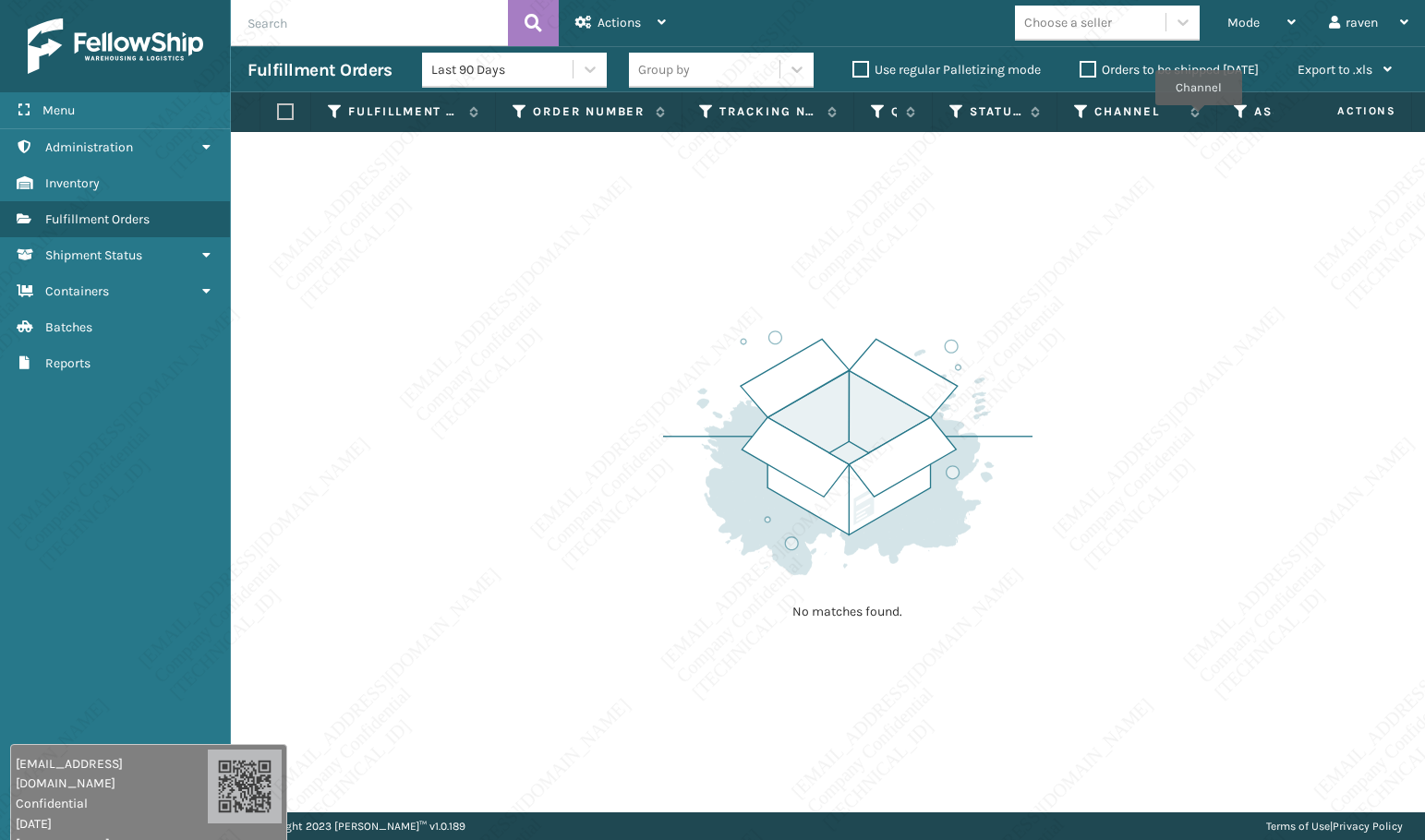
click at [1200, 130] on th "Channel" at bounding box center [1137, 111] width 160 height 40
click at [1227, 141] on td "No matches found." at bounding box center [881, 142] width 1301 height 22
click at [1291, 359] on div "No matches found." at bounding box center [828, 472] width 1194 height 680
click at [1255, 36] on div "Mode" at bounding box center [1261, 23] width 68 height 47
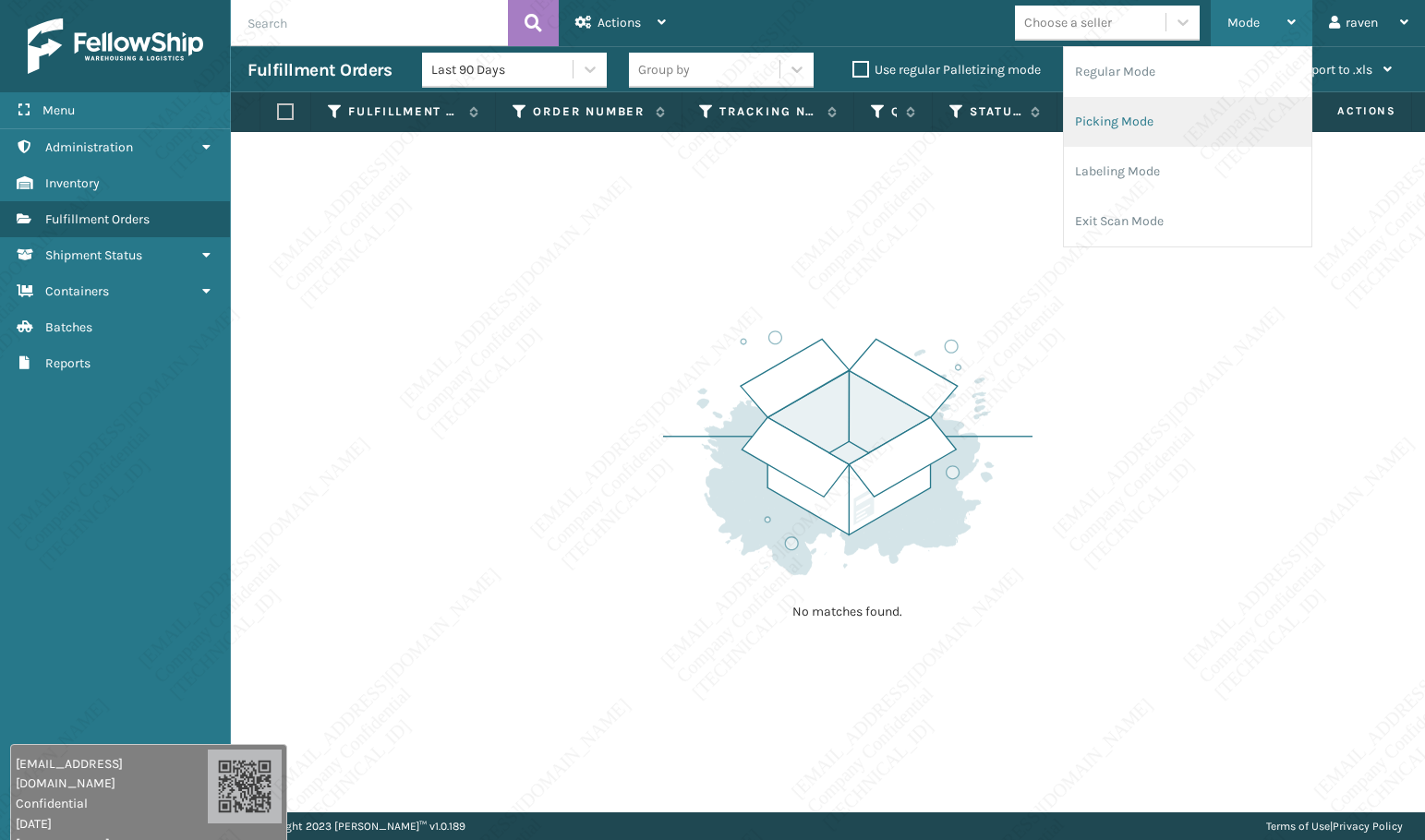
click at [1200, 115] on li "Picking Mode" at bounding box center [1187, 121] width 247 height 49
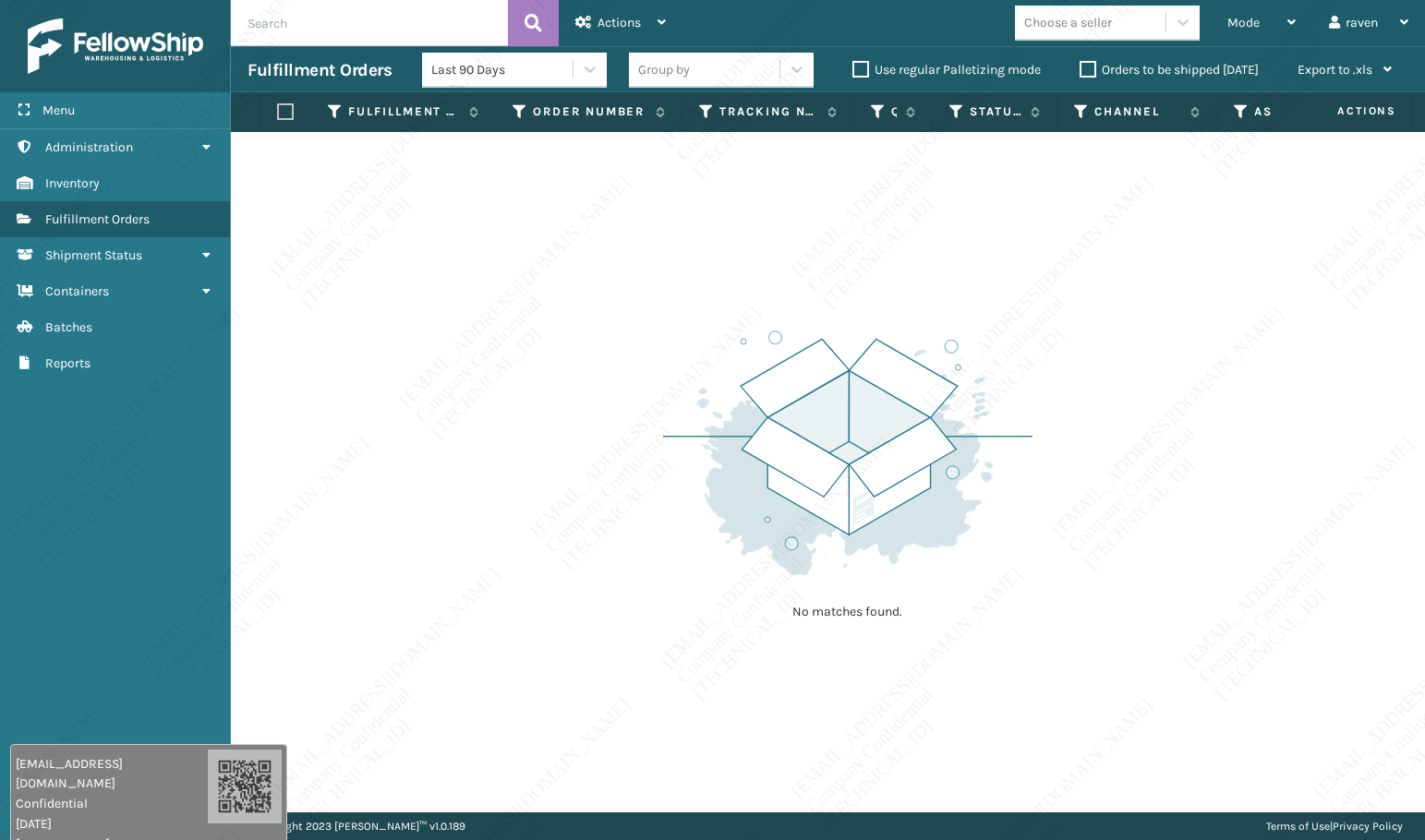
click at [660, 457] on div "No matches found." at bounding box center [828, 472] width 1194 height 680
click at [646, 470] on div "No matches found." at bounding box center [828, 472] width 1194 height 680
click at [660, 438] on div "No matches found." at bounding box center [828, 472] width 1194 height 680
click at [661, 439] on div "No matches found." at bounding box center [828, 472] width 1194 height 680
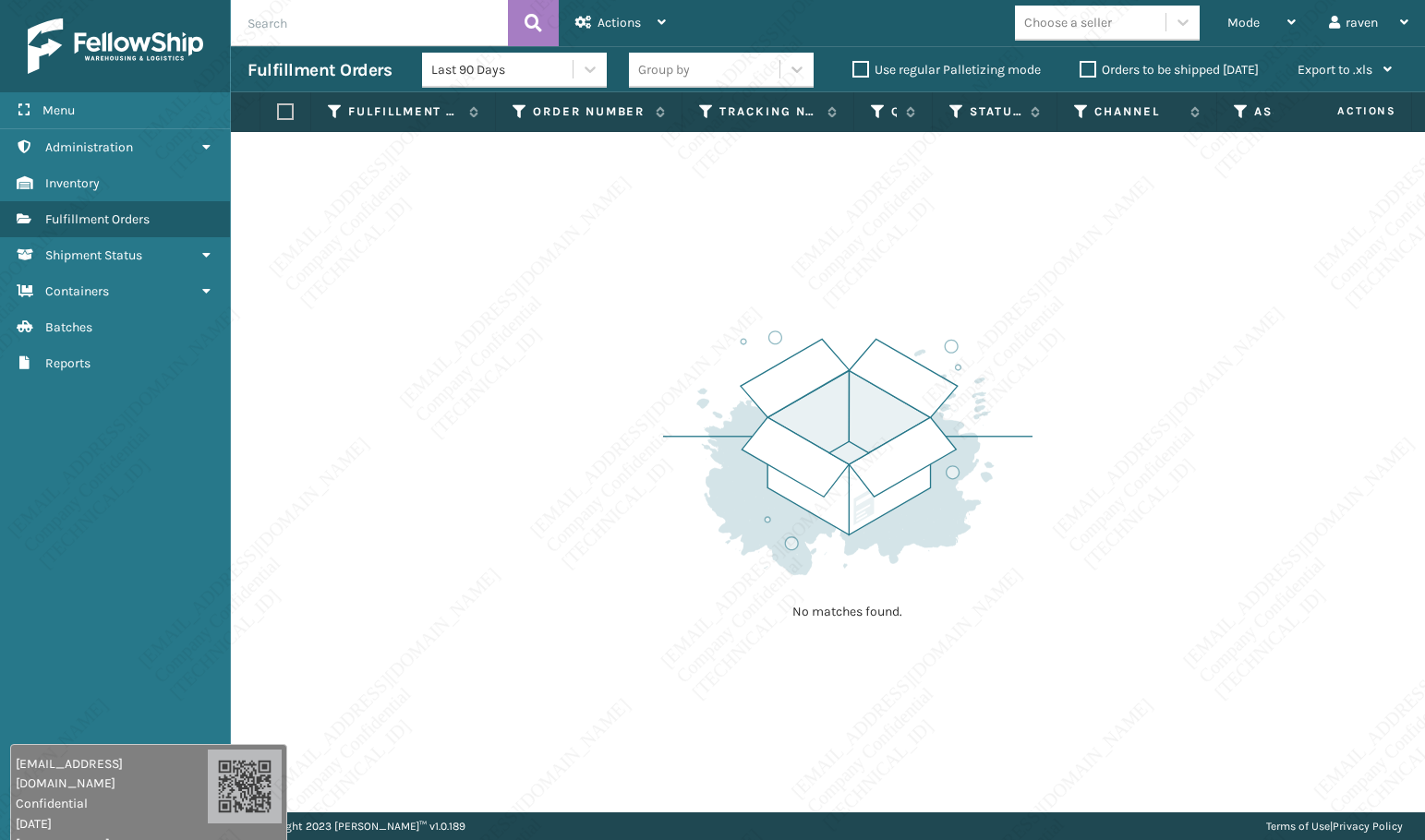
click at [661, 439] on div "No matches found." at bounding box center [828, 472] width 1194 height 680
click at [663, 439] on img at bounding box center [847, 452] width 369 height 256
click at [664, 440] on img at bounding box center [847, 452] width 369 height 256
click at [632, 375] on div "No matches found." at bounding box center [828, 472] width 1194 height 680
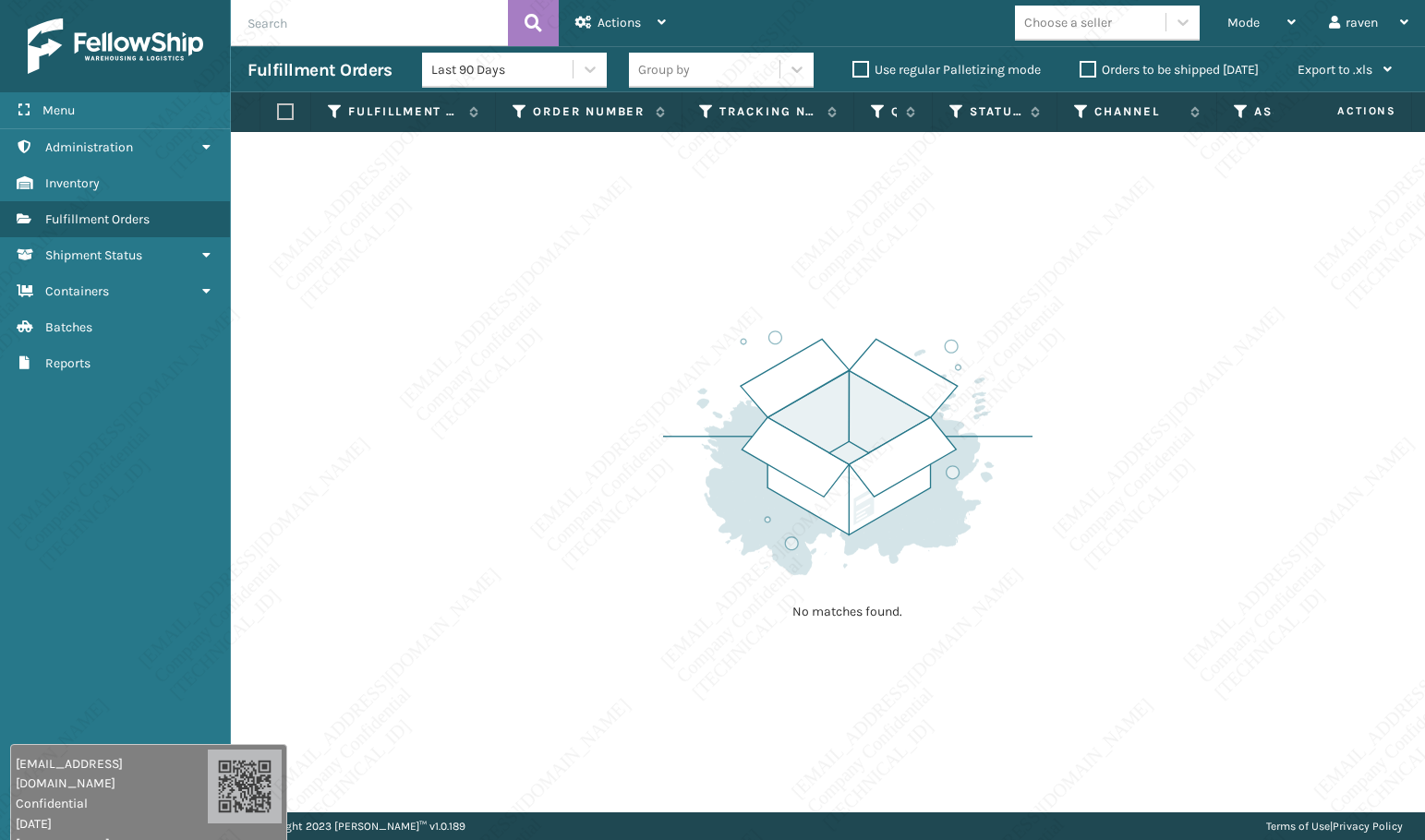
click at [635, 380] on div "No matches found." at bounding box center [828, 472] width 1194 height 680
click at [634, 380] on div "No matches found." at bounding box center [828, 472] width 1194 height 680
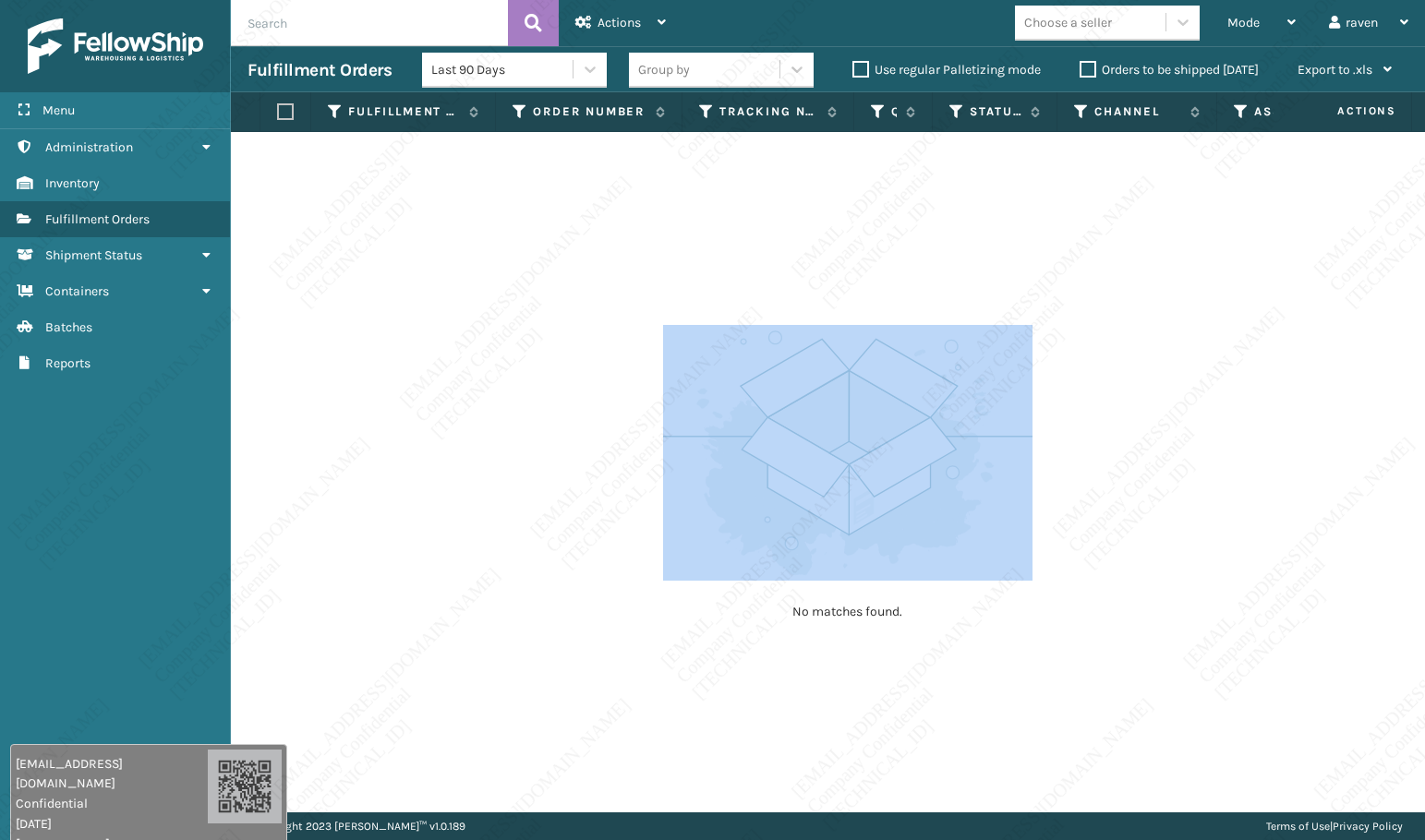
click at [667, 365] on div "No matches found." at bounding box center [828, 472] width 1194 height 680
click at [661, 364] on div "No matches found." at bounding box center [828, 472] width 1194 height 680
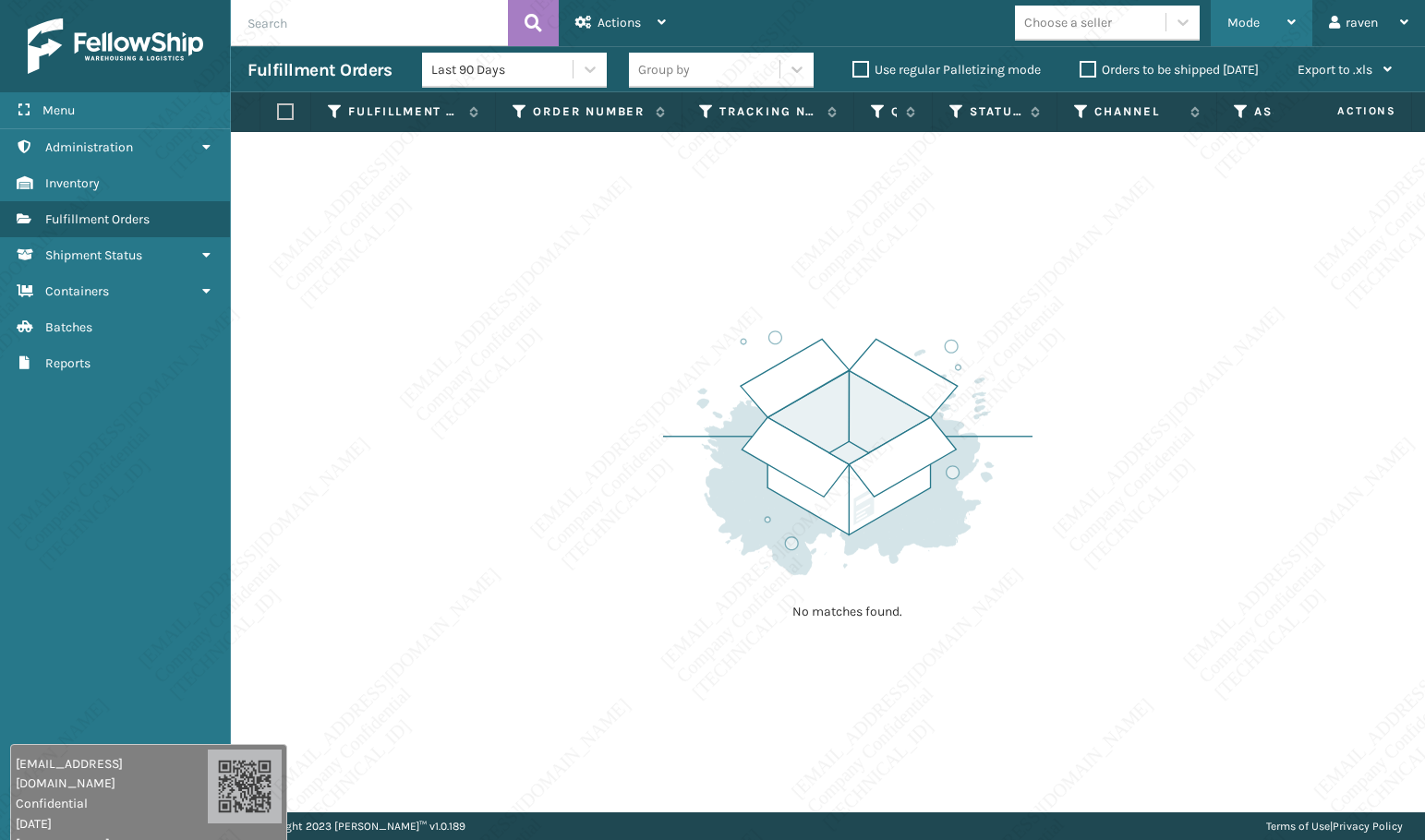
click at [1244, 24] on span "Mode" at bounding box center [1243, 22] width 32 height 16
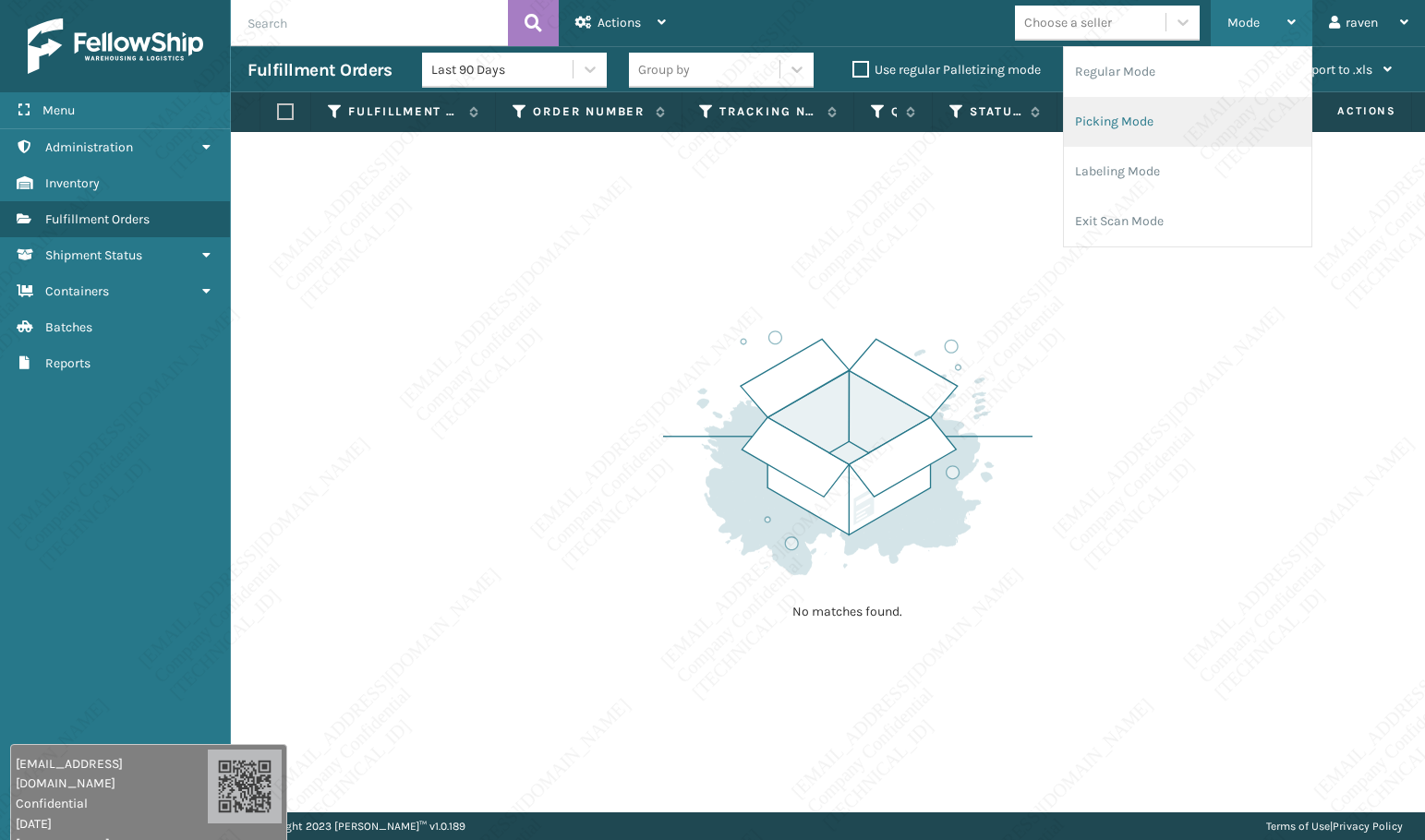
click at [1158, 121] on li "Picking Mode" at bounding box center [1187, 121] width 247 height 49
